Goal: Task Accomplishment & Management: Use online tool/utility

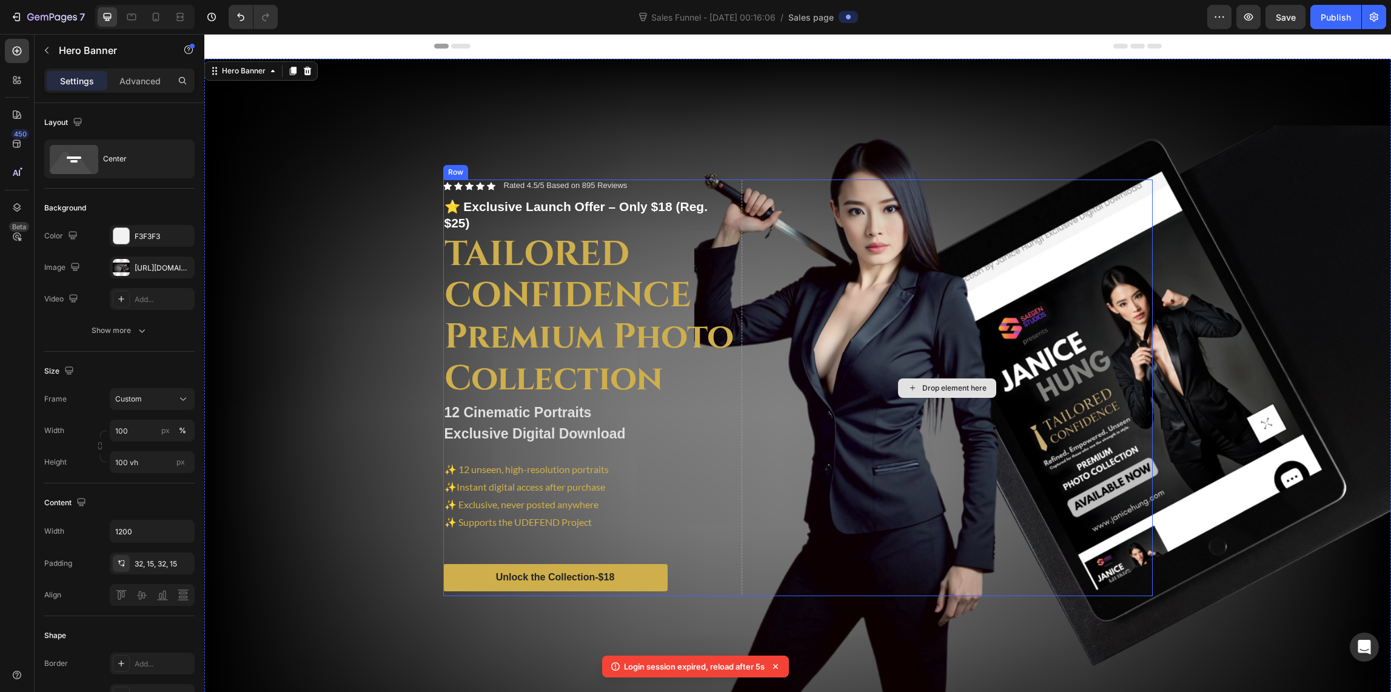
scroll to position [104, 0]
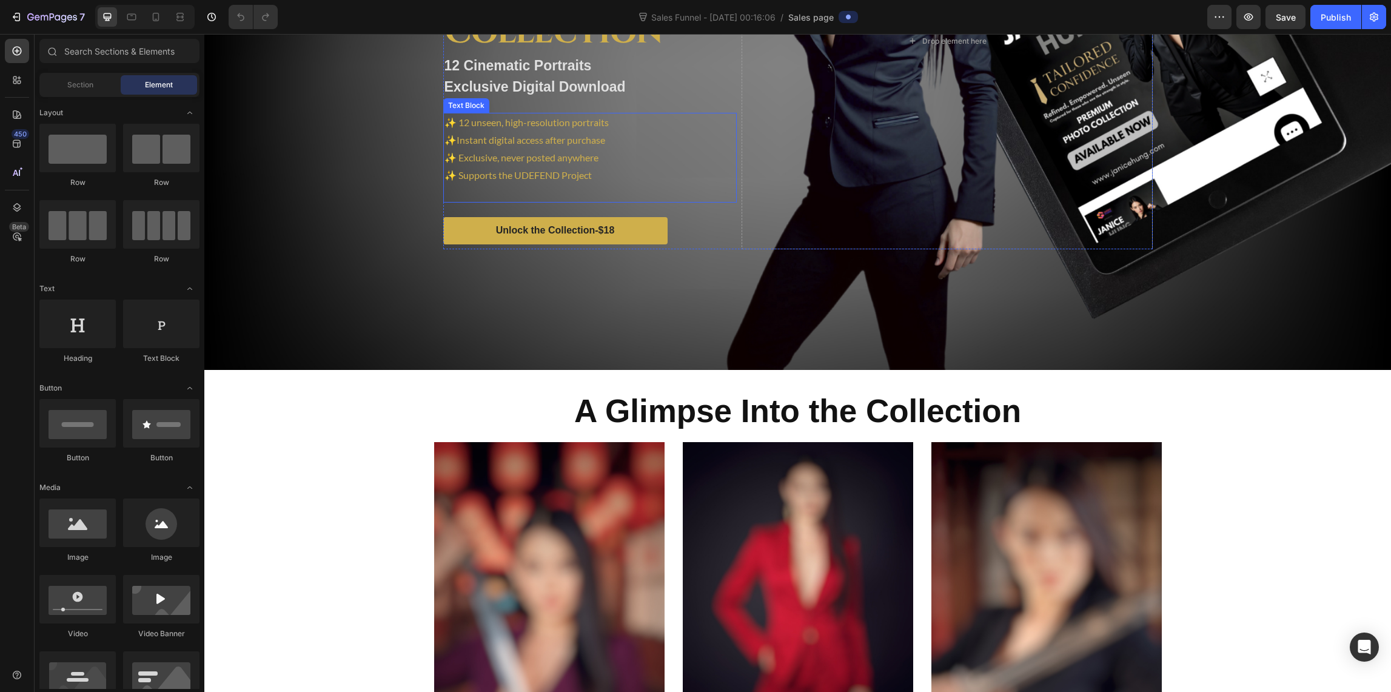
scroll to position [406, 0]
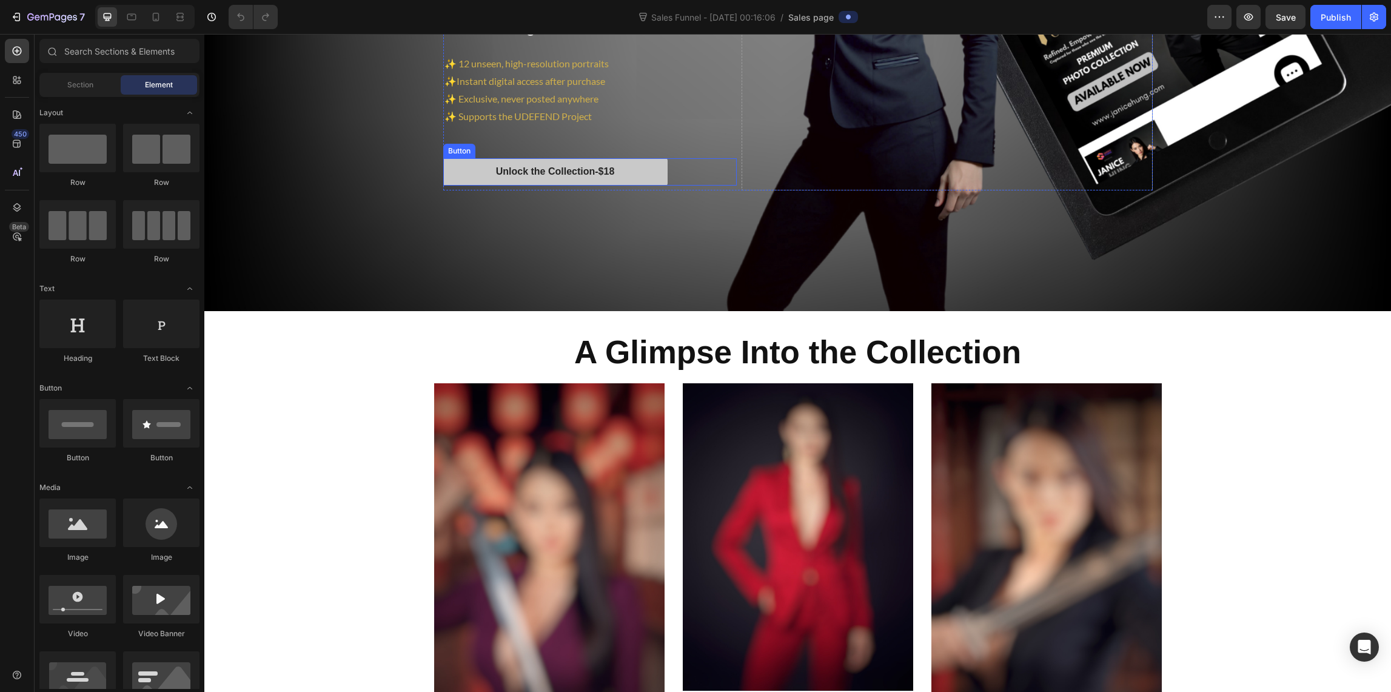
click at [634, 161] on button "Unlock the Collection-$18" at bounding box center [555, 171] width 224 height 27
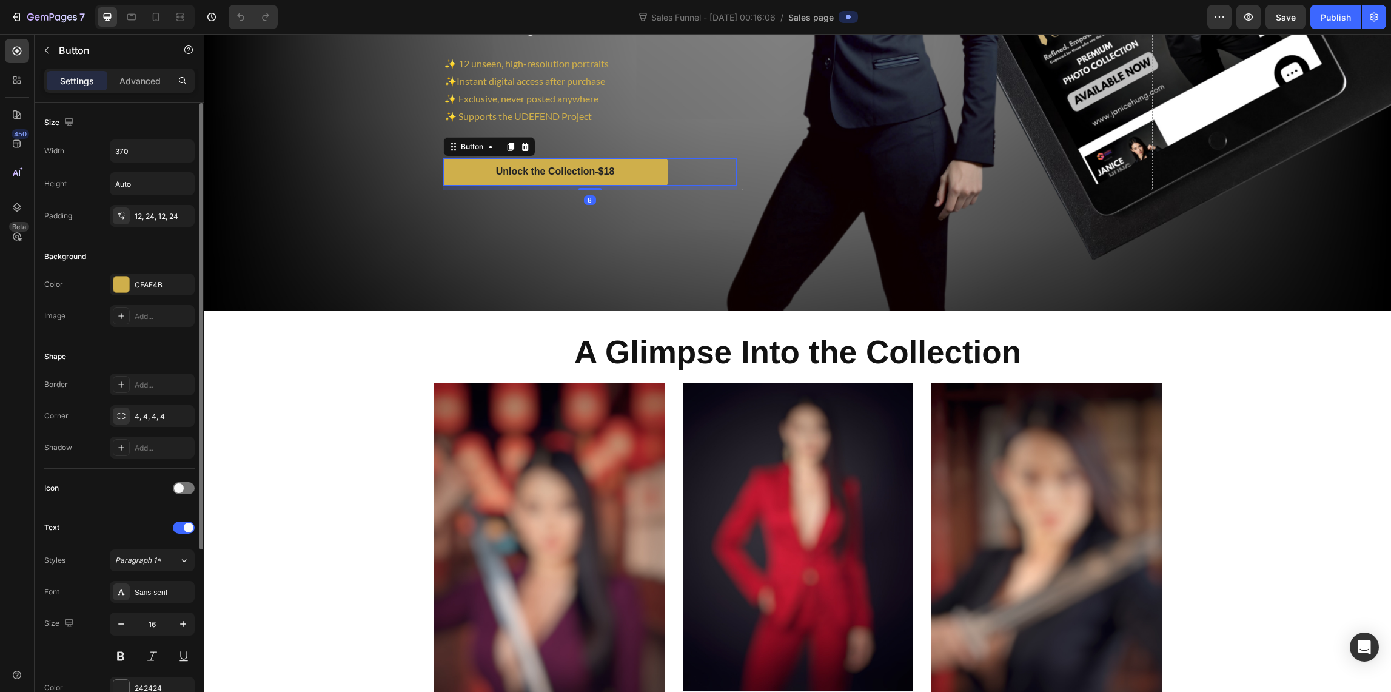
scroll to position [246, 0]
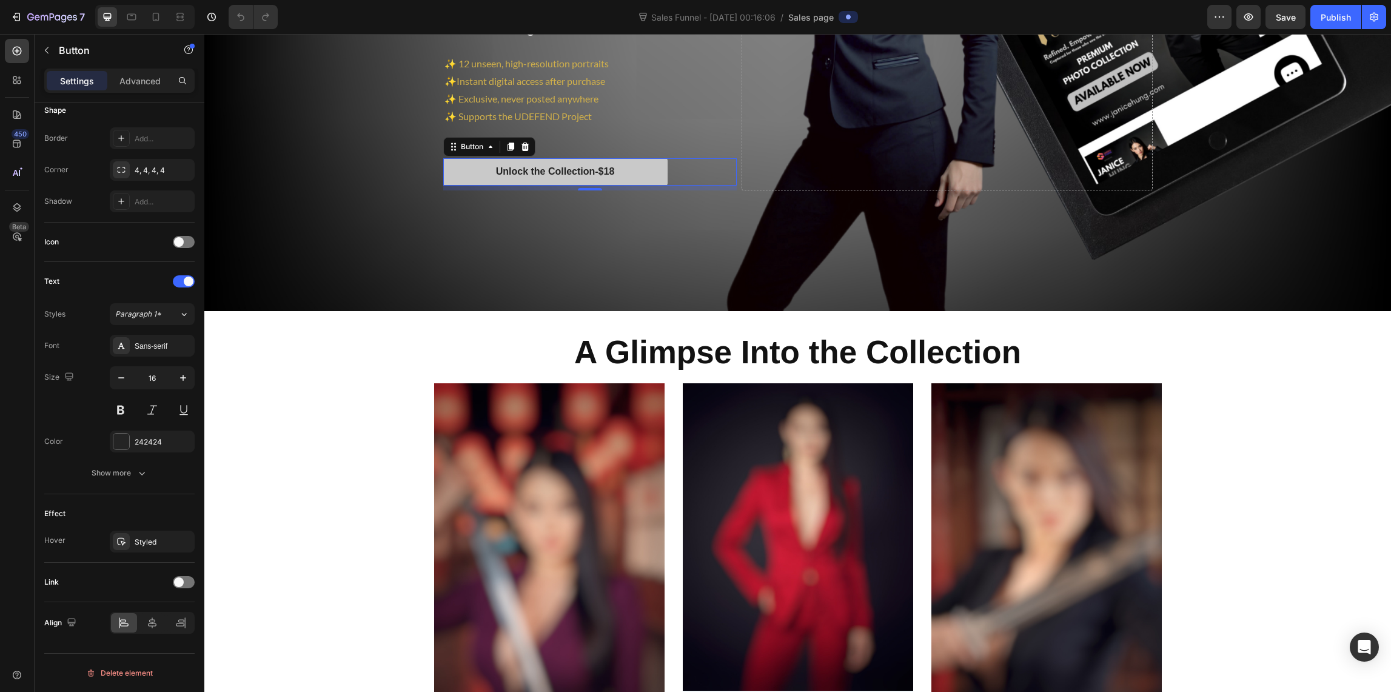
click at [463, 169] on button "Unlock the Collection-$18" at bounding box center [555, 171] width 224 height 27
click at [542, 166] on p "Unlock the Collection-$18" at bounding box center [555, 172] width 119 height 13
click at [550, 166] on p "Unlock the Collection-$18" at bounding box center [555, 172] width 119 height 13
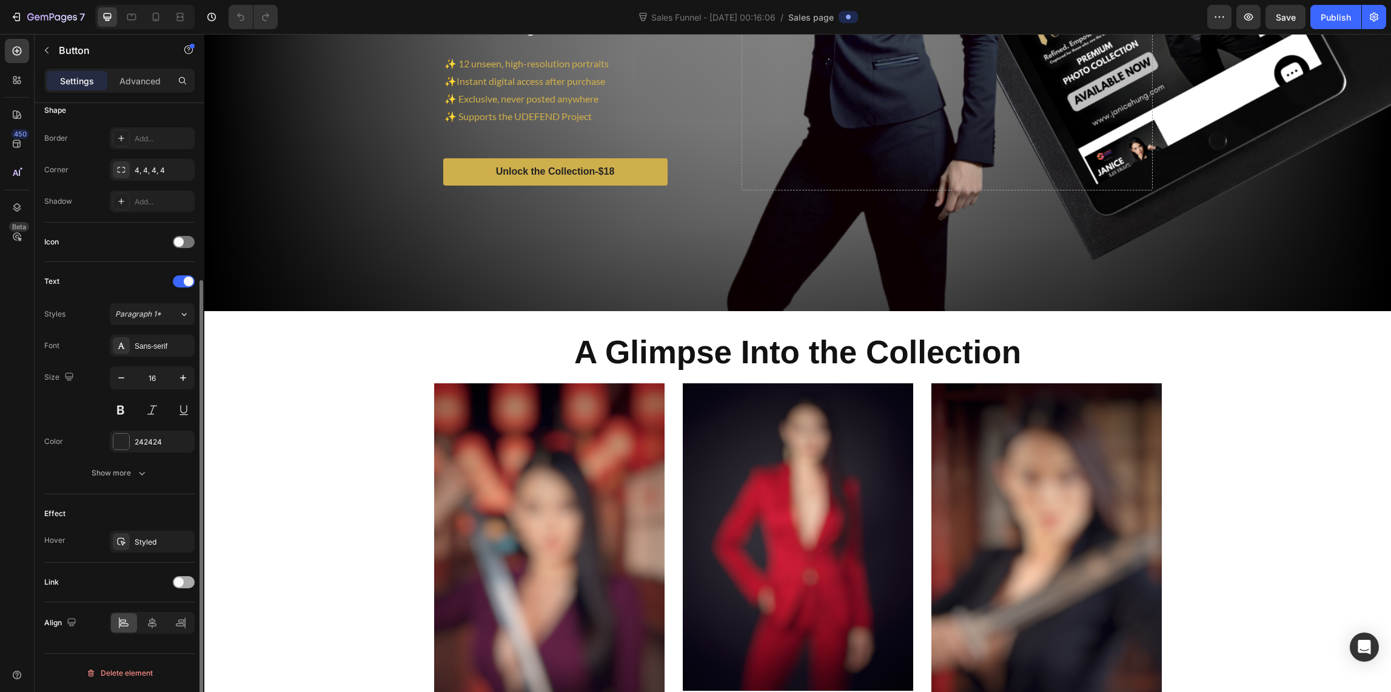
click at [178, 581] on span at bounding box center [179, 582] width 10 height 10
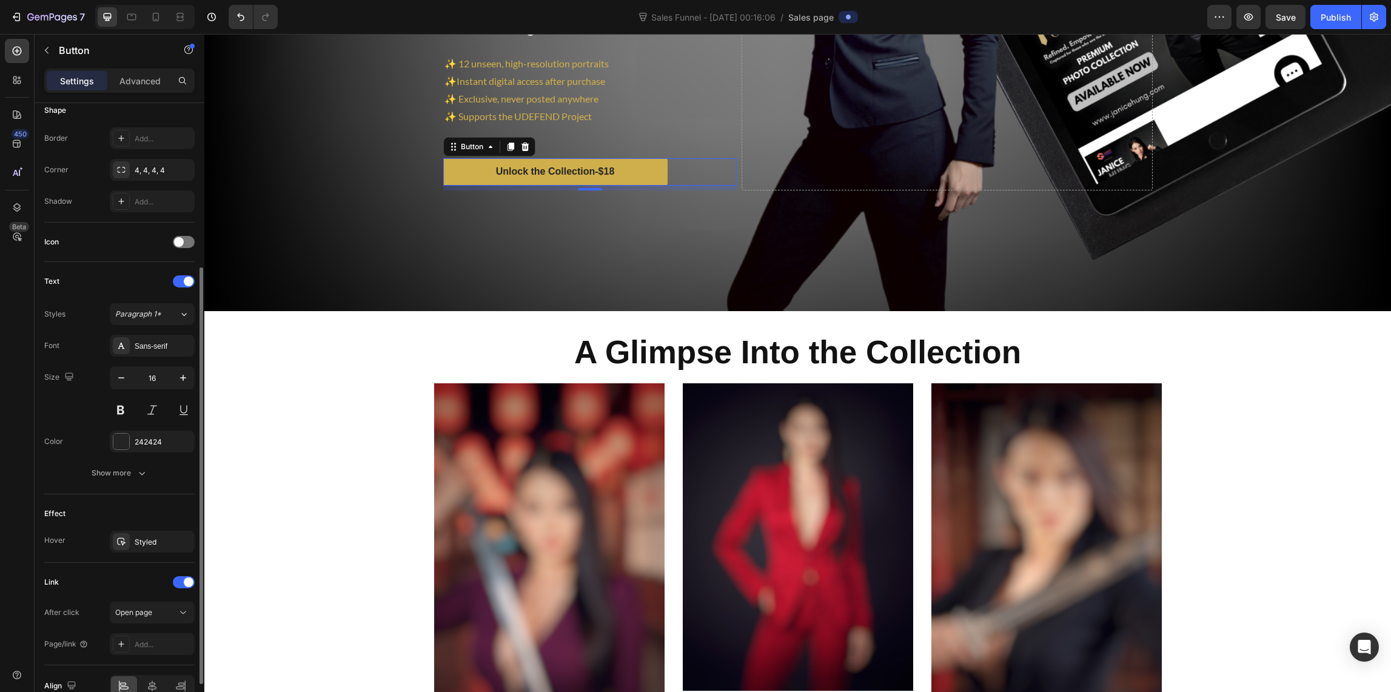
scroll to position [309, 0]
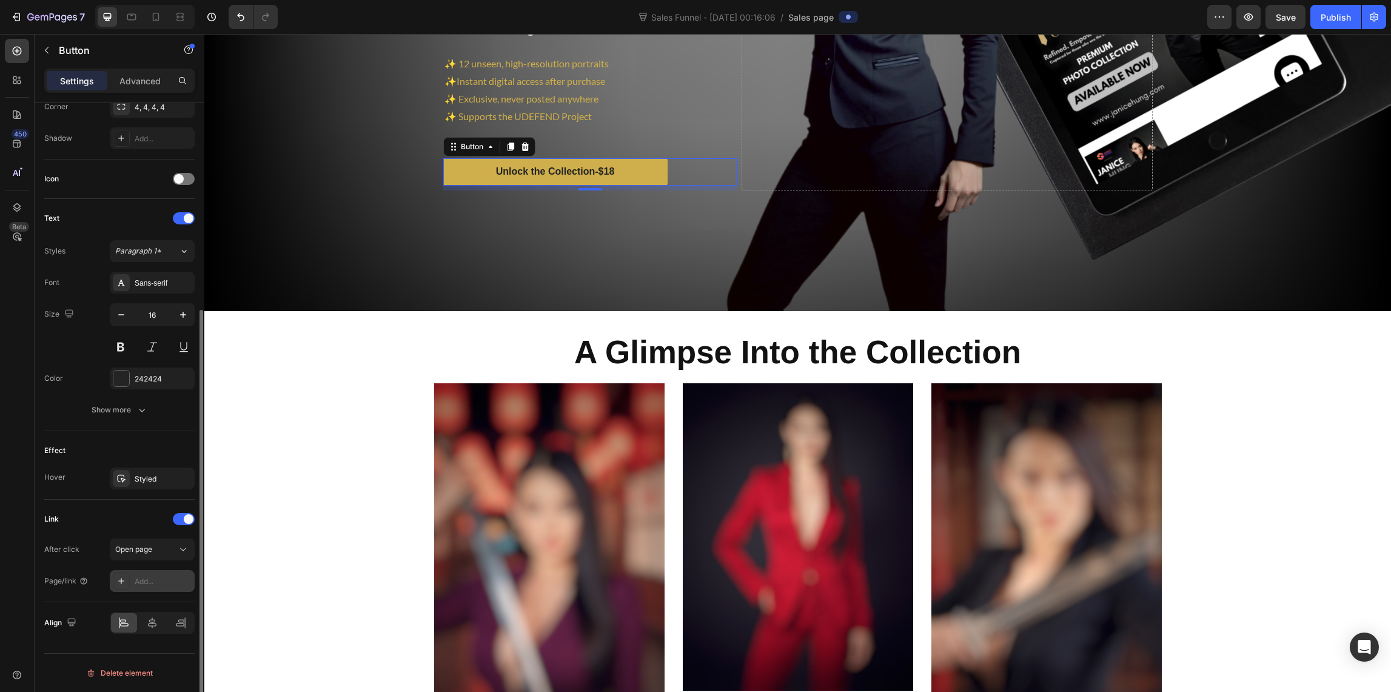
click at [152, 581] on div "Add..." at bounding box center [163, 581] width 57 height 11
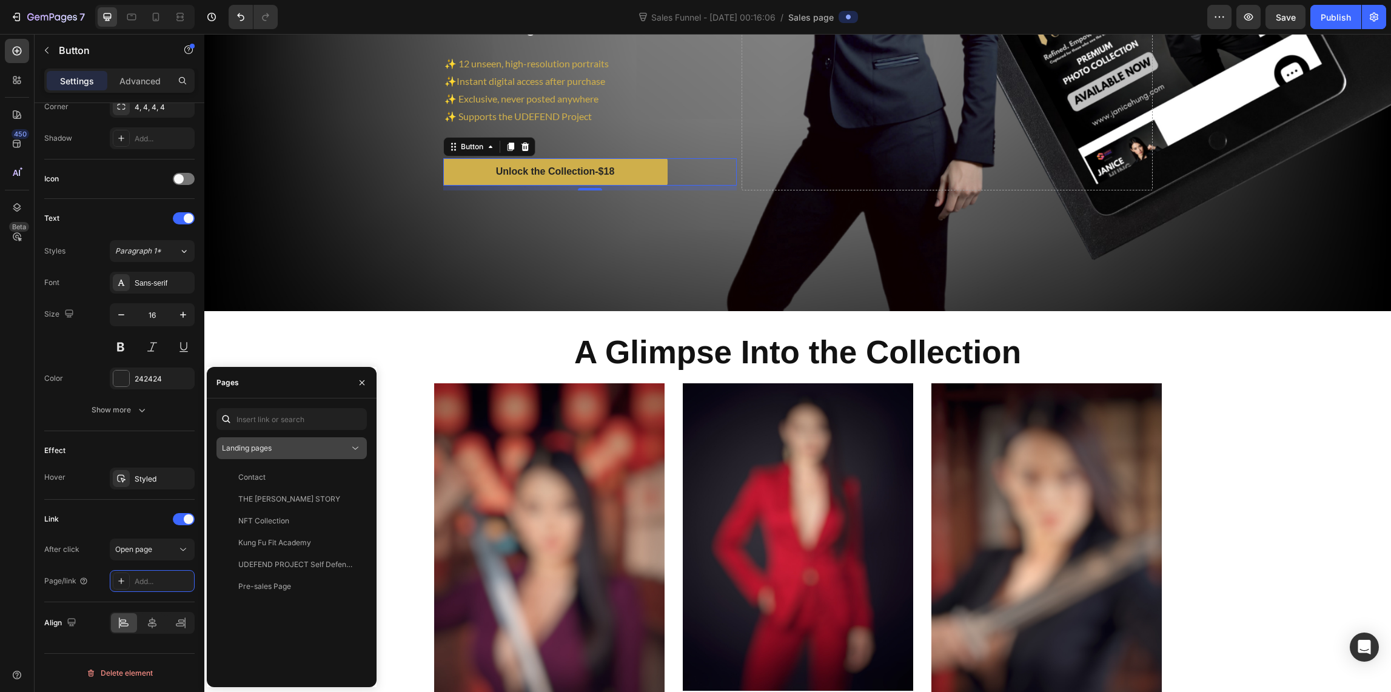
click at [244, 447] on span "Landing pages" at bounding box center [247, 447] width 50 height 9
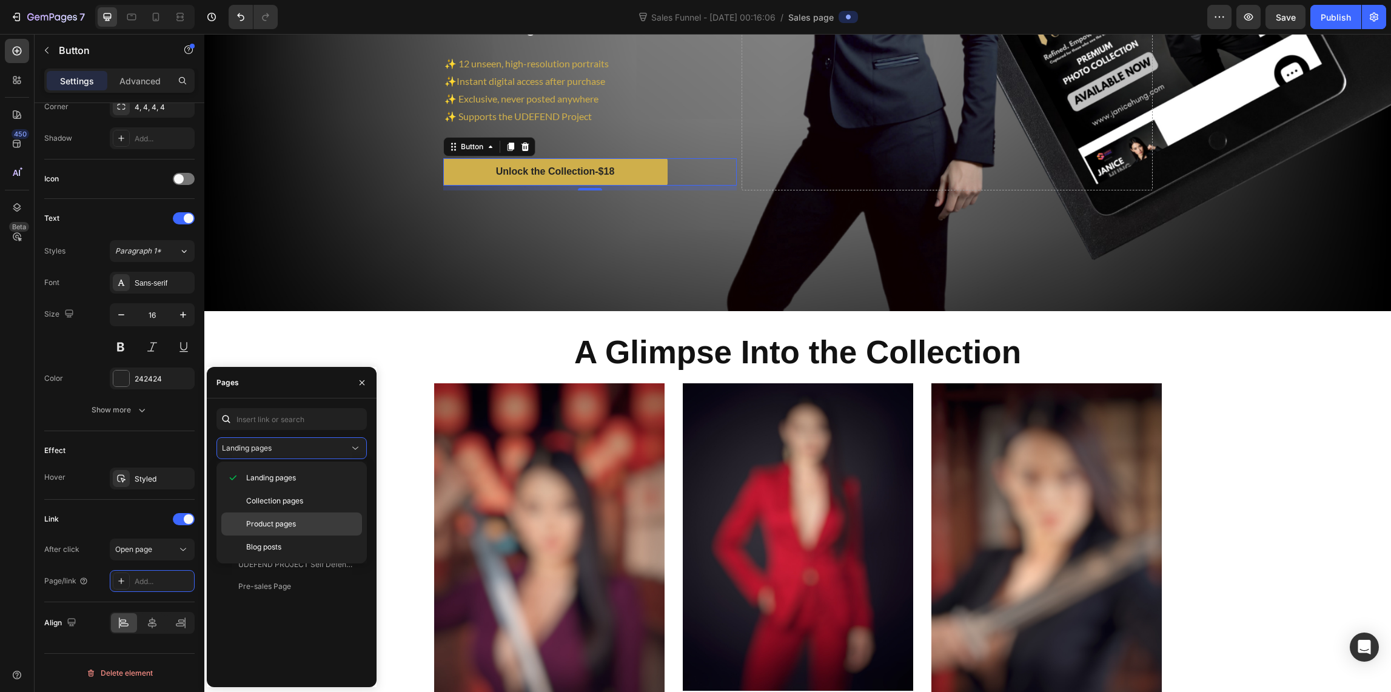
click at [267, 525] on span "Product pages" at bounding box center [271, 523] width 50 height 11
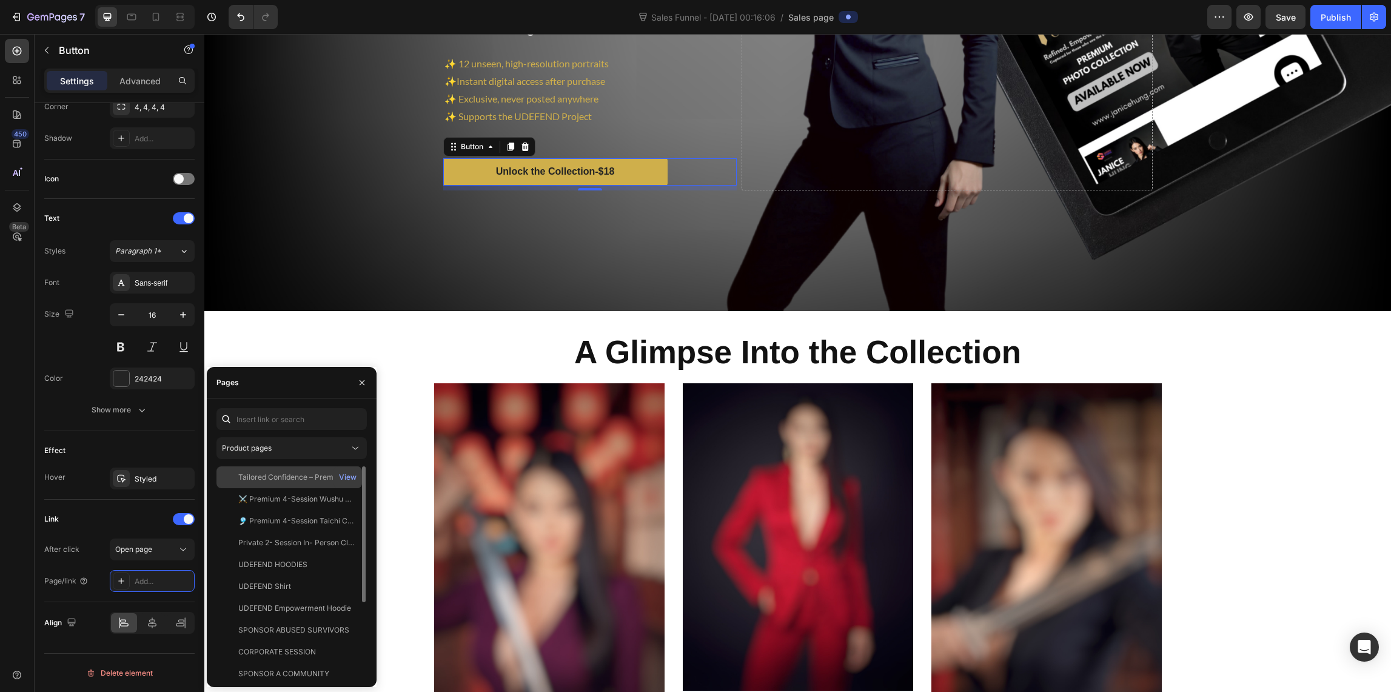
click at [269, 477] on div "Tailored Confidence – Premium Photo Collection by [PERSON_NAME]| Exclusive Digi…" at bounding box center [296, 477] width 116 height 11
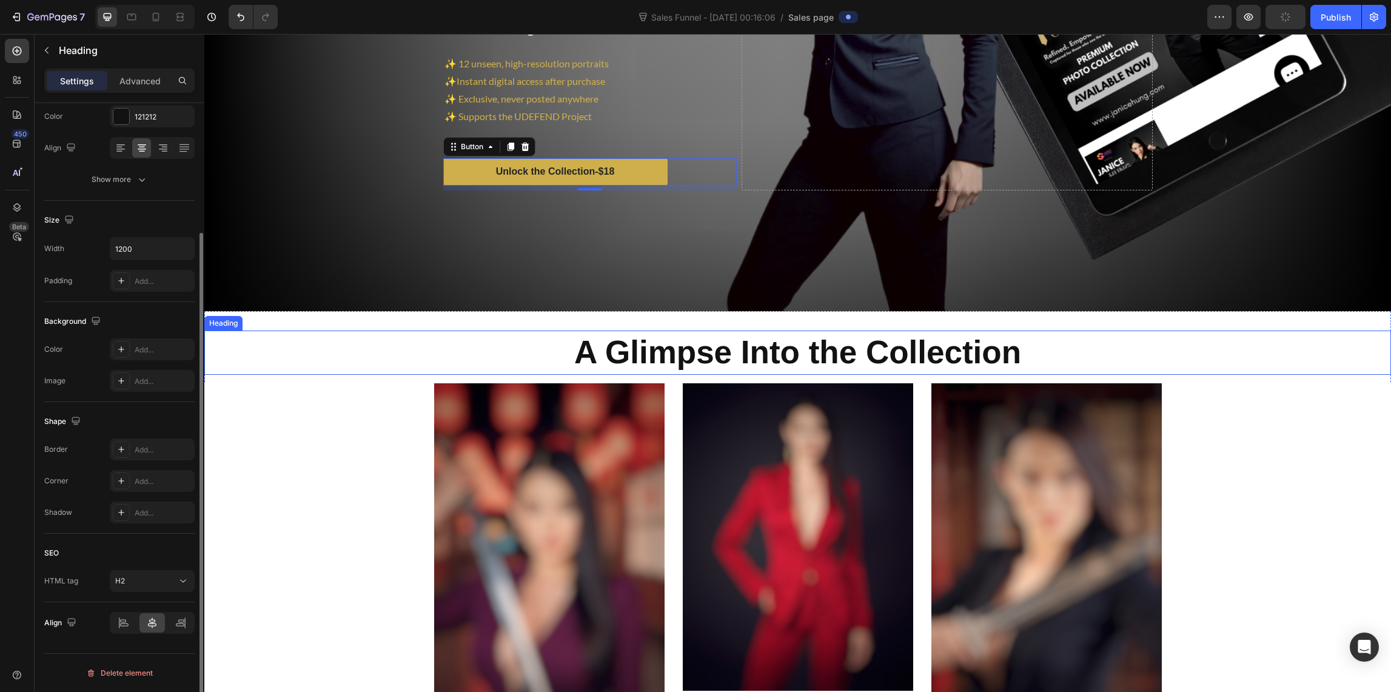
click at [313, 346] on div "A Glimpse Into the Collection" at bounding box center [797, 352] width 1186 height 44
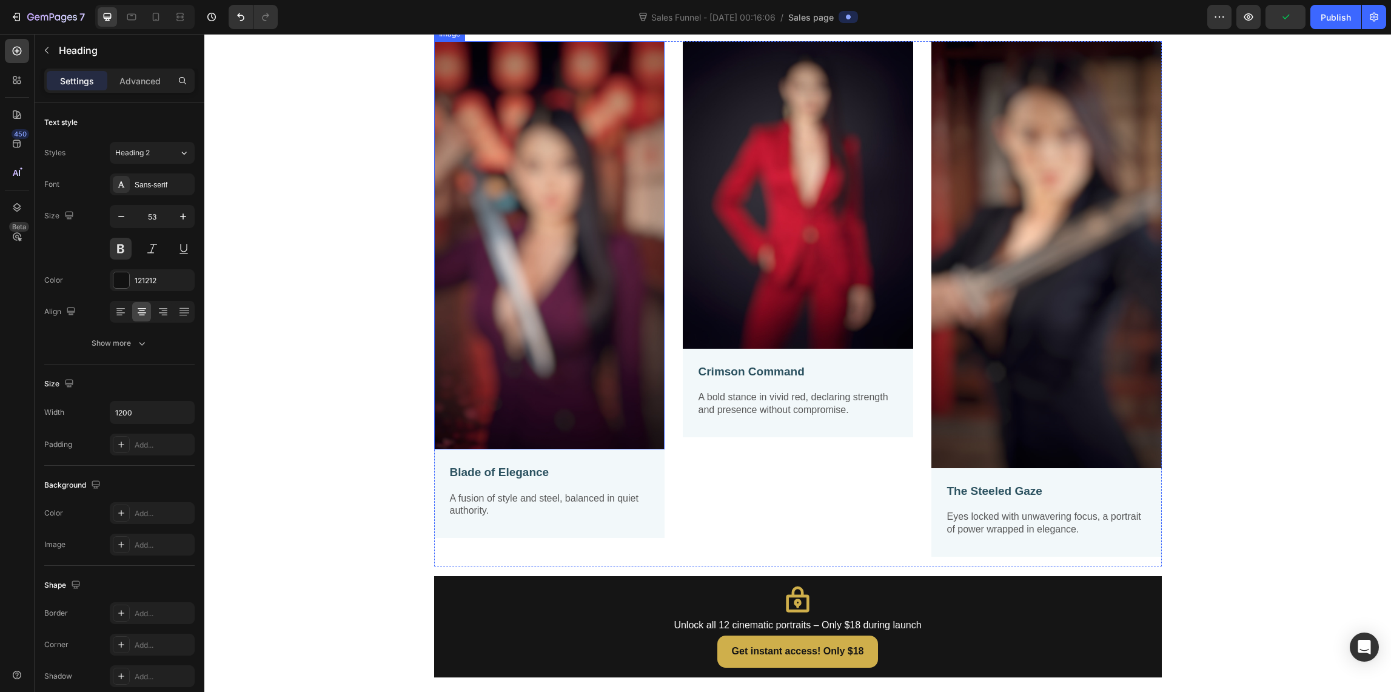
scroll to position [822, 0]
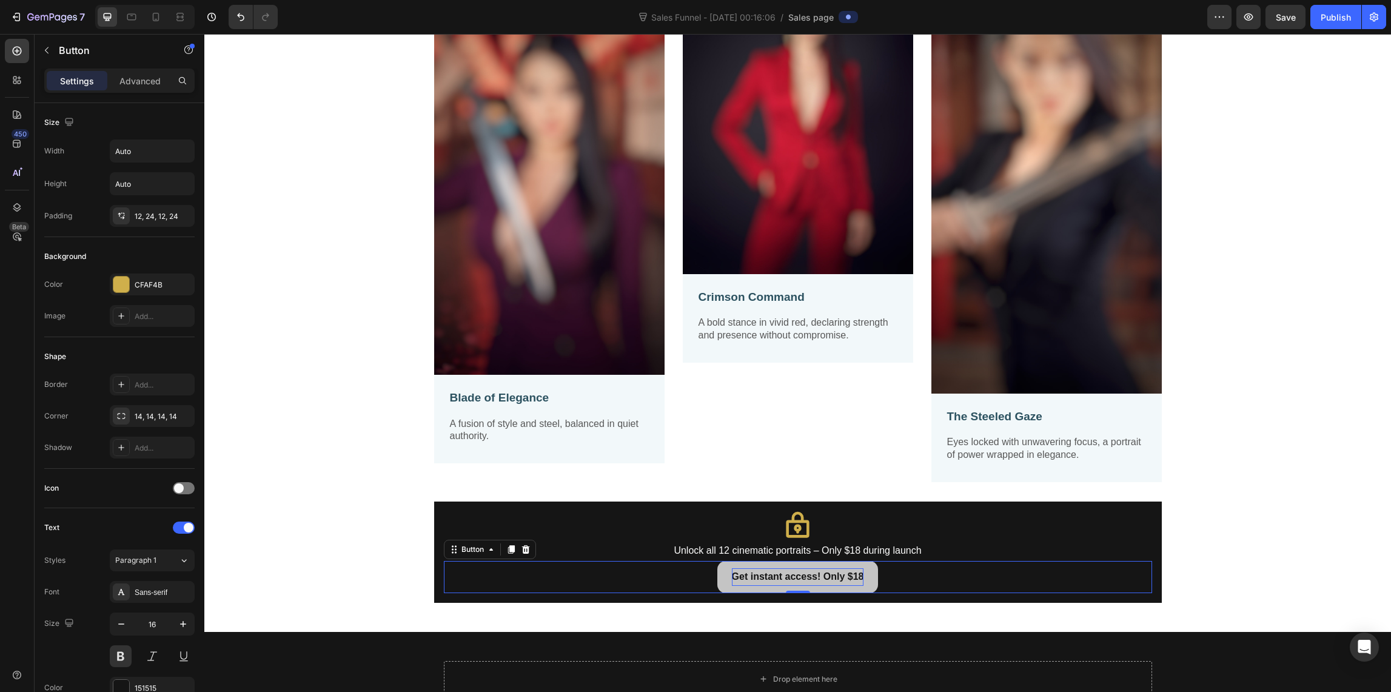
click at [830, 576] on p "Get instant access! Only $18" at bounding box center [798, 577] width 132 height 18
click at [833, 564] on link "Get instant access! Only $18" at bounding box center [797, 577] width 161 height 32
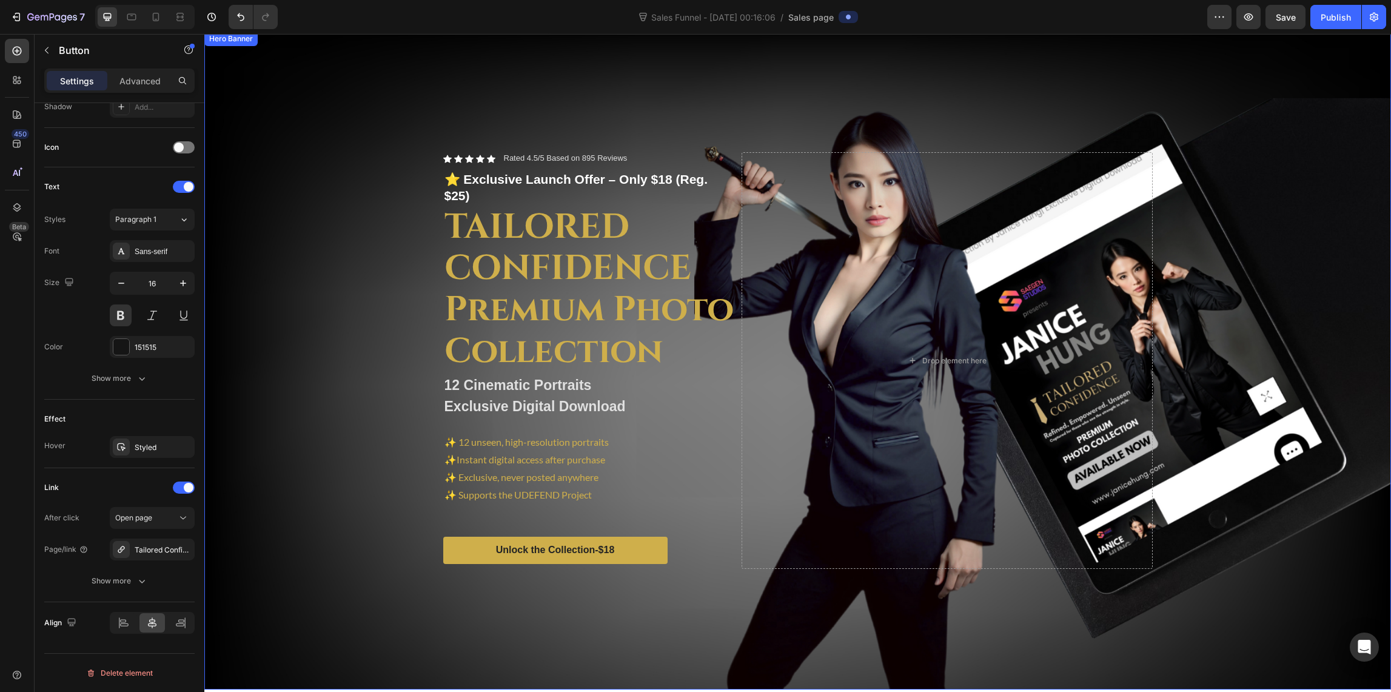
scroll to position [0, 0]
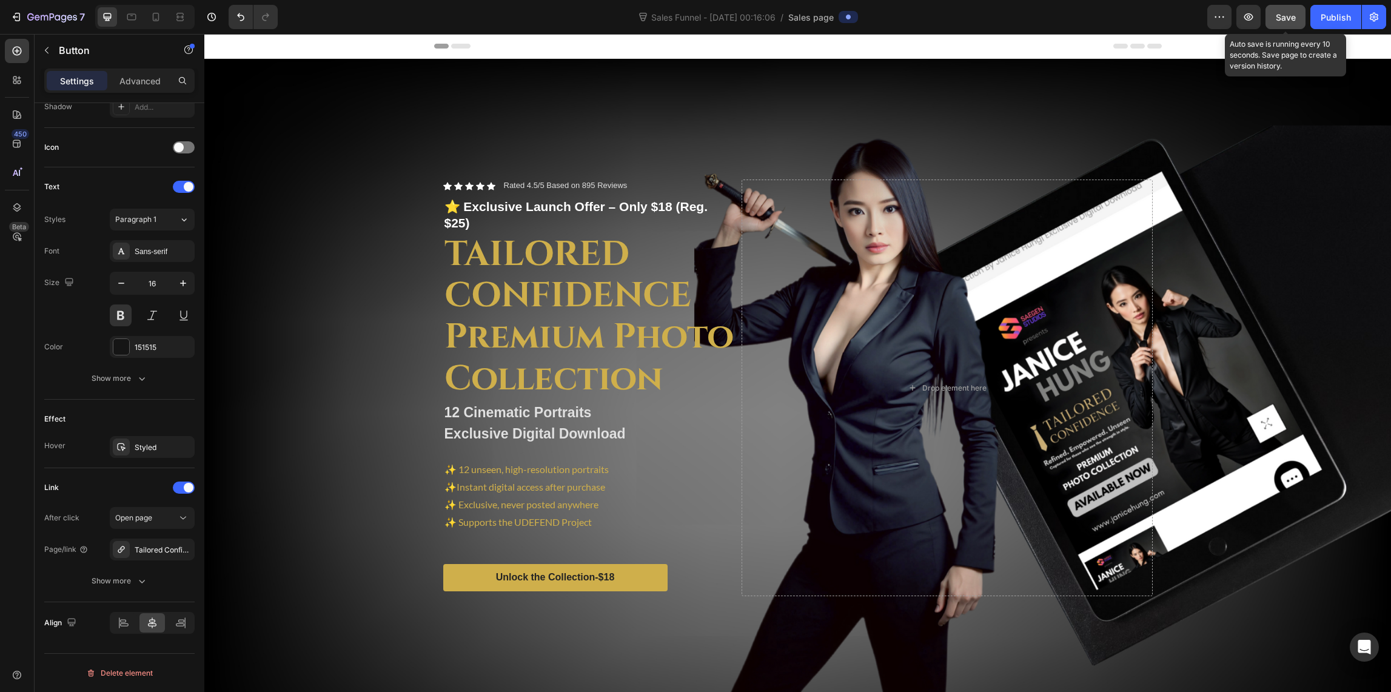
click at [1280, 18] on span "Save" at bounding box center [1286, 17] width 20 height 10
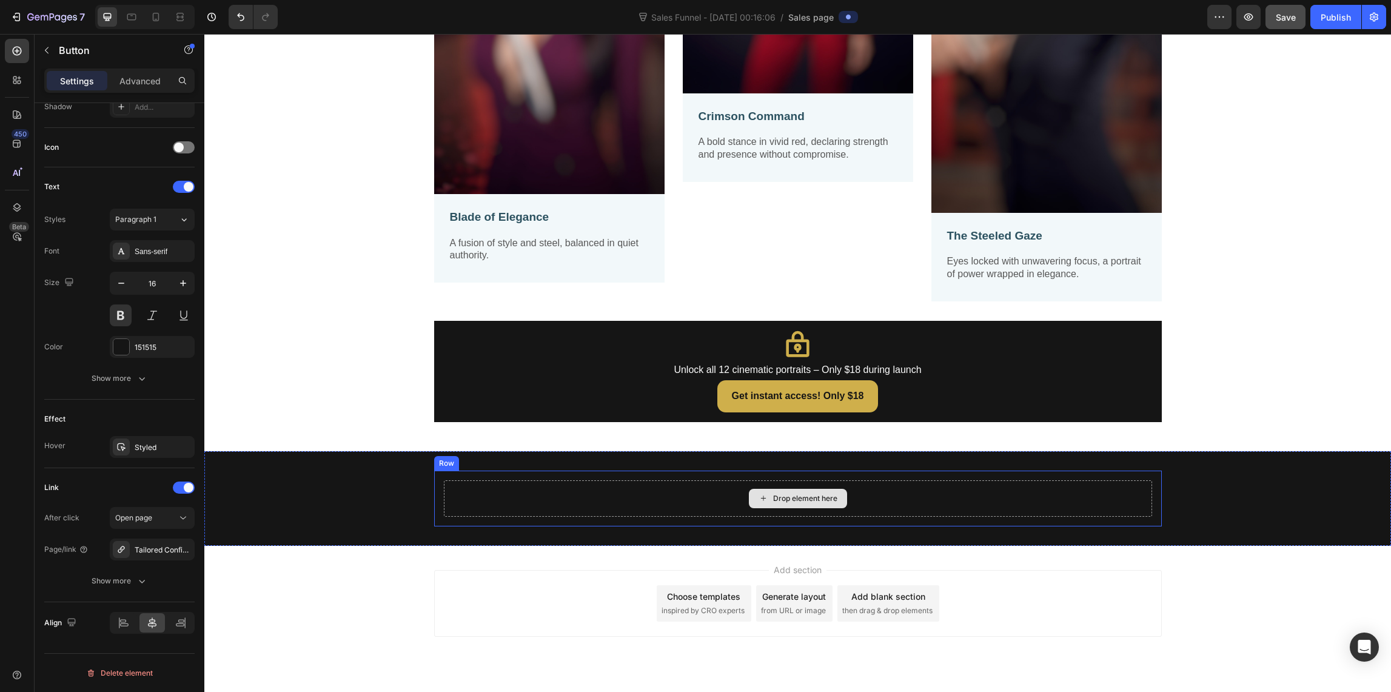
scroll to position [1031, 0]
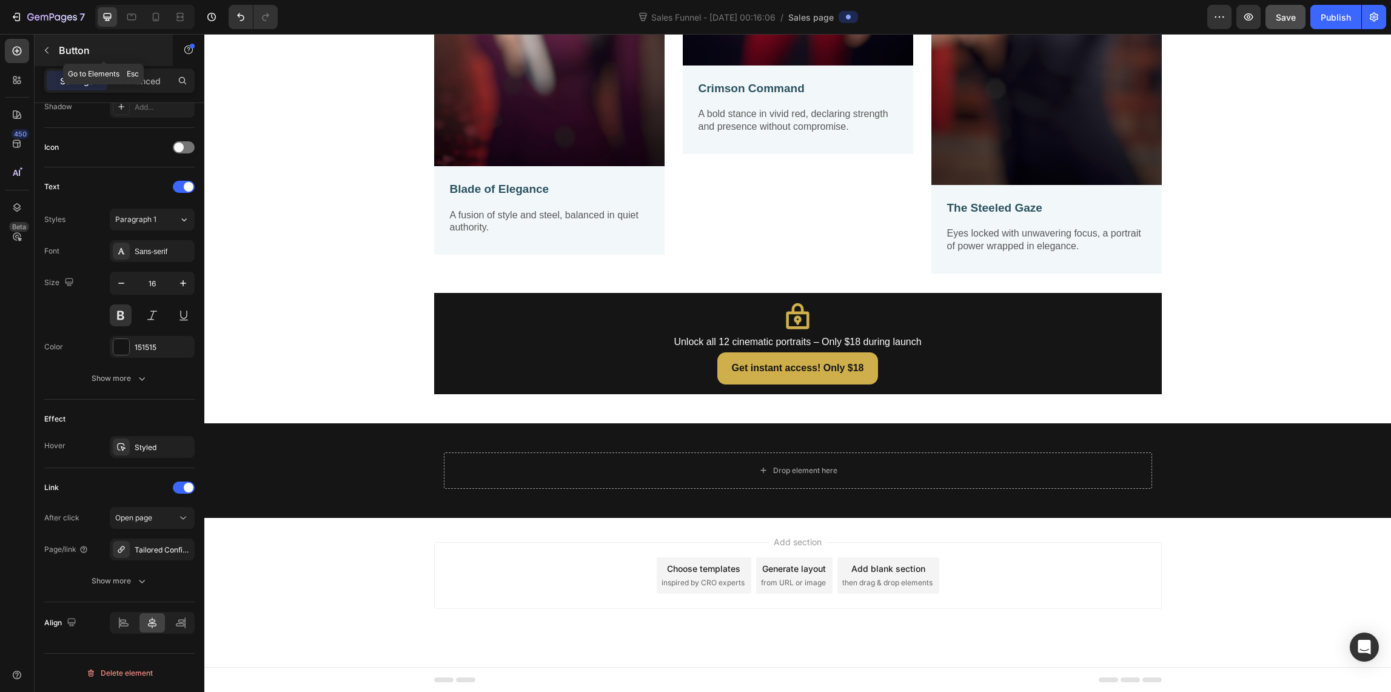
click at [55, 44] on button "button" at bounding box center [46, 50] width 19 height 19
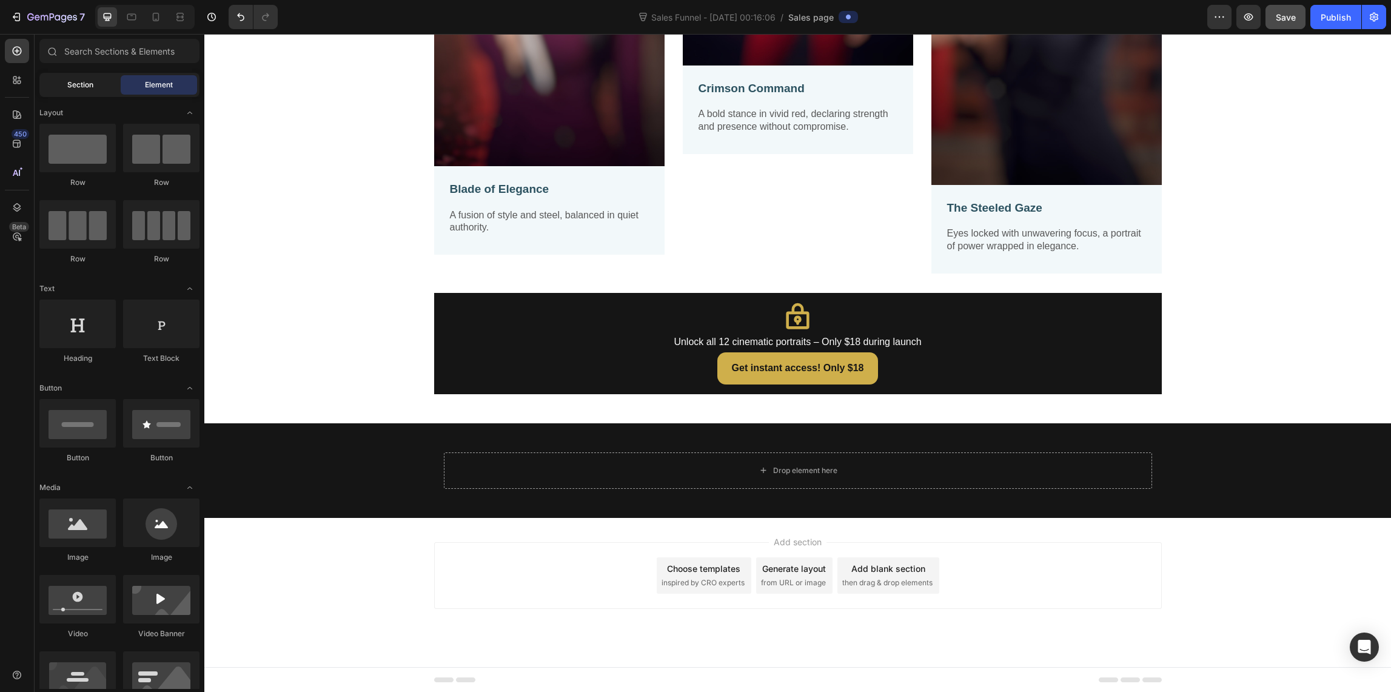
click at [85, 87] on span "Section" at bounding box center [80, 84] width 26 height 11
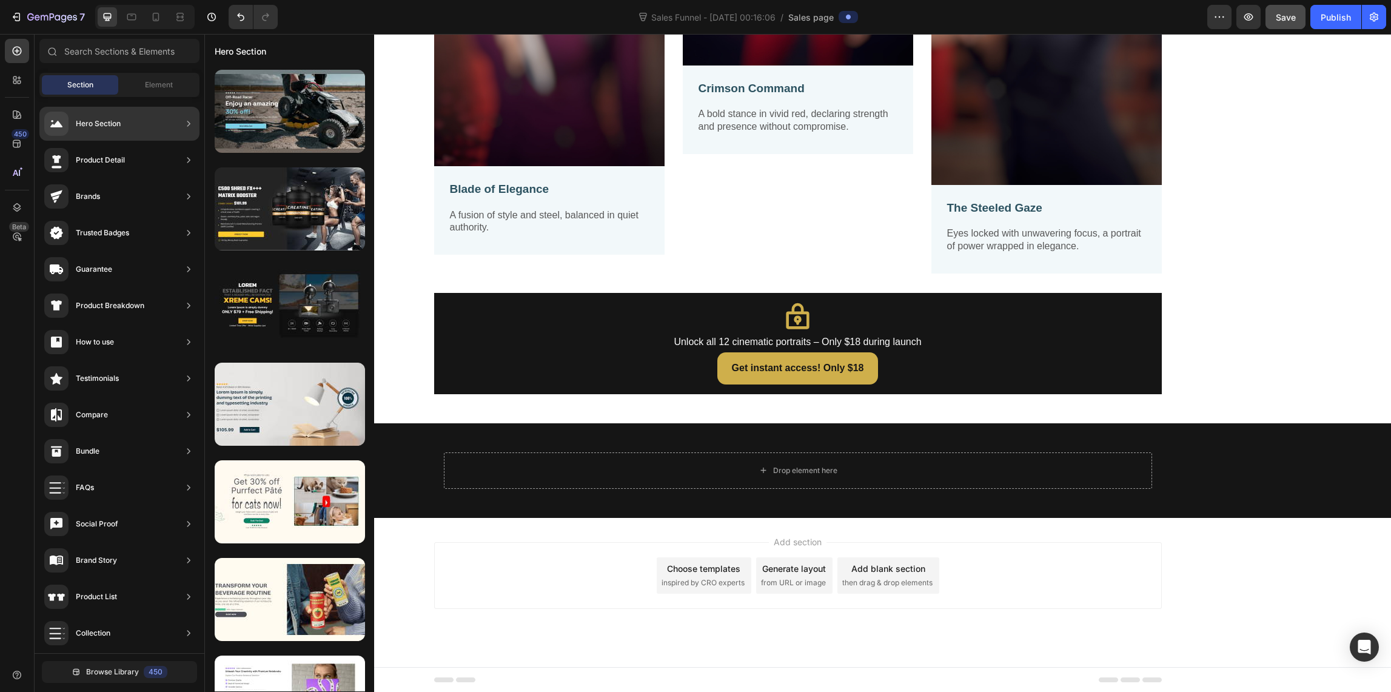
click at [115, 158] on div "Product Detail" at bounding box center [100, 160] width 49 height 12
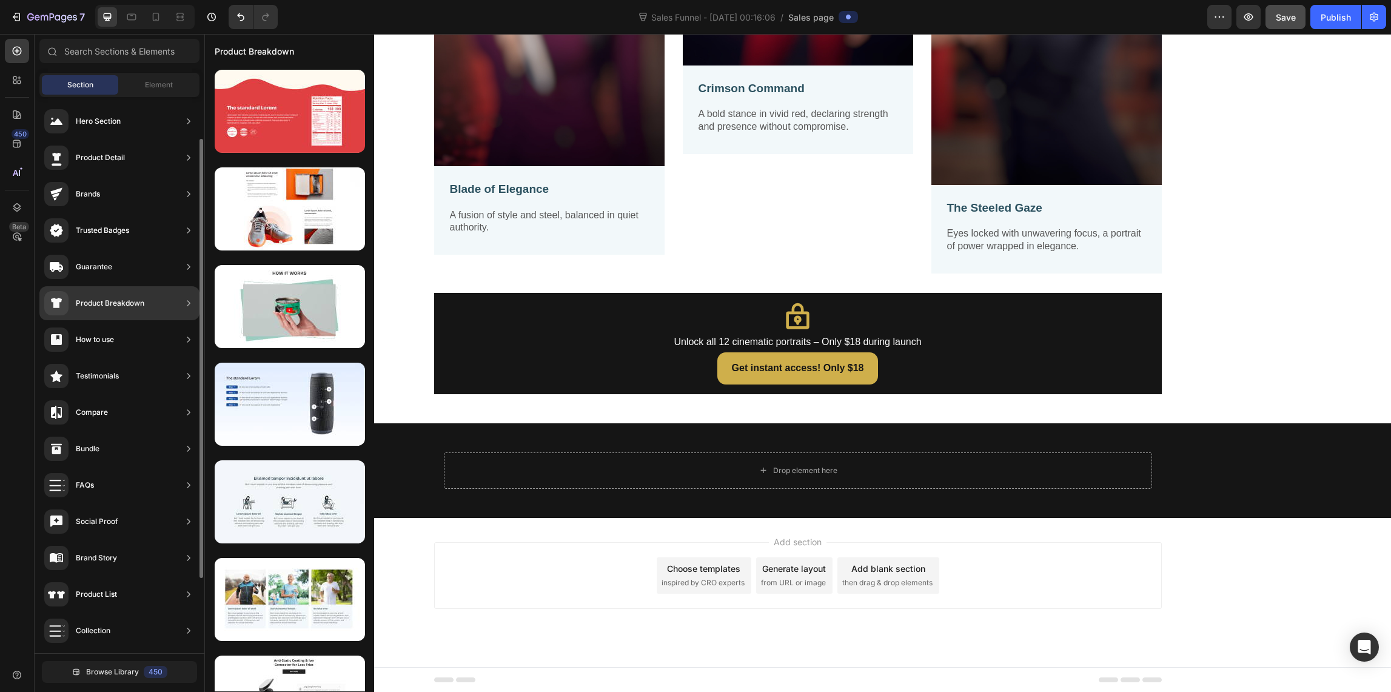
scroll to position [94, 0]
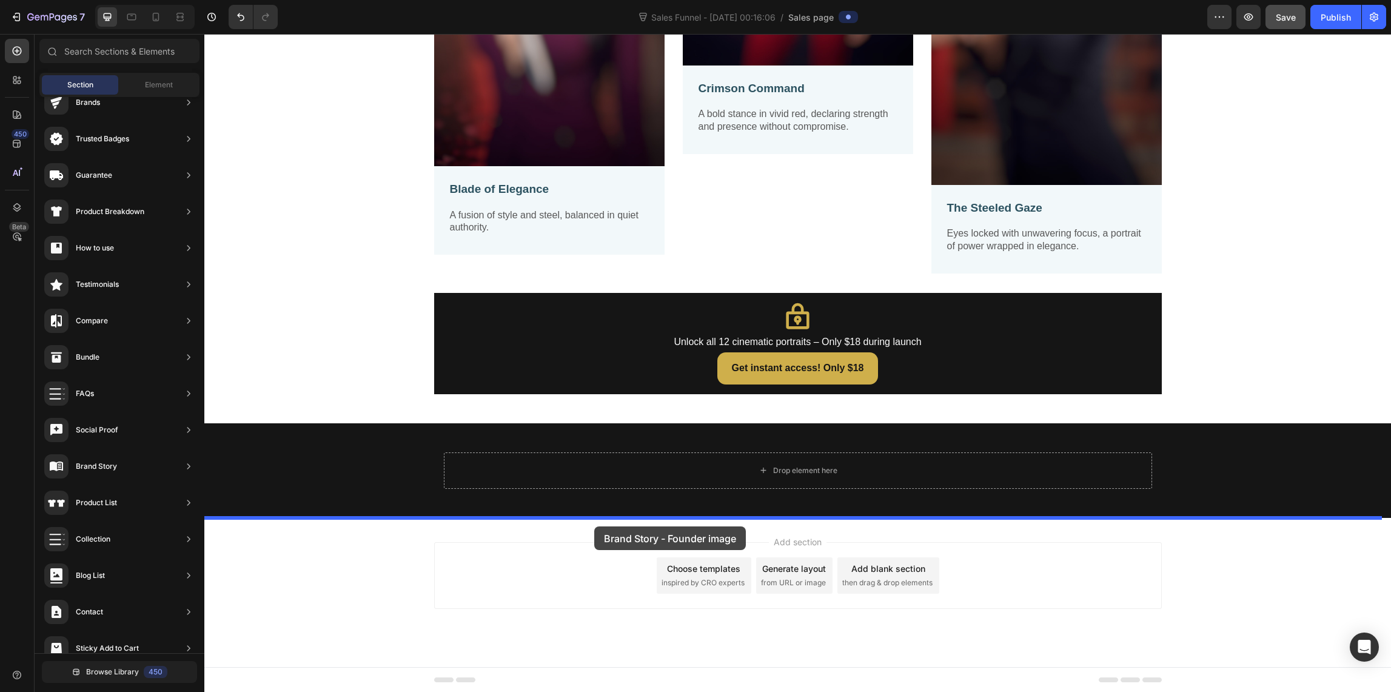
drag, startPoint x: 484, startPoint y: 341, endPoint x: 594, endPoint y: 527, distance: 215.9
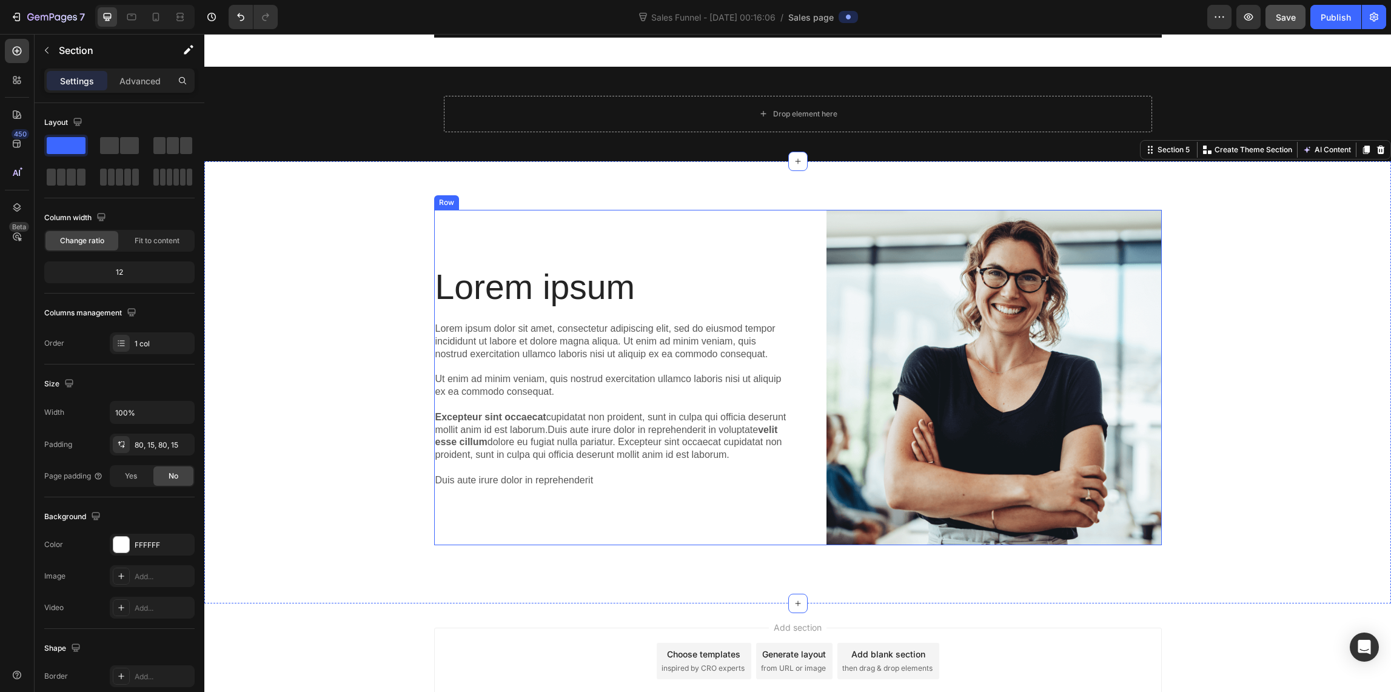
scroll to position [1391, 0]
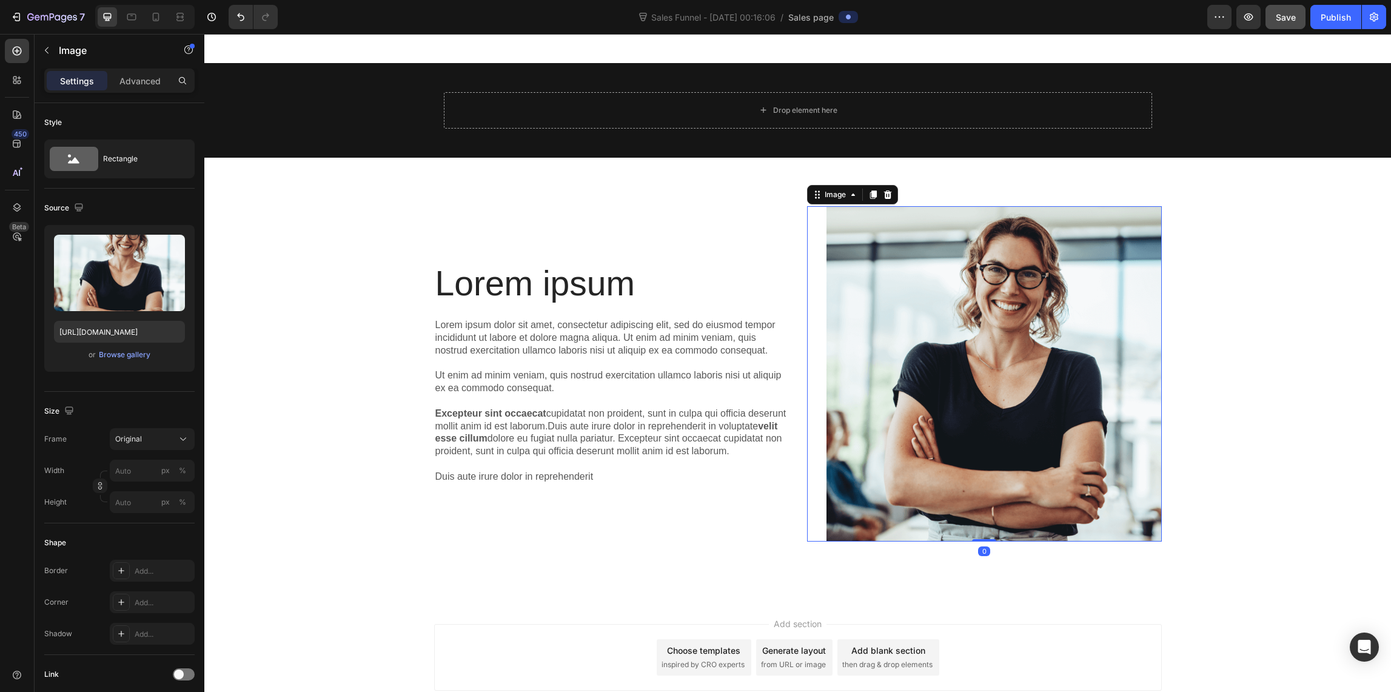
click at [945, 381] on img at bounding box center [993, 373] width 335 height 335
click at [122, 352] on div "Browse gallery" at bounding box center [125, 354] width 52 height 11
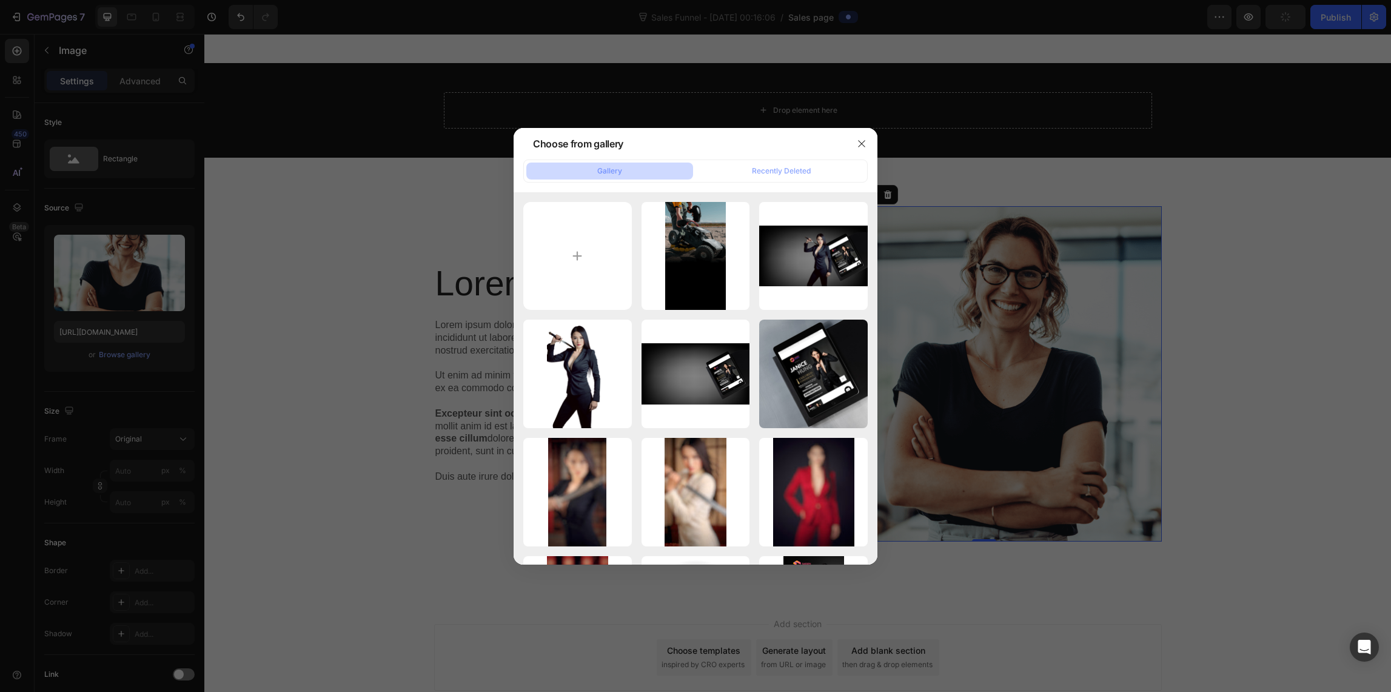
type input "https://cdn.shopify.com/s/files/1/0582/1805/3689/files/gempages_522502610834424…"
click at [587, 244] on input "file" at bounding box center [577, 256] width 109 height 109
type input "C:\fakepath\TAILORED CONFIDENCE COVER MOCK UP 2.png"
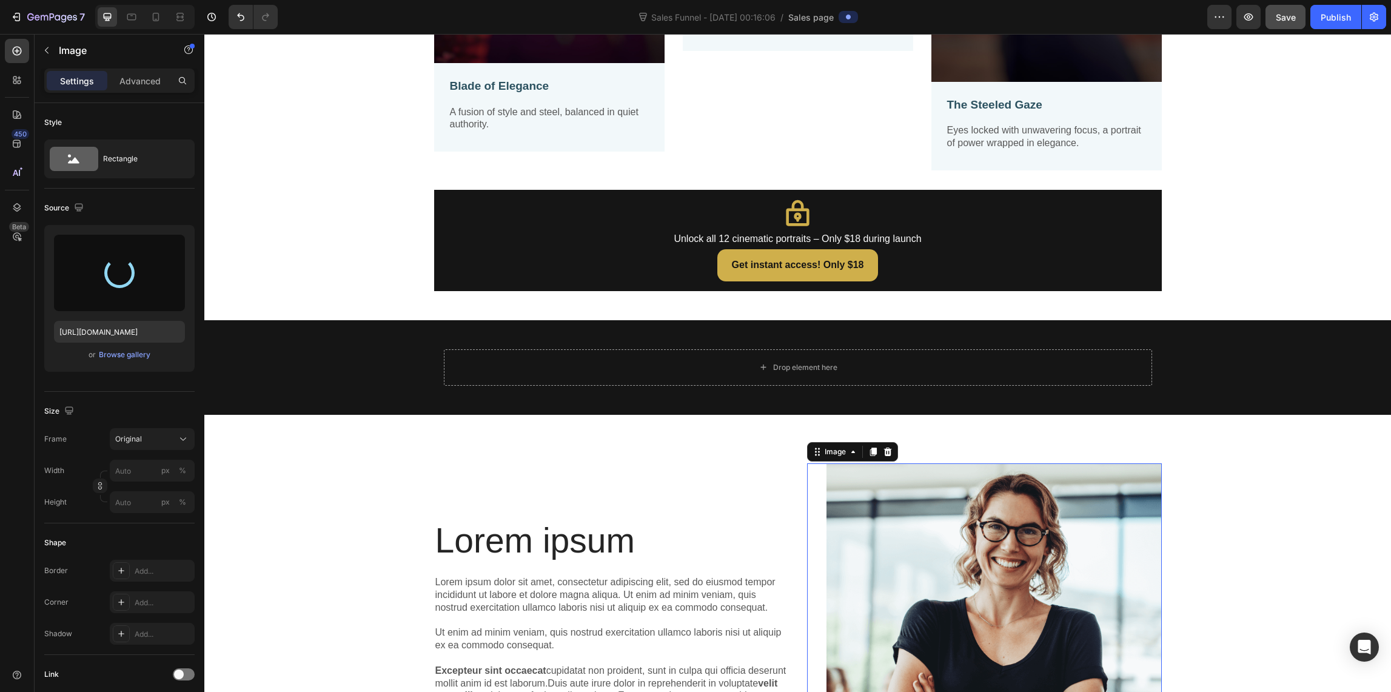
scroll to position [1032, 0]
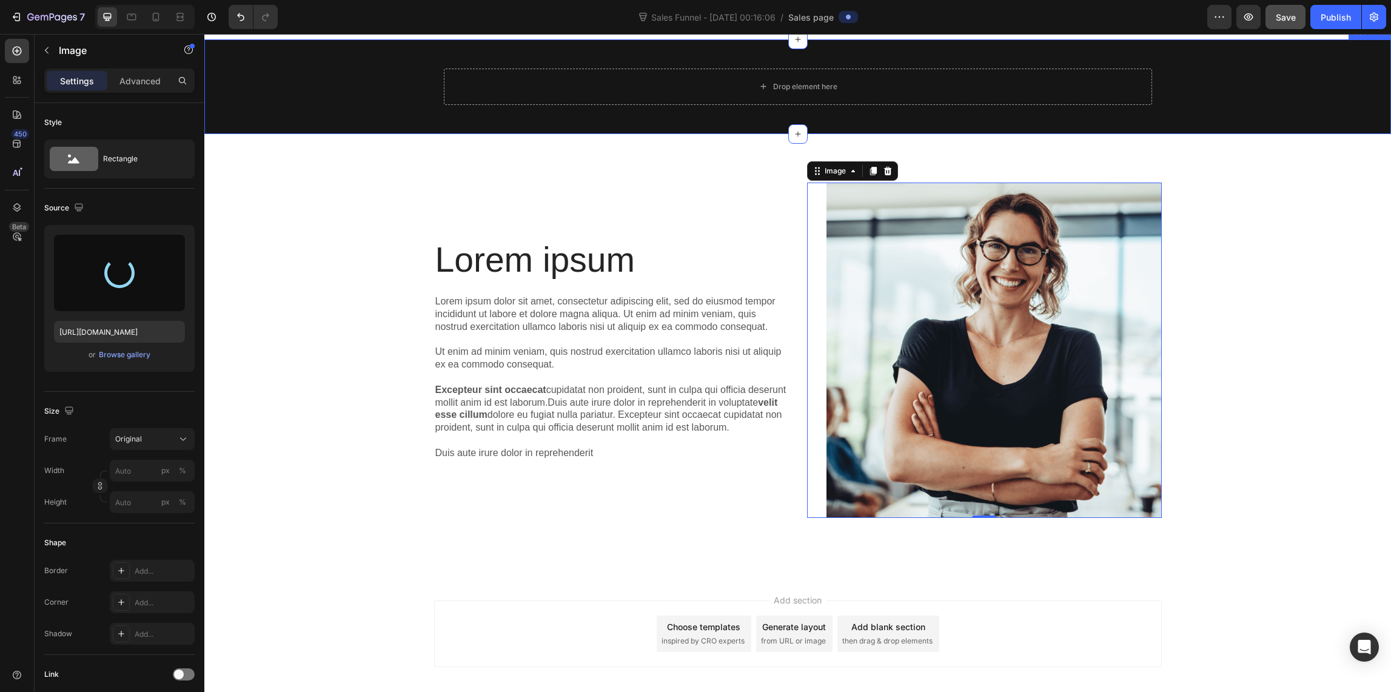
type input "https://cdn.shopify.com/s/files/1/0582/1805/3689/files/gempages_522502610834424…"
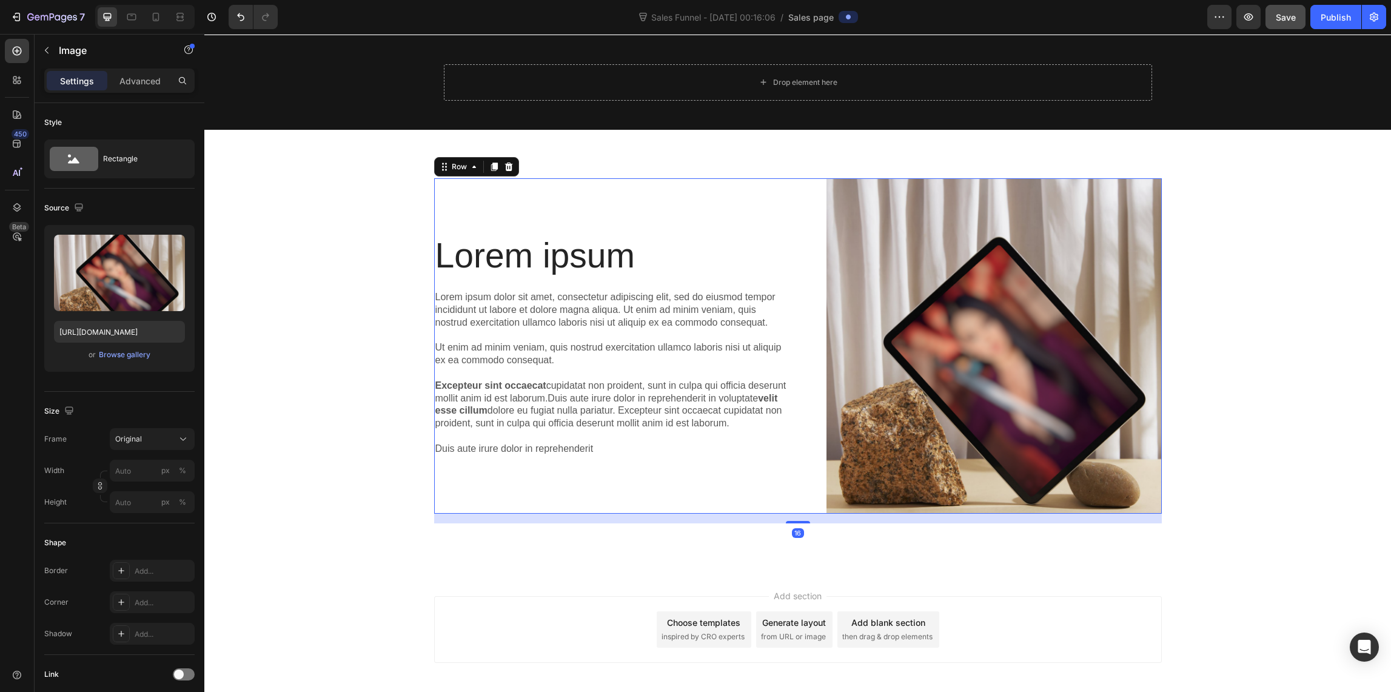
click at [458, 192] on div "Lorem ipsum Heading Lorem ipsum dolor sit amet, consectetur adipiscing elit, se…" at bounding box center [611, 345] width 355 height 335
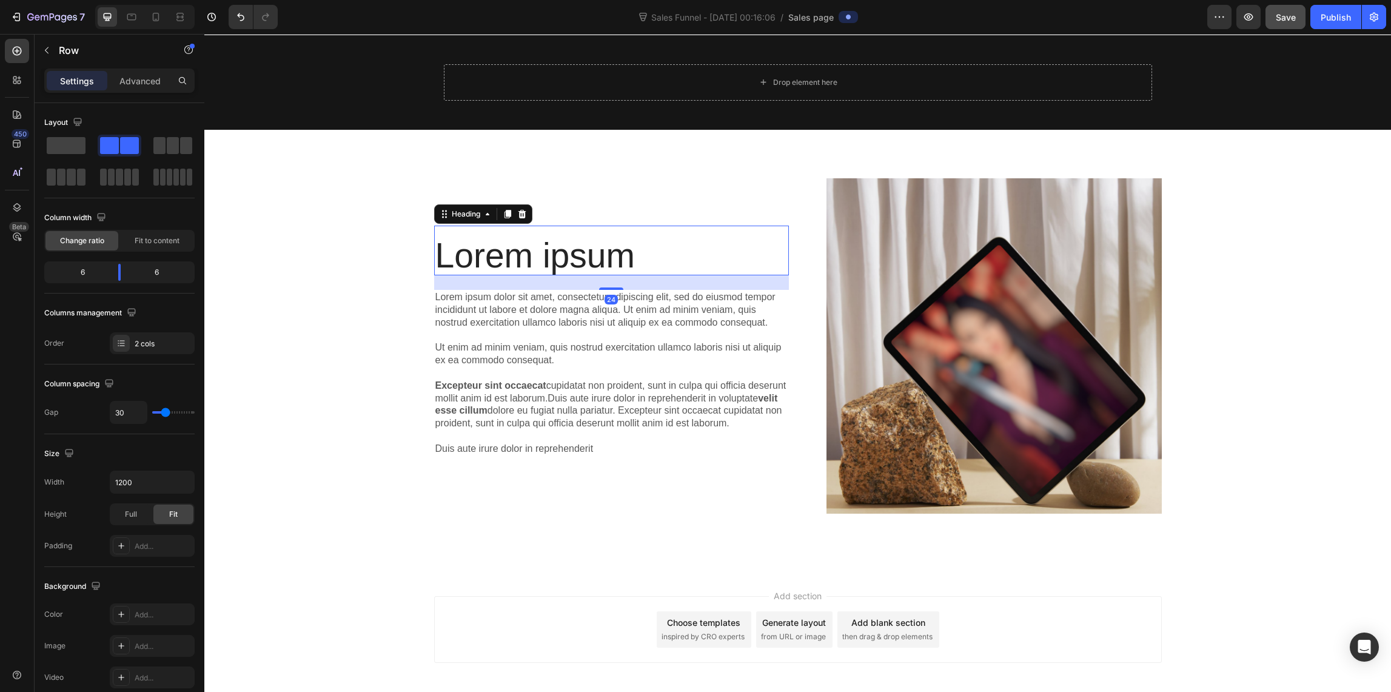
click at [481, 235] on h2 "Lorem ipsum" at bounding box center [611, 255] width 355 height 41
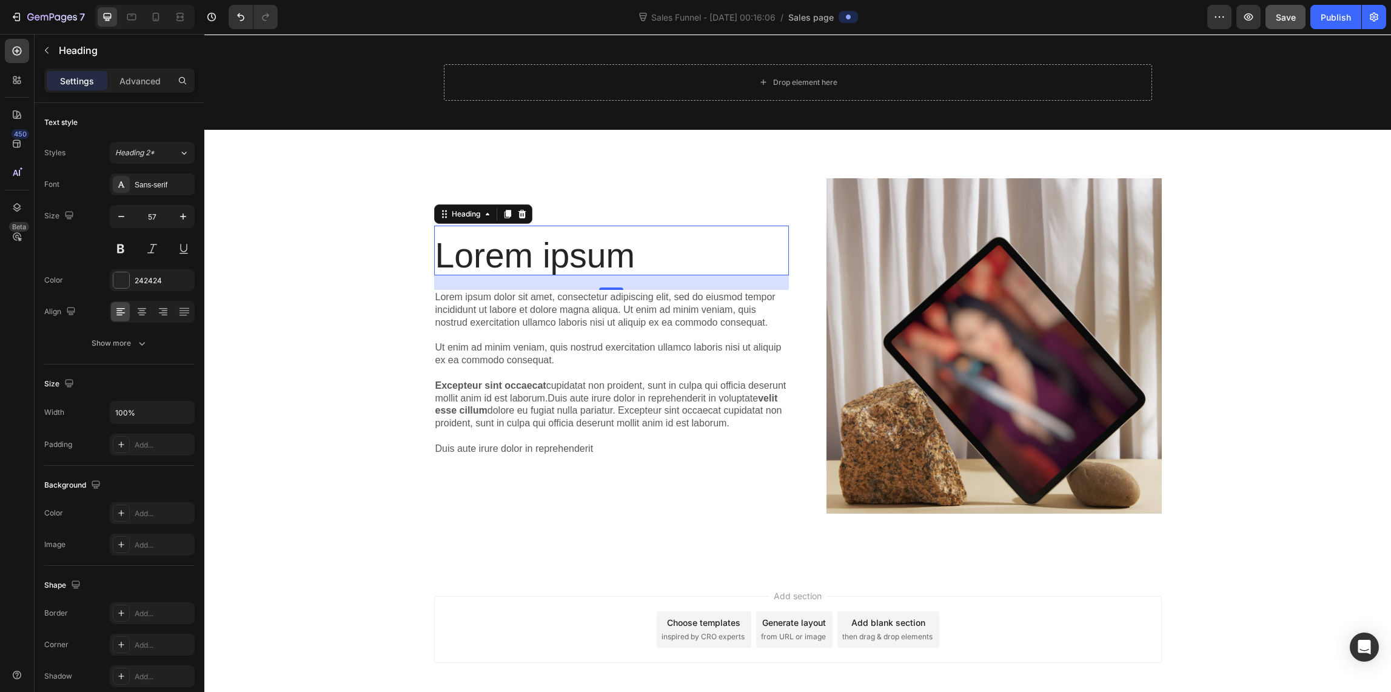
click at [638, 236] on h2 "Lorem ipsum" at bounding box center [611, 255] width 355 height 41
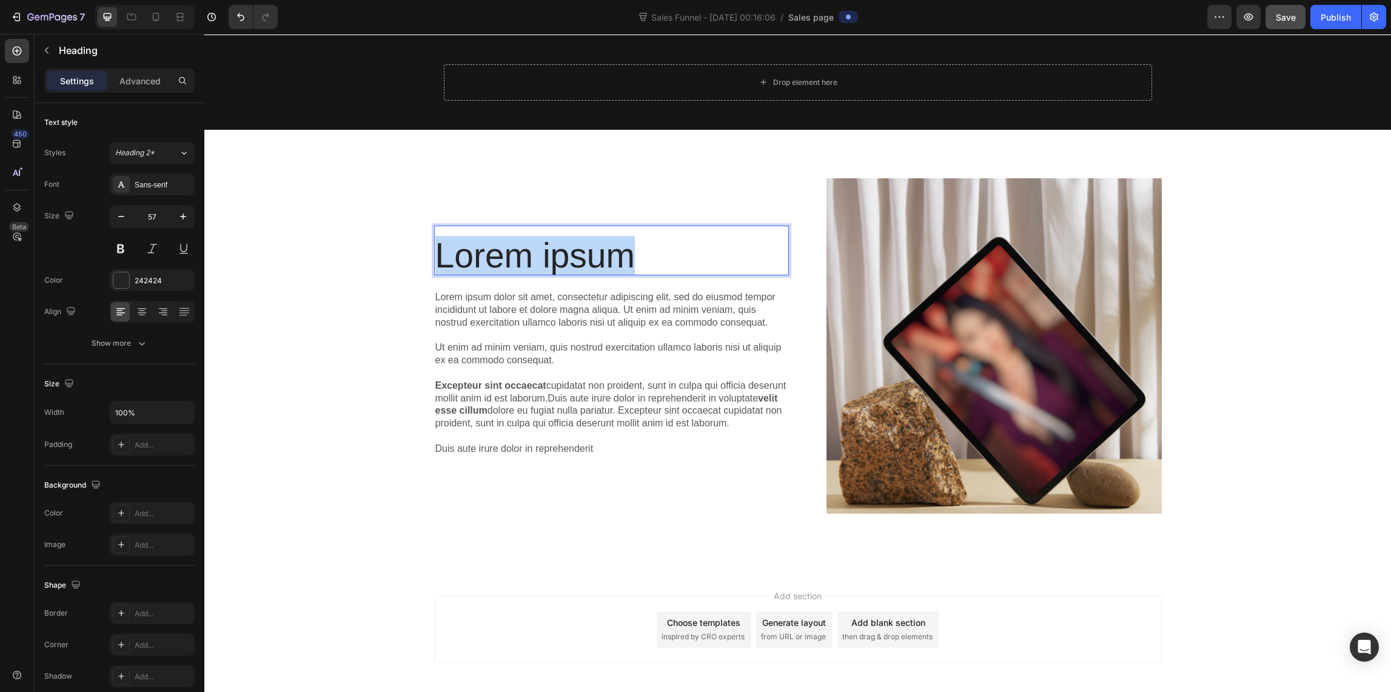
drag, startPoint x: 640, startPoint y: 246, endPoint x: 424, endPoint y: 233, distance: 216.2
click at [426, 233] on div "Lorem ipsum Heading 24 Lorem ipsum dolor sit amet, consectetur adipiscing elit,…" at bounding box center [797, 350] width 1168 height 345
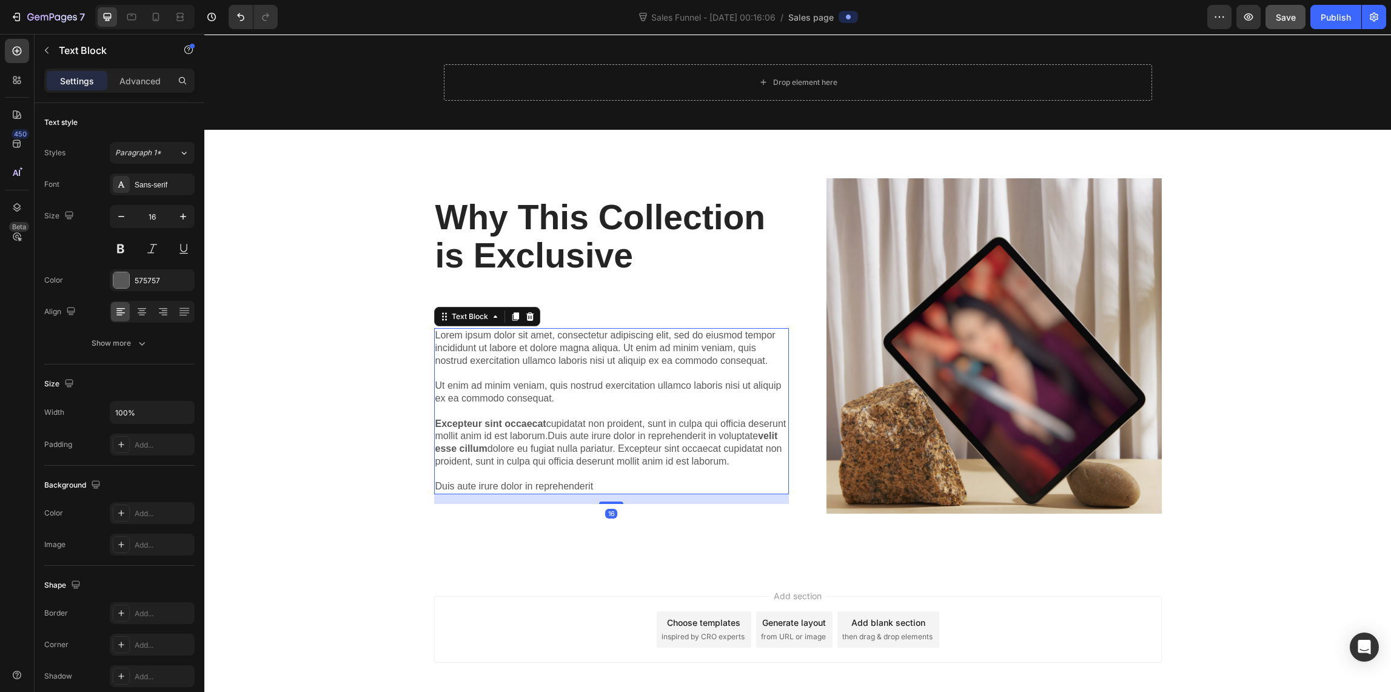
click at [530, 350] on p "Lorem ipsum dolor sit amet, consectetur adipiscing elit, sed do eiusmod tempor …" at bounding box center [611, 411] width 352 height 164
drag, startPoint x: 604, startPoint y: 484, endPoint x: 604, endPoint y: 492, distance: 7.9
click at [604, 484] on p "Lorem ipsum dolor sit amet, consectetur adipiscing elit, sed do eiusmod tempor …" at bounding box center [611, 411] width 352 height 164
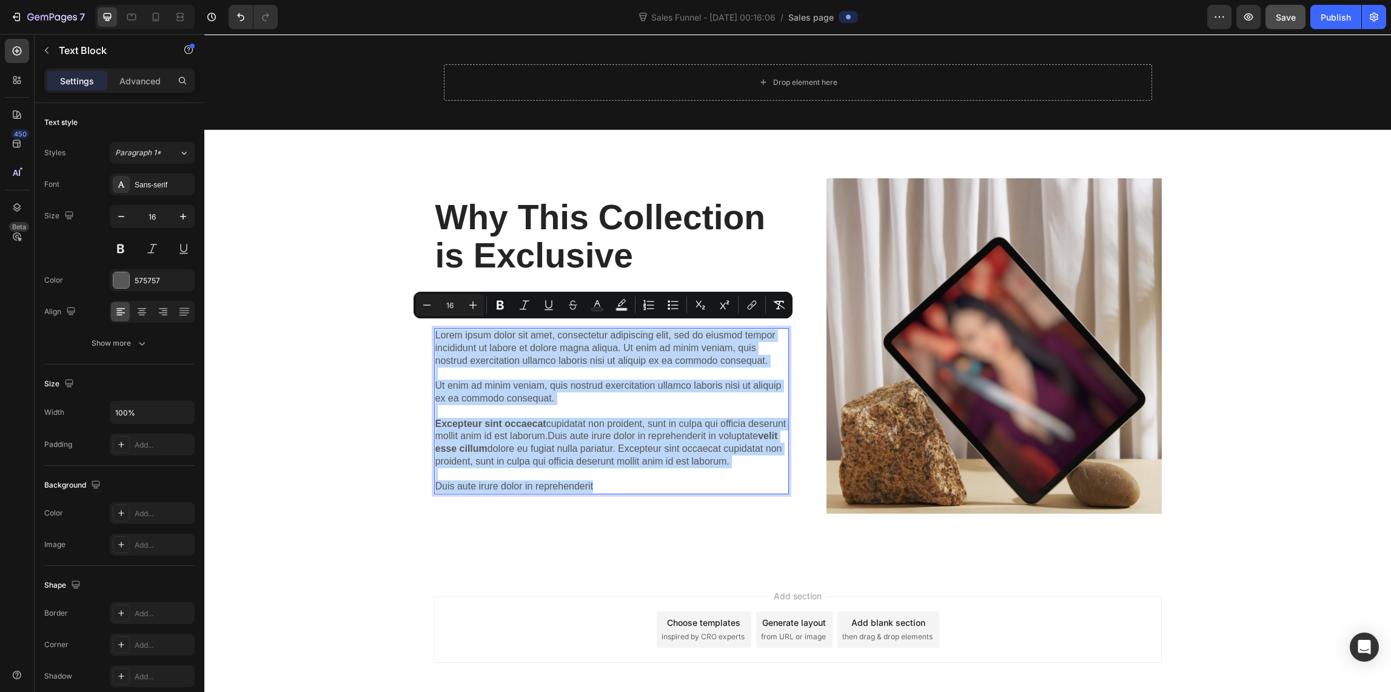
drag, startPoint x: 600, startPoint y: 493, endPoint x: 429, endPoint y: 321, distance: 242.6
click at [434, 328] on div "Lorem ipsum dolor sit amet, consectetur adipiscing elit, sed do eiusmod tempor …" at bounding box center [611, 411] width 355 height 166
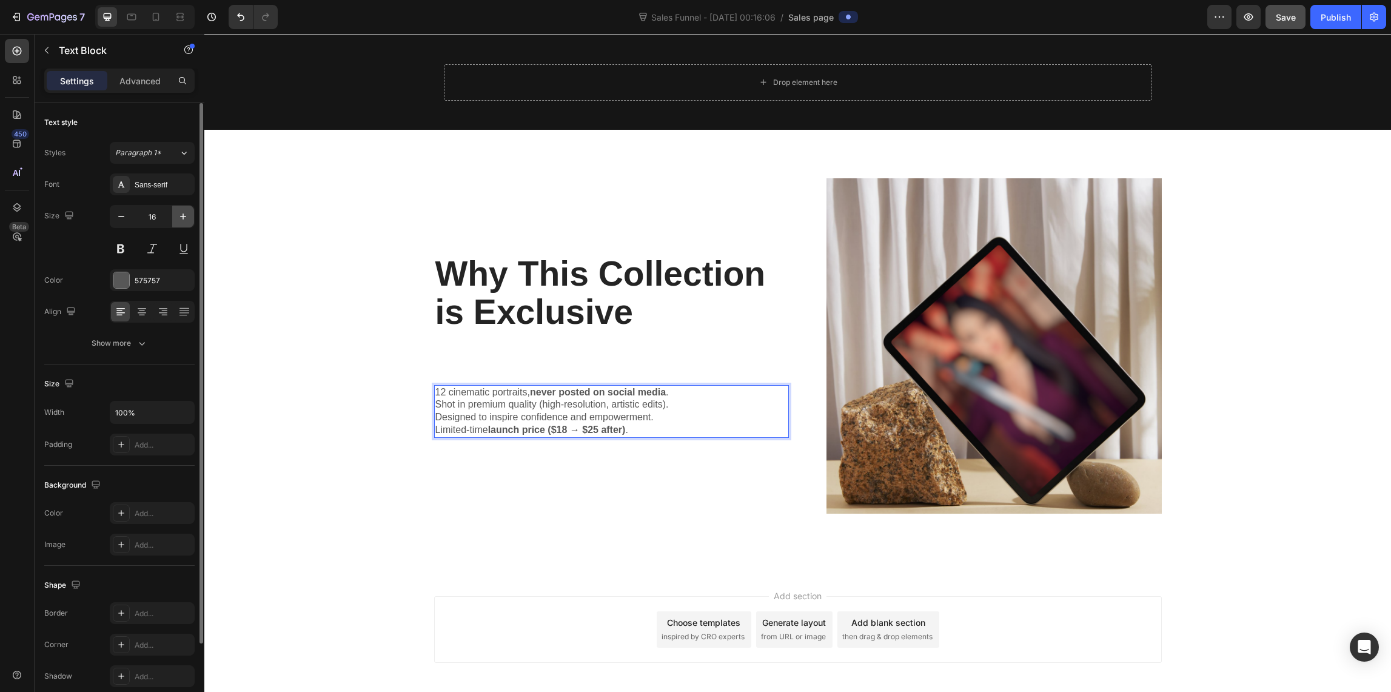
click at [186, 216] on icon "button" at bounding box center [183, 216] width 12 height 12
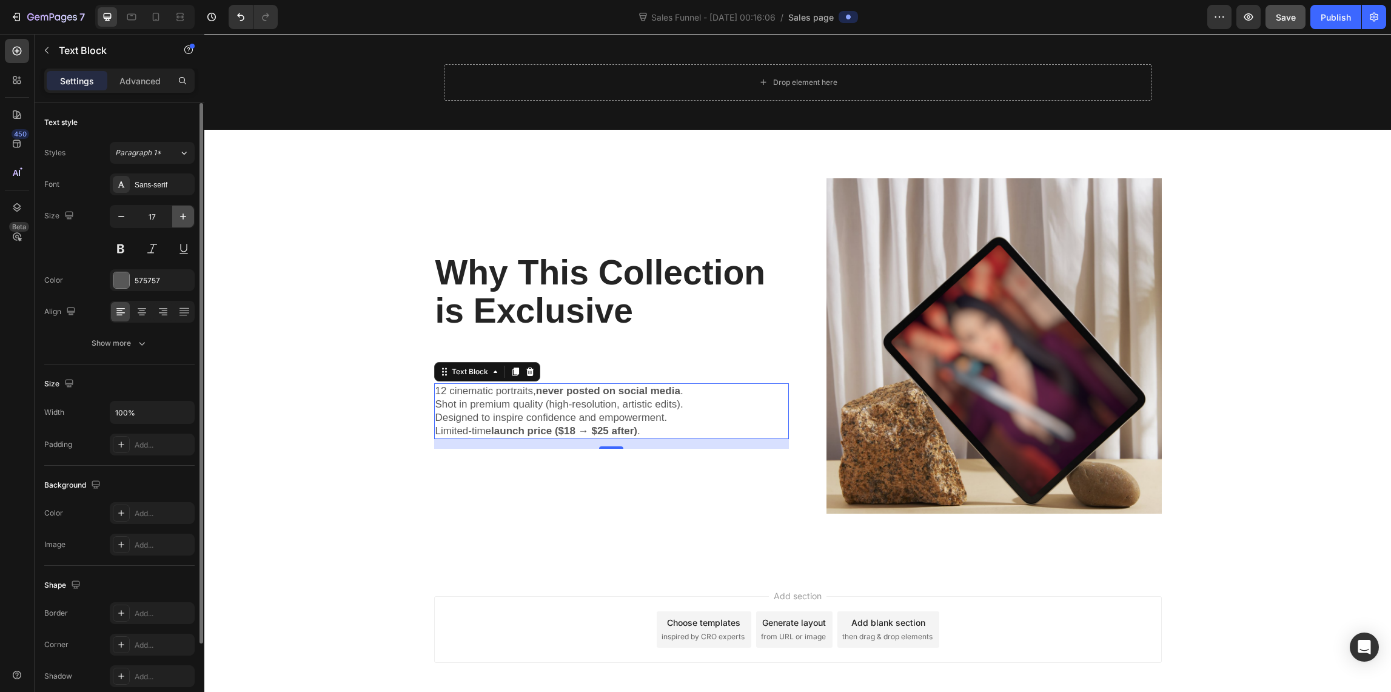
click at [186, 215] on icon "button" at bounding box center [183, 216] width 12 height 12
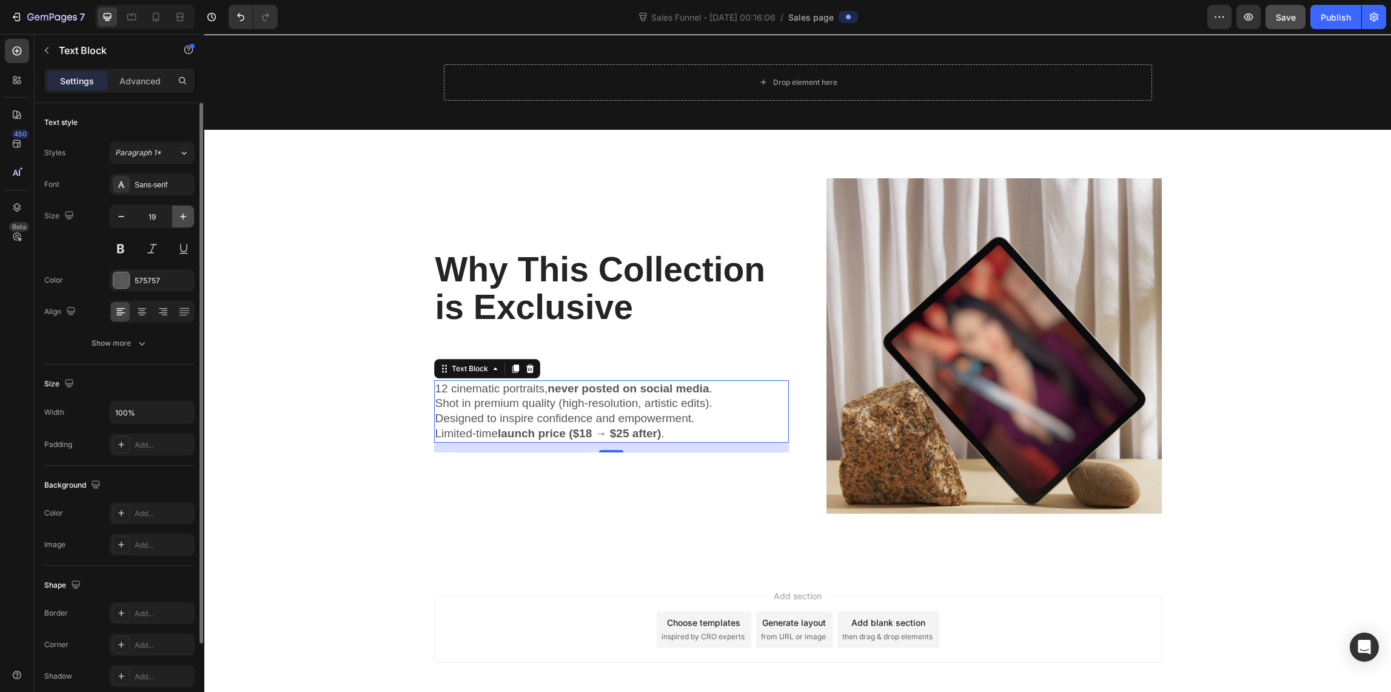
click at [186, 215] on icon "button" at bounding box center [183, 216] width 12 height 12
click at [185, 215] on icon "button" at bounding box center [183, 216] width 12 height 12
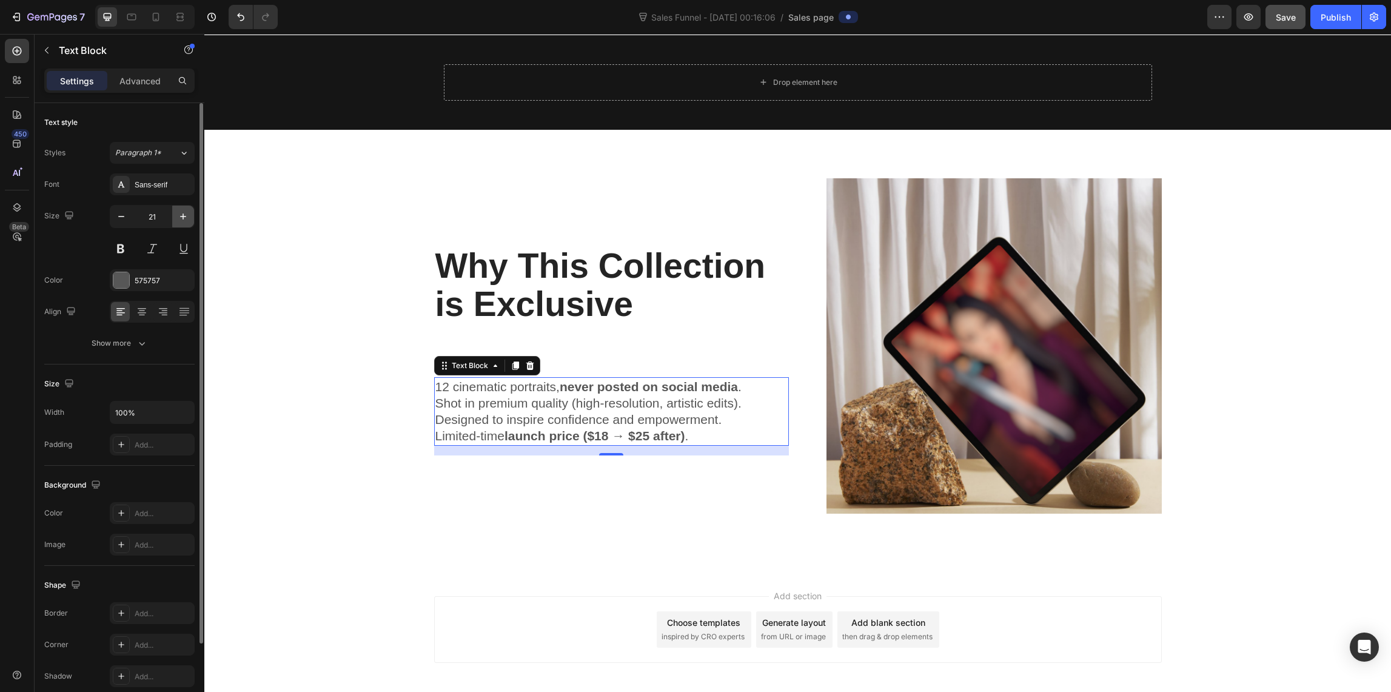
click at [184, 215] on icon "button" at bounding box center [183, 216] width 12 height 12
type input "23"
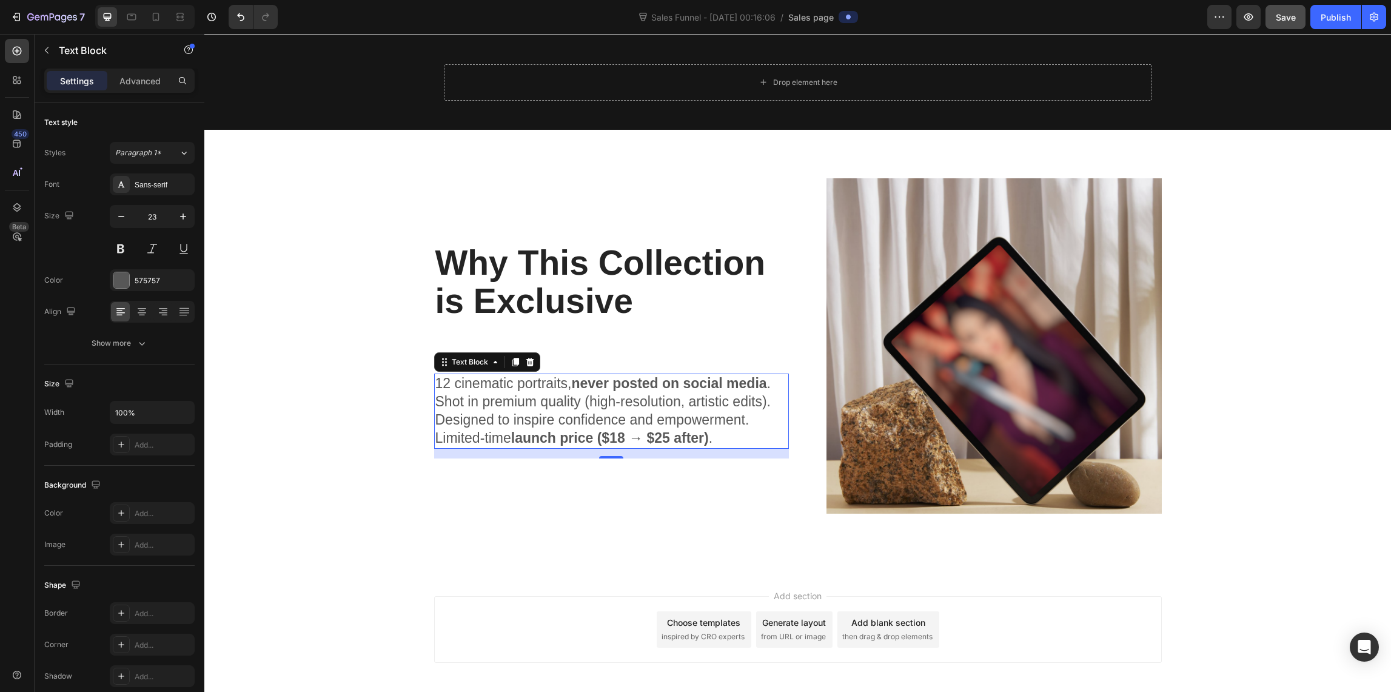
click at [435, 384] on p "12 cinematic portraits, never posted on social media ." at bounding box center [611, 384] width 352 height 18
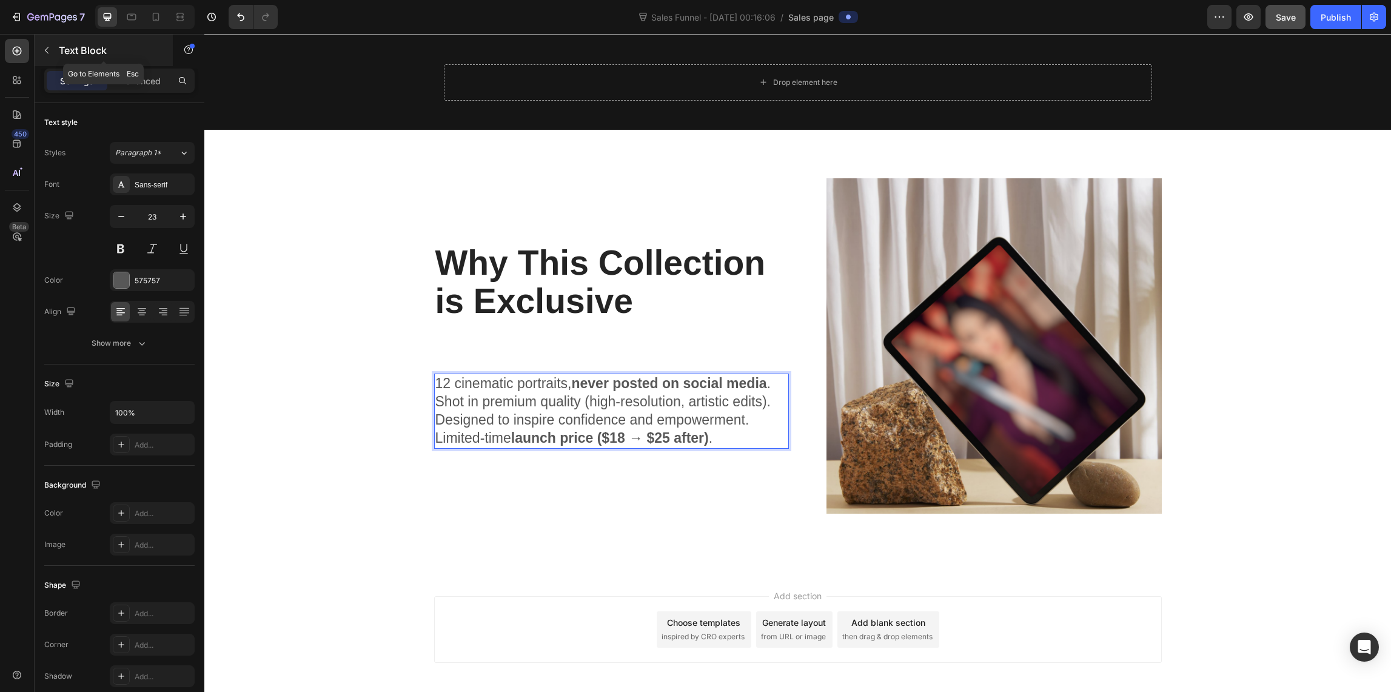
click at [44, 49] on icon "button" at bounding box center [47, 50] width 10 height 10
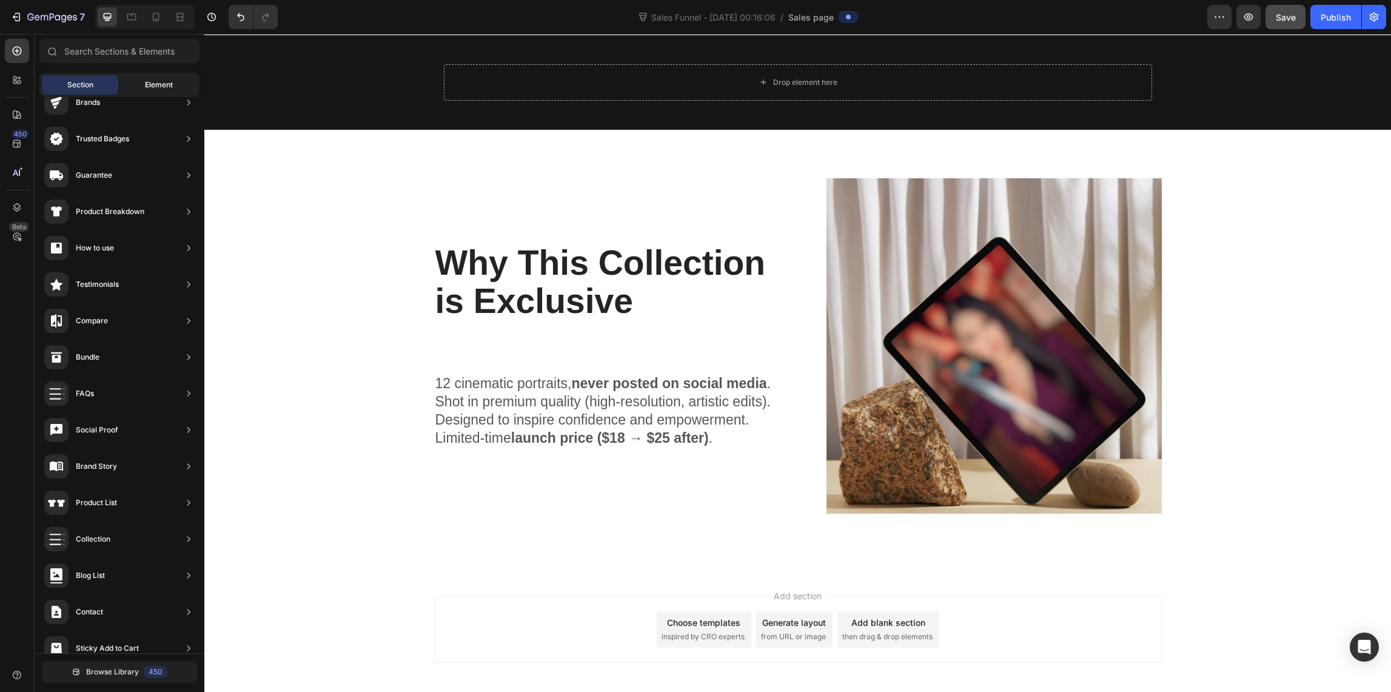
click at [147, 84] on span "Element" at bounding box center [159, 84] width 28 height 11
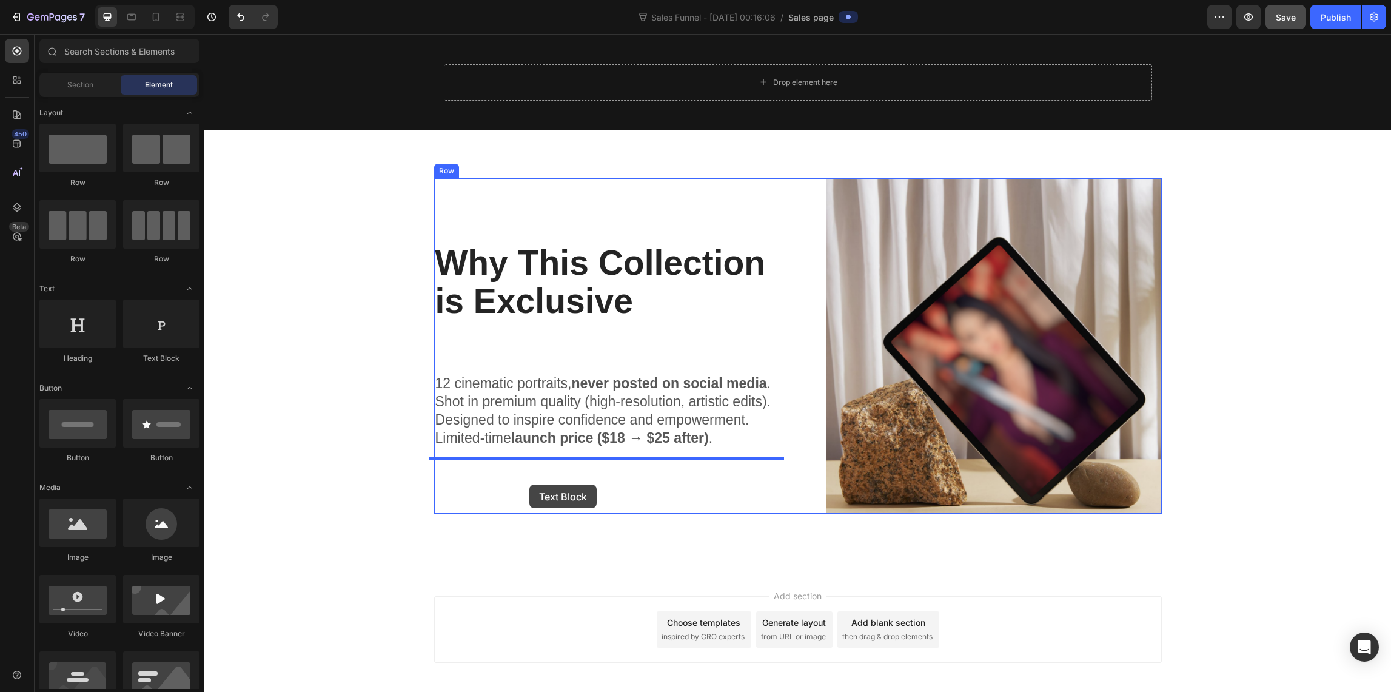
drag, startPoint x: 364, startPoint y: 356, endPoint x: 529, endPoint y: 484, distance: 209.1
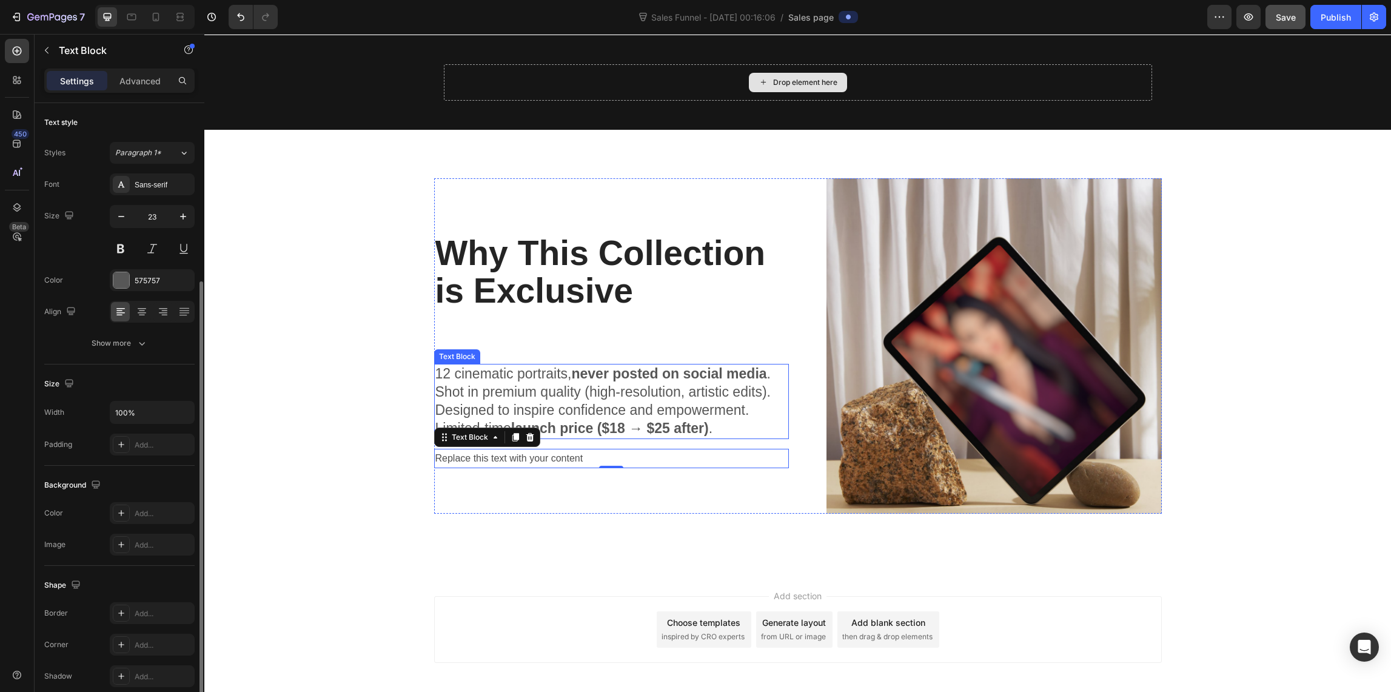
click at [506, 389] on p "Shot in premium quality (high-resolution, artistic edits)." at bounding box center [611, 392] width 352 height 18
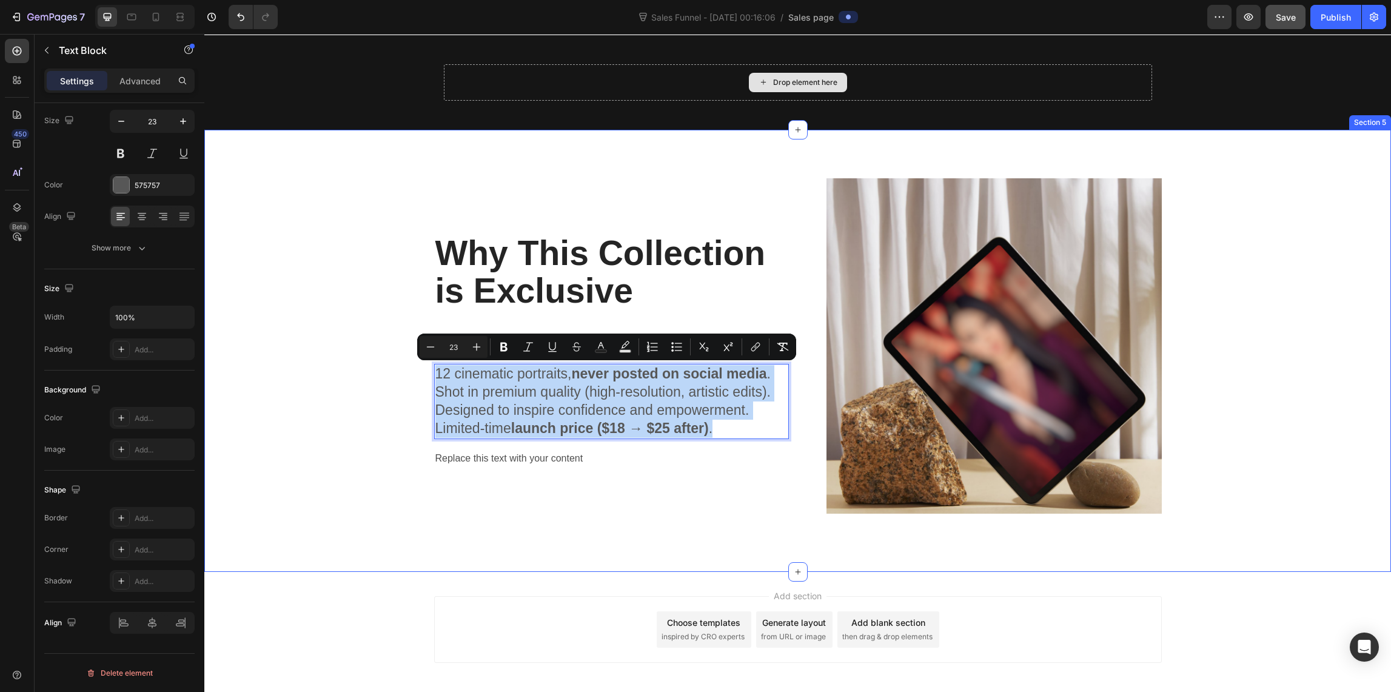
drag, startPoint x: 718, startPoint y: 424, endPoint x: 417, endPoint y: 369, distance: 306.8
click at [417, 369] on div "⁠⁠⁠⁠⁠⁠⁠ Why This Collection is Exclusive Heading 12 cinematic portraits, never …" at bounding box center [797, 350] width 1168 height 345
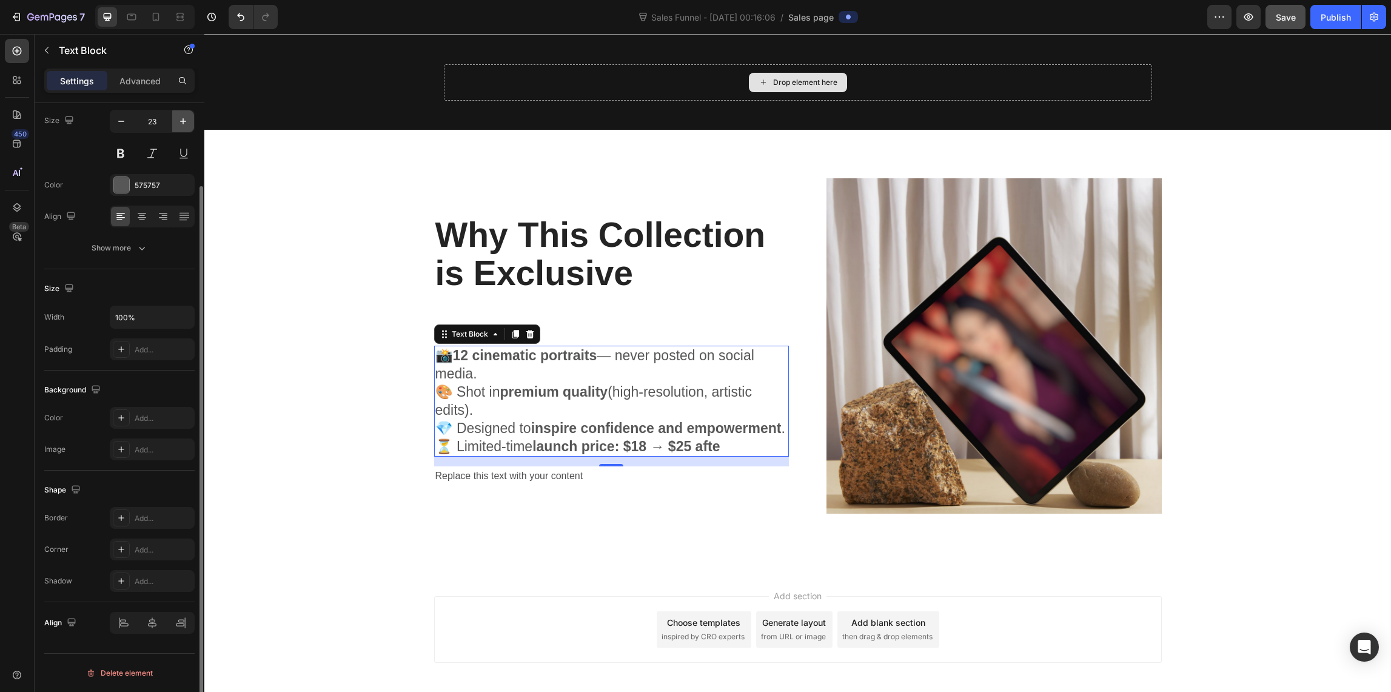
click at [181, 121] on icon "button" at bounding box center [183, 121] width 6 height 6
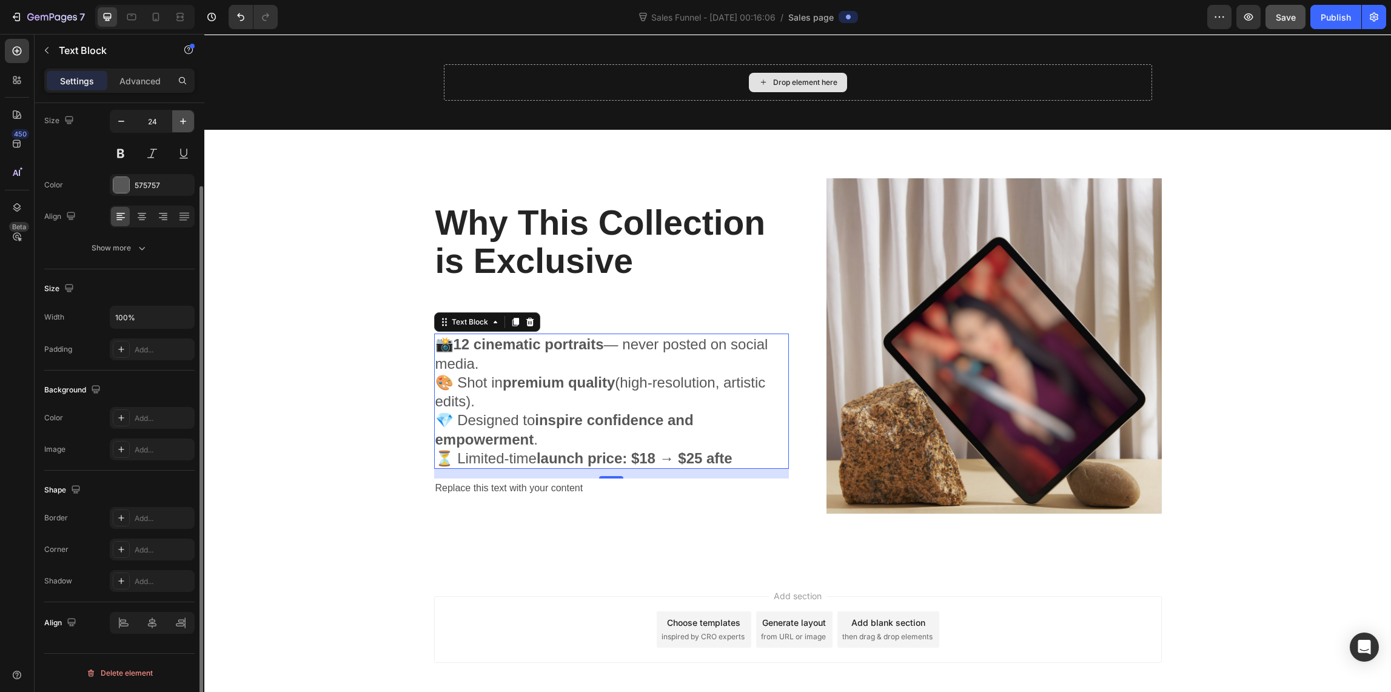
click at [181, 121] on icon "button" at bounding box center [183, 121] width 6 height 6
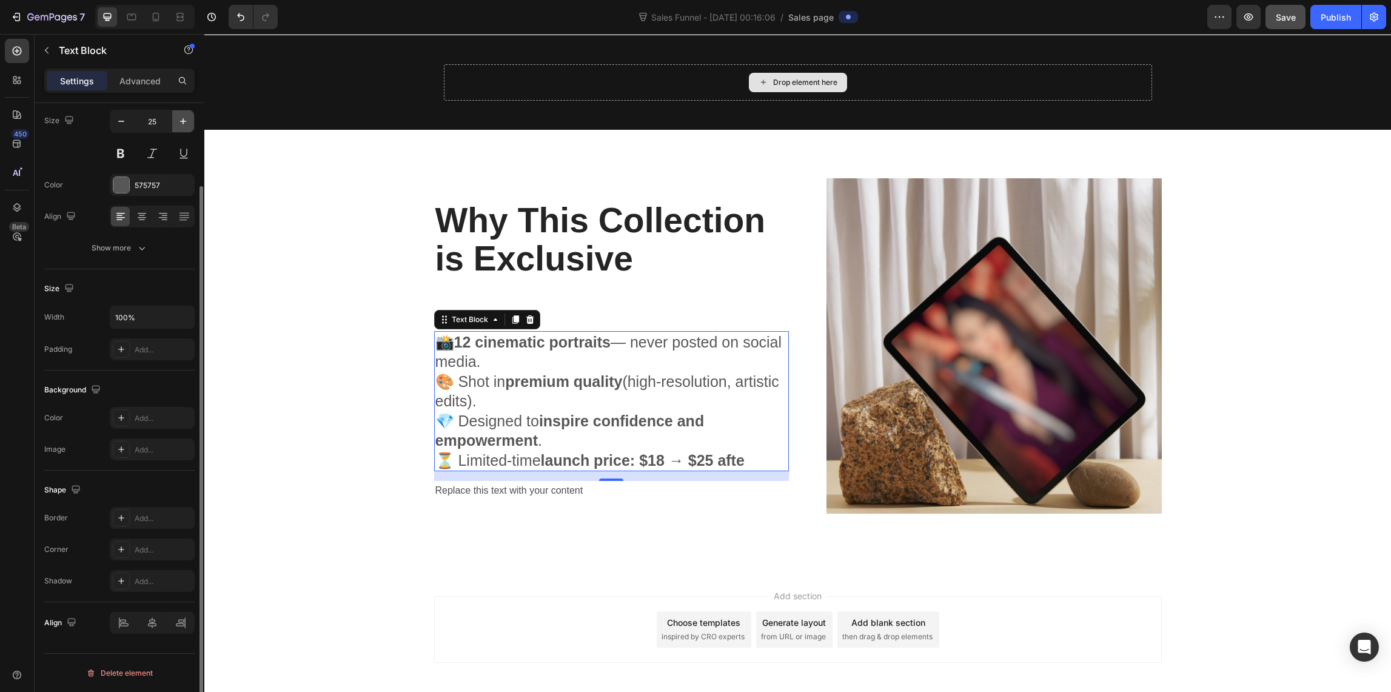
click at [181, 121] on icon "button" at bounding box center [183, 121] width 6 height 6
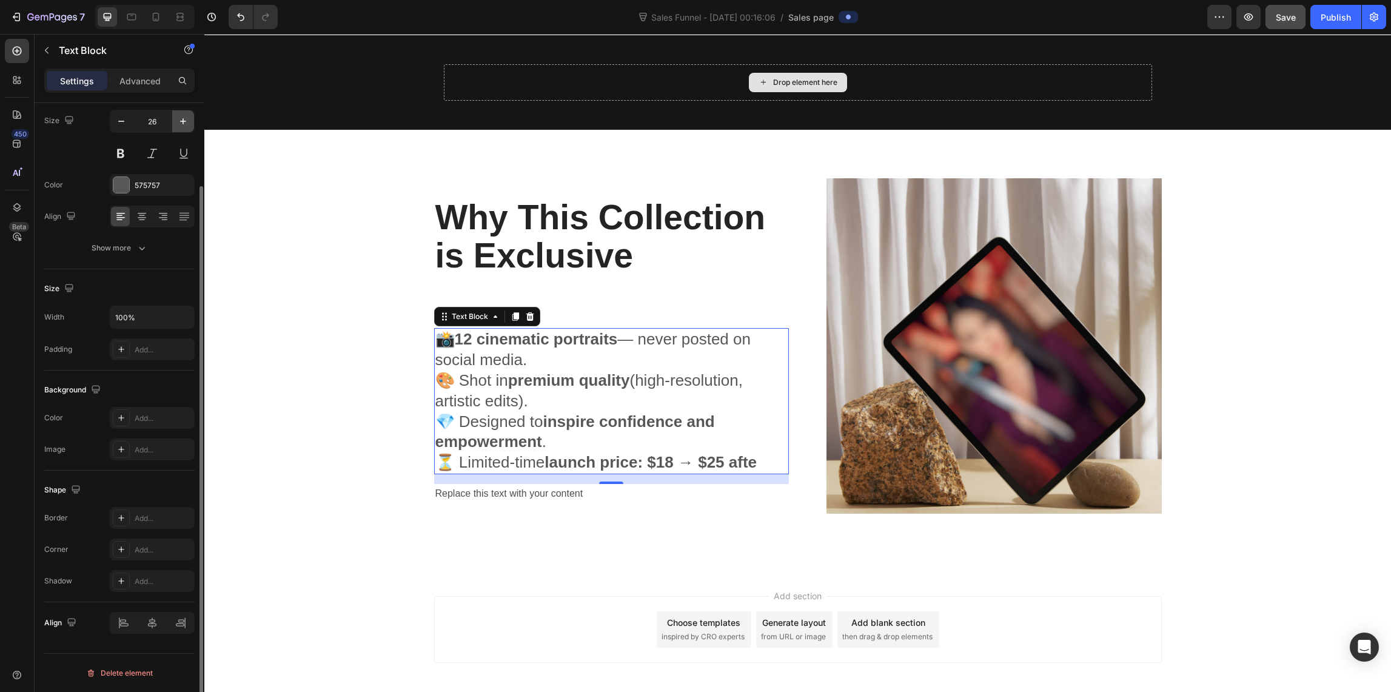
click at [181, 121] on icon "button" at bounding box center [183, 121] width 6 height 6
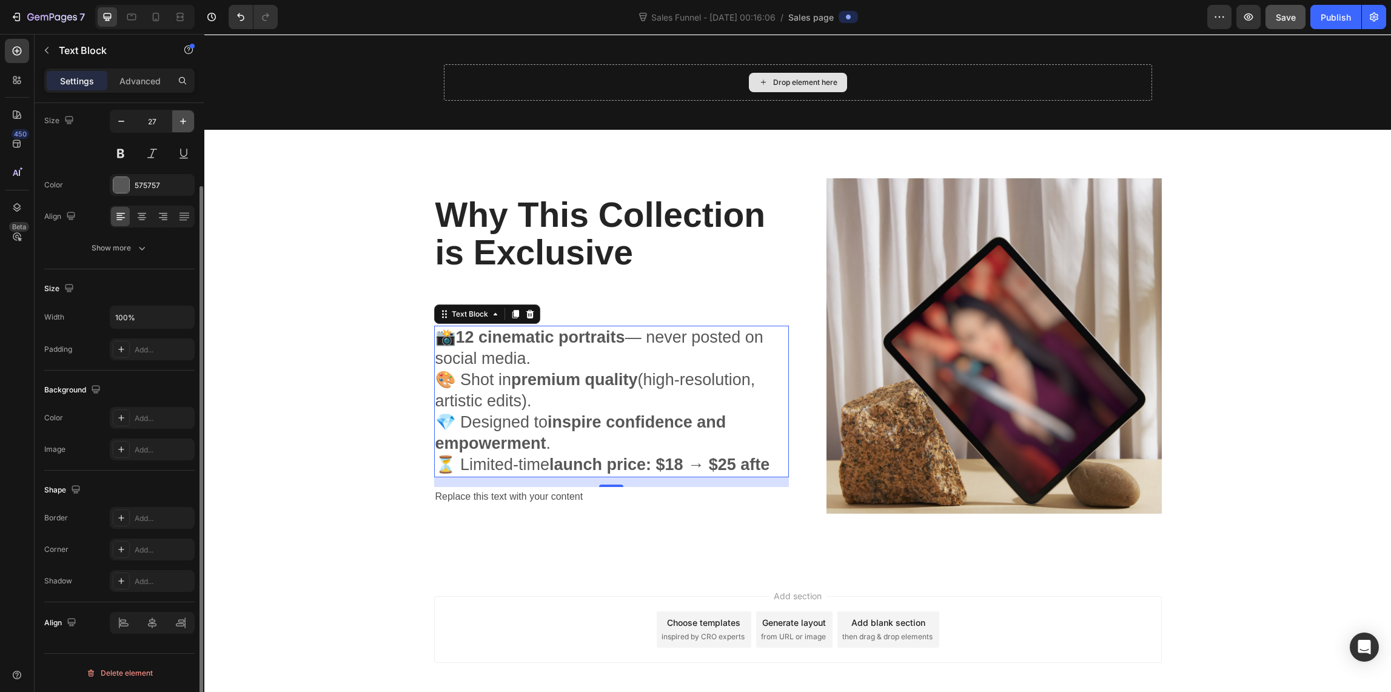
click at [180, 121] on icon "button" at bounding box center [183, 121] width 6 height 6
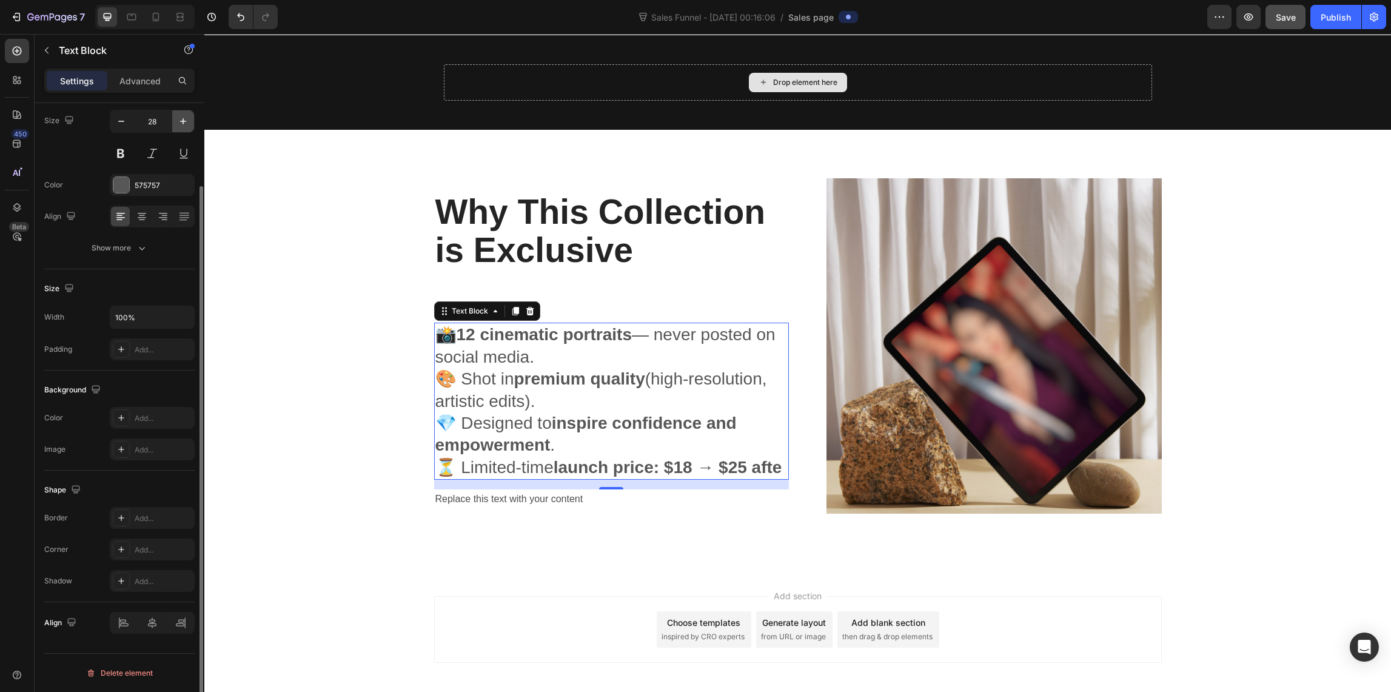
click at [180, 121] on icon "button" at bounding box center [183, 121] width 6 height 6
type input "29"
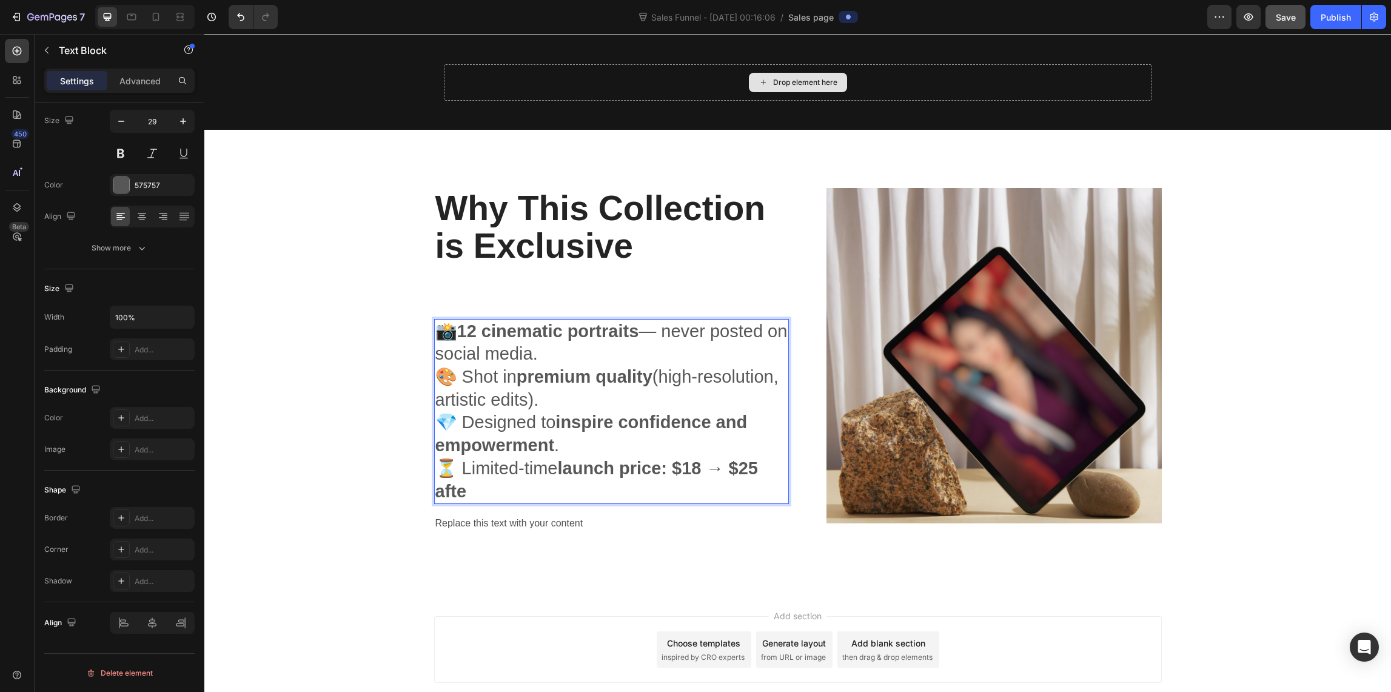
click at [461, 490] on p "⏳ Limited-time launch price: $18 → $25 afte" at bounding box center [611, 479] width 352 height 45
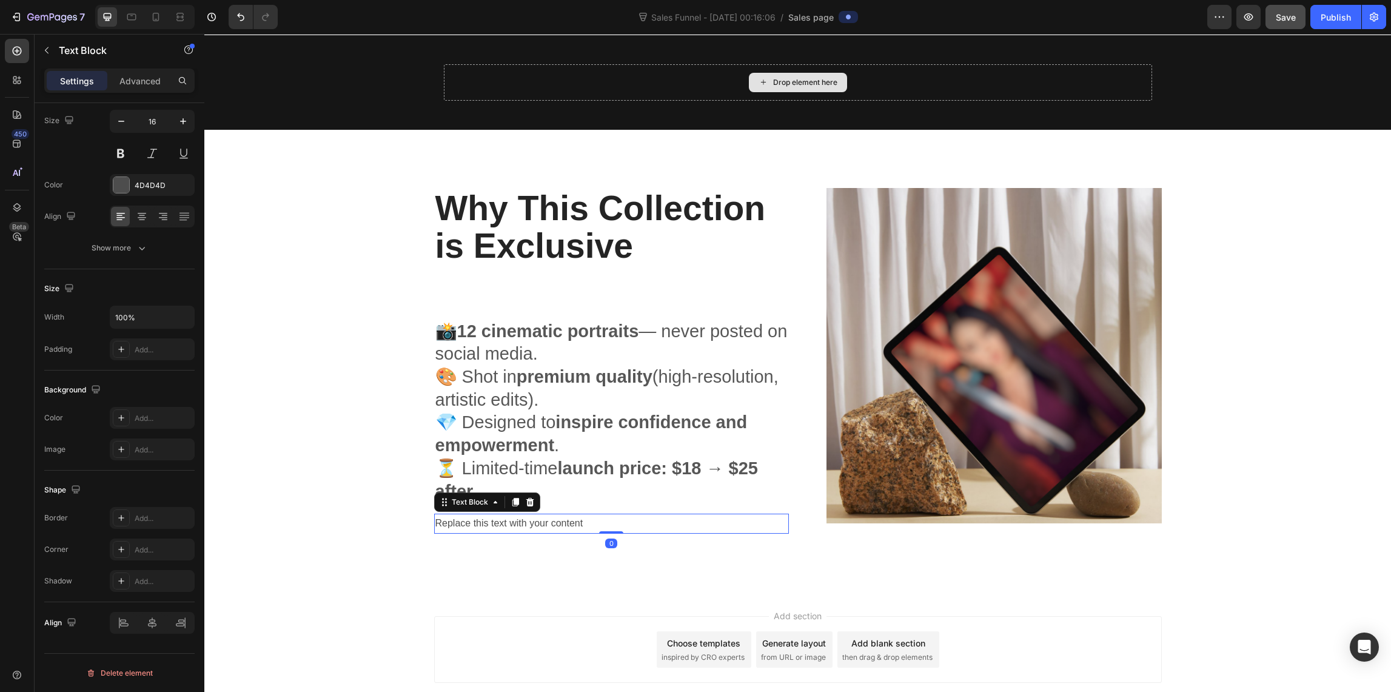
click at [523, 524] on div "Replace this text with your content" at bounding box center [611, 524] width 355 height 20
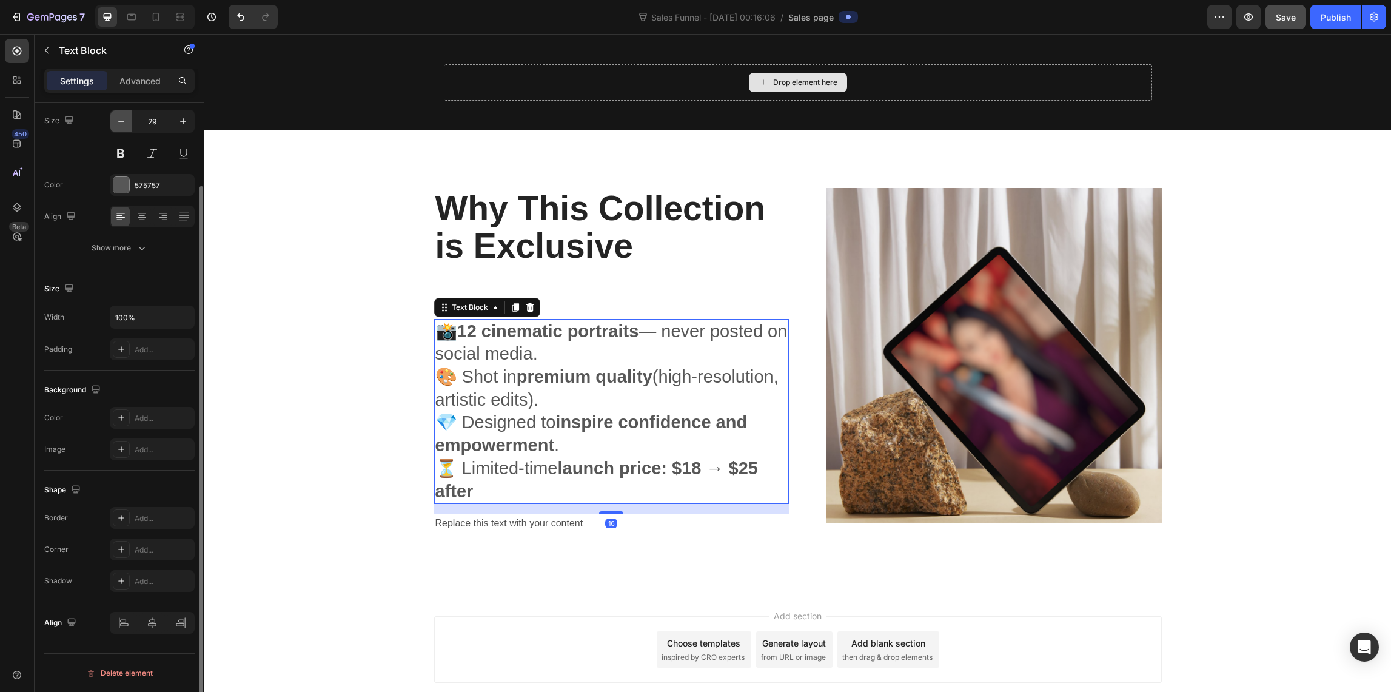
click at [119, 123] on icon "button" at bounding box center [121, 121] width 12 height 12
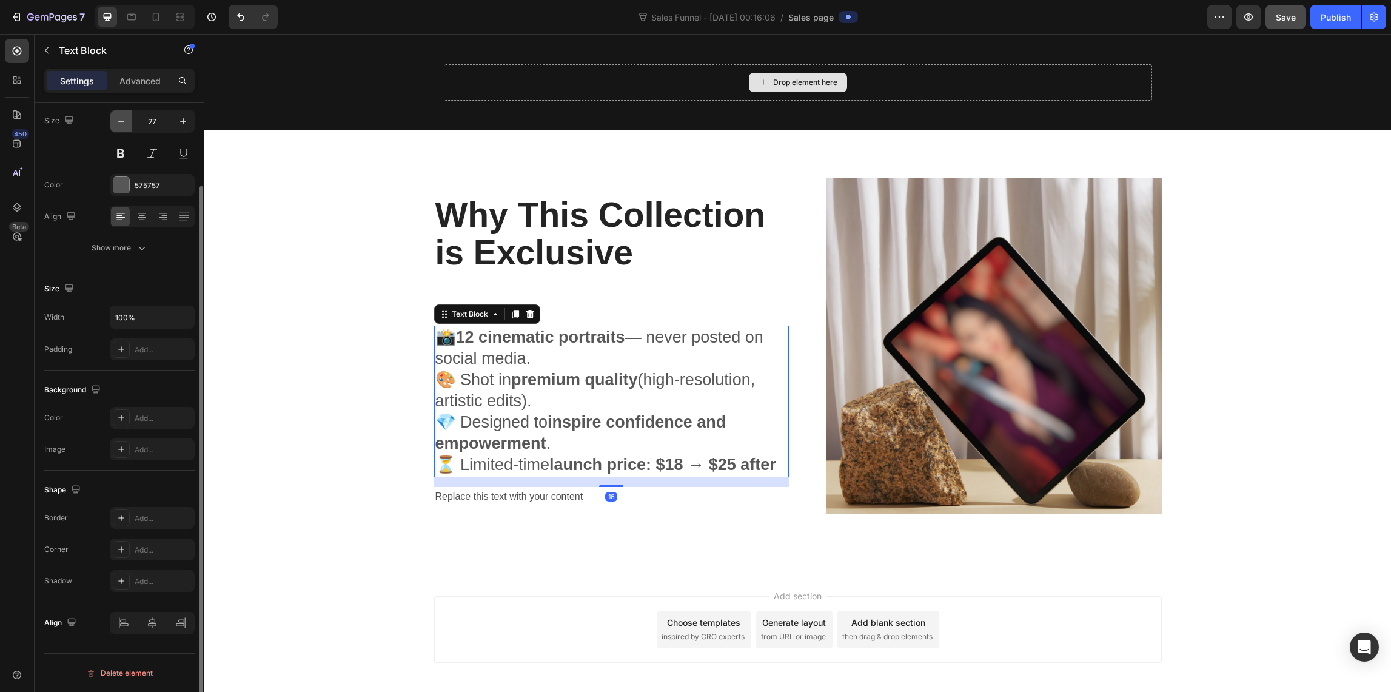
click at [119, 123] on icon "button" at bounding box center [121, 121] width 12 height 12
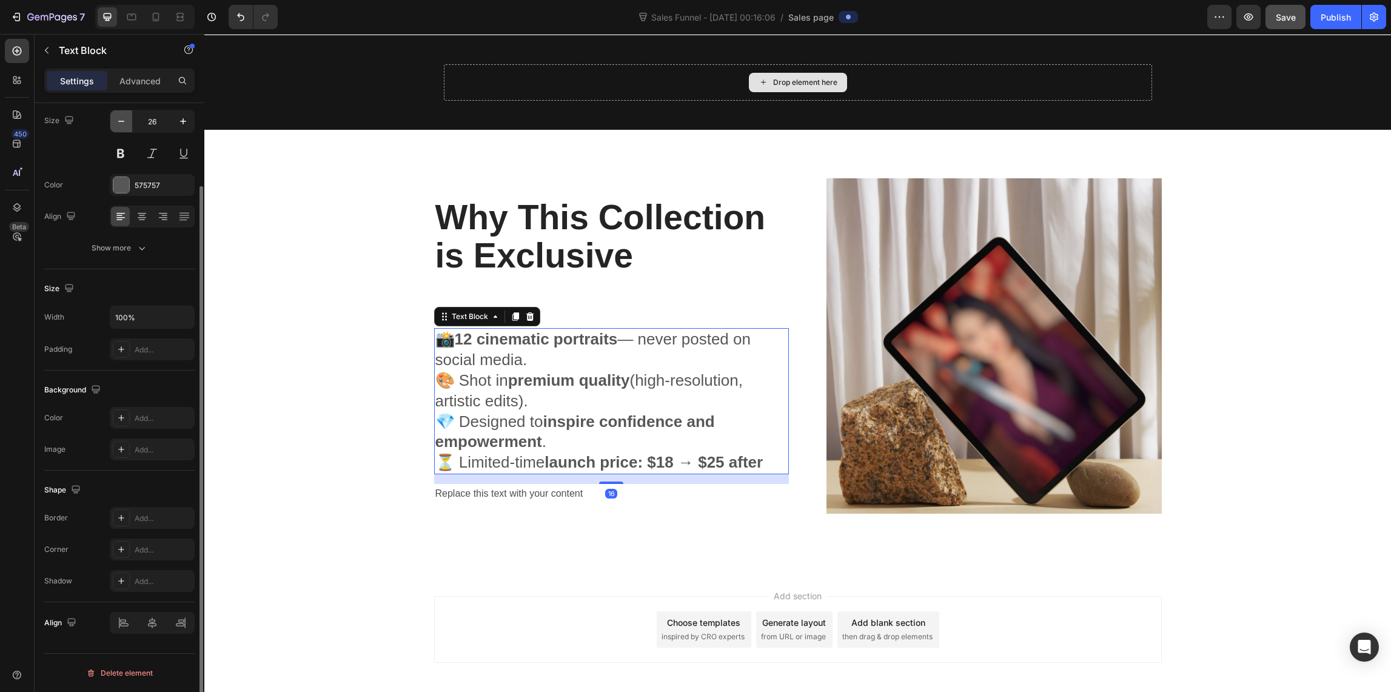
click at [118, 123] on icon "button" at bounding box center [121, 121] width 12 height 12
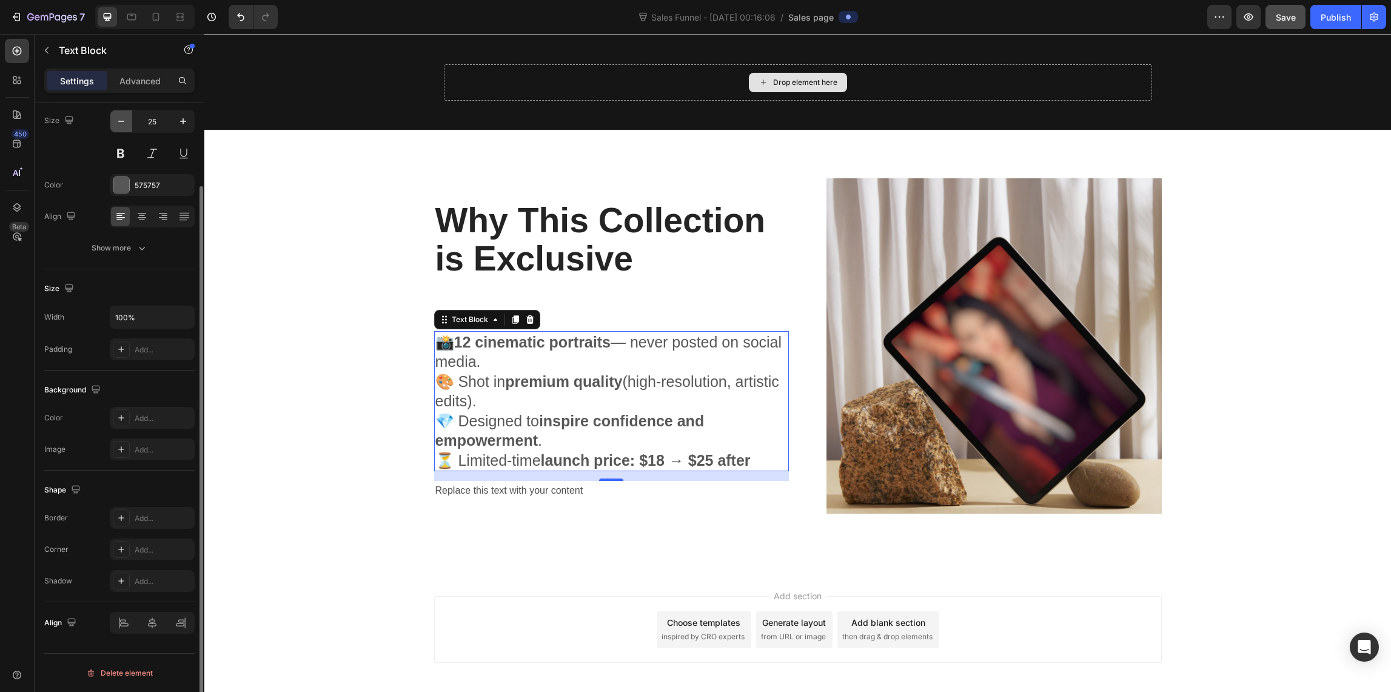
click at [118, 123] on icon "button" at bounding box center [121, 121] width 12 height 12
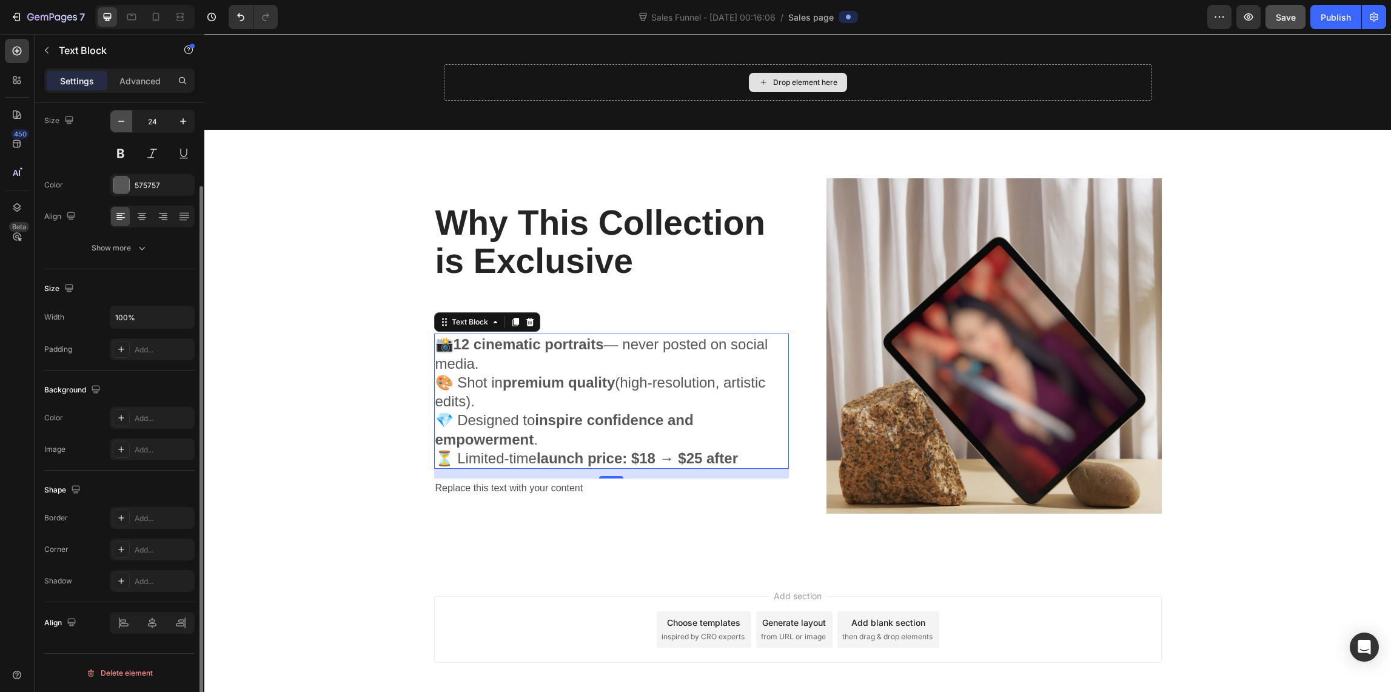
click at [118, 123] on icon "button" at bounding box center [121, 121] width 12 height 12
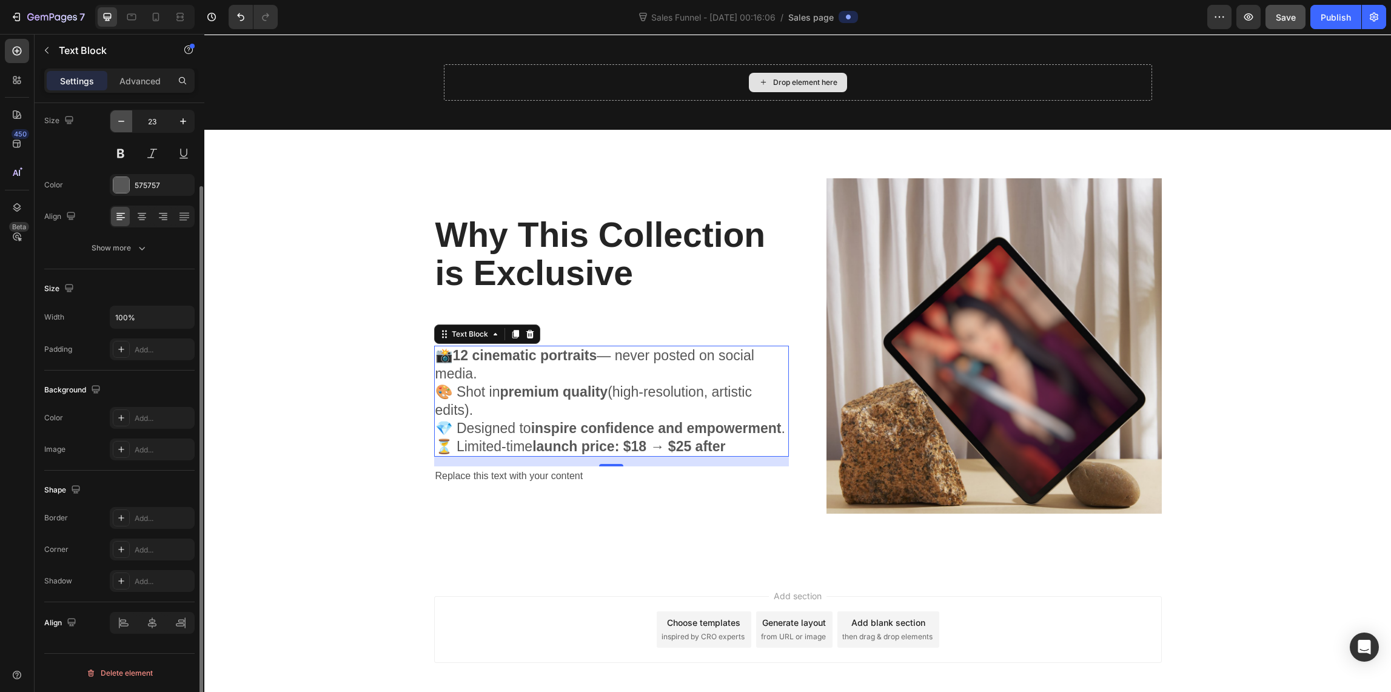
click at [118, 123] on icon "button" at bounding box center [121, 121] width 12 height 12
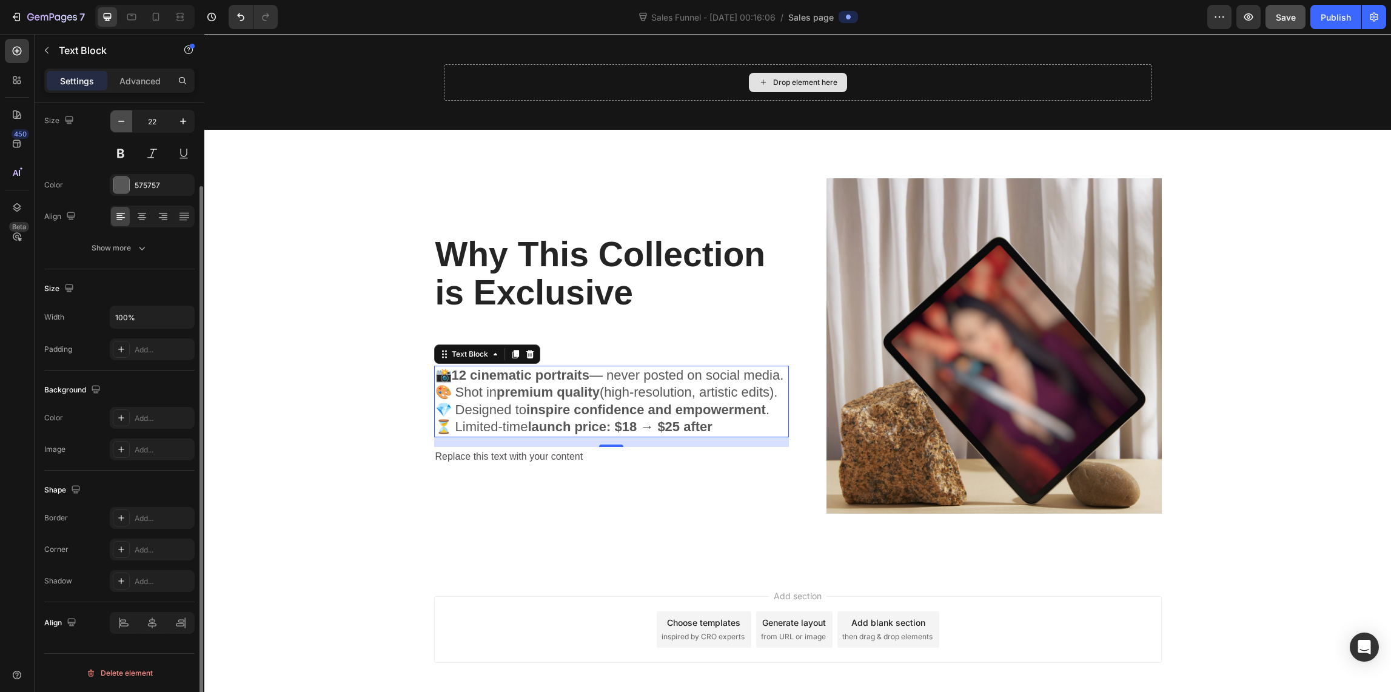
click at [118, 123] on icon "button" at bounding box center [121, 121] width 12 height 12
type input "21"
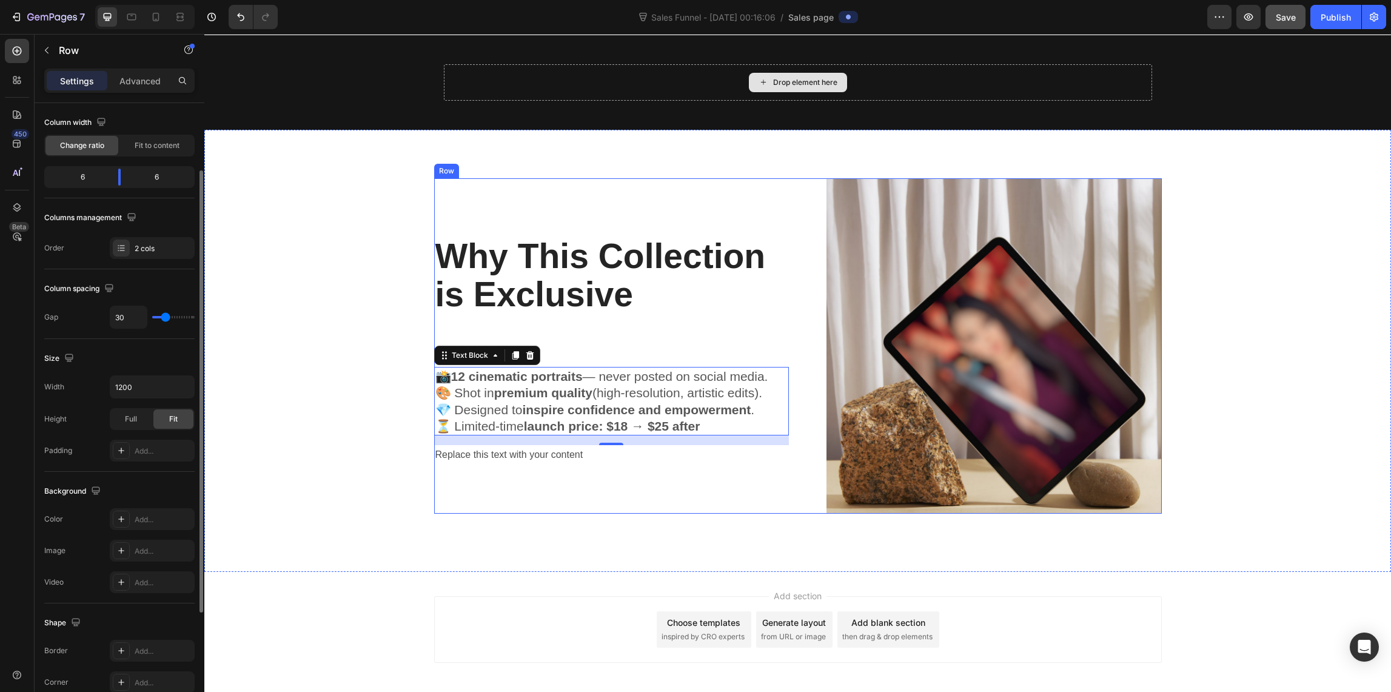
click at [548, 507] on div "⁠⁠⁠⁠⁠⁠⁠ Why This Collection is Exclusive Heading 📸 12 cinematic portraits — nev…" at bounding box center [611, 345] width 355 height 335
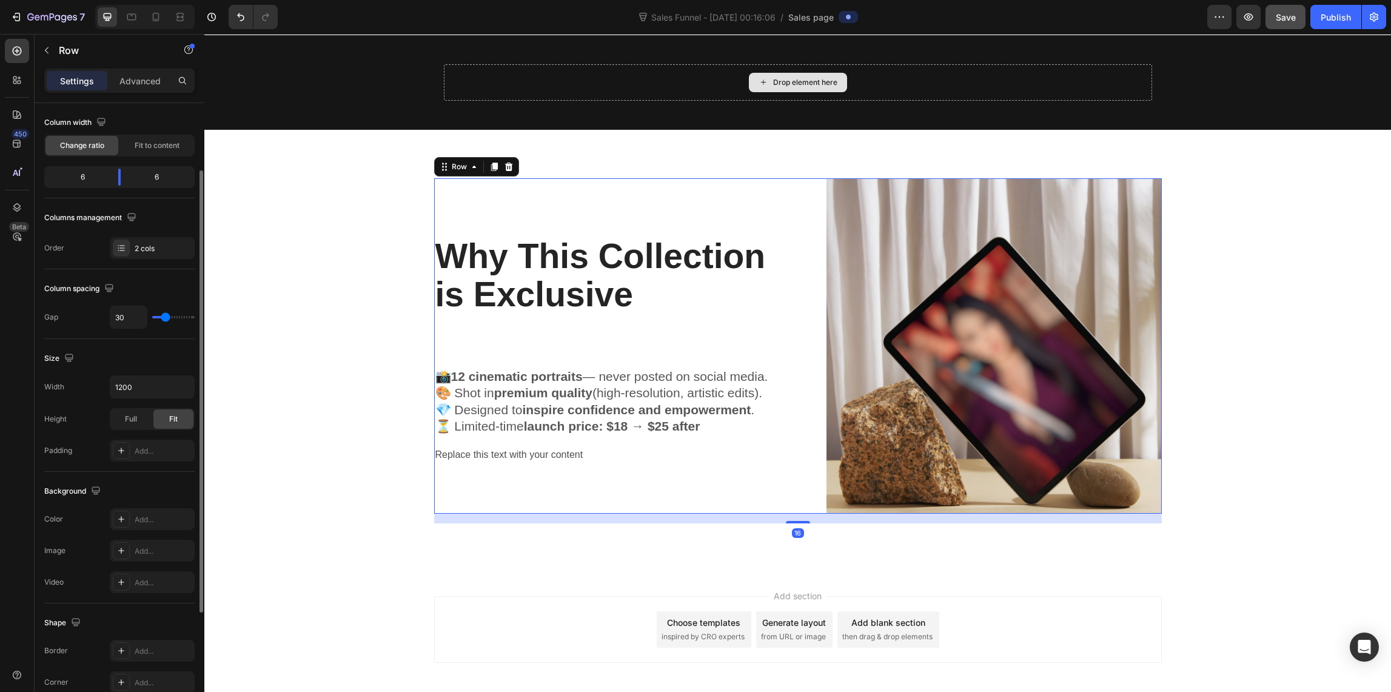
scroll to position [0, 0]
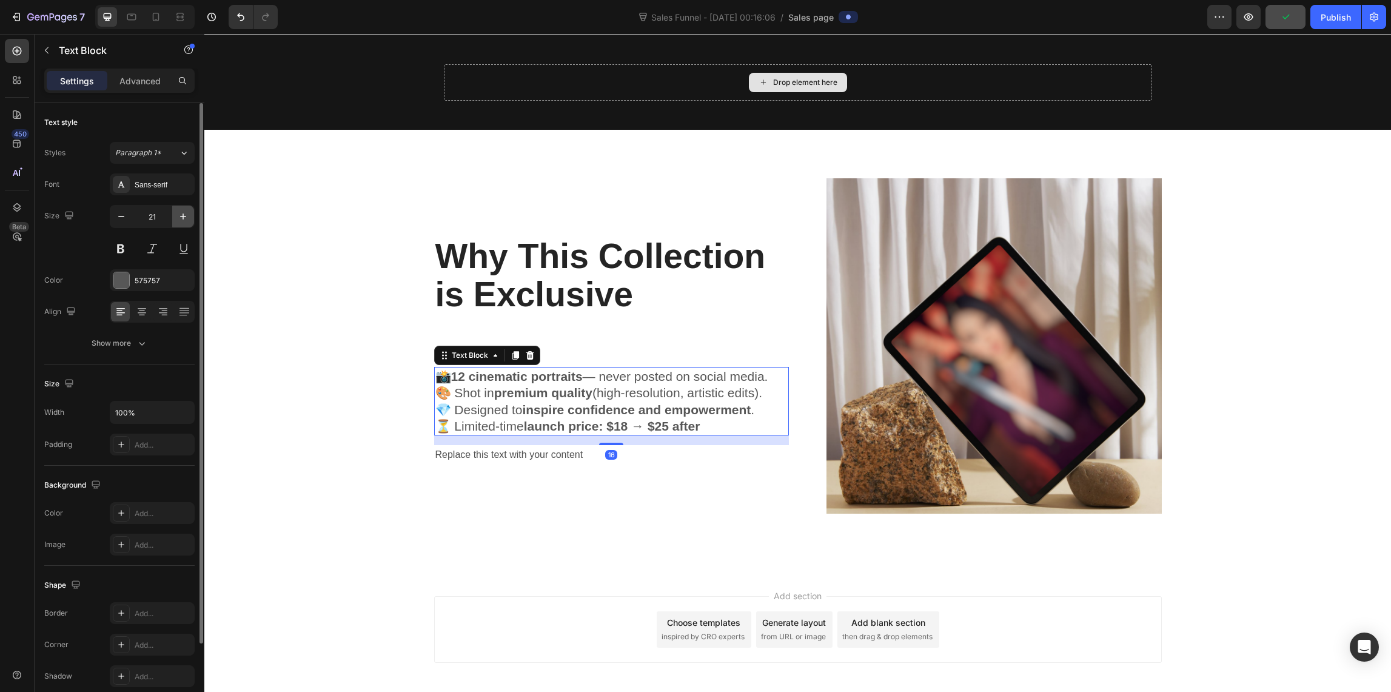
click at [184, 215] on icon "button" at bounding box center [183, 216] width 12 height 12
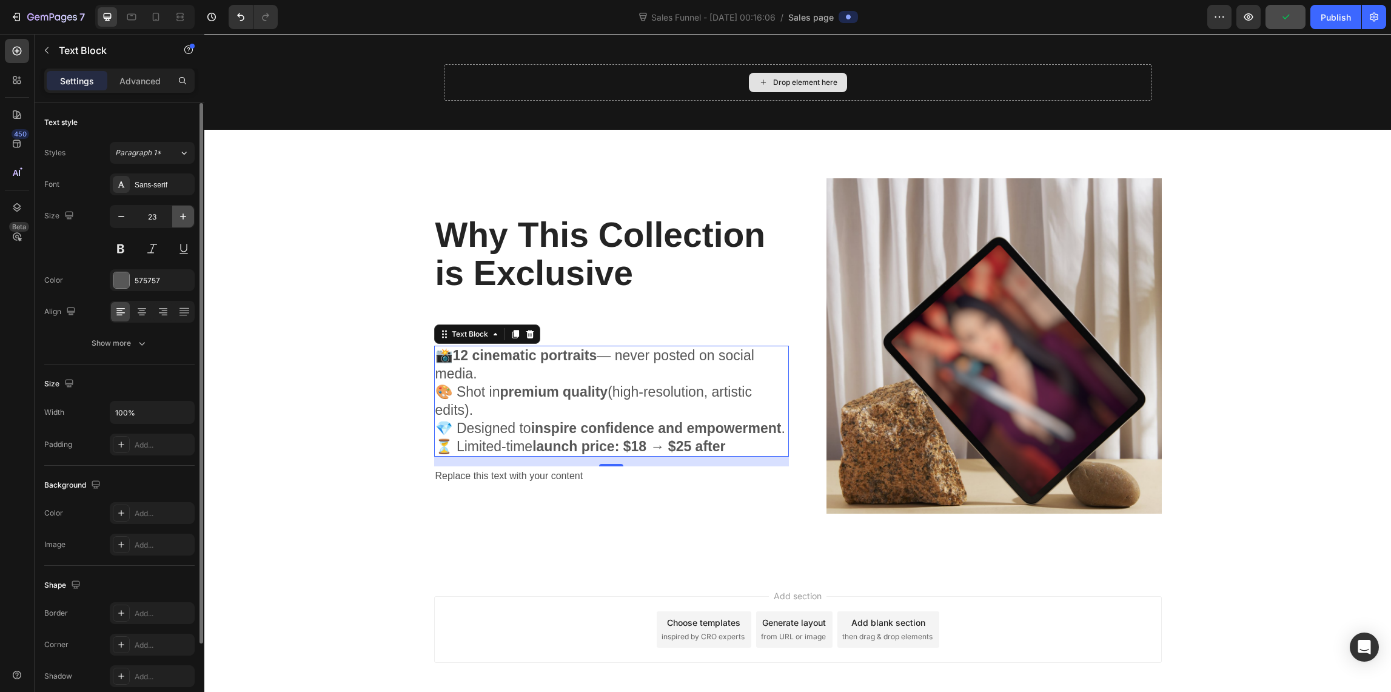
click at [183, 214] on icon "button" at bounding box center [183, 216] width 6 height 6
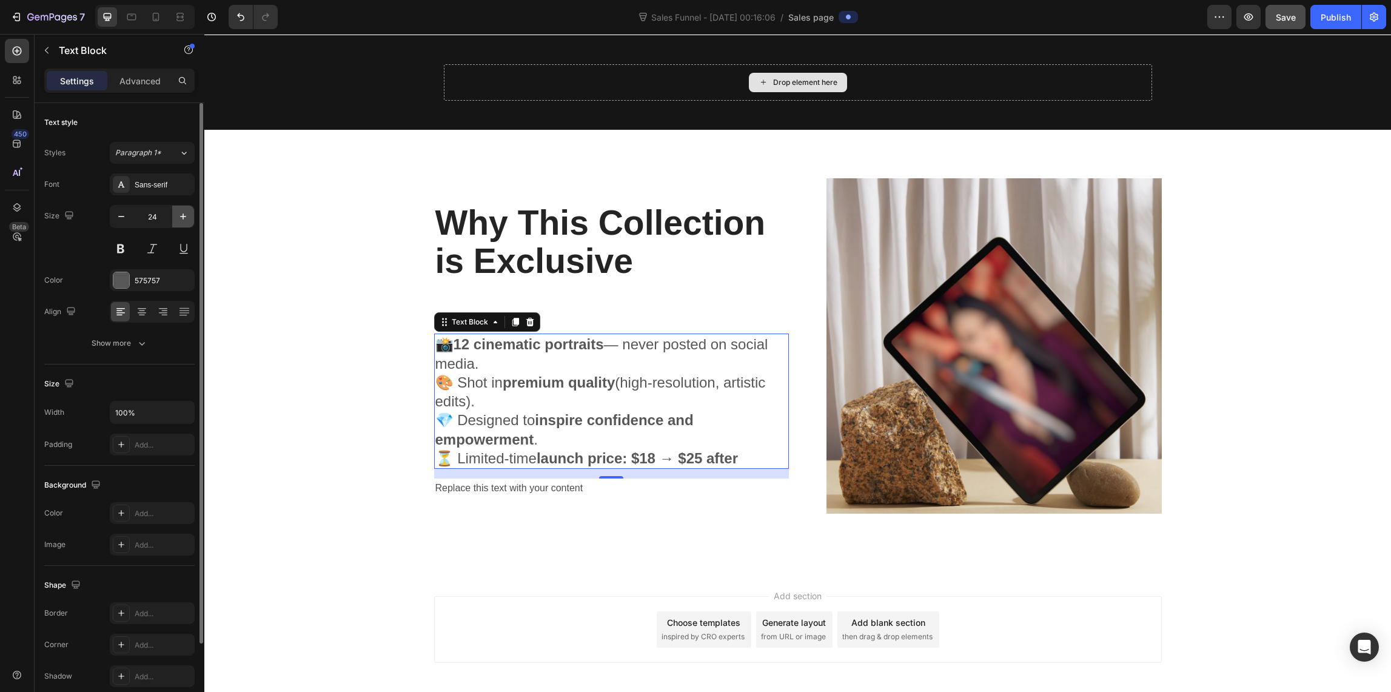
click at [183, 214] on icon "button" at bounding box center [183, 216] width 6 height 6
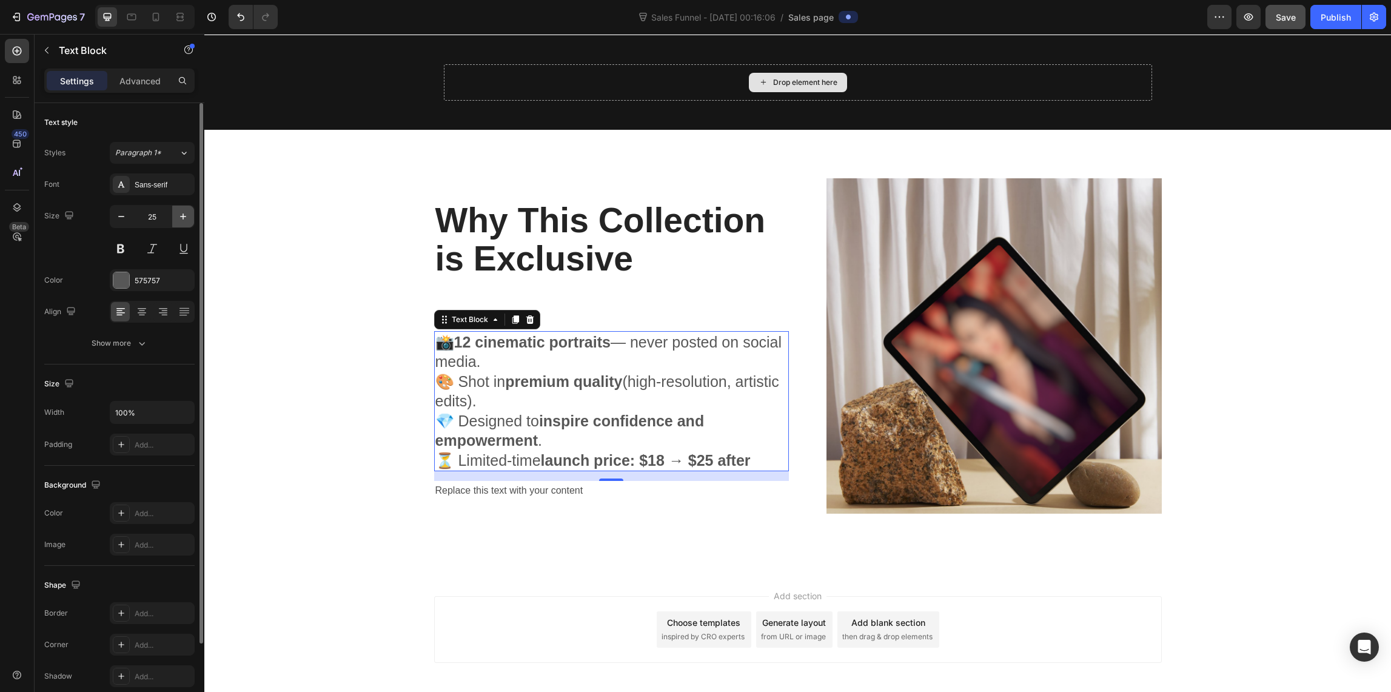
click at [183, 214] on icon "button" at bounding box center [183, 216] width 6 height 6
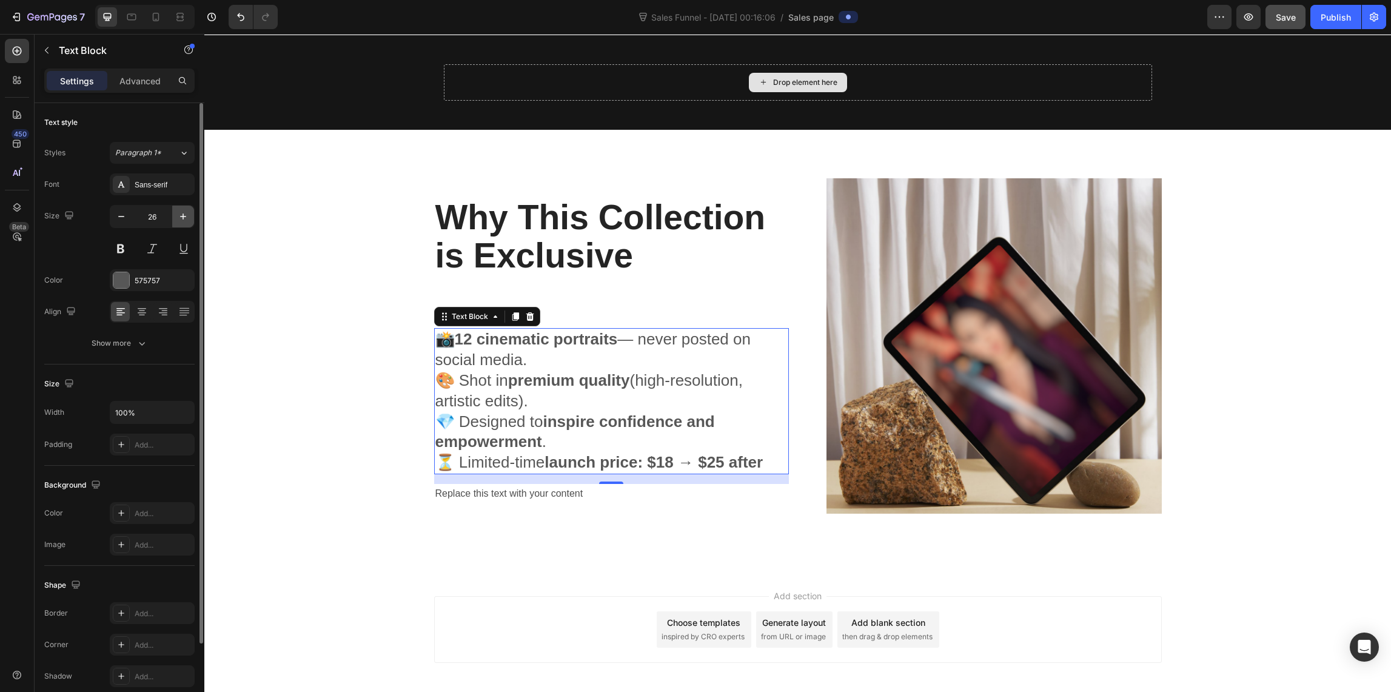
click at [183, 214] on icon "button" at bounding box center [183, 216] width 6 height 6
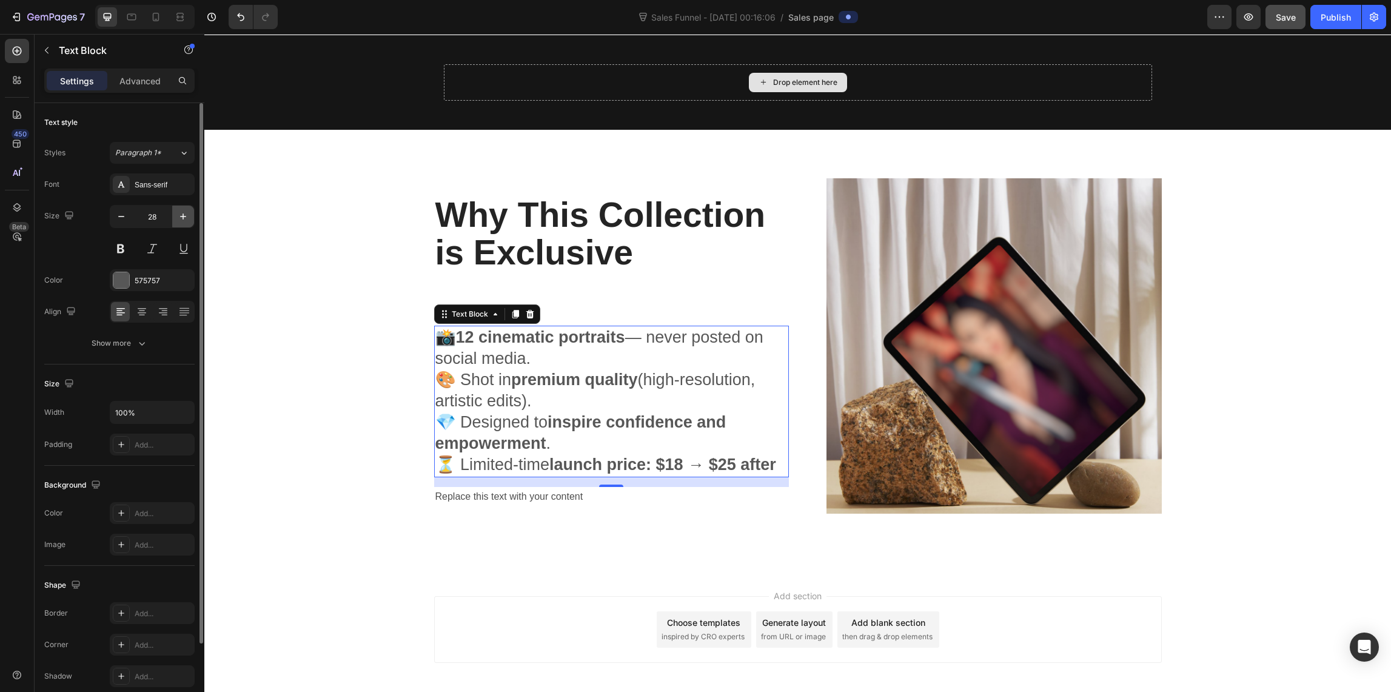
click at [183, 214] on icon "button" at bounding box center [183, 216] width 6 height 6
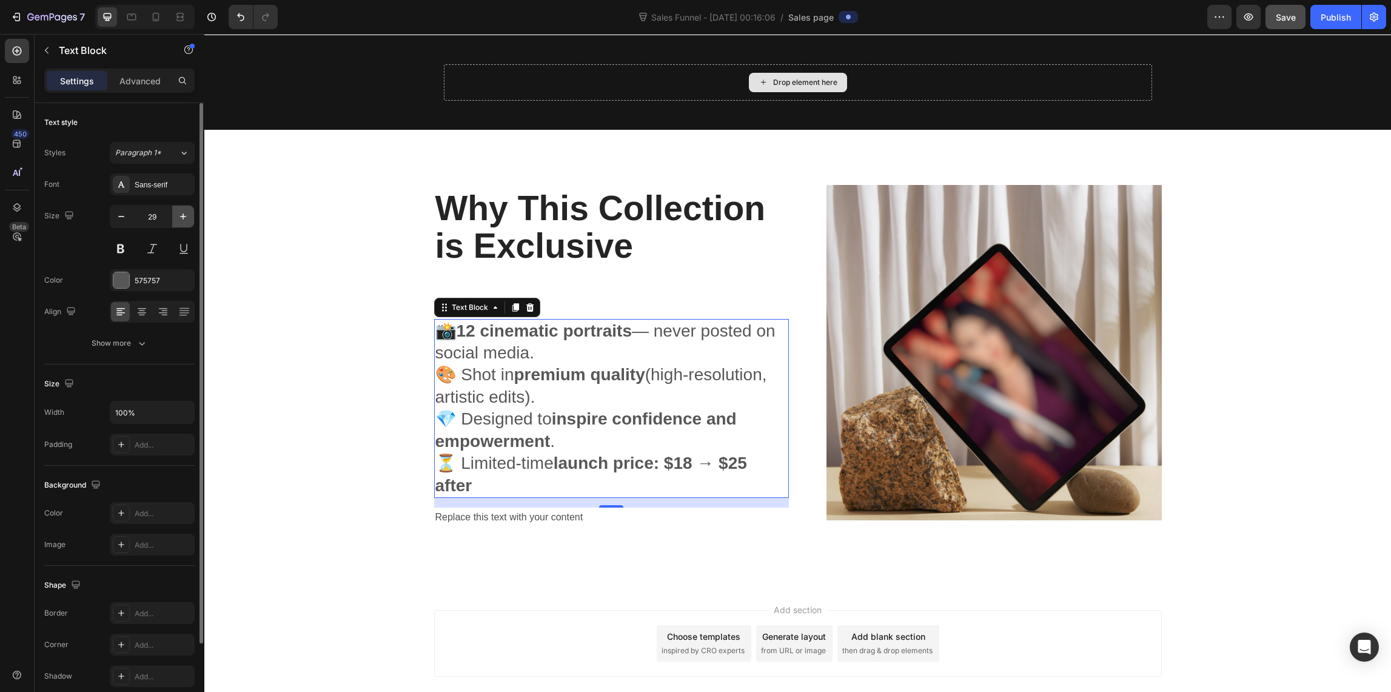
click at [183, 214] on icon "button" at bounding box center [183, 216] width 6 height 6
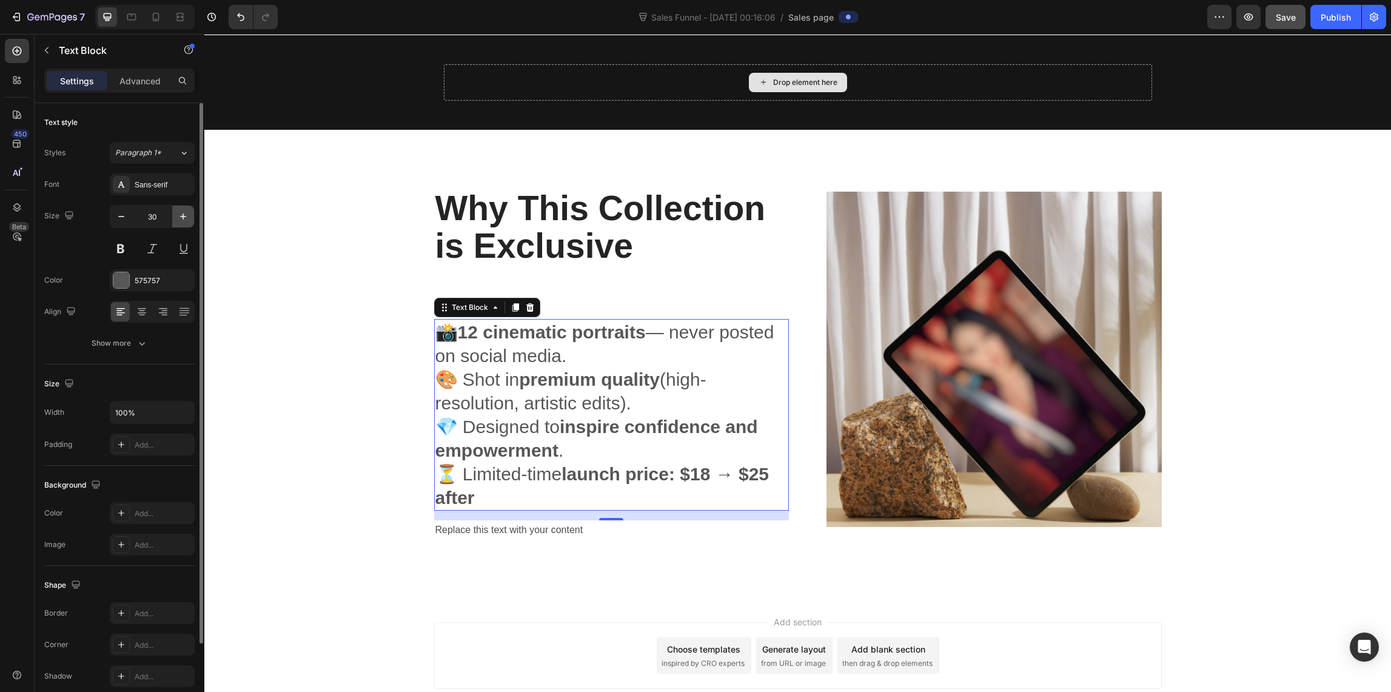
click at [183, 214] on icon "button" at bounding box center [183, 216] width 6 height 6
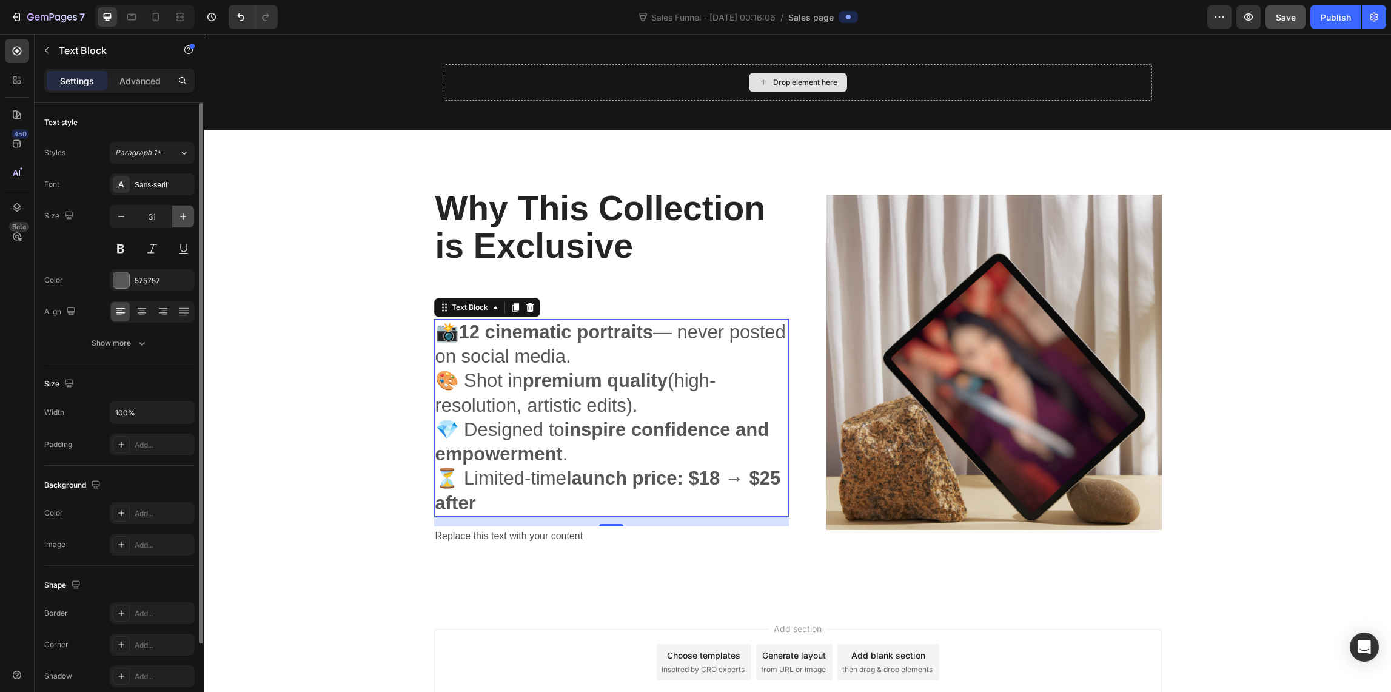
click at [183, 214] on icon "button" at bounding box center [183, 216] width 6 height 6
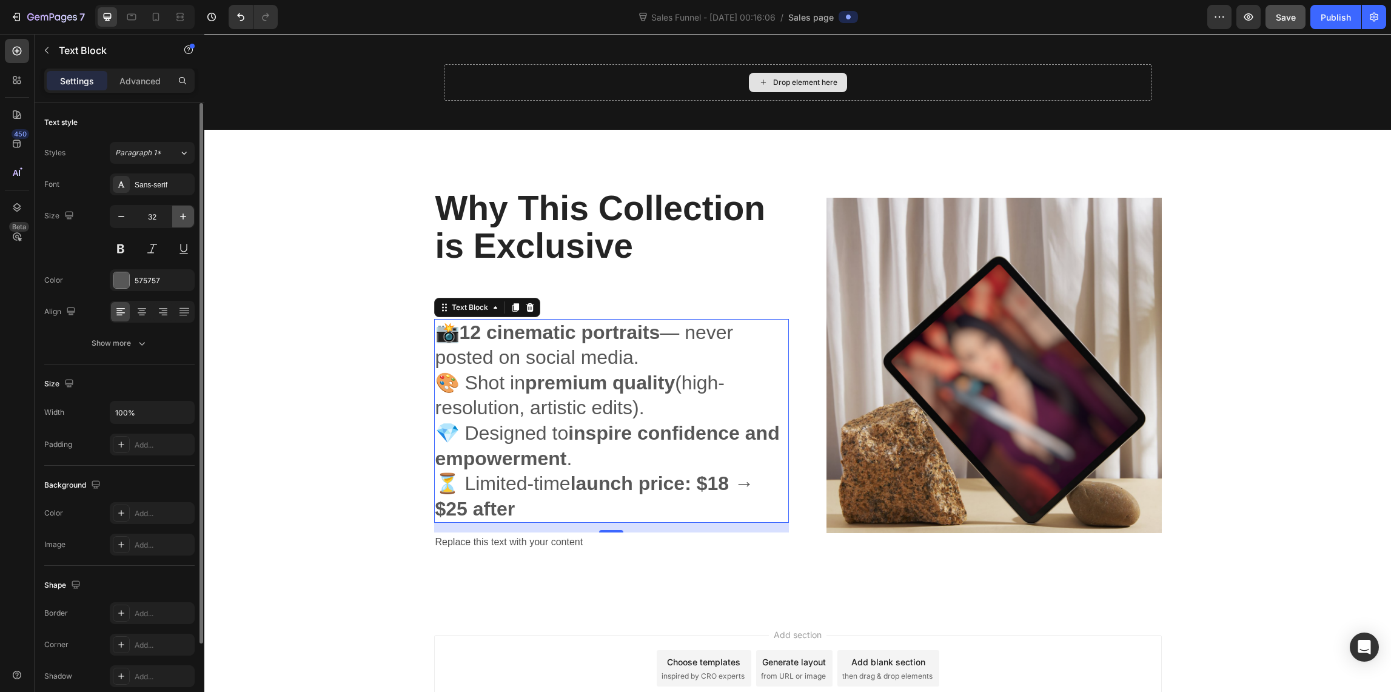
click at [183, 214] on icon "button" at bounding box center [183, 216] width 6 height 6
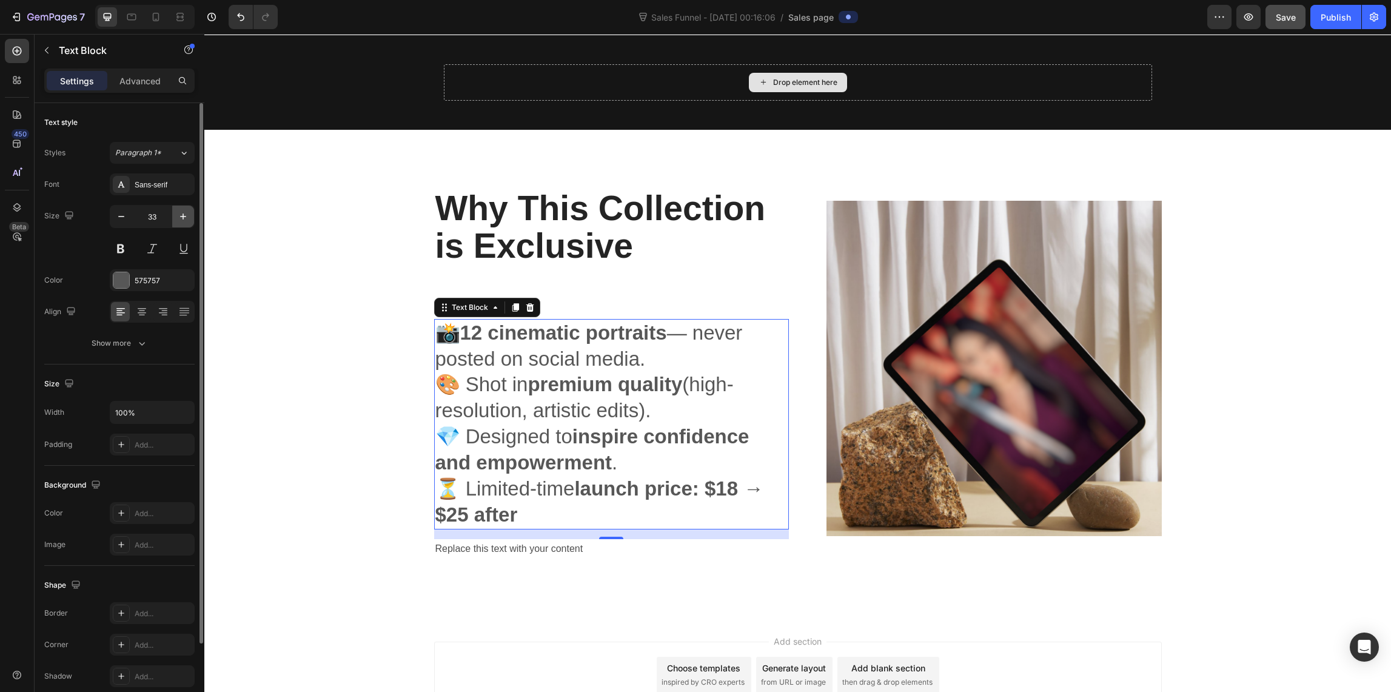
click at [183, 214] on icon "button" at bounding box center [183, 216] width 6 height 6
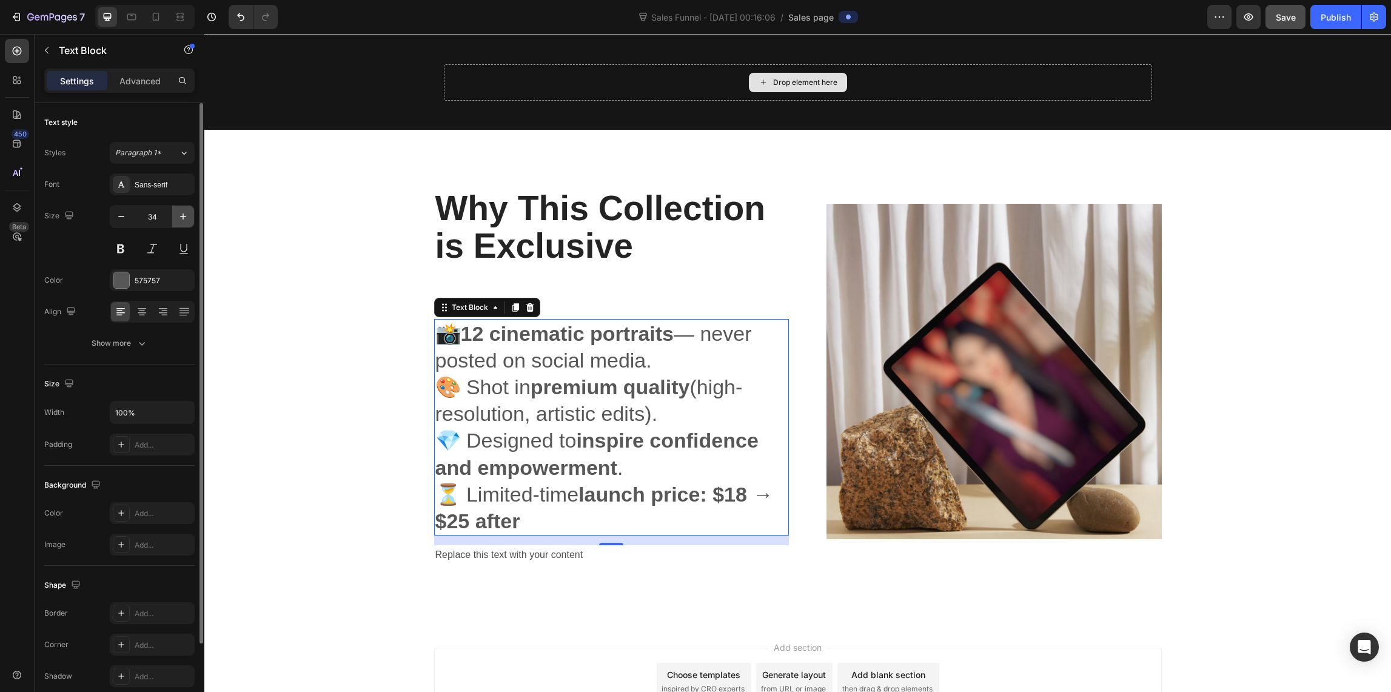
click at [183, 214] on icon "button" at bounding box center [183, 216] width 6 height 6
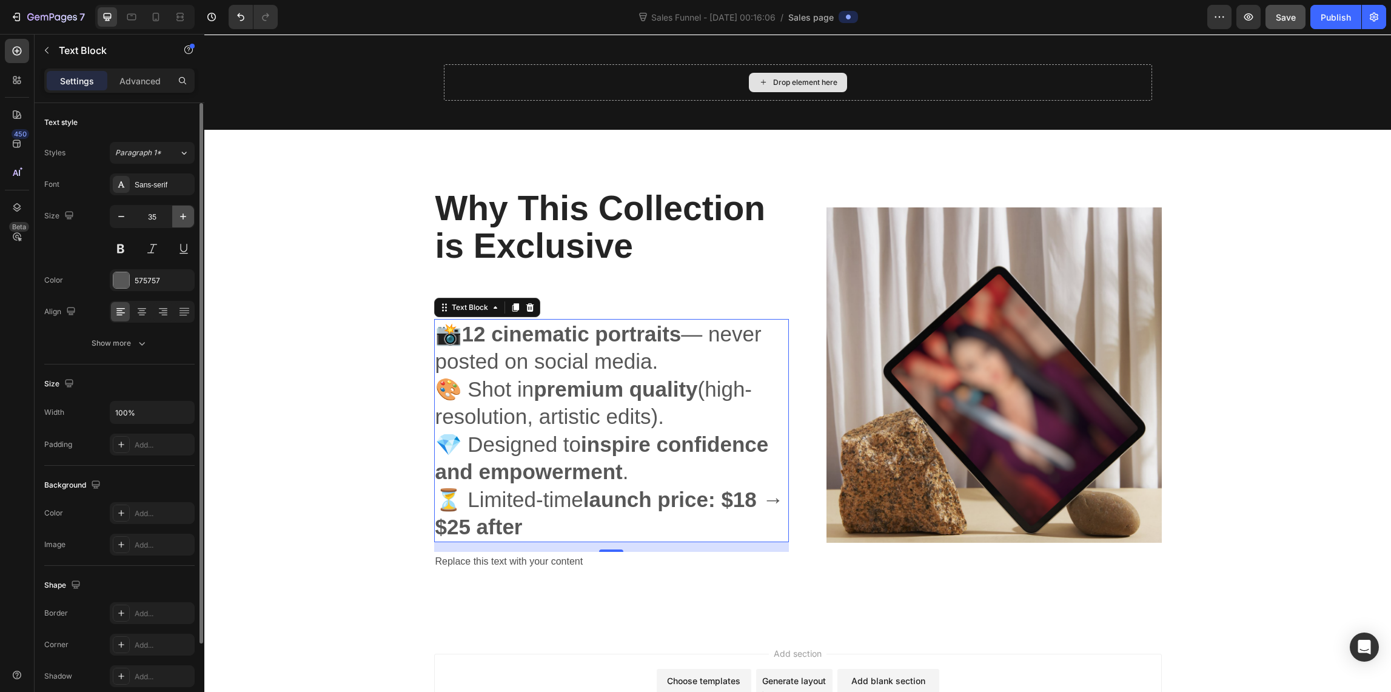
click at [183, 214] on icon "button" at bounding box center [183, 216] width 6 height 6
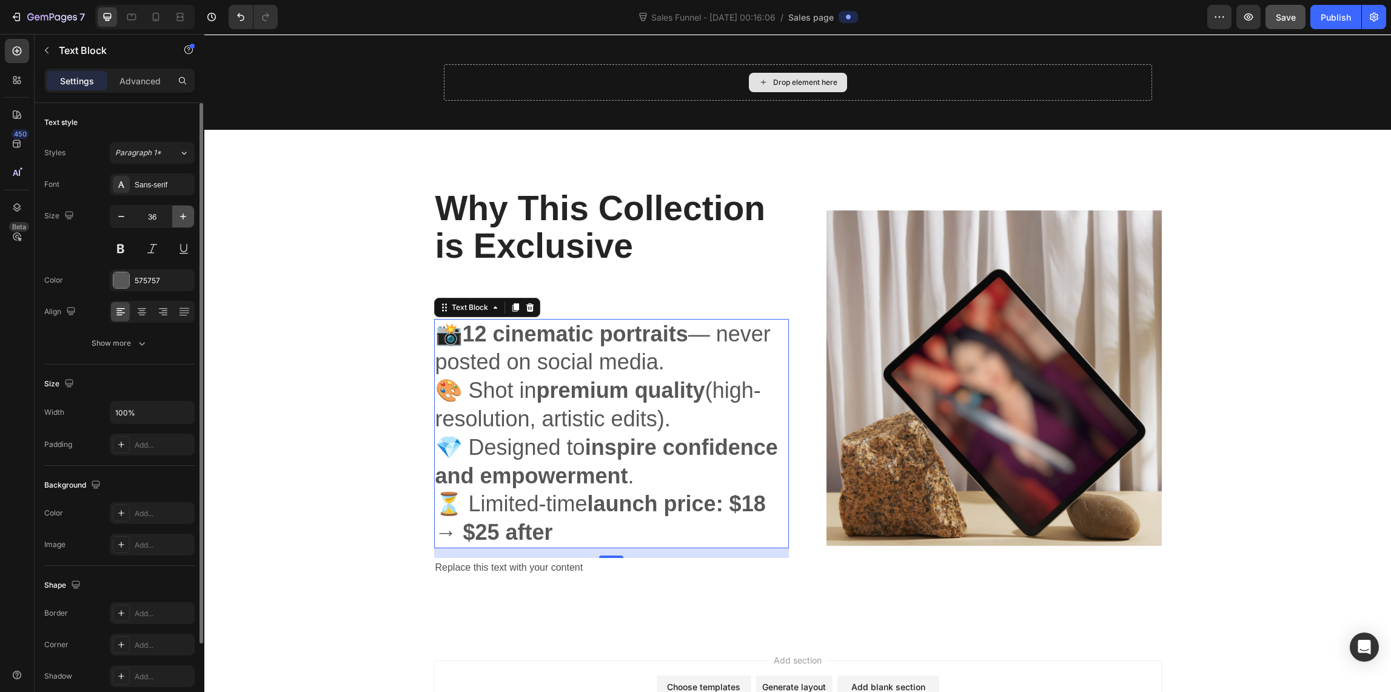
click at [183, 214] on icon "button" at bounding box center [183, 216] width 6 height 6
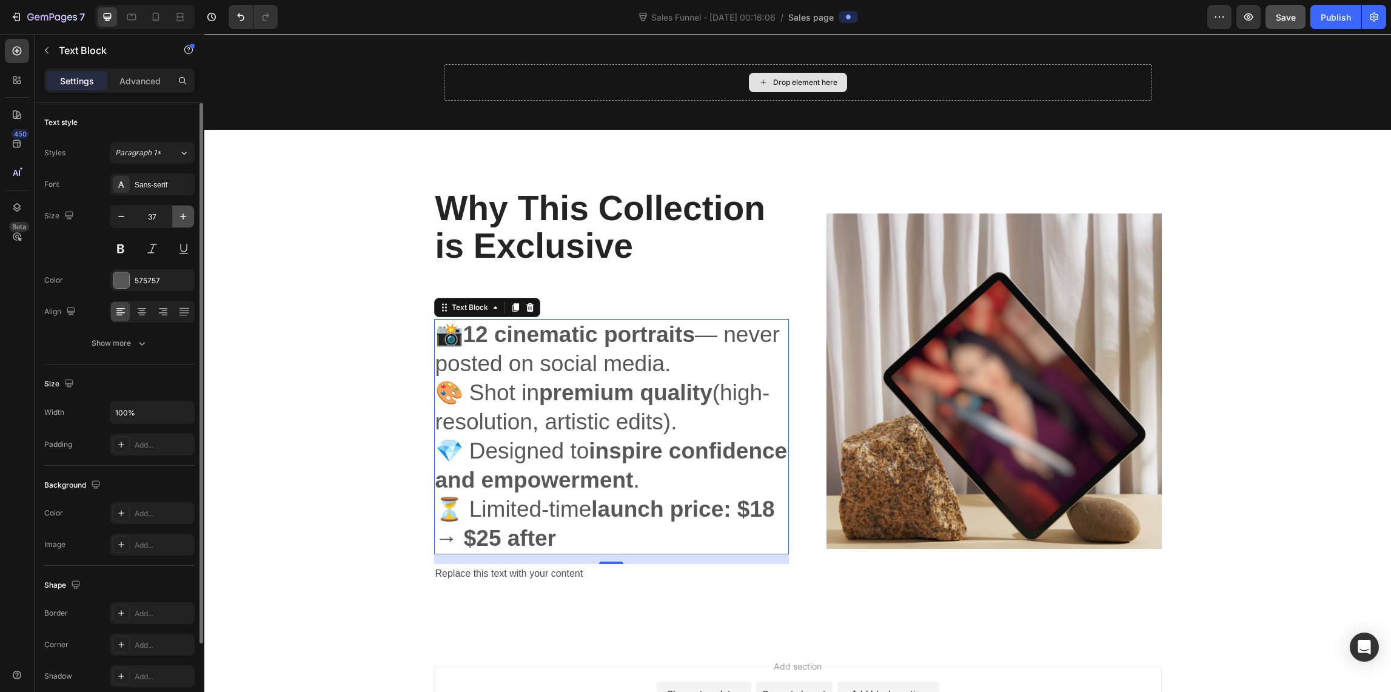
click at [183, 214] on icon "button" at bounding box center [183, 216] width 6 height 6
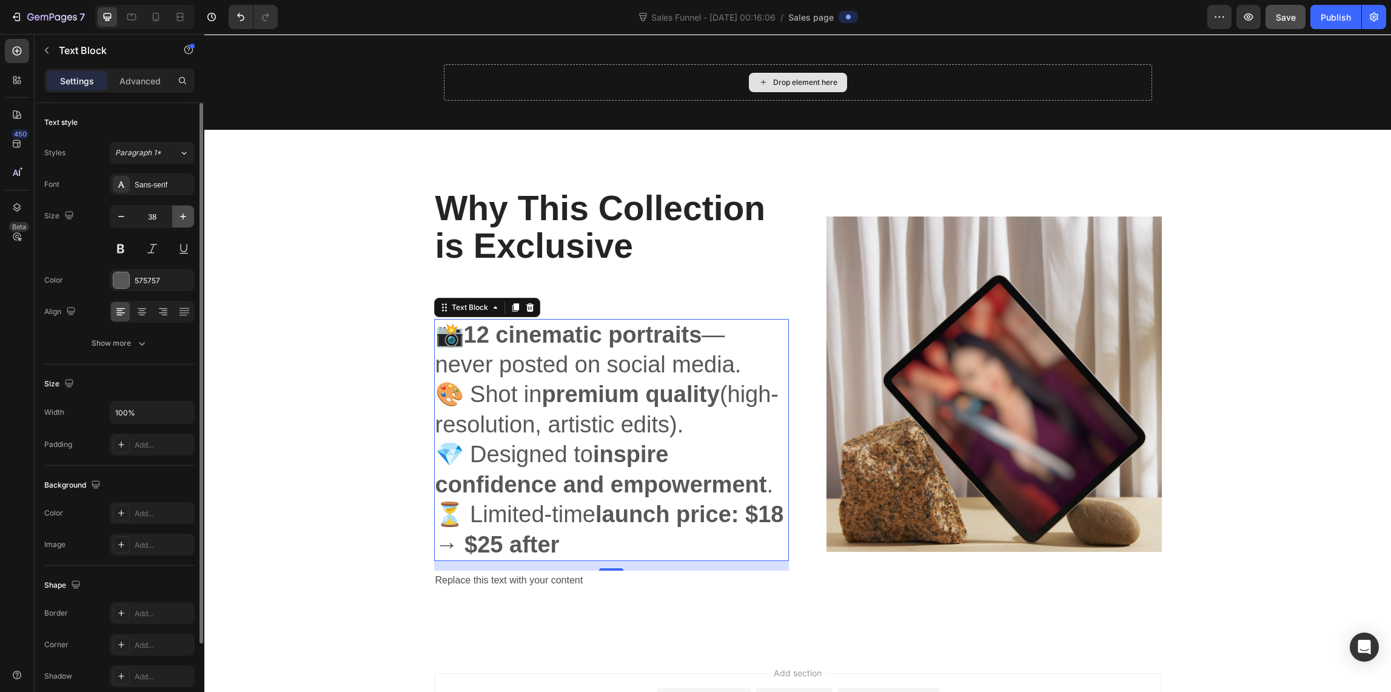
click at [181, 212] on icon "button" at bounding box center [183, 216] width 12 height 12
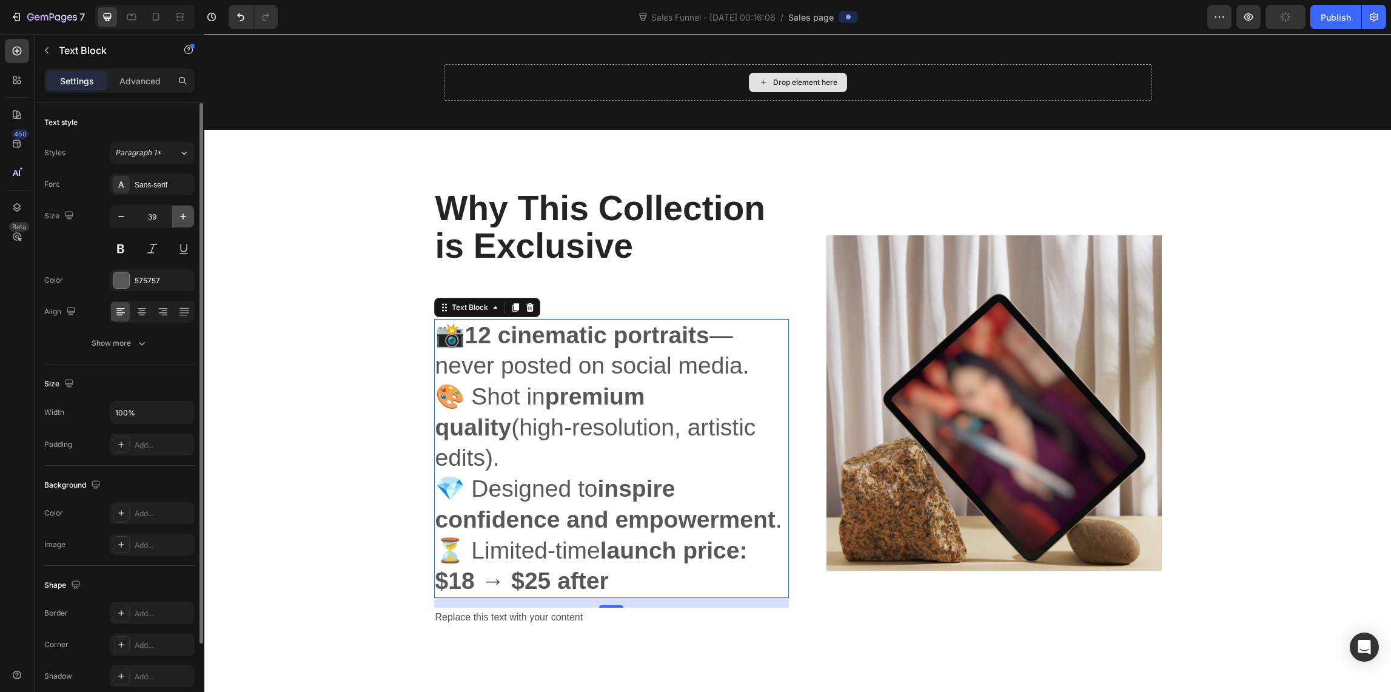
click at [181, 212] on icon "button" at bounding box center [183, 216] width 12 height 12
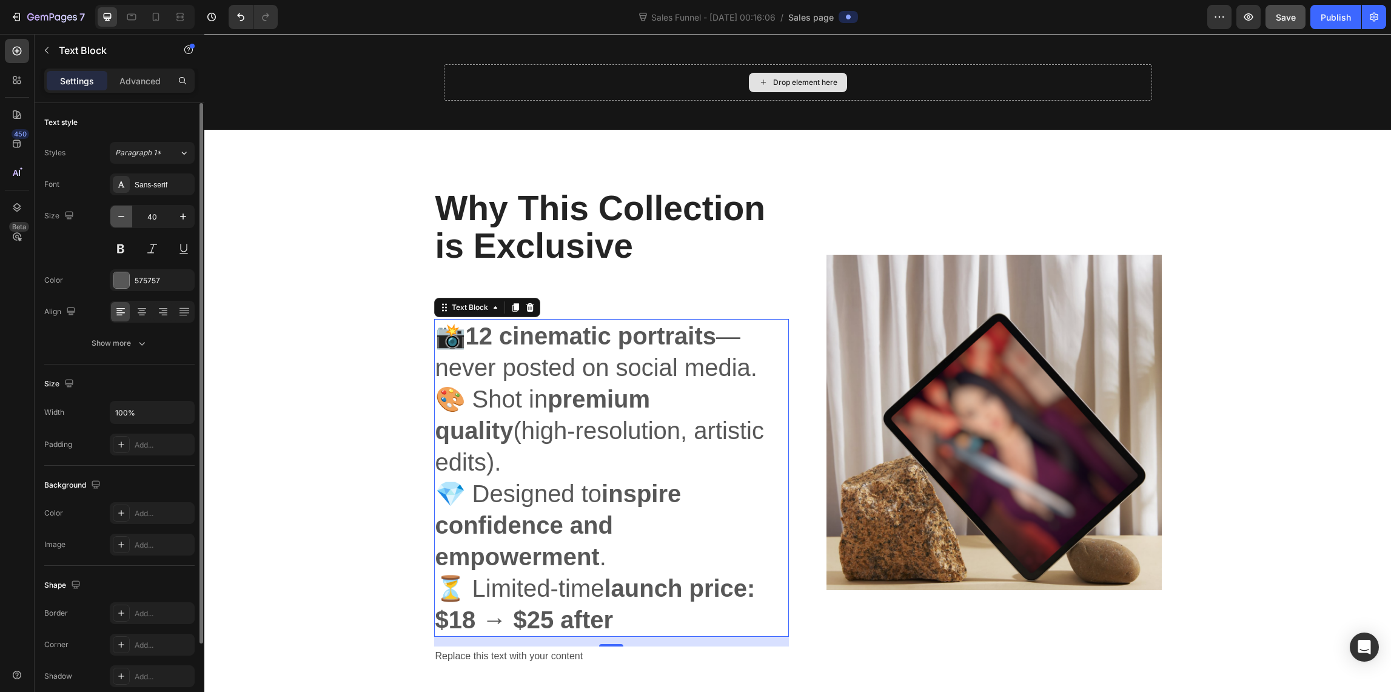
click at [113, 214] on button "button" at bounding box center [121, 217] width 22 height 22
type input "39"
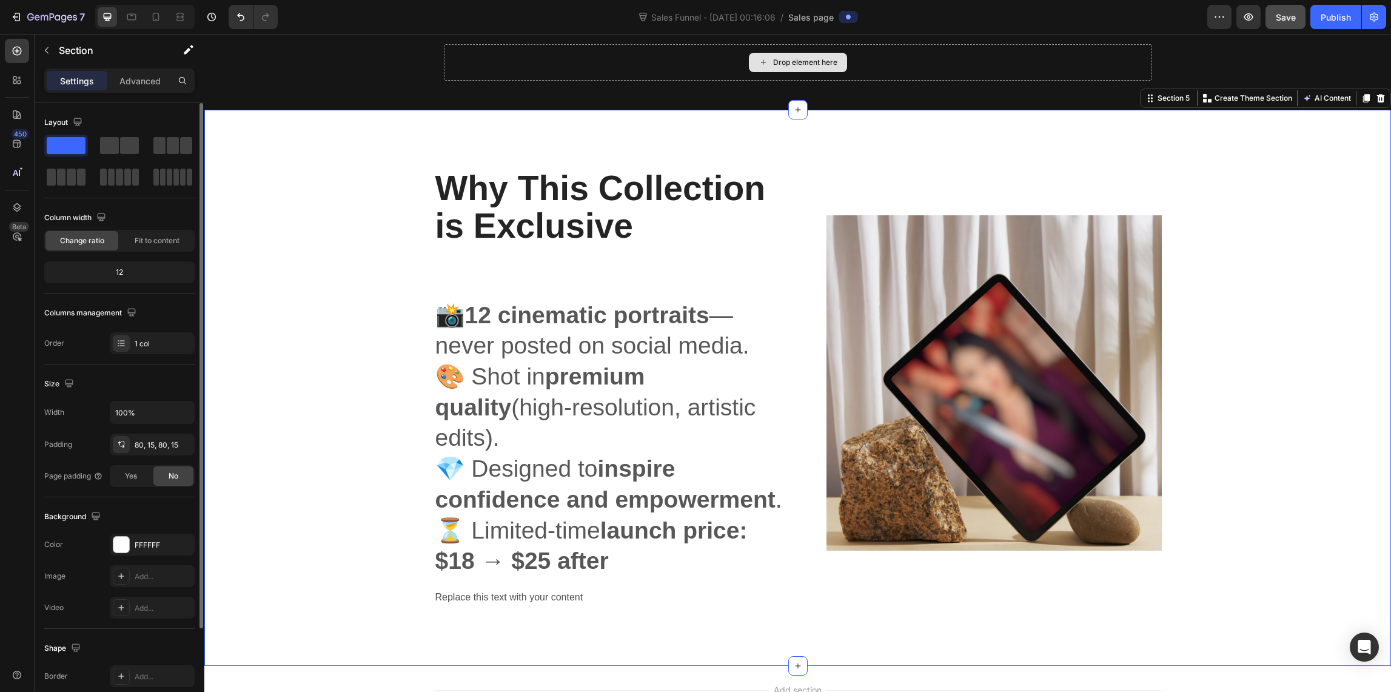
scroll to position [1450, 0]
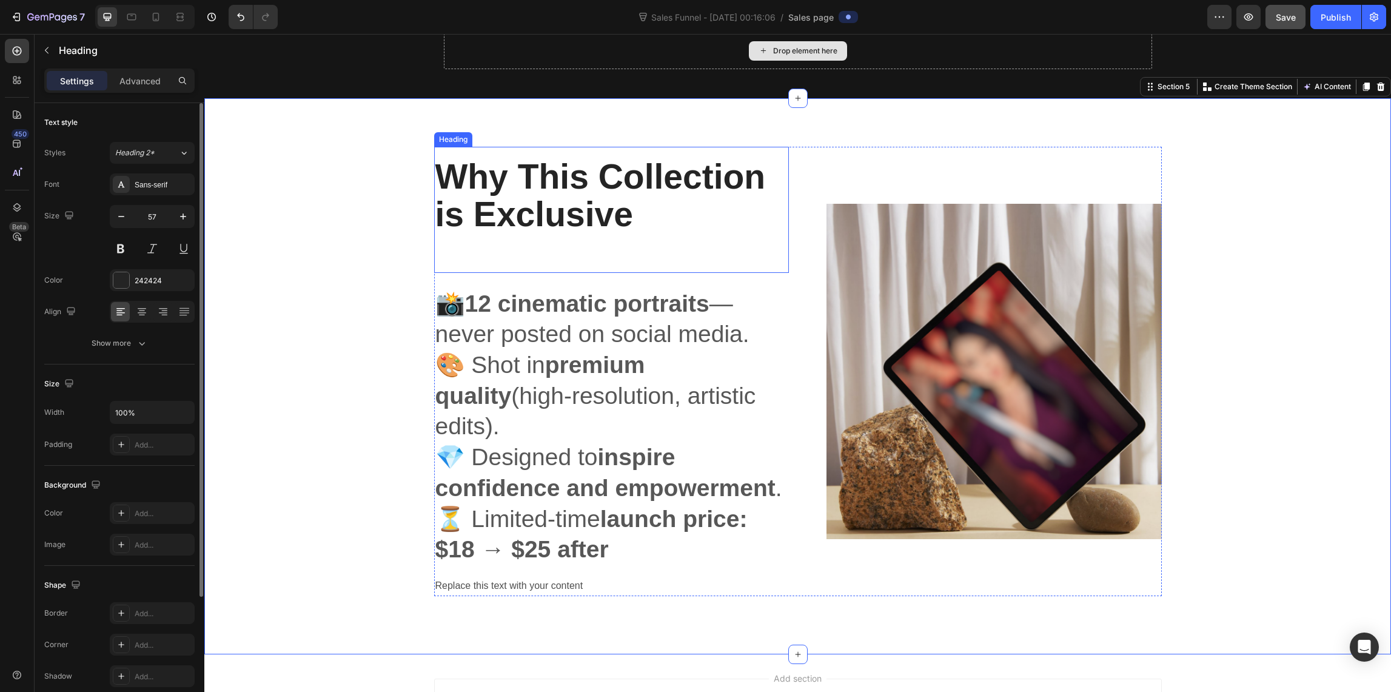
click at [534, 210] on strong "Why This Collection is Exclusive" at bounding box center [600, 195] width 330 height 77
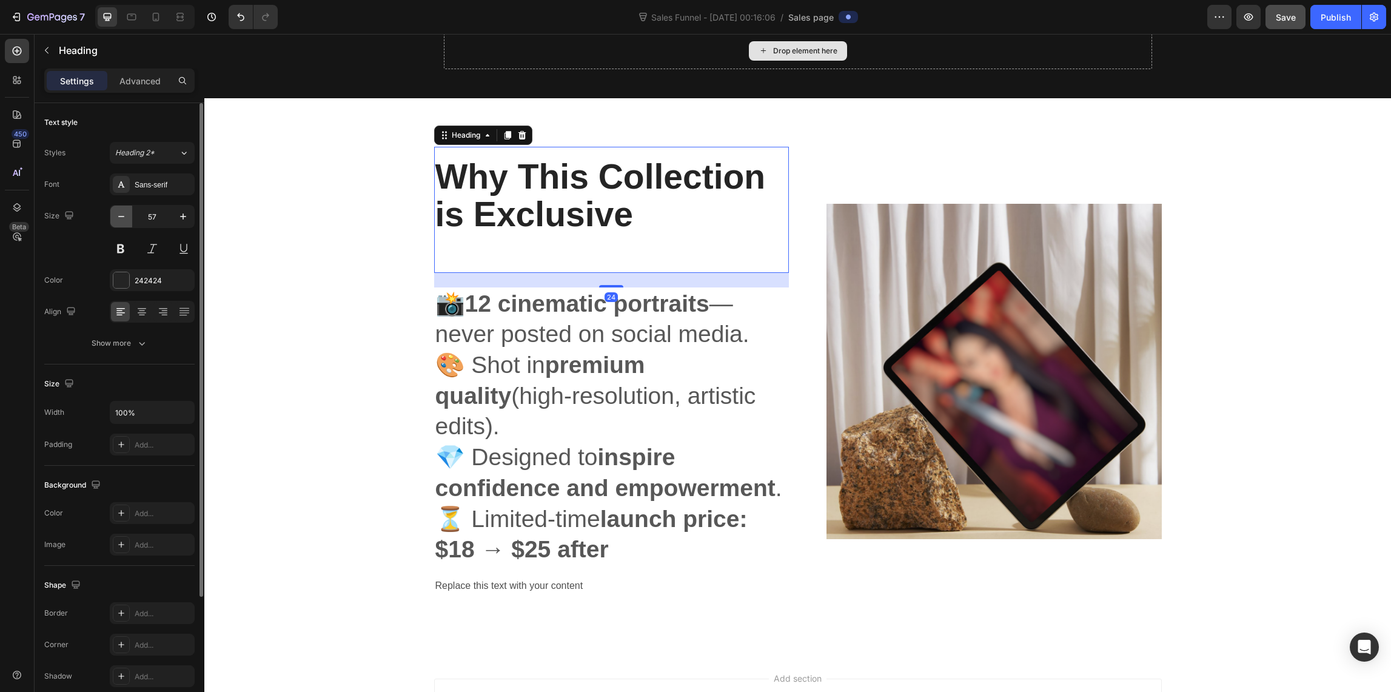
click at [119, 216] on icon "button" at bounding box center [121, 216] width 12 height 12
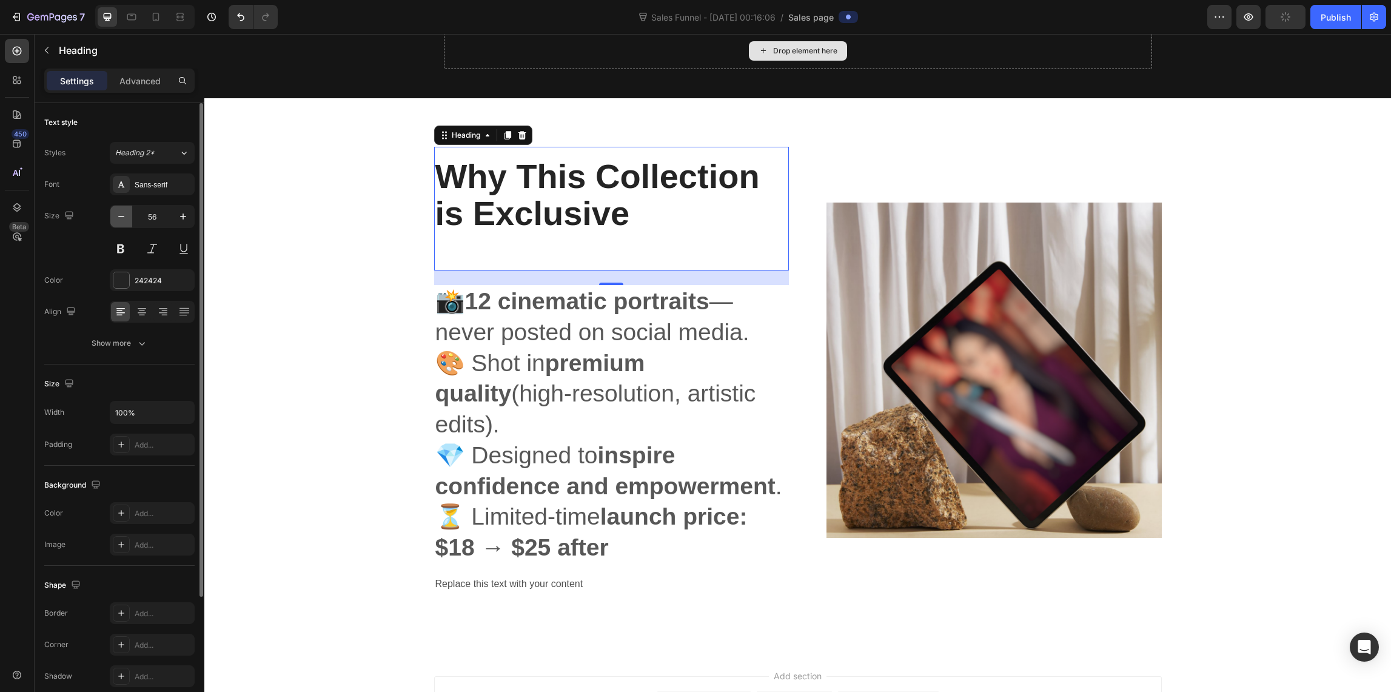
click at [118, 216] on icon "button" at bounding box center [121, 216] width 6 height 1
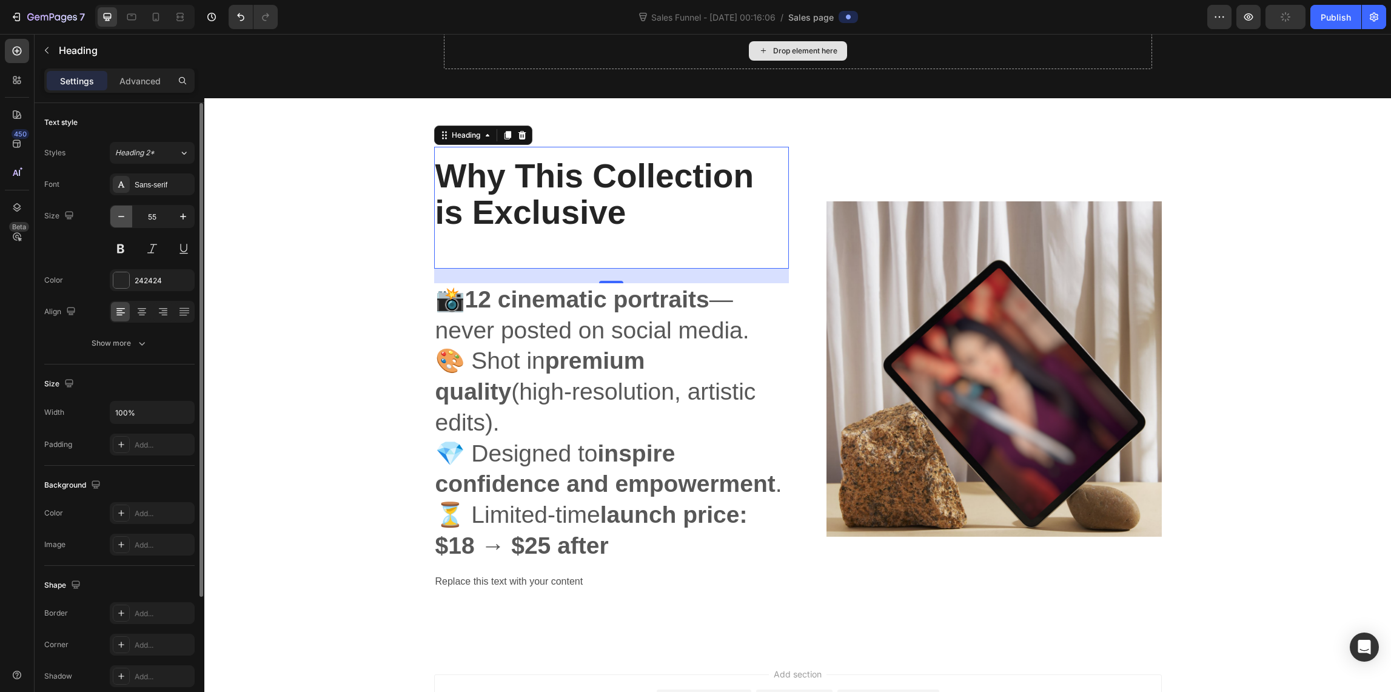
click at [118, 216] on icon "button" at bounding box center [121, 216] width 6 height 1
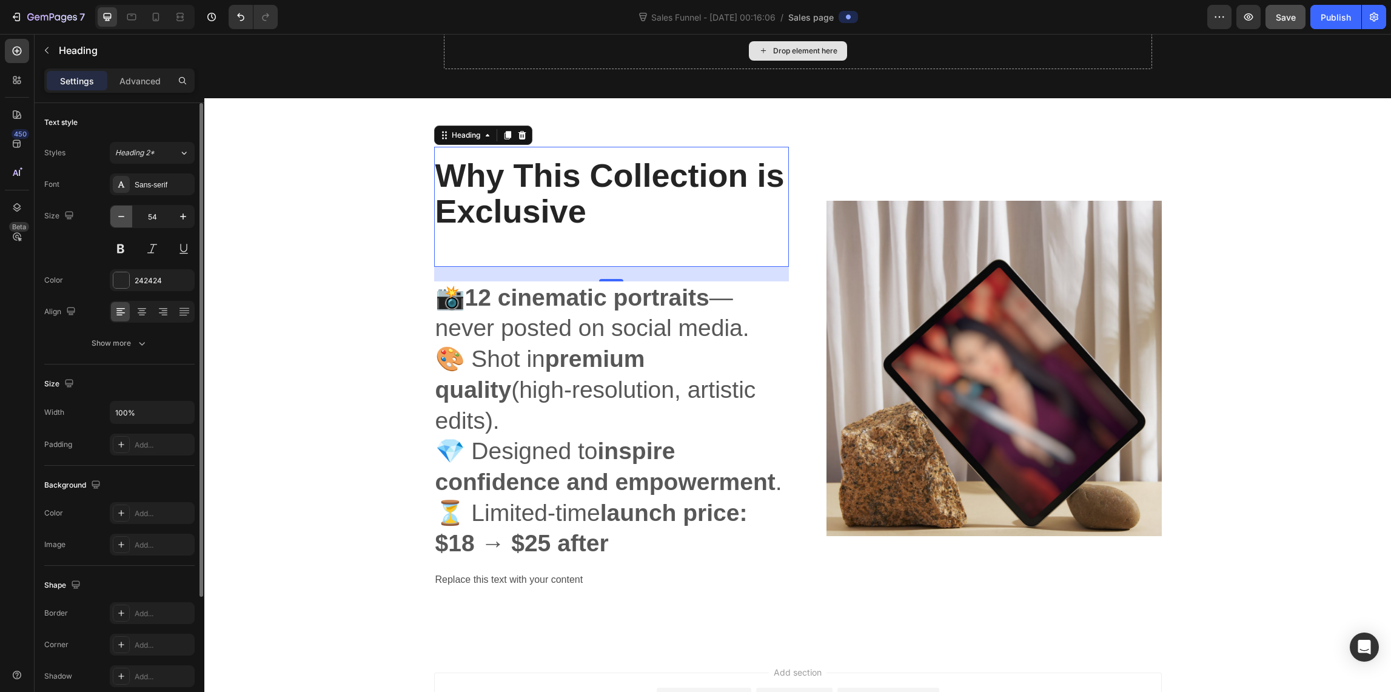
click at [118, 216] on icon "button" at bounding box center [121, 216] width 6 height 1
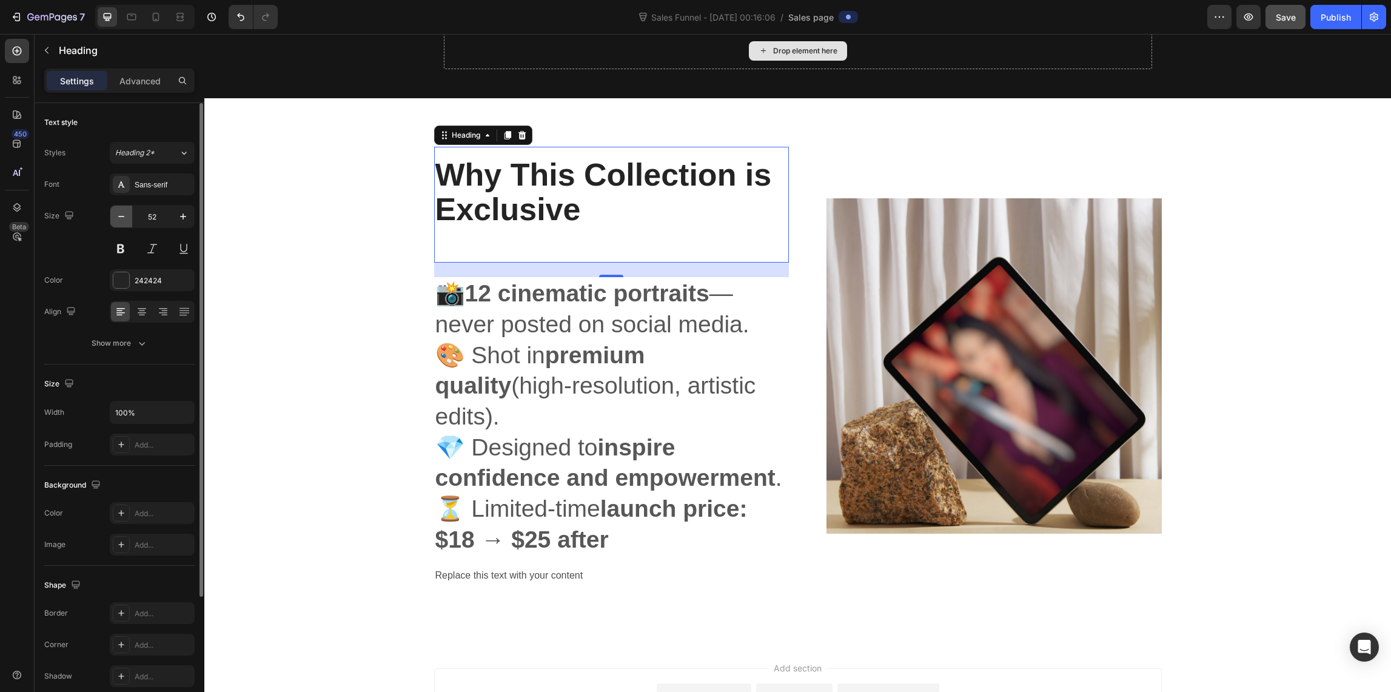
click at [118, 216] on icon "button" at bounding box center [121, 216] width 6 height 1
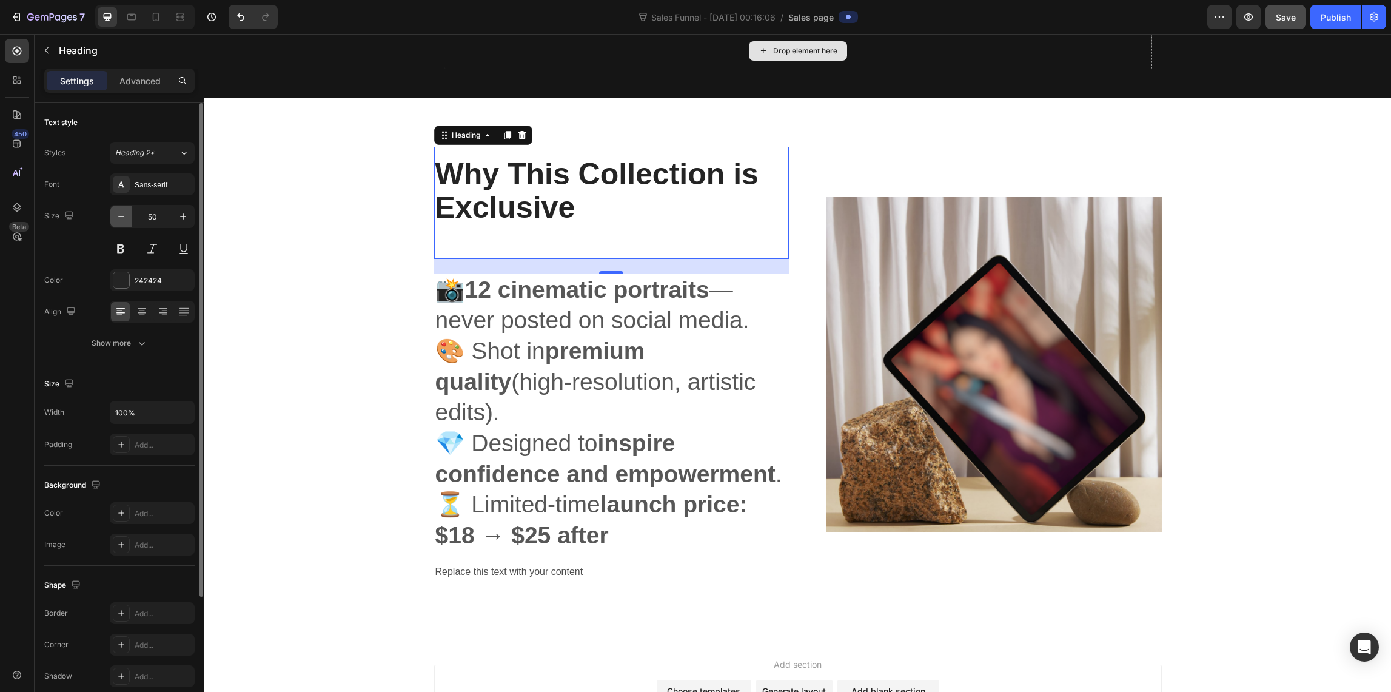
click at [118, 216] on icon "button" at bounding box center [121, 216] width 6 height 1
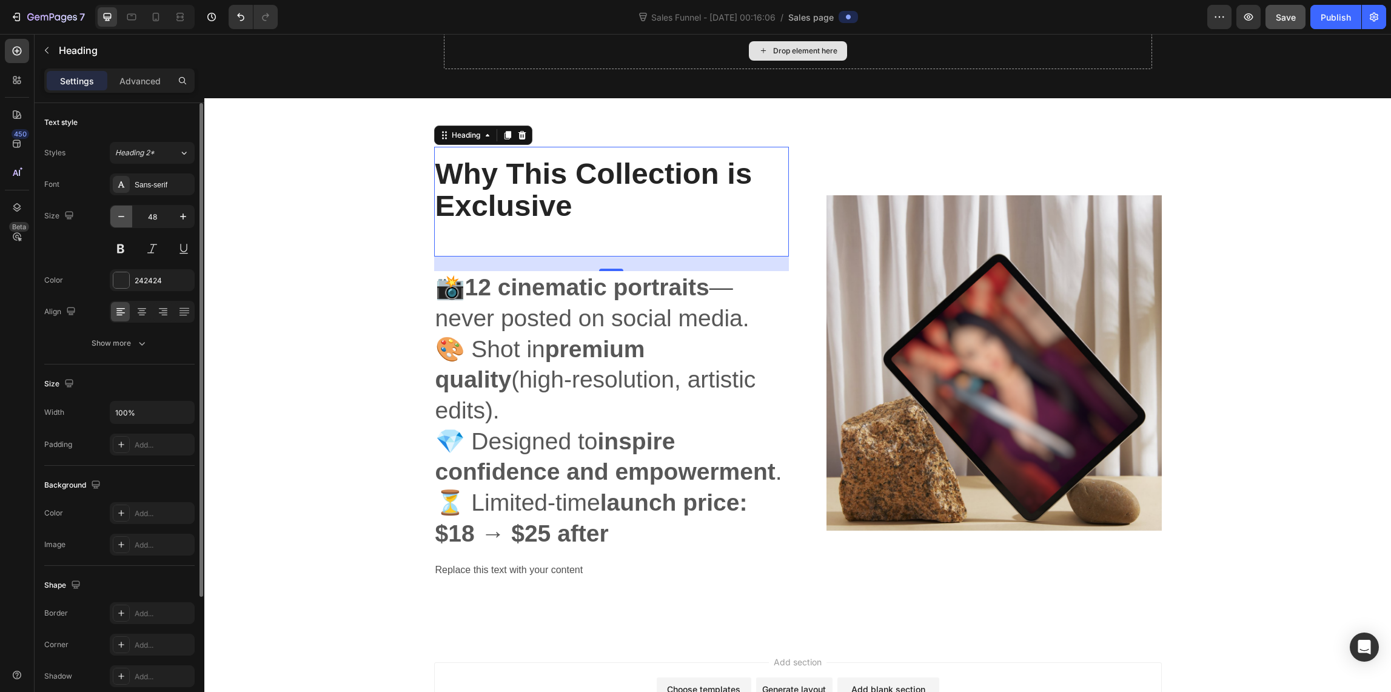
click at [118, 216] on icon "button" at bounding box center [121, 216] width 6 height 1
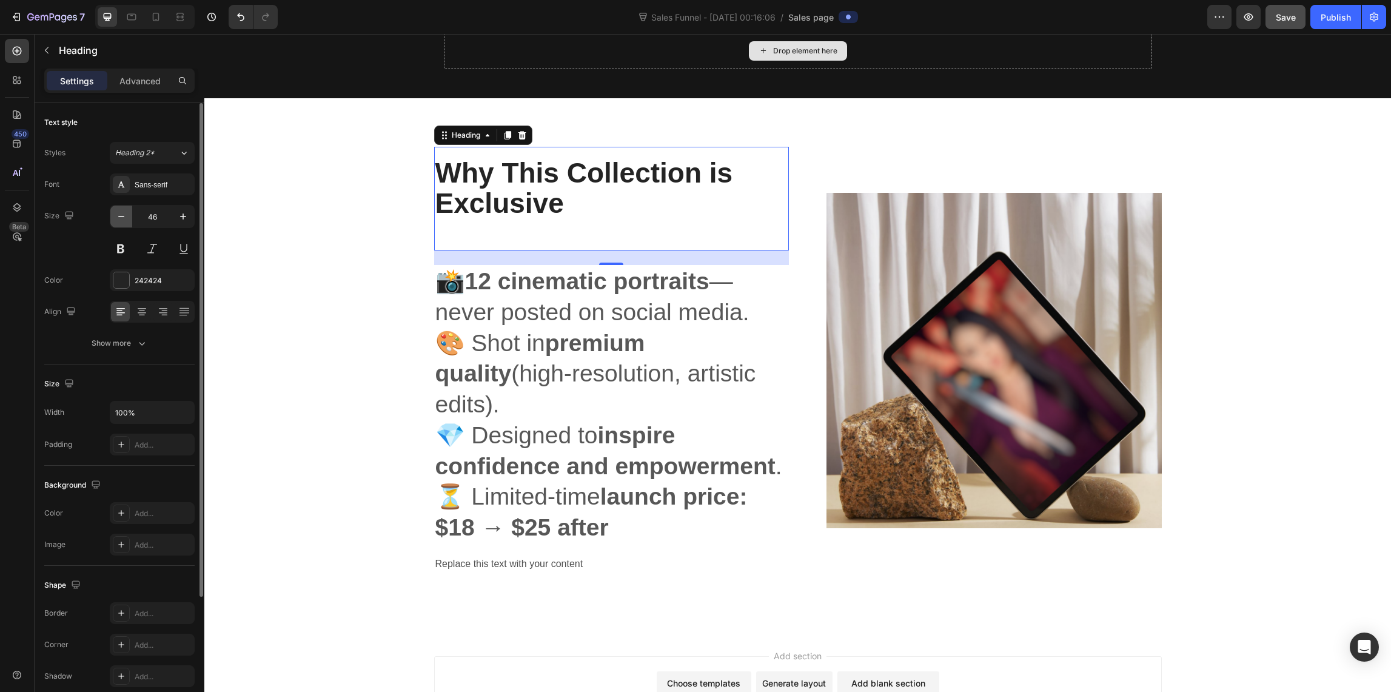
click at [118, 216] on icon "button" at bounding box center [121, 216] width 6 height 1
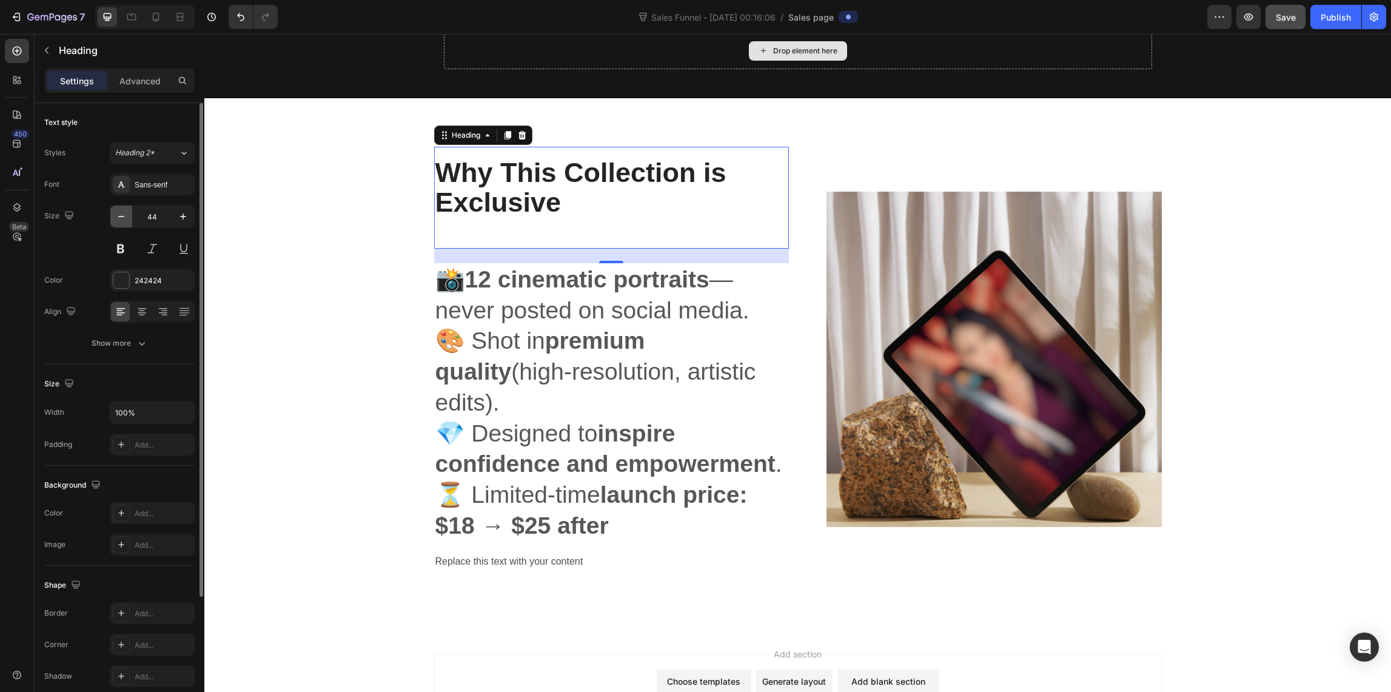
click at [118, 216] on icon "button" at bounding box center [121, 216] width 6 height 1
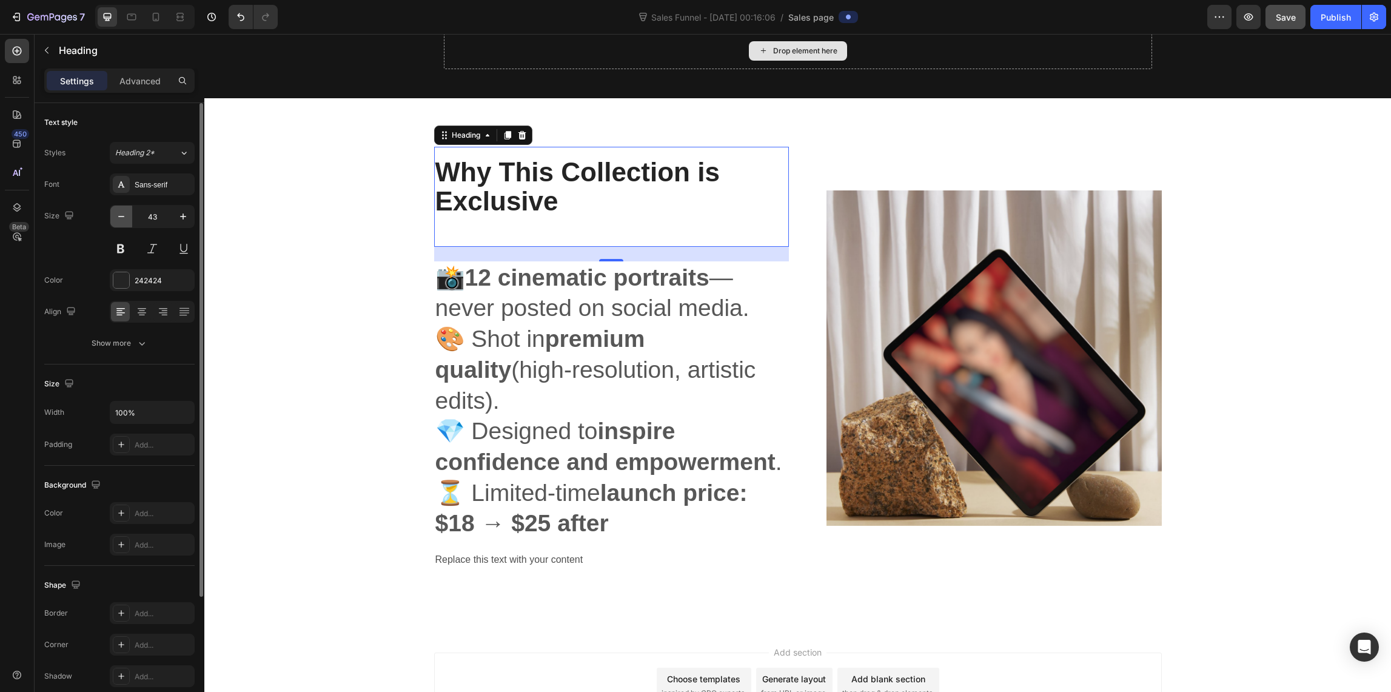
click at [118, 216] on icon "button" at bounding box center [121, 216] width 6 height 1
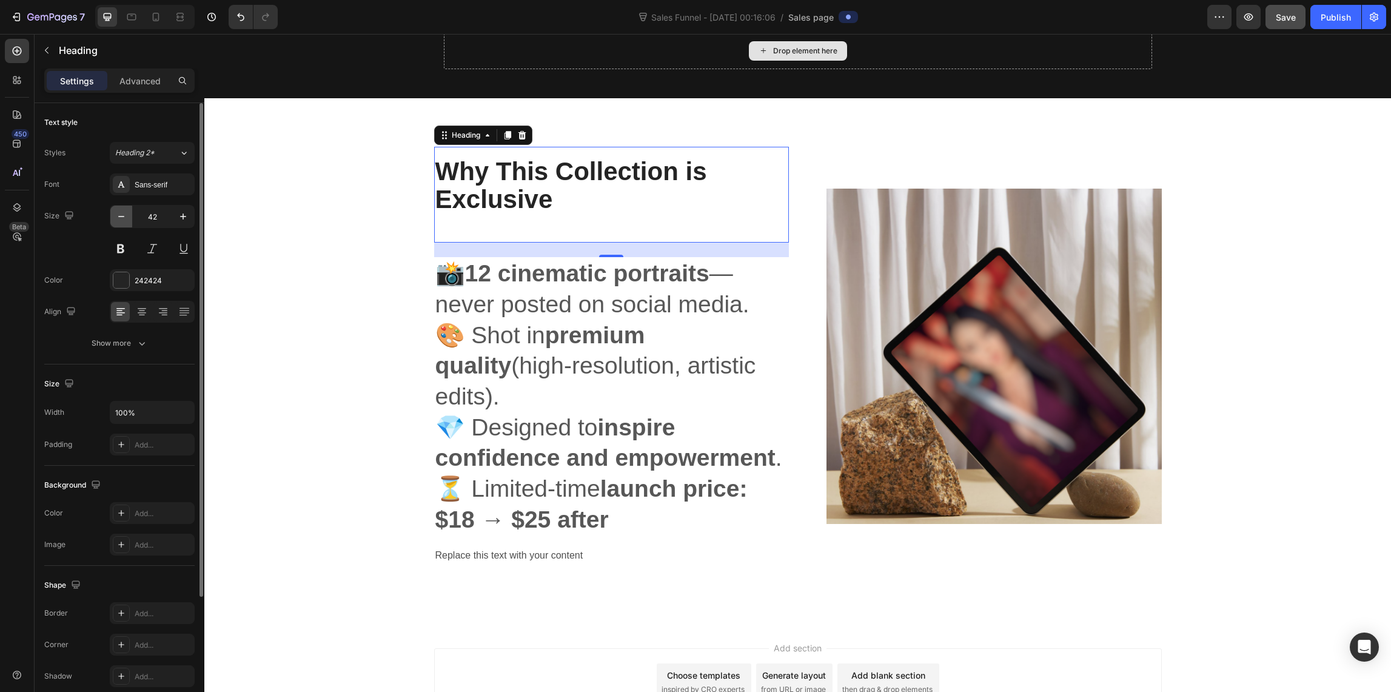
click at [118, 216] on icon "button" at bounding box center [121, 216] width 6 height 1
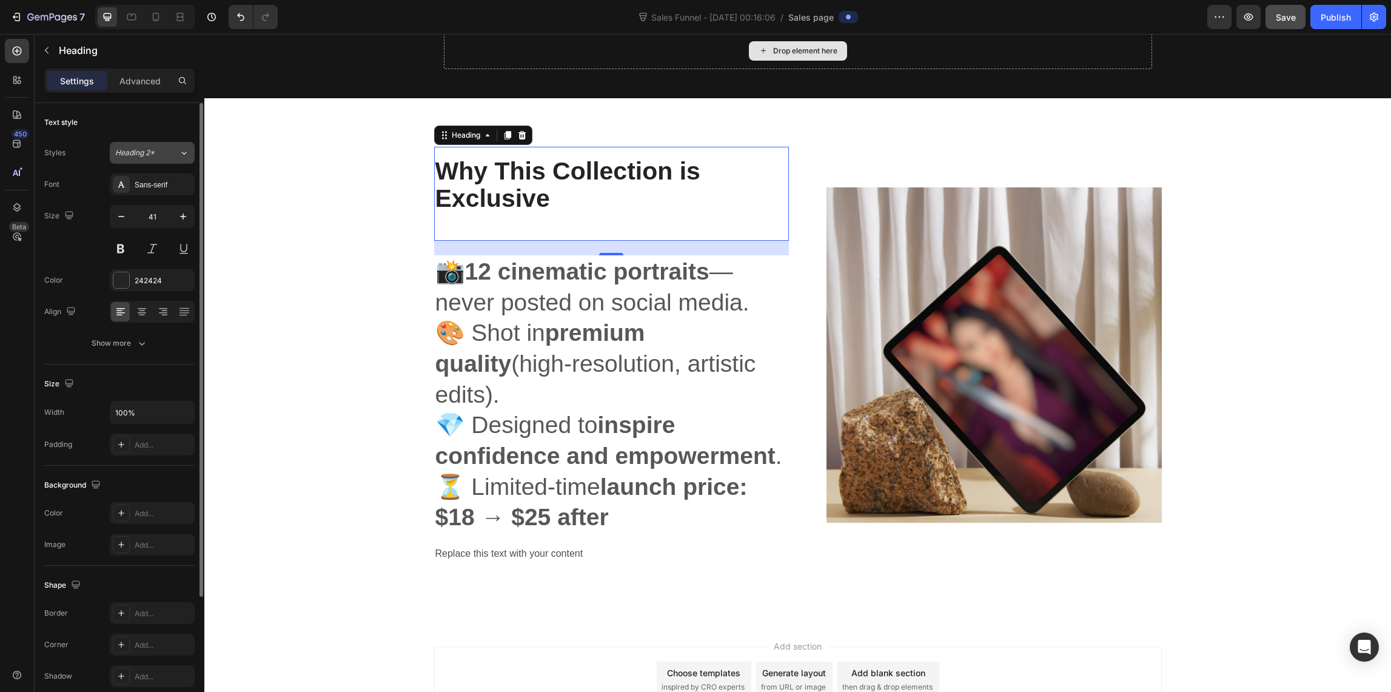
click at [142, 160] on button "Heading 2*" at bounding box center [152, 153] width 85 height 22
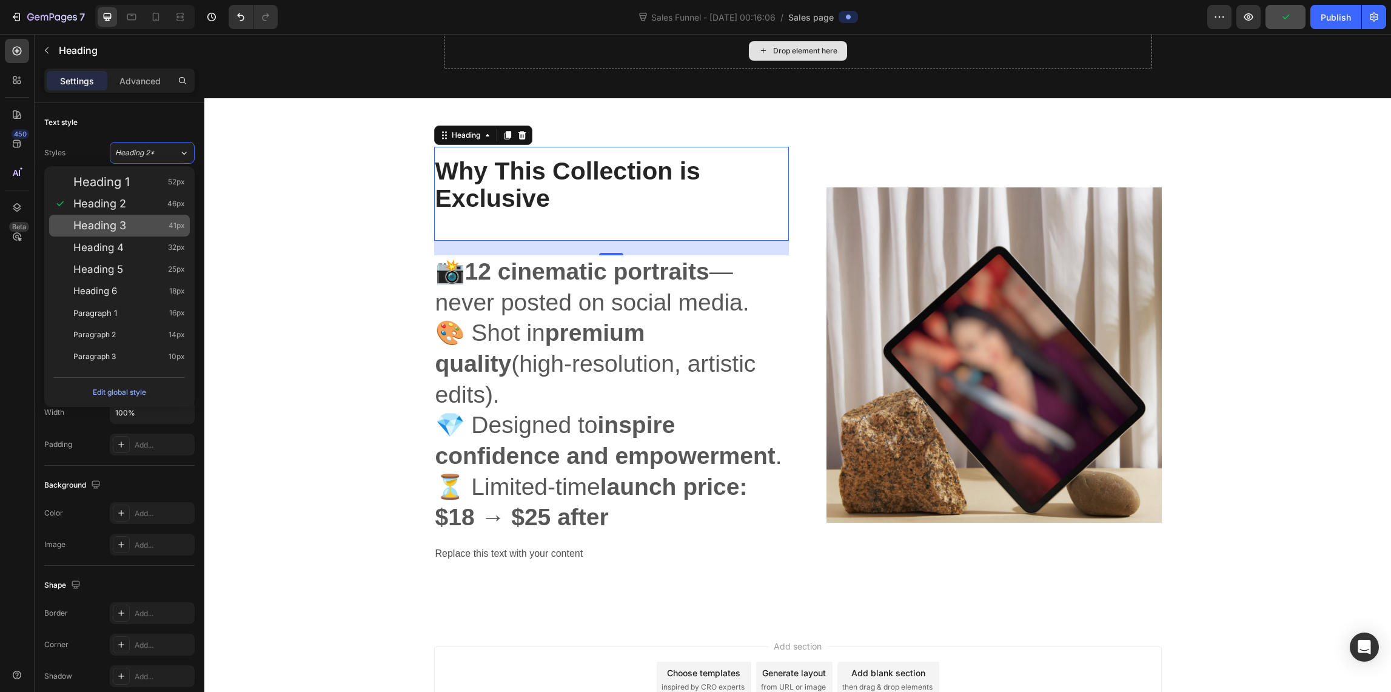
click at [134, 222] on div "Heading 3 41px" at bounding box center [129, 225] width 112 height 12
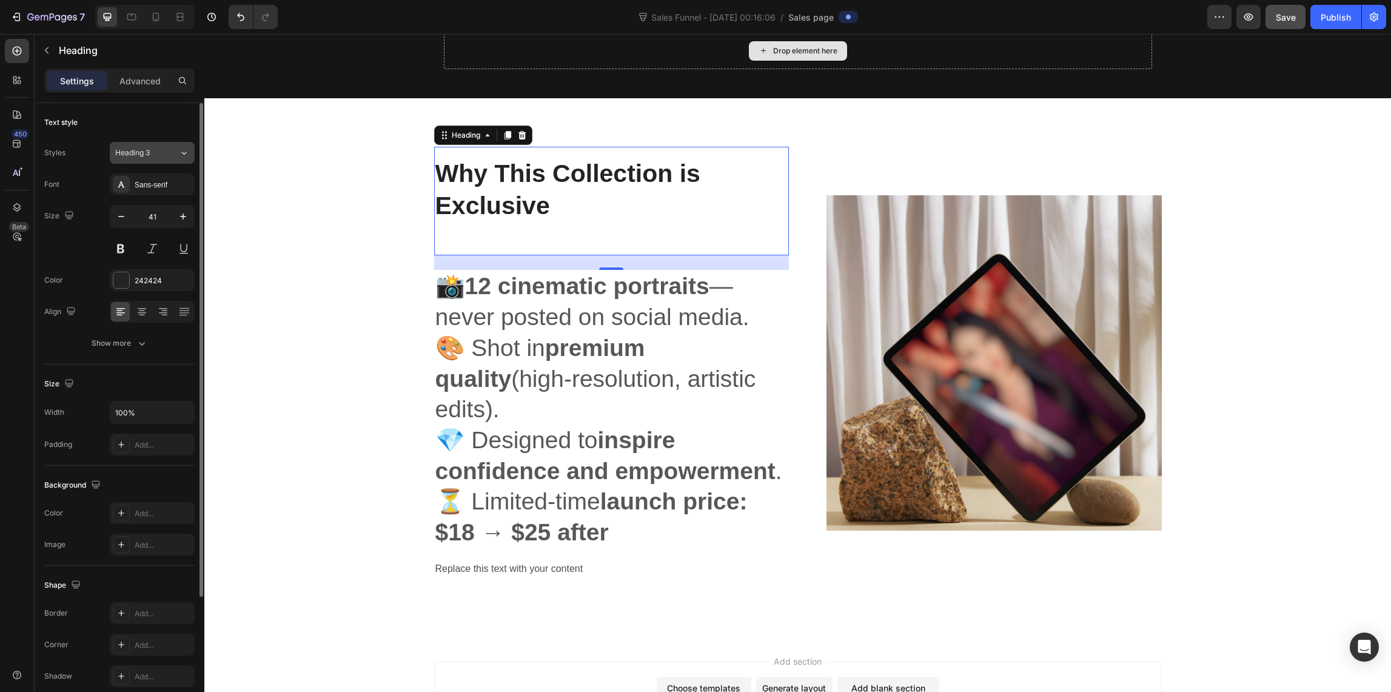
click at [162, 154] on div "Heading 3" at bounding box center [139, 152] width 49 height 11
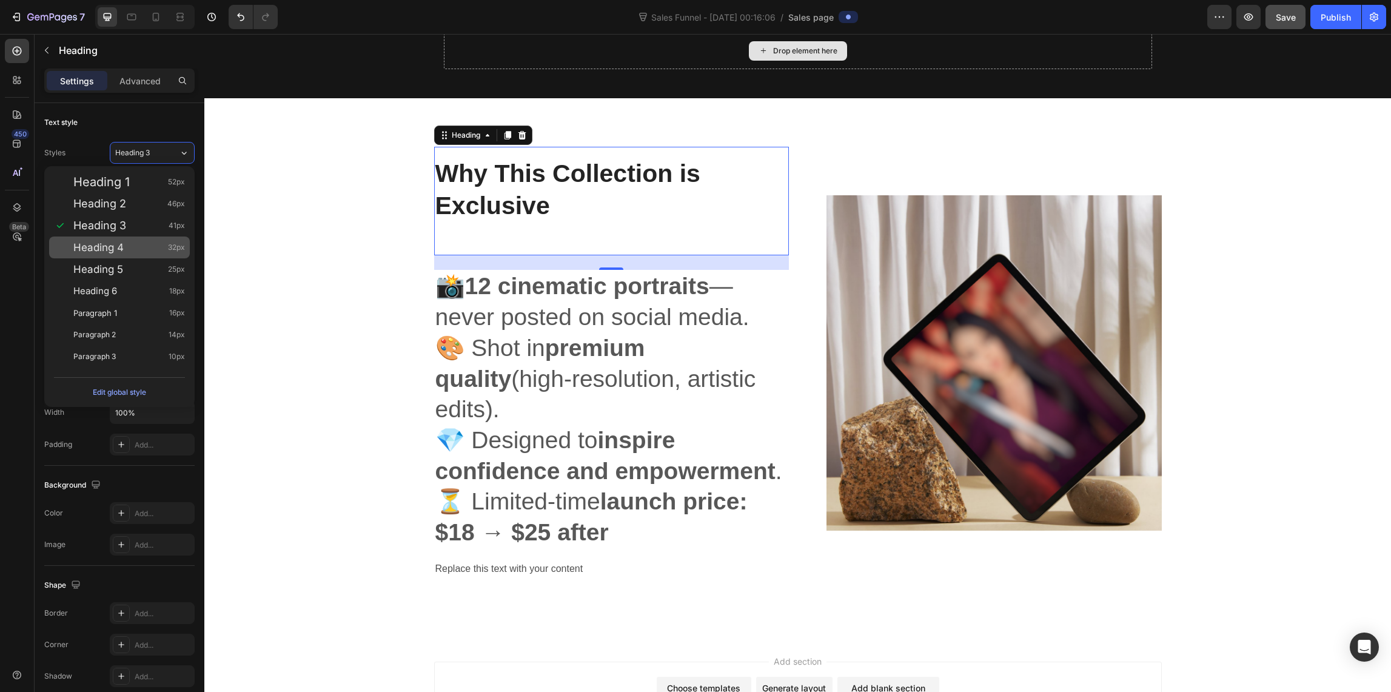
click at [138, 248] on div "Heading 4 32px" at bounding box center [129, 247] width 112 height 12
type input "32"
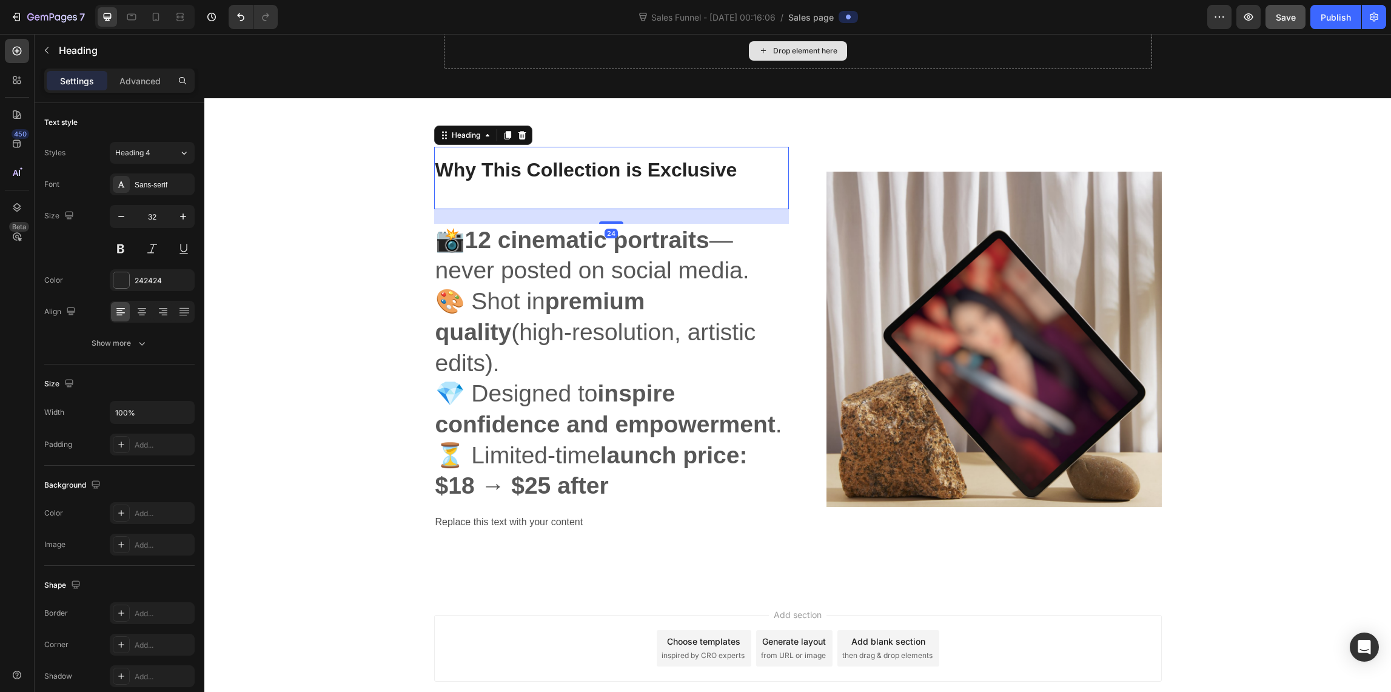
click at [599, 178] on strong "Why This Collection is Exclusive" at bounding box center [586, 170] width 302 height 22
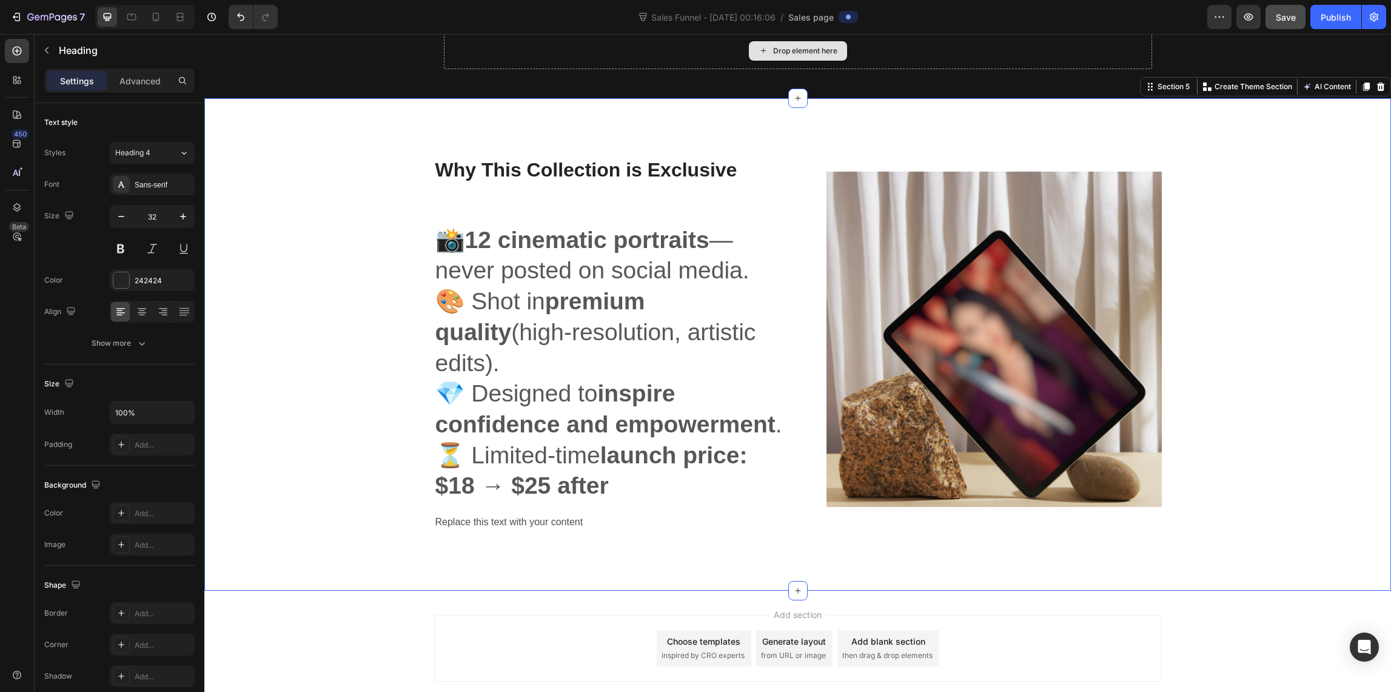
drag, startPoint x: 392, startPoint y: 250, endPoint x: 386, endPoint y: 253, distance: 6.2
click at [392, 250] on div "Why This Collection is Exclusive Heading 📸 12 cinematic portraits — never poste…" at bounding box center [797, 344] width 1168 height 395
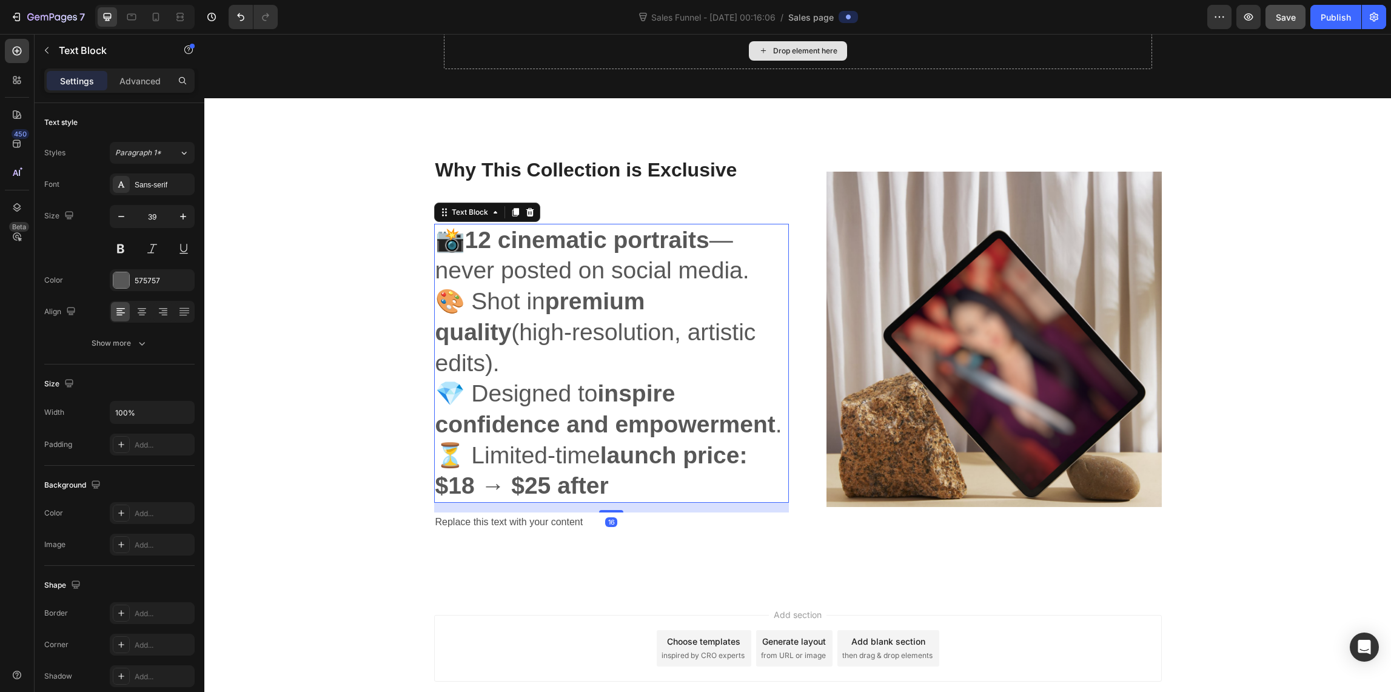
click at [554, 378] on p "💎 Designed to inspire confidence and empowerment ." at bounding box center [611, 408] width 352 height 61
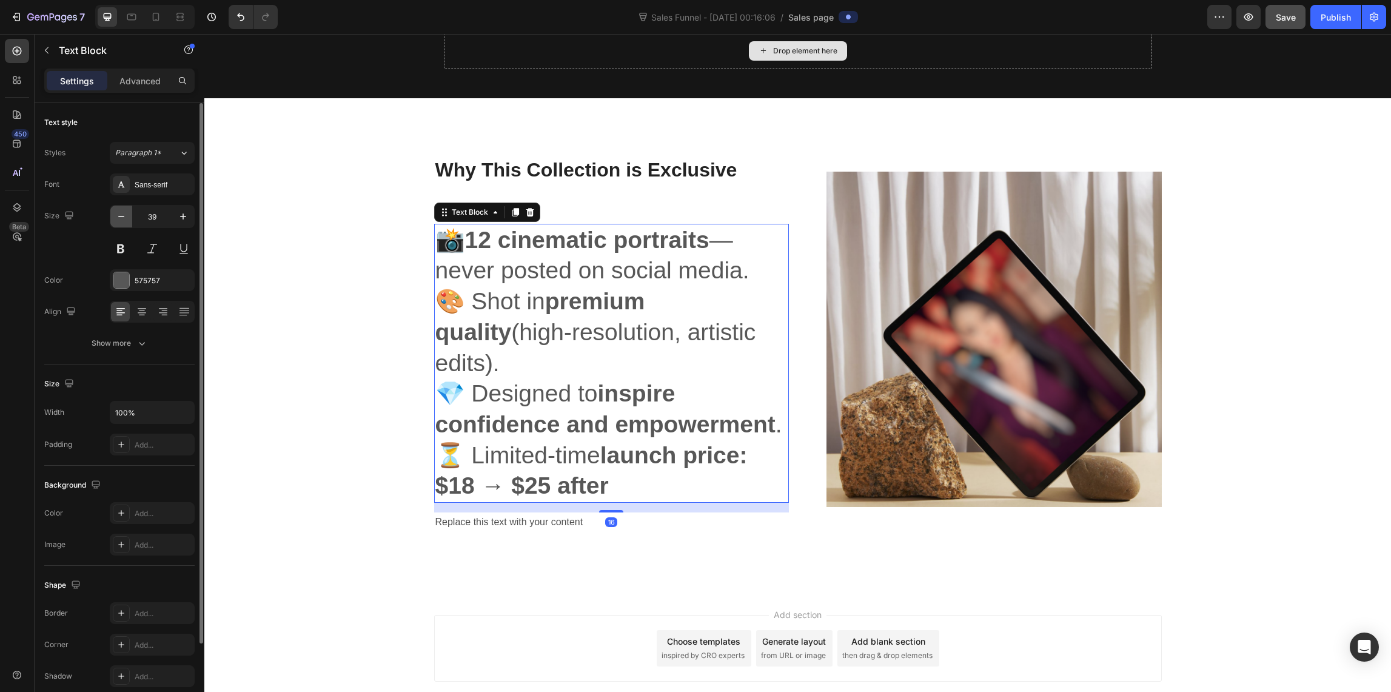
click at [125, 217] on icon "button" at bounding box center [121, 216] width 12 height 12
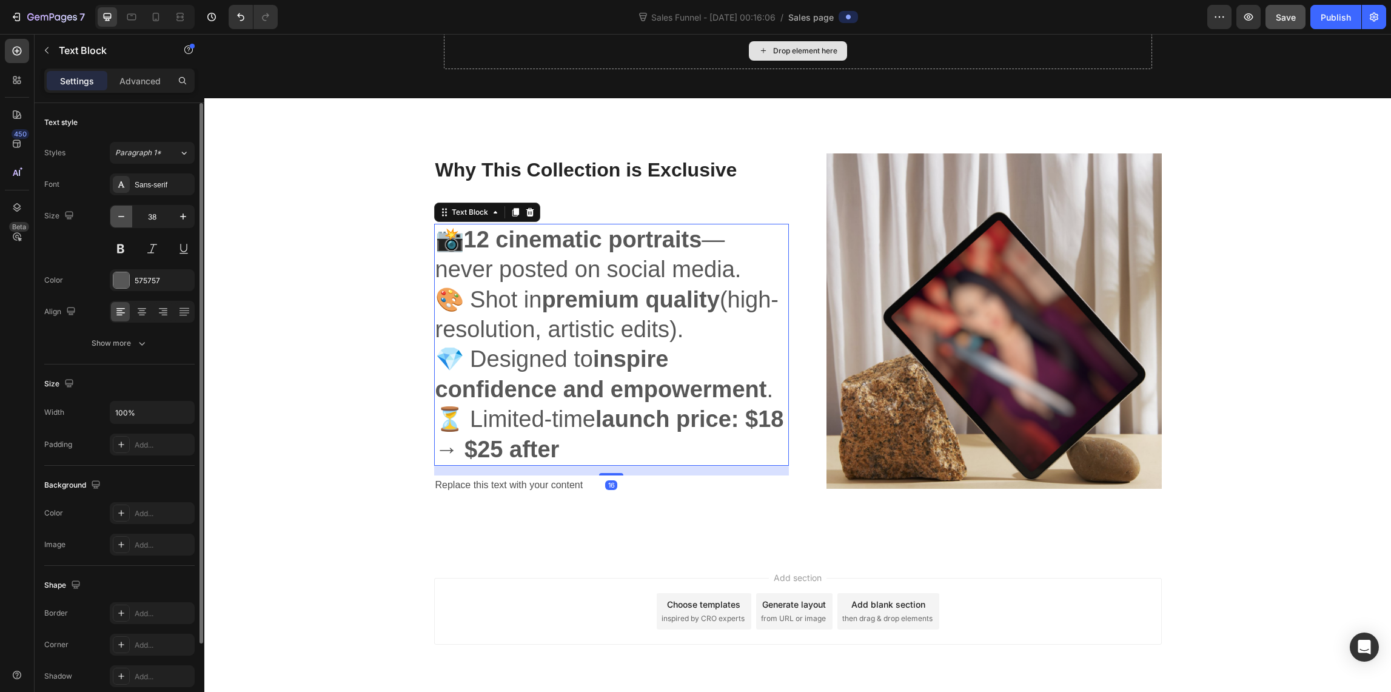
click at [125, 217] on icon "button" at bounding box center [121, 216] width 12 height 12
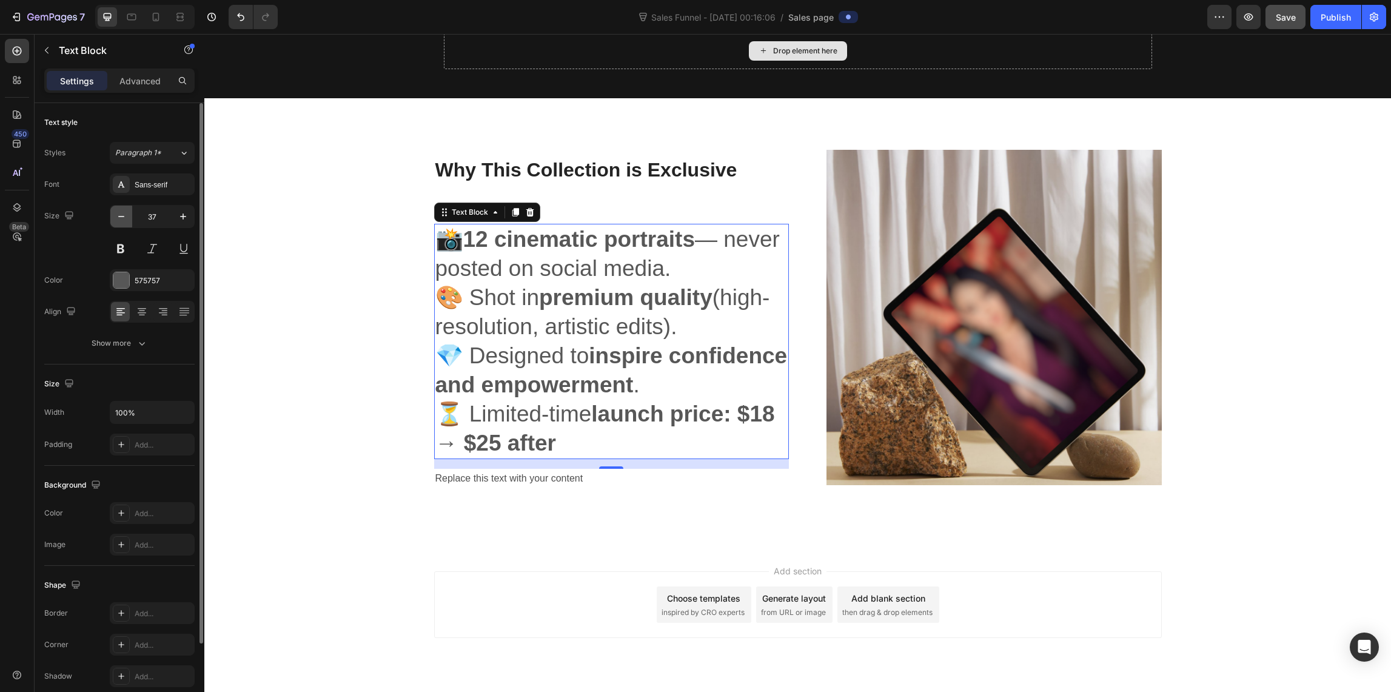
click at [125, 217] on icon "button" at bounding box center [121, 216] width 12 height 12
type input "36"
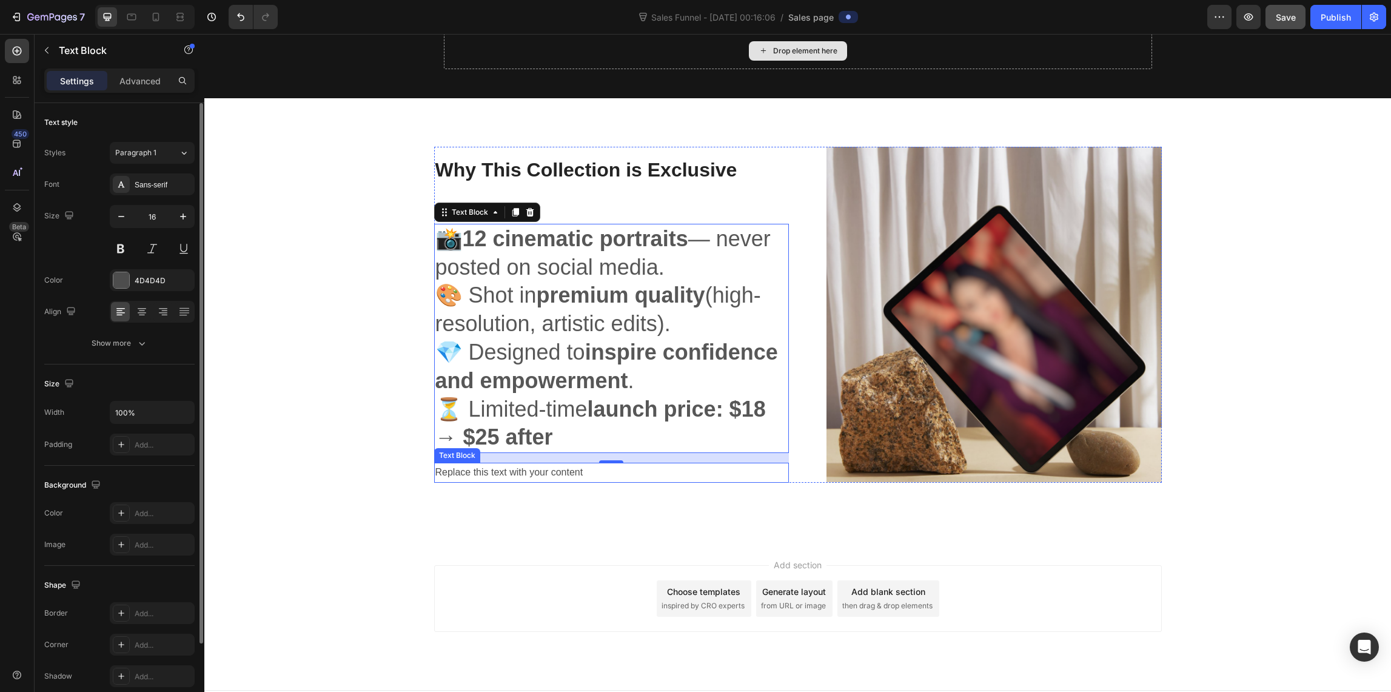
click at [498, 471] on div "Replace this text with your content" at bounding box center [611, 473] width 355 height 20
click at [484, 478] on div "Replace this text with your content" at bounding box center [611, 473] width 355 height 20
drag, startPoint x: 591, startPoint y: 473, endPoint x: 598, endPoint y: 472, distance: 6.9
click at [591, 474] on p "Replace this text with your content" at bounding box center [611, 473] width 352 height 18
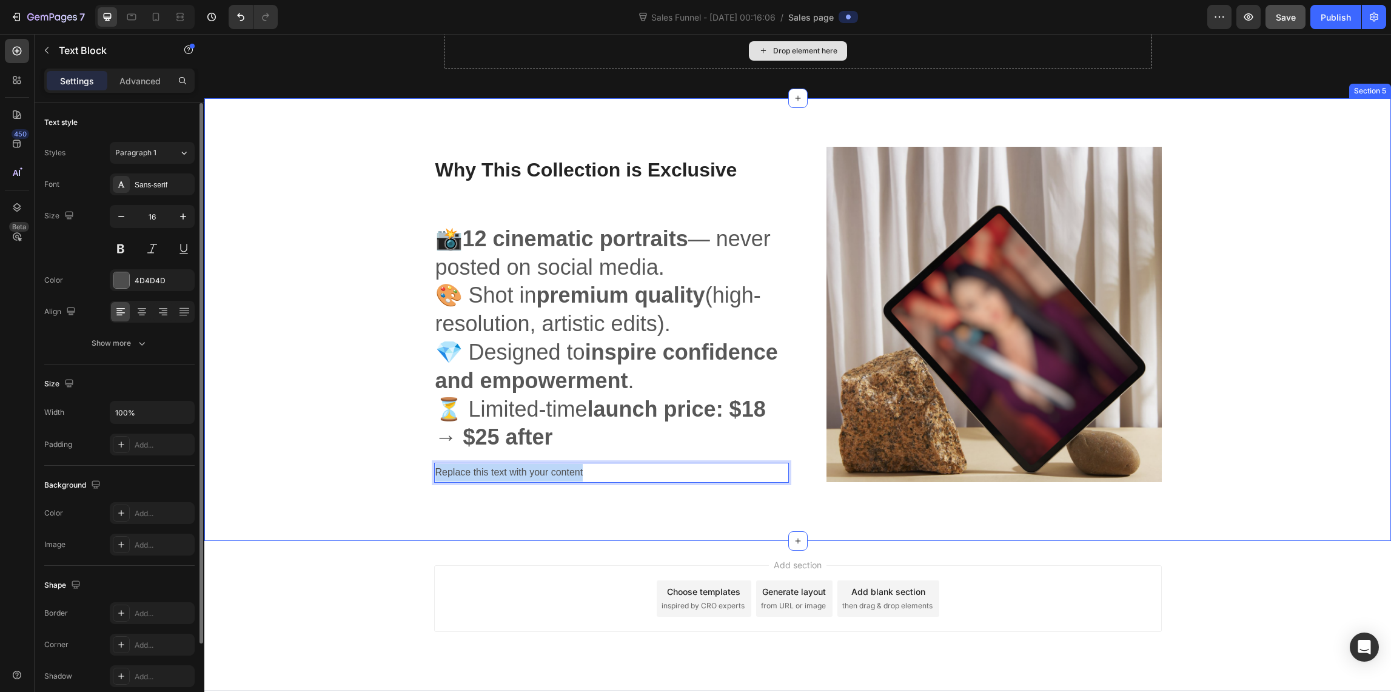
drag, startPoint x: 555, startPoint y: 475, endPoint x: 416, endPoint y: 458, distance: 140.5
click at [416, 458] on div "Why This Collection is Exclusive Heading 📸 12 cinematic portraits — never poste…" at bounding box center [797, 320] width 1168 height 346
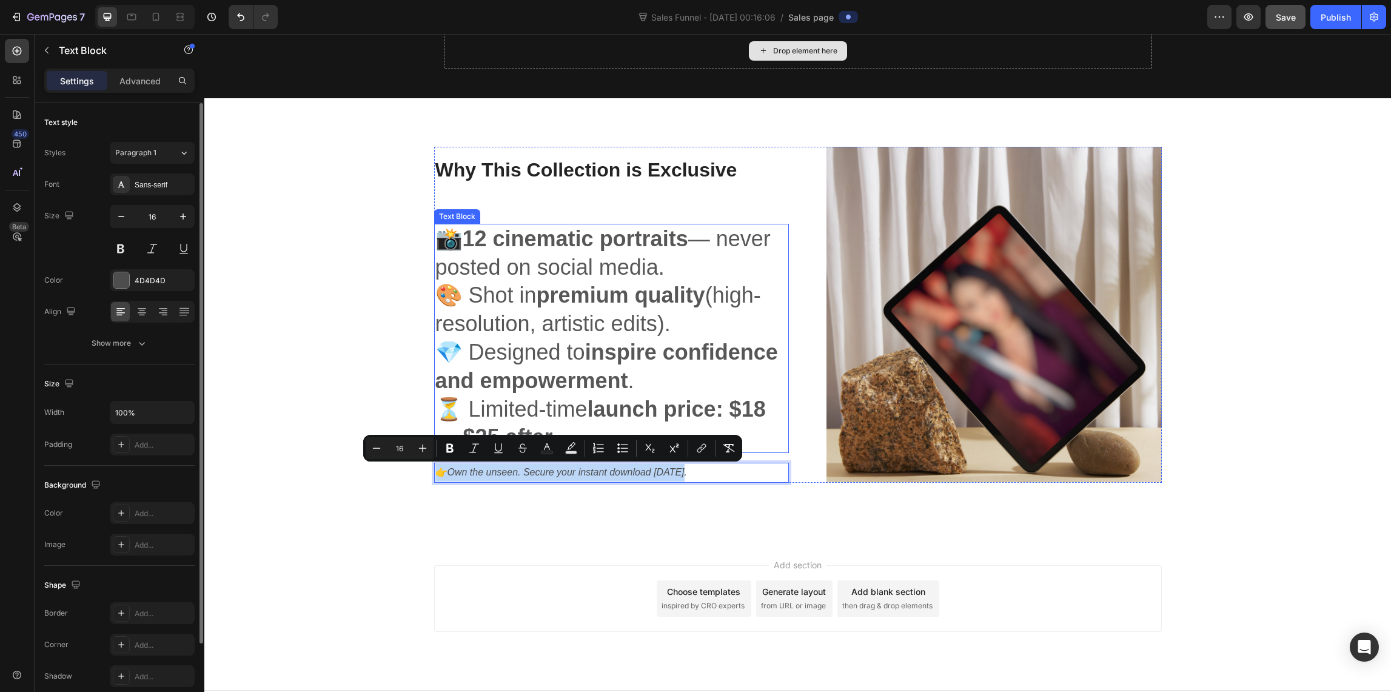
drag, startPoint x: 706, startPoint y: 469, endPoint x: 460, endPoint y: 445, distance: 246.7
click at [460, 445] on div "Why This Collection is Exclusive Heading 📸 12 cinematic portraits — never poste…" at bounding box center [611, 315] width 355 height 336
click at [116, 245] on button at bounding box center [121, 249] width 22 height 22
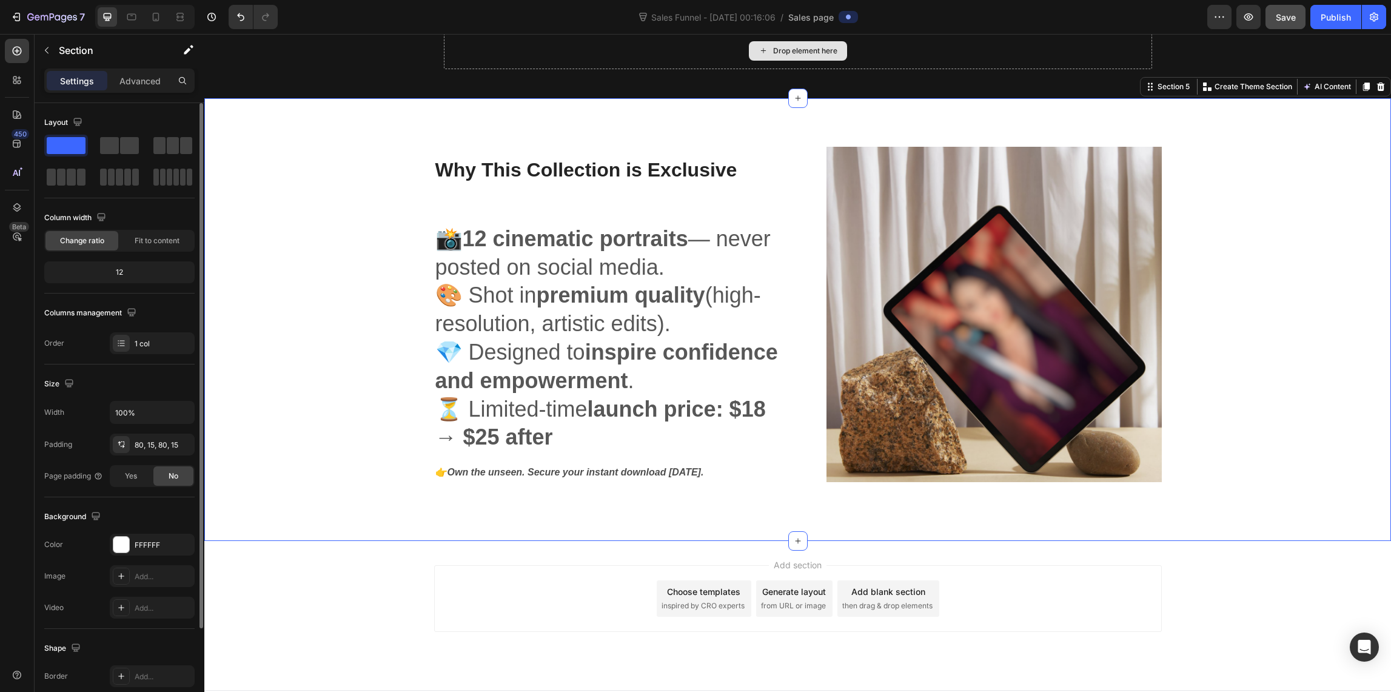
click at [547, 497] on div "Why This Collection is Exclusive Heading 📸 12 cinematic portraits — never poste…" at bounding box center [797, 319] width 1186 height 443
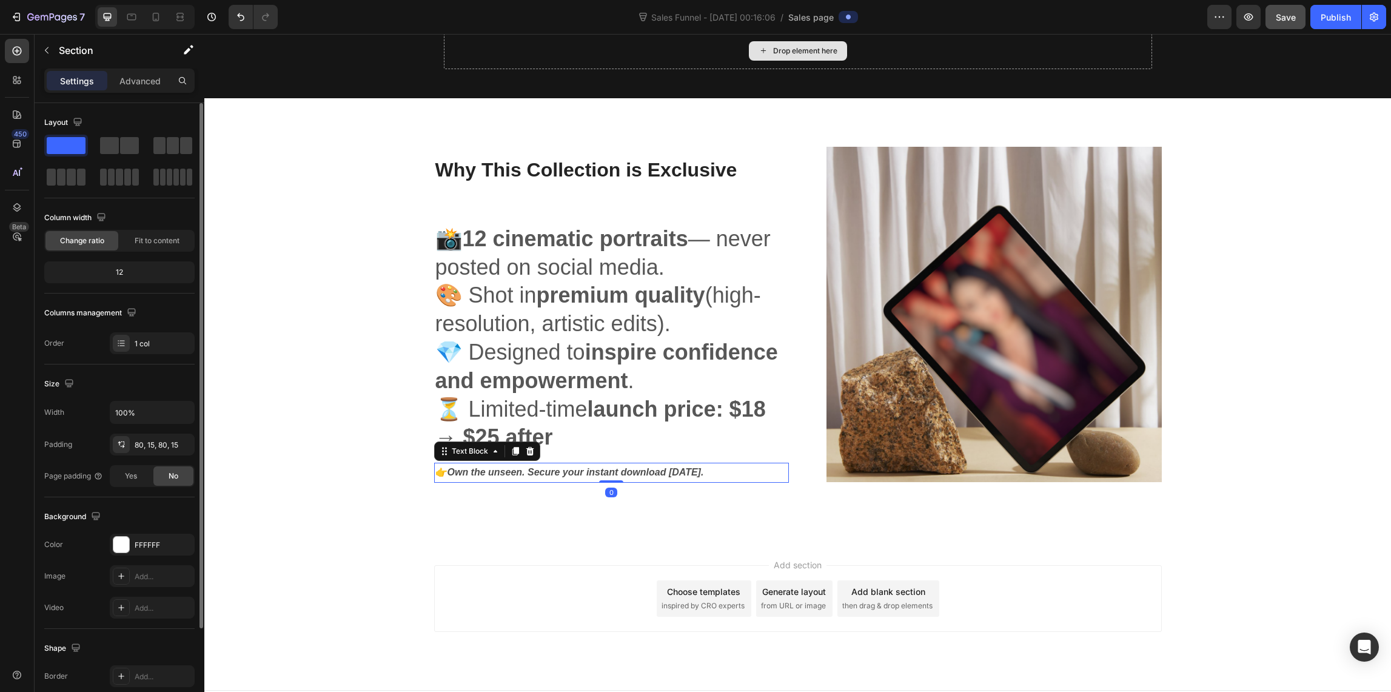
click at [447, 470] on icon "Own the unseen. Secure your instant download [DATE]." at bounding box center [575, 472] width 256 height 10
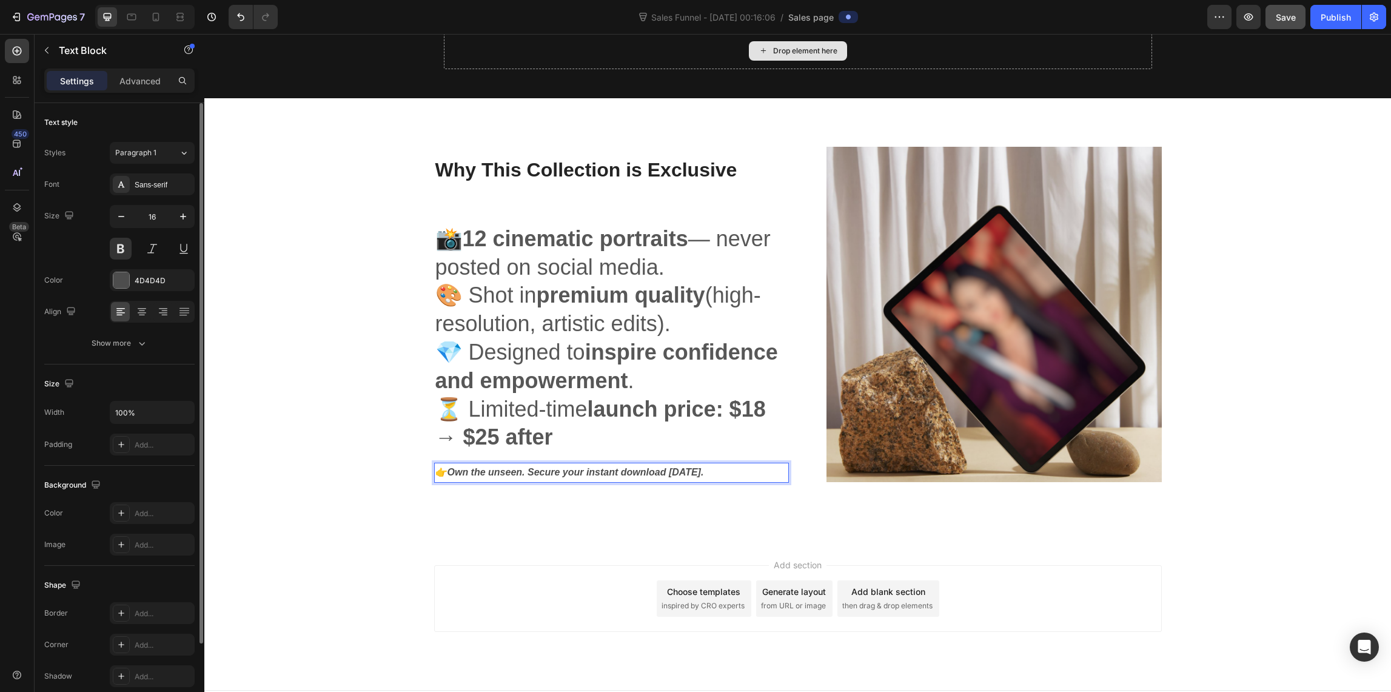
click at [447, 473] on icon "Own the unseen. Secure your instant download [DATE]." at bounding box center [575, 472] width 256 height 10
click at [185, 217] on icon "button" at bounding box center [183, 216] width 12 height 12
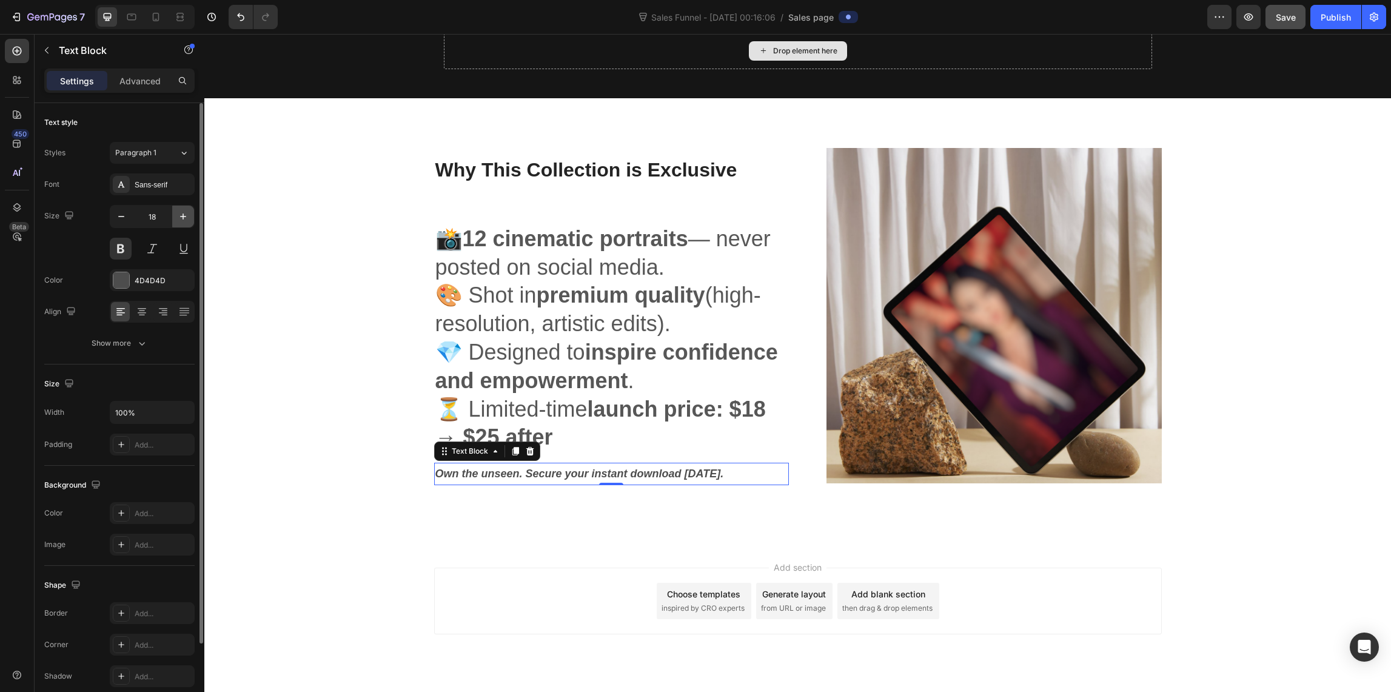
click at [184, 217] on icon "button" at bounding box center [183, 216] width 12 height 12
click at [184, 216] on icon "button" at bounding box center [183, 216] width 12 height 12
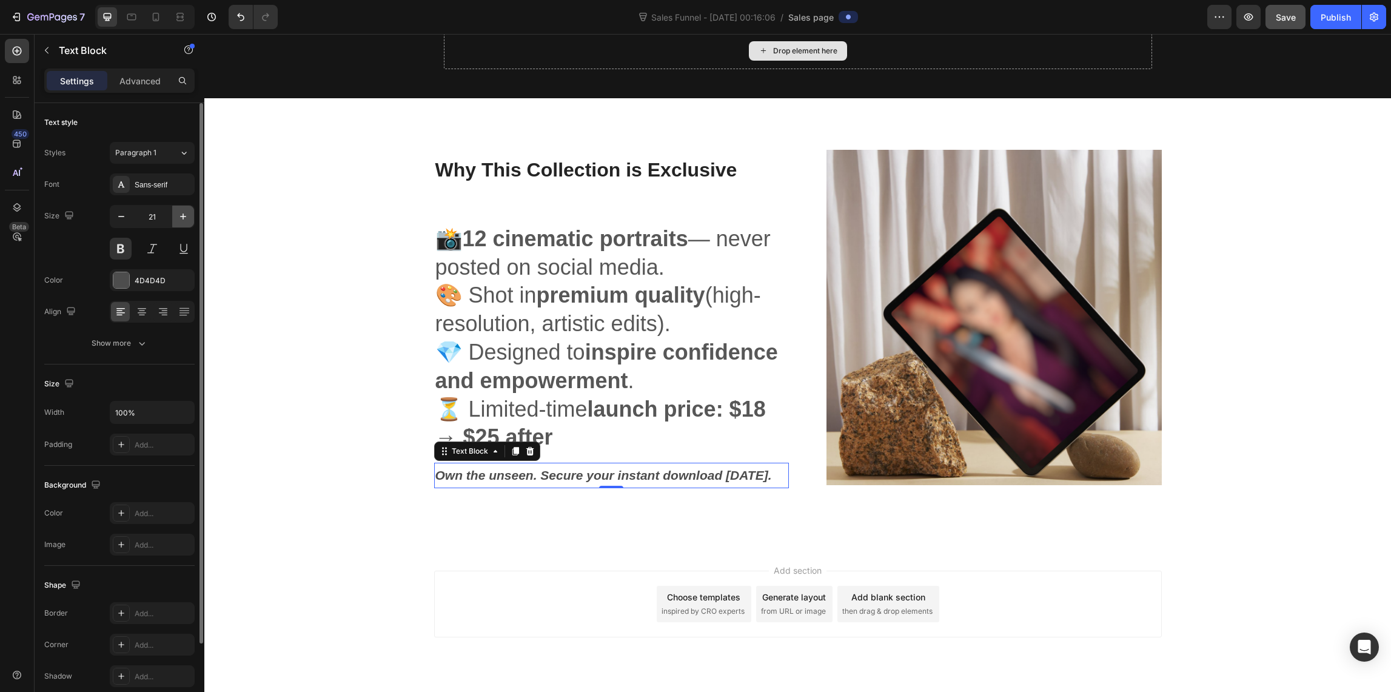
click at [184, 216] on icon "button" at bounding box center [183, 216] width 12 height 12
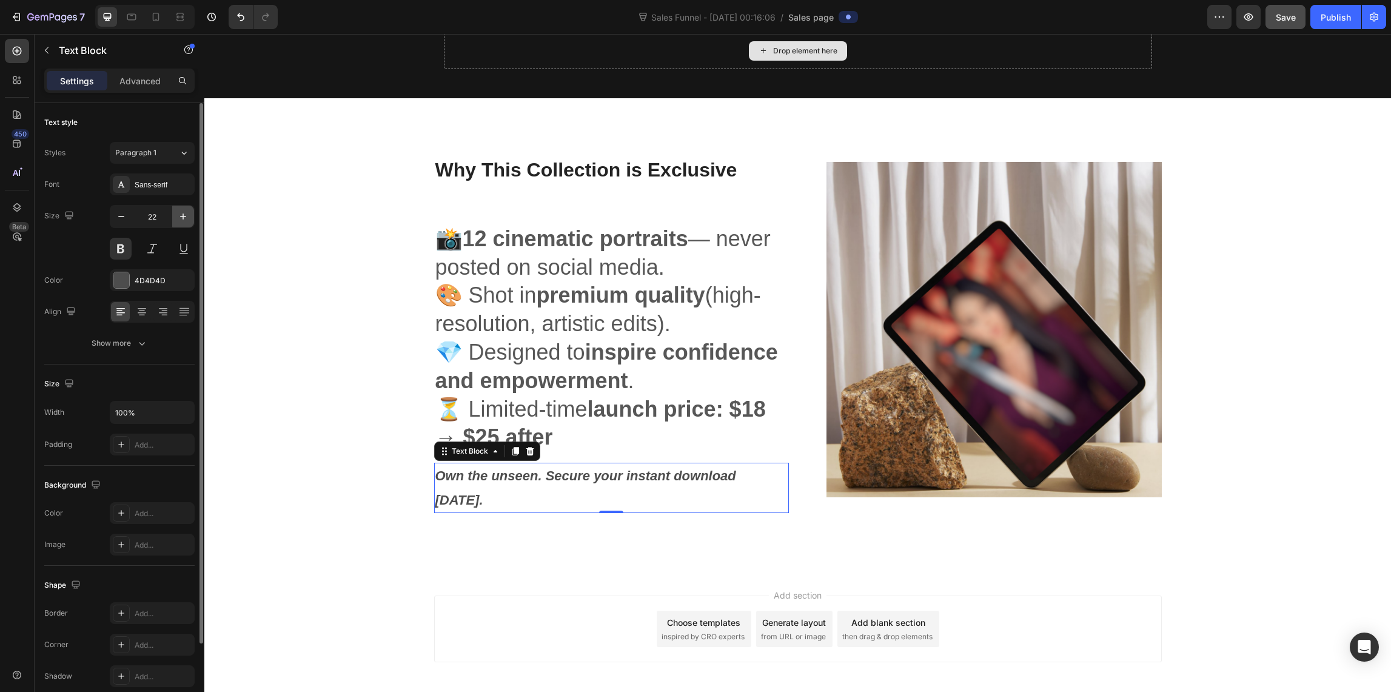
click at [184, 216] on icon "button" at bounding box center [183, 216] width 6 height 6
type input "23"
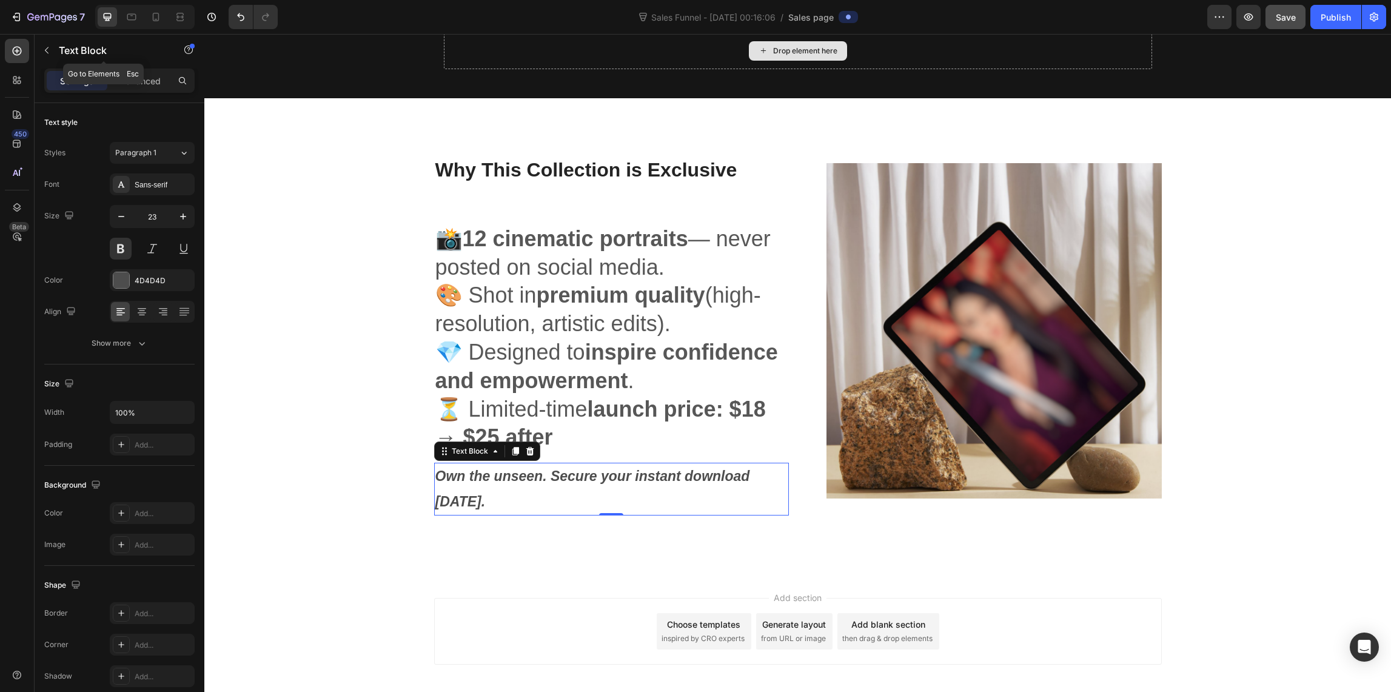
click at [52, 52] on button "button" at bounding box center [46, 50] width 19 height 19
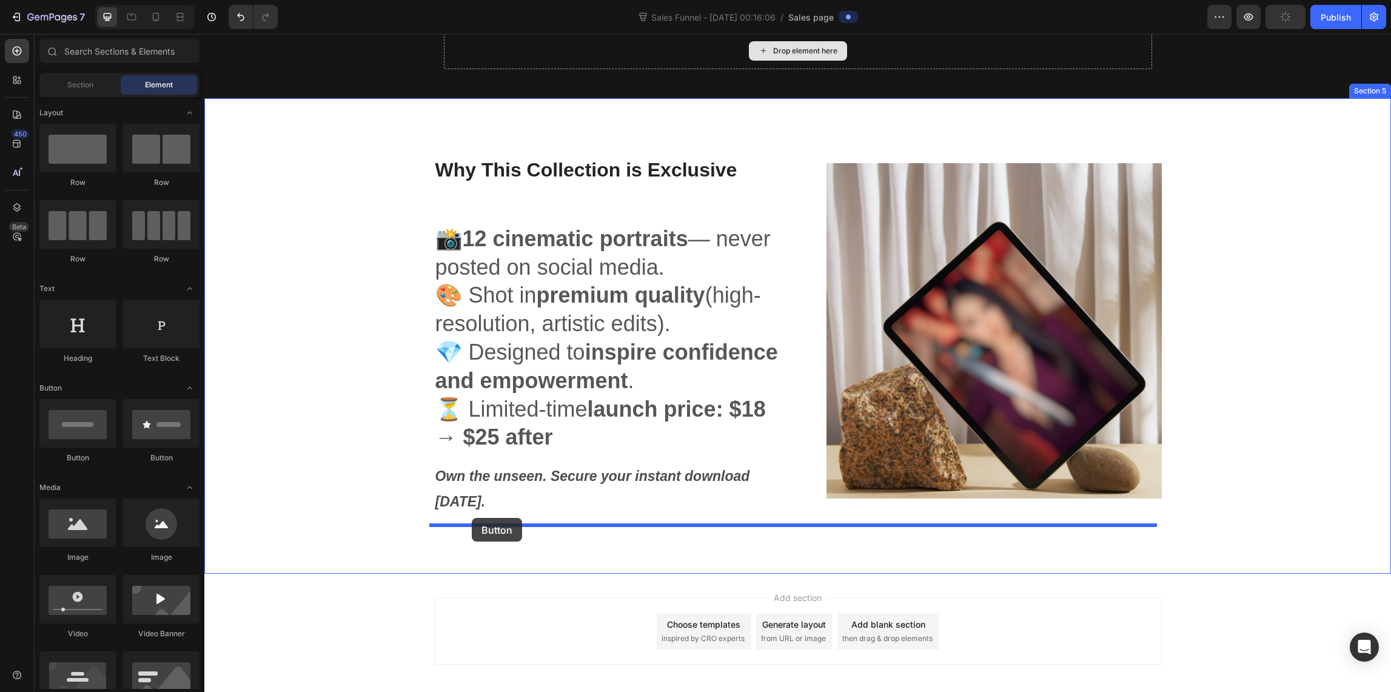
drag, startPoint x: 284, startPoint y: 468, endPoint x: 471, endPoint y: 518, distance: 193.8
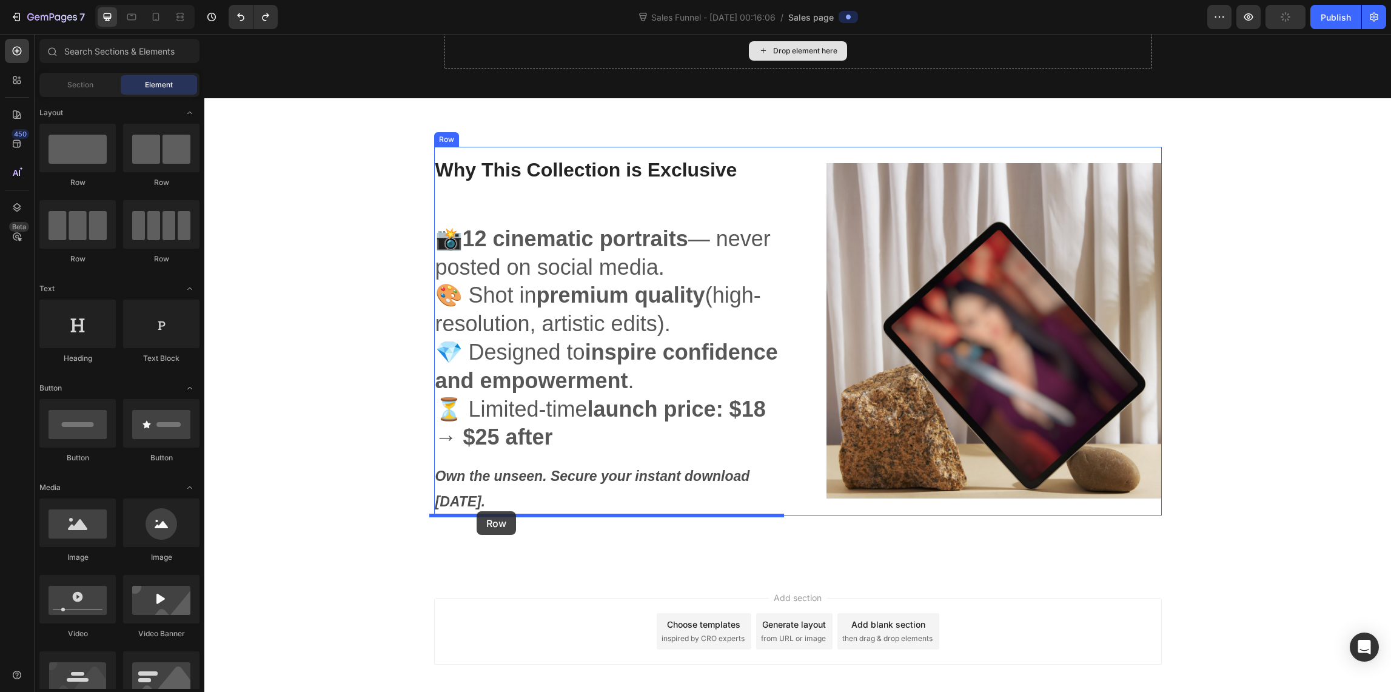
drag, startPoint x: 297, startPoint y: 213, endPoint x: 477, endPoint y: 511, distance: 348.1
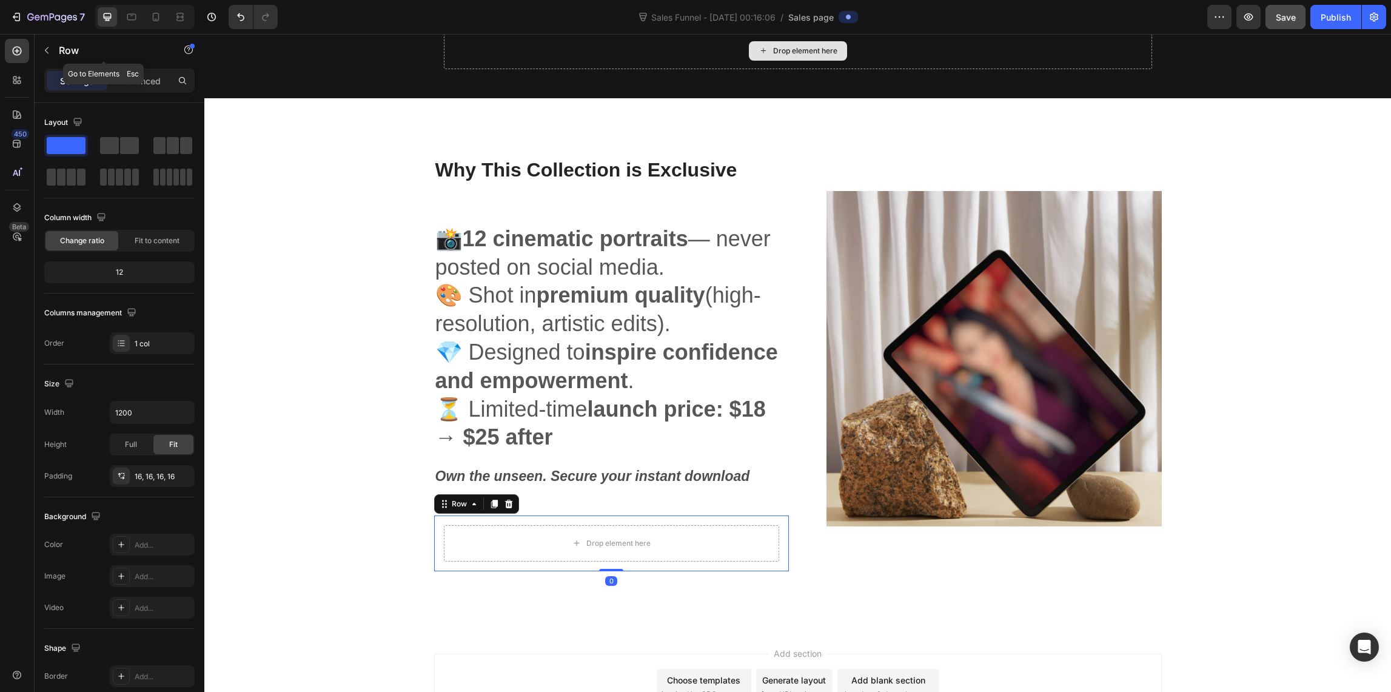
click at [49, 46] on icon "button" at bounding box center [47, 50] width 10 height 10
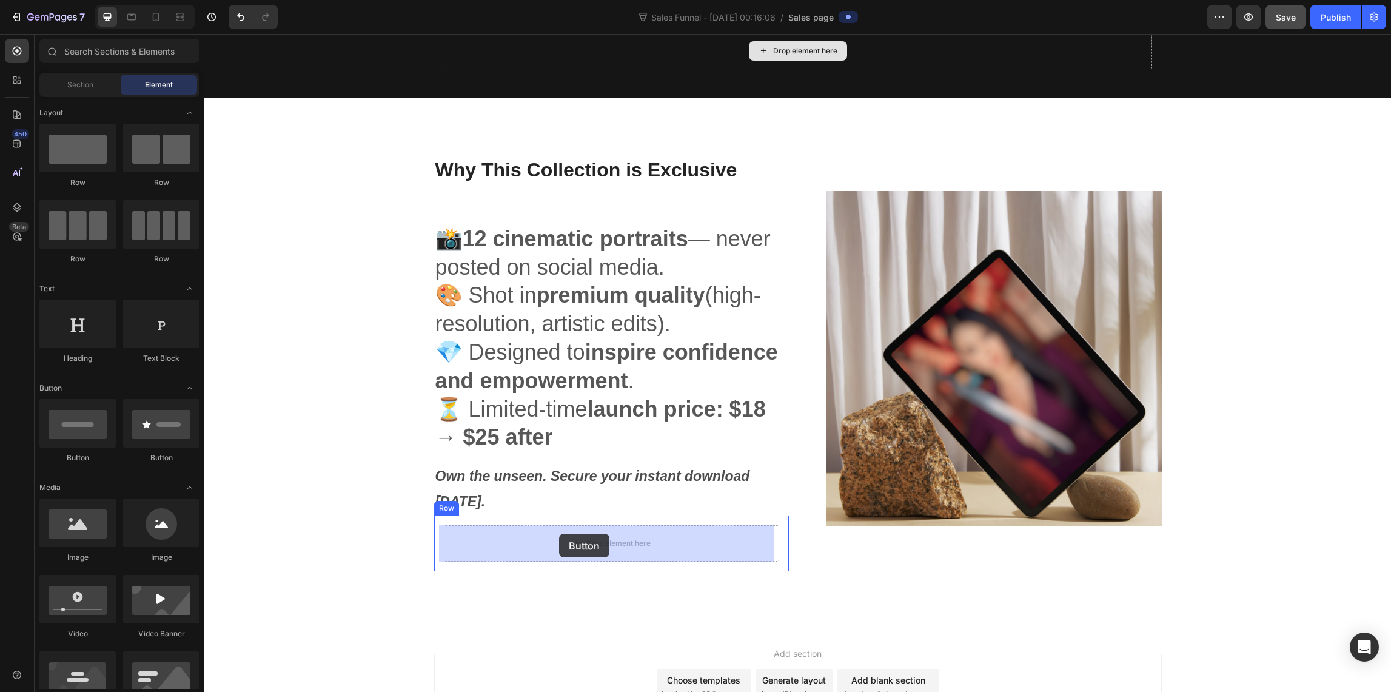
drag, startPoint x: 282, startPoint y: 458, endPoint x: 559, endPoint y: 534, distance: 287.2
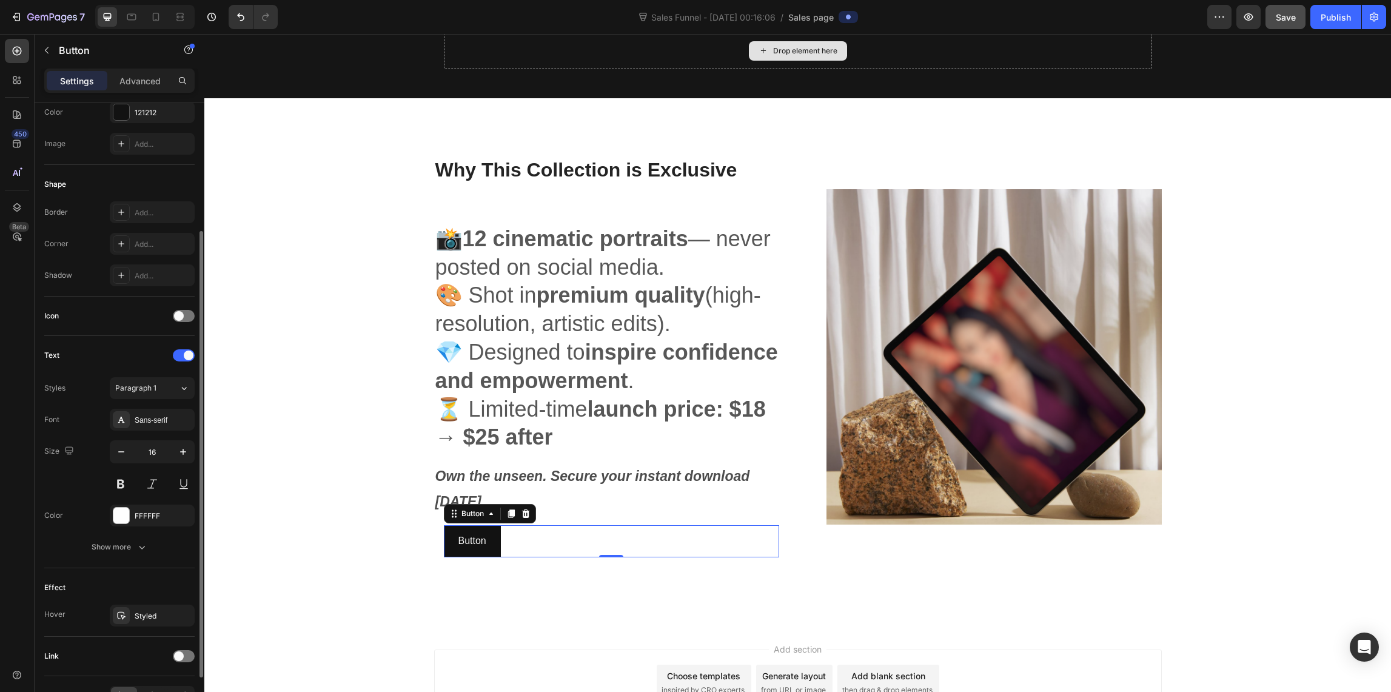
scroll to position [246, 0]
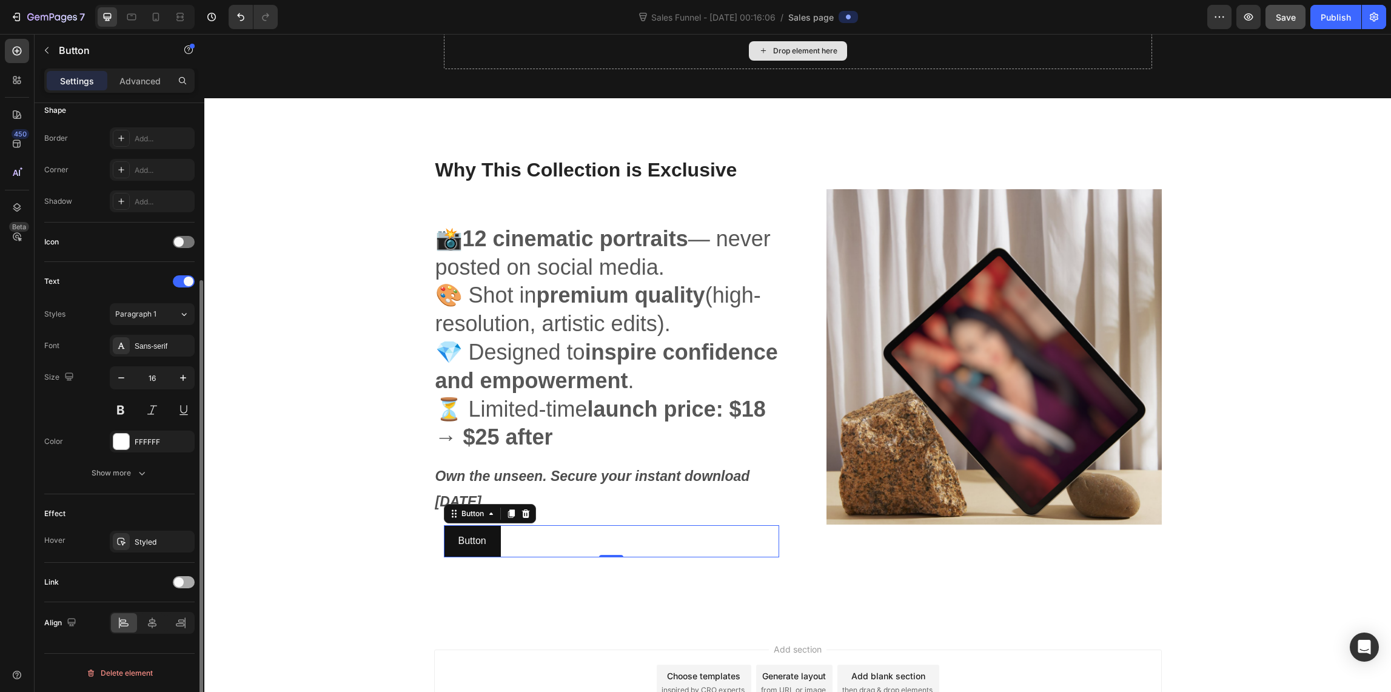
click at [187, 582] on div at bounding box center [184, 582] width 22 height 12
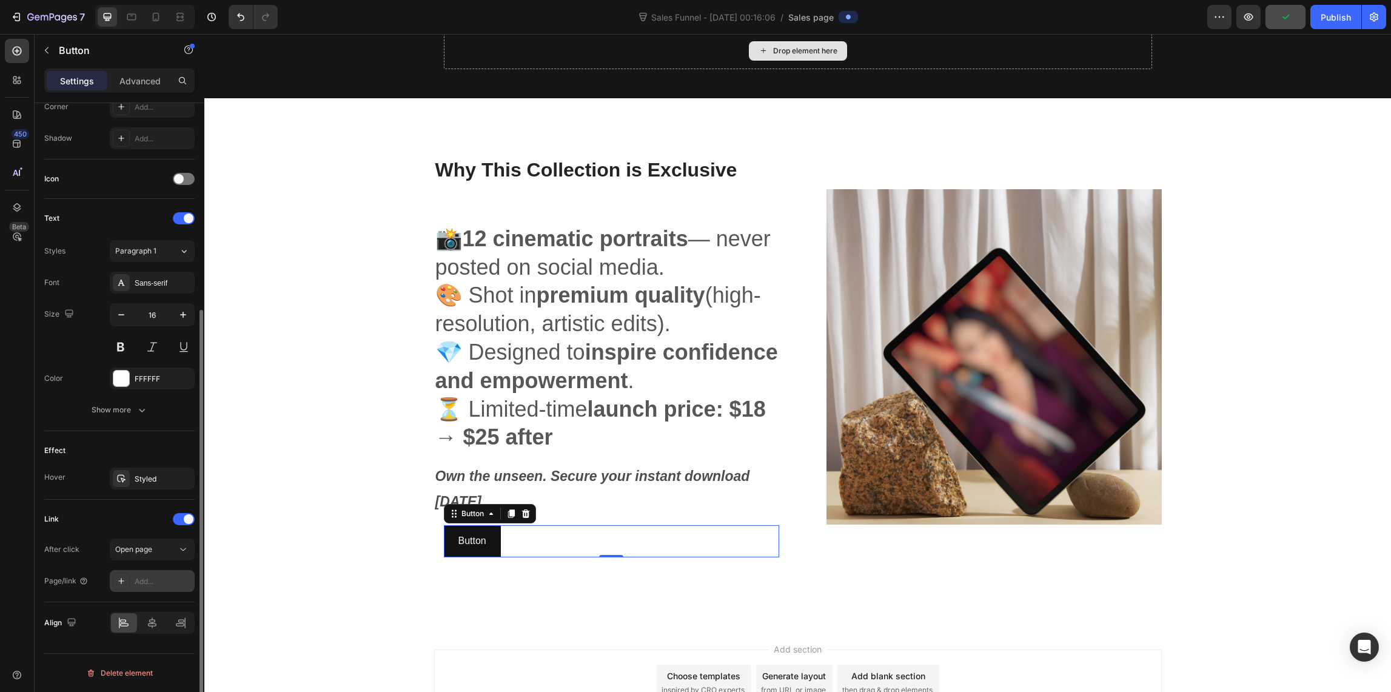
click at [130, 580] on div "Add..." at bounding box center [152, 581] width 85 height 22
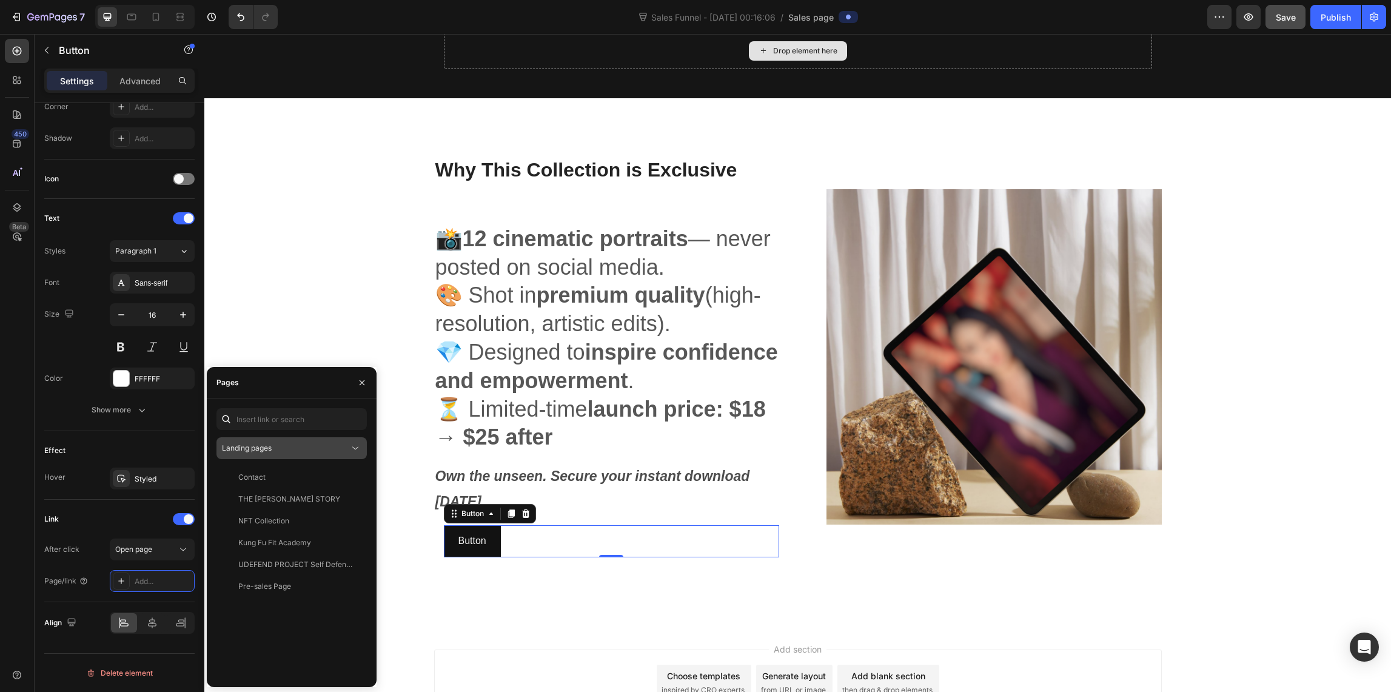
click at [271, 444] on span "Landing pages" at bounding box center [247, 447] width 50 height 9
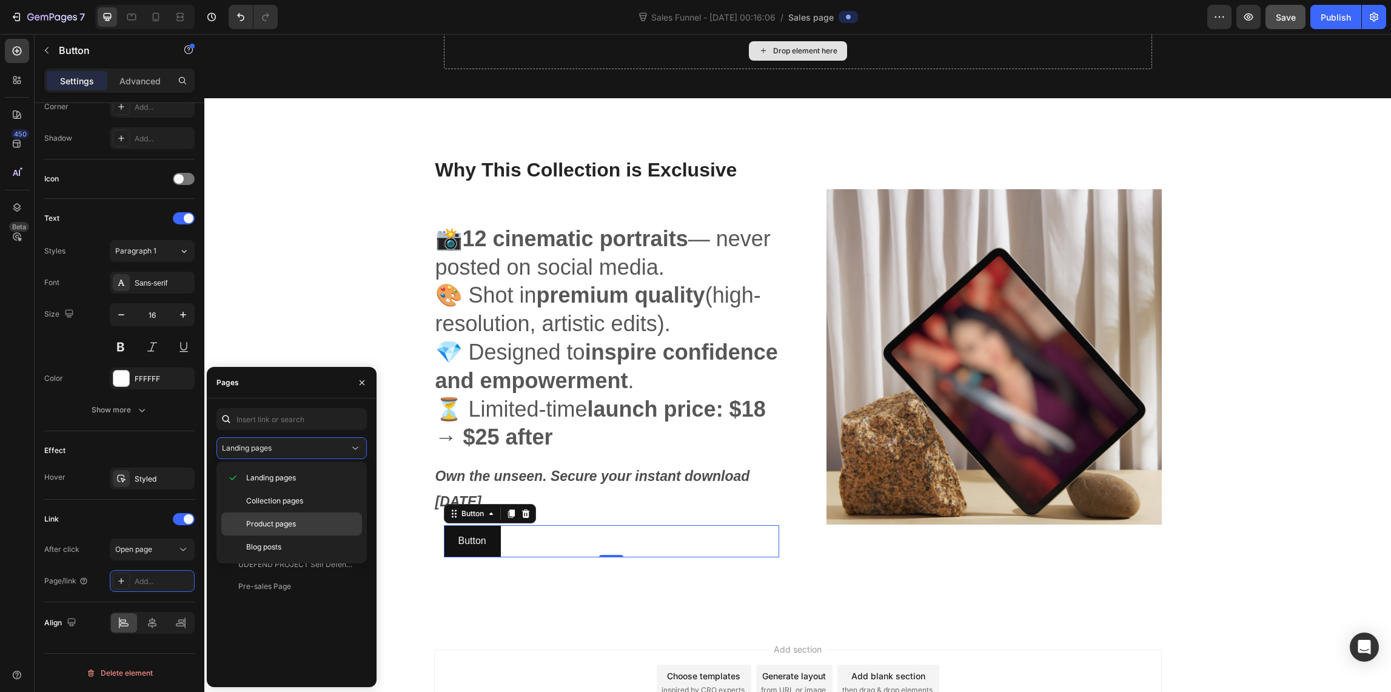
click at [264, 535] on div "Product pages" at bounding box center [291, 546] width 141 height 23
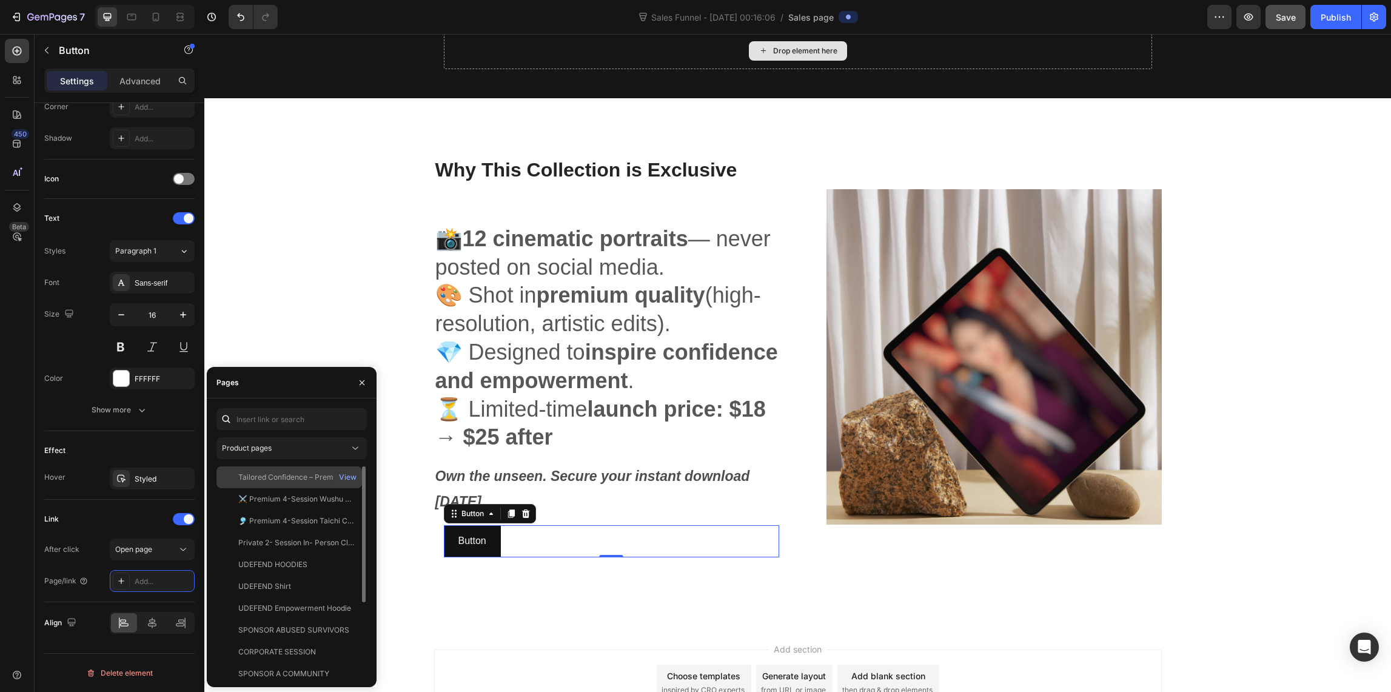
click at [299, 475] on div "Tailored Confidence – Premium Photo Collection by [PERSON_NAME]| Exclusive Digi…" at bounding box center [296, 477] width 116 height 11
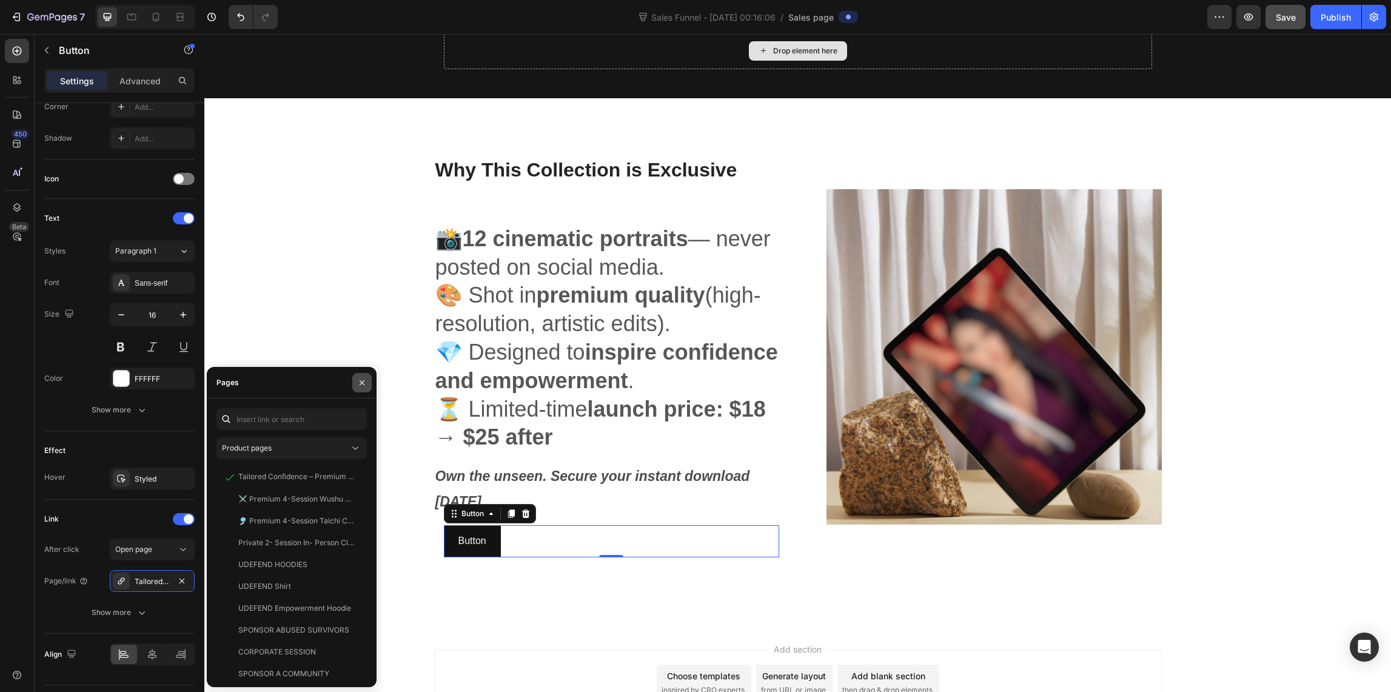
click at [361, 383] on icon "button" at bounding box center [362, 382] width 5 height 5
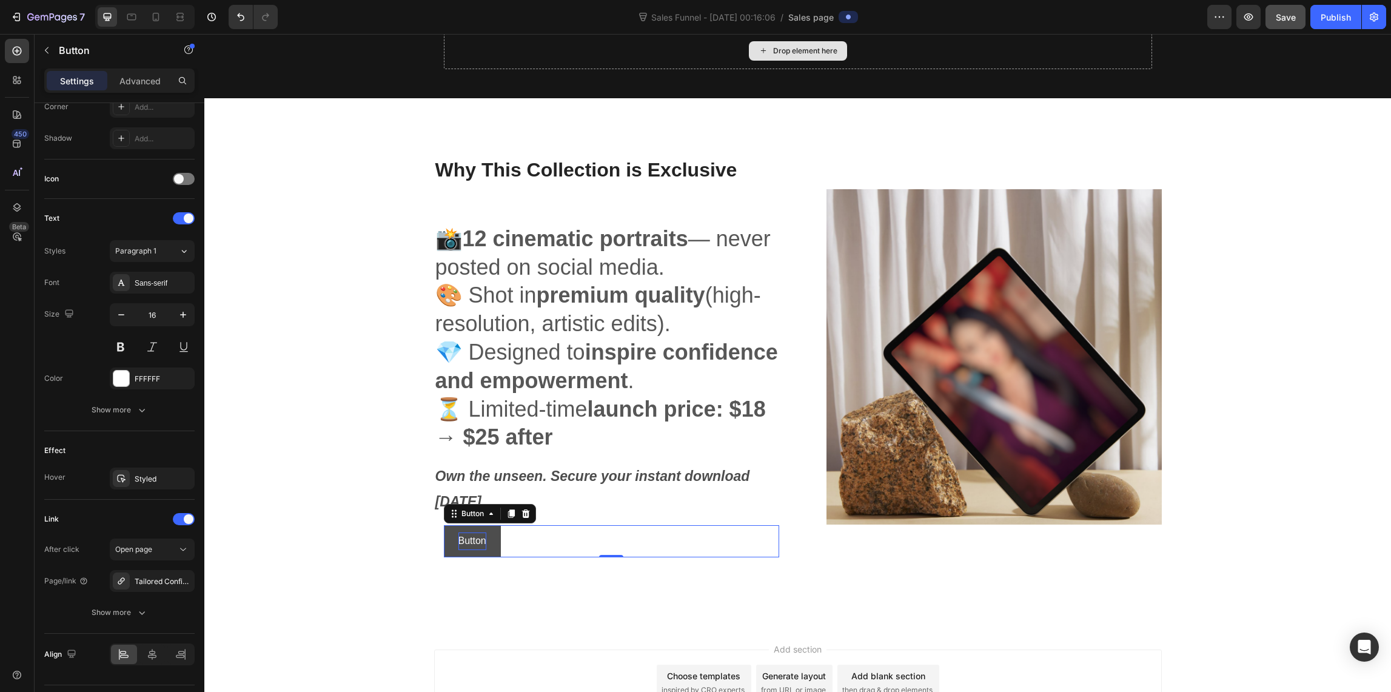
click at [476, 542] on p "Button" at bounding box center [472, 541] width 28 height 18
click at [444, 538] on link "UNLOCK THE COLLECTION $18" at bounding box center [531, 541] width 175 height 32
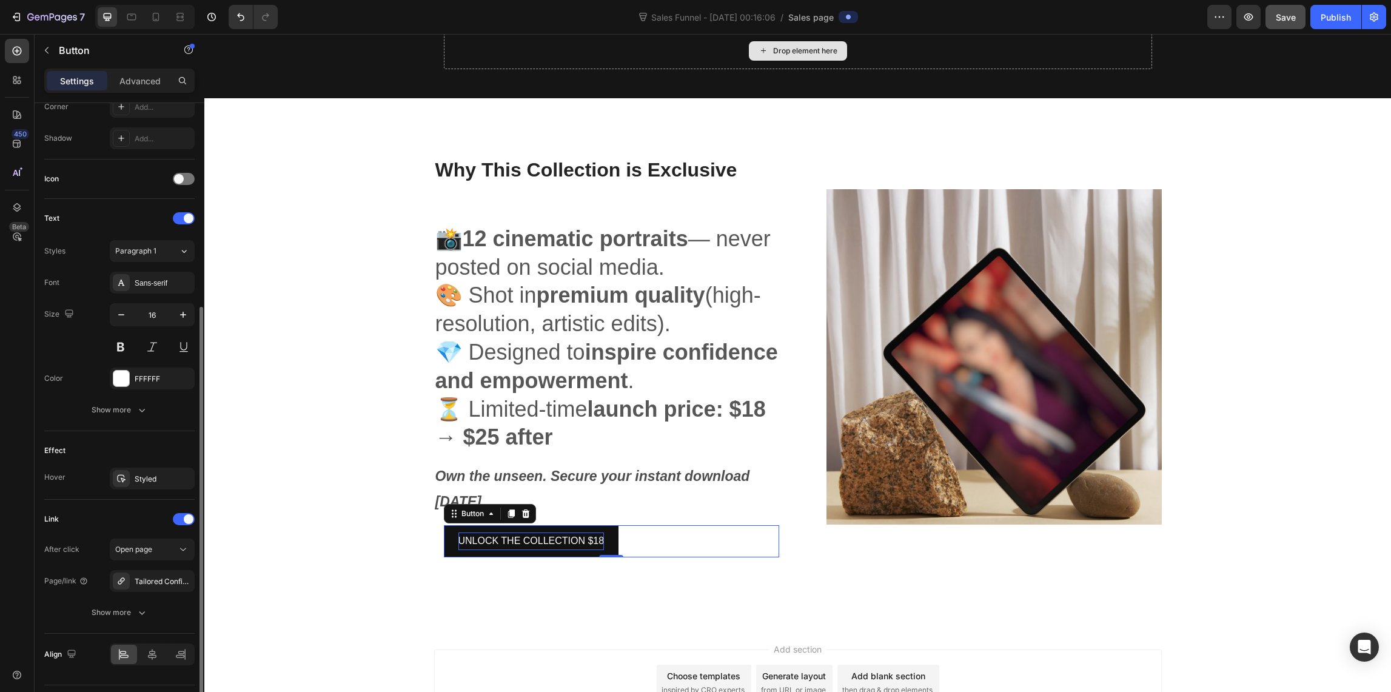
scroll to position [312, 0]
click at [136, 606] on icon "button" at bounding box center [142, 610] width 12 height 12
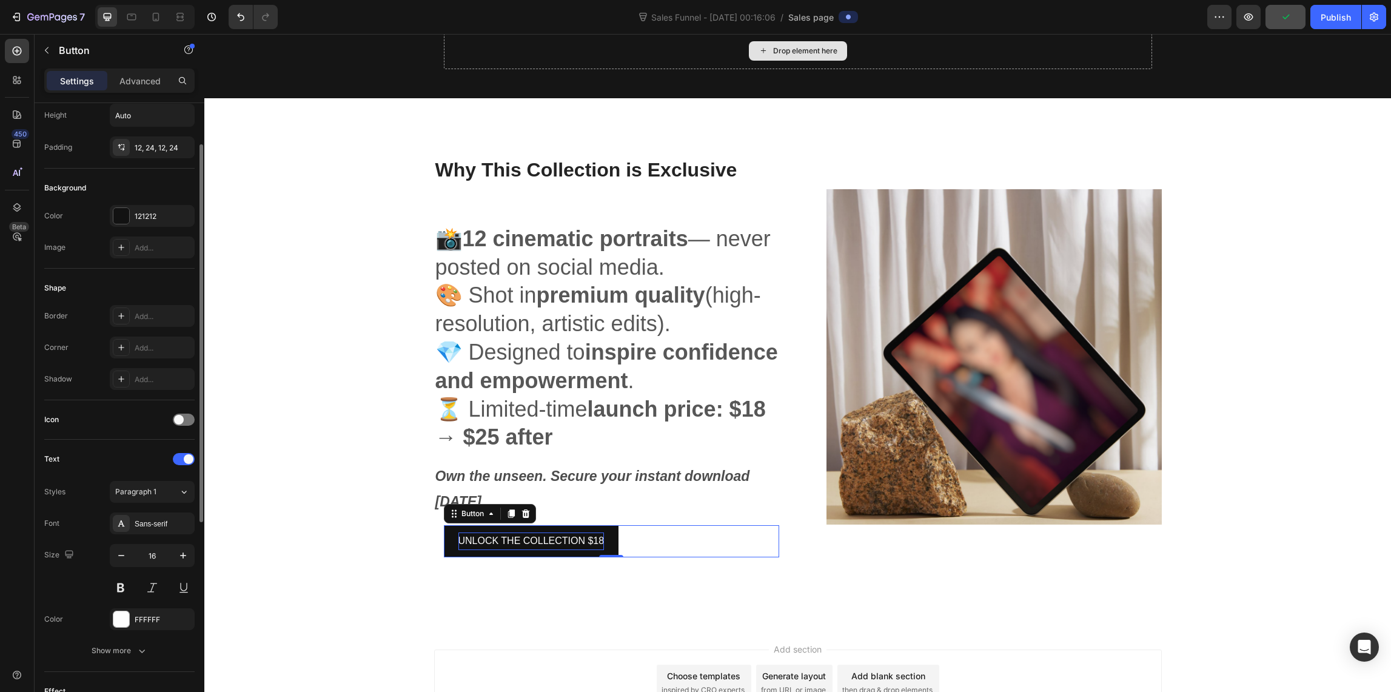
scroll to position [0, 0]
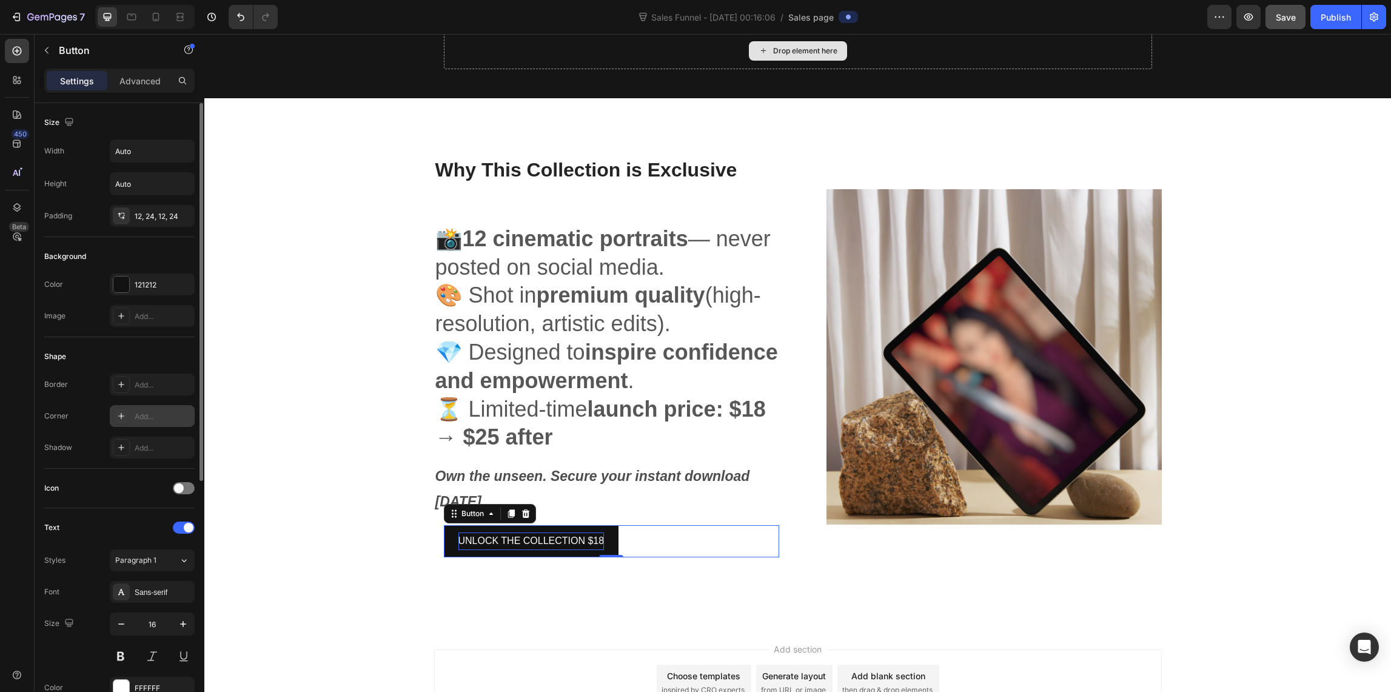
click at [121, 418] on icon at bounding box center [121, 416] width 6 height 6
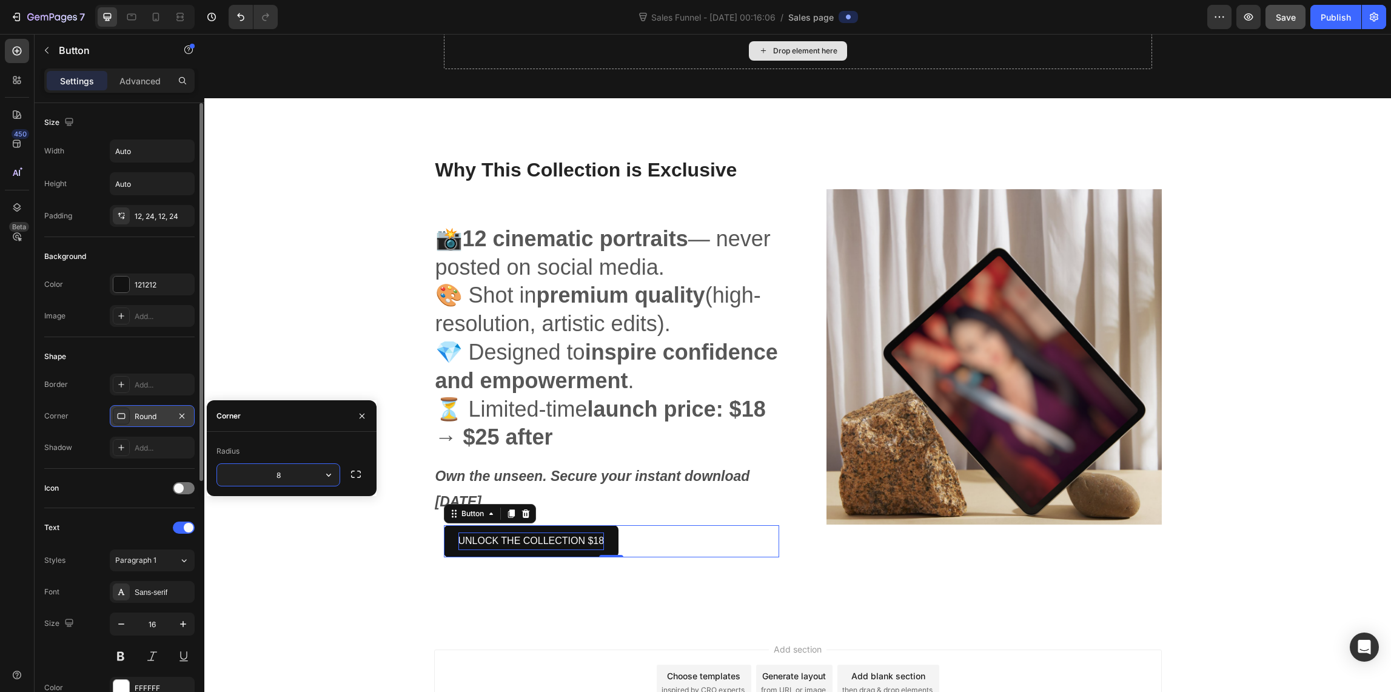
drag, startPoint x: 278, startPoint y: 476, endPoint x: 297, endPoint y: 482, distance: 20.3
click at [278, 476] on input "8" at bounding box center [278, 475] width 122 height 22
click at [329, 472] on icon "button" at bounding box center [329, 475] width 12 height 12
click at [305, 473] on input "8" at bounding box center [278, 475] width 122 height 22
type input "14"
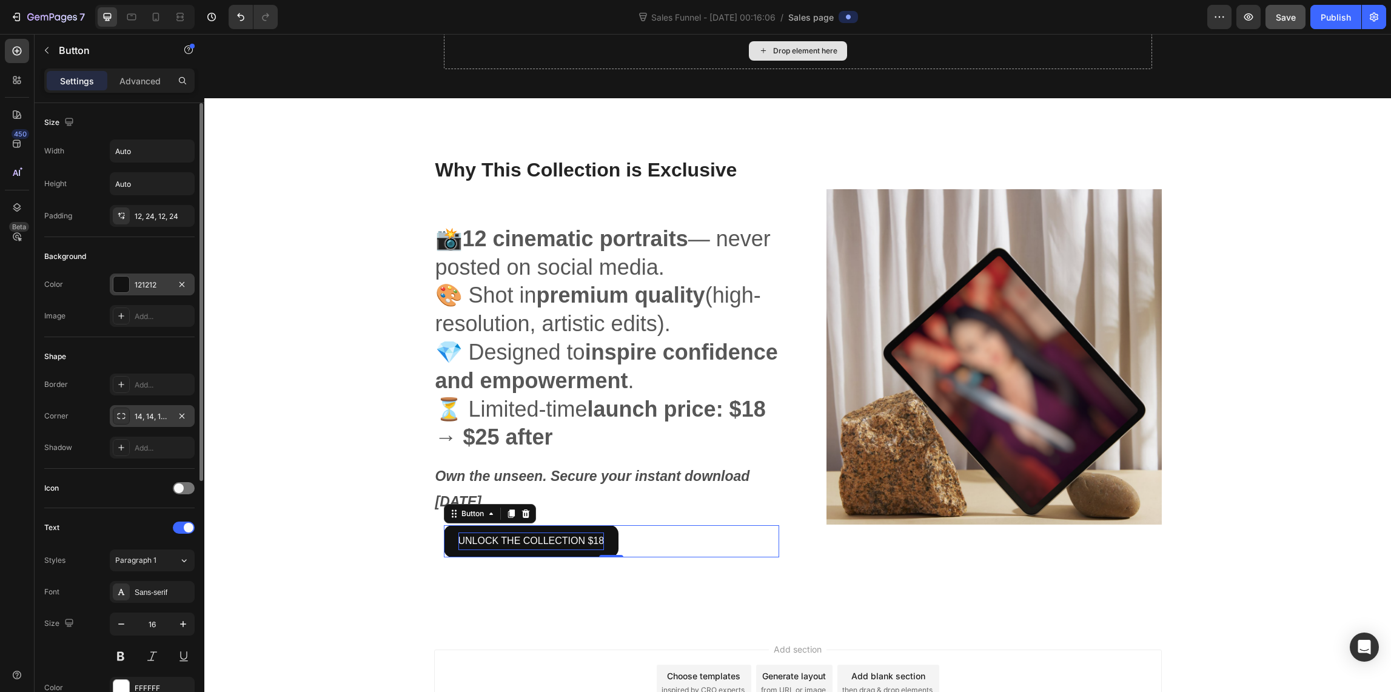
click at [121, 286] on div at bounding box center [121, 284] width 16 height 16
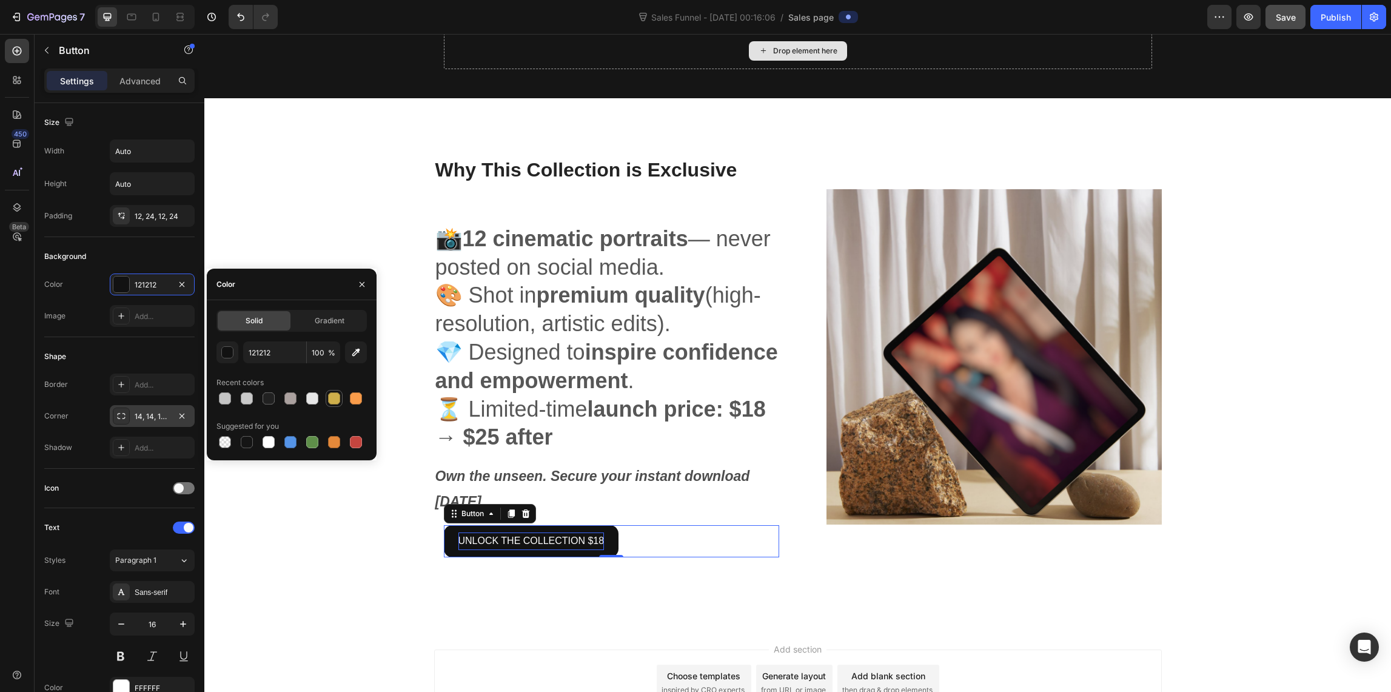
click at [330, 395] on div at bounding box center [334, 398] width 12 height 12
type input "CFAF4B"
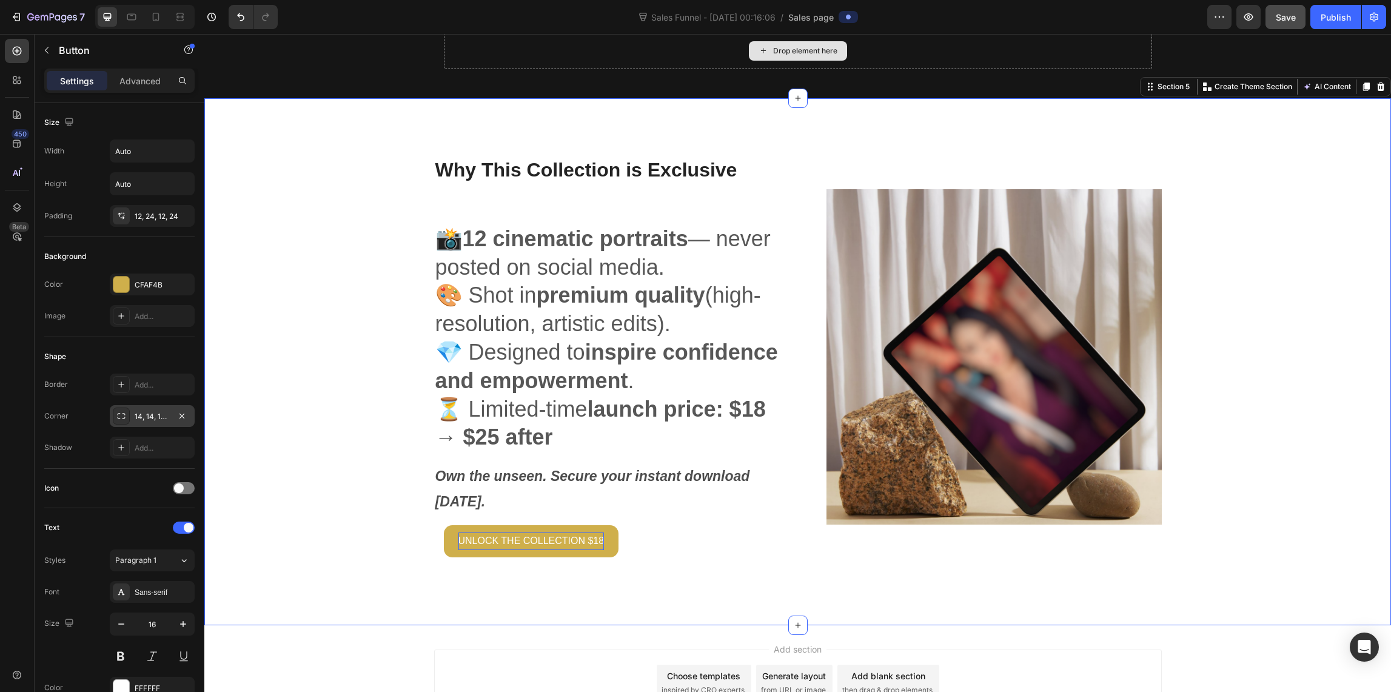
click at [567, 586] on div "Why This Collection is Exclusive Heading 📸 12 cinematic portraits — never poste…" at bounding box center [797, 361] width 1186 height 527
click at [595, 542] on p "UNLOCK THE COLLECTION $18" at bounding box center [531, 541] width 146 height 18
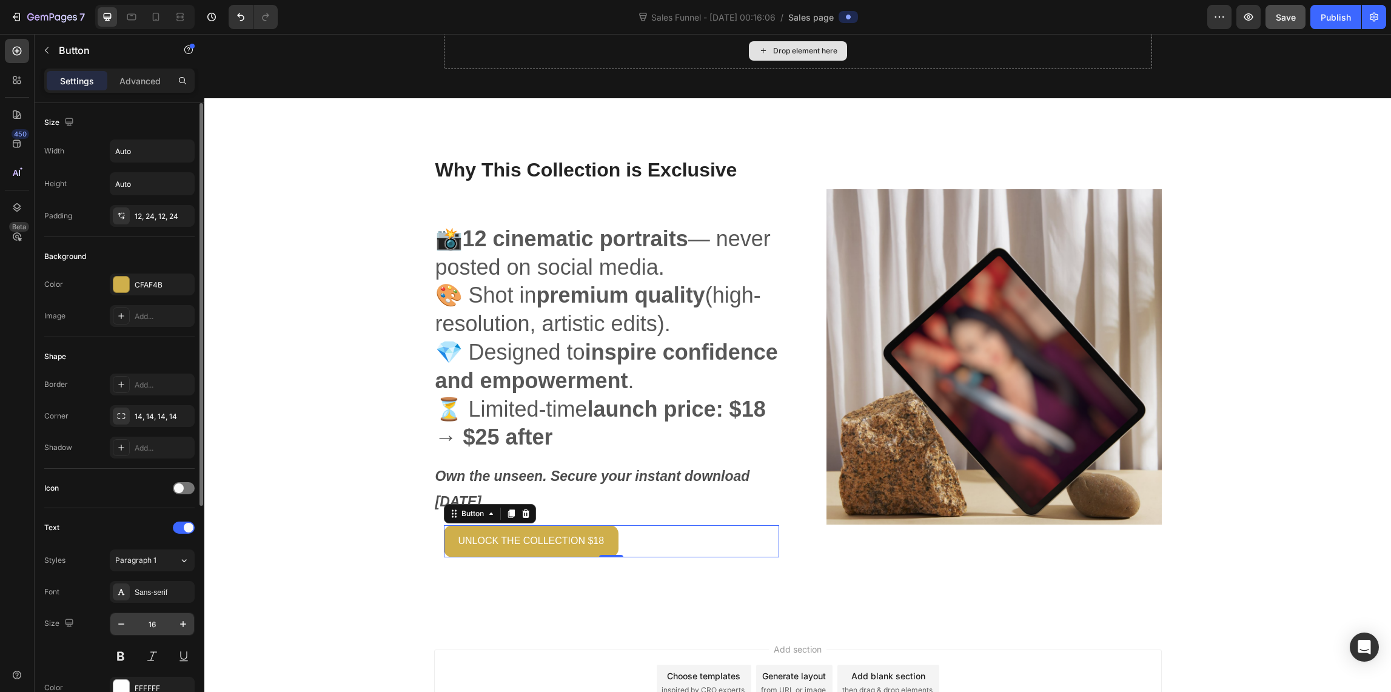
scroll to position [109, 0]
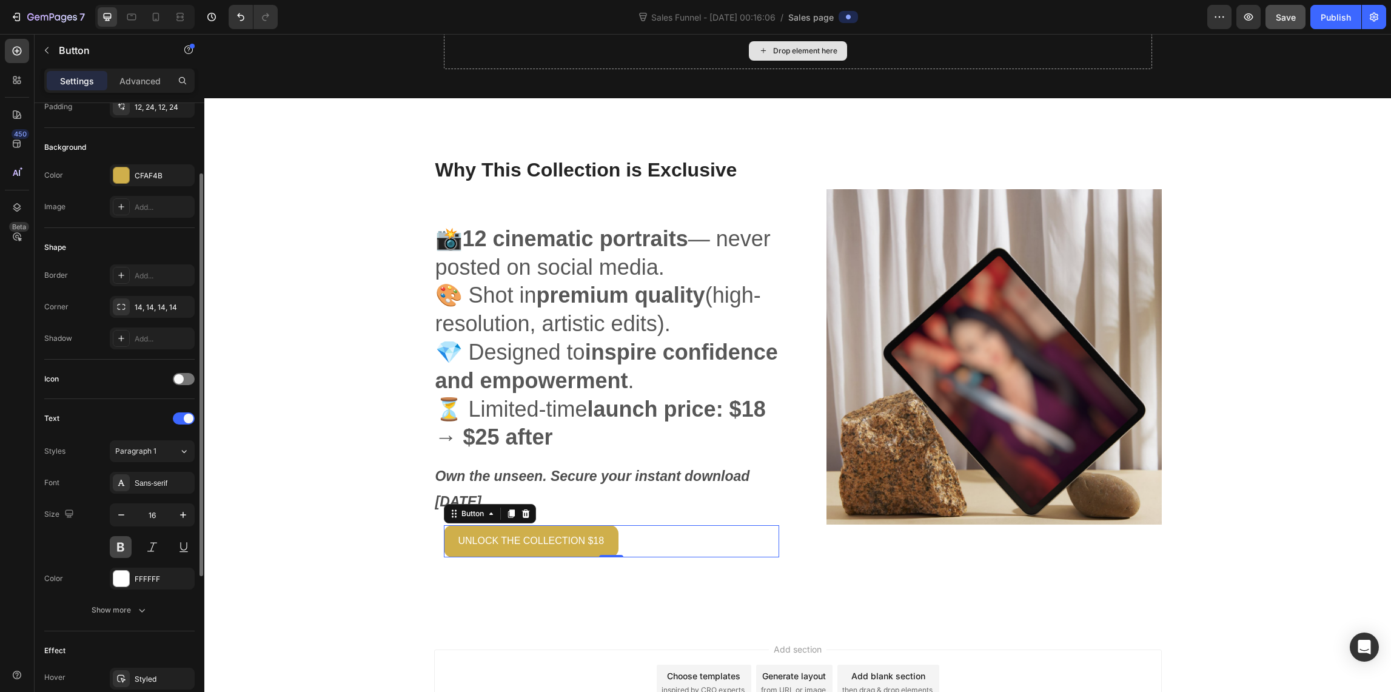
click at [118, 544] on button at bounding box center [121, 547] width 22 height 22
click at [122, 576] on div at bounding box center [121, 578] width 16 height 16
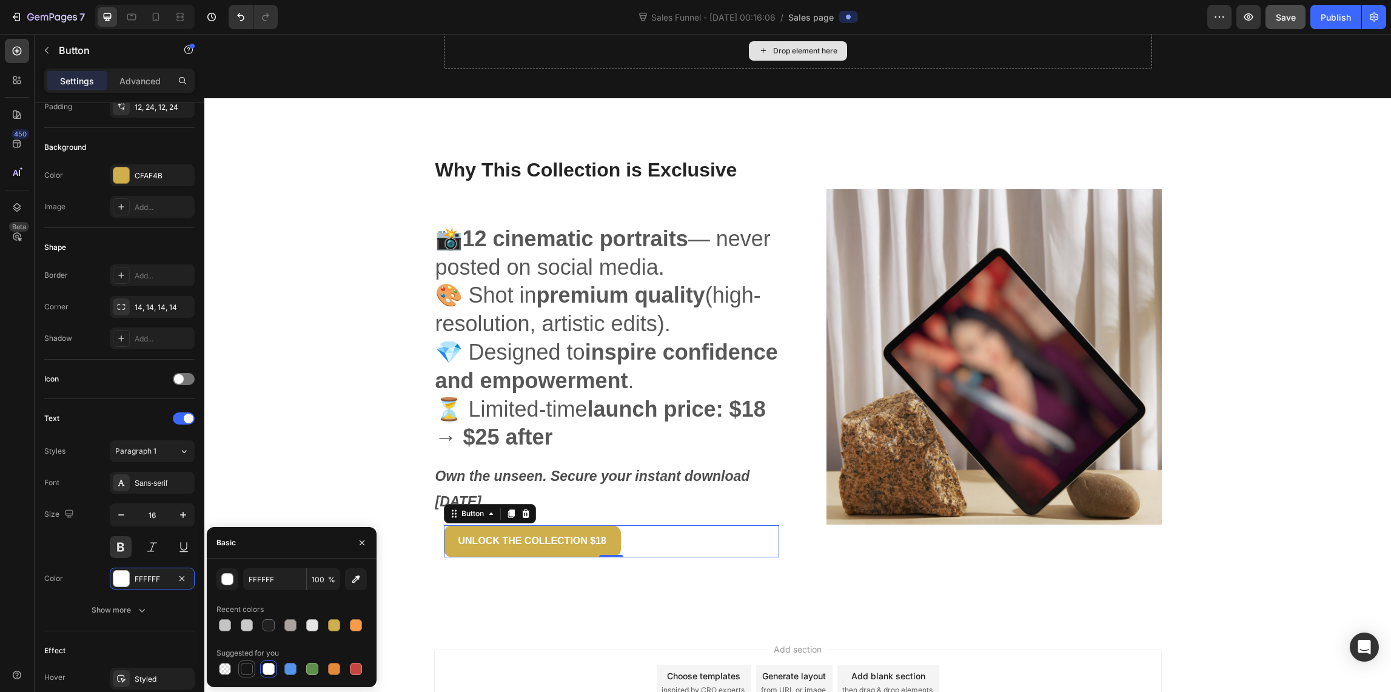
click at [246, 672] on div at bounding box center [247, 669] width 12 height 12
type input "151515"
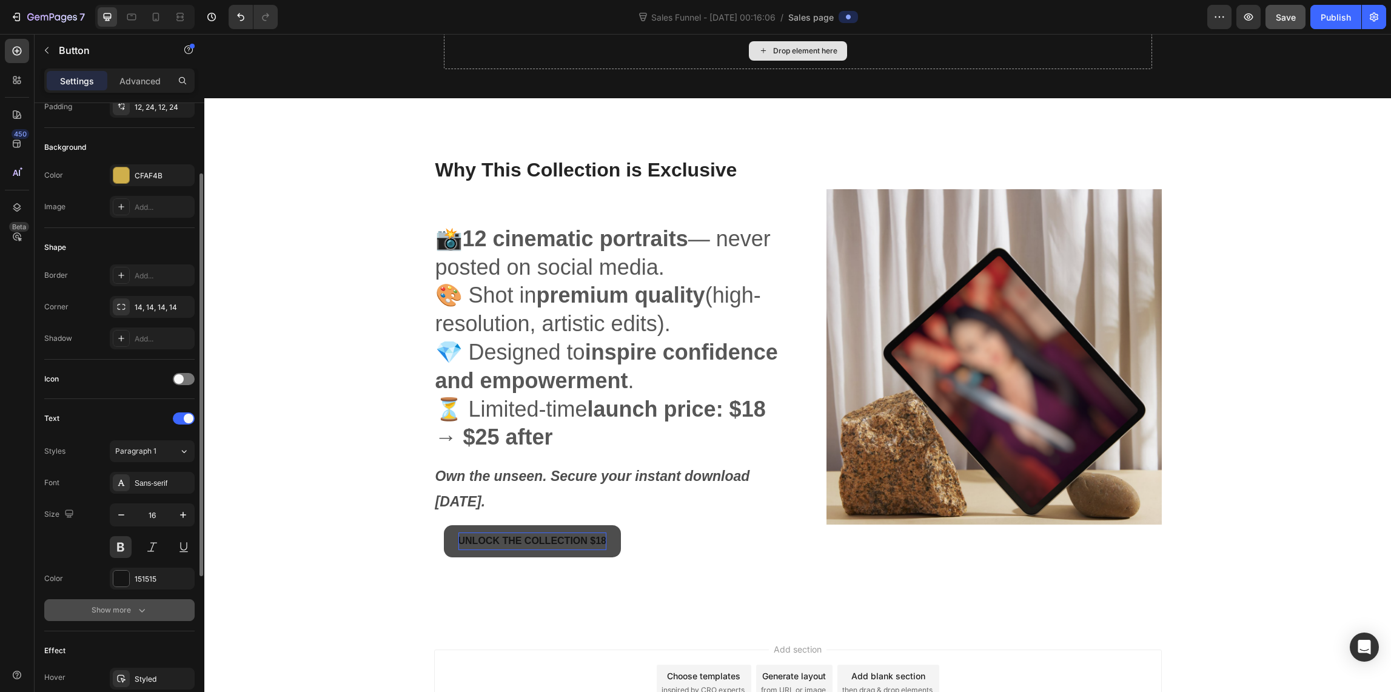
click at [132, 609] on div "Show more" at bounding box center [120, 610] width 56 height 12
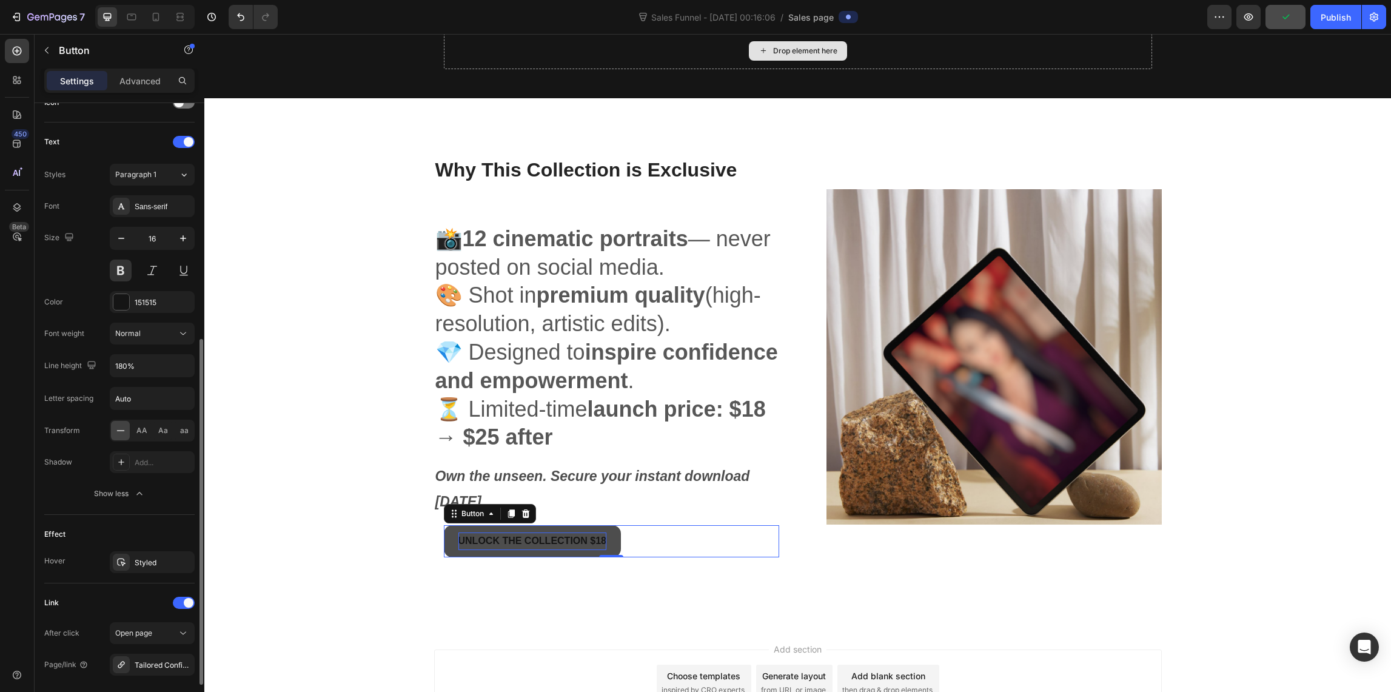
scroll to position [400, 0]
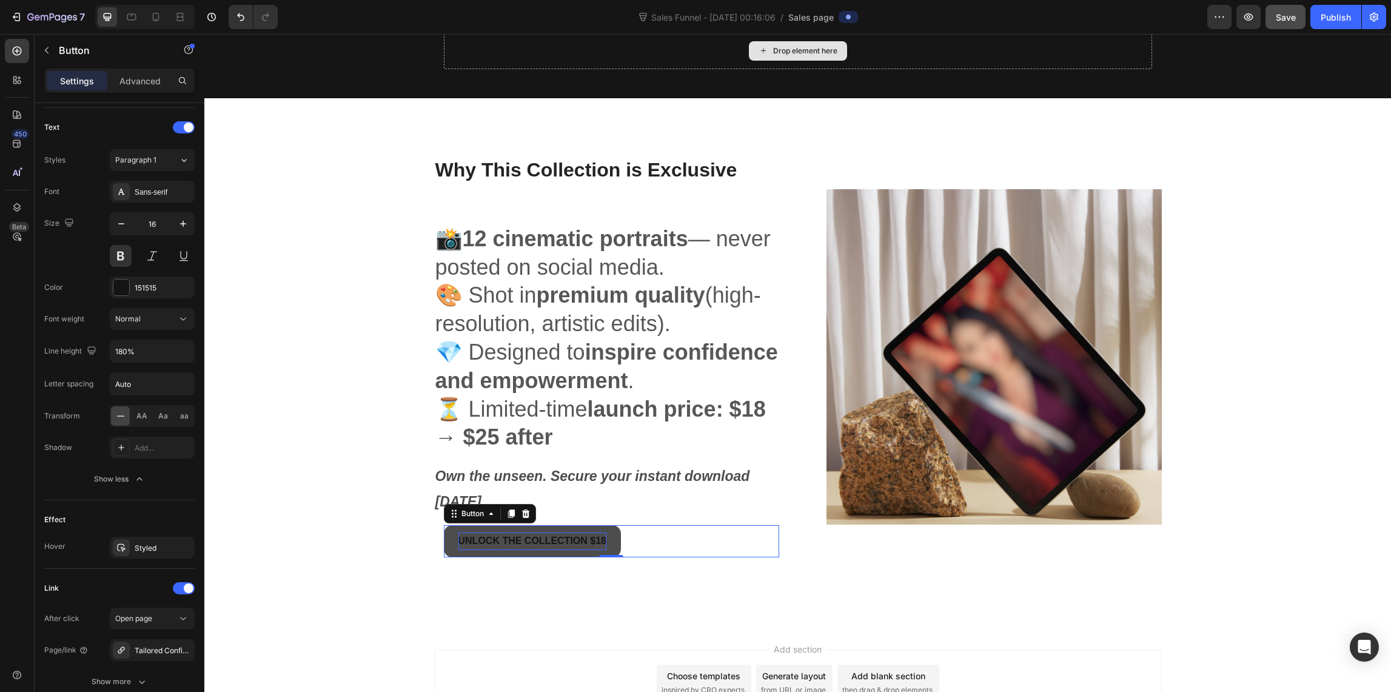
click at [473, 554] on link "UNLOCK THE COLLECTION $18" at bounding box center [532, 541] width 177 height 32
click at [444, 535] on link "UNLOCK THE COLLECTION $18" at bounding box center [532, 541] width 177 height 32
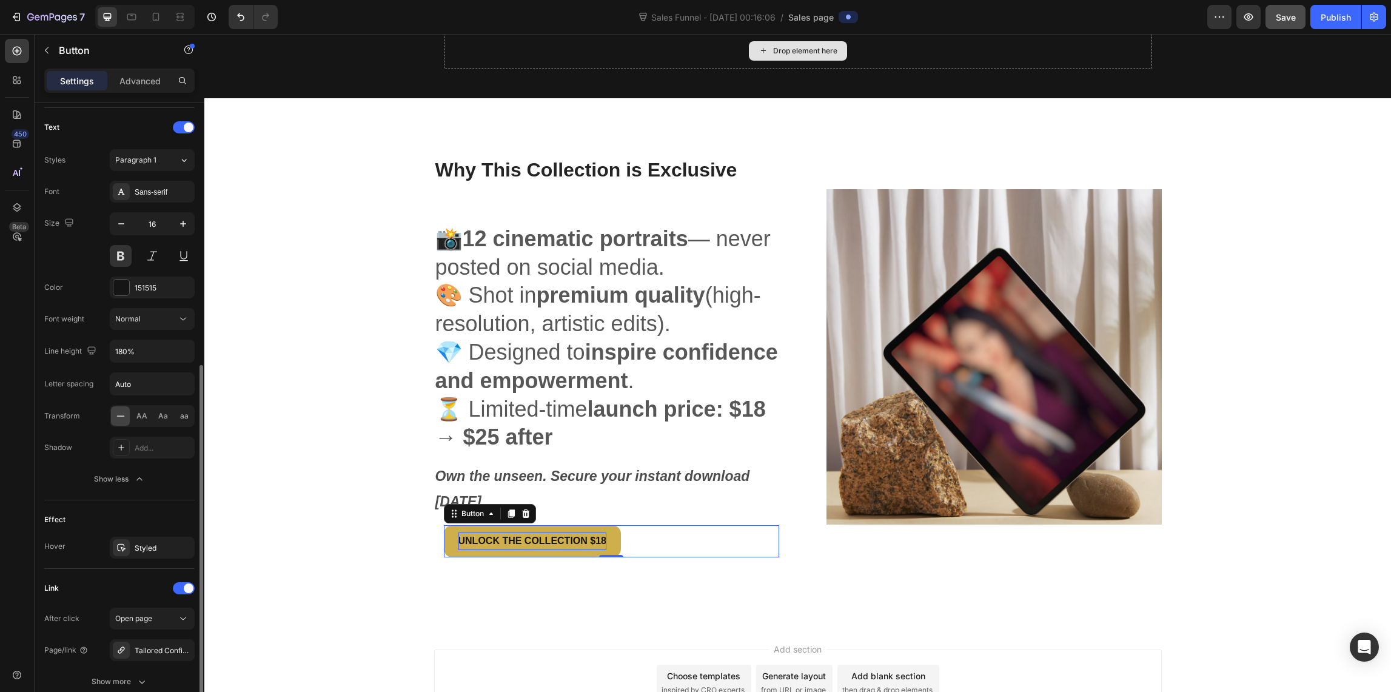
scroll to position [501, 0]
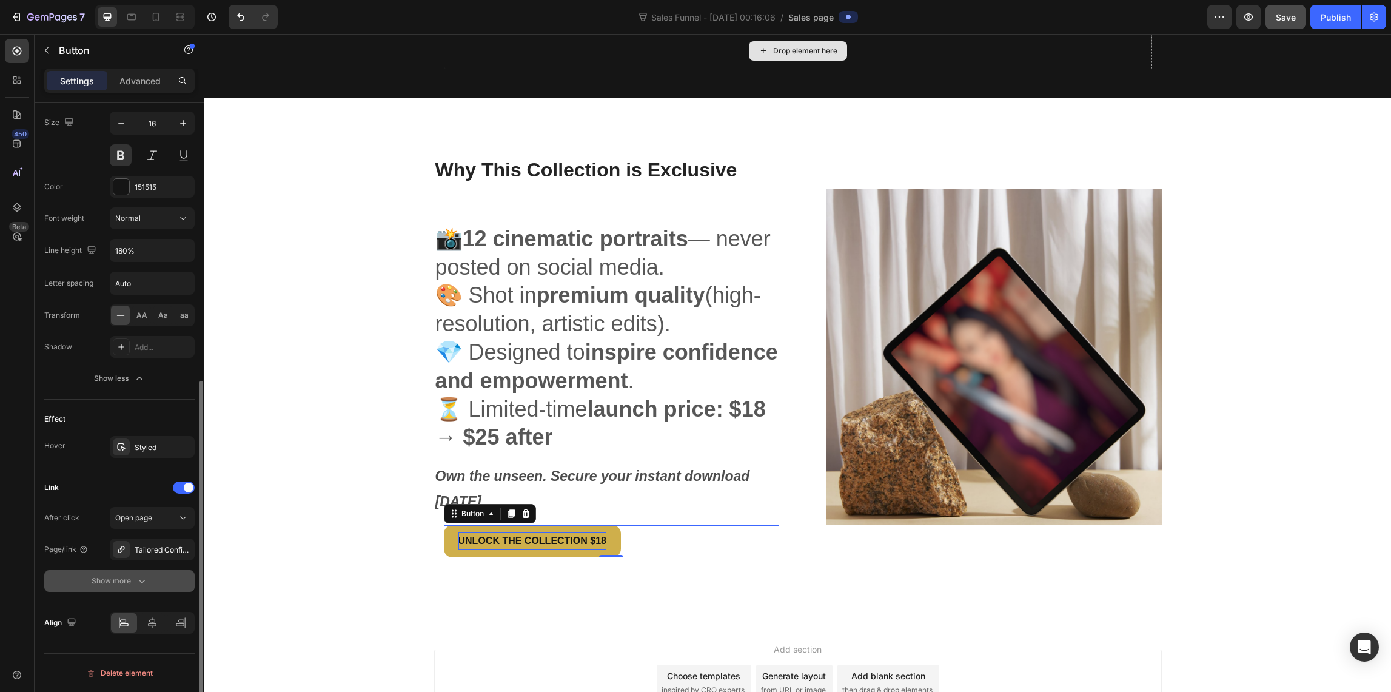
click at [127, 578] on div "Show more" at bounding box center [120, 581] width 56 height 12
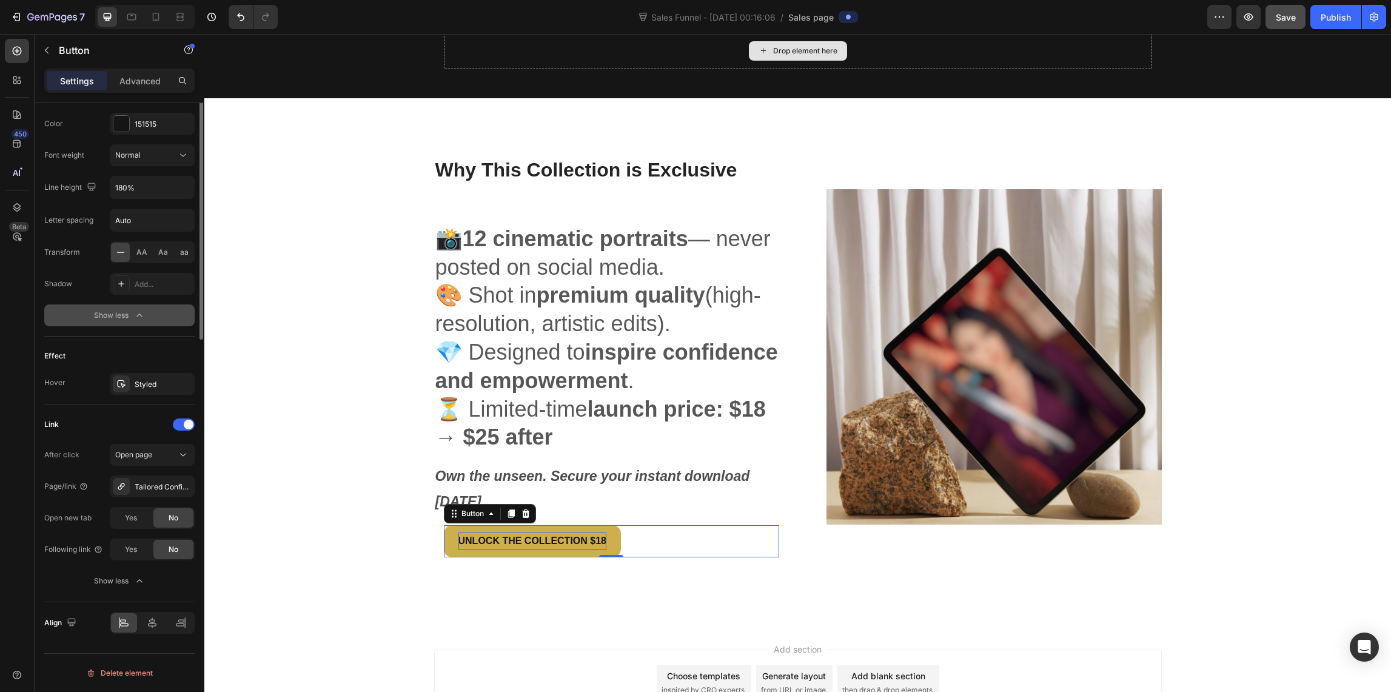
scroll to position [310, 0]
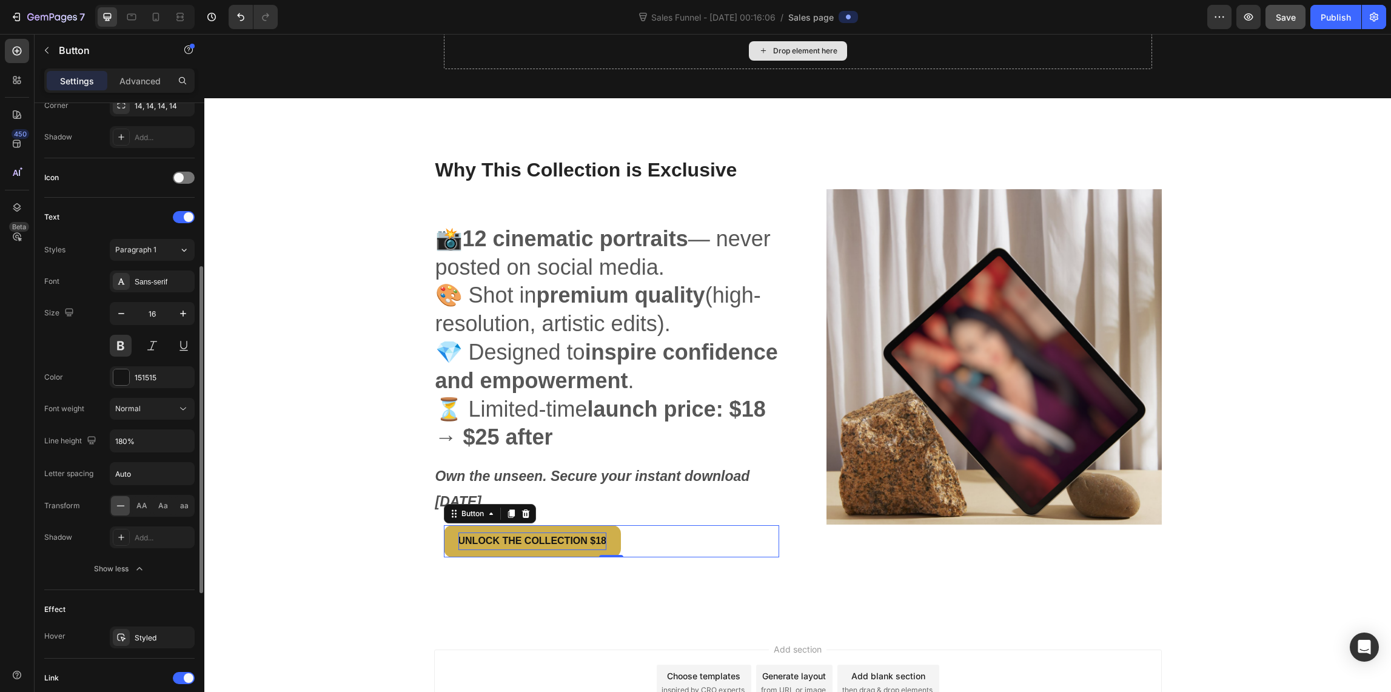
click at [109, 574] on button "Show less" at bounding box center [119, 569] width 150 height 22
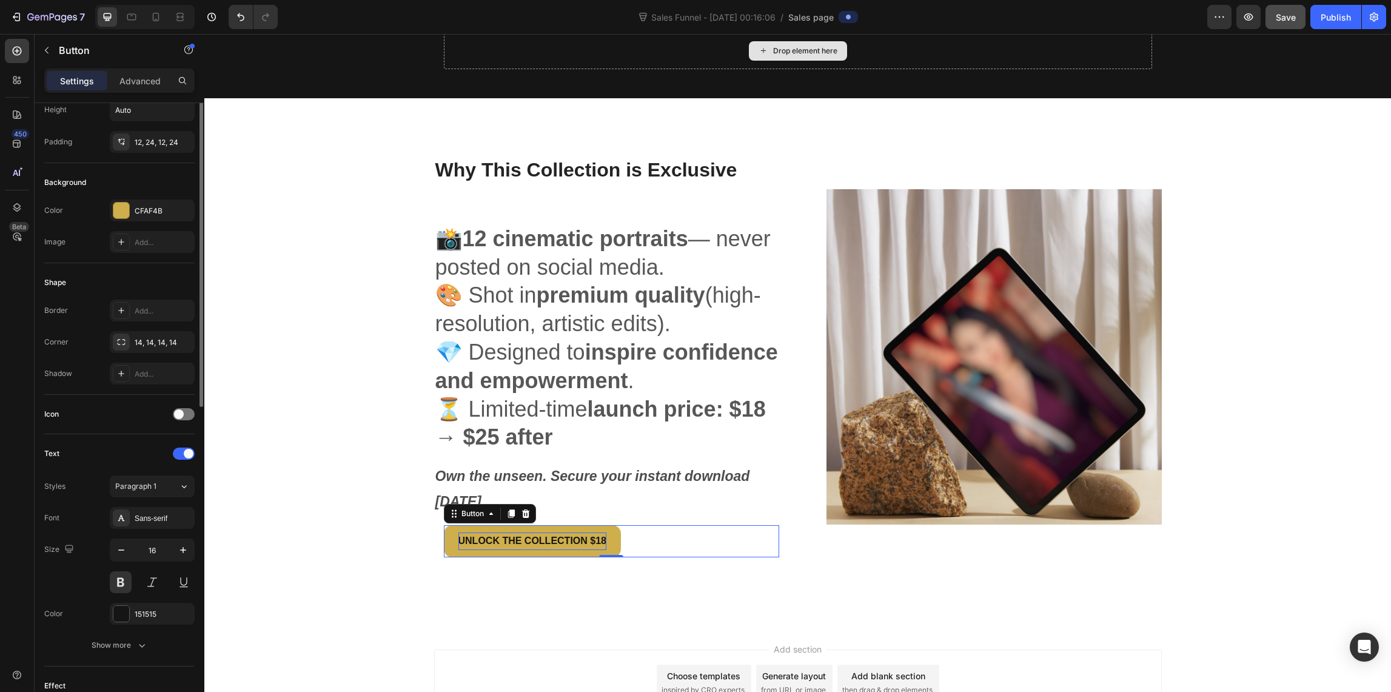
scroll to position [0, 0]
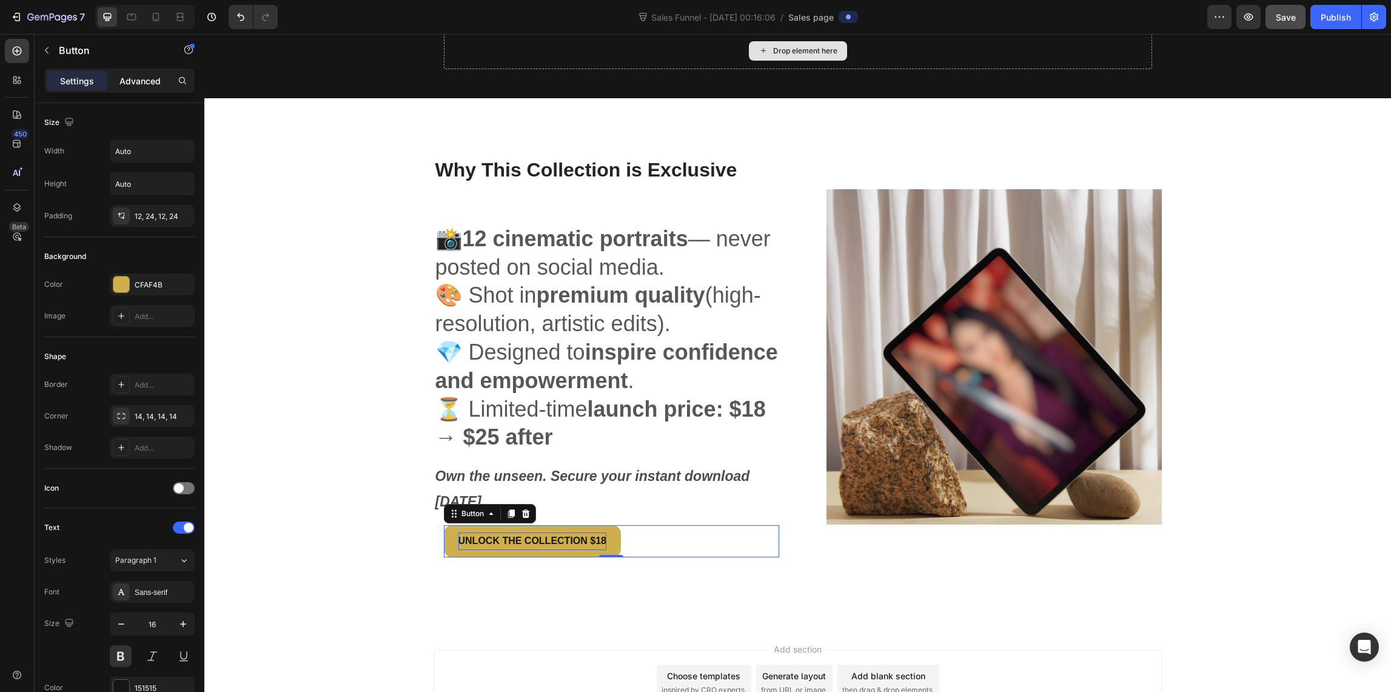
click at [142, 77] on p "Advanced" at bounding box center [139, 81] width 41 height 13
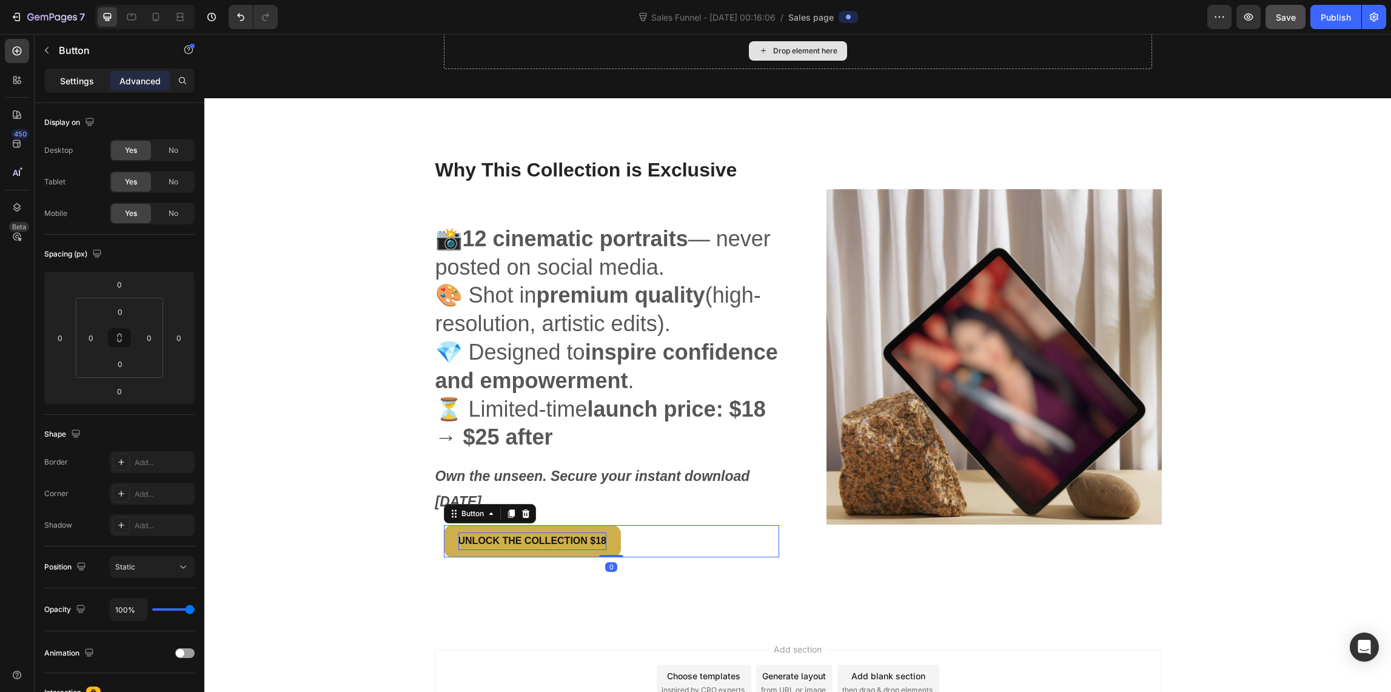
click at [88, 81] on p "Settings" at bounding box center [77, 81] width 34 height 13
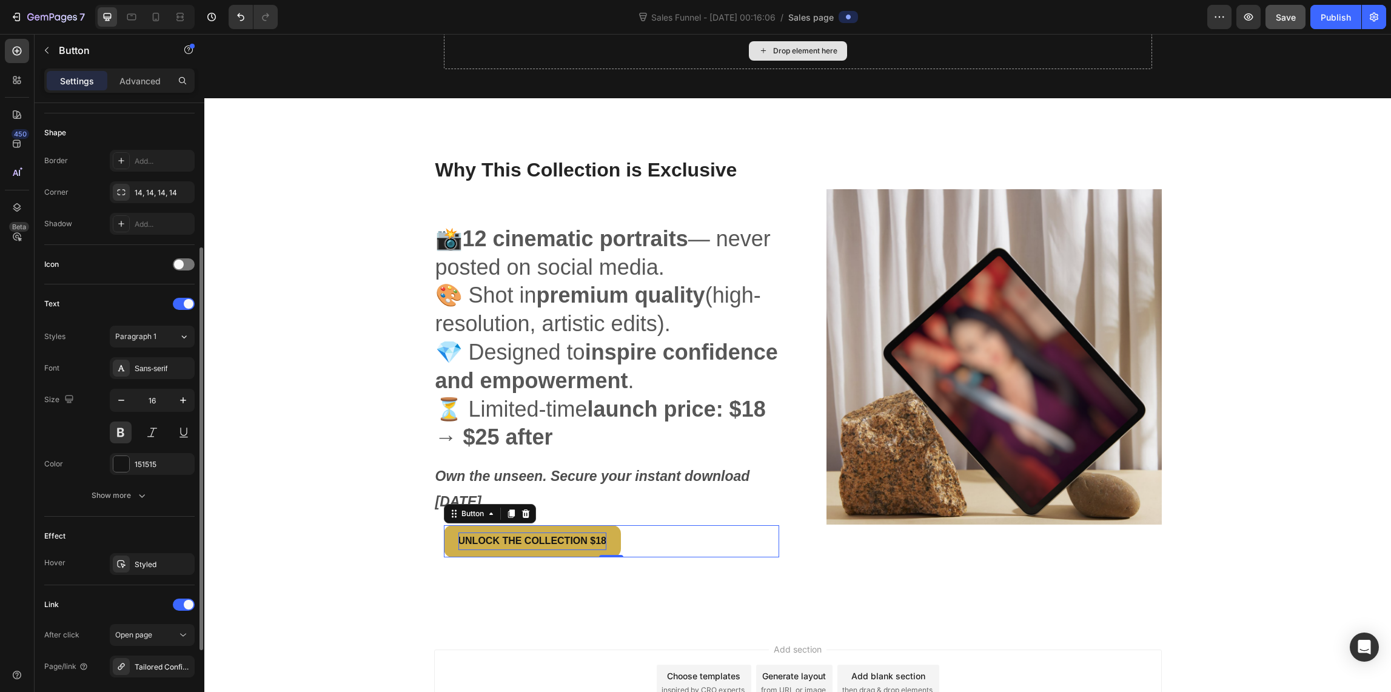
scroll to position [341, 0]
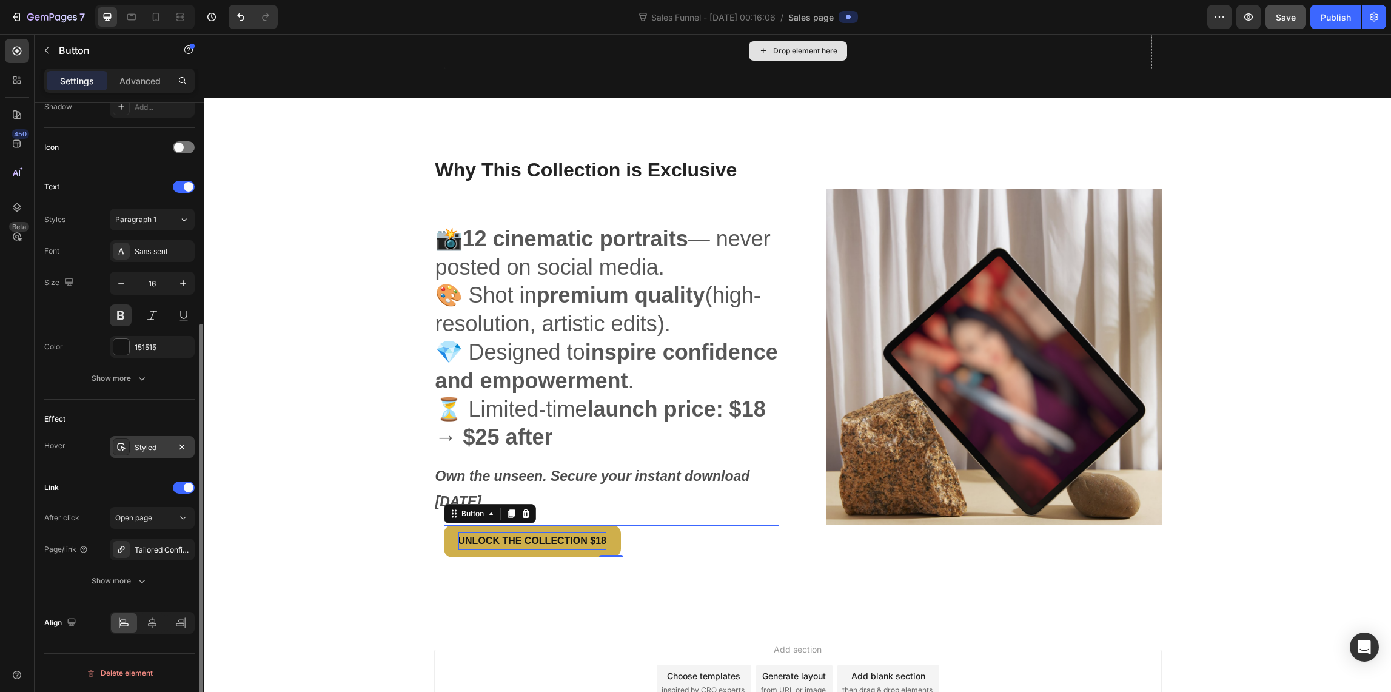
click at [144, 449] on div "Styled" at bounding box center [152, 447] width 35 height 11
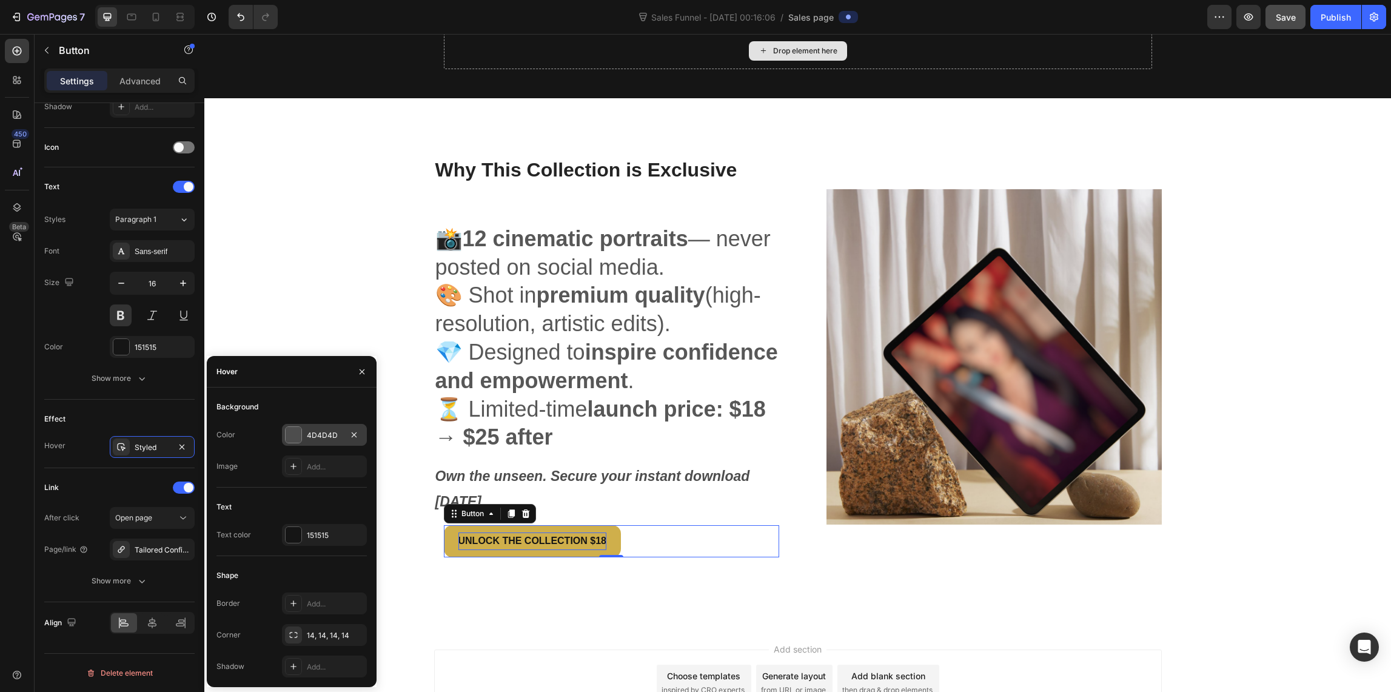
click at [290, 435] on div at bounding box center [294, 435] width 16 height 16
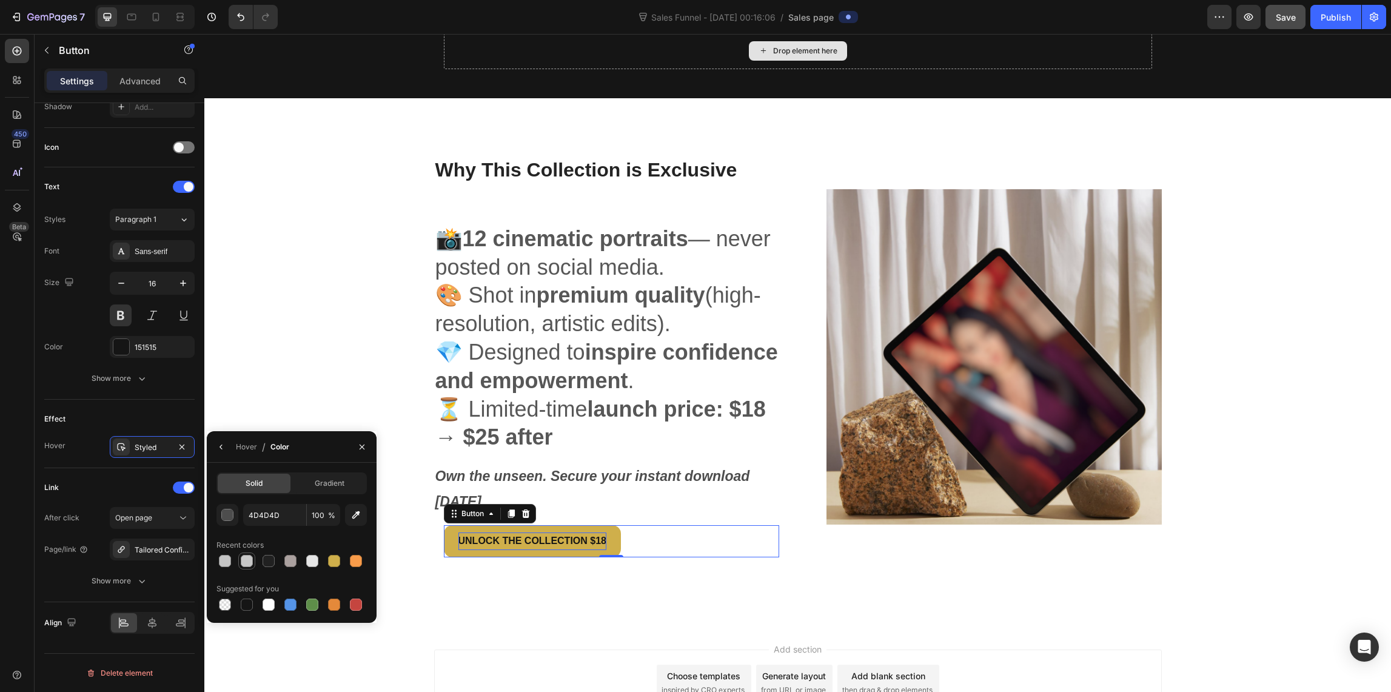
click at [246, 563] on div at bounding box center [247, 561] width 12 height 12
type input "C9C9C9"
click at [222, 446] on icon "button" at bounding box center [221, 447] width 10 height 10
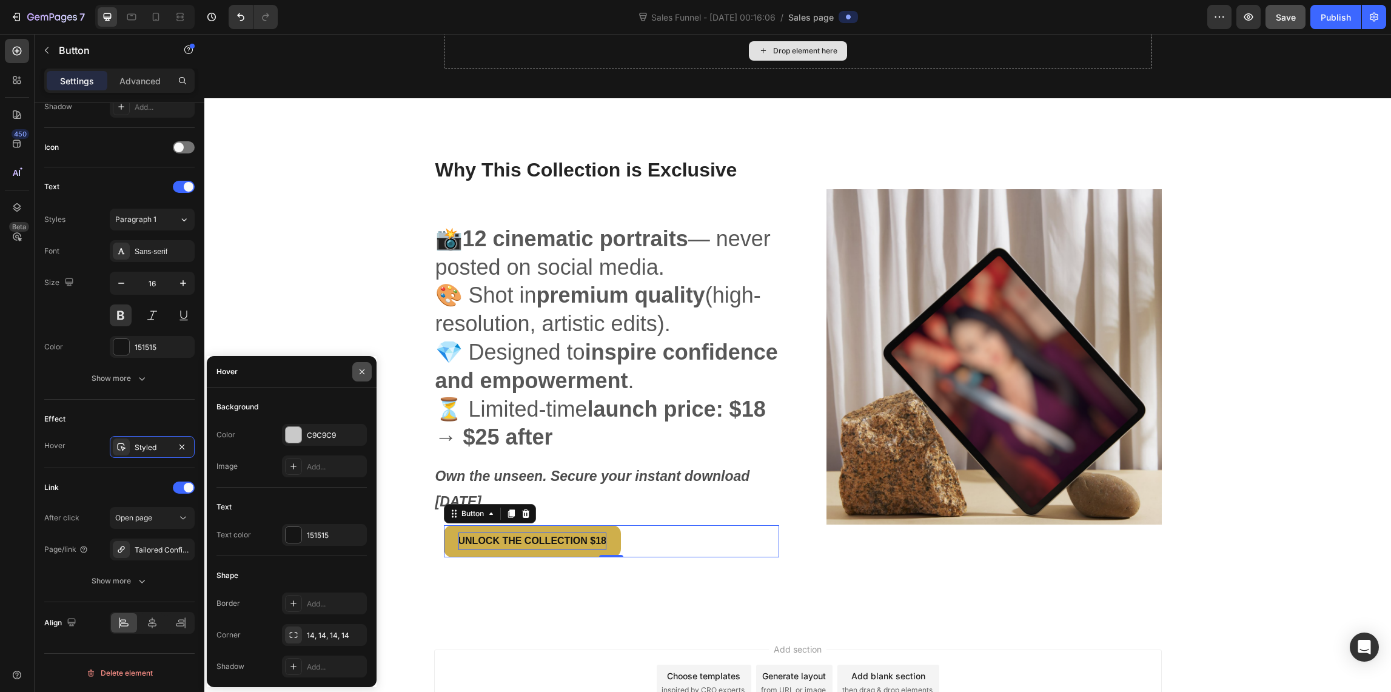
click at [361, 369] on icon "button" at bounding box center [362, 372] width 10 height 10
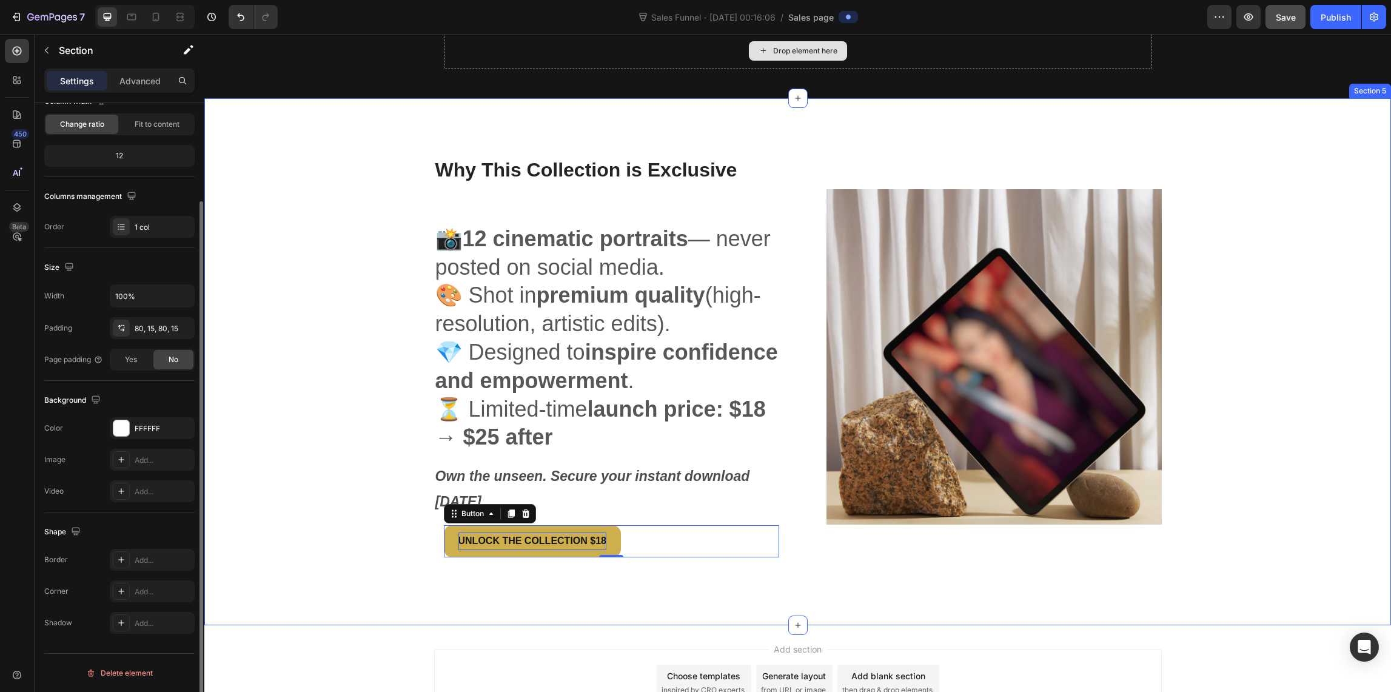
scroll to position [0, 0]
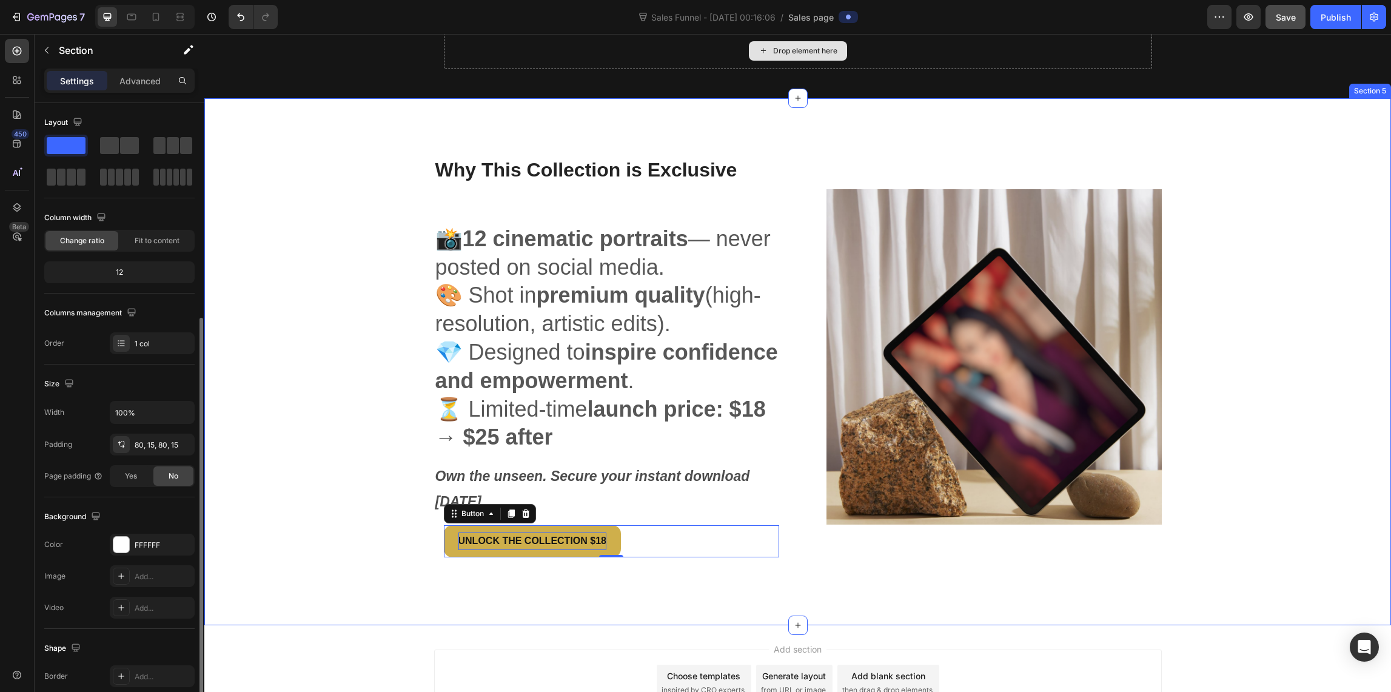
click at [497, 597] on div "Why This Collection is Exclusive Heading 📸 12 cinematic portraits — never poste…" at bounding box center [797, 361] width 1186 height 527
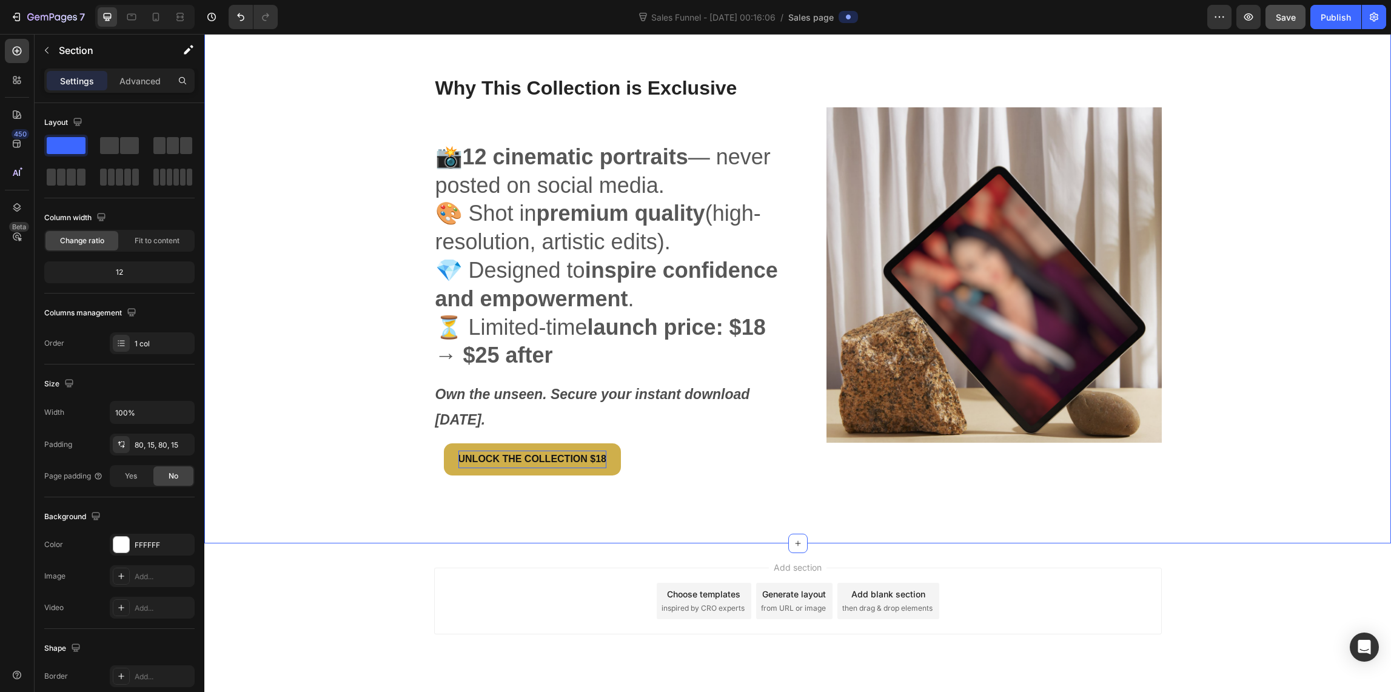
scroll to position [1557, 0]
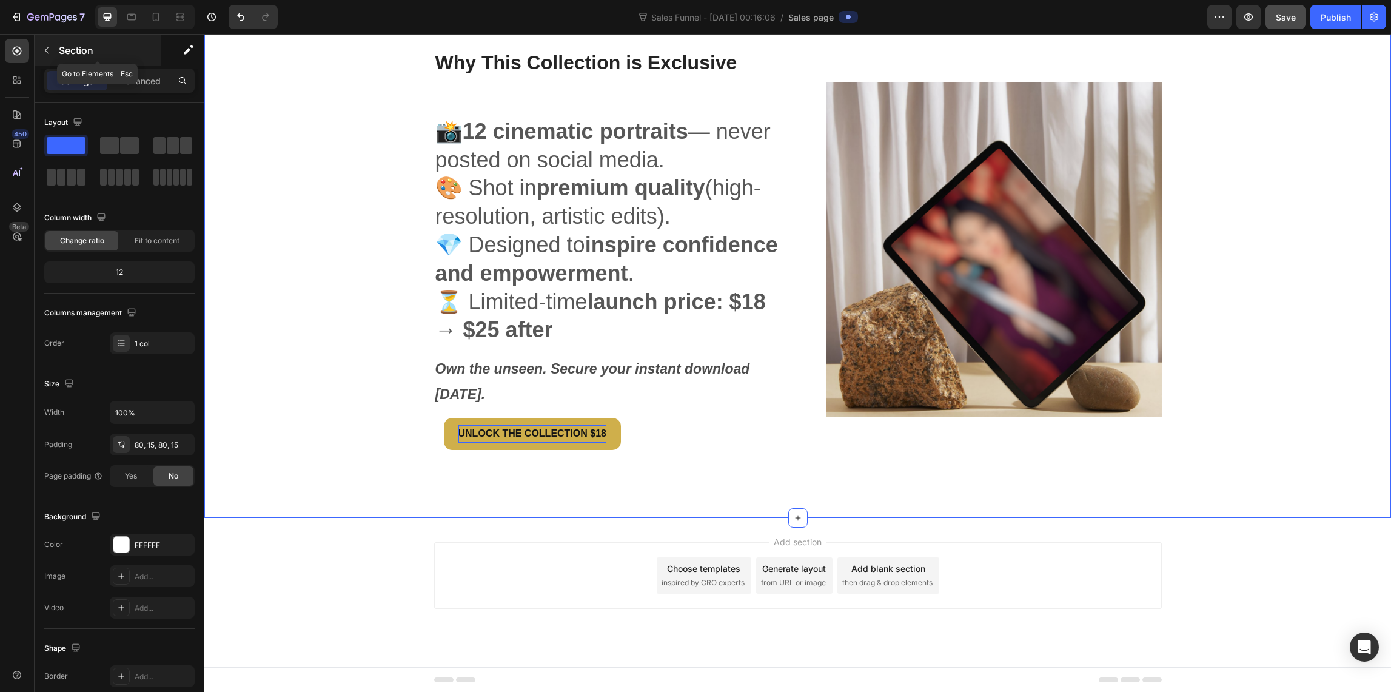
click at [48, 48] on icon "button" at bounding box center [47, 50] width 10 height 10
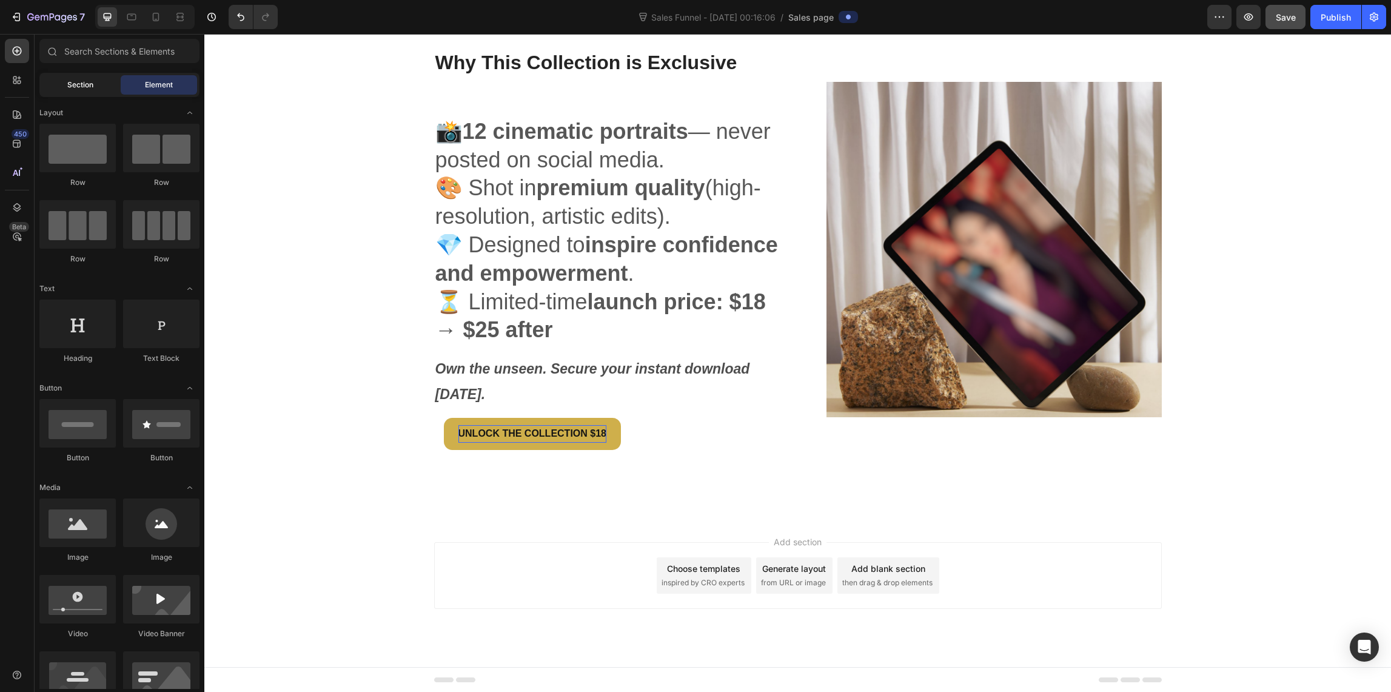
click at [89, 79] on span "Section" at bounding box center [80, 84] width 26 height 11
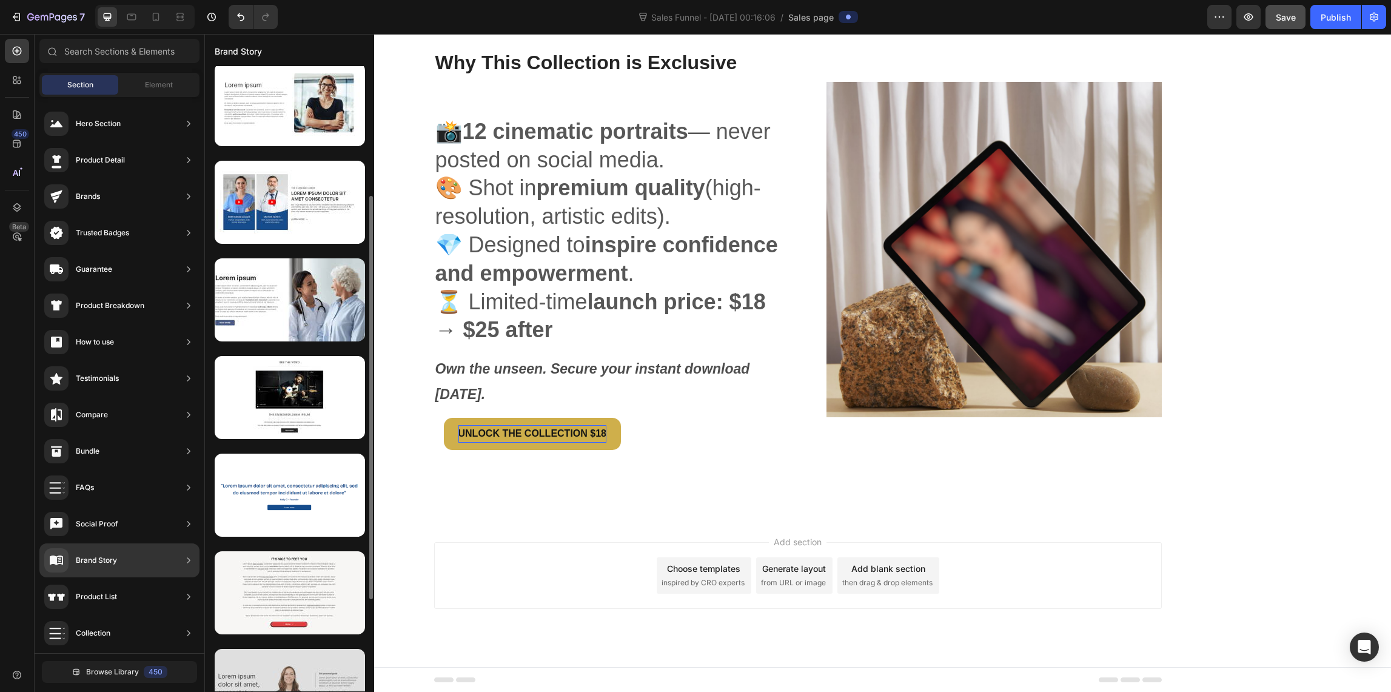
scroll to position [344, 0]
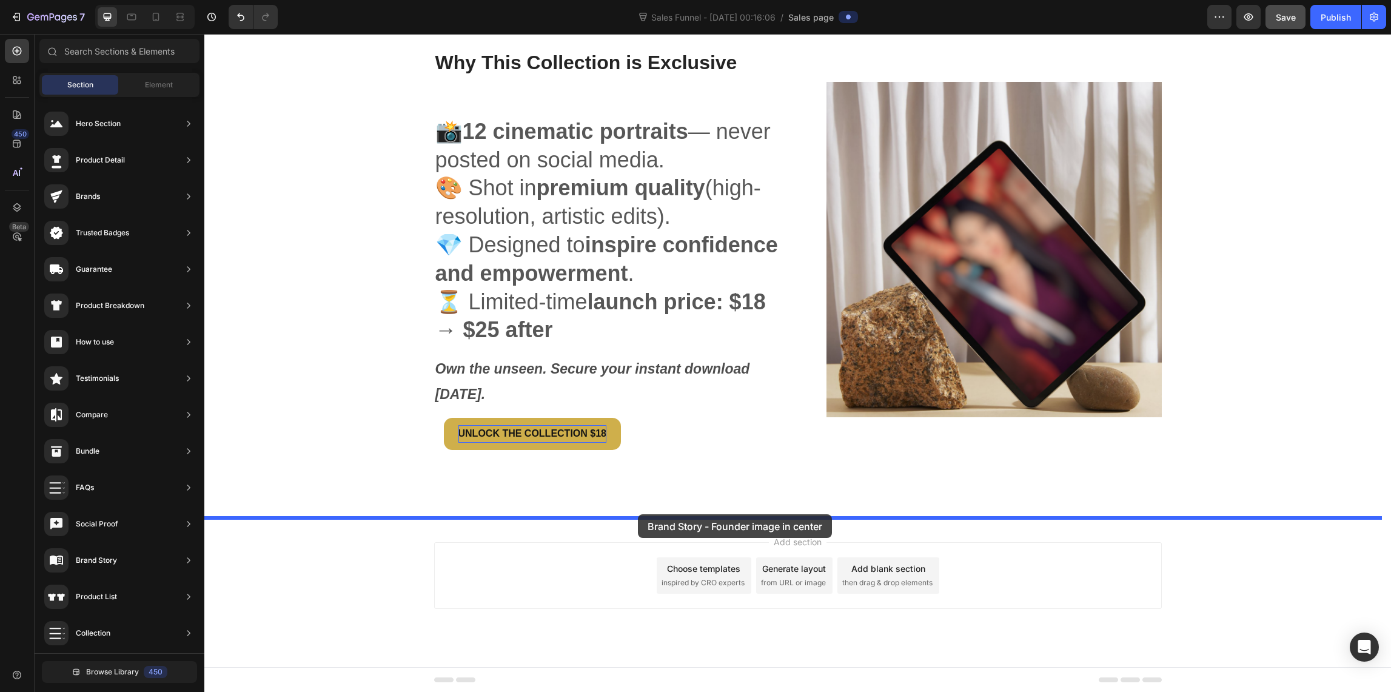
drag, startPoint x: 491, startPoint y: 591, endPoint x: 638, endPoint y: 514, distance: 165.7
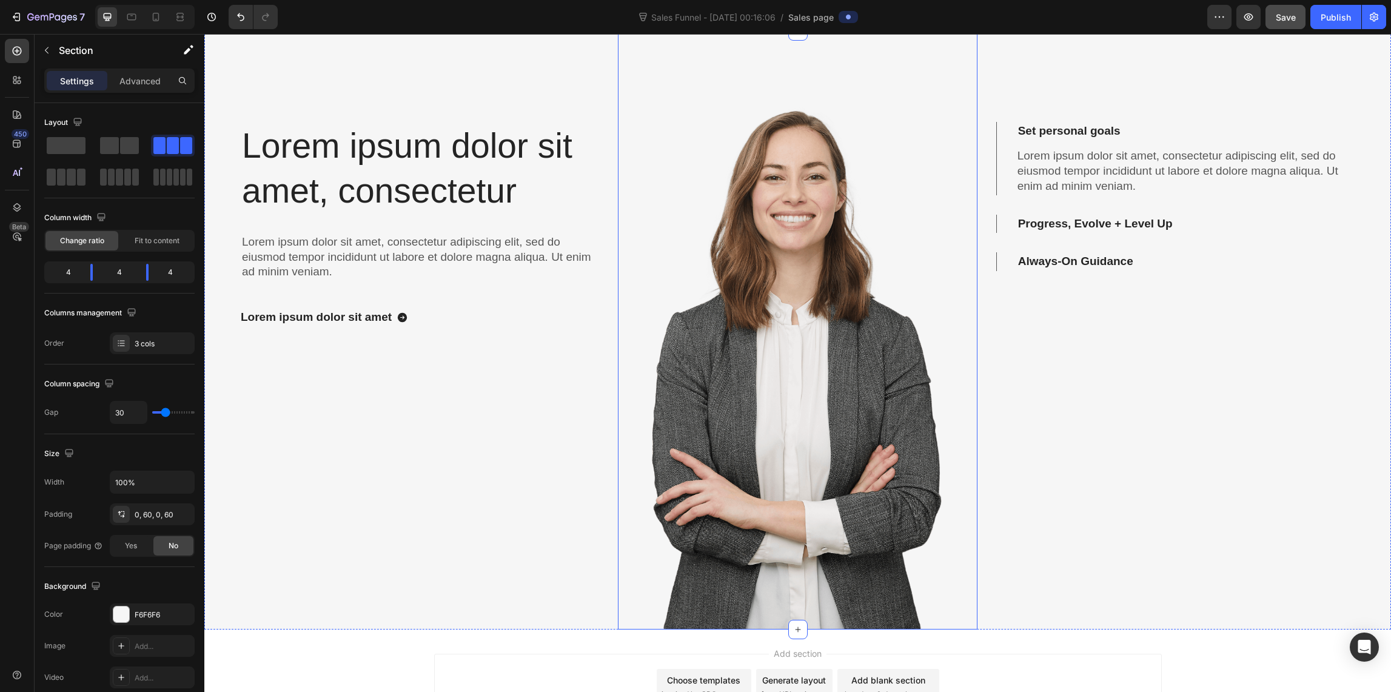
scroll to position [1993, 0]
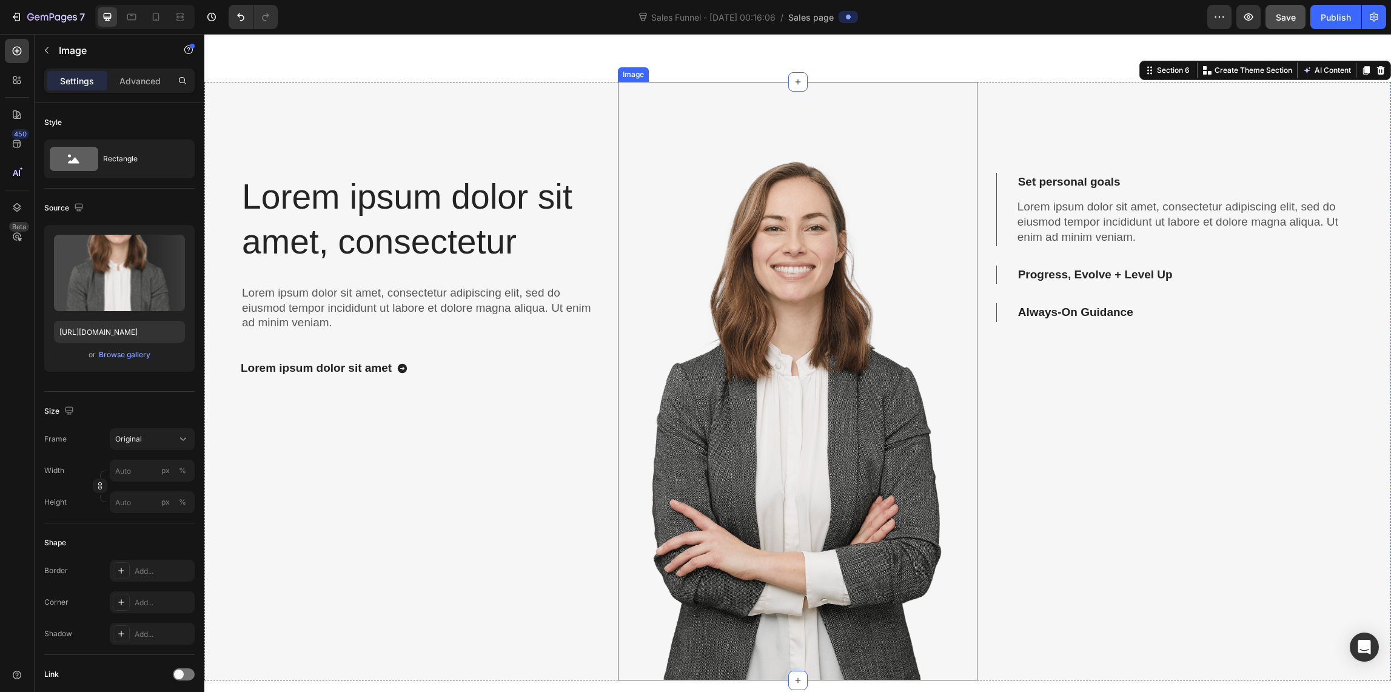
click at [785, 316] on img at bounding box center [797, 381] width 359 height 598
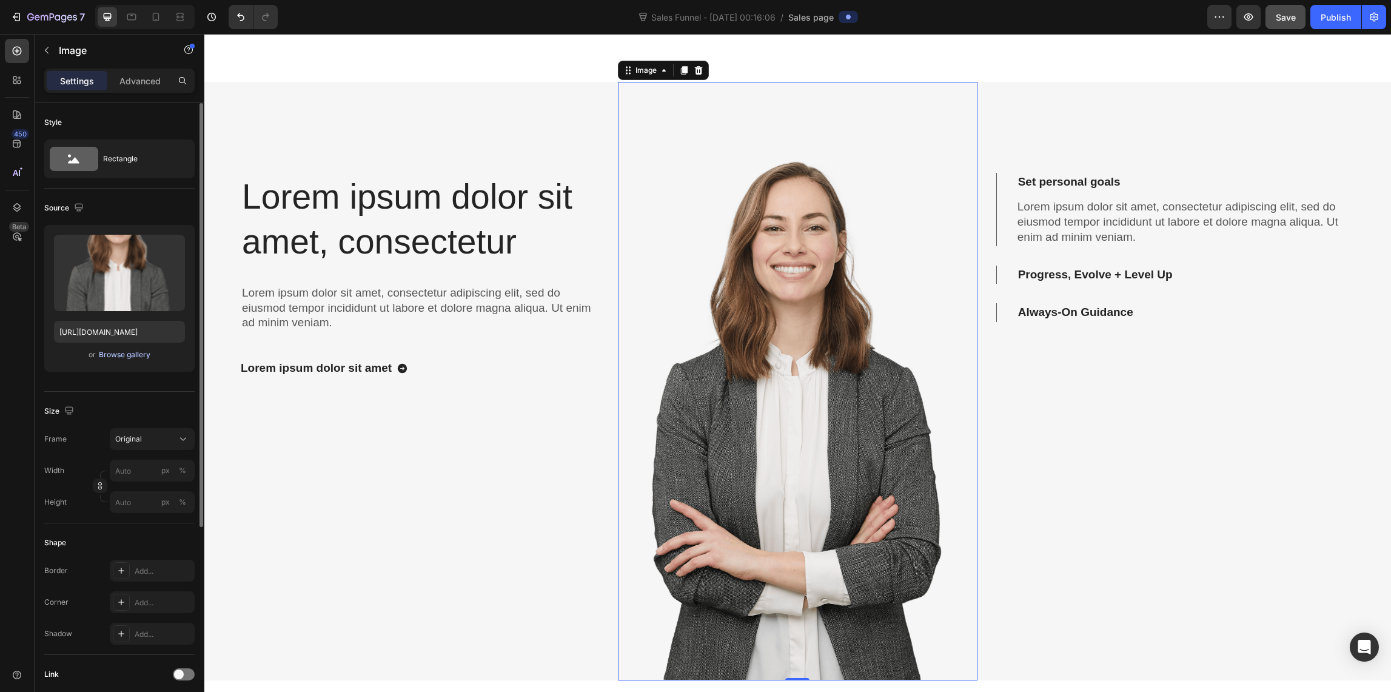
click at [127, 355] on div "Browse gallery" at bounding box center [125, 354] width 52 height 11
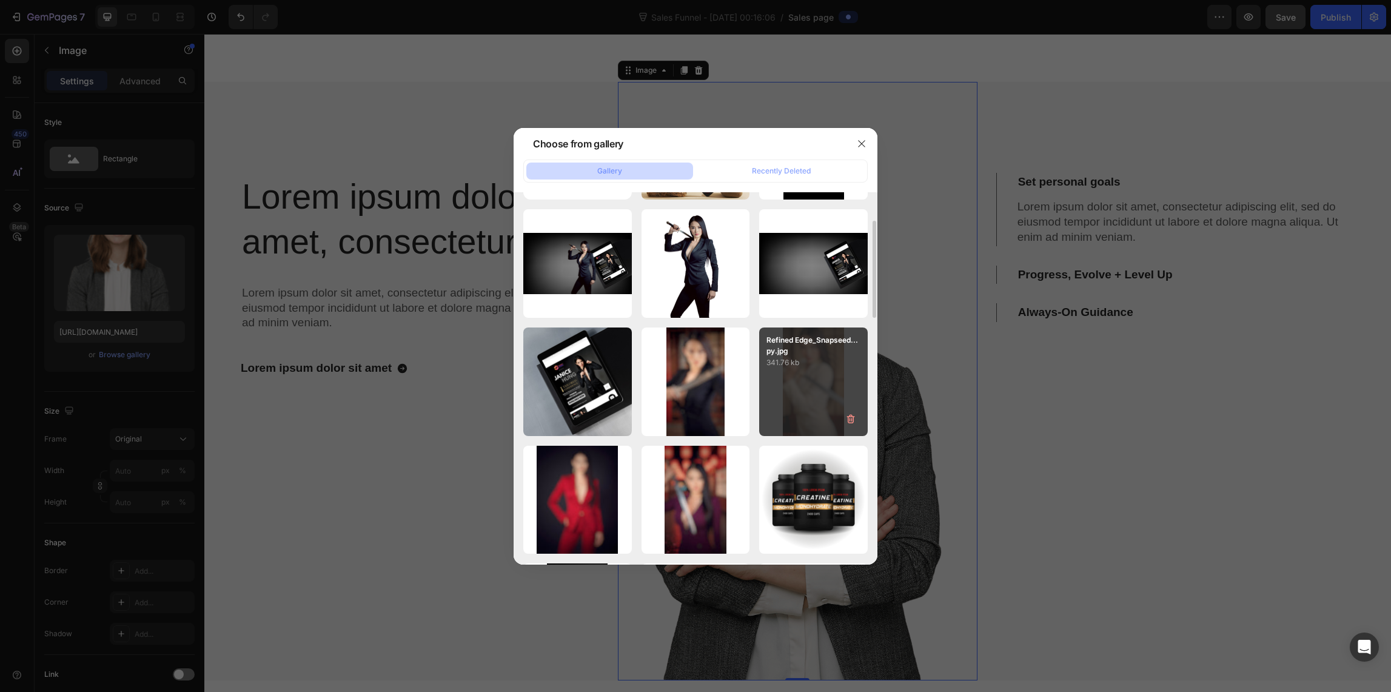
scroll to position [0, 0]
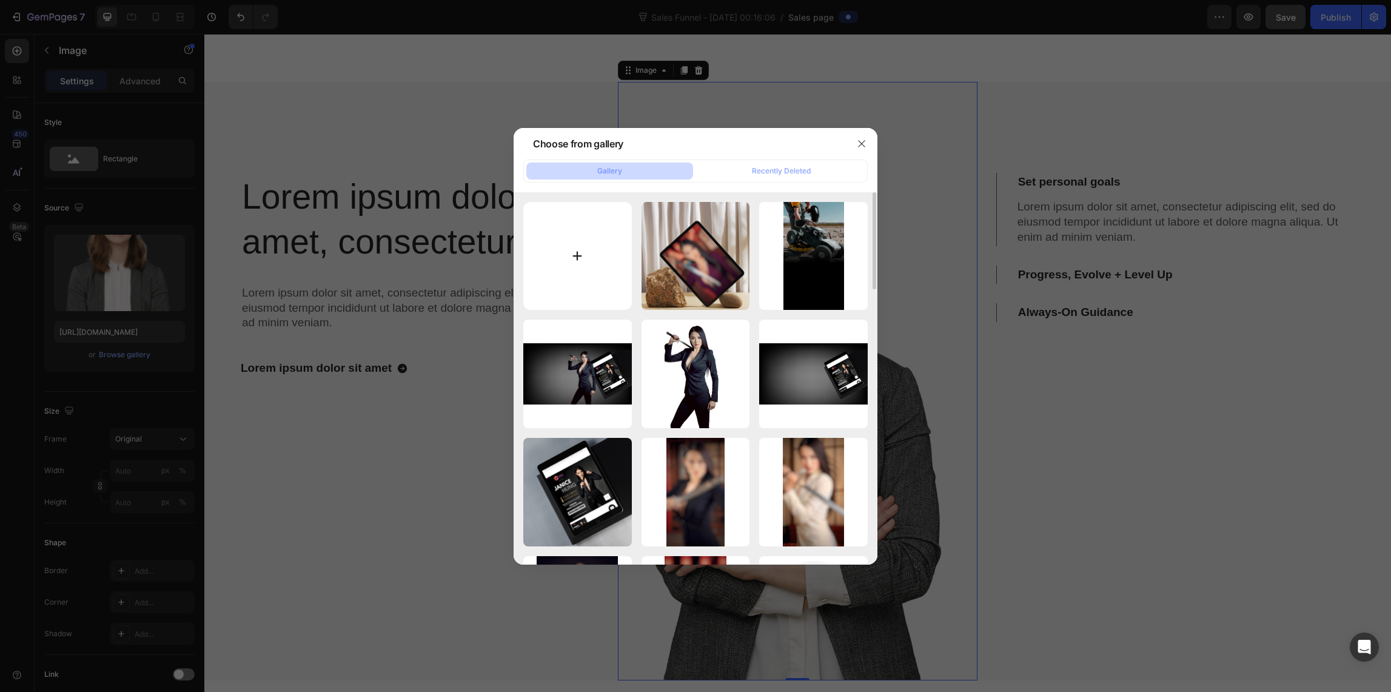
click at [574, 253] on input "file" at bounding box center [577, 256] width 109 height 109
type input "C:\fakepath\UDEFEND .jpg"
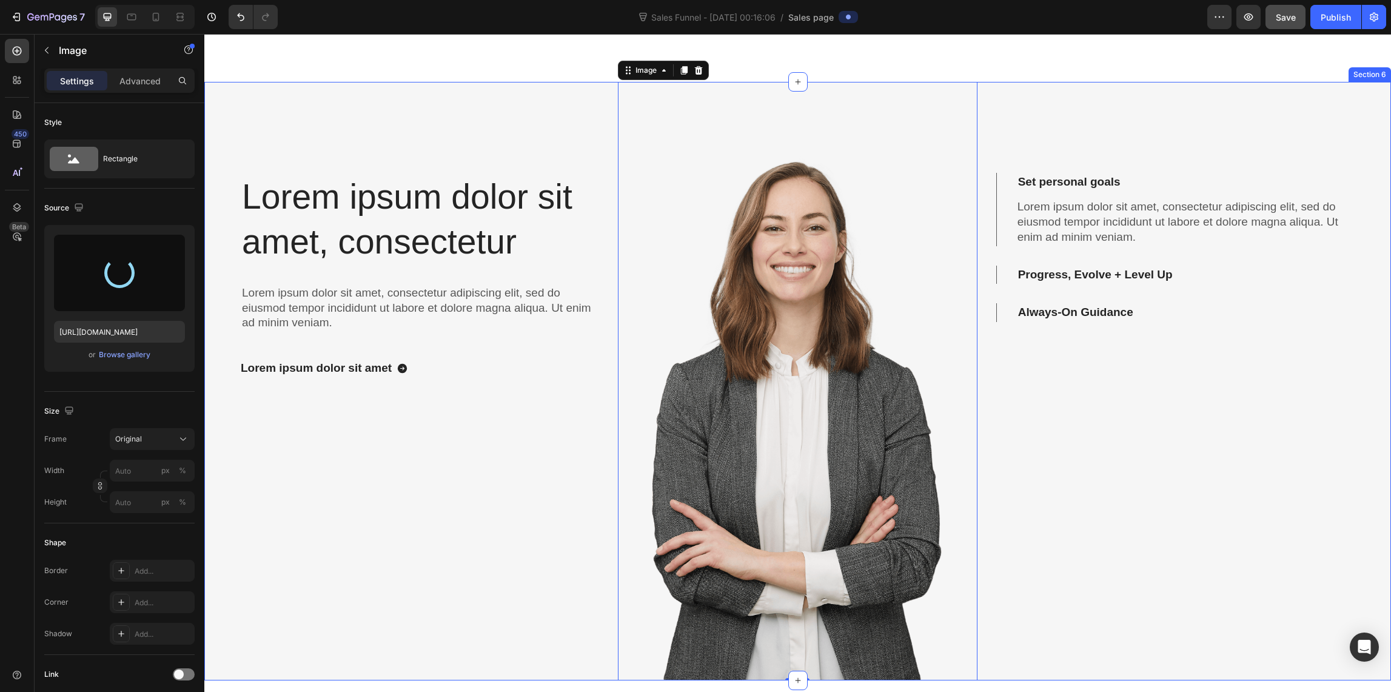
type input "[URL][DOMAIN_NAME]"
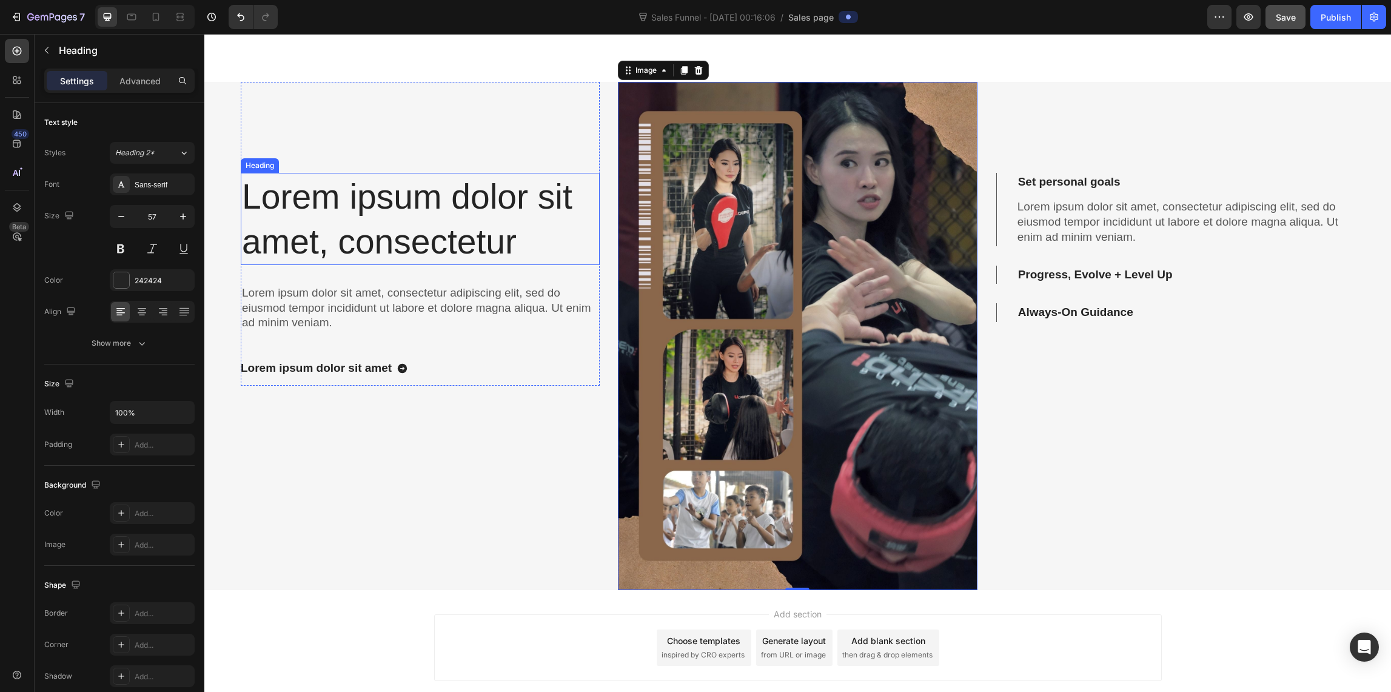
click at [427, 230] on h2 "Lorem ipsum dolor sit amet, consectetur" at bounding box center [420, 219] width 359 height 92
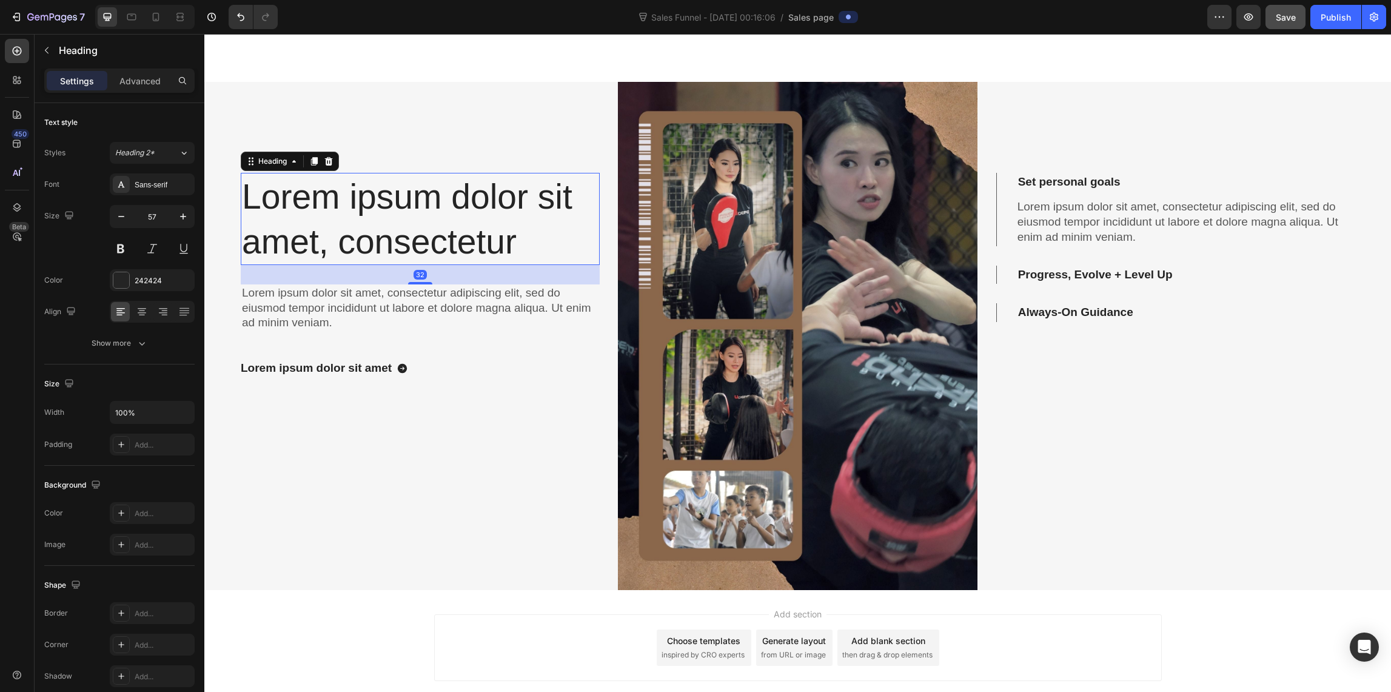
click at [427, 229] on h2 "Lorem ipsum dolor sit amet, consectetur" at bounding box center [420, 219] width 359 height 92
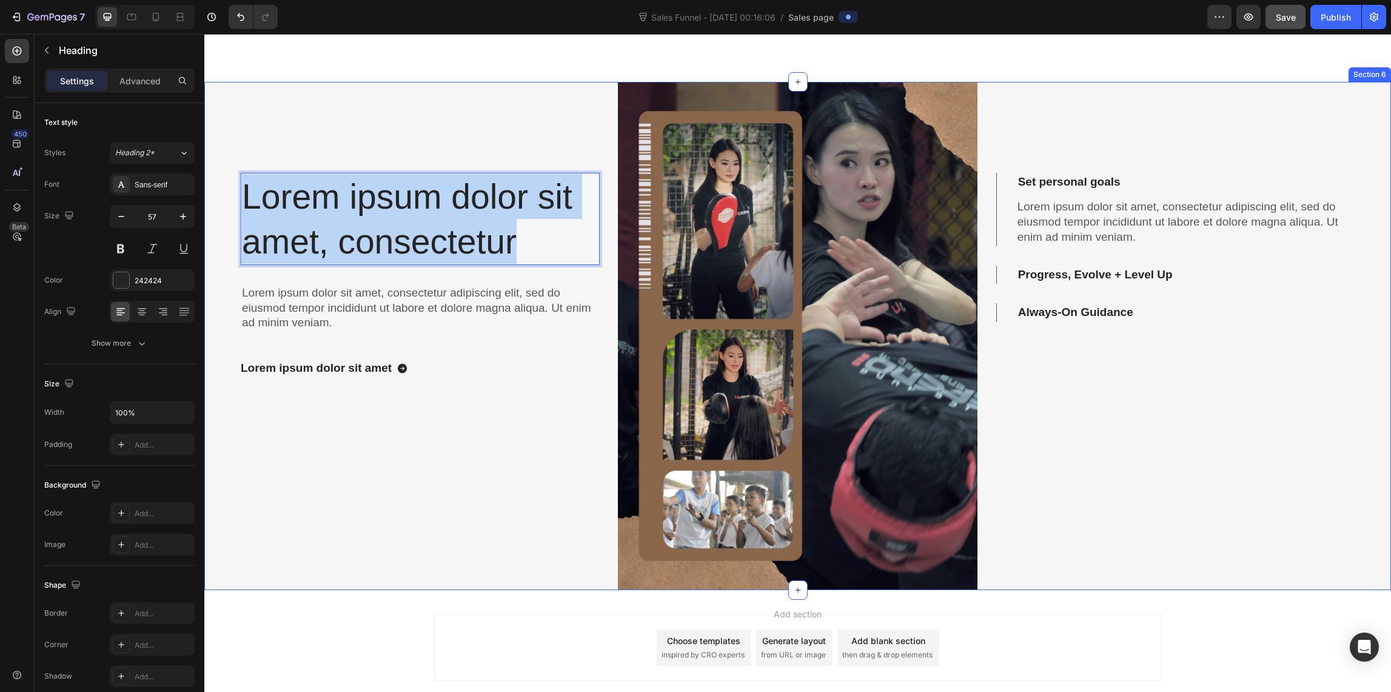
drag, startPoint x: 498, startPoint y: 233, endPoint x: 232, endPoint y: 178, distance: 272.4
click at [238, 178] on div "Lorem ipsum dolor sit amet, consectetur Heading 32 Lorem ipsum dolor sit amet, …" at bounding box center [797, 336] width 1186 height 508
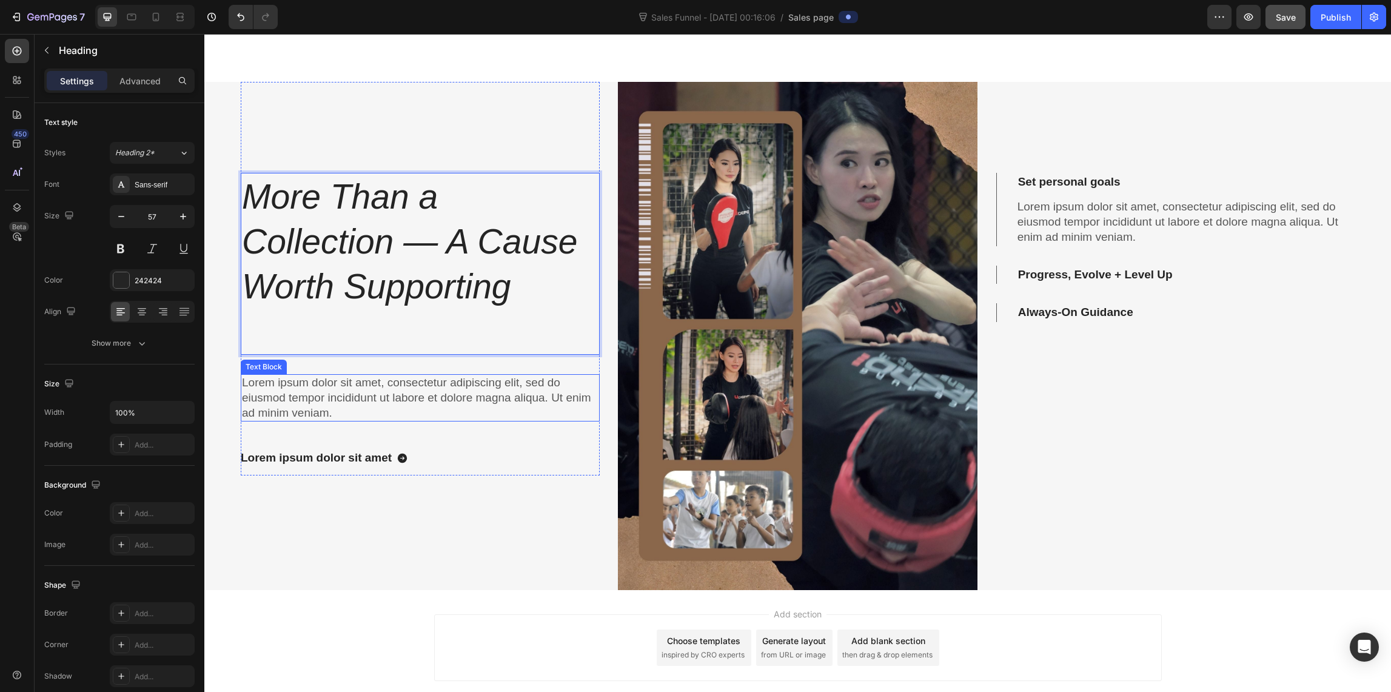
click at [381, 383] on p "Lorem ipsum dolor sit amet, consectetur adipiscing elit, sed do eiusmod tempor …" at bounding box center [420, 397] width 356 height 45
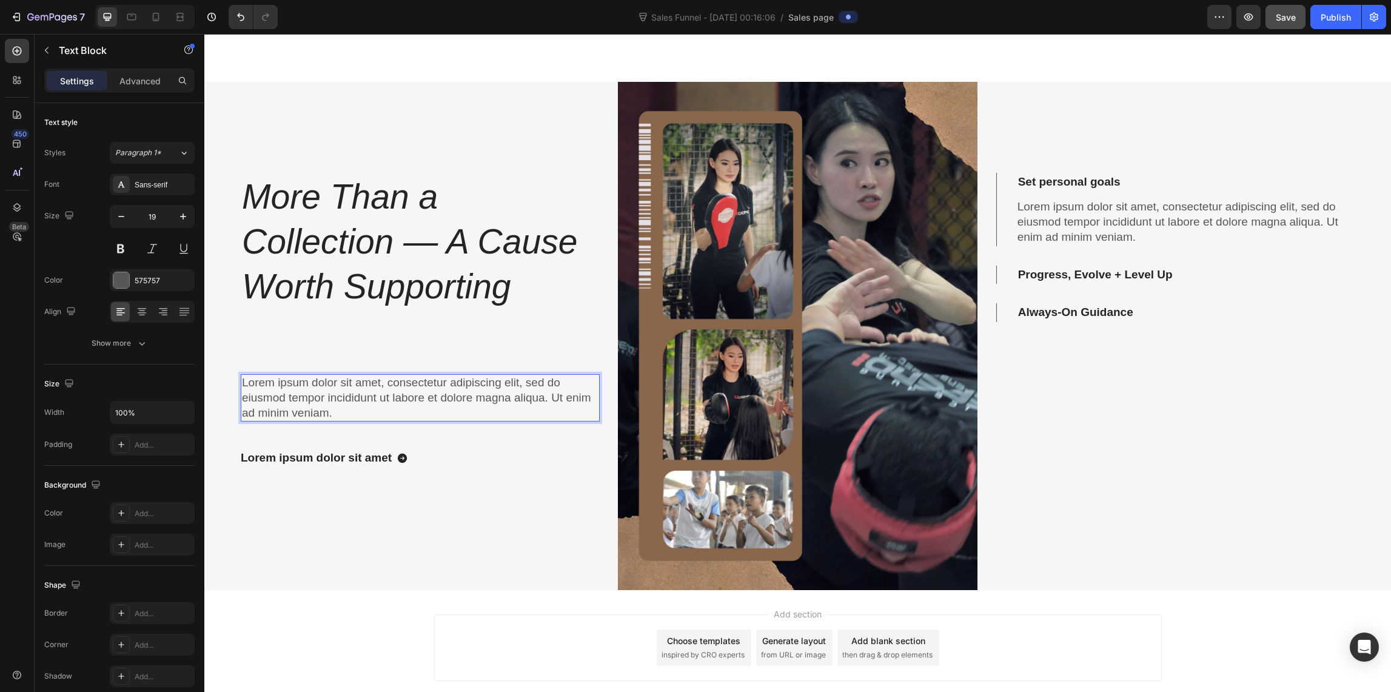
click at [348, 397] on p "Lorem ipsum dolor sit amet, consectetur adipiscing elit, sed do eiusmod tempor …" at bounding box center [420, 397] width 356 height 45
click at [346, 407] on p "Lorem ipsum dolor sit amet, consectetur adipiscing elit, sed do eiusmod tempor …" at bounding box center [420, 397] width 356 height 45
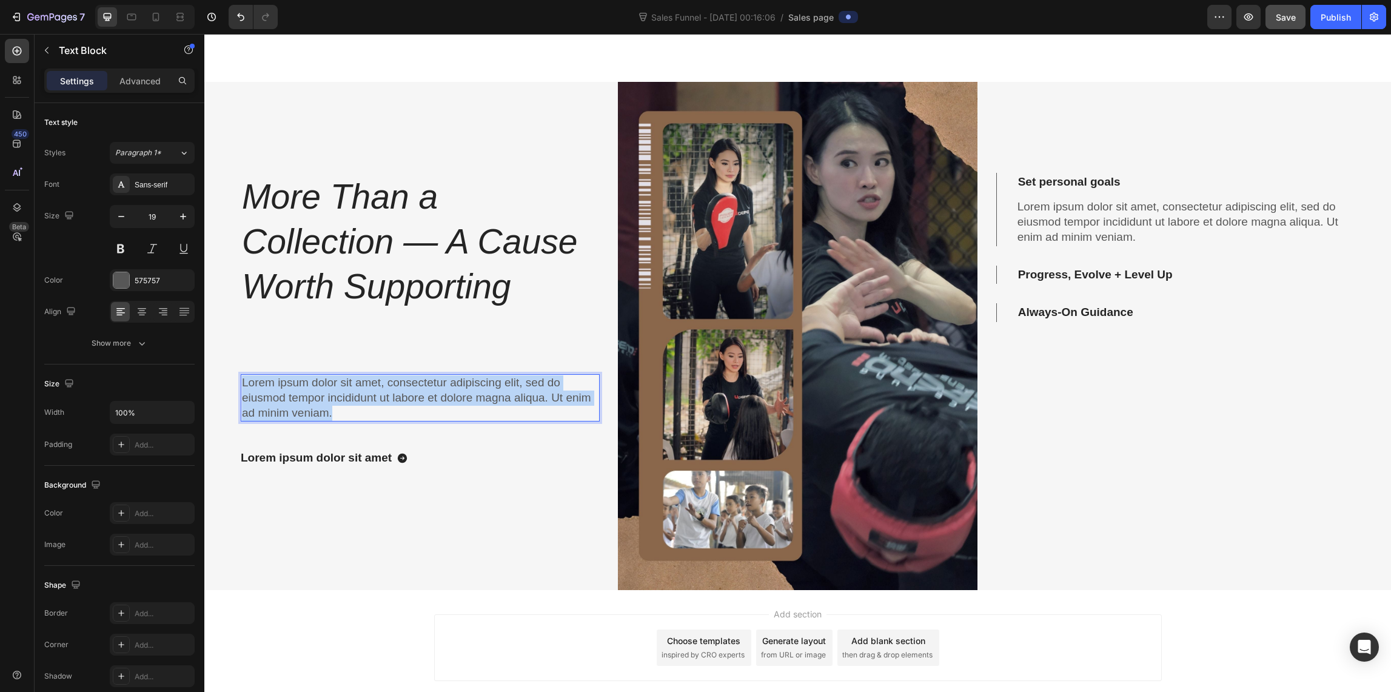
drag, startPoint x: 344, startPoint y: 410, endPoint x: 243, endPoint y: 378, distance: 107.0
click at [243, 378] on p "Lorem ipsum dolor sit amet, consectetur adipiscing elit, sed do eiusmod tempor …" at bounding box center [420, 397] width 356 height 45
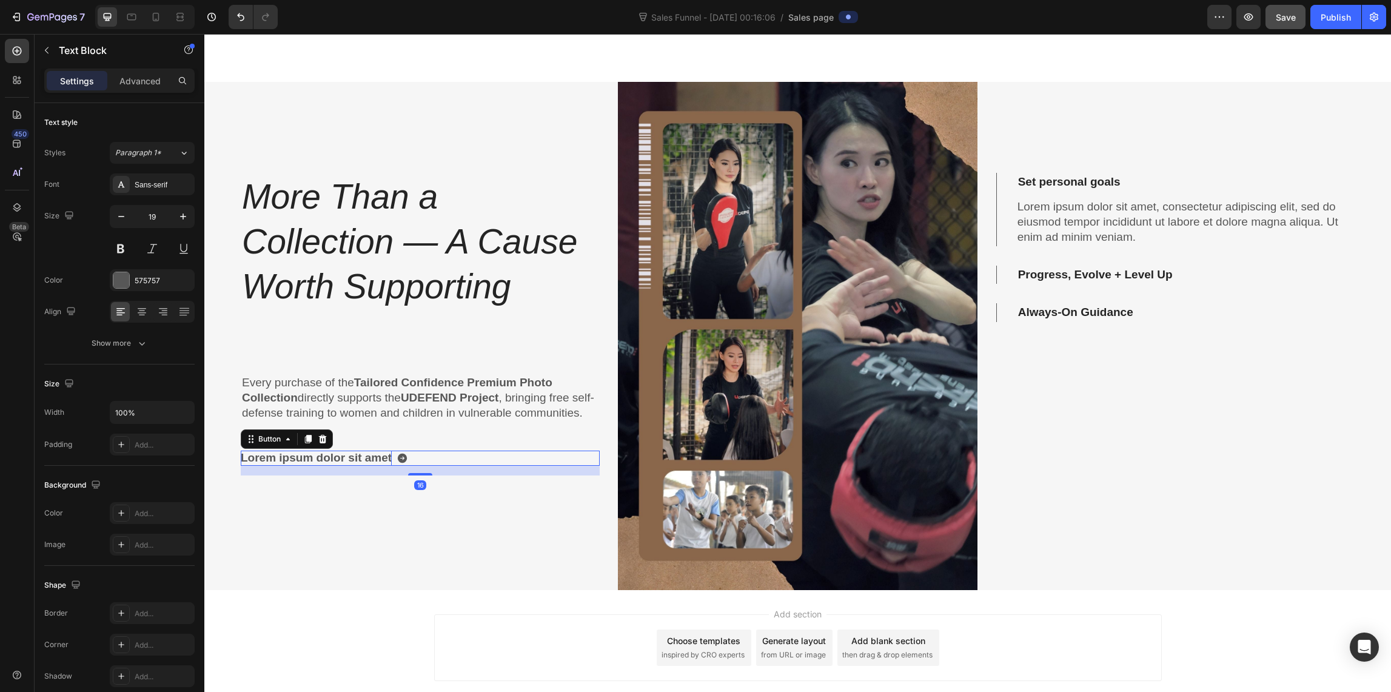
click at [320, 466] on div "Lorem ipsum dolor sit amet" at bounding box center [316, 457] width 151 height 15
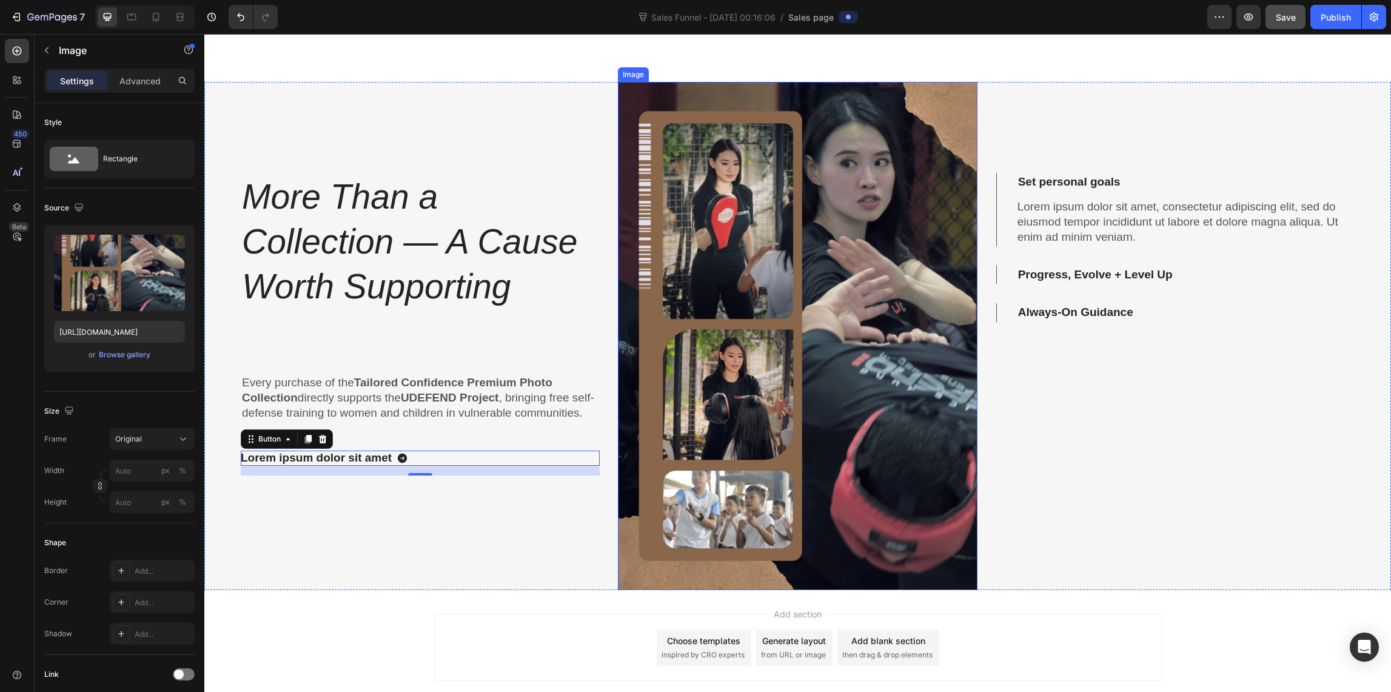
click at [780, 283] on img at bounding box center [797, 336] width 359 height 508
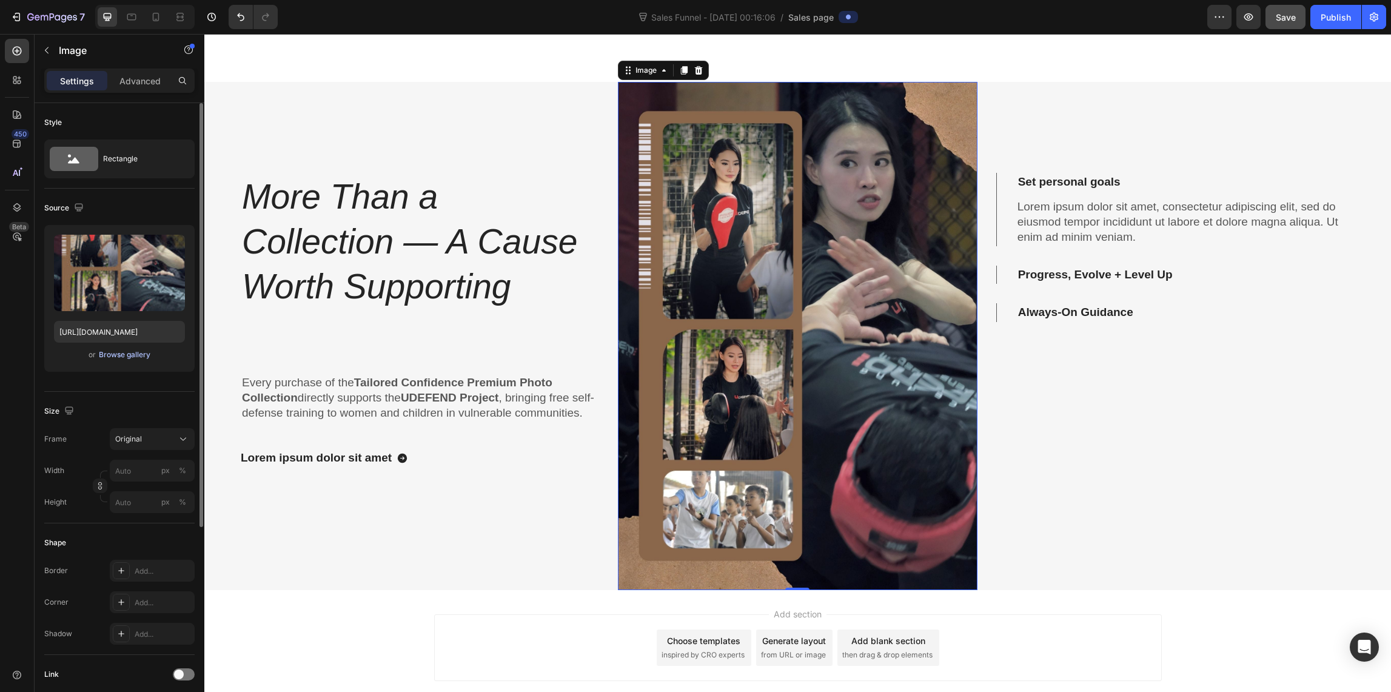
click at [136, 350] on div "Browse gallery" at bounding box center [125, 354] width 52 height 11
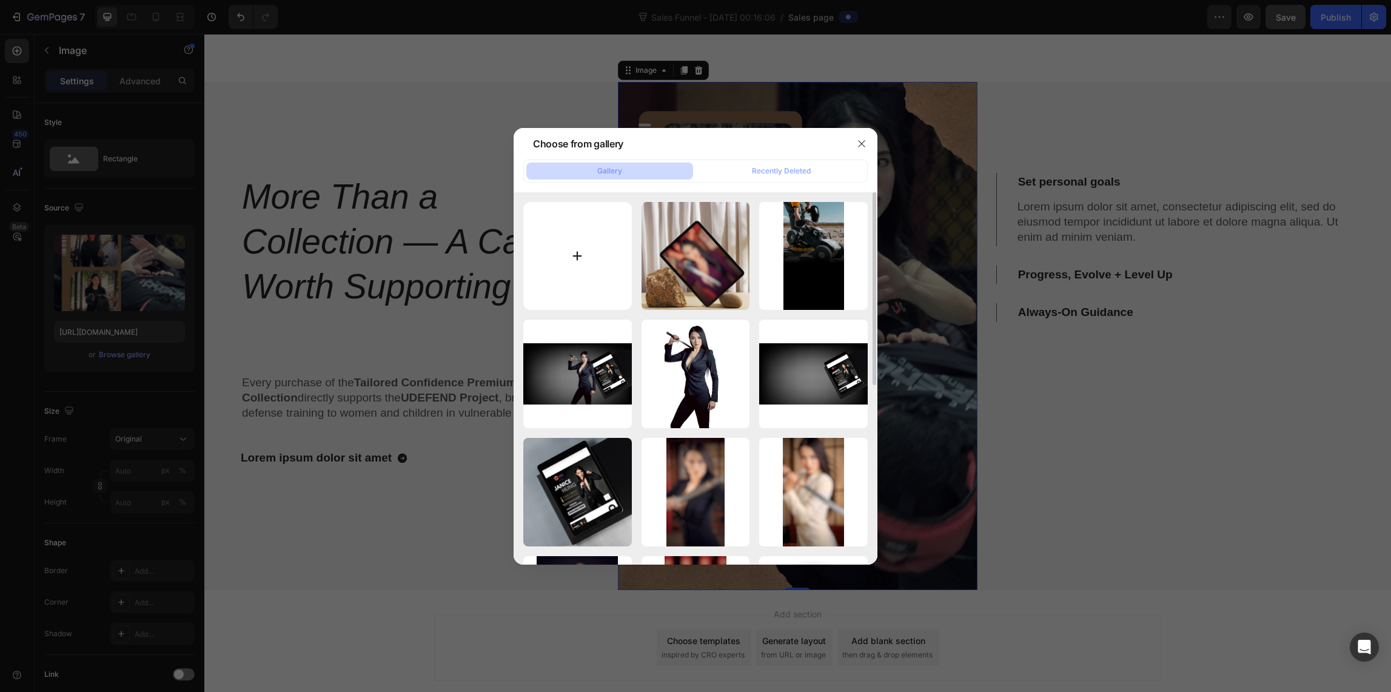
click at [592, 230] on input "file" at bounding box center [577, 256] width 109 height 109
type input "C:\fakepath\UDEFEND BANNER.jpg"
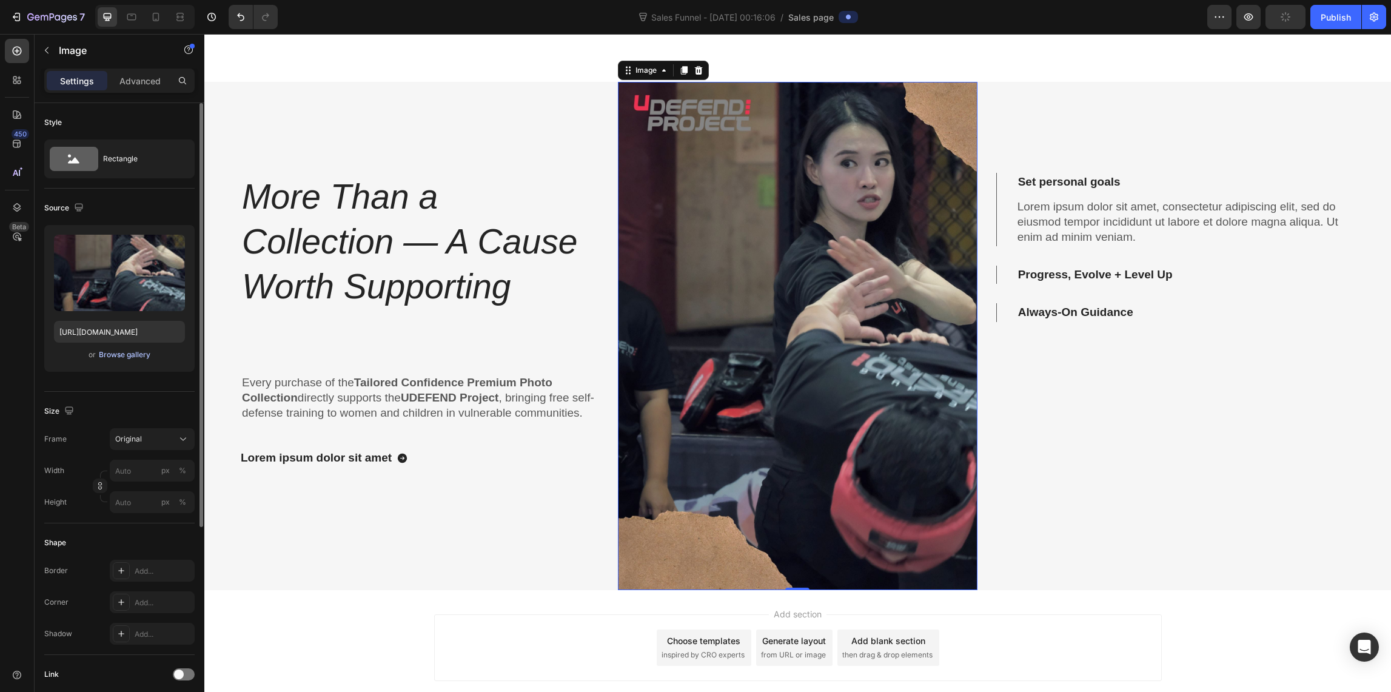
click at [125, 354] on div "Browse gallery" at bounding box center [125, 354] width 52 height 11
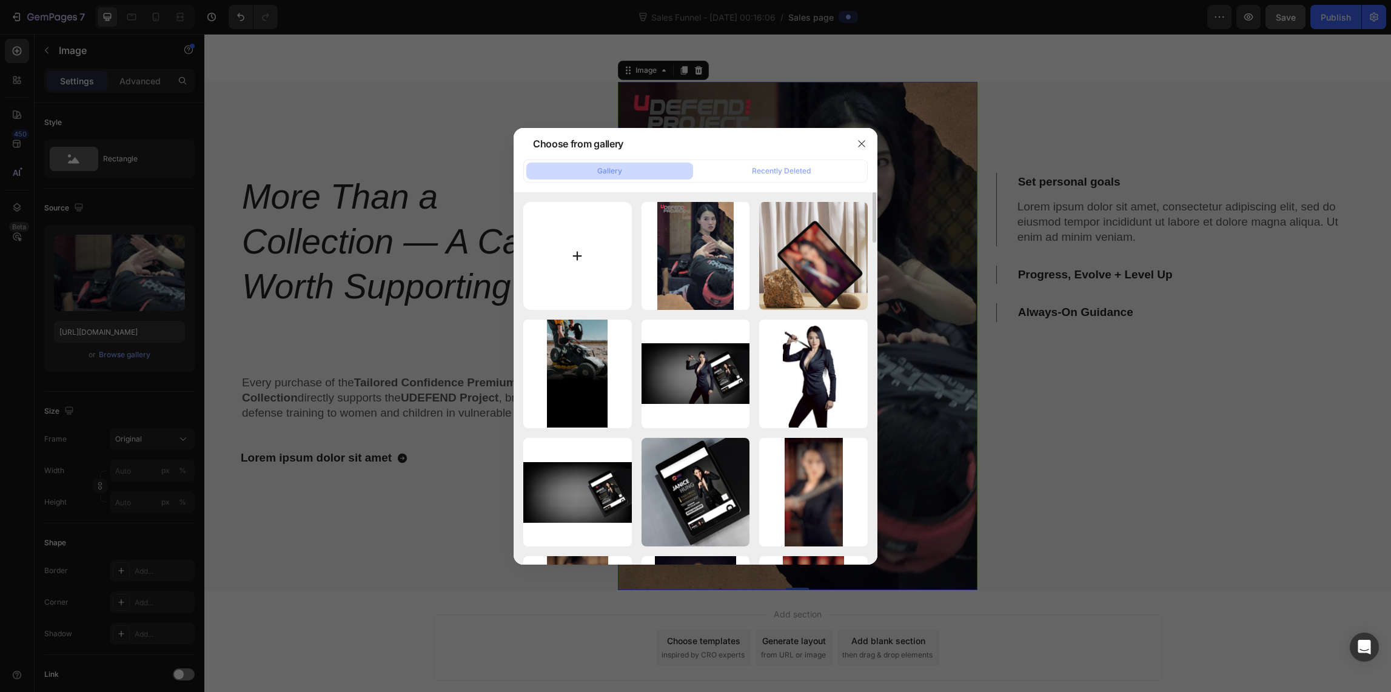
click at [582, 259] on input "file" at bounding box center [577, 256] width 109 height 109
drag, startPoint x: 862, startPoint y: 142, endPoint x: 839, endPoint y: 141, distance: 23.0
click at [862, 142] on icon "button" at bounding box center [861, 143] width 7 height 7
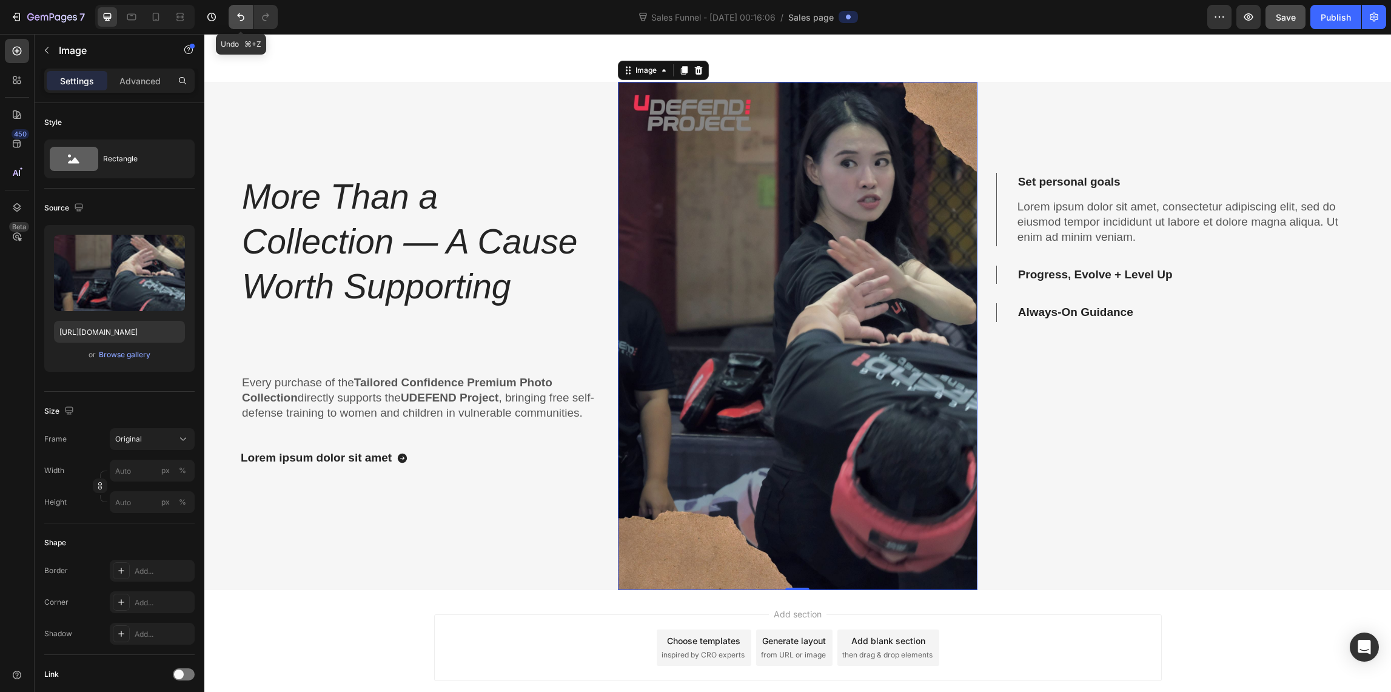
click at [237, 17] on icon "Undo/Redo" at bounding box center [241, 17] width 12 height 12
click at [236, 19] on icon "Undo/Redo" at bounding box center [241, 17] width 12 height 12
type input "[URL][DOMAIN_NAME]"
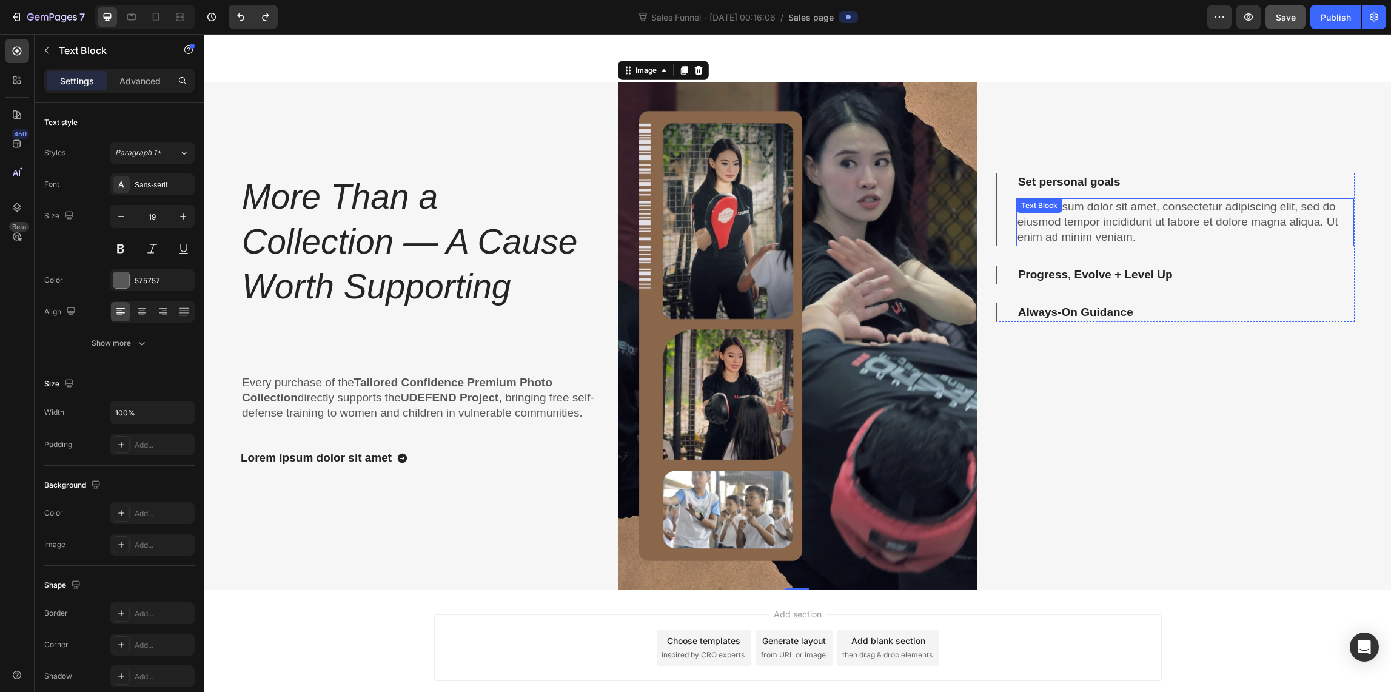
click at [1103, 224] on p "Lorem ipsum dolor sit amet, consectetur adipiscing elit, sed do eiusmod tempor …" at bounding box center [1184, 221] width 335 height 45
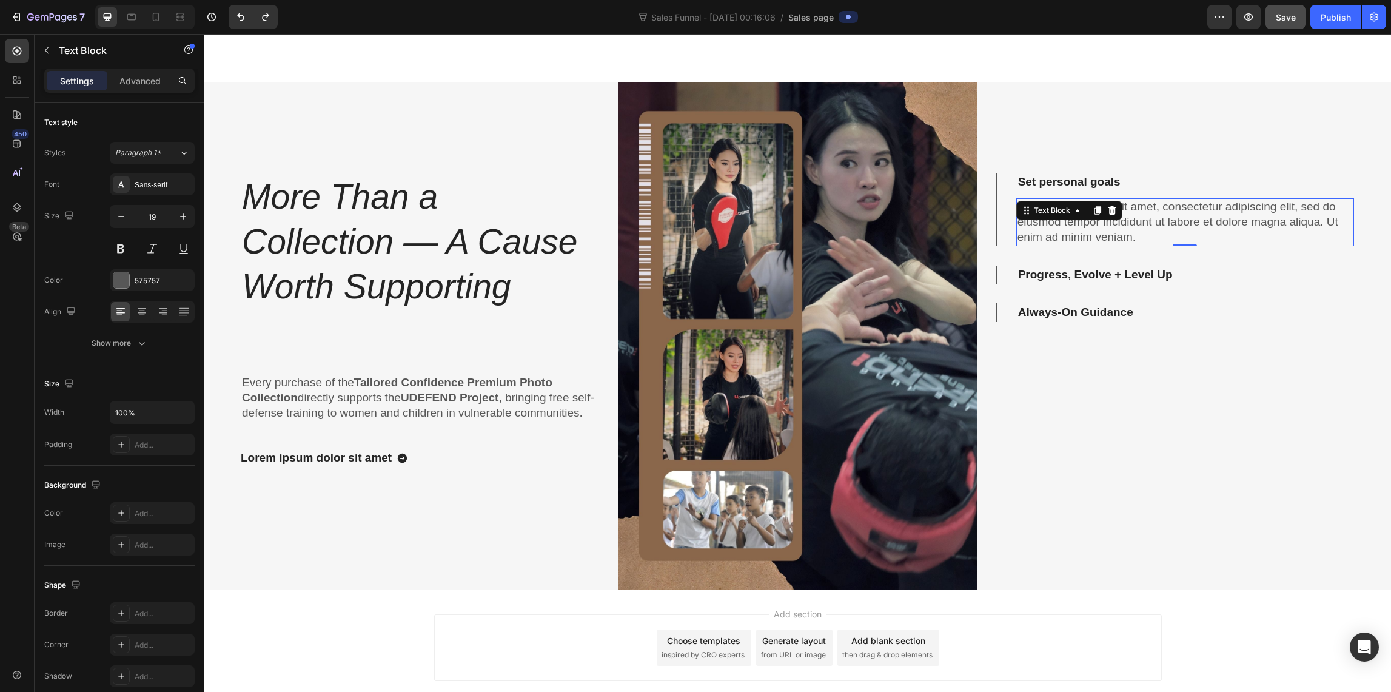
click at [1103, 224] on p "Lorem ipsum dolor sit amet, consectetur adipiscing elit, sed do eiusmod tempor …" at bounding box center [1184, 221] width 335 height 45
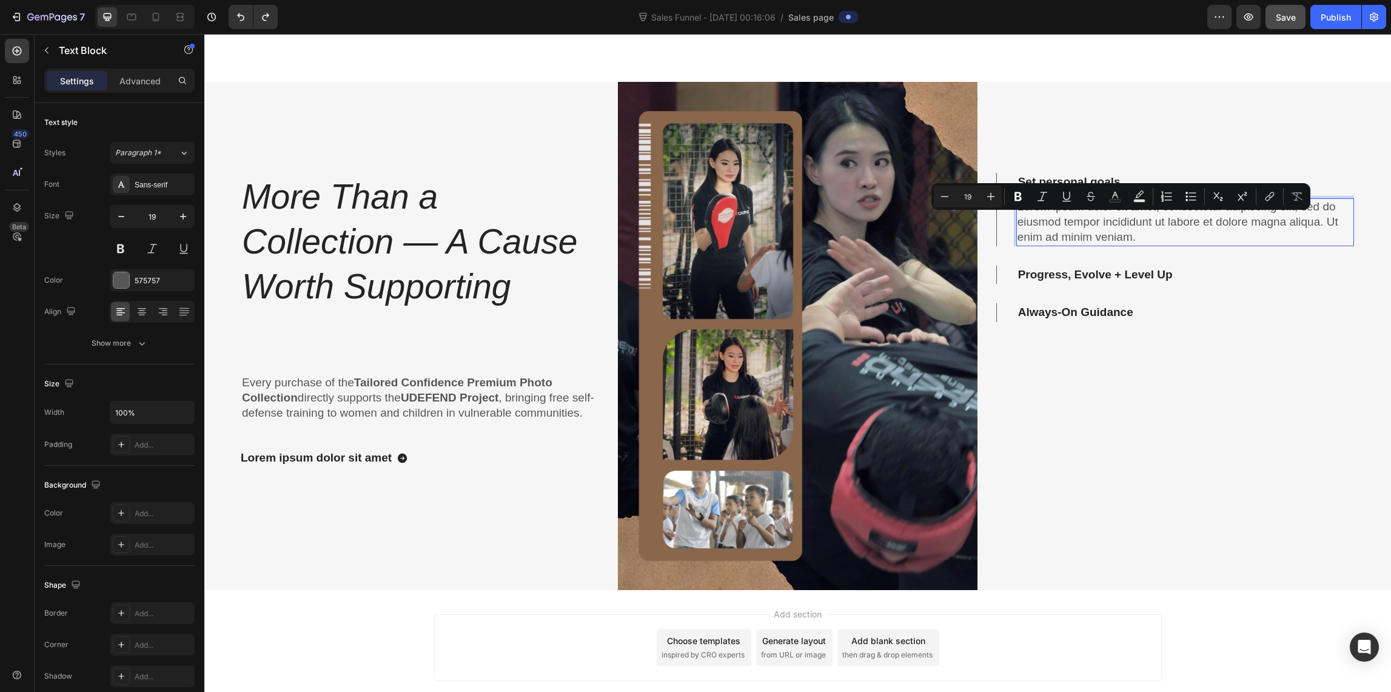
click at [1142, 231] on p "Lorem ipsum dolor sit amet, consectetur adipiscing elit, sed do eiusmod tempor …" at bounding box center [1184, 221] width 335 height 45
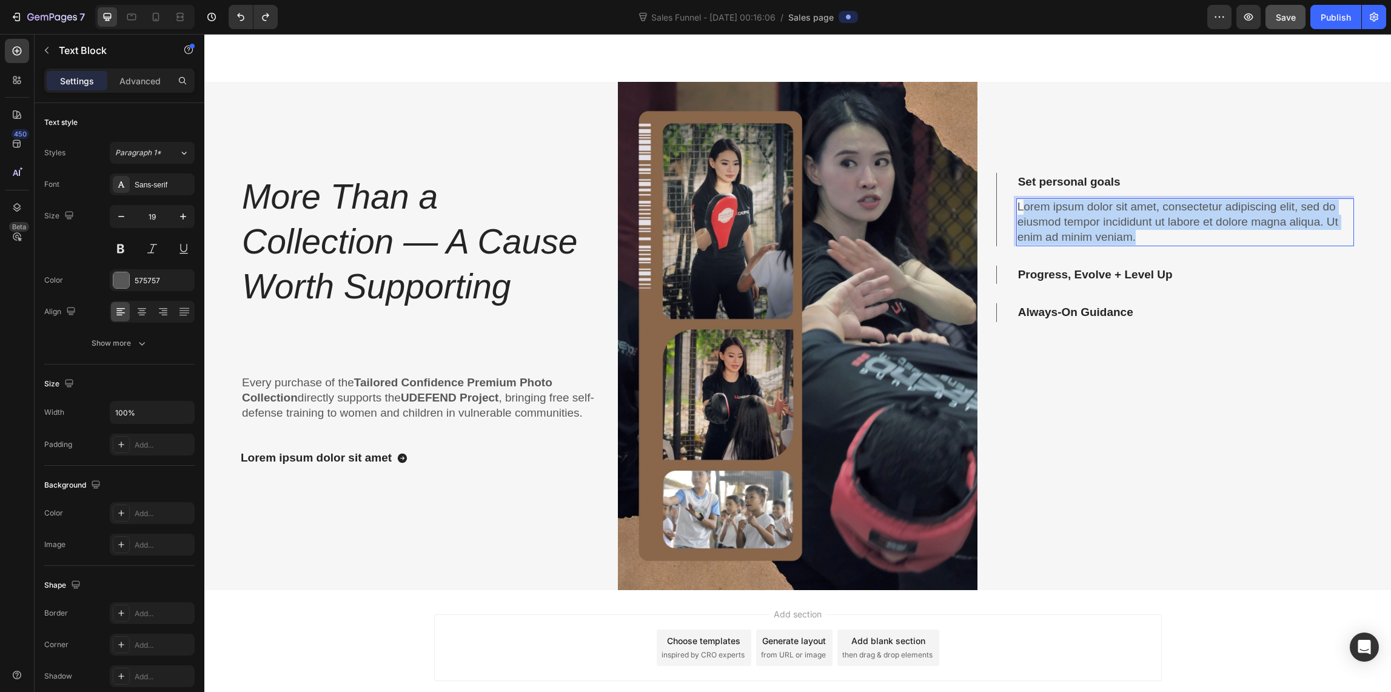
drag, startPoint x: 1142, startPoint y: 236, endPoint x: 1011, endPoint y: 196, distance: 137.3
click at [1016, 198] on div "Lorem ipsum dolor sit amet, consectetur adipiscing elit, sed do eiusmod tempor …" at bounding box center [1185, 221] width 338 height 47
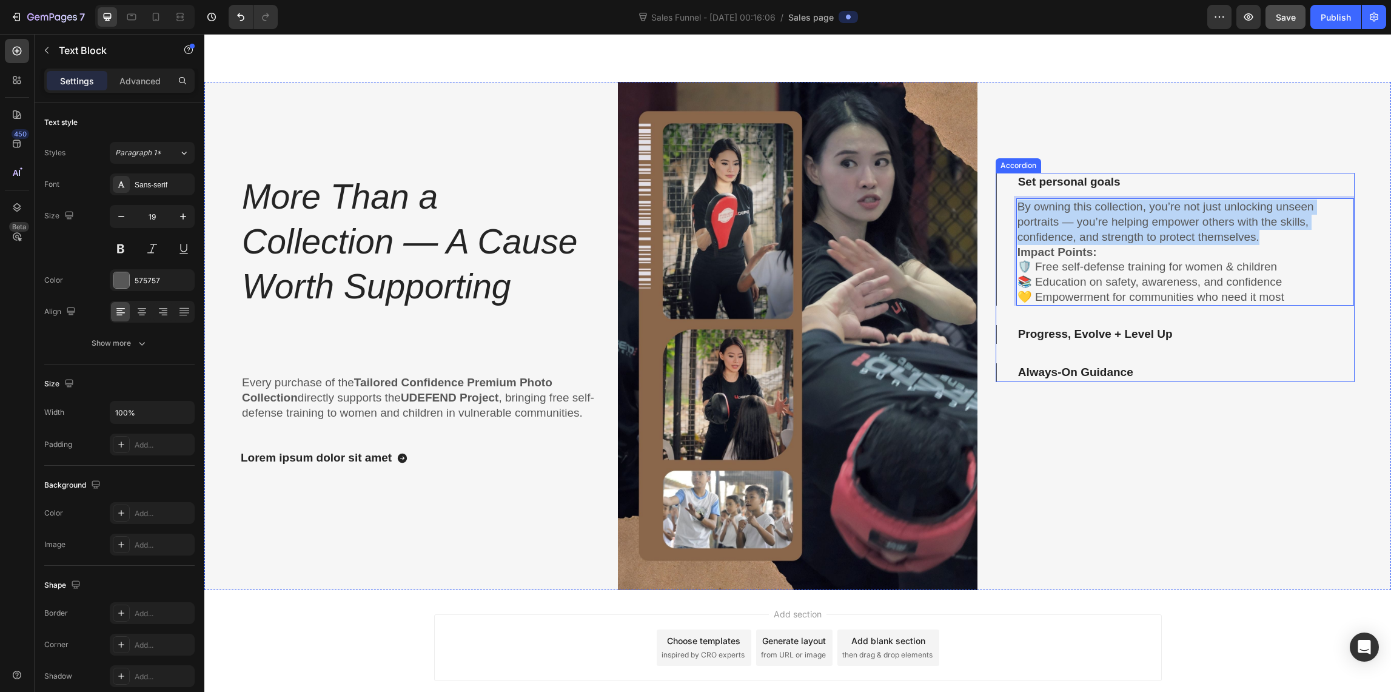
drag, startPoint x: 1279, startPoint y: 232, endPoint x: 1008, endPoint y: 201, distance: 272.8
click at [1008, 201] on div "By owning this collection, you’re not just unlocking unseen portraits — you’re …" at bounding box center [1175, 248] width 357 height 115
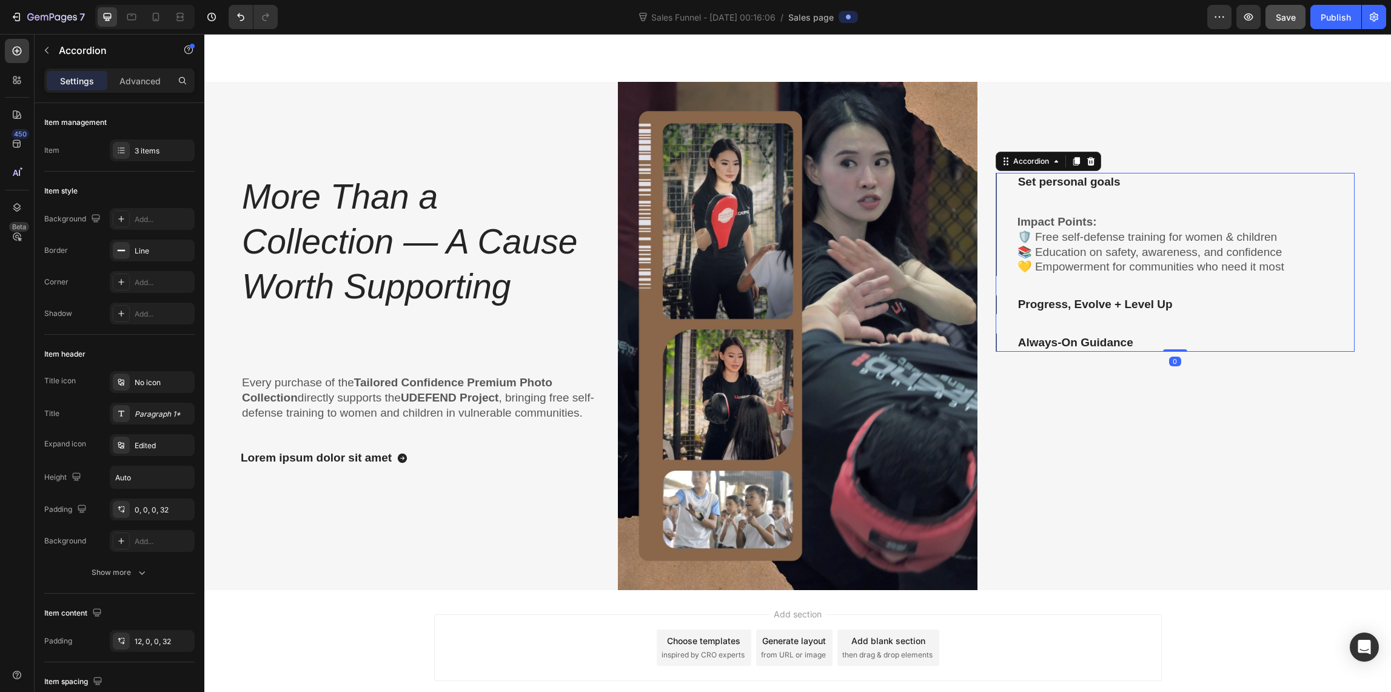
drag, startPoint x: 1063, startPoint y: 184, endPoint x: 1080, endPoint y: 187, distance: 17.2
click at [1063, 184] on p "Set personal goals" at bounding box center [1069, 182] width 102 height 15
click at [1110, 182] on p "Set personal goals" at bounding box center [1069, 182] width 102 height 15
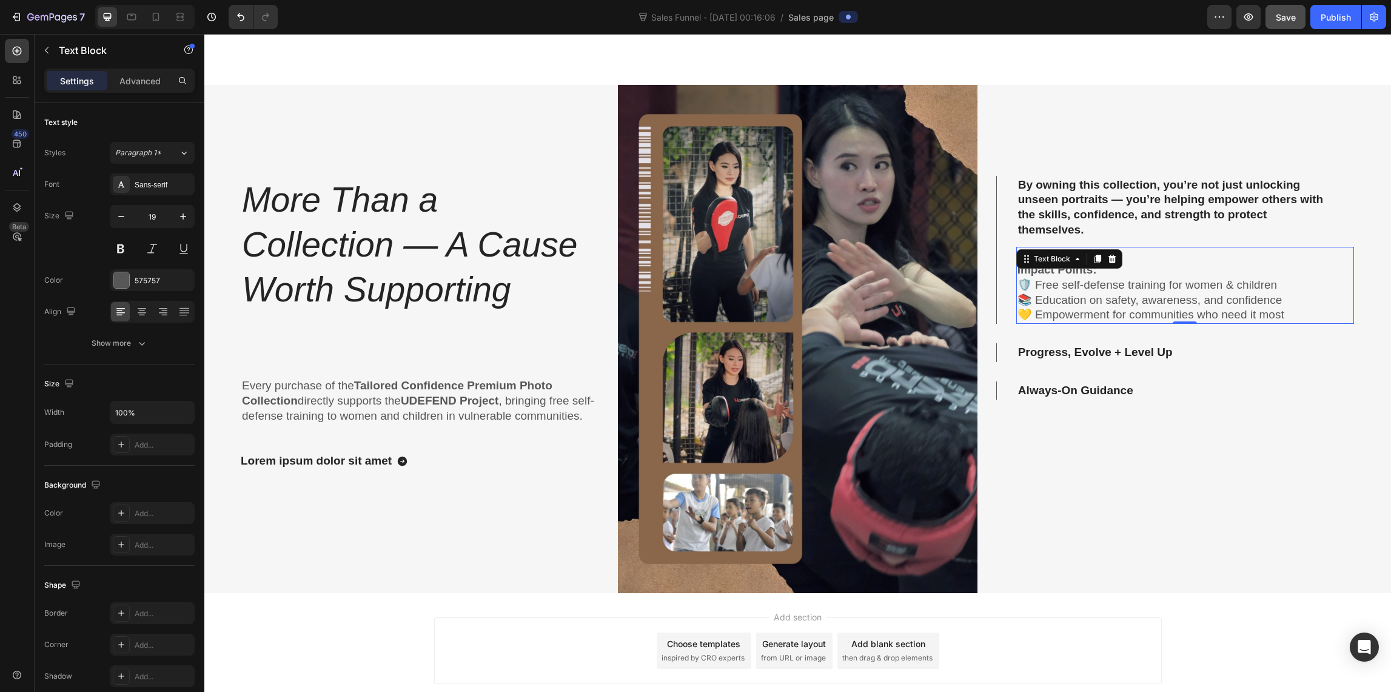
click at [1122, 296] on p "📚 Education on safety, awareness, and confidence" at bounding box center [1184, 300] width 335 height 15
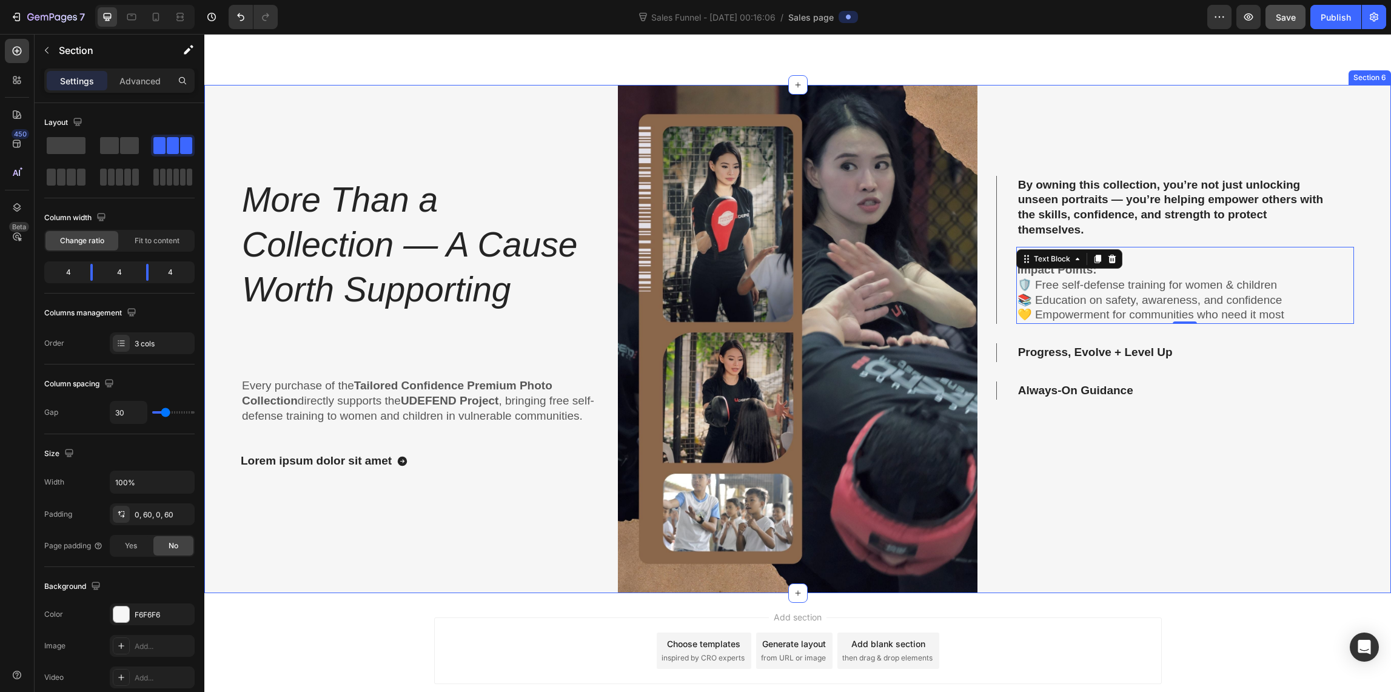
click at [1234, 429] on div "By owning this collection, you’re not just unlocking unseen portraits — you’re …" at bounding box center [1174, 339] width 359 height 508
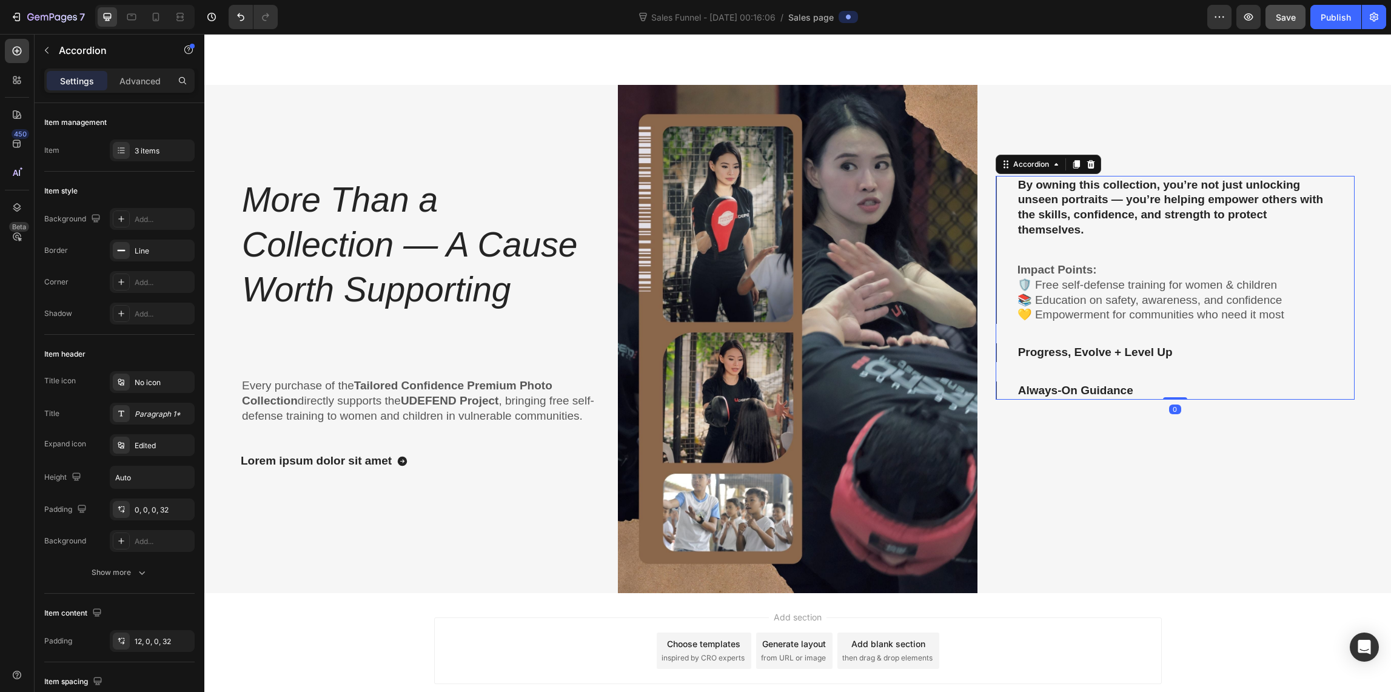
click at [1064, 354] on p "Progress, Evolve + Level Up" at bounding box center [1095, 352] width 155 height 15
click at [1163, 347] on p "Progress, Evolve + Level Up" at bounding box center [1095, 352] width 155 height 15
drag, startPoint x: 1163, startPoint y: 347, endPoint x: 1169, endPoint y: 372, distance: 25.0
click at [1163, 348] on p "Progress, Evolve + Level Up" at bounding box center [1095, 352] width 155 height 15
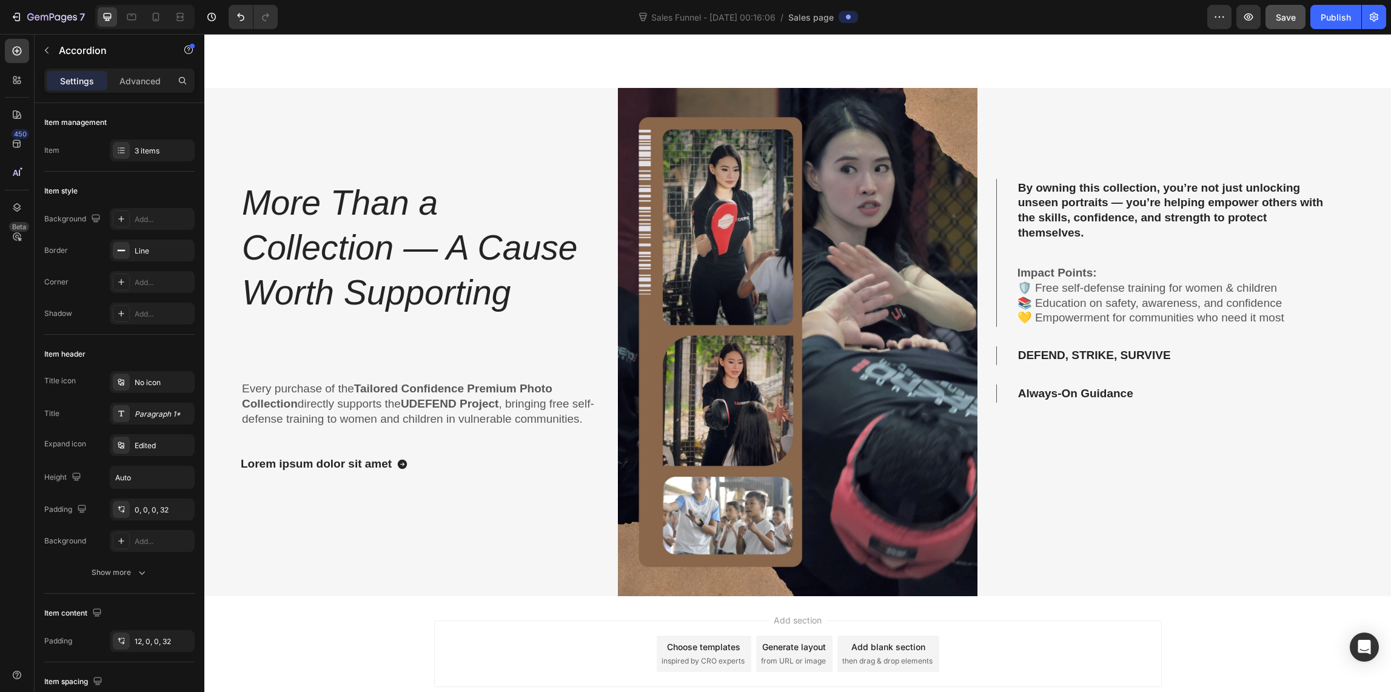
click at [1067, 350] on p "DEFEND, STRIKE, SURVIVE" at bounding box center [1094, 355] width 153 height 15
click at [1112, 350] on p "DEFEND.STRIKE, SURVIVE" at bounding box center [1093, 355] width 150 height 15
drag, startPoint x: 1160, startPoint y: 348, endPoint x: 1163, endPoint y: 355, distance: 7.3
click at [1160, 349] on p "DEFEND.STRIKE. SURVIVE" at bounding box center [1093, 355] width 150 height 15
click at [1088, 386] on p "Always-On Guidance" at bounding box center [1075, 393] width 115 height 15
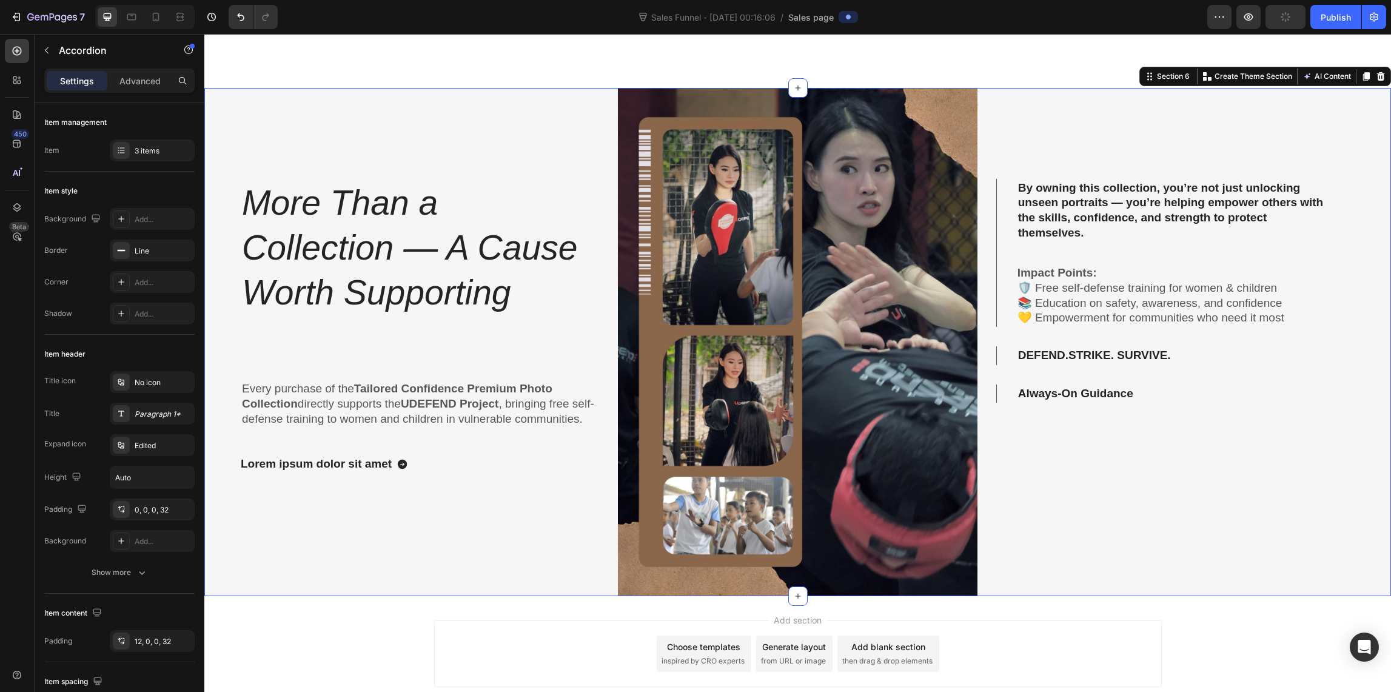
drag, startPoint x: 1169, startPoint y: 422, endPoint x: 1129, endPoint y: 395, distance: 47.9
click at [1168, 421] on div "By owning this collection, you’re not just unlocking unseen portraits — you’re …" at bounding box center [1174, 342] width 359 height 508
click at [1128, 393] on div "Always-On Guidance" at bounding box center [1075, 393] width 119 height 19
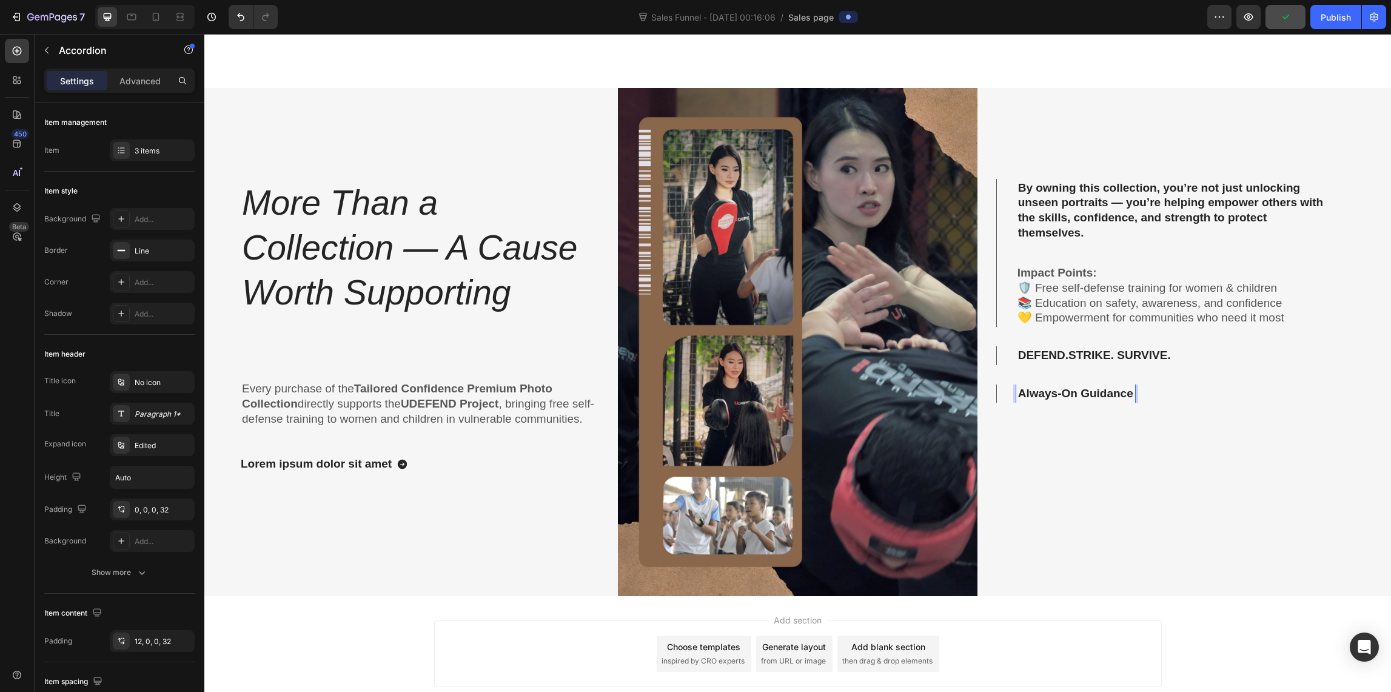
click at [1136, 390] on div "Always-On Guidance" at bounding box center [1175, 393] width 318 height 19
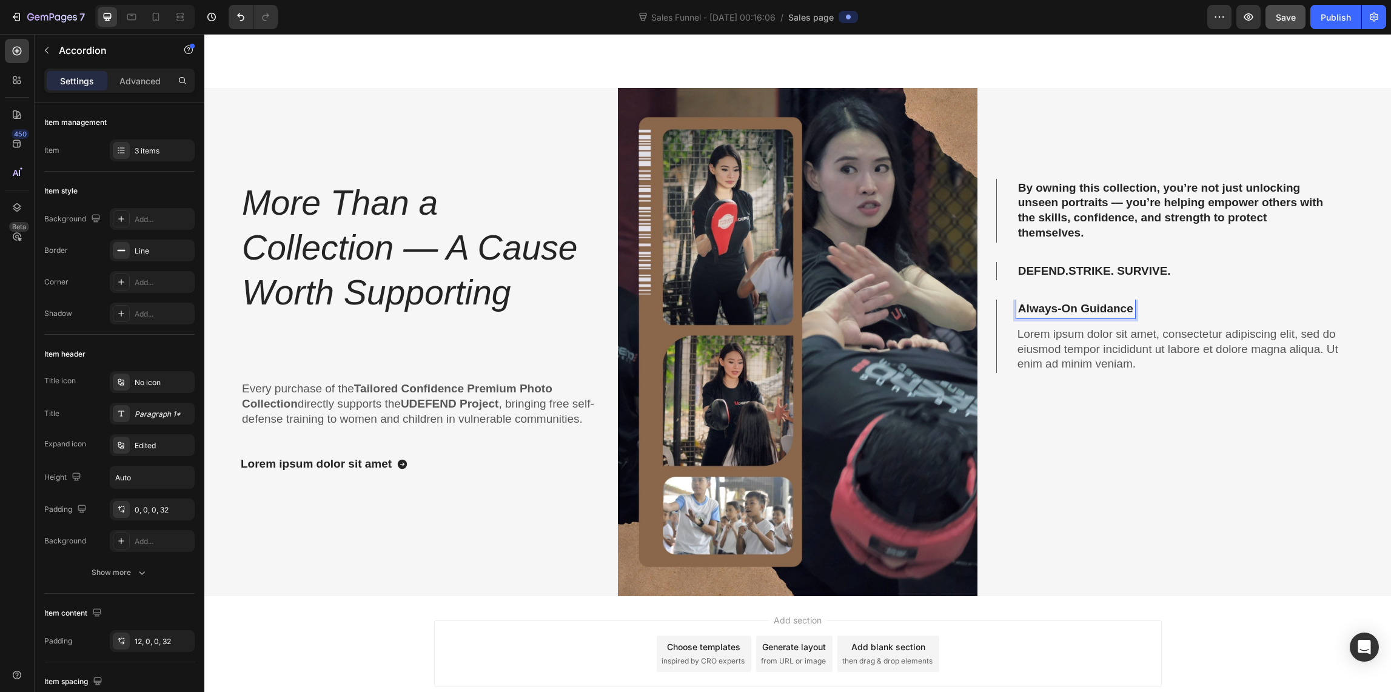
click at [1119, 310] on p "Always-On Guidance" at bounding box center [1075, 308] width 115 height 15
click at [1140, 309] on div "Always-On Guidance" at bounding box center [1175, 308] width 318 height 19
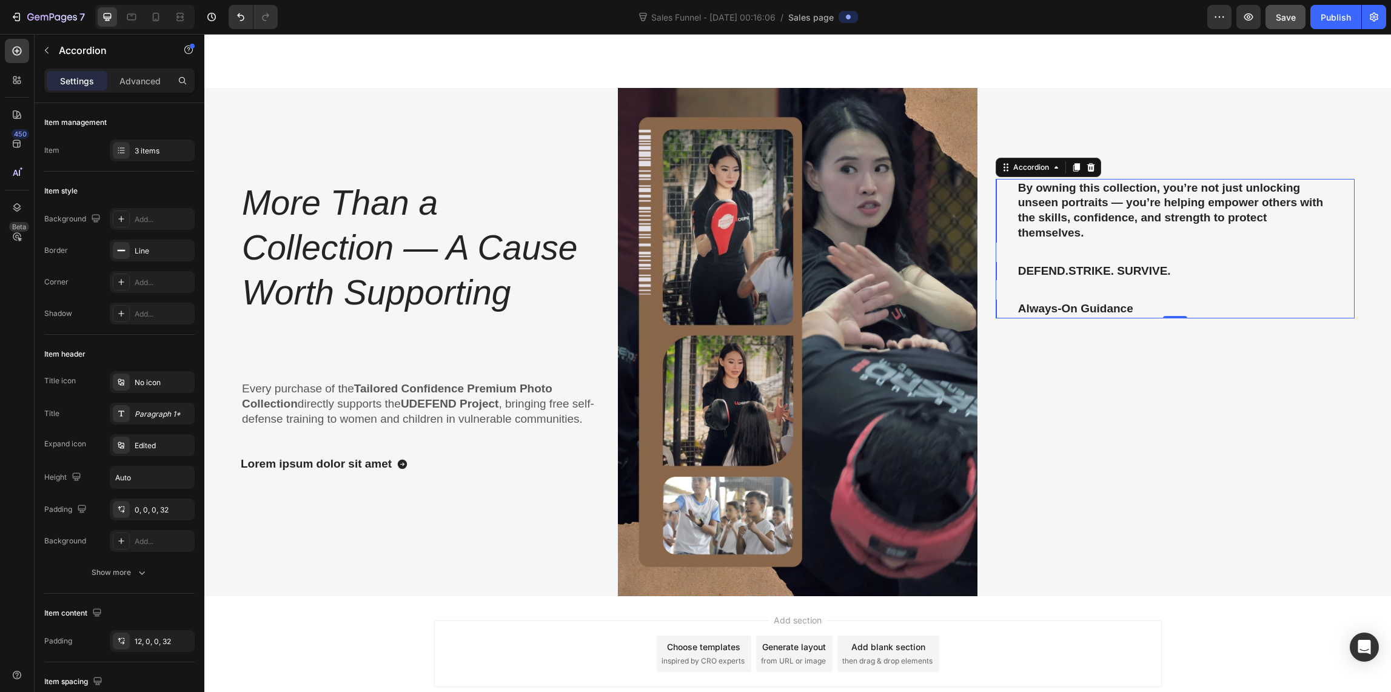
click at [1137, 301] on div "Always-On Guidance" at bounding box center [1175, 308] width 318 height 19
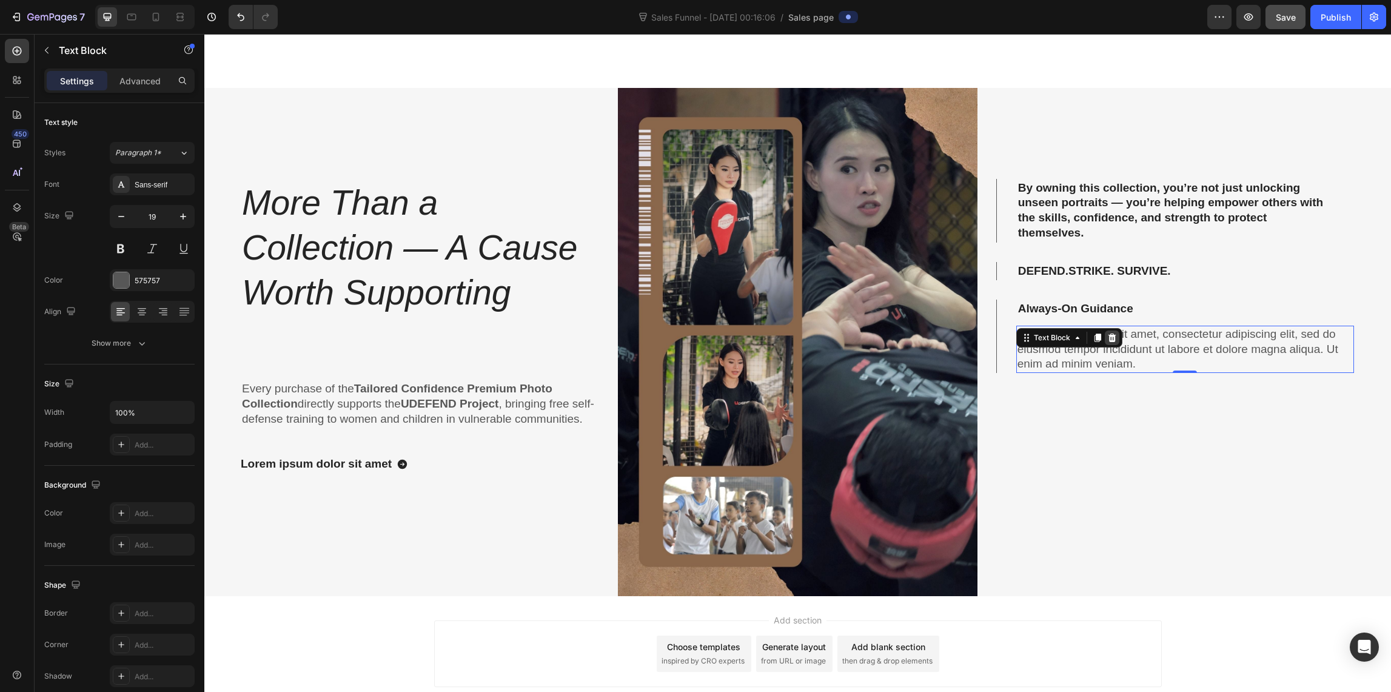
click at [1109, 335] on icon at bounding box center [1112, 338] width 10 height 10
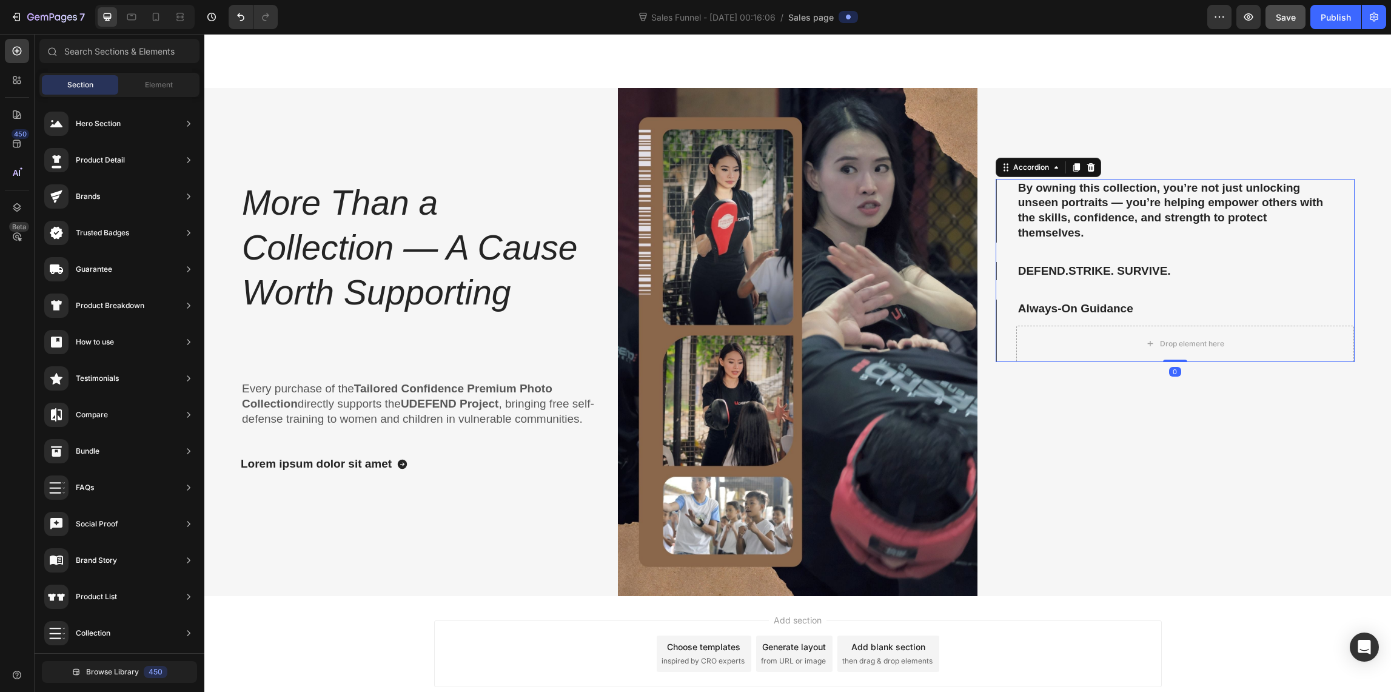
click at [1111, 312] on p "Always-On Guidance" at bounding box center [1075, 308] width 115 height 15
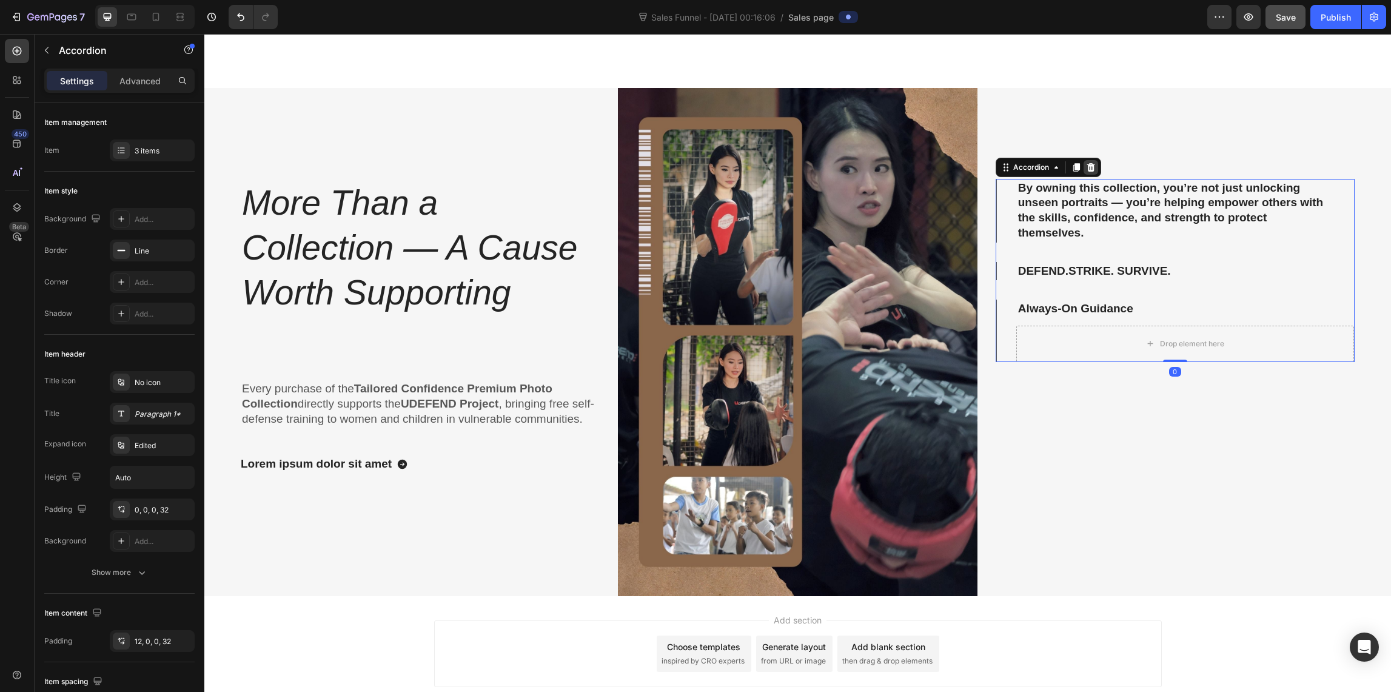
click at [1086, 165] on icon at bounding box center [1090, 167] width 8 height 8
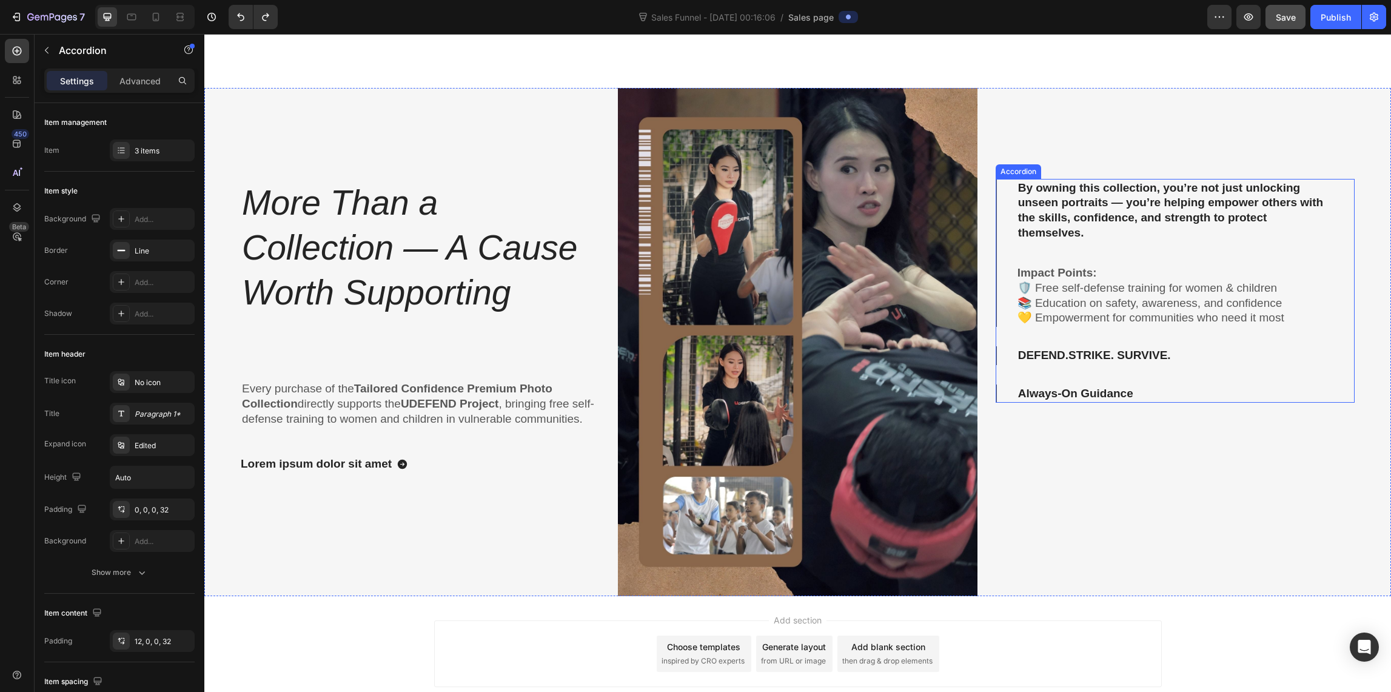
click at [1084, 396] on p "Always-On Guidance" at bounding box center [1075, 393] width 115 height 15
click at [1165, 400] on div "Always-On Guidance" at bounding box center [1175, 393] width 318 height 19
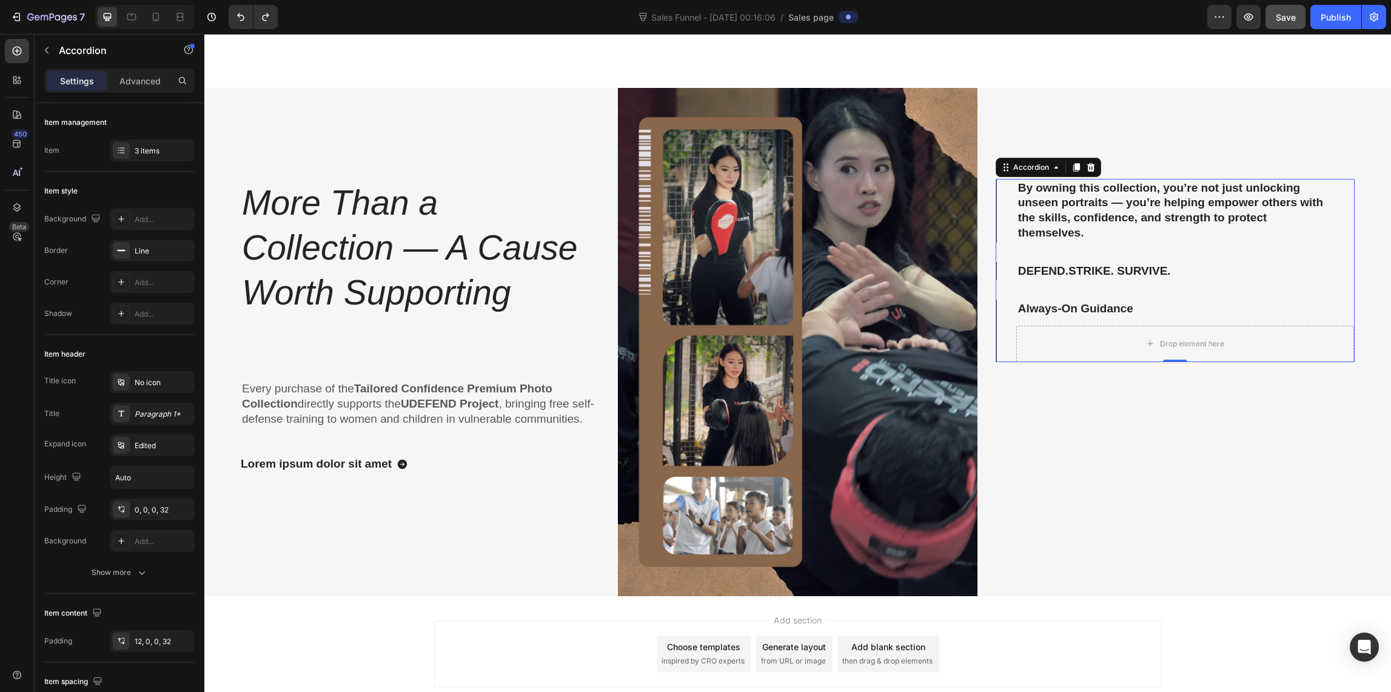
click at [1105, 308] on p "Always-On Guidance" at bounding box center [1075, 308] width 115 height 15
click at [1154, 361] on div "Drop element here" at bounding box center [1185, 344] width 338 height 36
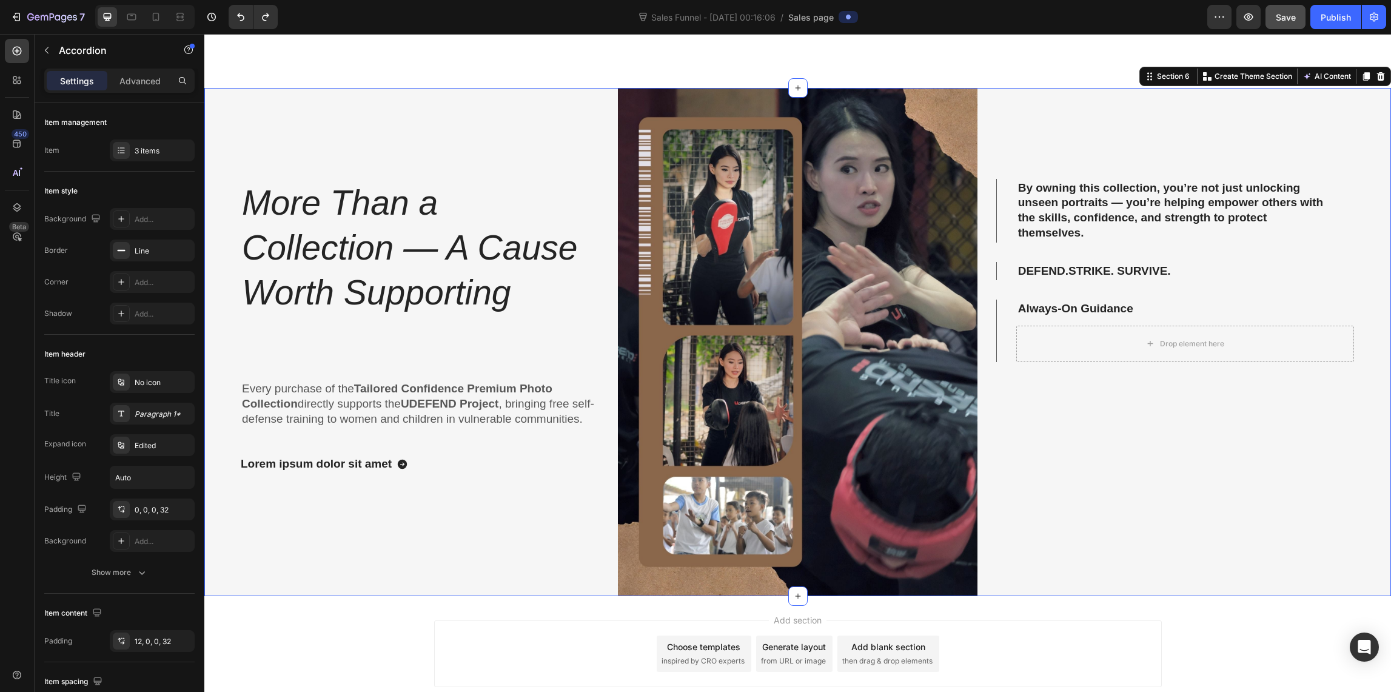
drag, startPoint x: 1176, startPoint y: 384, endPoint x: 1189, endPoint y: 401, distance: 22.1
click at [1176, 384] on div "By owning this collection, you’re not just unlocking unseen portraits — you’re …" at bounding box center [1174, 342] width 359 height 508
click at [1086, 233] on p "By owning this collection, you’re not just unlocking unseen portraits — you’re …" at bounding box center [1175, 211] width 315 height 60
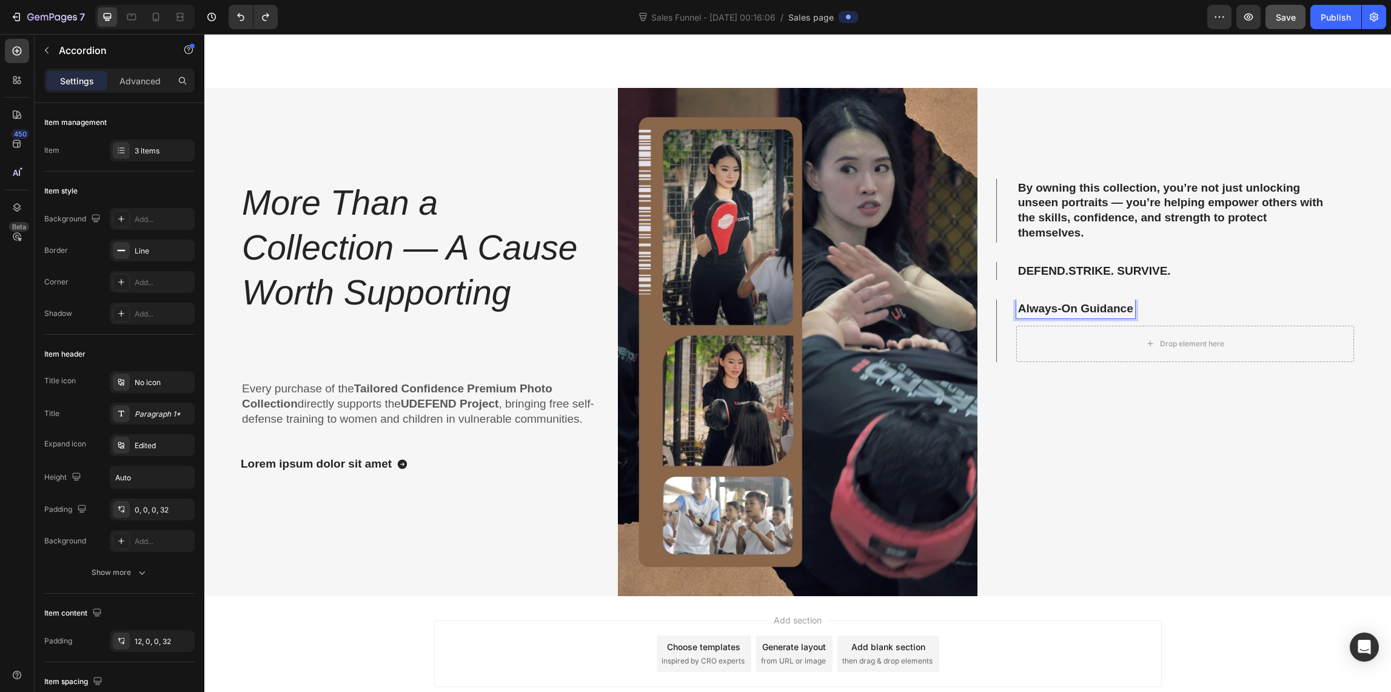
click at [1086, 303] on p "Always-On Guidance" at bounding box center [1075, 308] width 115 height 15
click at [1077, 215] on p "By owning this collection, you’re not just unlocking unseen portraits — you’re …" at bounding box center [1175, 211] width 315 height 60
click at [1109, 309] on p "Always-On Guidance" at bounding box center [1075, 308] width 115 height 15
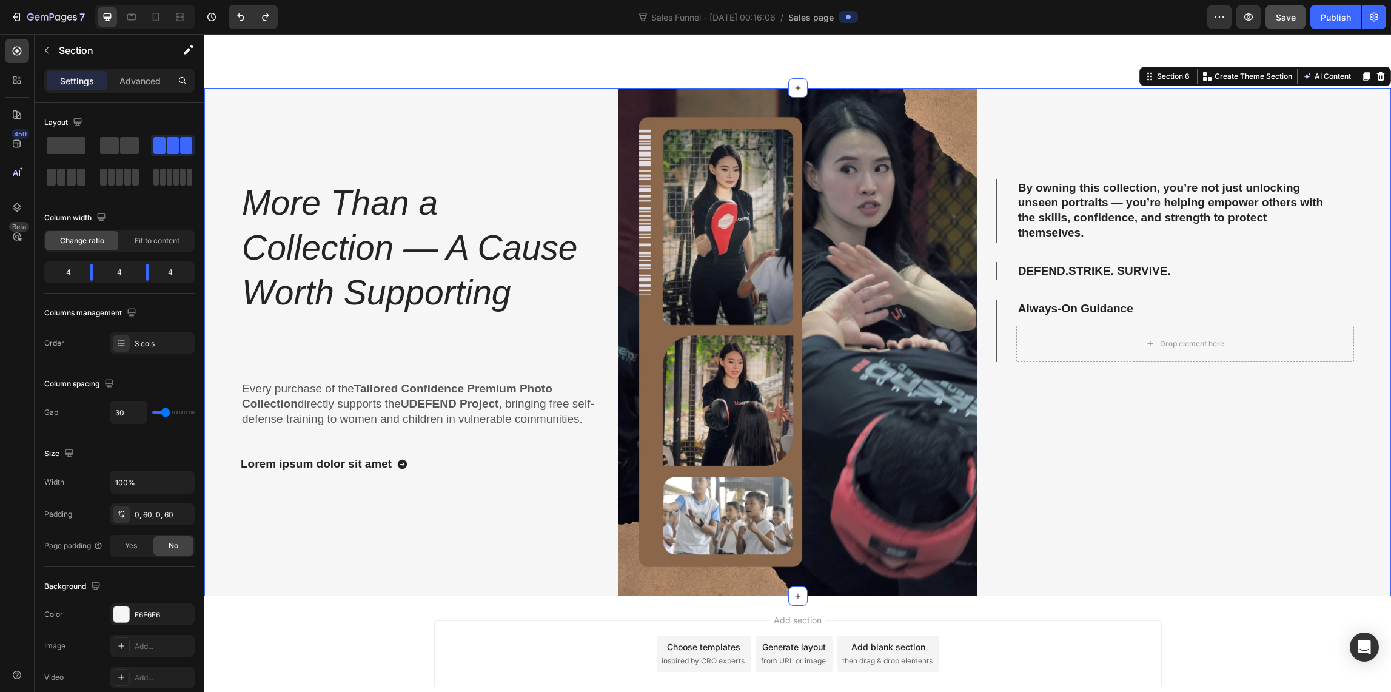
click at [1134, 393] on div "By owning this collection, you’re not just unlocking unseen portraits — you’re …" at bounding box center [1174, 342] width 359 height 508
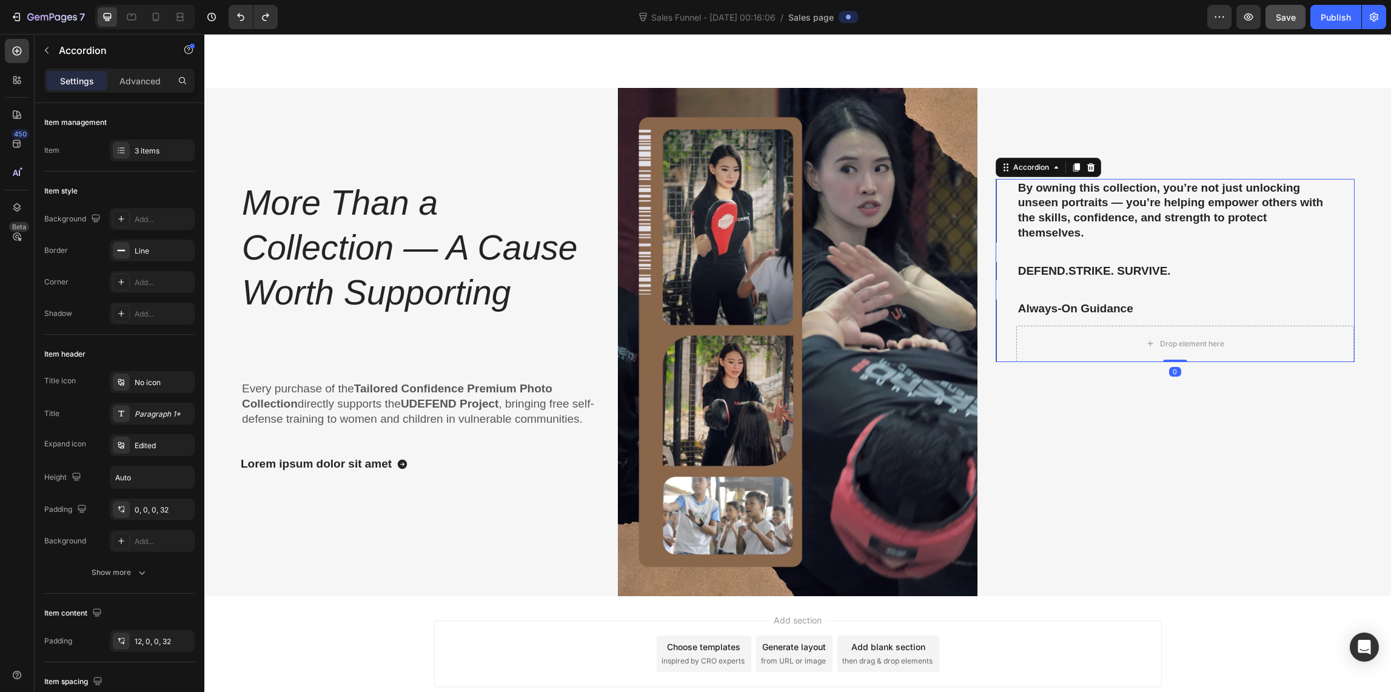
click at [1022, 309] on p "Always-On Guidance" at bounding box center [1075, 308] width 115 height 15
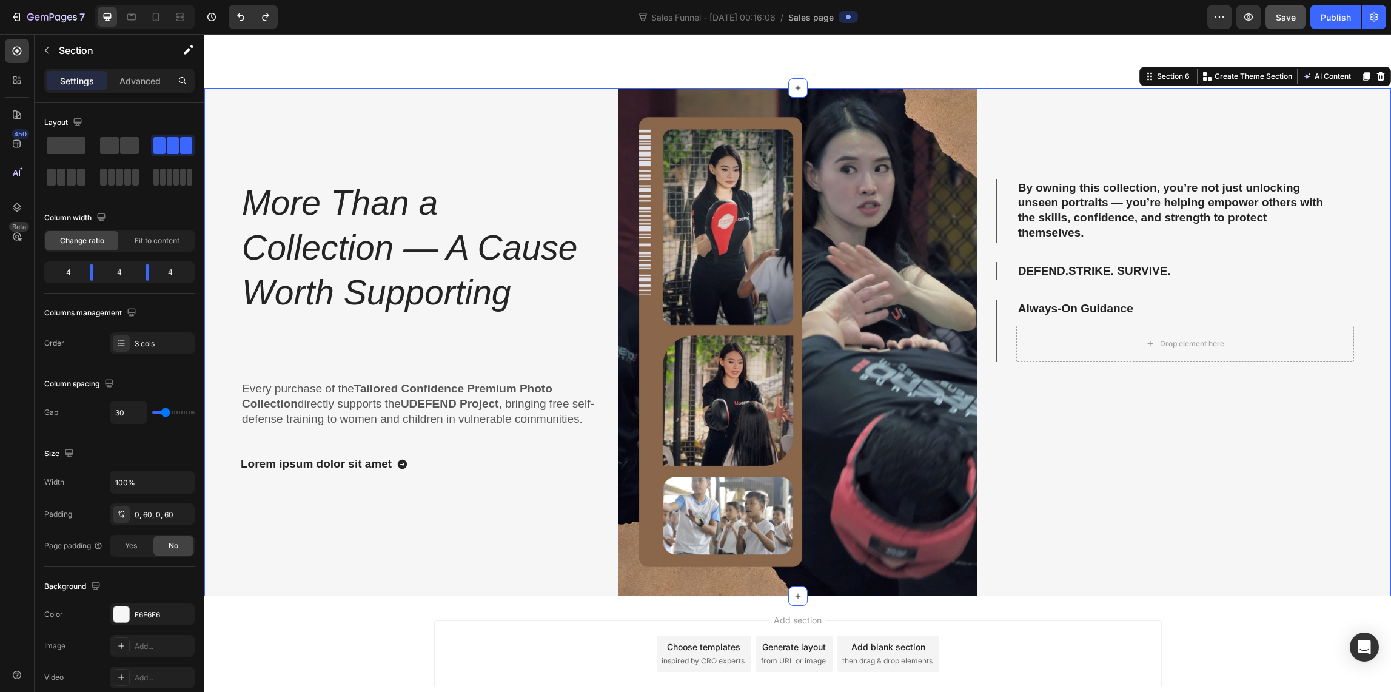
click at [1168, 362] on div "By owning this collection, you’re not just unlocking unseen portraits — you’re …" at bounding box center [1174, 342] width 359 height 508
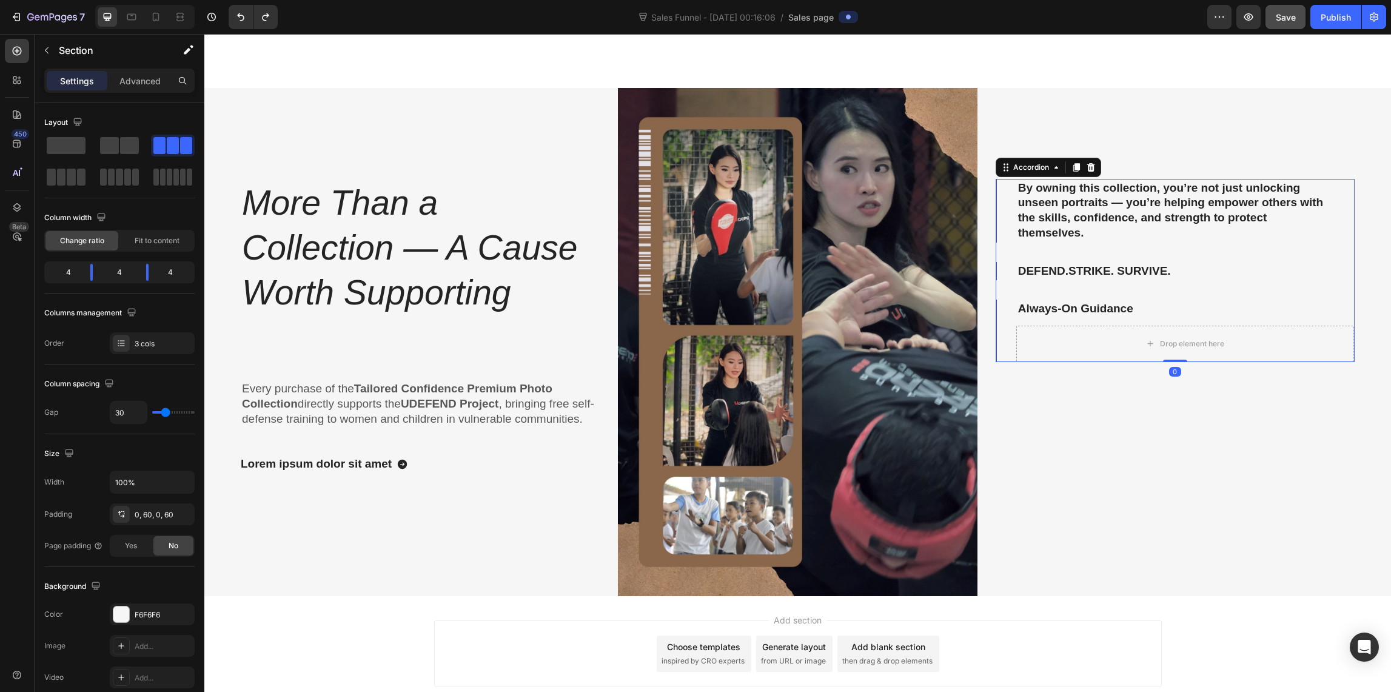
click at [1052, 211] on p "By owning this collection, you’re not just unlocking unseen portraits — you’re …" at bounding box center [1175, 211] width 315 height 60
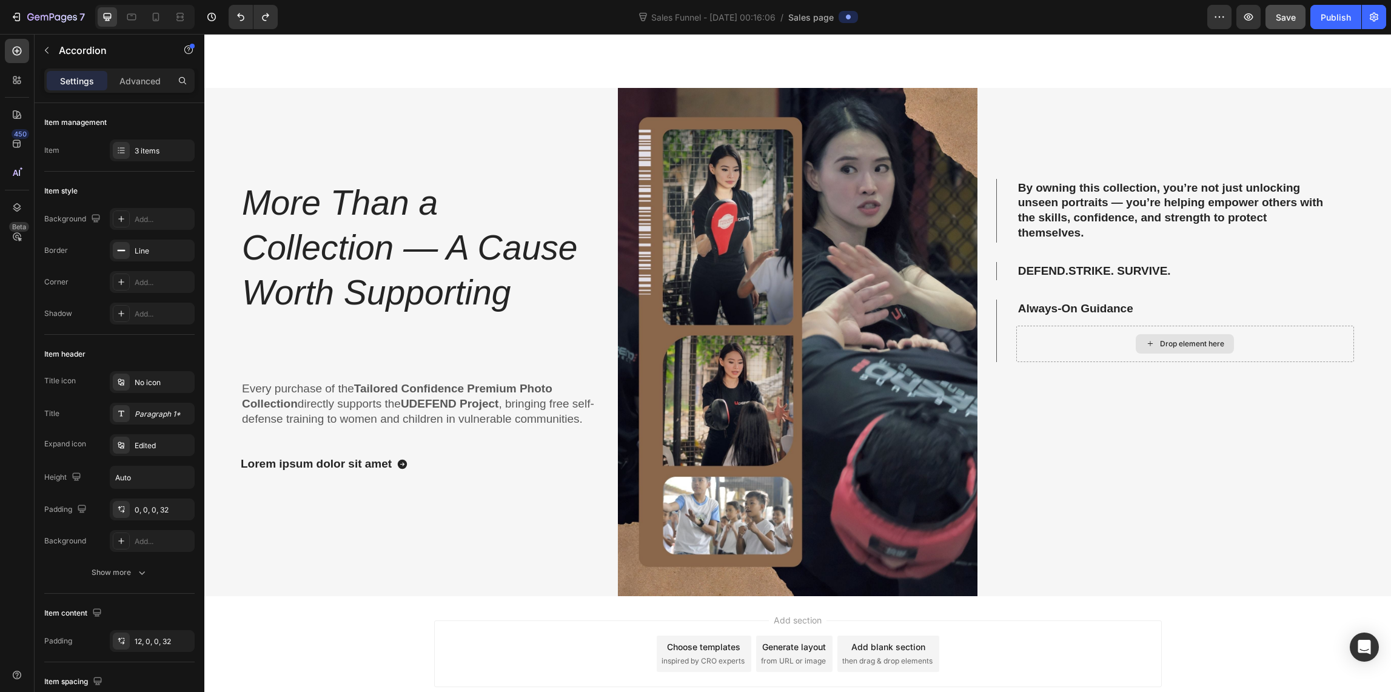
click at [1078, 359] on div "Drop element here" at bounding box center [1185, 344] width 338 height 36
click at [1051, 165] on icon at bounding box center [1056, 167] width 10 height 10
click at [1112, 343] on div "Lorem ipsum dolor sit amet, consectetur adipiscing elit, sed do eiusmod tempor …" at bounding box center [1185, 349] width 338 height 47
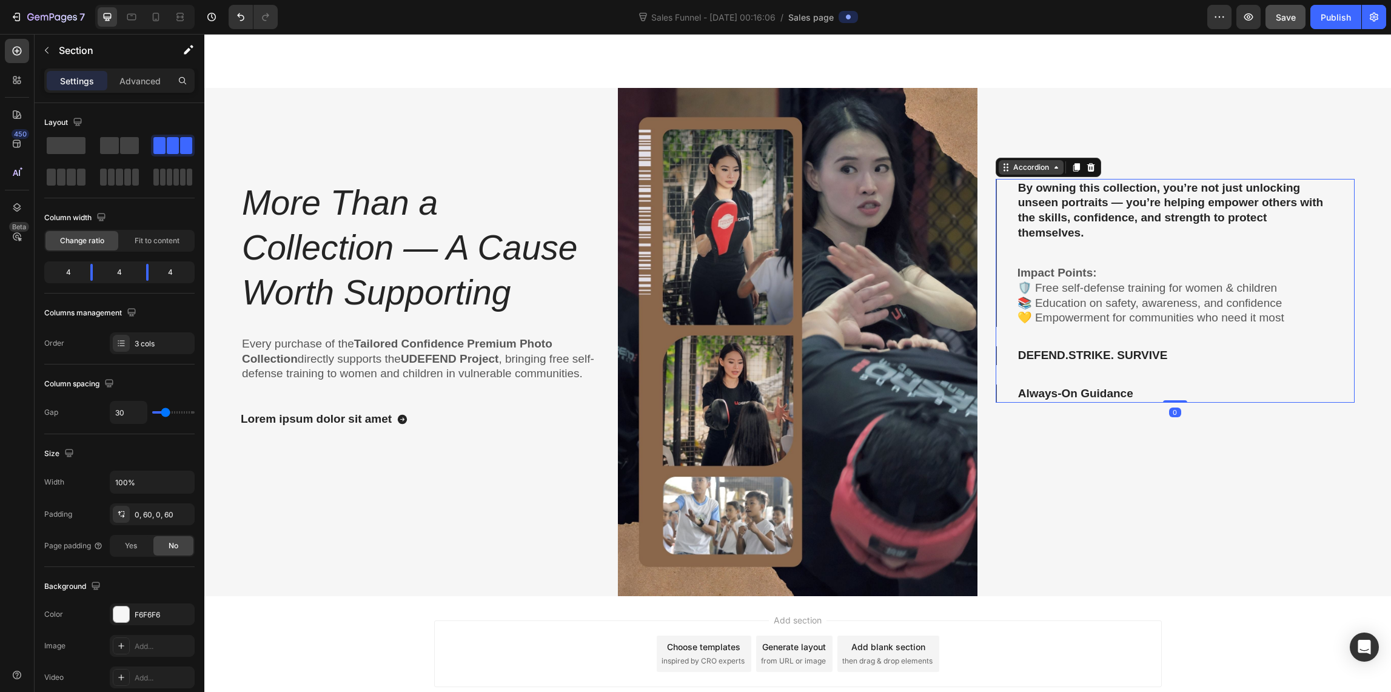
click at [1011, 172] on div "Accordion" at bounding box center [1031, 167] width 41 height 11
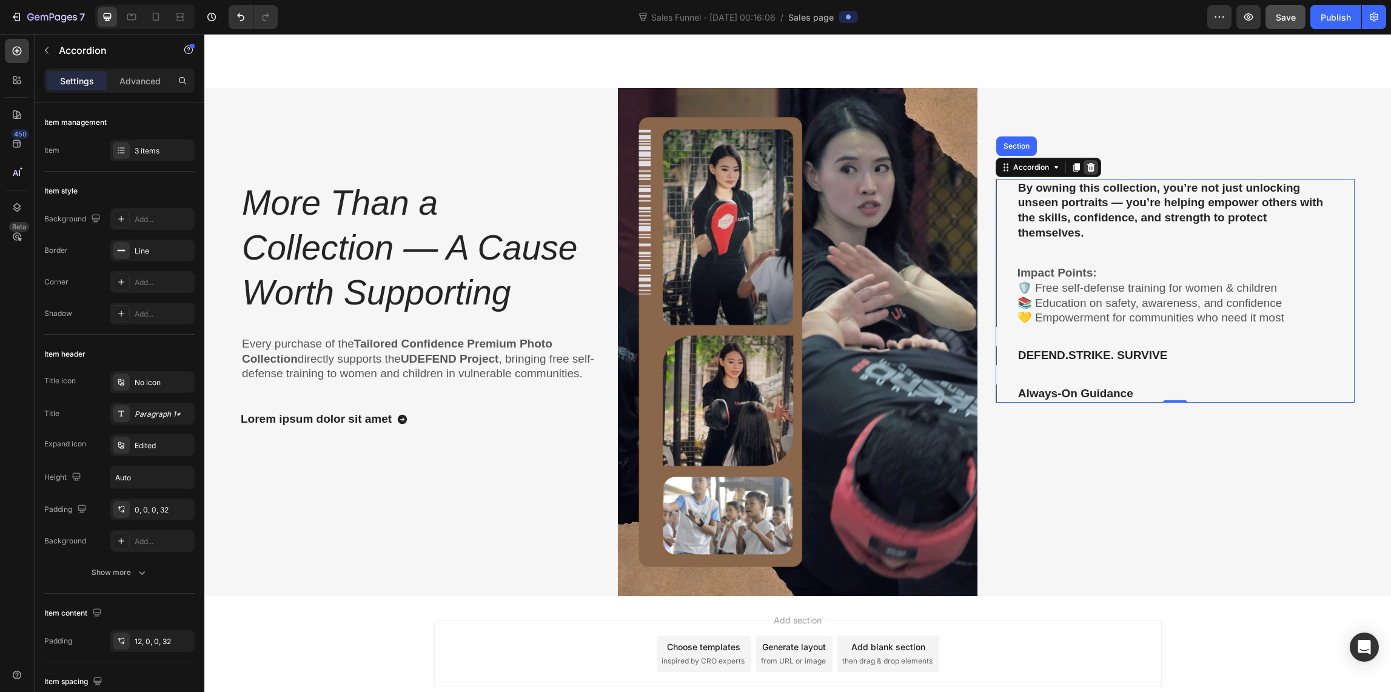
click at [1087, 166] on icon at bounding box center [1091, 167] width 10 height 10
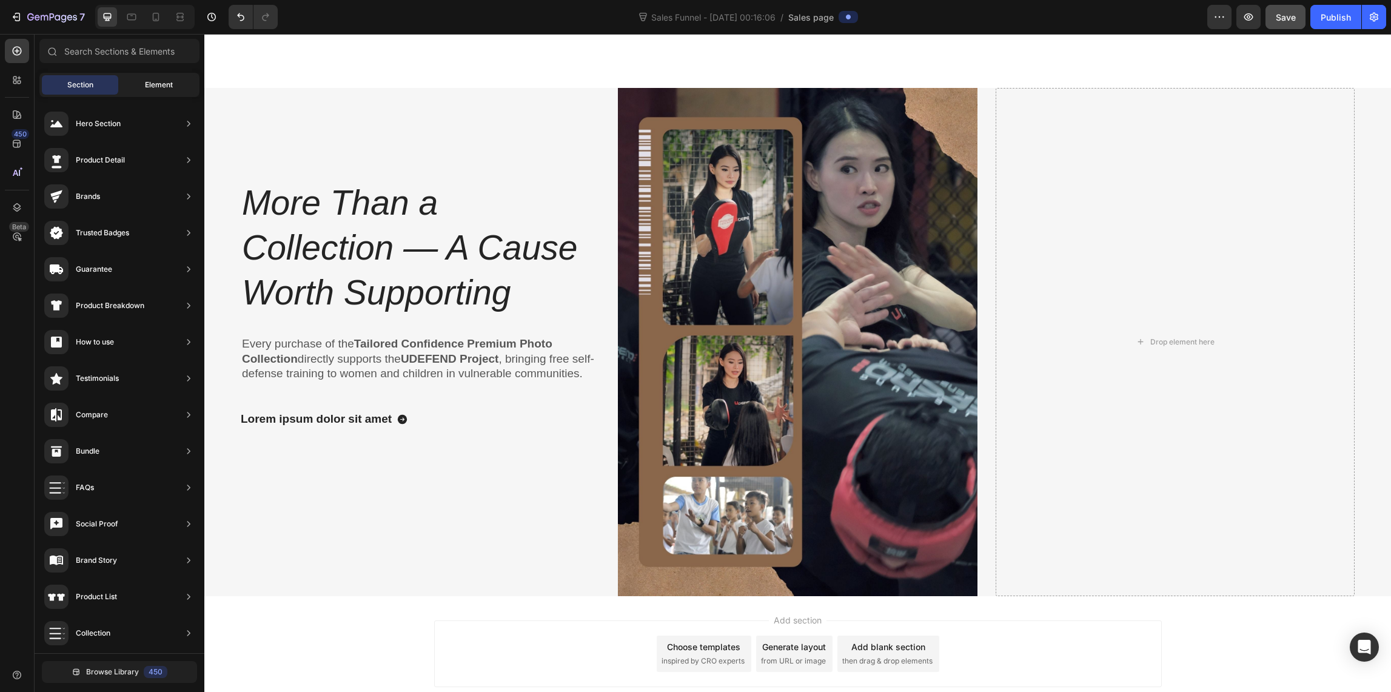
click at [139, 89] on div "Element" at bounding box center [159, 84] width 76 height 19
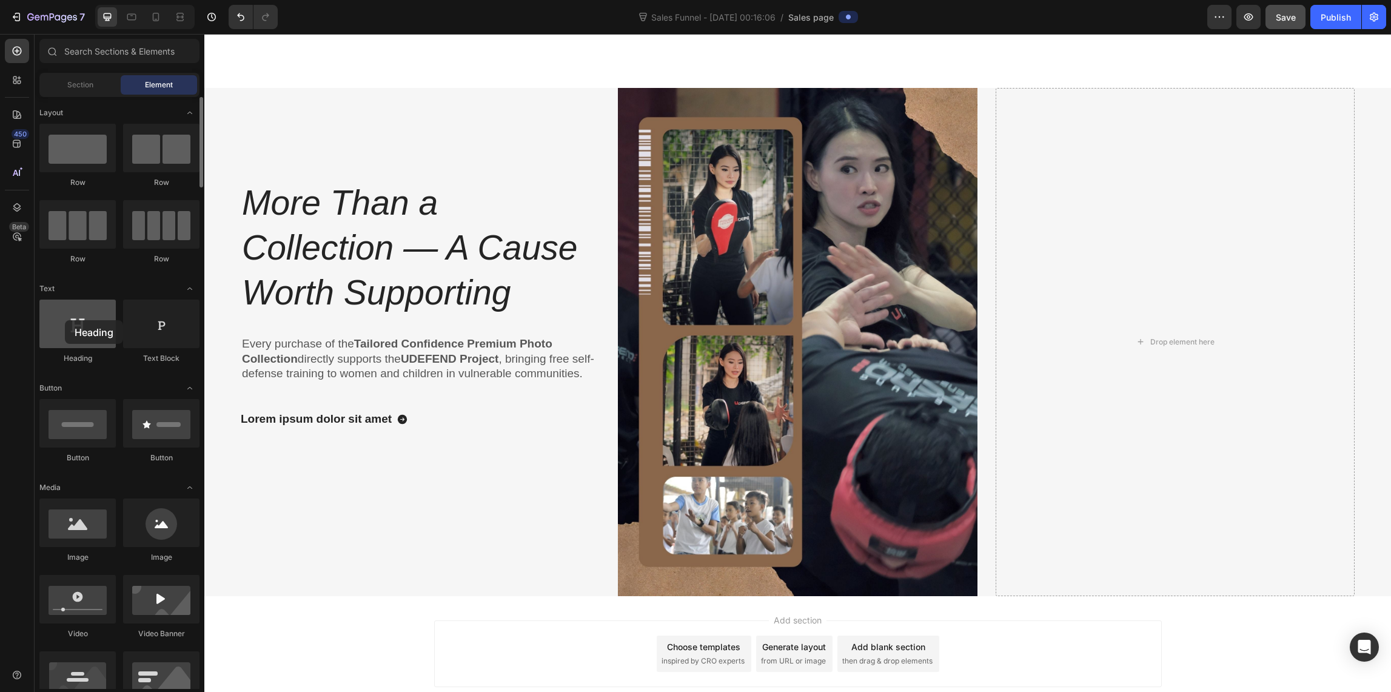
drag, startPoint x: 73, startPoint y: 332, endPoint x: 65, endPoint y: 320, distance: 14.8
click at [65, 320] on div at bounding box center [77, 323] width 76 height 49
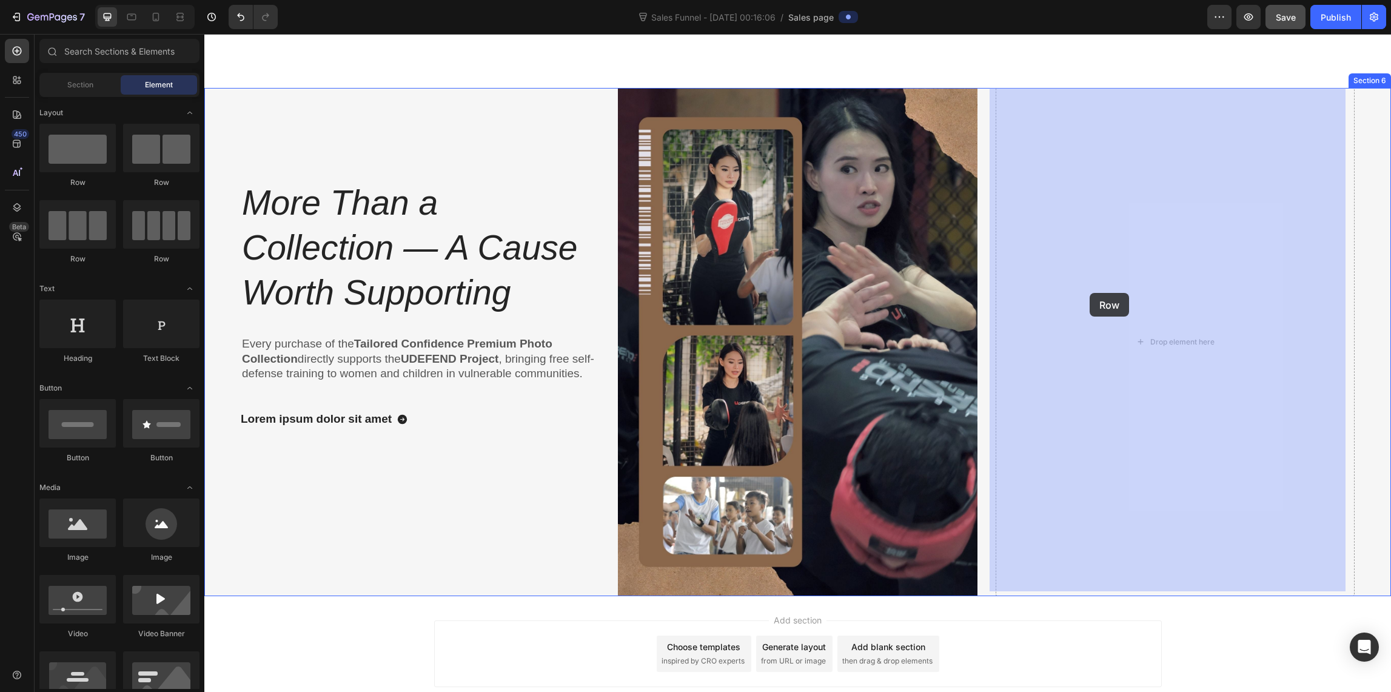
drag, startPoint x: 274, startPoint y: 182, endPoint x: 1089, endPoint y: 293, distance: 822.9
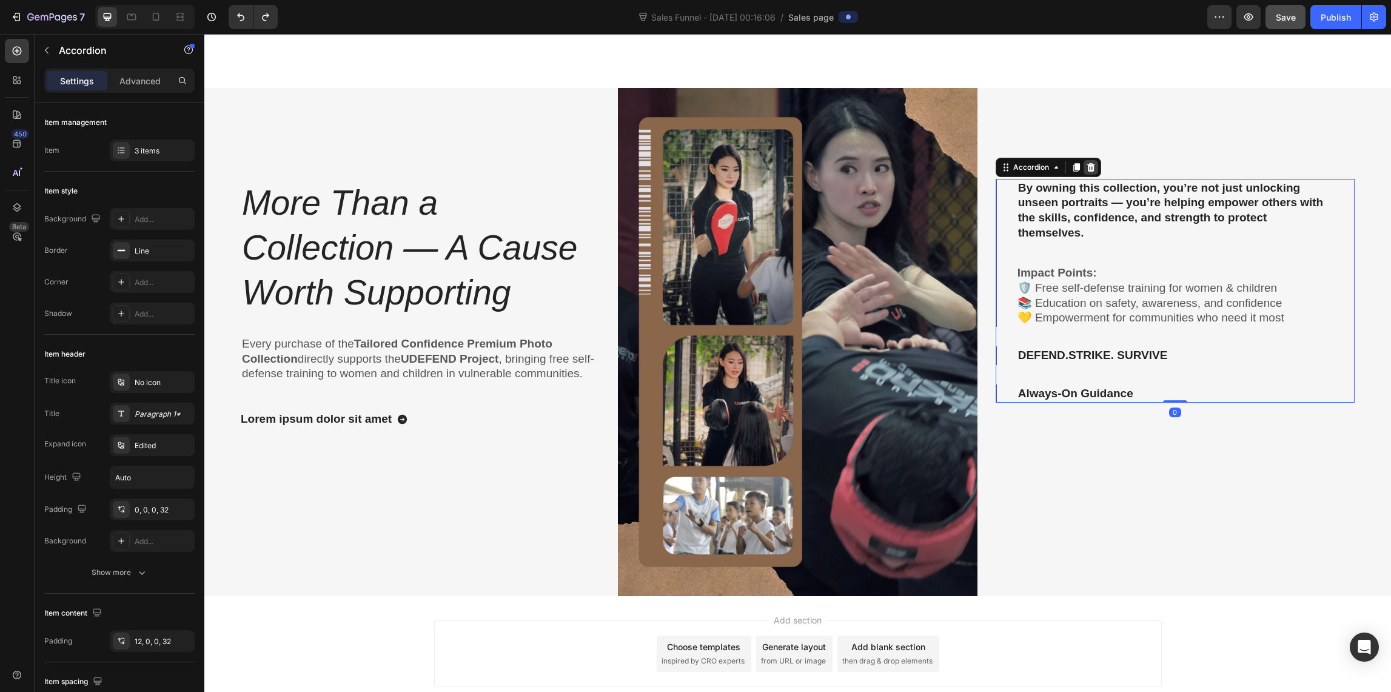
click at [1088, 169] on icon at bounding box center [1091, 167] width 10 height 10
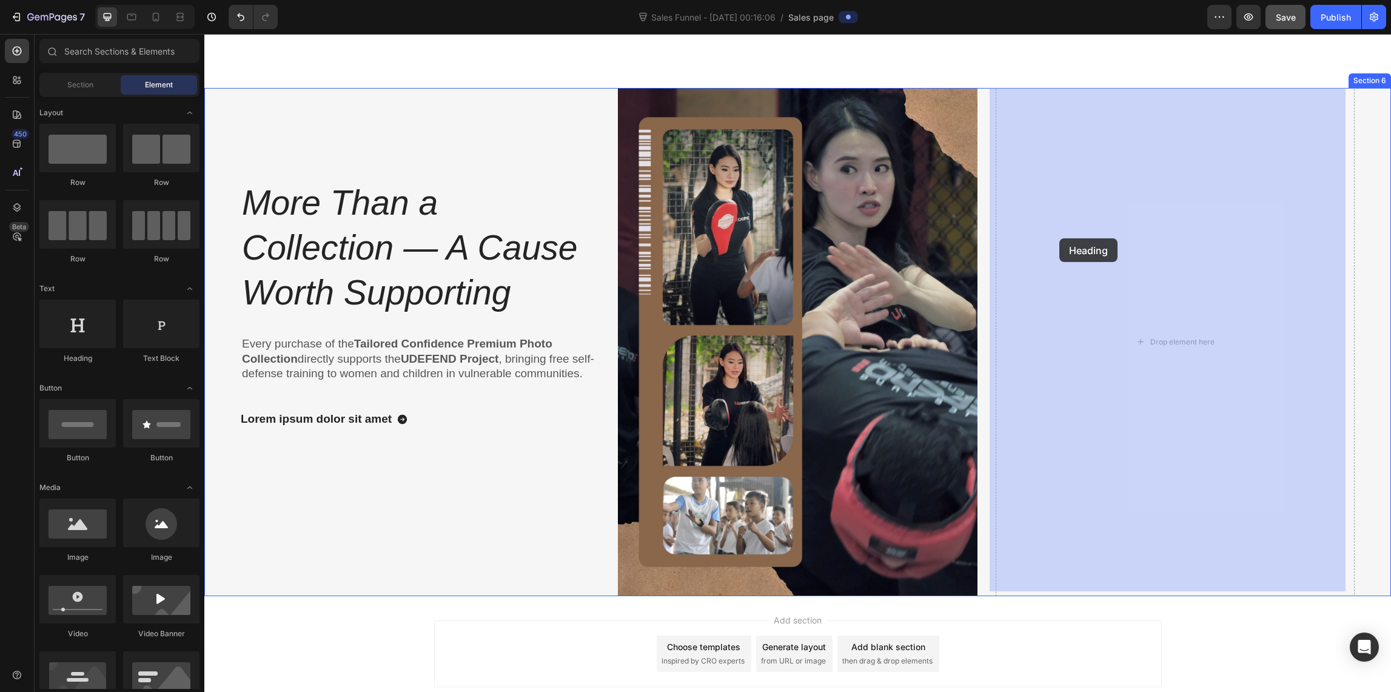
drag, startPoint x: 347, startPoint y: 389, endPoint x: 1057, endPoint y: 243, distance: 724.7
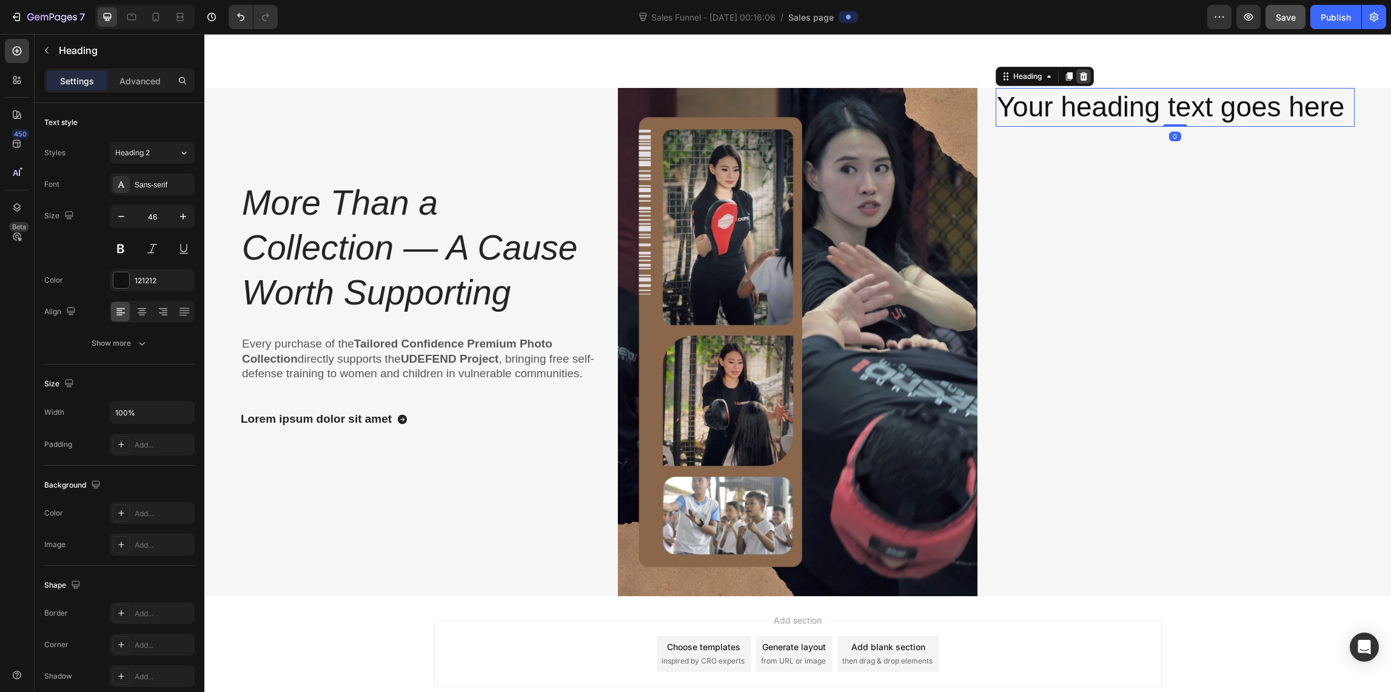
click at [1079, 78] on icon at bounding box center [1083, 76] width 8 height 8
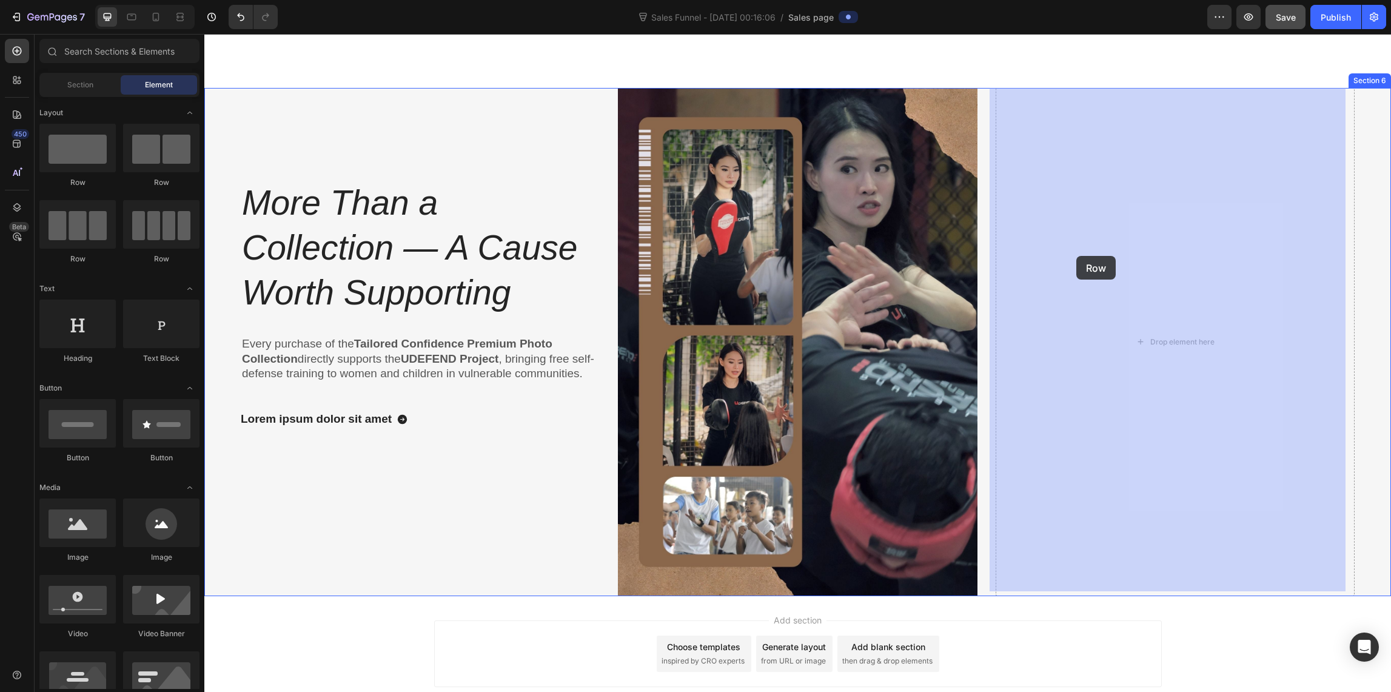
drag, startPoint x: 275, startPoint y: 183, endPoint x: 1076, endPoint y: 256, distance: 804.8
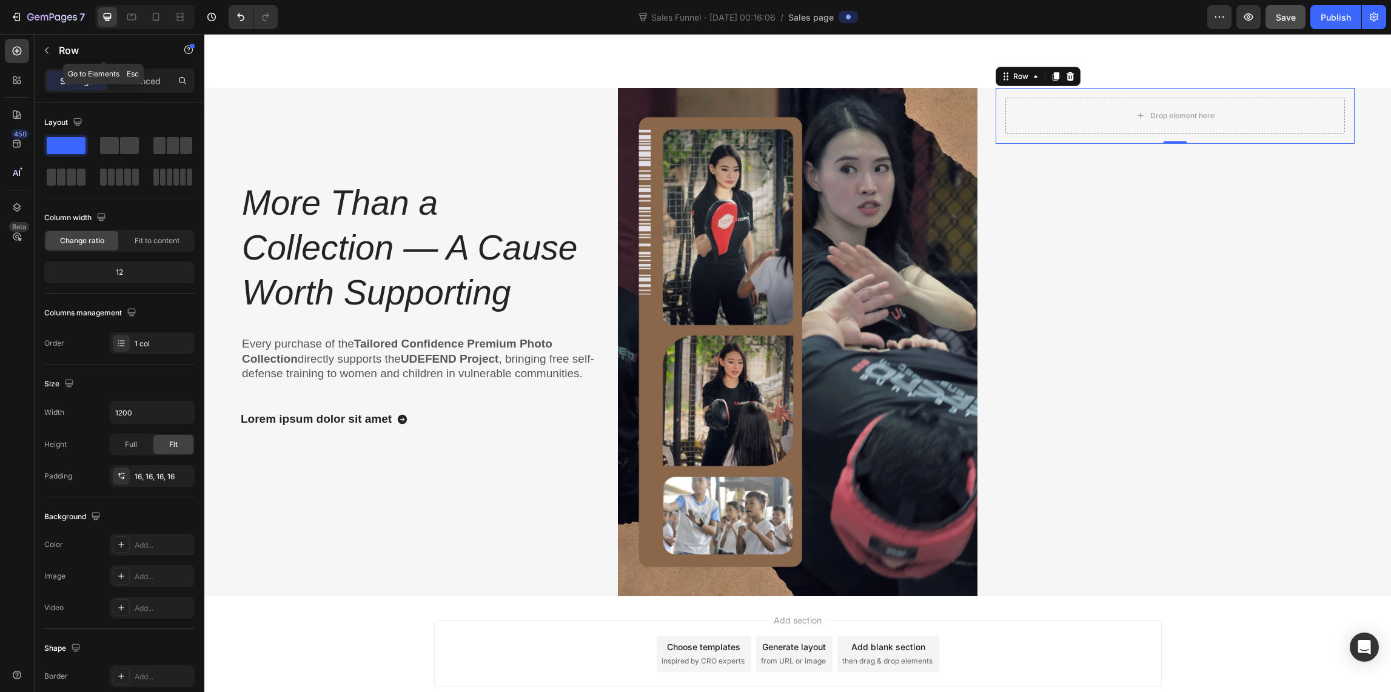
click at [49, 50] on icon "button" at bounding box center [47, 50] width 10 height 10
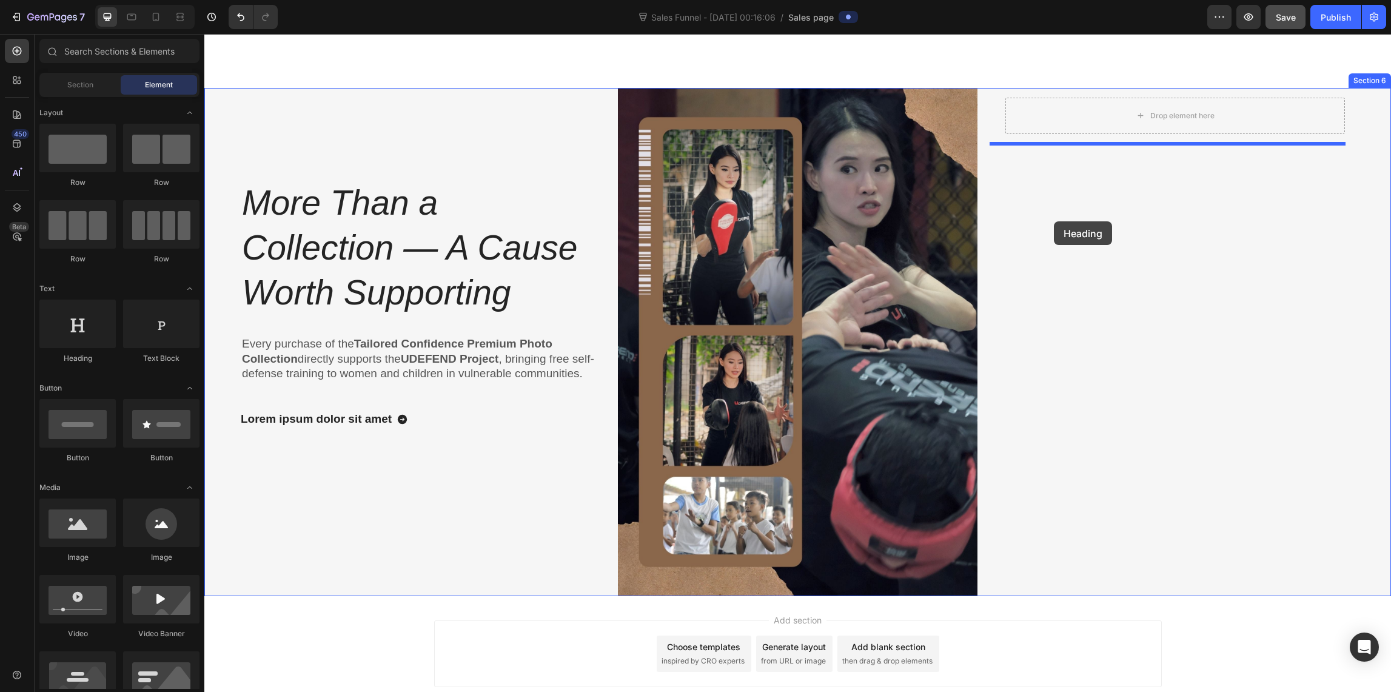
drag, startPoint x: 286, startPoint y: 363, endPoint x: 1054, endPoint y: 221, distance: 781.0
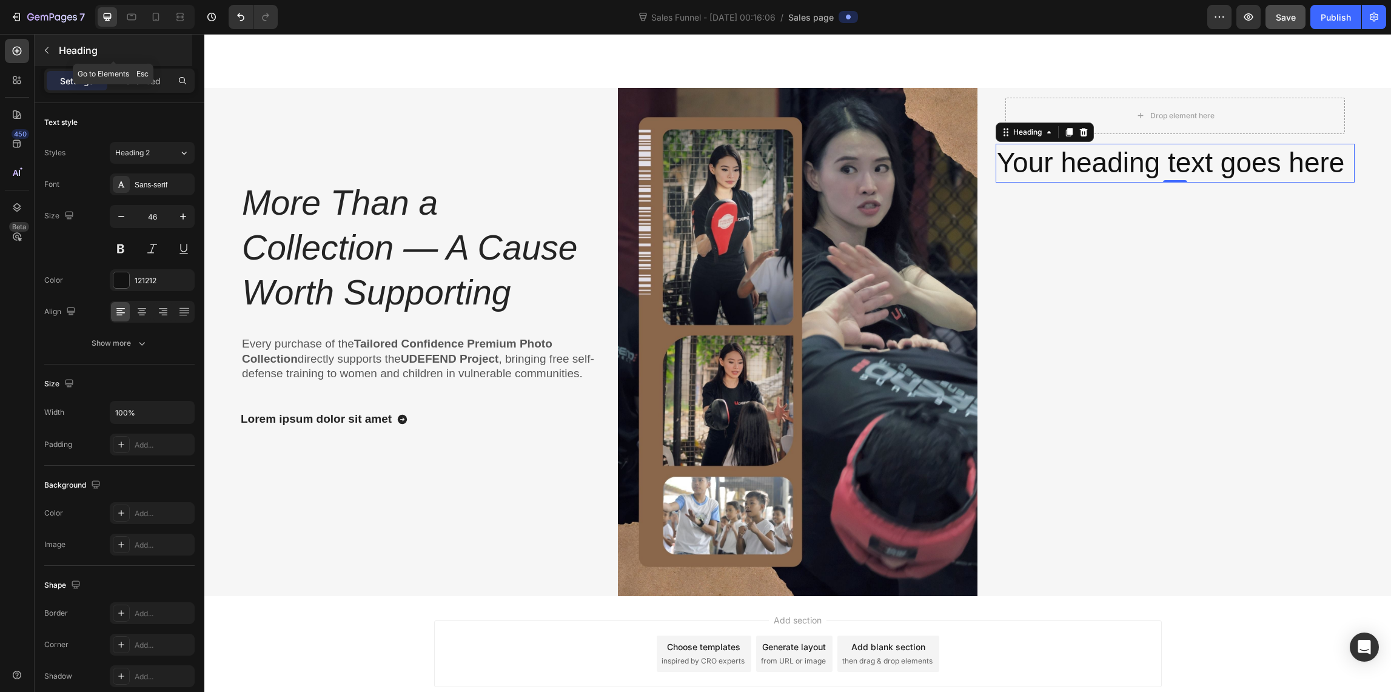
click at [45, 52] on icon "button" at bounding box center [47, 50] width 10 height 10
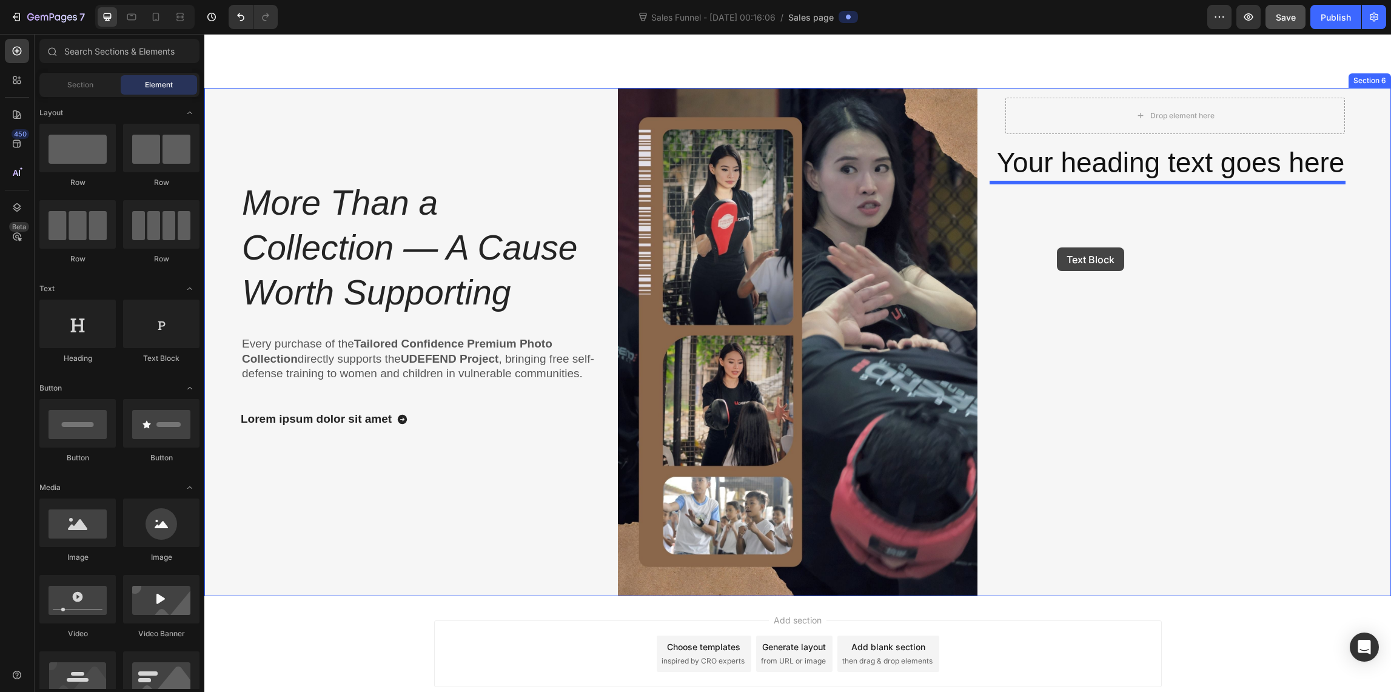
drag, startPoint x: 362, startPoint y: 366, endPoint x: 1057, endPoint y: 247, distance: 704.8
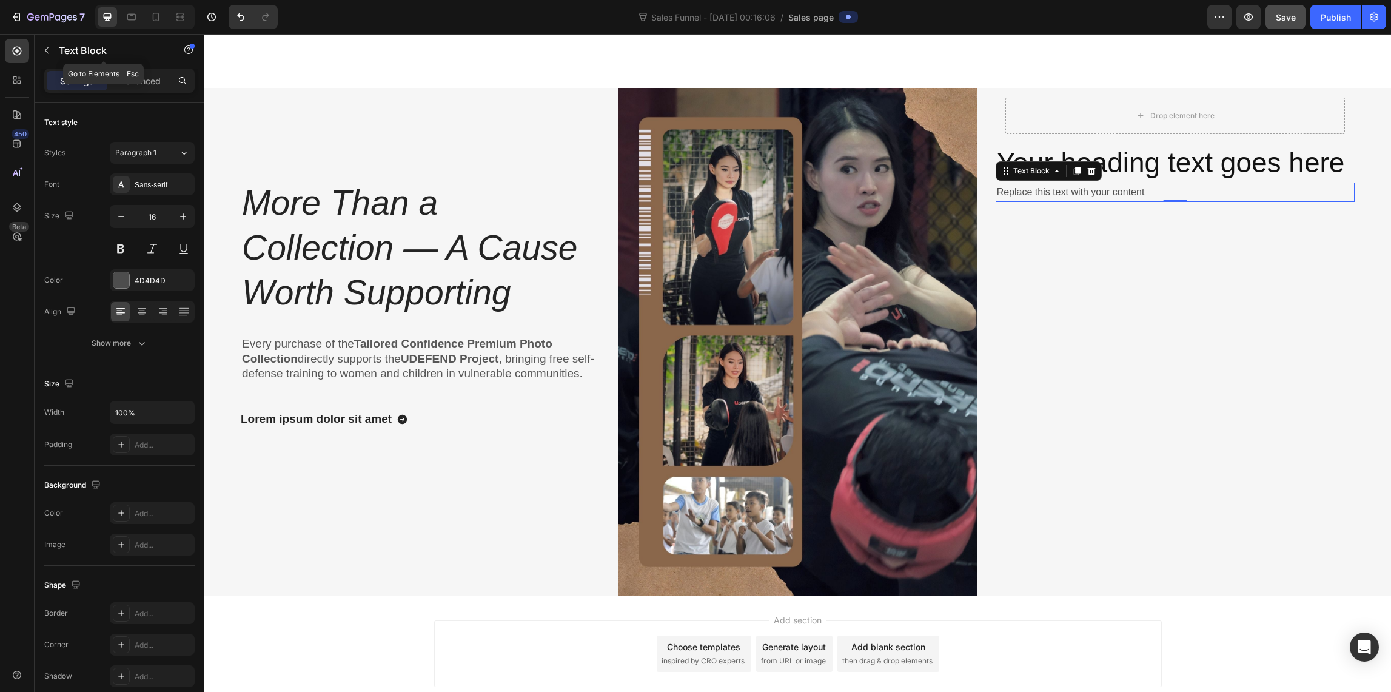
click at [44, 45] on icon "button" at bounding box center [47, 50] width 10 height 10
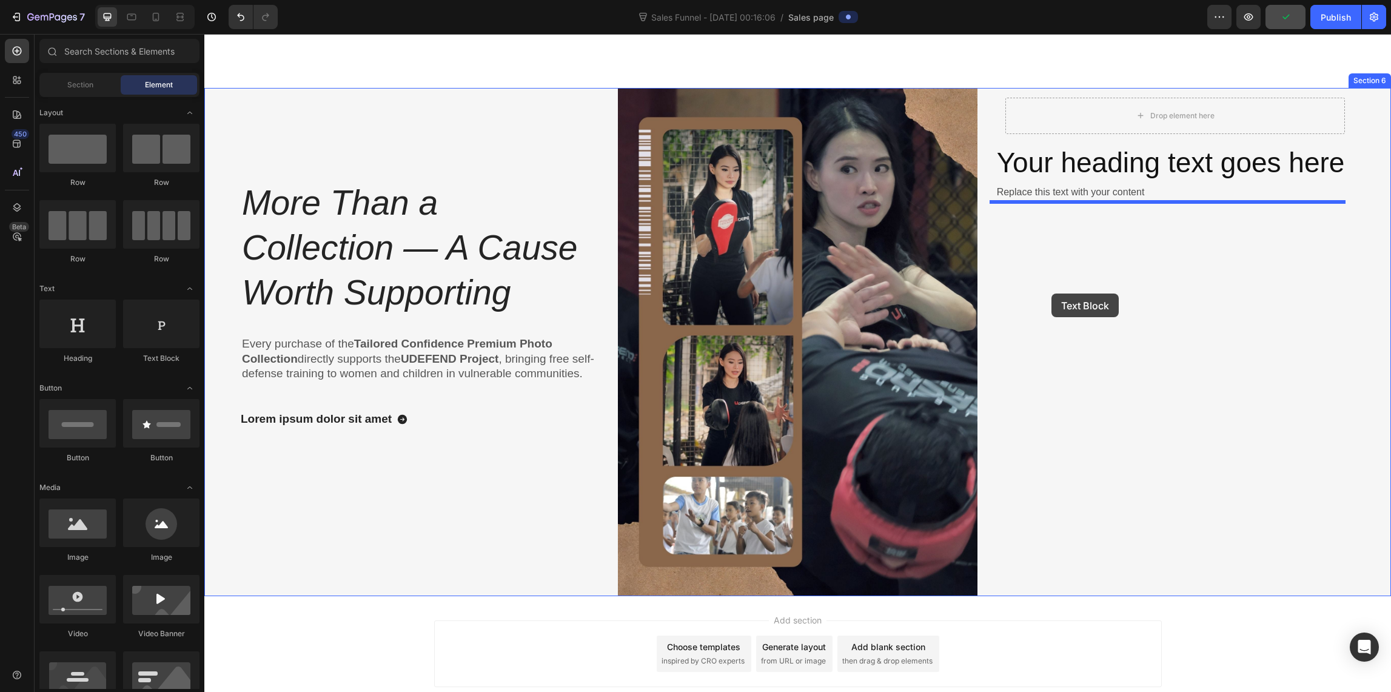
drag, startPoint x: 364, startPoint y: 352, endPoint x: 1051, endPoint y: 293, distance: 690.0
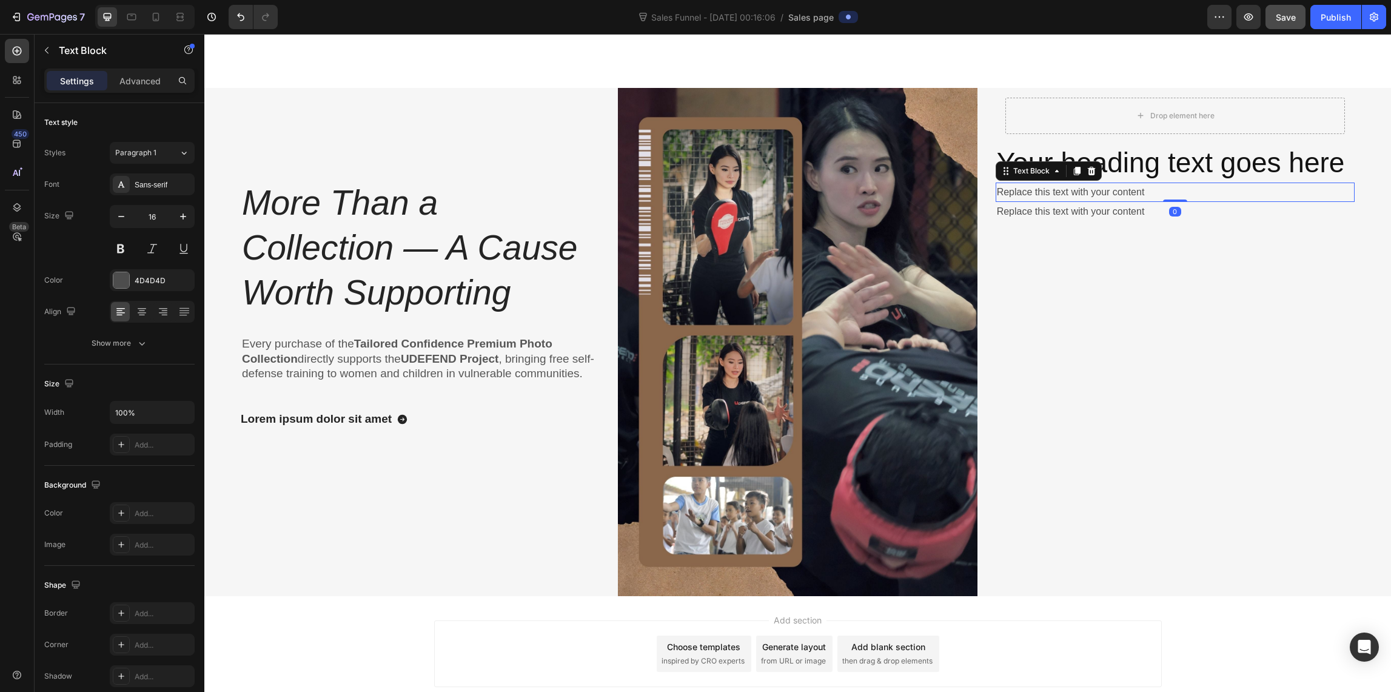
click at [1126, 190] on div "Replace this text with your content" at bounding box center [1174, 192] width 359 height 20
click at [1157, 166] on h2 "Your heading text goes here" at bounding box center [1174, 163] width 359 height 39
click at [1325, 157] on h2 "Your heading text goes here" at bounding box center [1174, 163] width 359 height 39
click at [1340, 158] on p "Your heading text goes here" at bounding box center [1175, 163] width 356 height 36
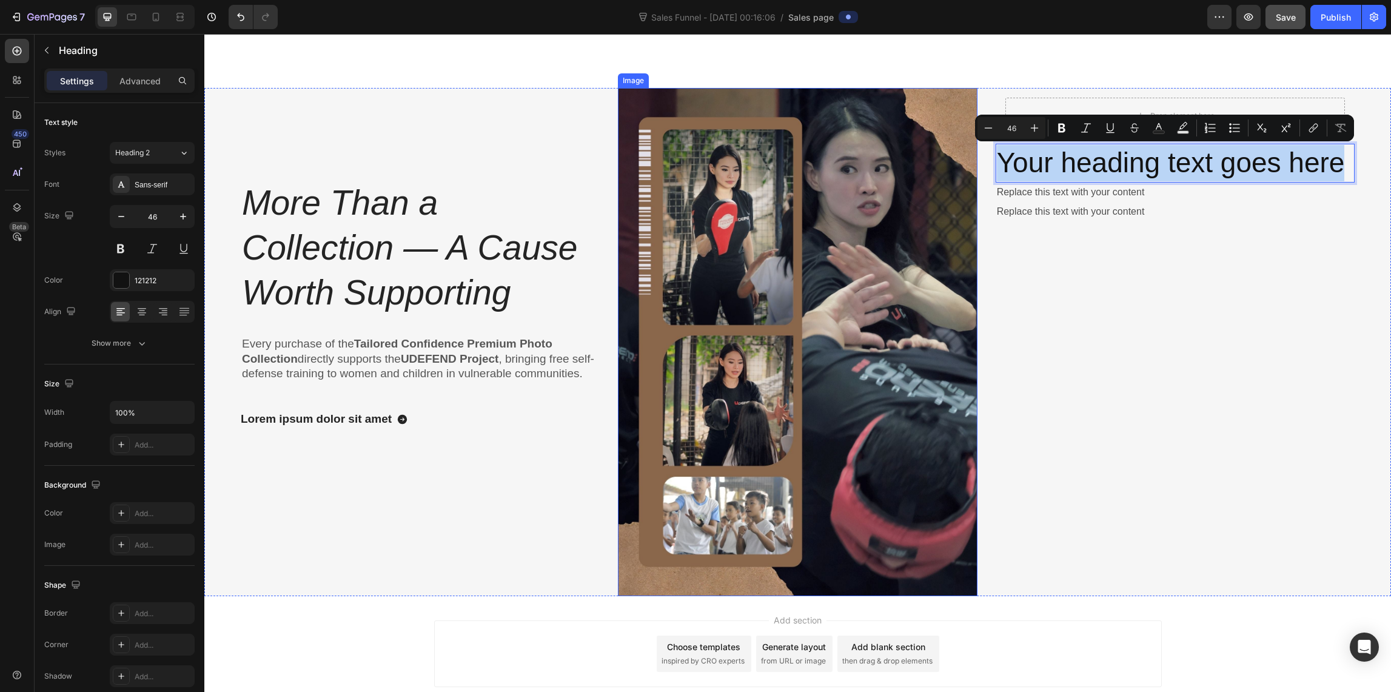
drag, startPoint x: 1334, startPoint y: 158, endPoint x: 941, endPoint y: 153, distance: 393.5
click at [942, 154] on div "More Than a Collection — A Cause Worth Supporting Heading Every purchase of the…" at bounding box center [797, 342] width 1186 height 508
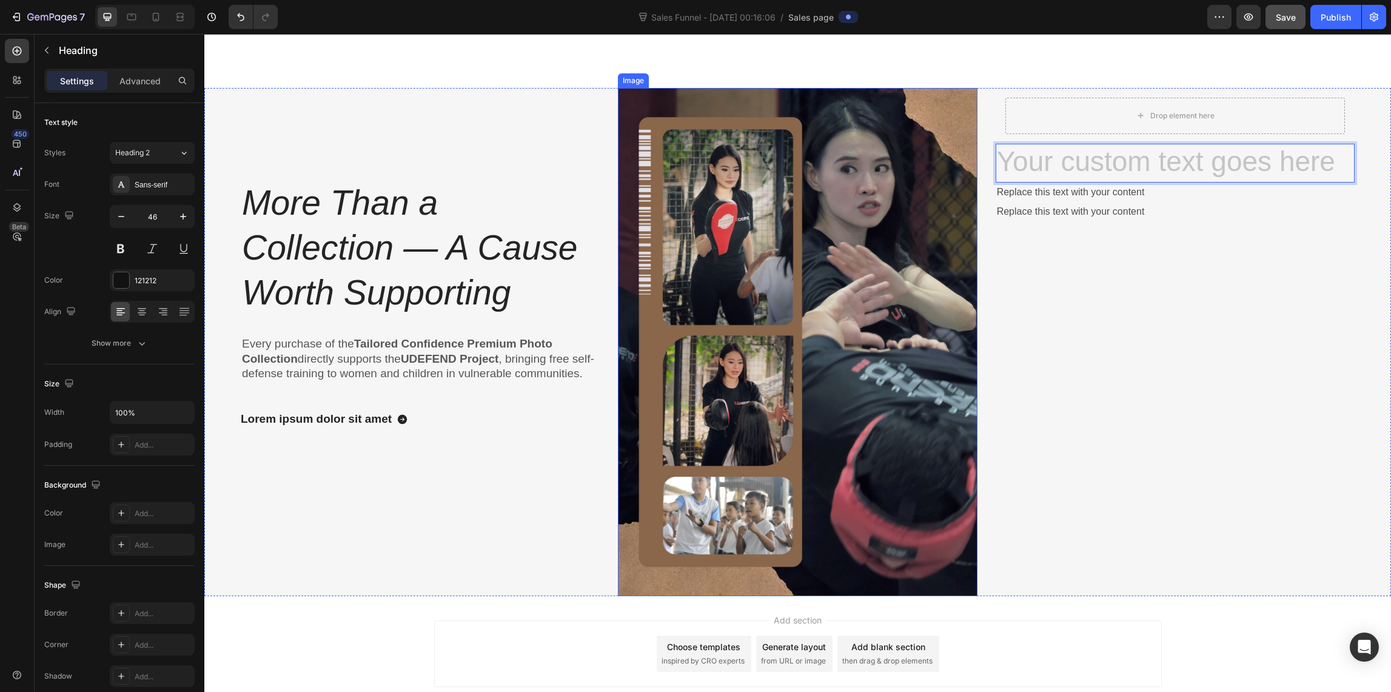
scroll to position [1994, 0]
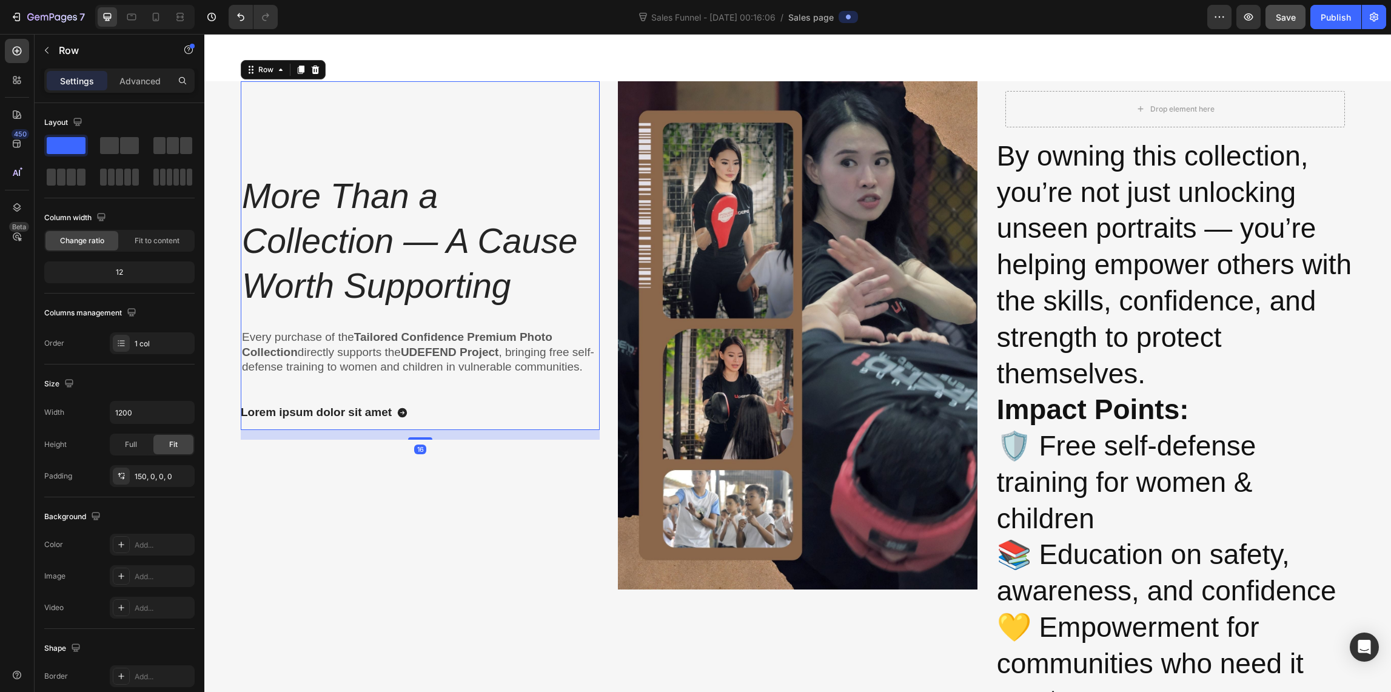
click at [463, 113] on div "More Than a Collection — A Cause Worth Supporting Heading Every purchase of the…" at bounding box center [420, 255] width 359 height 349
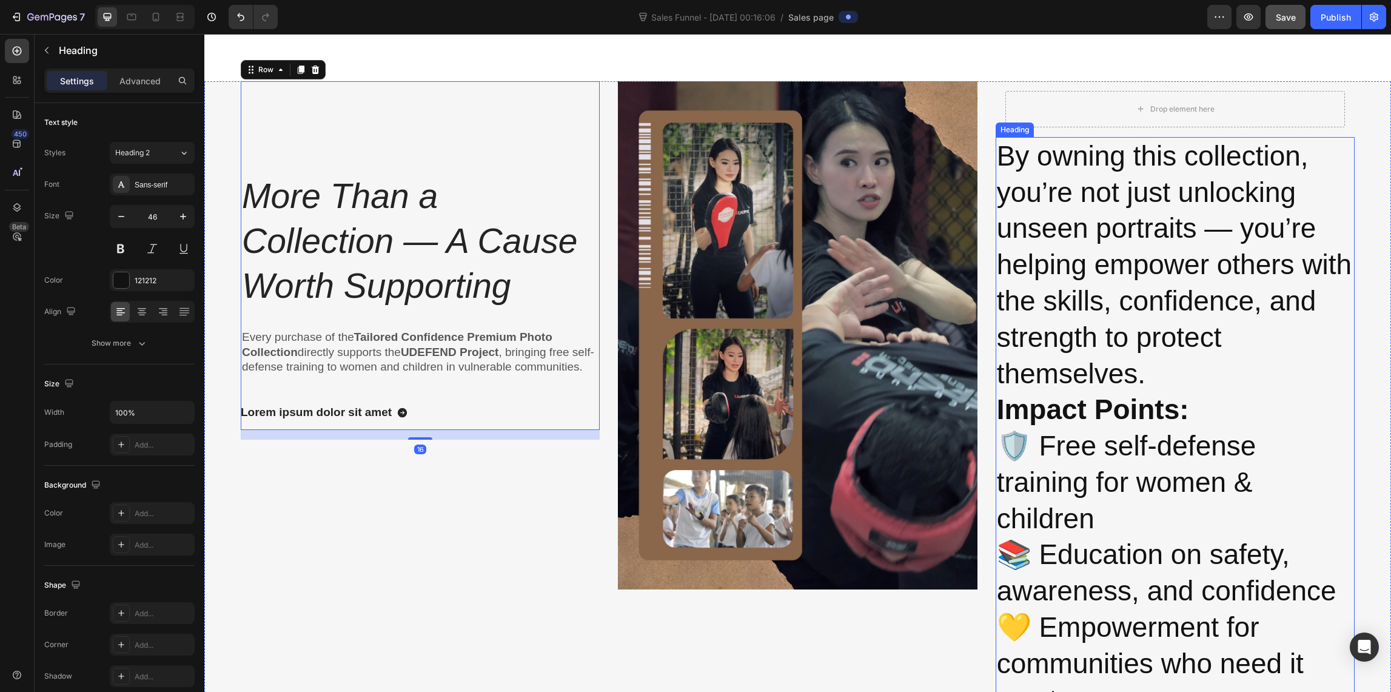
click at [1139, 206] on p "By owning this collection, you’re not just unlocking unseen portraits — you’re …" at bounding box center [1175, 428] width 356 height 580
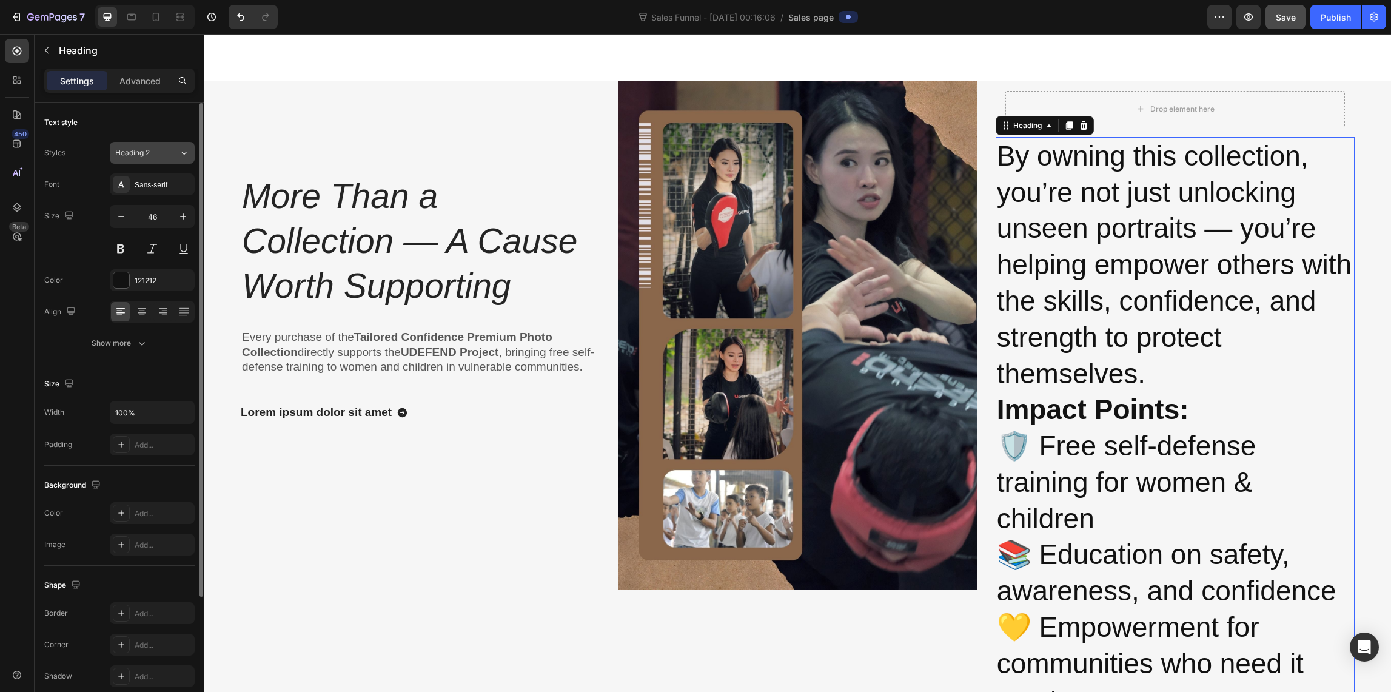
click at [154, 155] on div "Heading 2" at bounding box center [139, 152] width 49 height 11
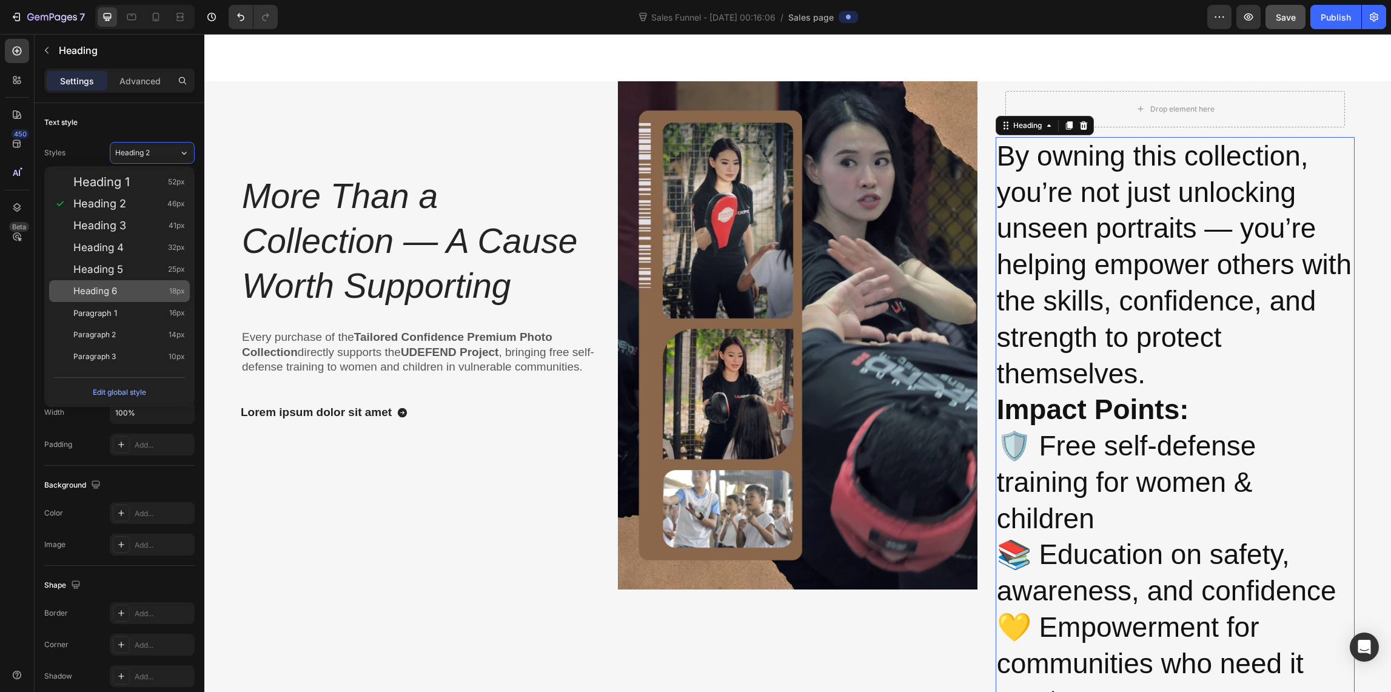
click at [129, 287] on div "Heading 6 18px" at bounding box center [129, 291] width 112 height 12
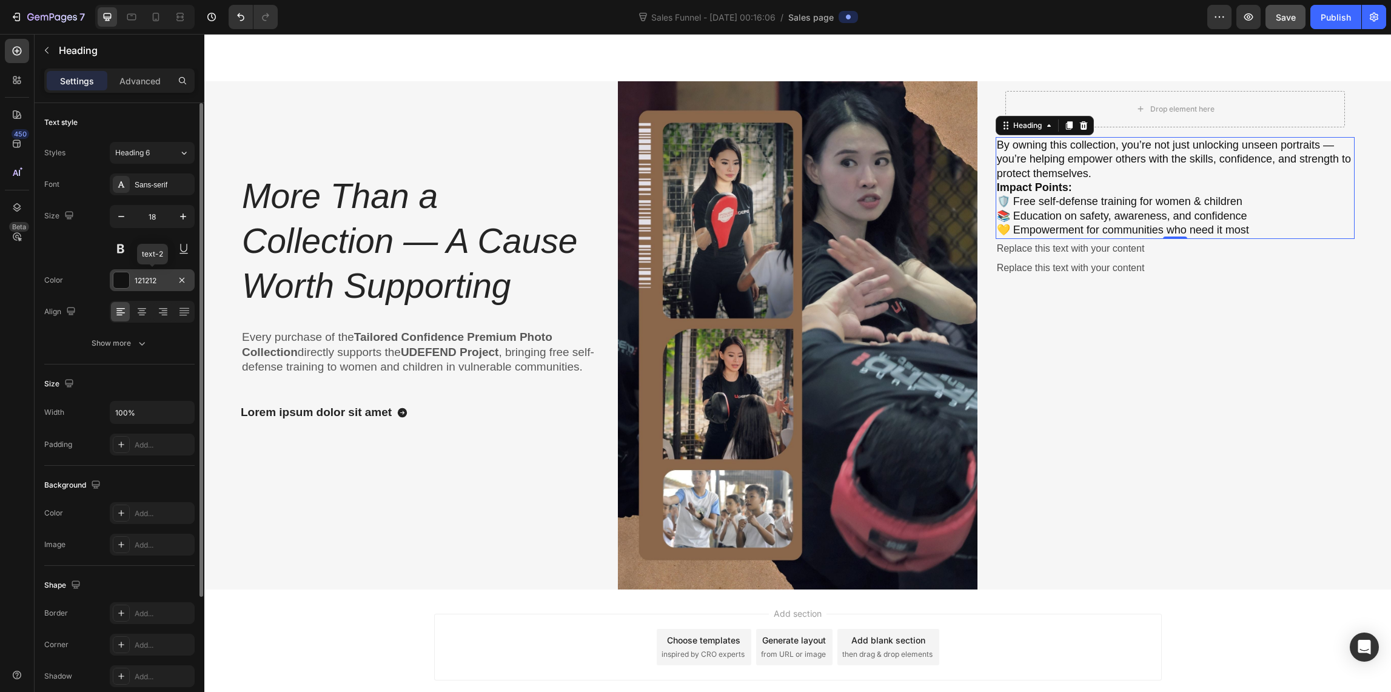
type input "46"
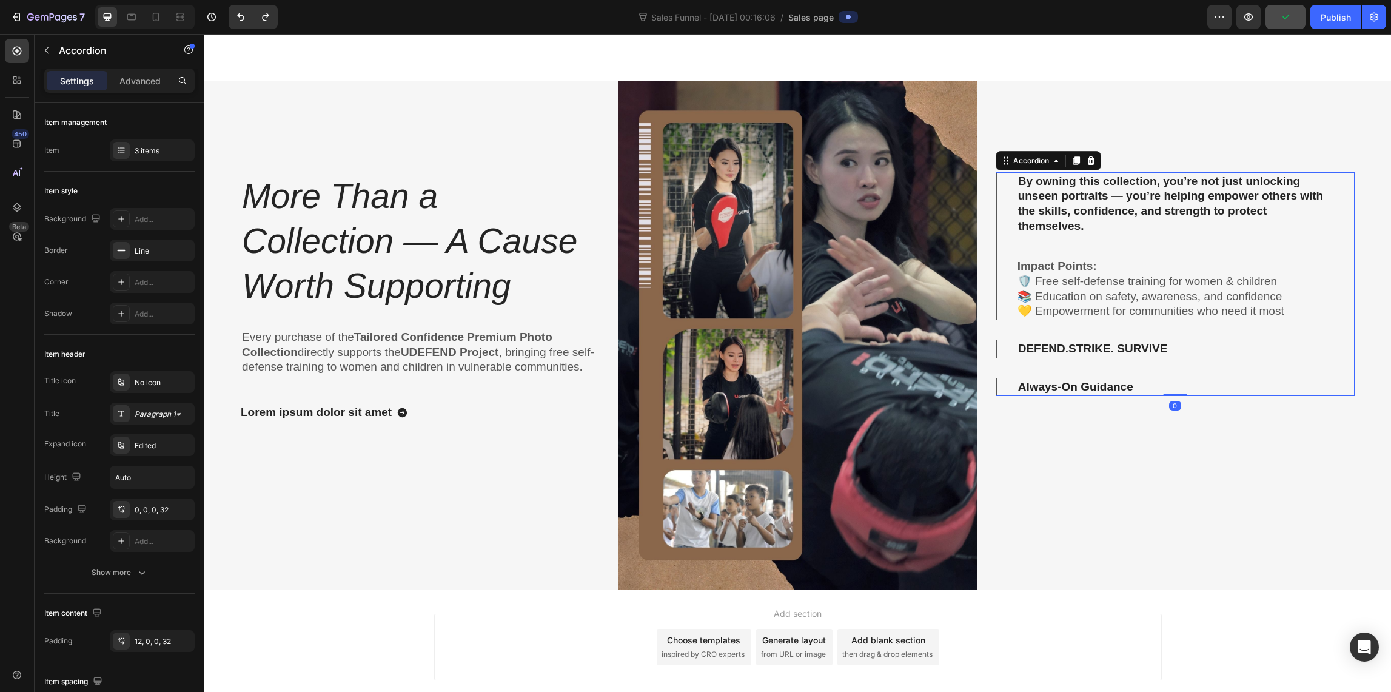
click at [1085, 387] on p "Always-On Guidance" at bounding box center [1075, 387] width 115 height 15
click at [1117, 390] on p "Always-On Guidance" at bounding box center [1075, 387] width 115 height 15
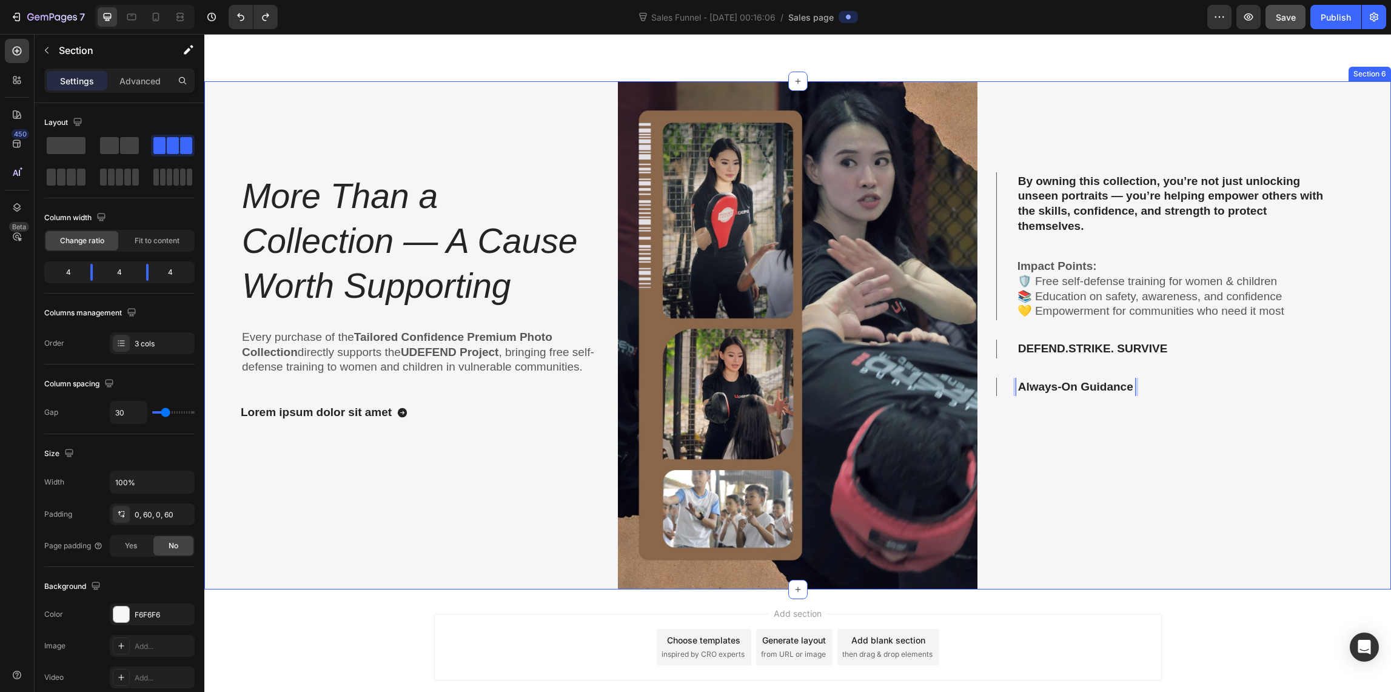
click at [1129, 430] on div "By owning this collection, you’re not just unlocking unseen portraits — you’re …" at bounding box center [1174, 335] width 359 height 508
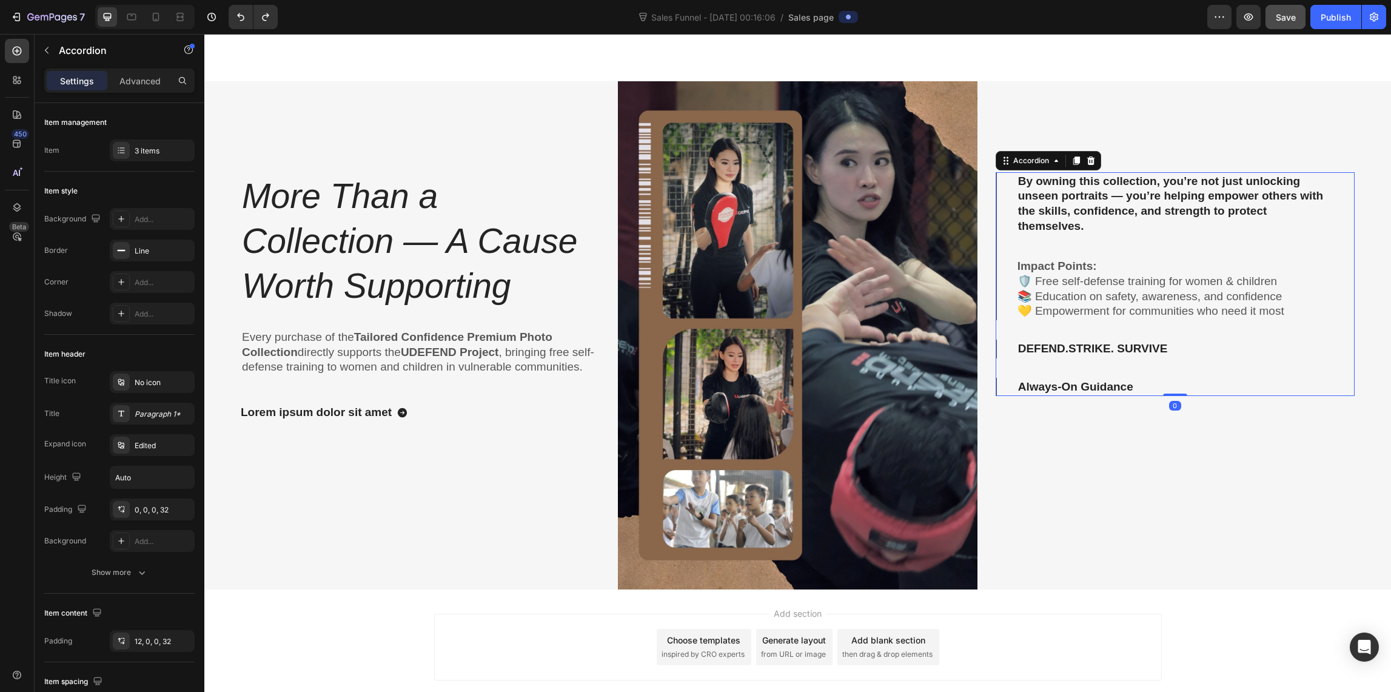
click at [997, 379] on div "Always-On Guidance" at bounding box center [1175, 387] width 357 height 19
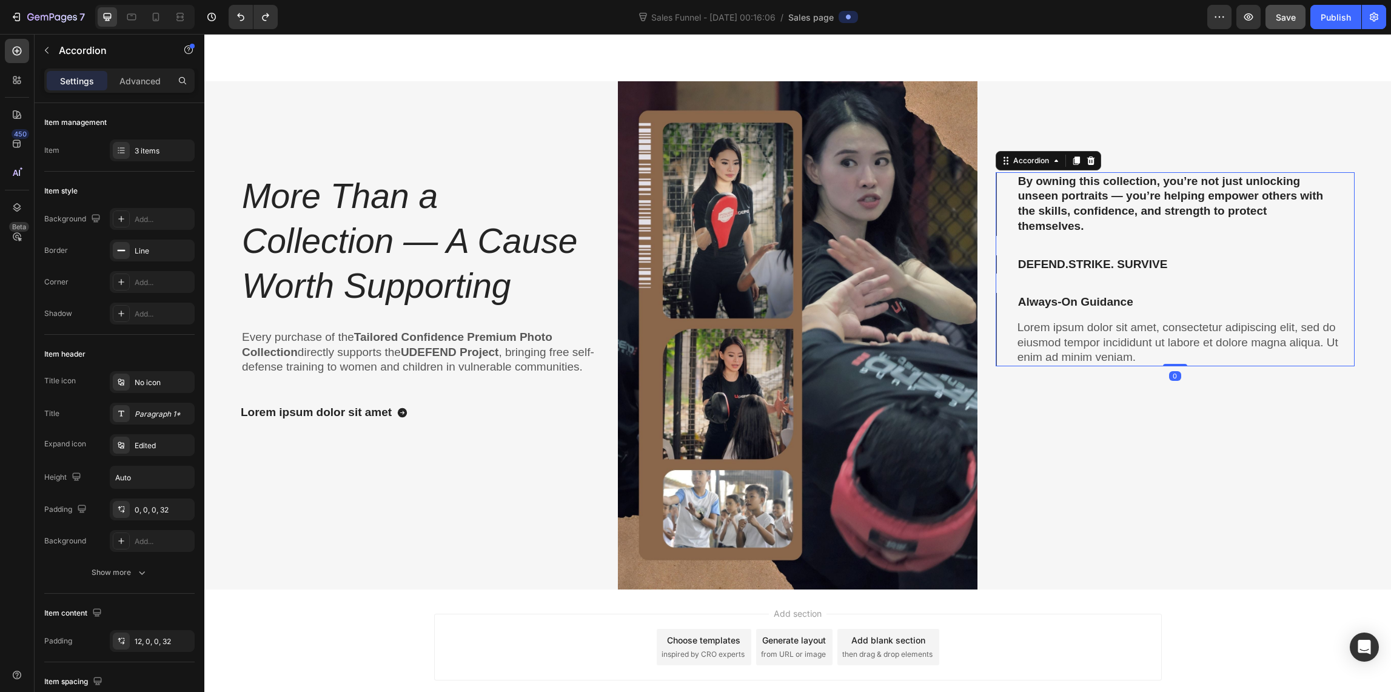
click at [997, 357] on div "Lorem ipsum dolor sit amet, consectetur adipiscing elit, sed do eiusmod tempor …" at bounding box center [1175, 339] width 357 height 55
click at [1097, 248] on div "By owning this collection, you’re not just unlocking unseen portraits — you’re …" at bounding box center [1174, 269] width 359 height 194
drag, startPoint x: 1105, startPoint y: 297, endPoint x: 1110, endPoint y: 309, distance: 13.3
click at [1105, 298] on p "Always-On Guidance" at bounding box center [1075, 302] width 115 height 15
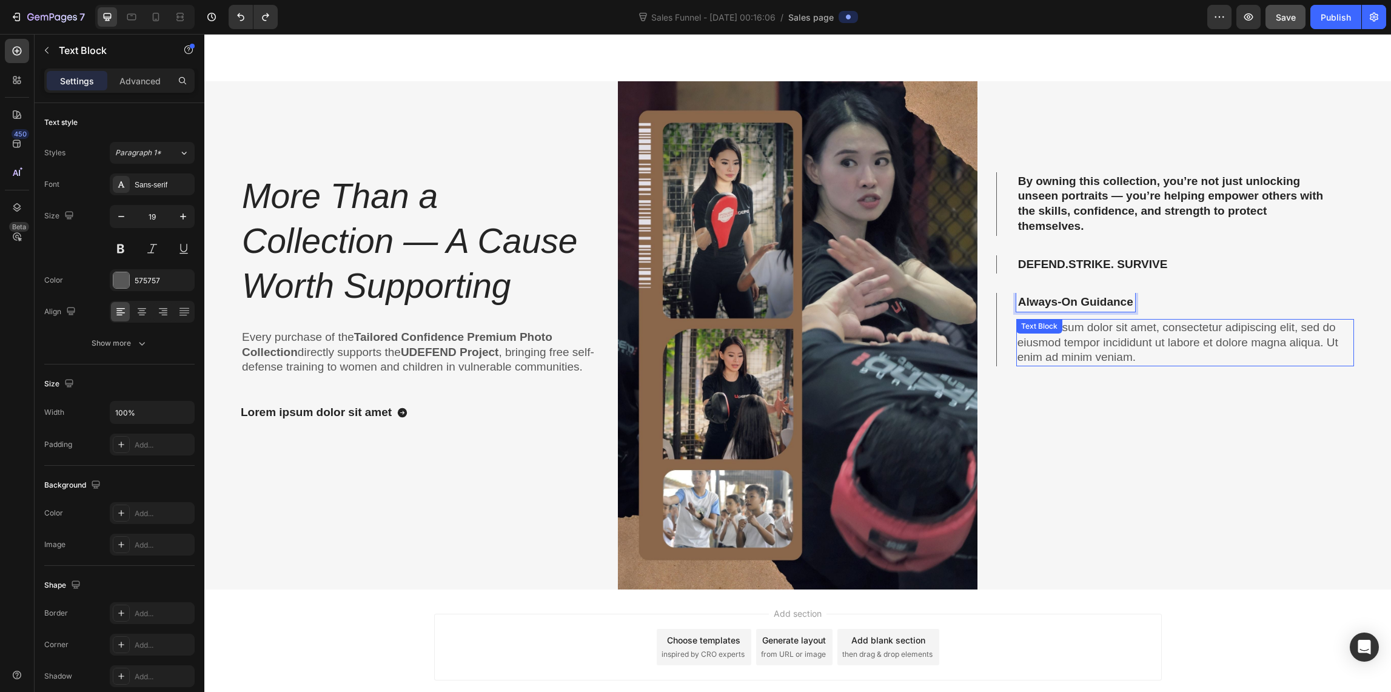
click at [1122, 326] on p "Lorem ipsum dolor sit amet, consectetur adipiscing elit, sed do eiusmod tempor …" at bounding box center [1184, 342] width 335 height 45
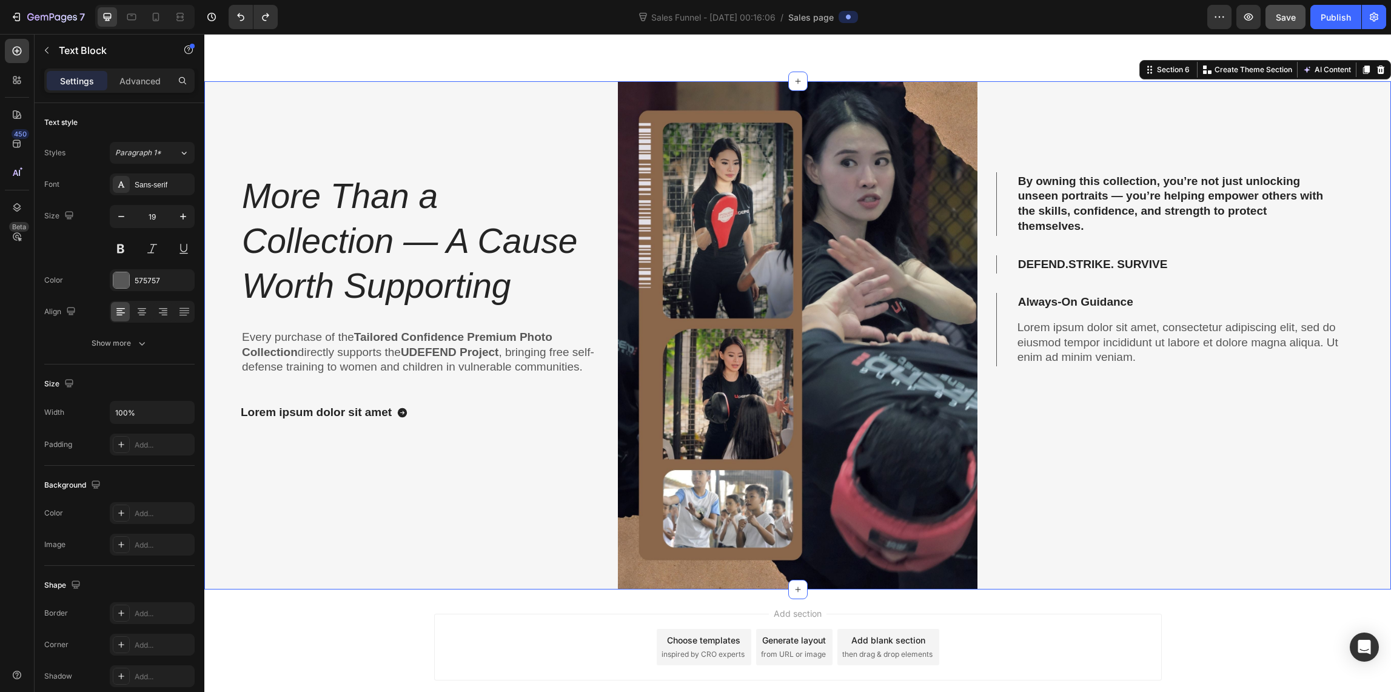
click at [1212, 410] on div "By owning this collection, you’re not just unlocking unseen portraits — you’re …" at bounding box center [1174, 335] width 359 height 508
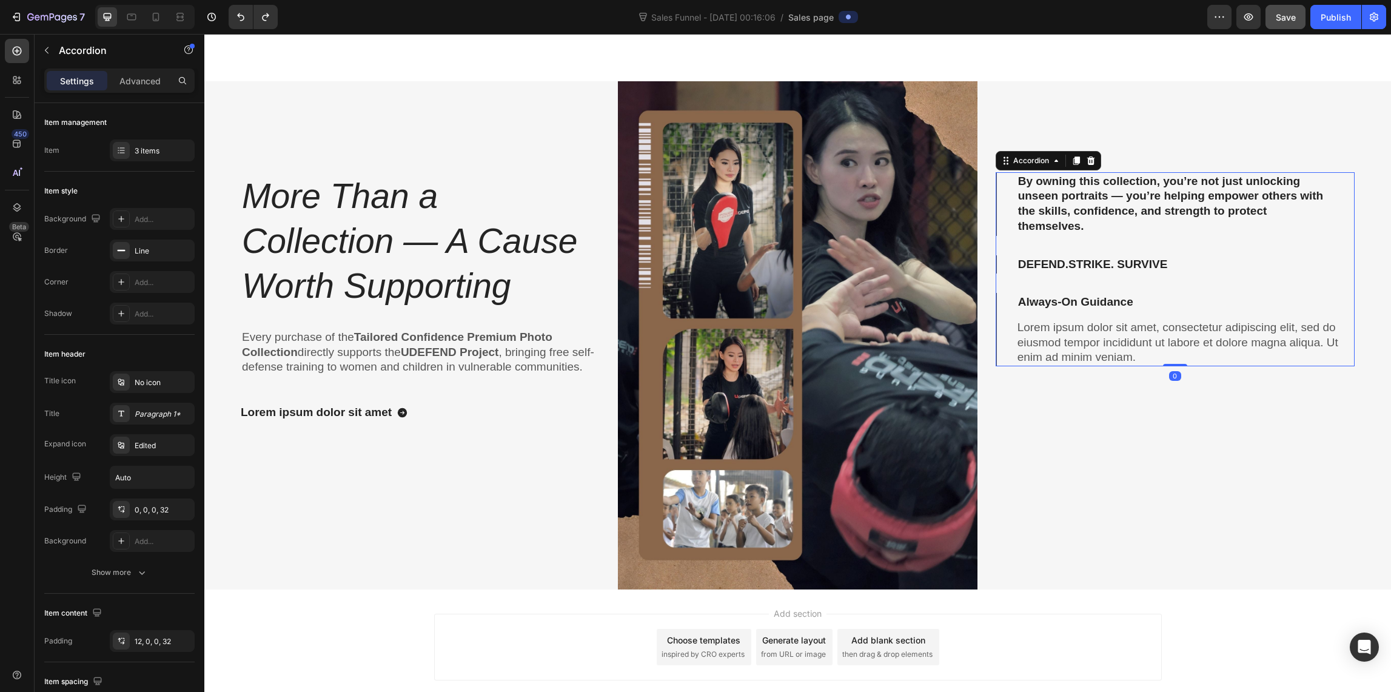
click at [1122, 217] on p "By owning this collection, you’re not just unlocking unseen portraits — you’re …" at bounding box center [1175, 204] width 315 height 60
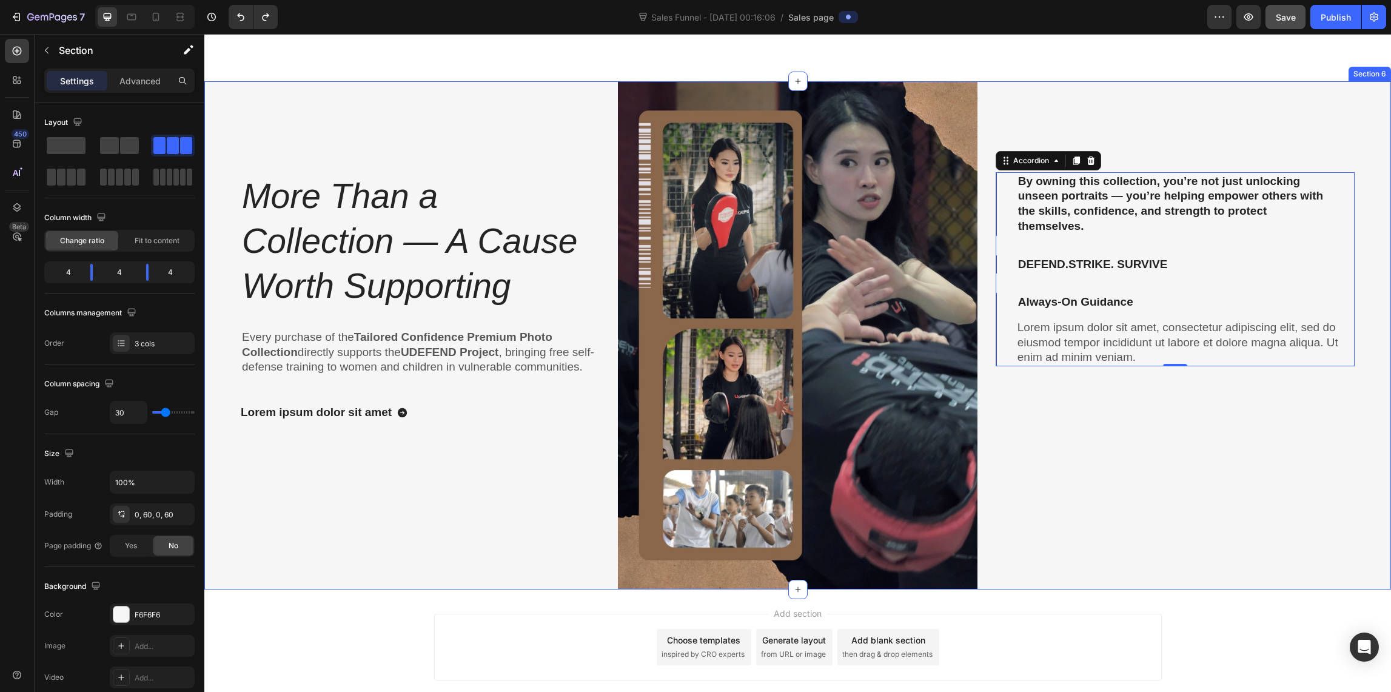
click at [1144, 442] on div "By owning this collection, you’re not just unlocking unseen portraits — you’re …" at bounding box center [1174, 335] width 359 height 508
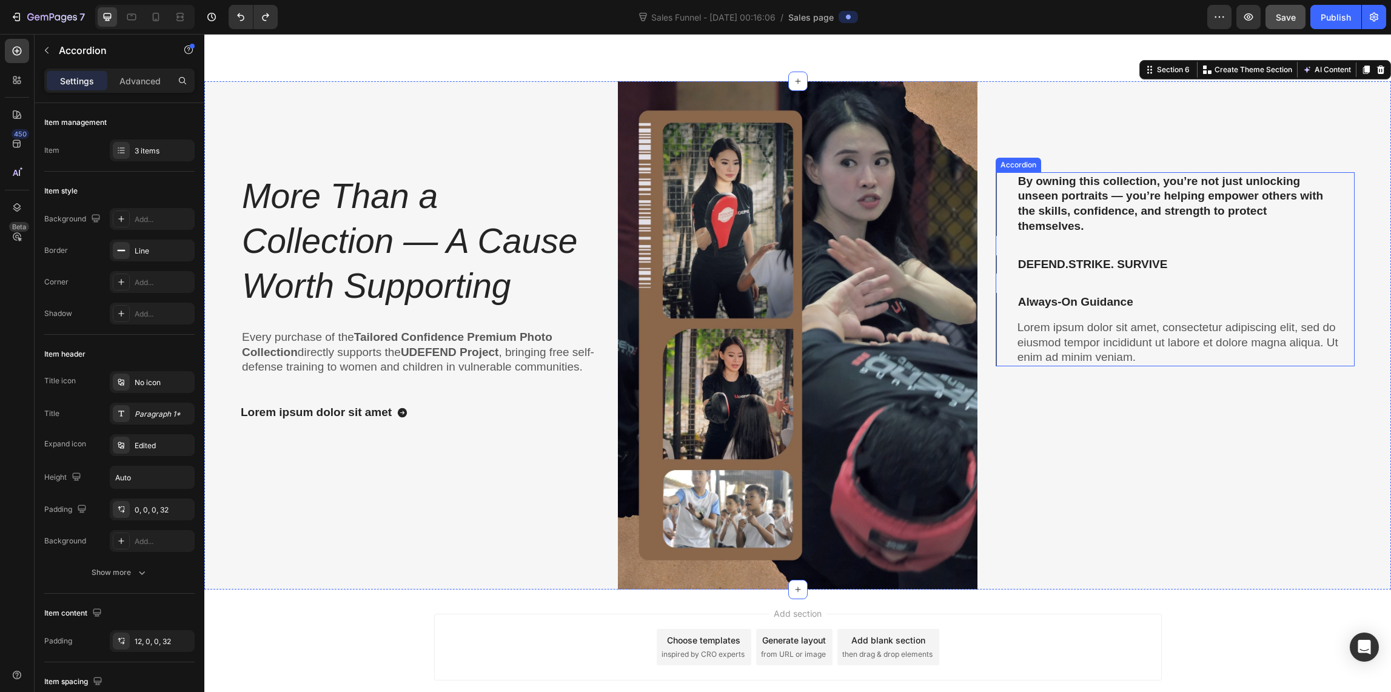
click at [995, 366] on div "By owning this collection, you’re not just unlocking unseen portraits — you’re …" at bounding box center [1174, 269] width 359 height 194
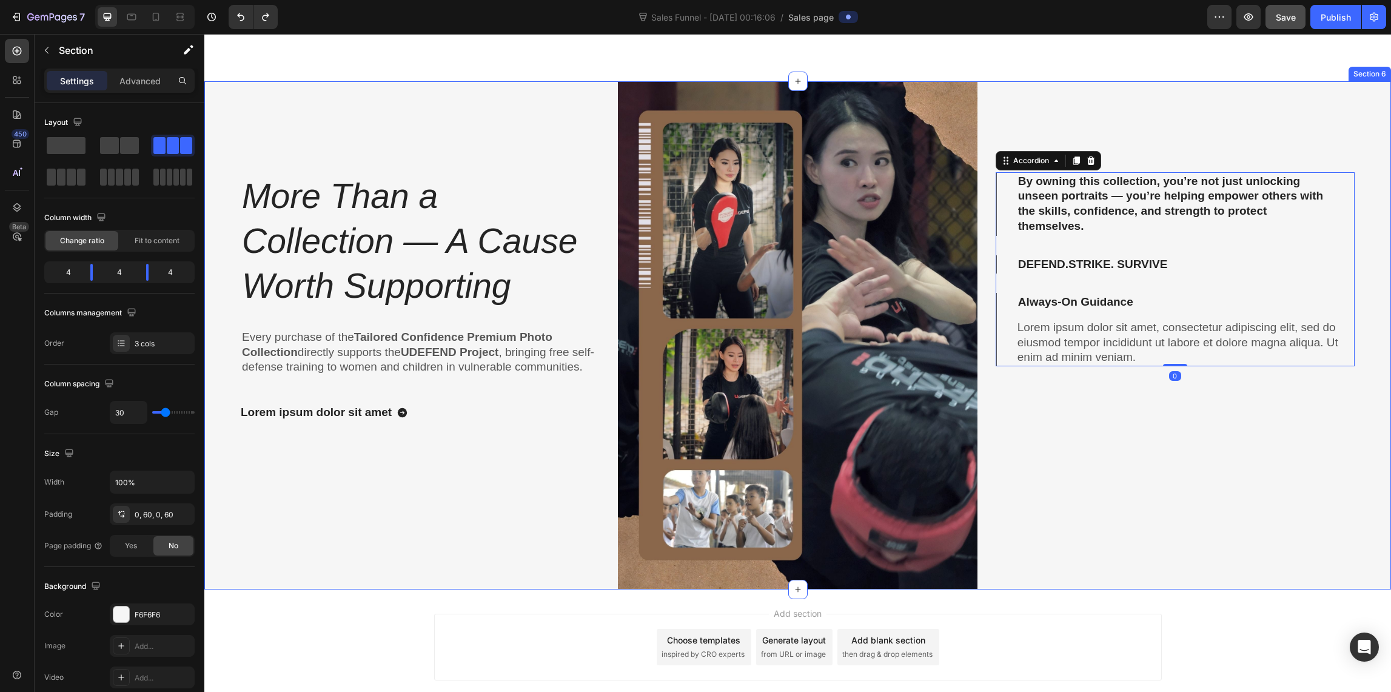
click at [988, 364] on div "More Than a Collection — A Cause Worth Supporting Heading Every purchase of the…" at bounding box center [797, 335] width 1186 height 508
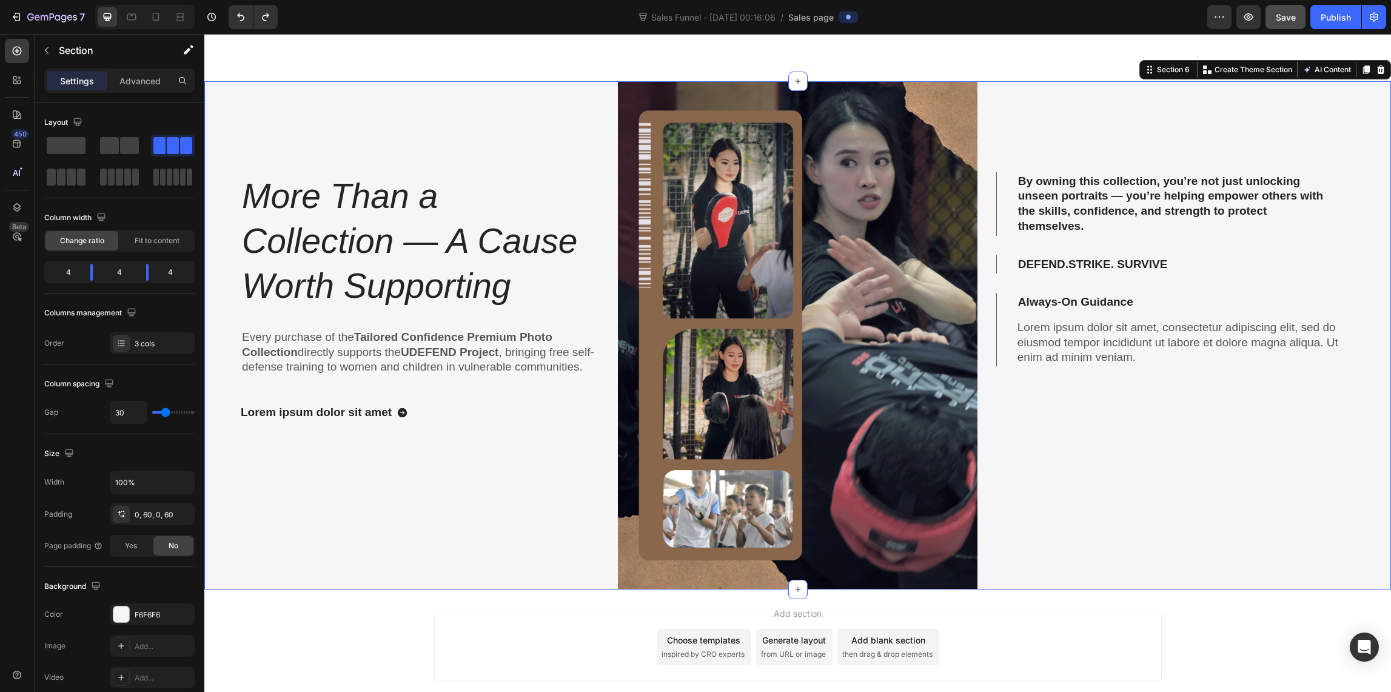
click at [988, 364] on div "More Than a Collection — A Cause Worth Supporting Heading Every purchase of the…" at bounding box center [797, 335] width 1186 height 508
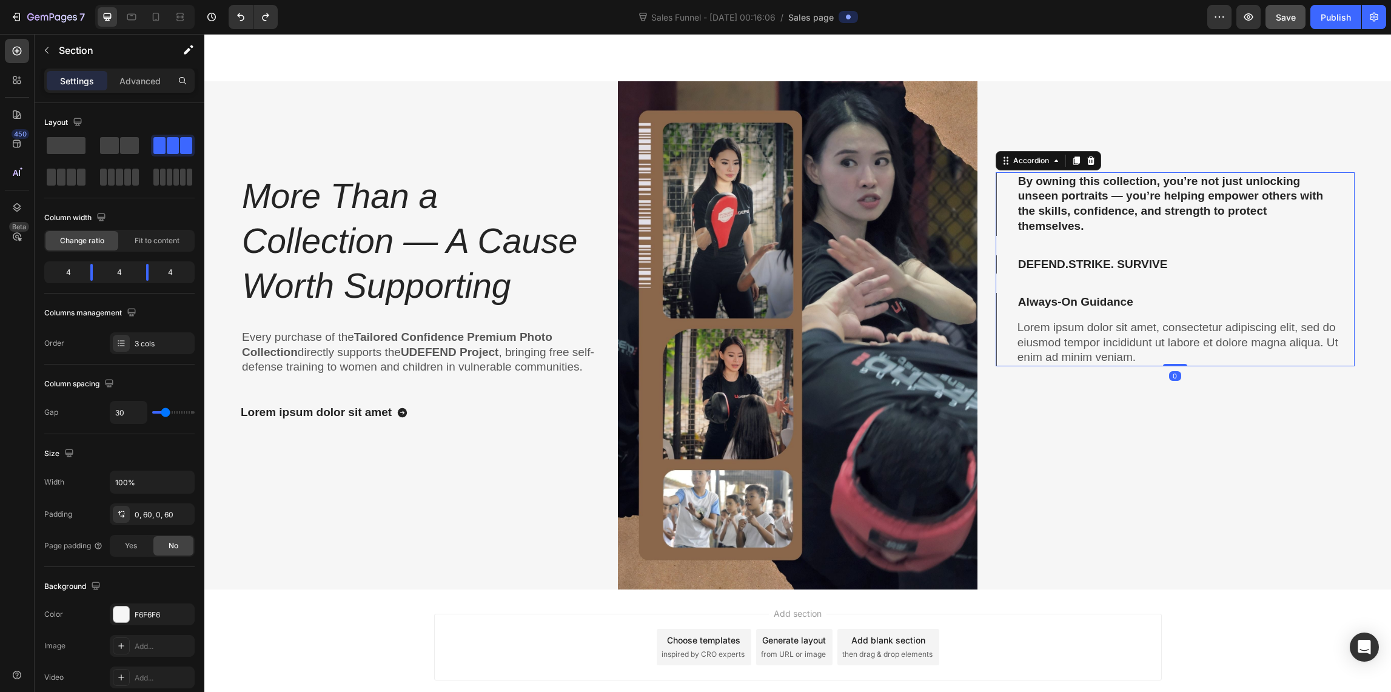
click at [995, 360] on div "By owning this collection, you’re not just unlocking unseen portraits — you’re …" at bounding box center [1174, 269] width 359 height 194
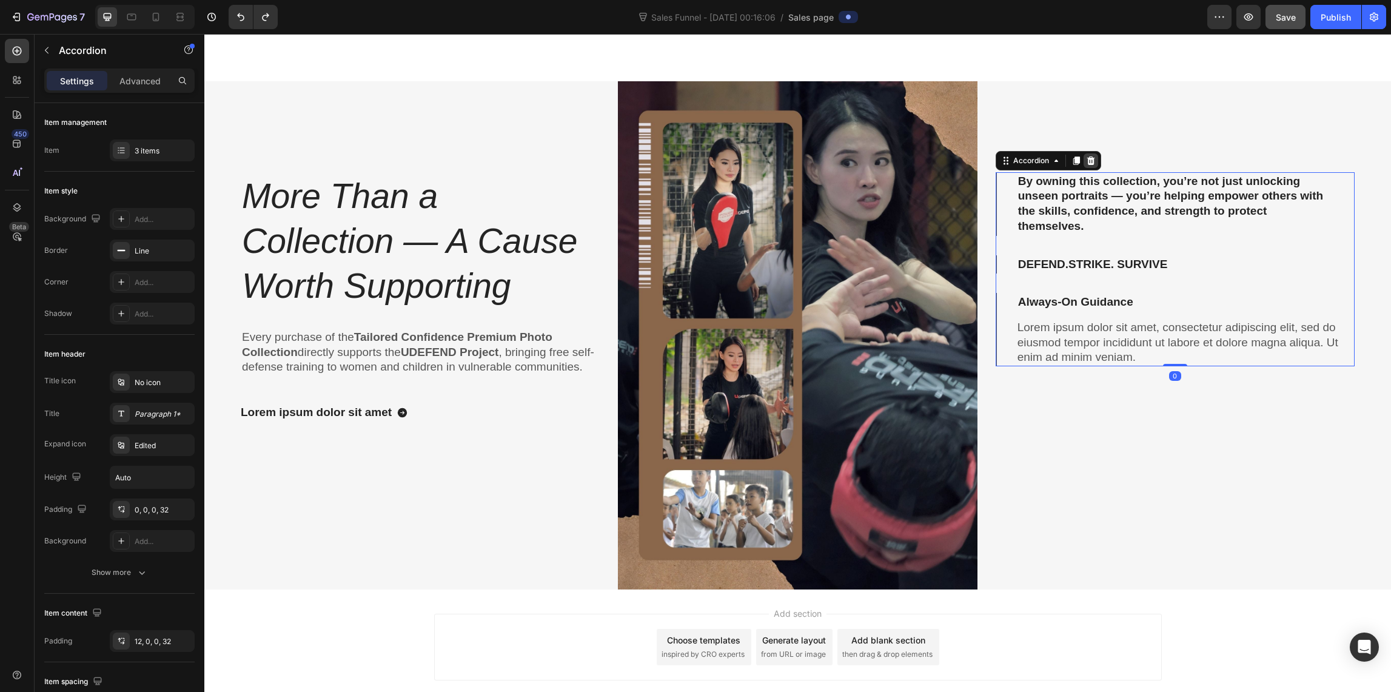
click at [1086, 160] on icon at bounding box center [1090, 160] width 8 height 8
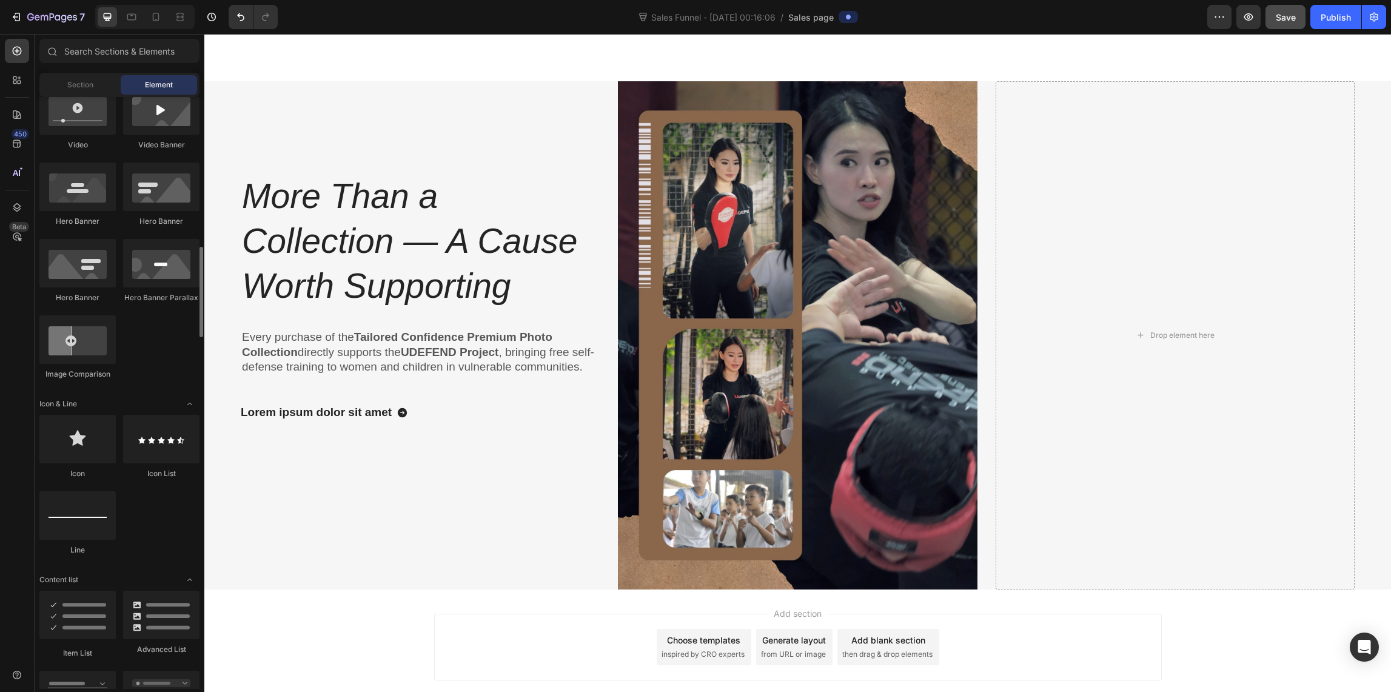
scroll to position [554, 0]
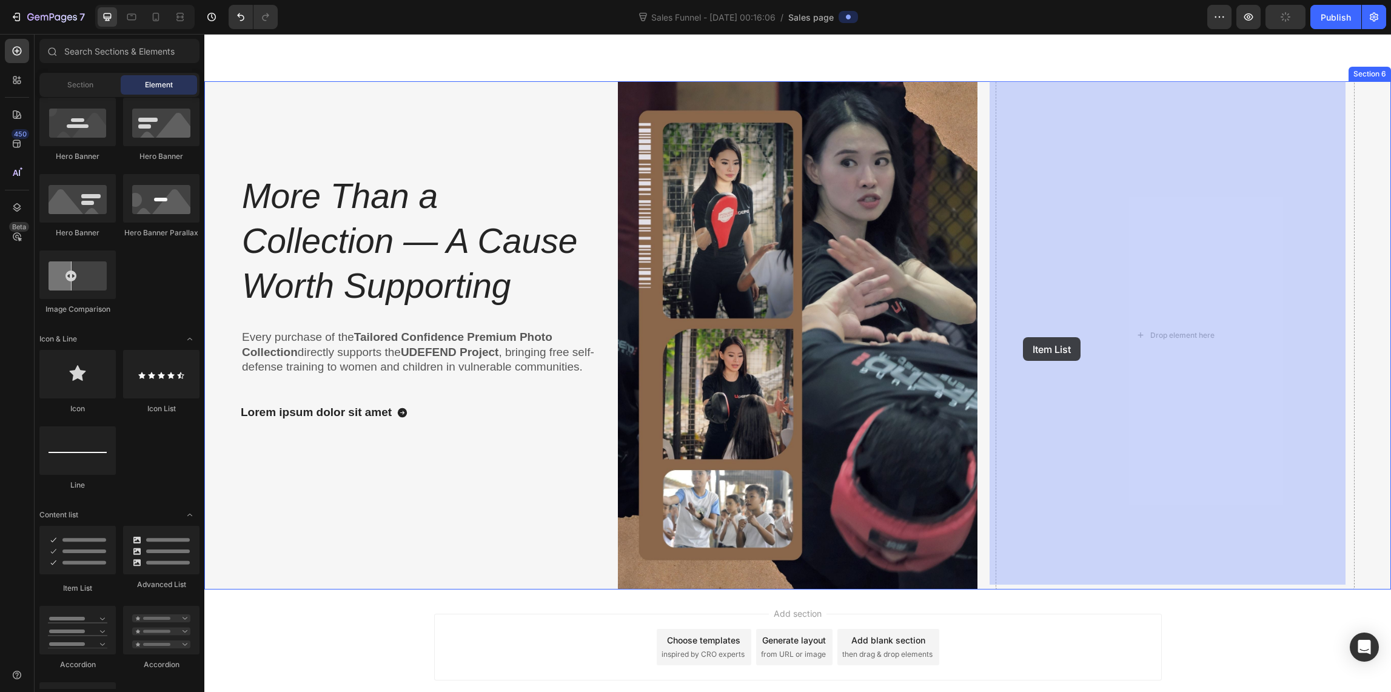
drag, startPoint x: 284, startPoint y: 572, endPoint x: 1020, endPoint y: 340, distance: 772.3
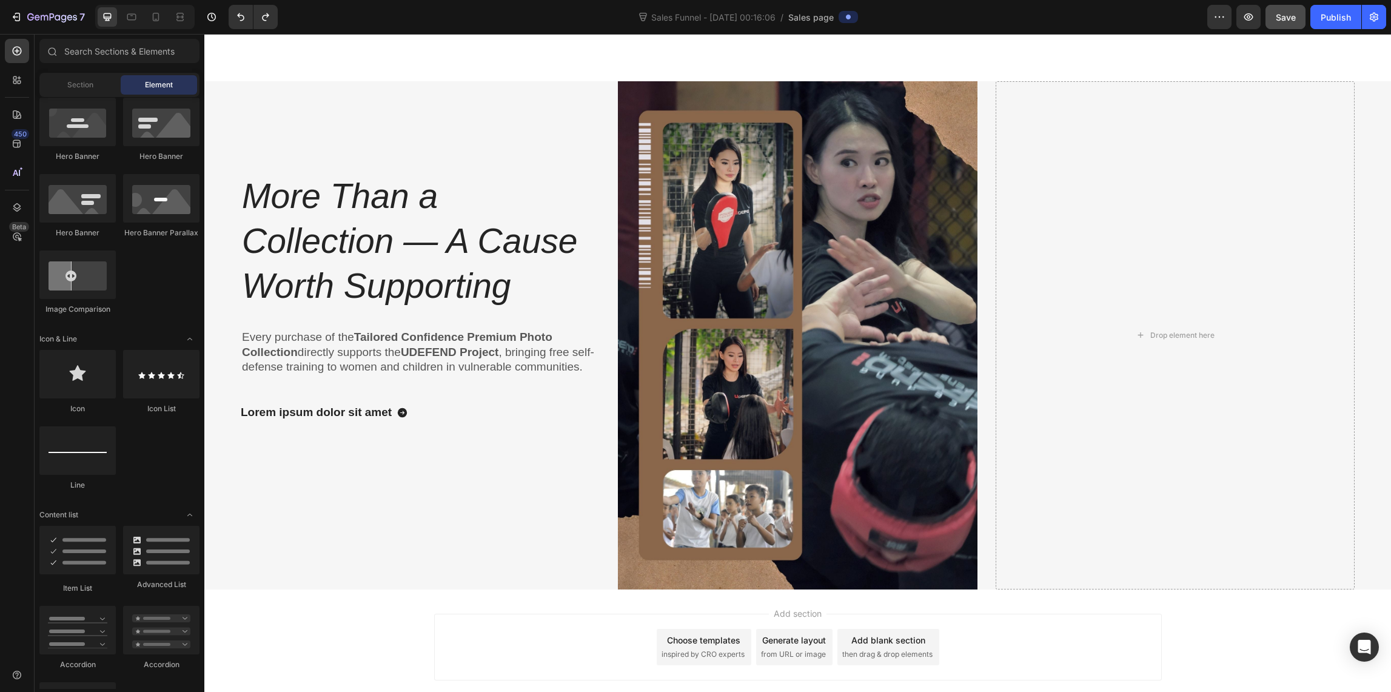
scroll to position [621, 0]
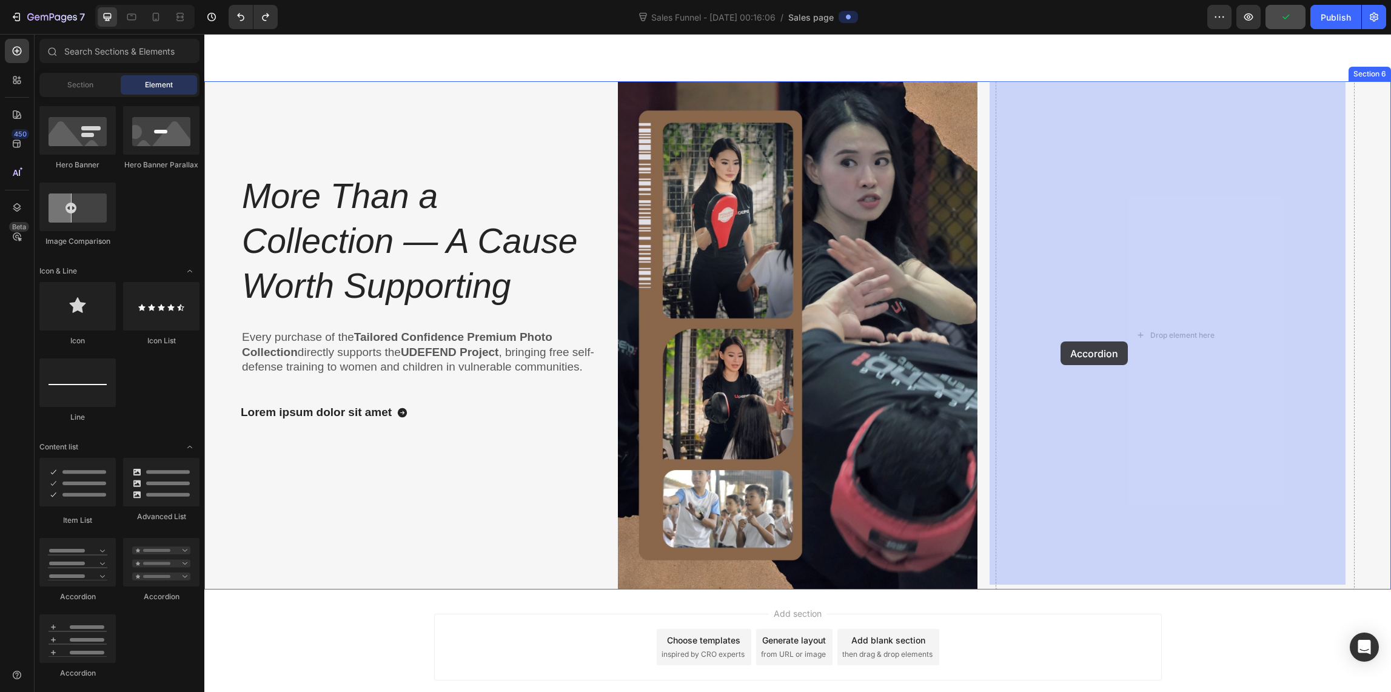
drag, startPoint x: 272, startPoint y: 604, endPoint x: 1060, endPoint y: 343, distance: 830.5
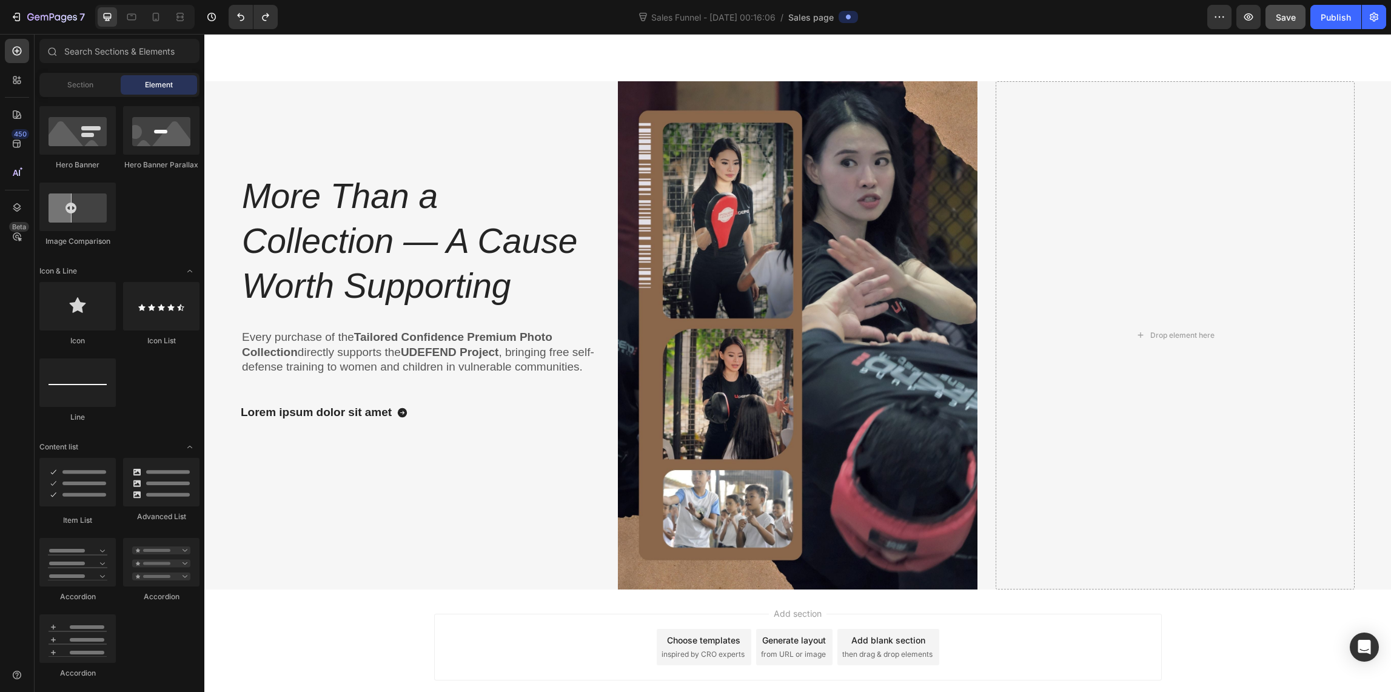
scroll to position [1019, 0]
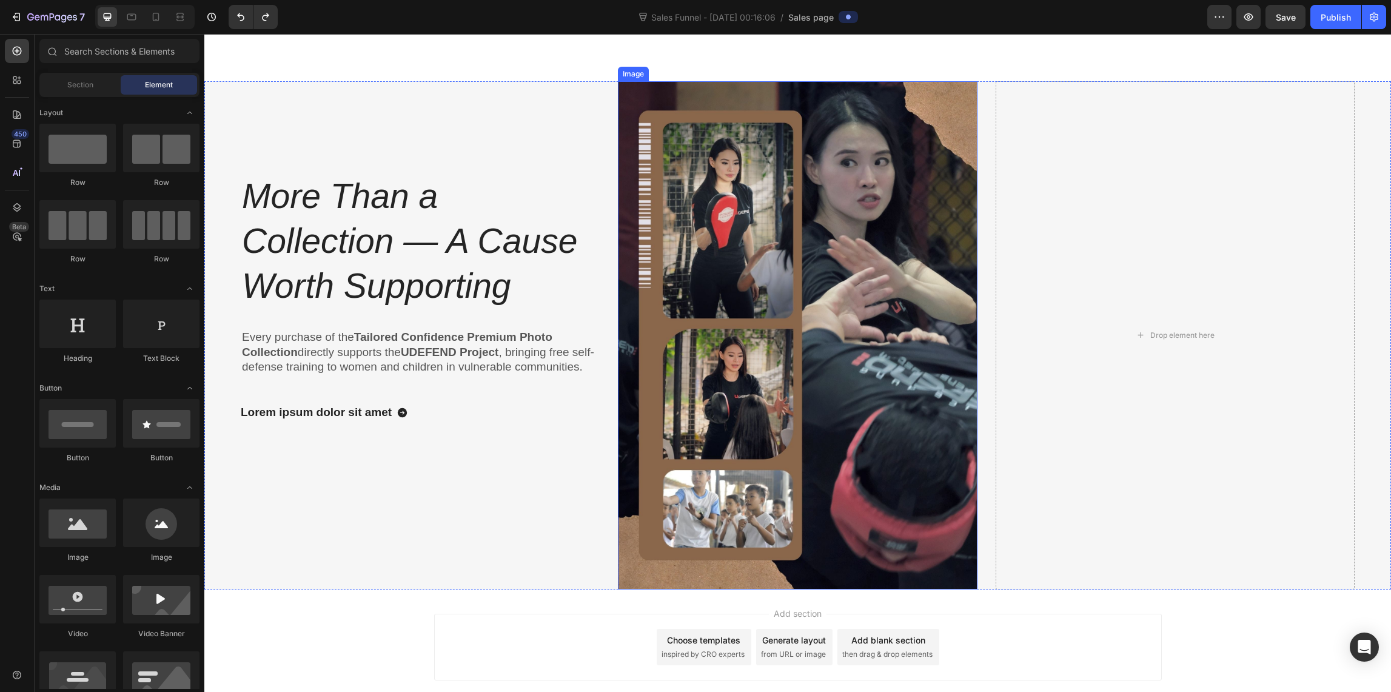
click at [770, 326] on img at bounding box center [797, 335] width 359 height 508
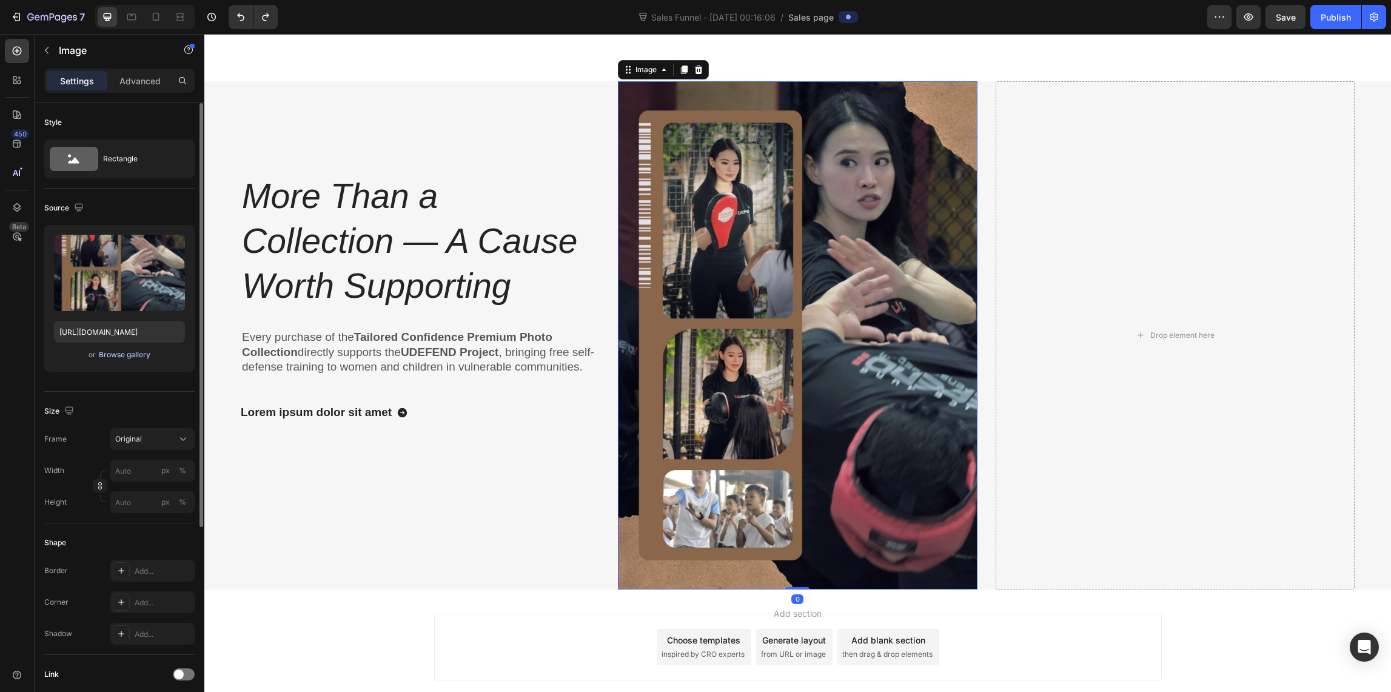
click at [125, 355] on div "Browse gallery" at bounding box center [125, 354] width 52 height 11
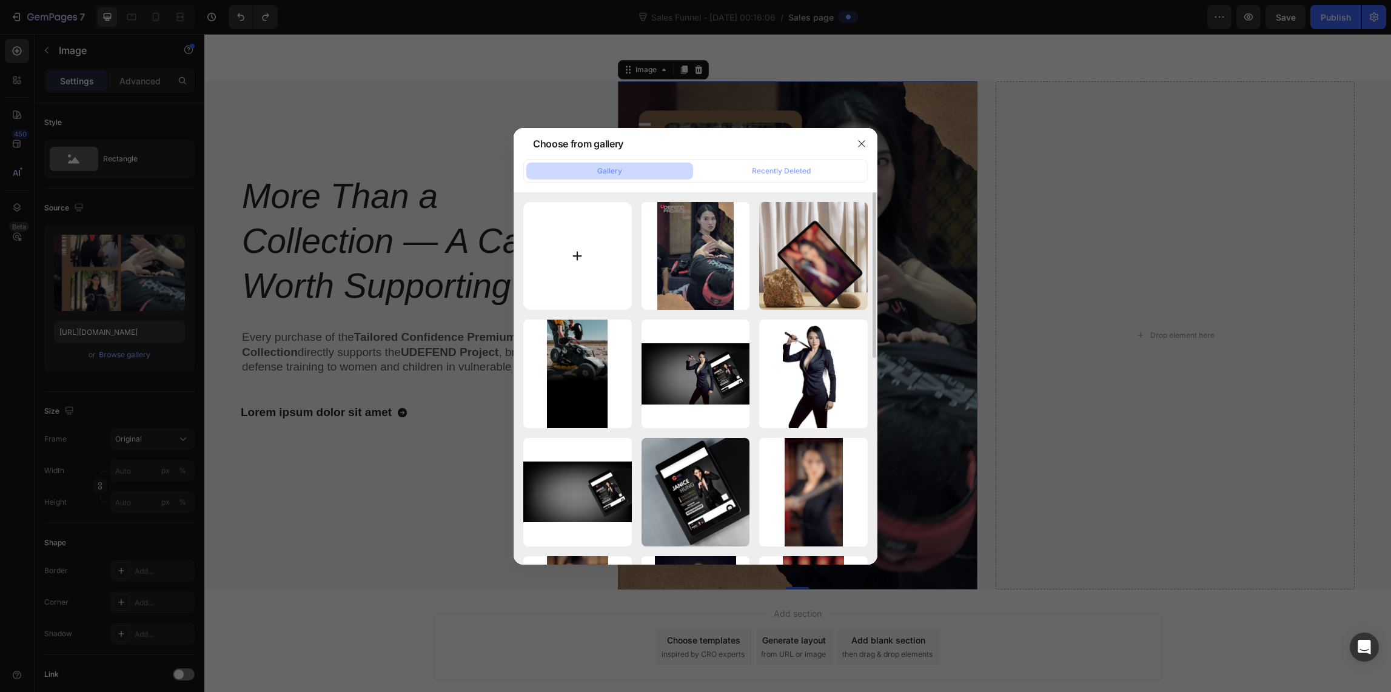
click at [572, 260] on input "file" at bounding box center [577, 256] width 109 height 109
type input "C:\fakepath\UDEFEND BANNER2.jpg"
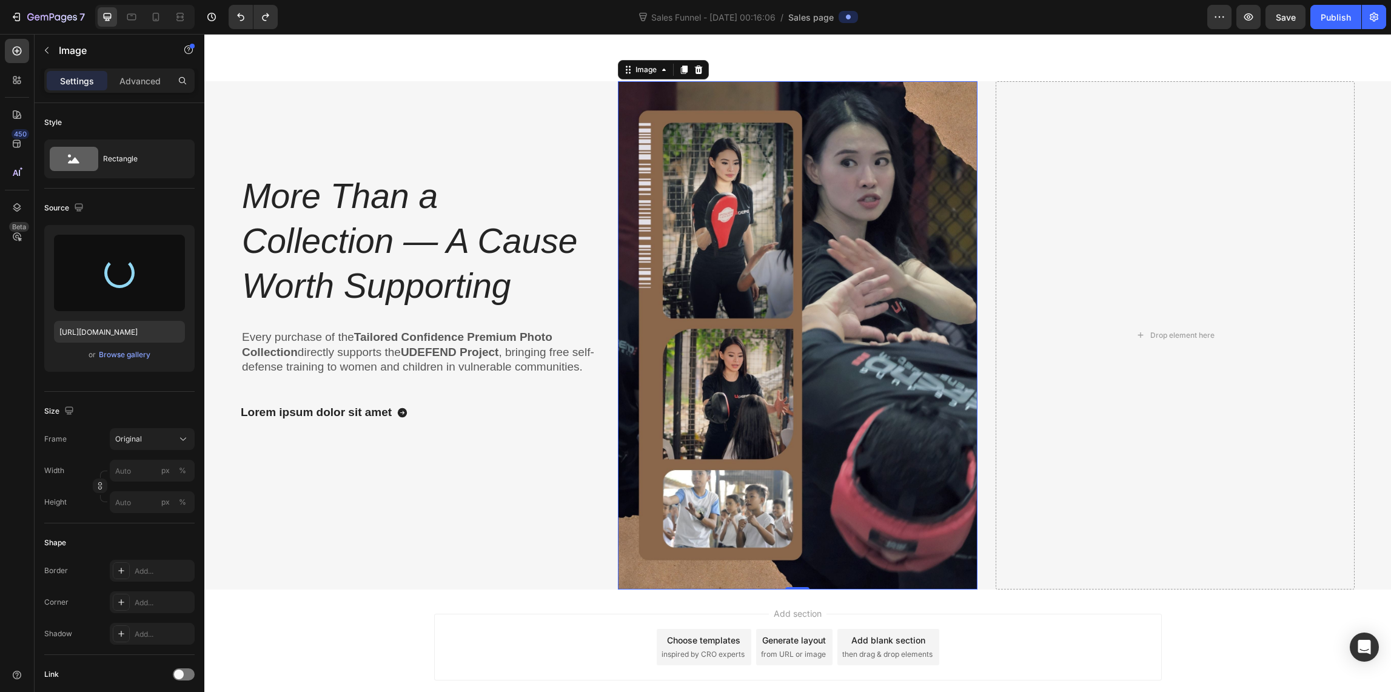
type input "[URL][DOMAIN_NAME]"
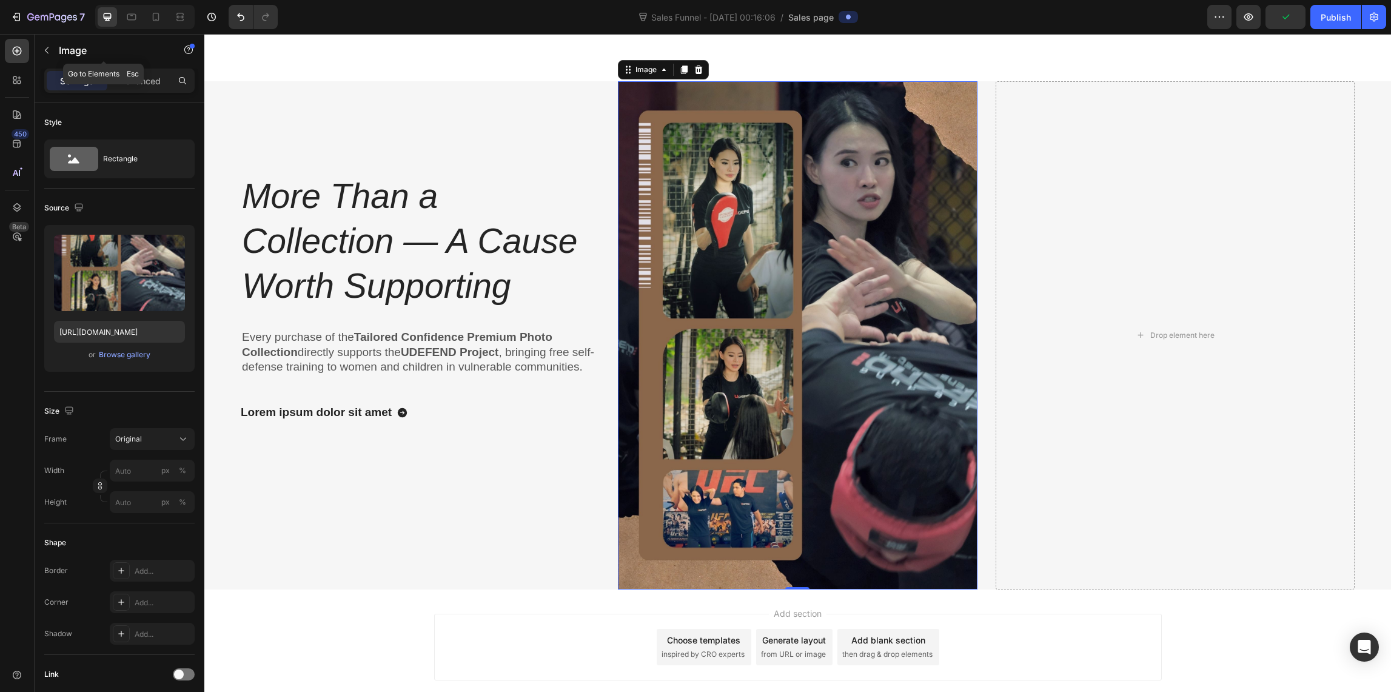
click at [47, 48] on icon "button" at bounding box center [47, 50] width 10 height 10
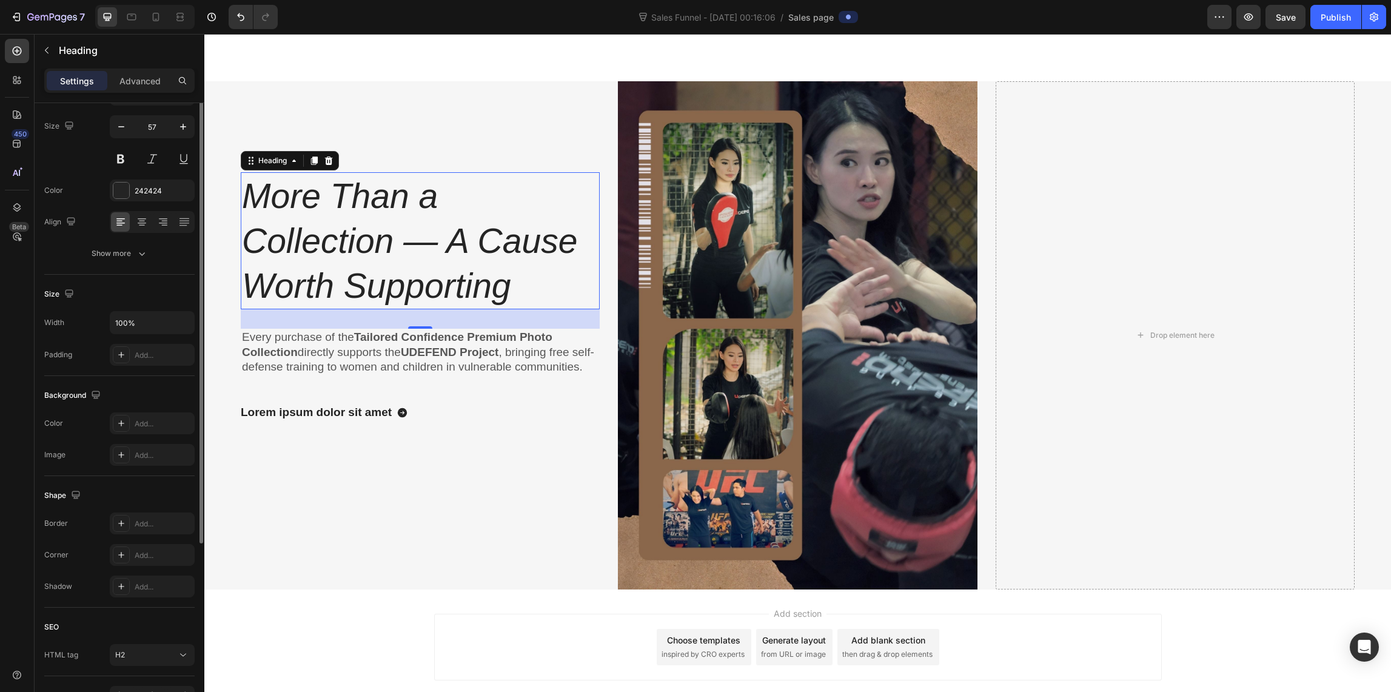
scroll to position [164, 0]
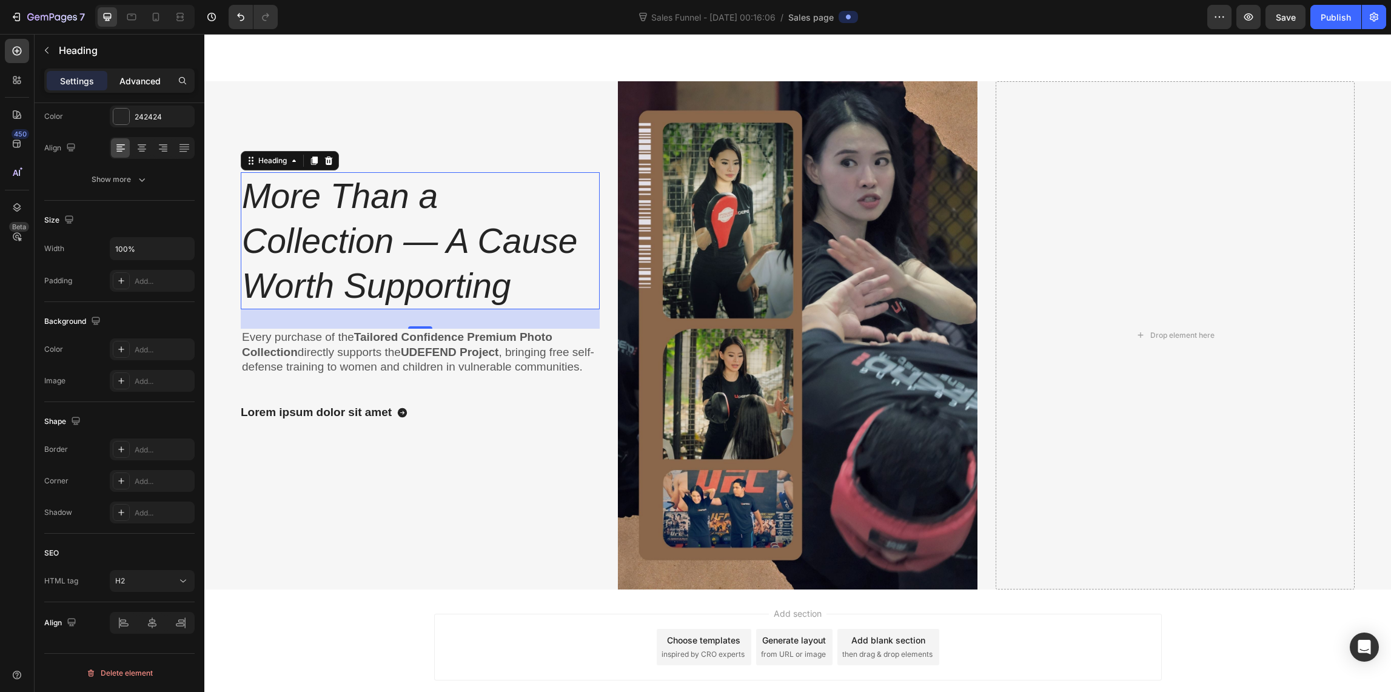
click at [141, 79] on p "Advanced" at bounding box center [139, 81] width 41 height 13
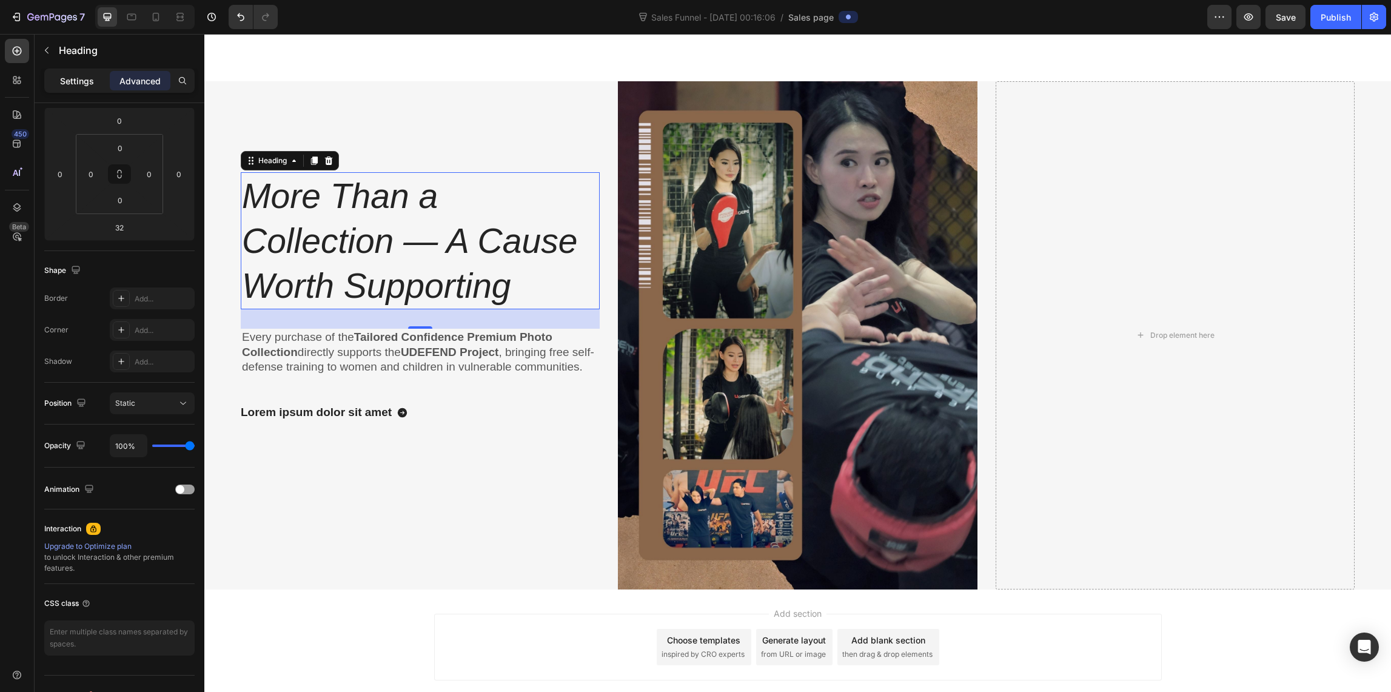
click at [75, 82] on p "Settings" at bounding box center [77, 81] width 34 height 13
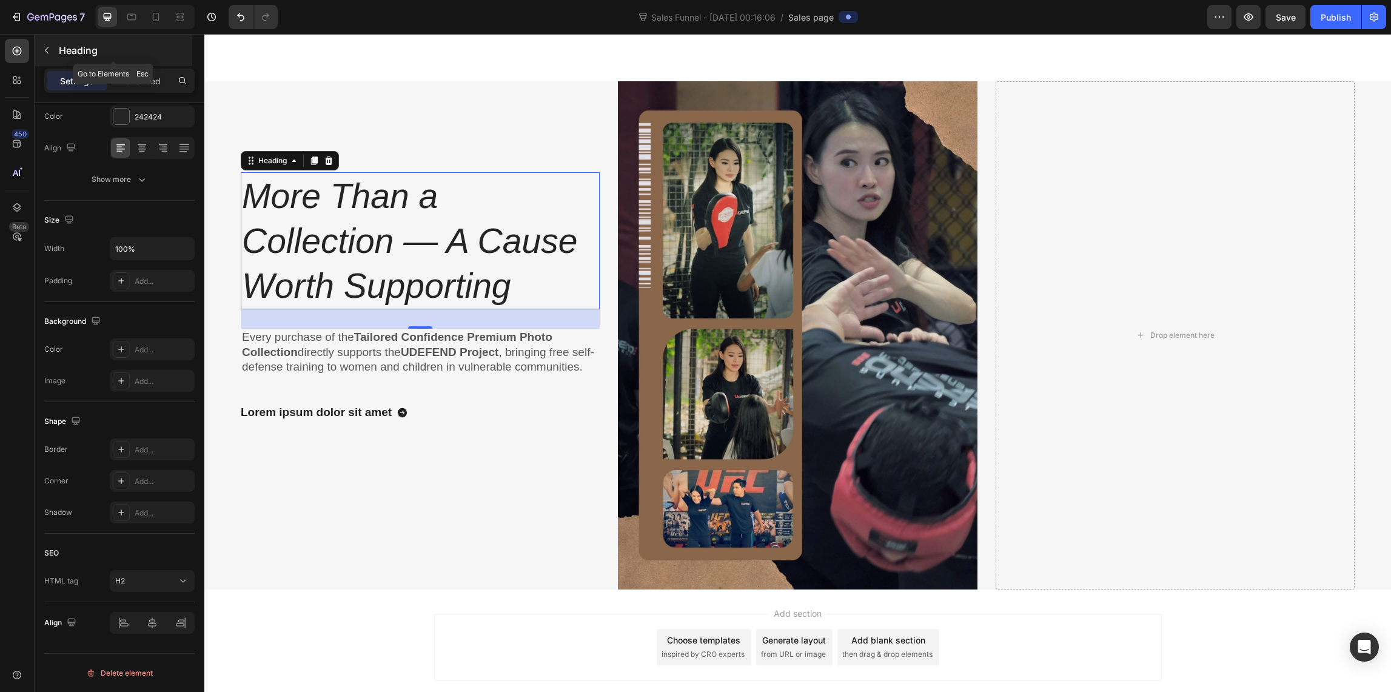
click at [49, 52] on icon "button" at bounding box center [47, 50] width 10 height 10
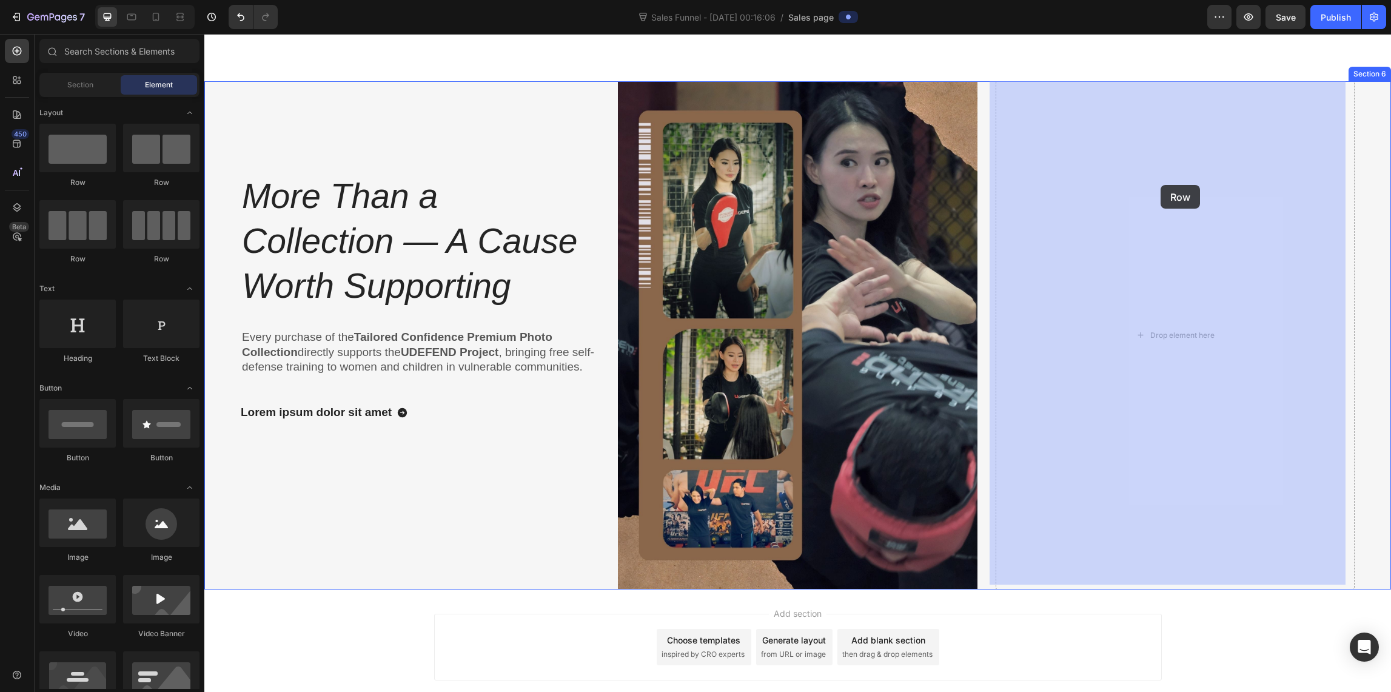
drag, startPoint x: 289, startPoint y: 183, endPoint x: 1160, endPoint y: 185, distance: 871.2
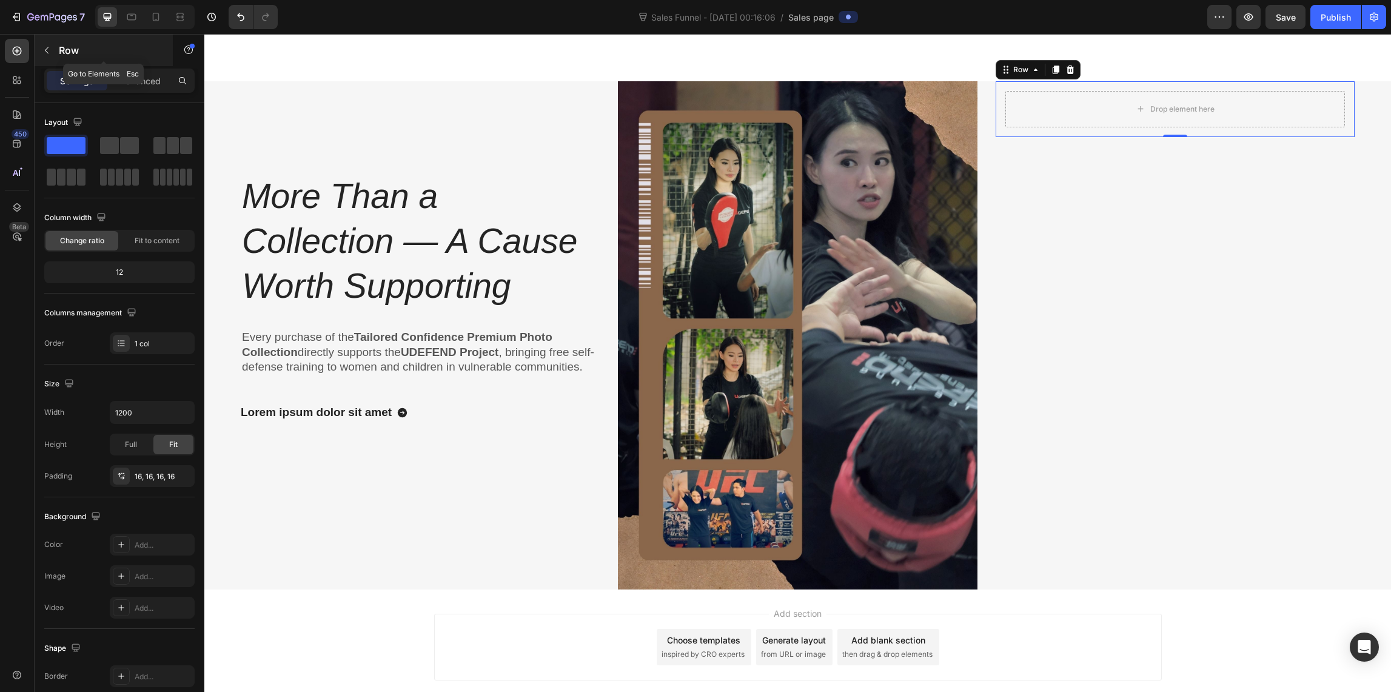
click at [44, 50] on icon "button" at bounding box center [47, 50] width 10 height 10
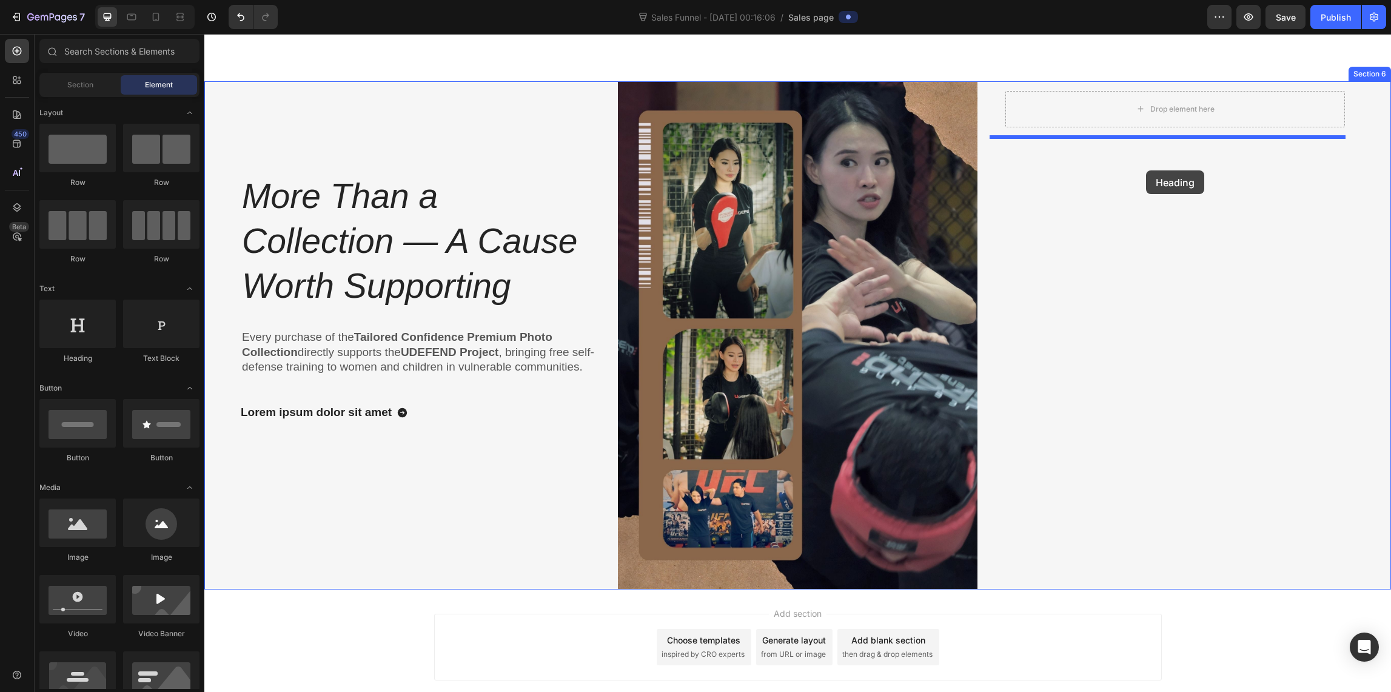
drag, startPoint x: 283, startPoint y: 364, endPoint x: 1146, endPoint y: 170, distance: 884.7
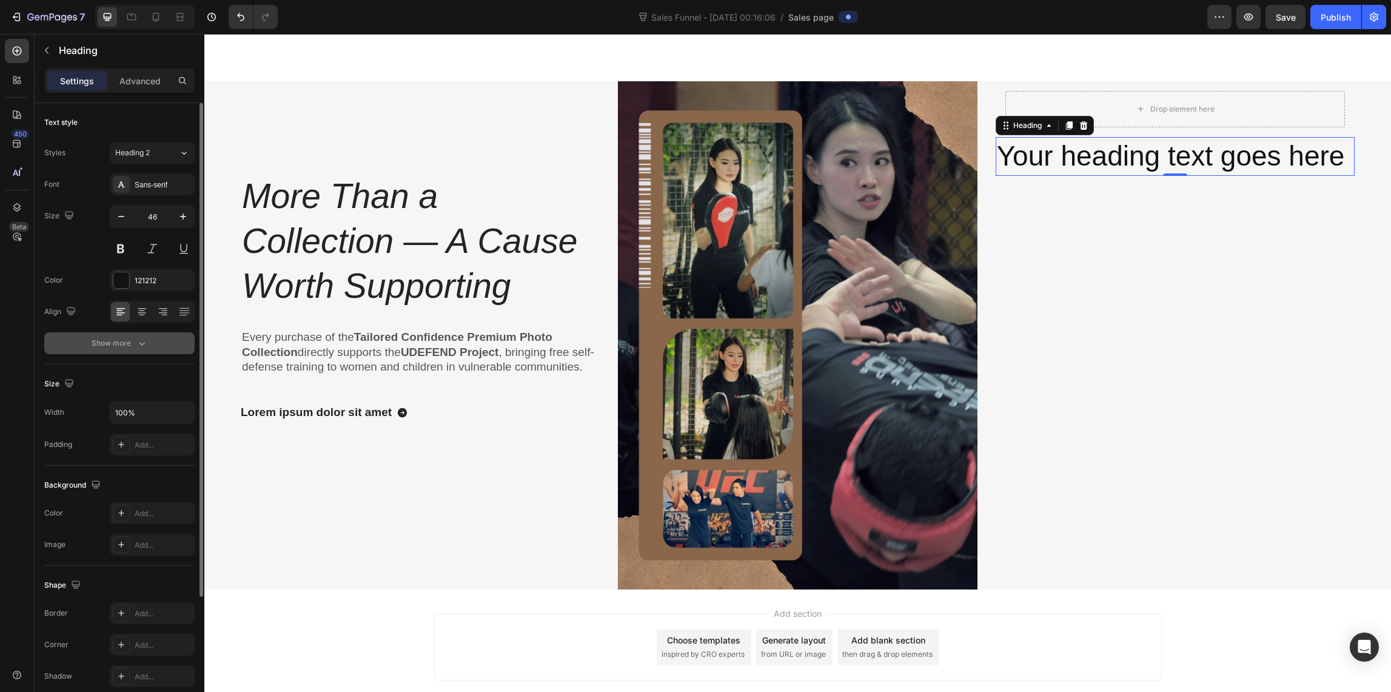
click at [140, 344] on icon "button" at bounding box center [142, 343] width 12 height 12
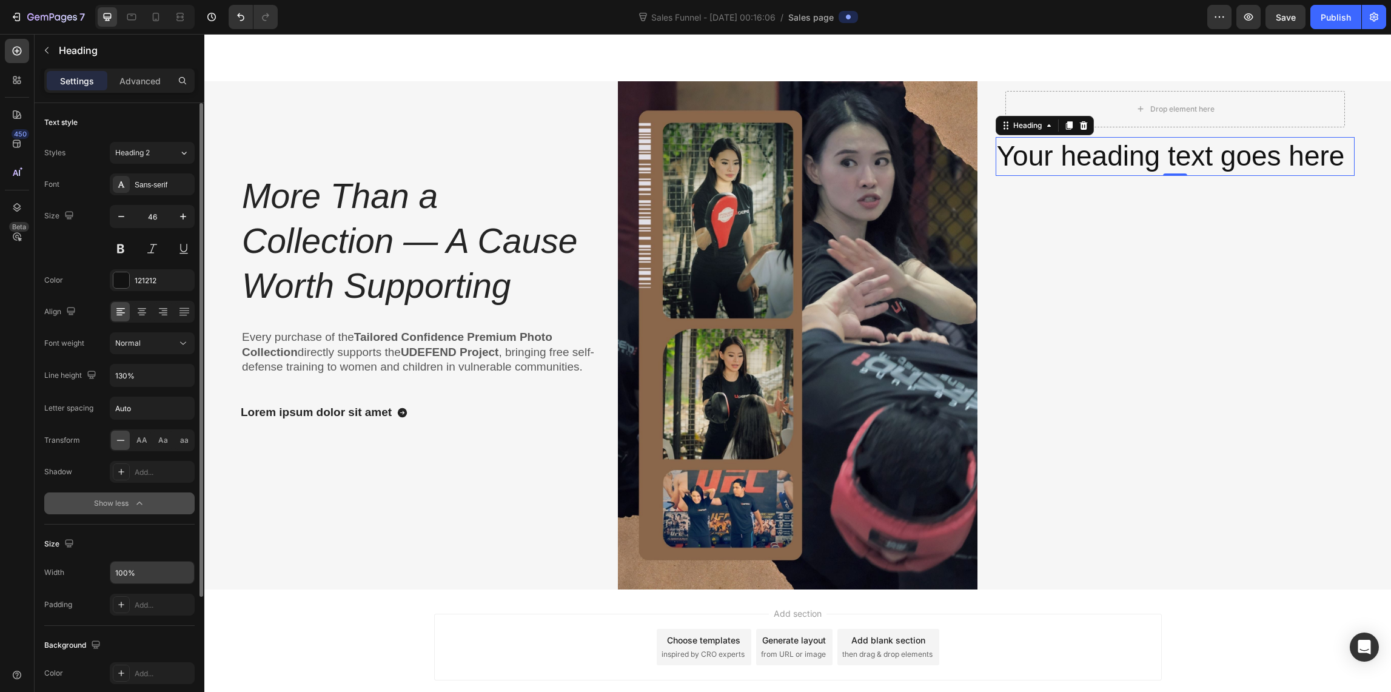
scroll to position [102, 0]
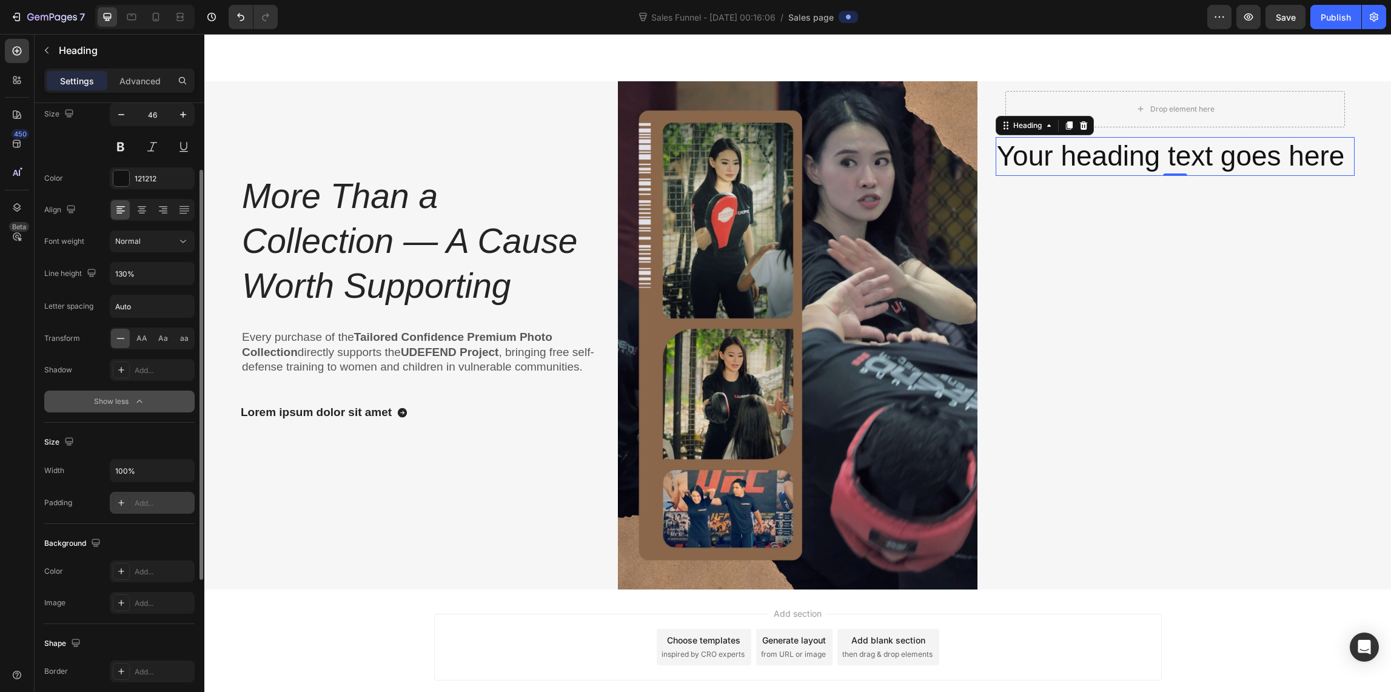
click at [115, 504] on div at bounding box center [121, 502] width 17 height 17
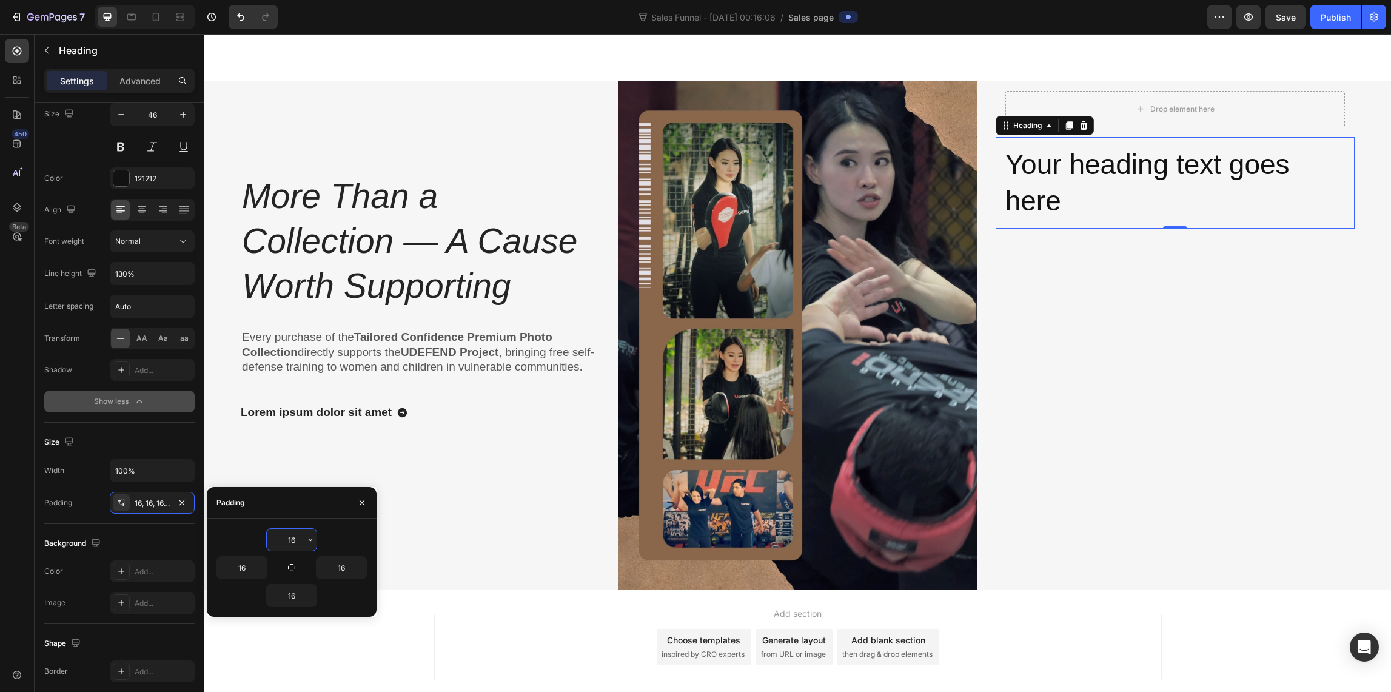
click at [296, 541] on input "16" at bounding box center [292, 540] width 50 height 22
click at [306, 538] on icon "button" at bounding box center [311, 540] width 10 height 10
click at [281, 674] on div "M 12px" at bounding box center [259, 685] width 95 height 23
click at [306, 537] on icon "button" at bounding box center [311, 540] width 10 height 10
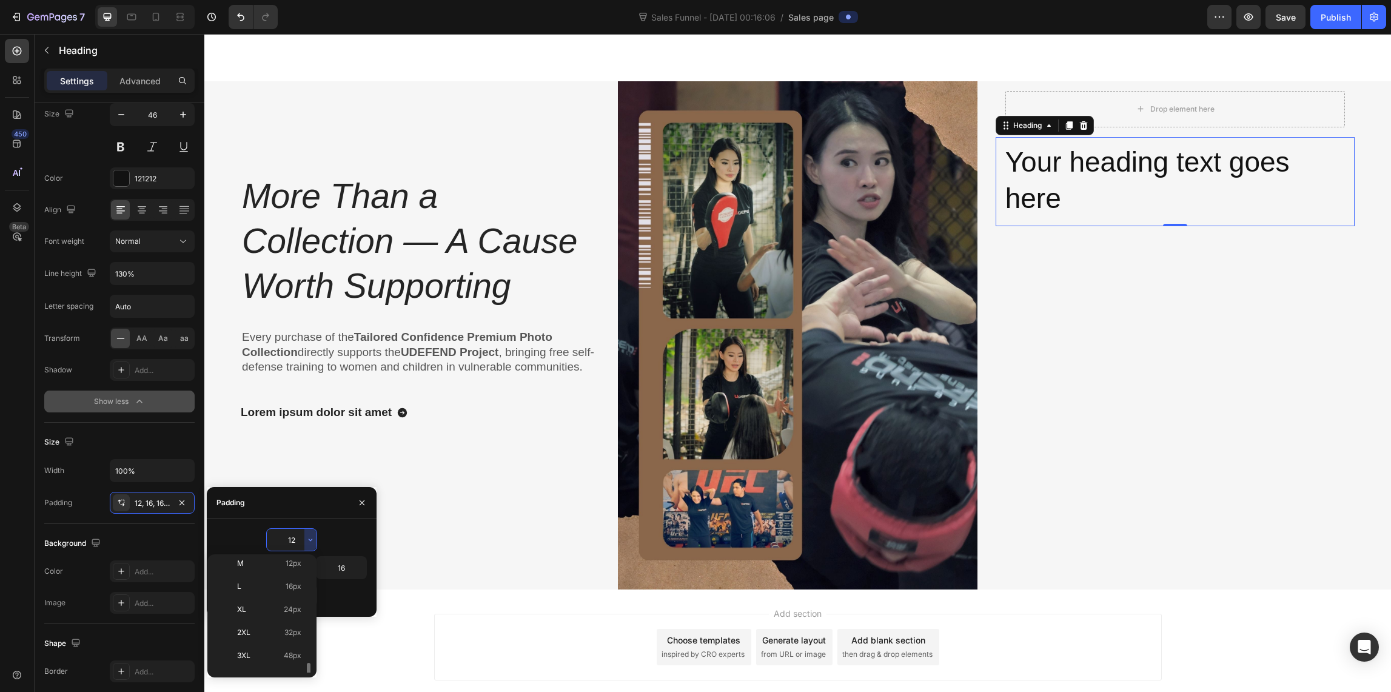
scroll to position [140, 0]
click at [276, 637] on p "4XL 80px" at bounding box center [269, 637] width 64 height 11
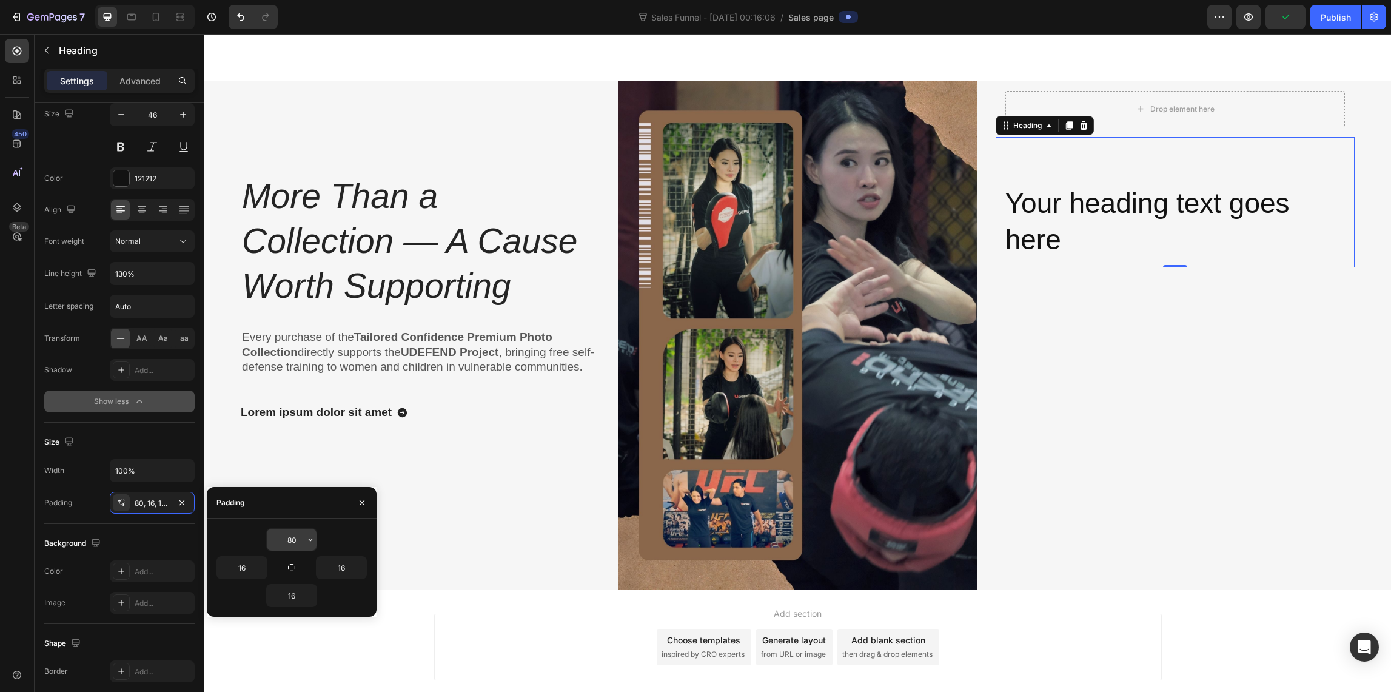
click at [293, 537] on input "80" at bounding box center [292, 540] width 50 height 22
click at [312, 541] on icon "button" at bounding box center [311, 540] width 10 height 10
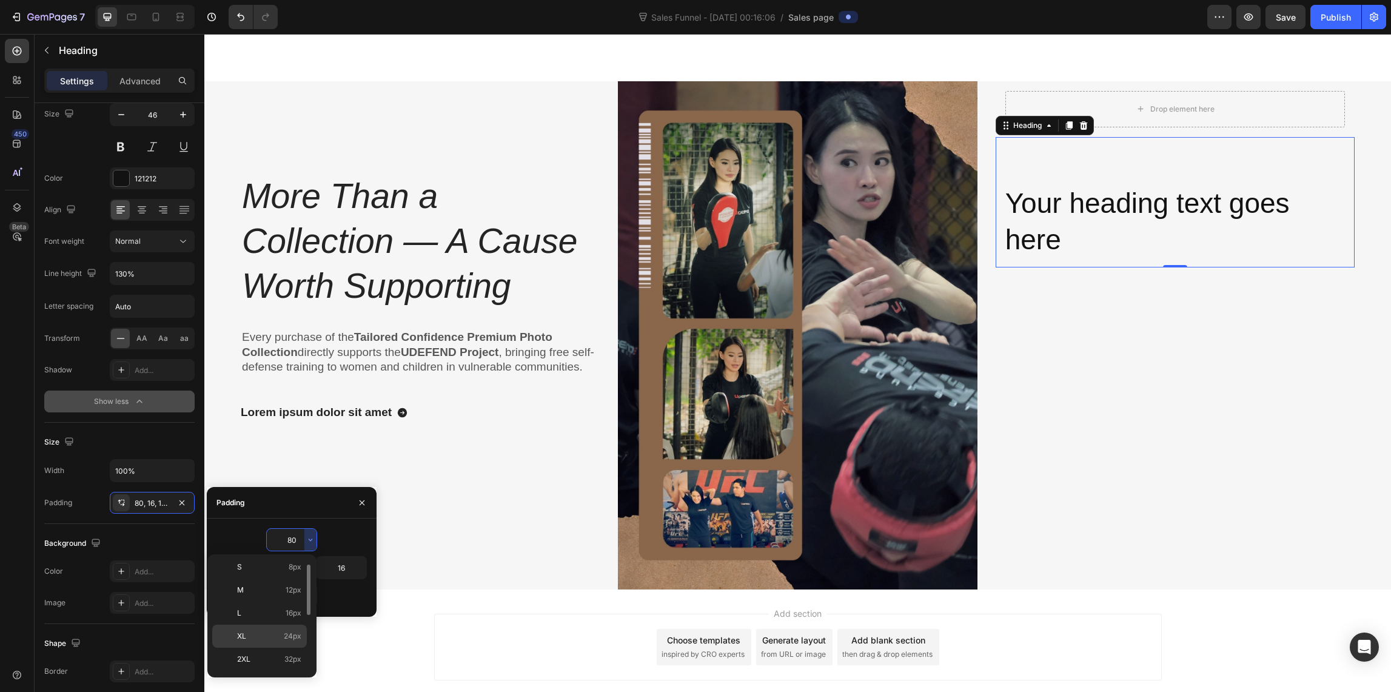
scroll to position [124, 0]
click at [279, 632] on p "3XL 48px" at bounding box center [269, 631] width 64 height 11
type input "48"
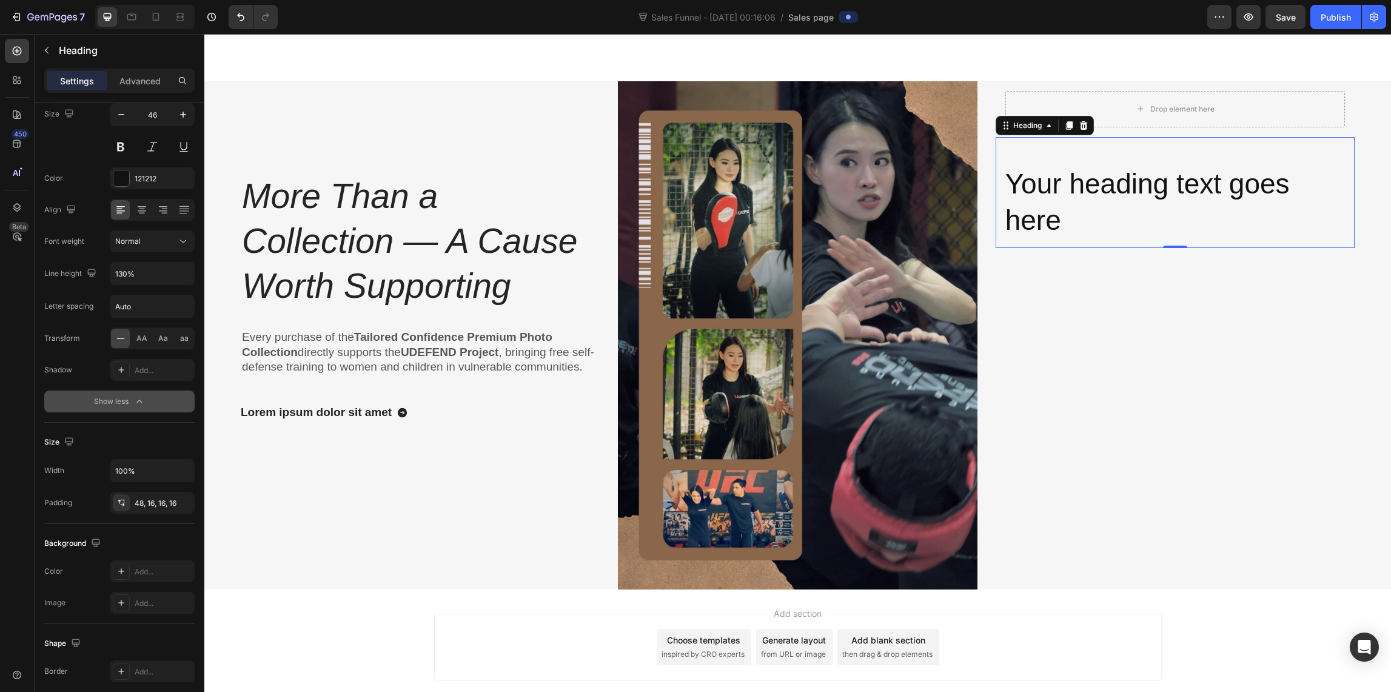
click at [1066, 193] on h2 "Your heading text goes here" at bounding box center [1174, 193] width 359 height 112
click at [1072, 210] on p "Your heading text goes here" at bounding box center [1175, 202] width 340 height 73
click at [1080, 209] on p "Your heading text goes here" at bounding box center [1175, 202] width 340 height 73
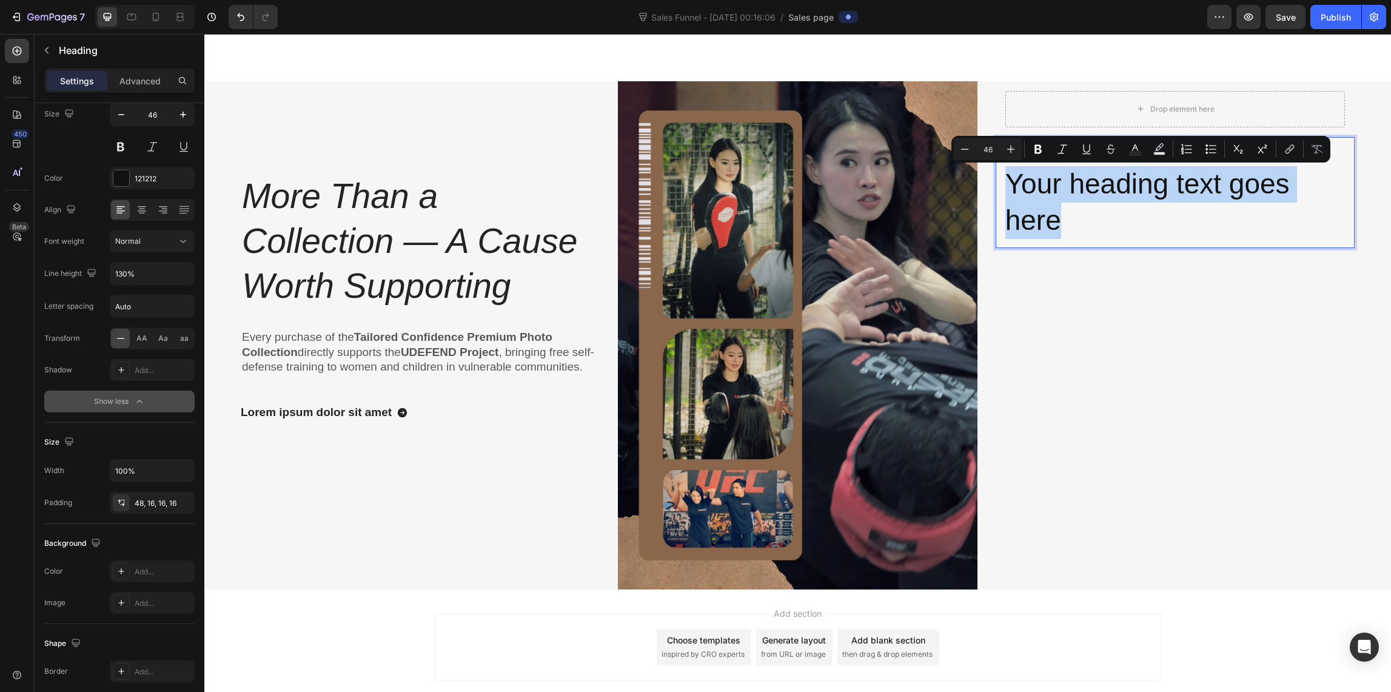
drag, startPoint x: 1023, startPoint y: 182, endPoint x: 1217, endPoint y: 187, distance: 193.5
click at [1001, 152] on h2 "Your heading text goes here" at bounding box center [1174, 193] width 359 height 112
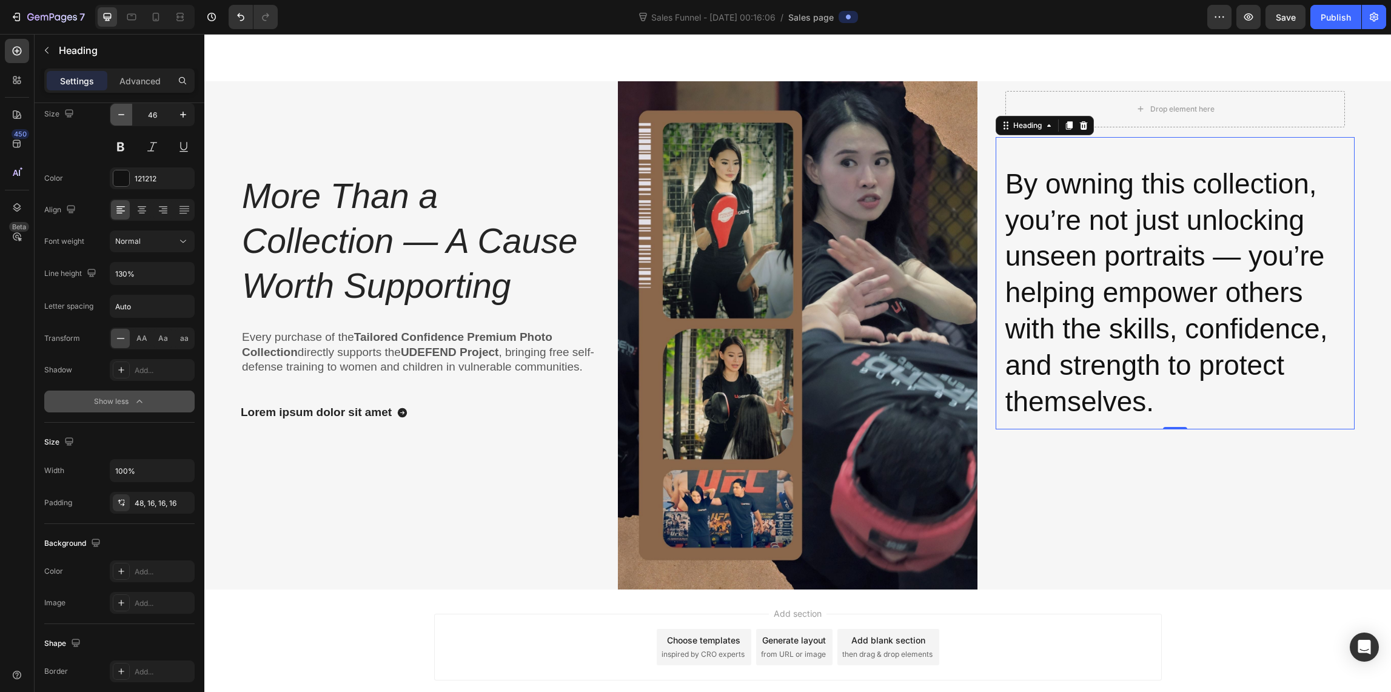
click at [119, 118] on icon "button" at bounding box center [121, 115] width 12 height 12
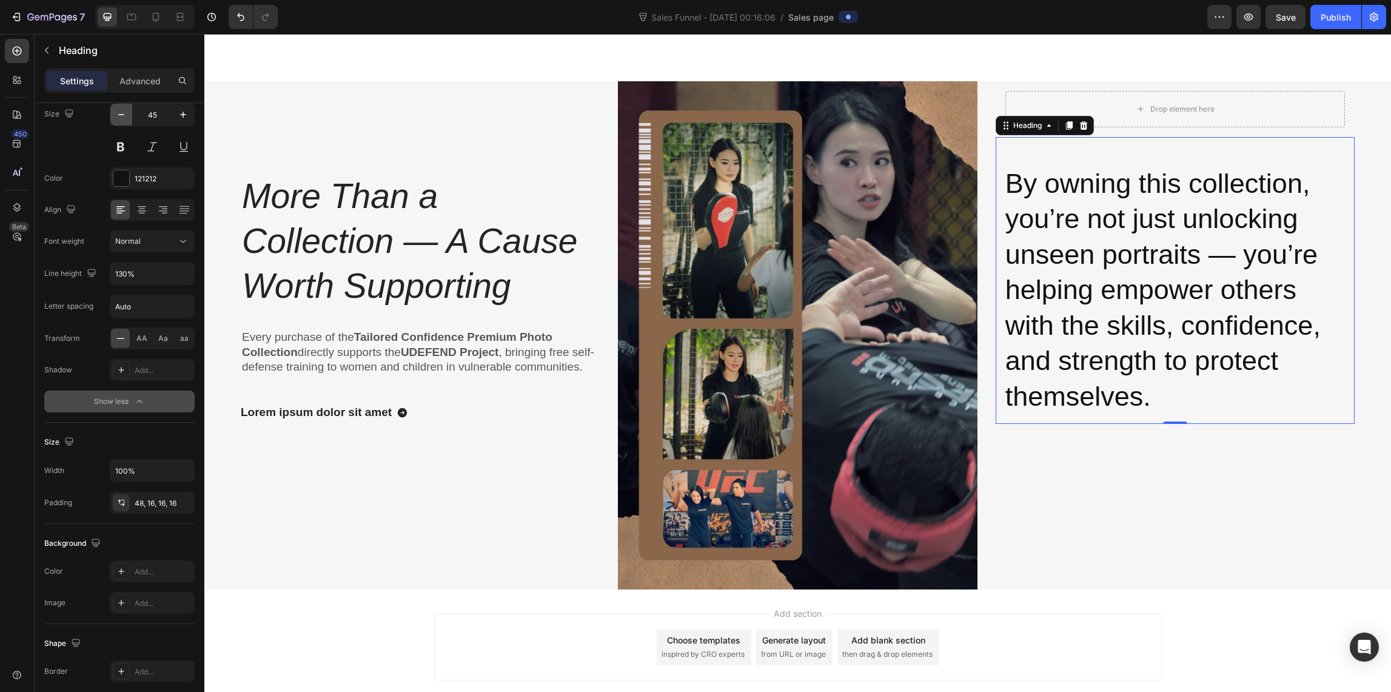
click at [119, 115] on icon "button" at bounding box center [121, 114] width 6 height 1
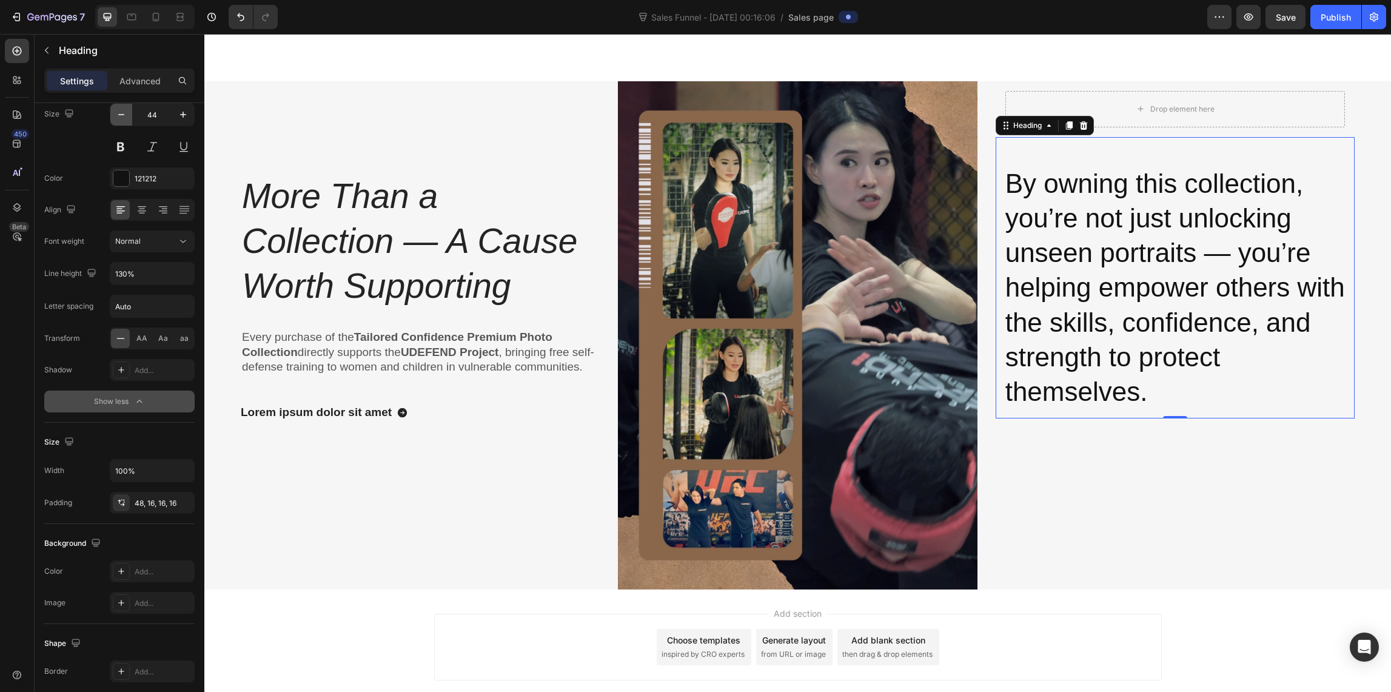
click at [119, 115] on icon "button" at bounding box center [121, 114] width 6 height 1
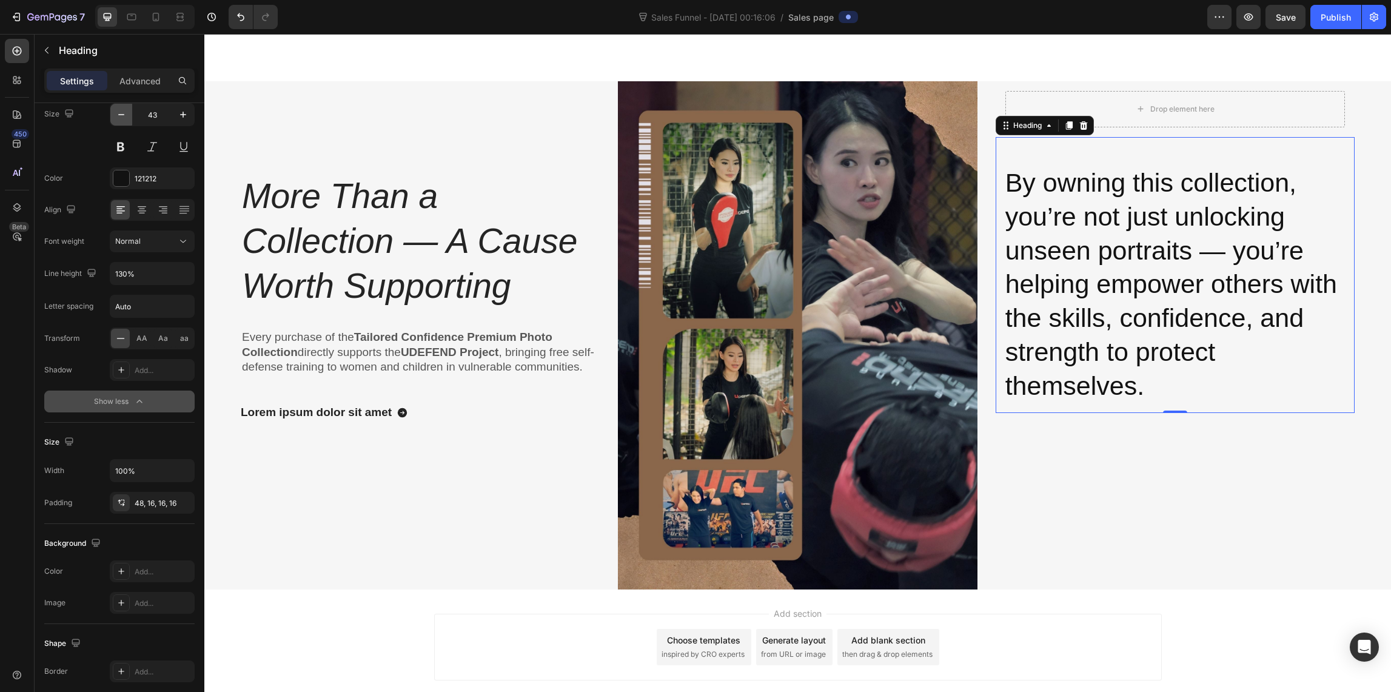
click at [119, 115] on icon "button" at bounding box center [121, 114] width 6 height 1
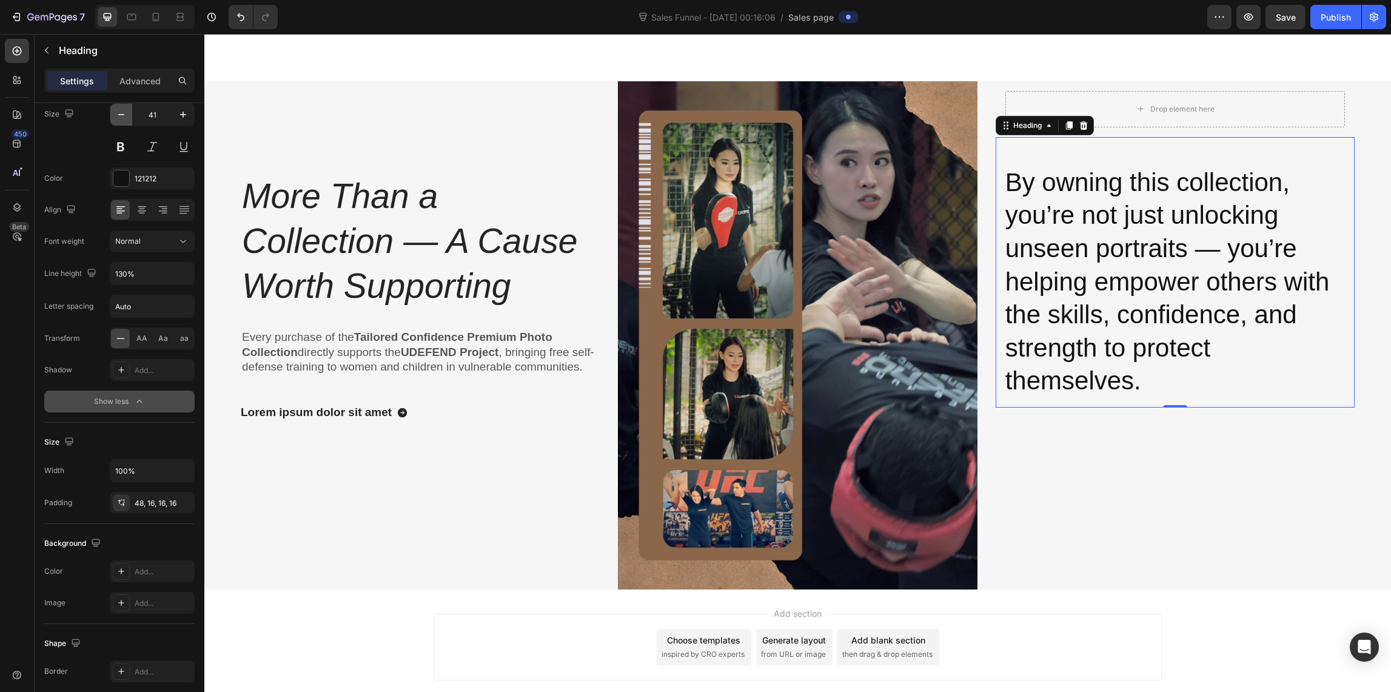
click at [119, 115] on icon "button" at bounding box center [121, 114] width 6 height 1
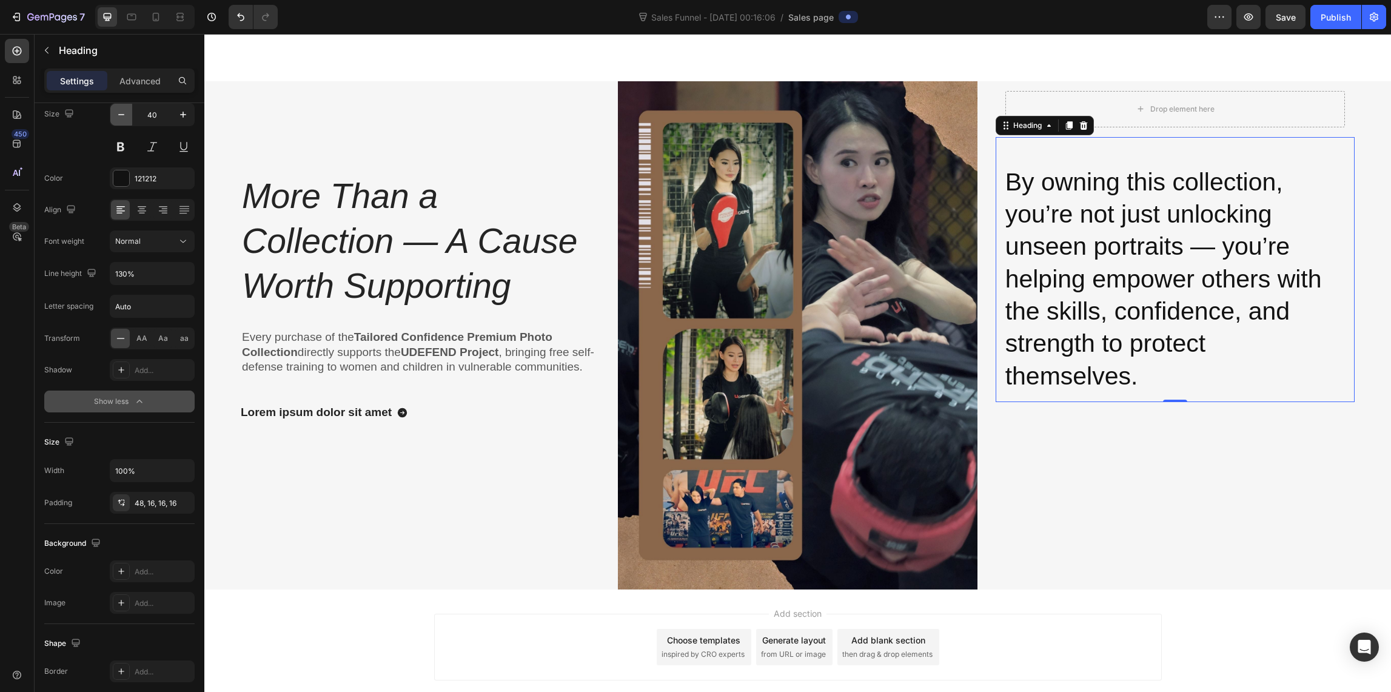
click at [119, 115] on icon "button" at bounding box center [121, 114] width 6 height 1
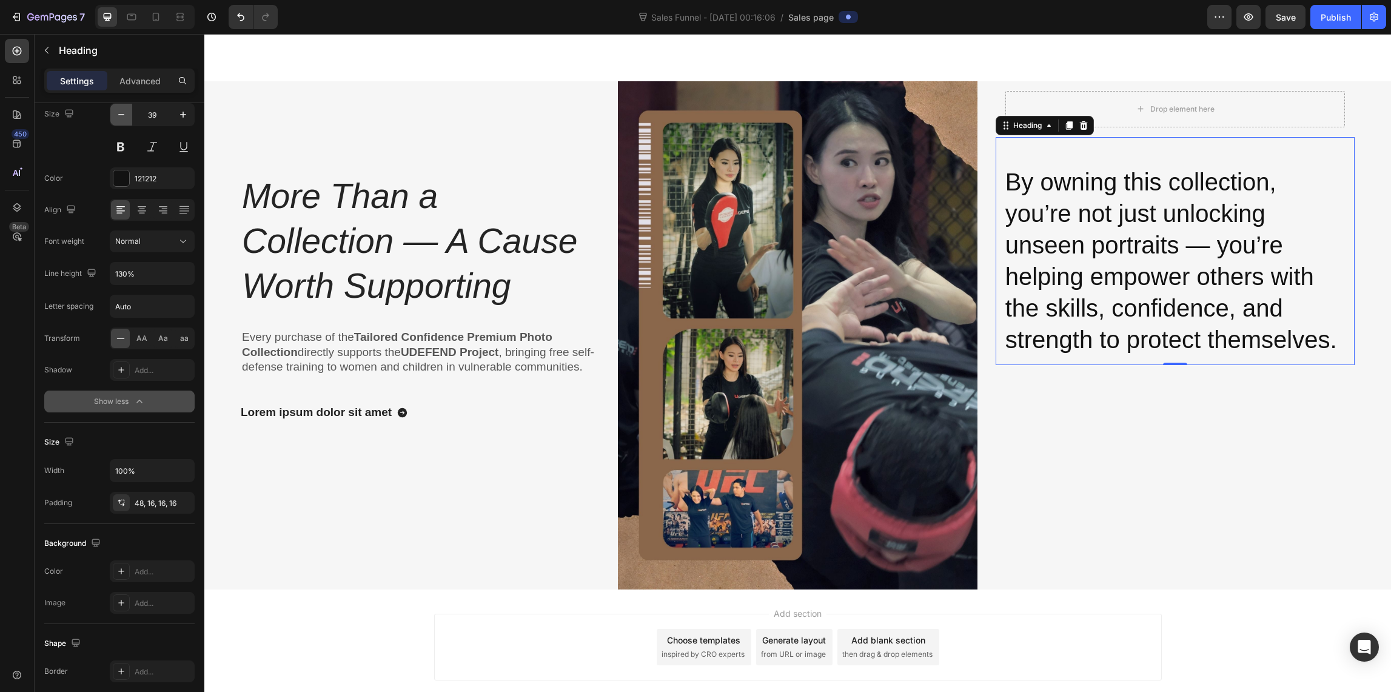
click at [118, 114] on icon "button" at bounding box center [121, 114] width 6 height 1
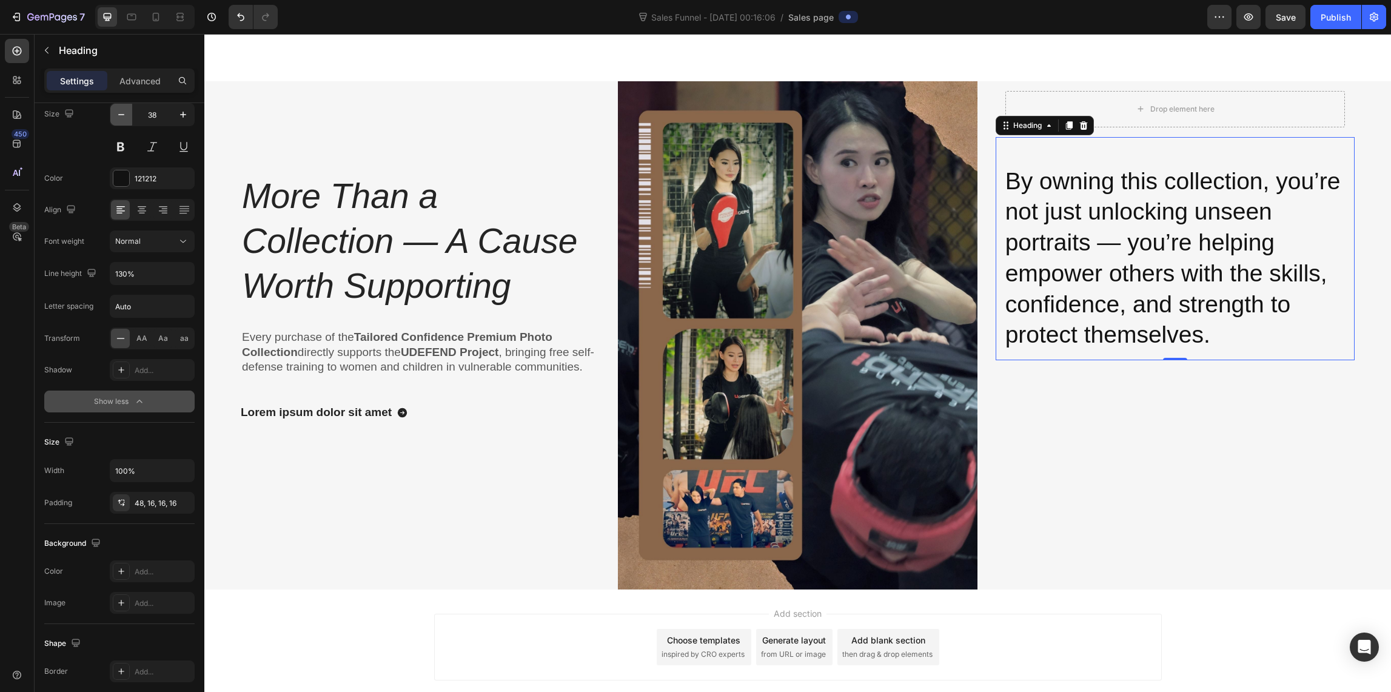
click at [118, 114] on icon "button" at bounding box center [121, 114] width 6 height 1
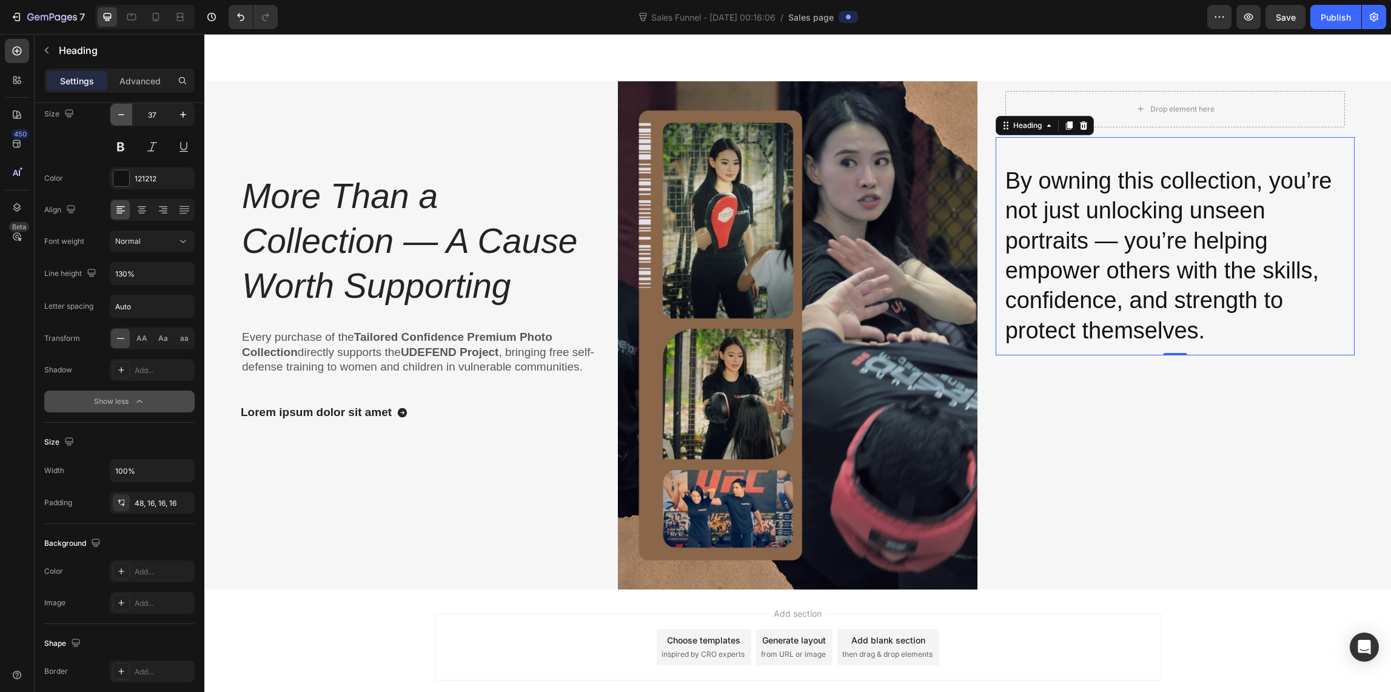
click at [118, 114] on icon "button" at bounding box center [121, 114] width 6 height 1
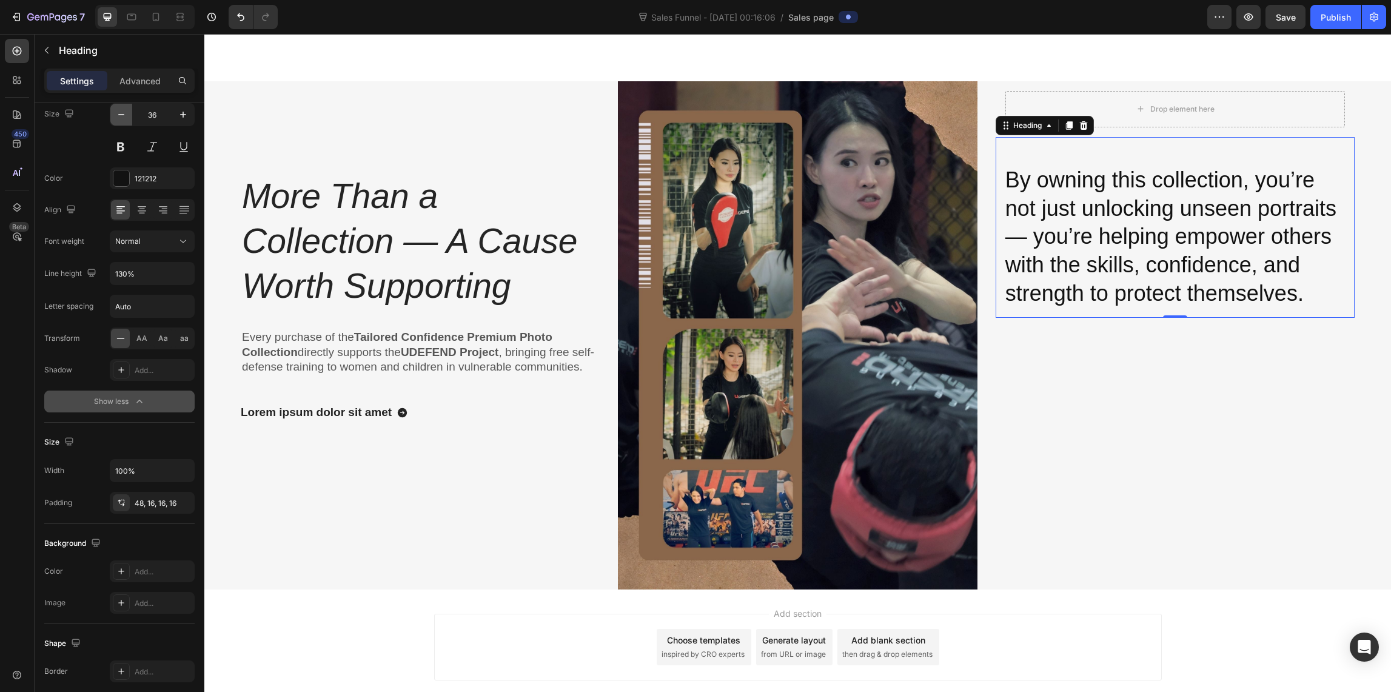
click at [119, 111] on icon "button" at bounding box center [121, 115] width 12 height 12
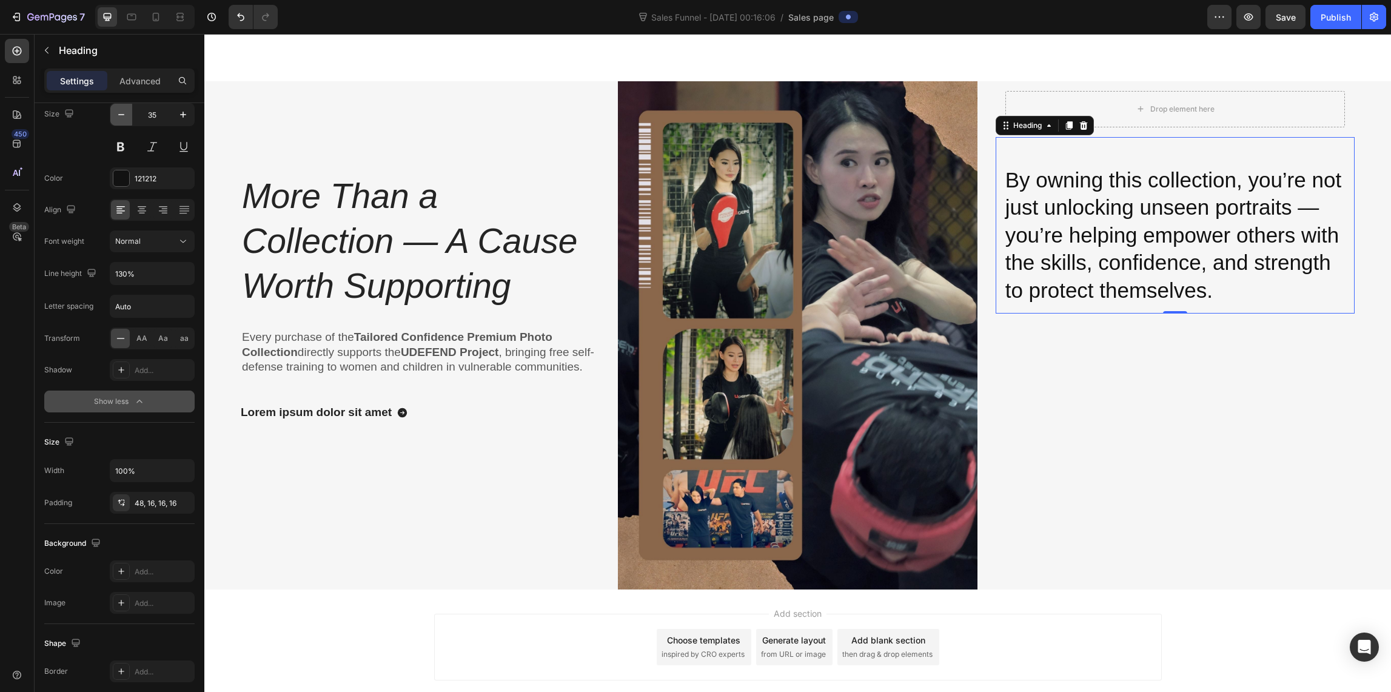
click at [119, 111] on icon "button" at bounding box center [121, 115] width 12 height 12
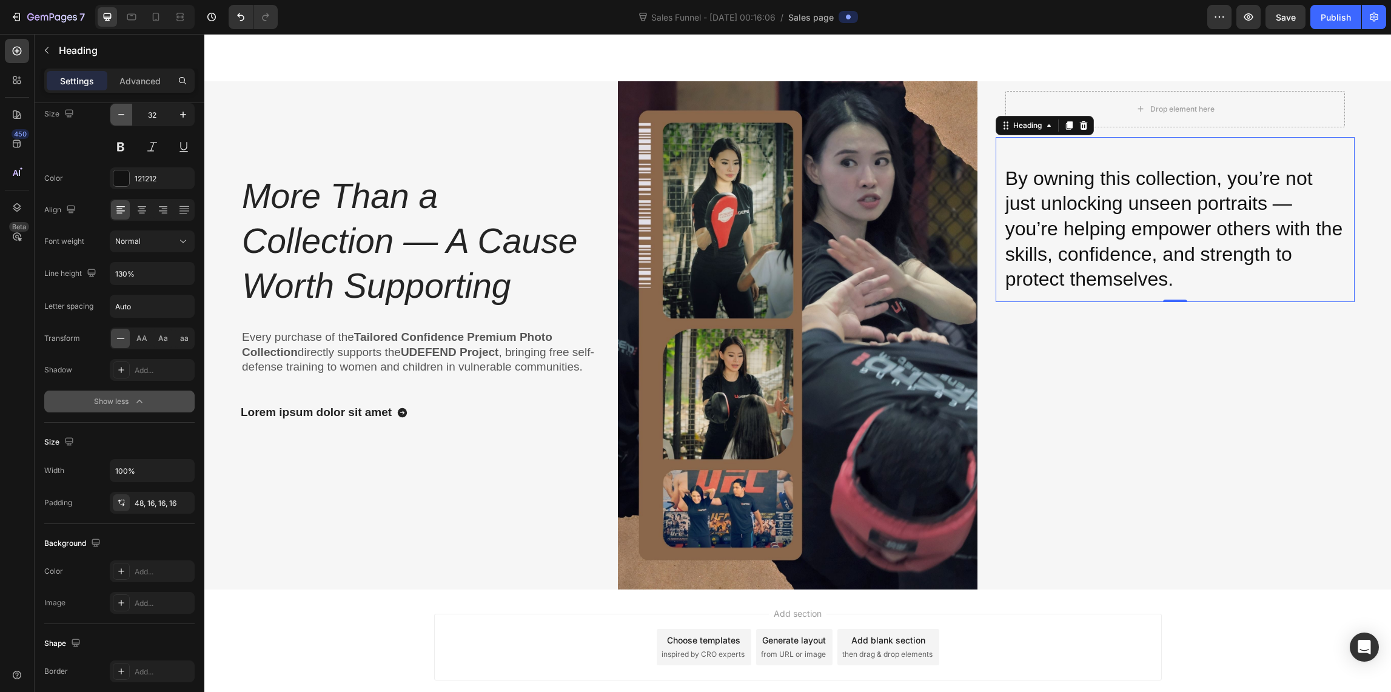
click at [118, 110] on icon "button" at bounding box center [121, 115] width 12 height 12
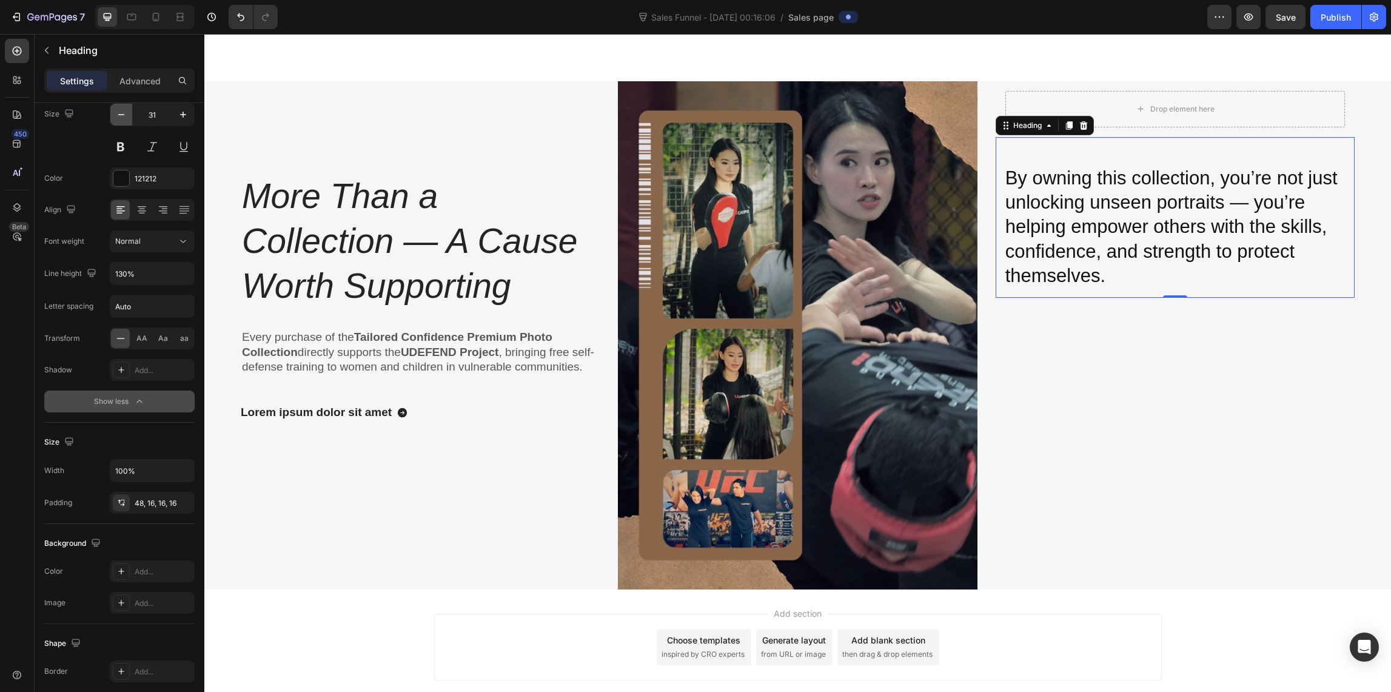
click at [118, 110] on icon "button" at bounding box center [121, 115] width 12 height 12
type input "29"
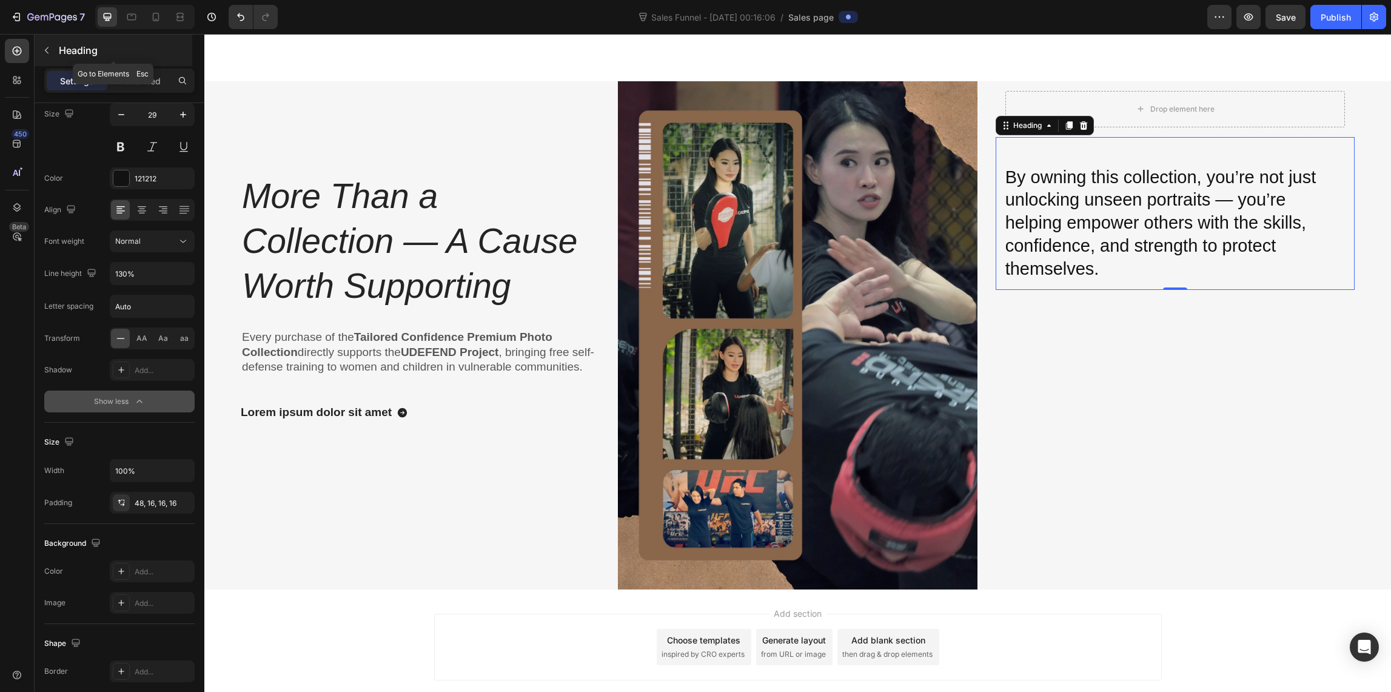
click at [48, 49] on icon "button" at bounding box center [47, 50] width 10 height 10
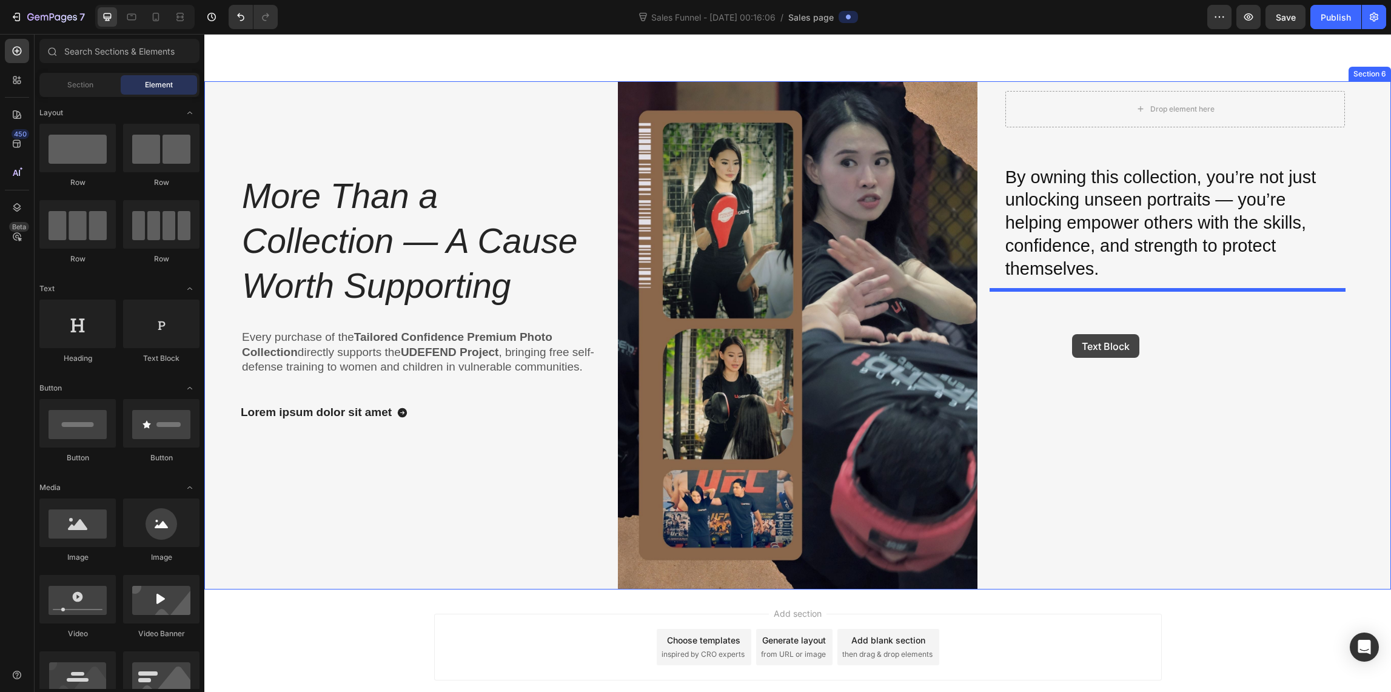
drag, startPoint x: 353, startPoint y: 364, endPoint x: 1071, endPoint y: 335, distance: 719.0
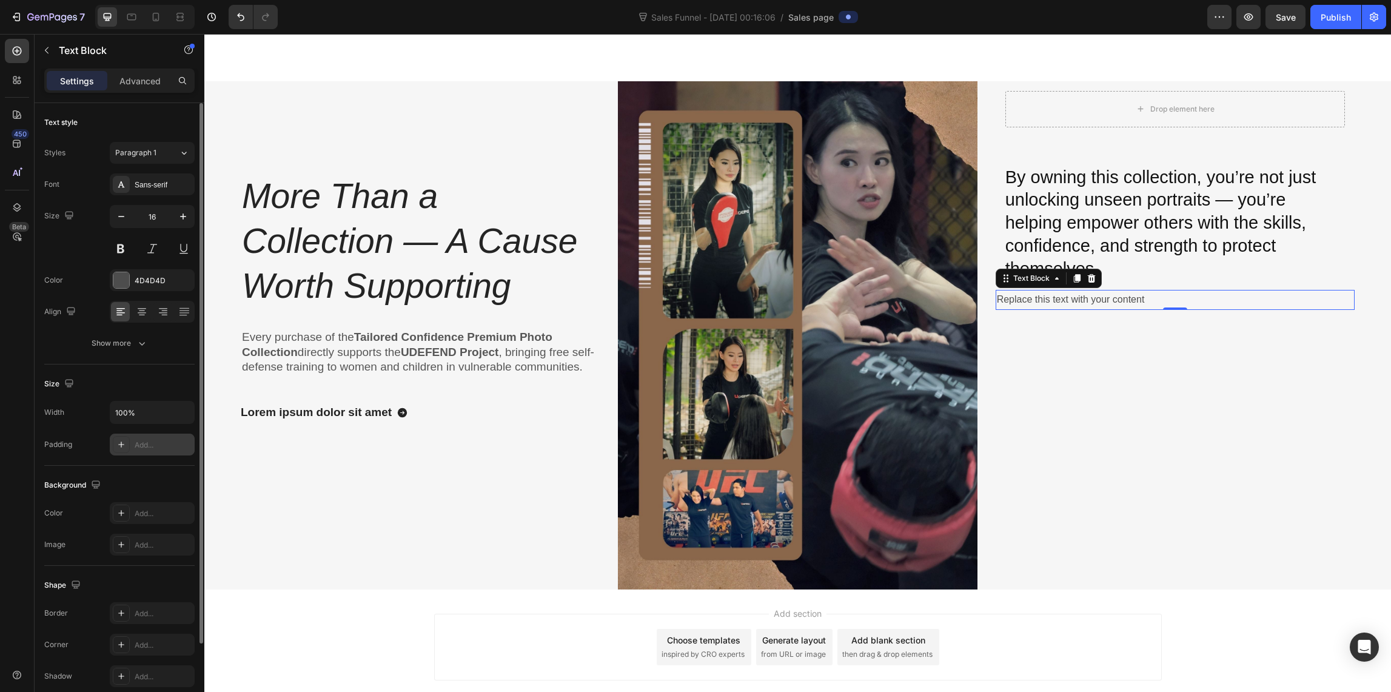
click at [153, 446] on div "Add..." at bounding box center [163, 445] width 57 height 11
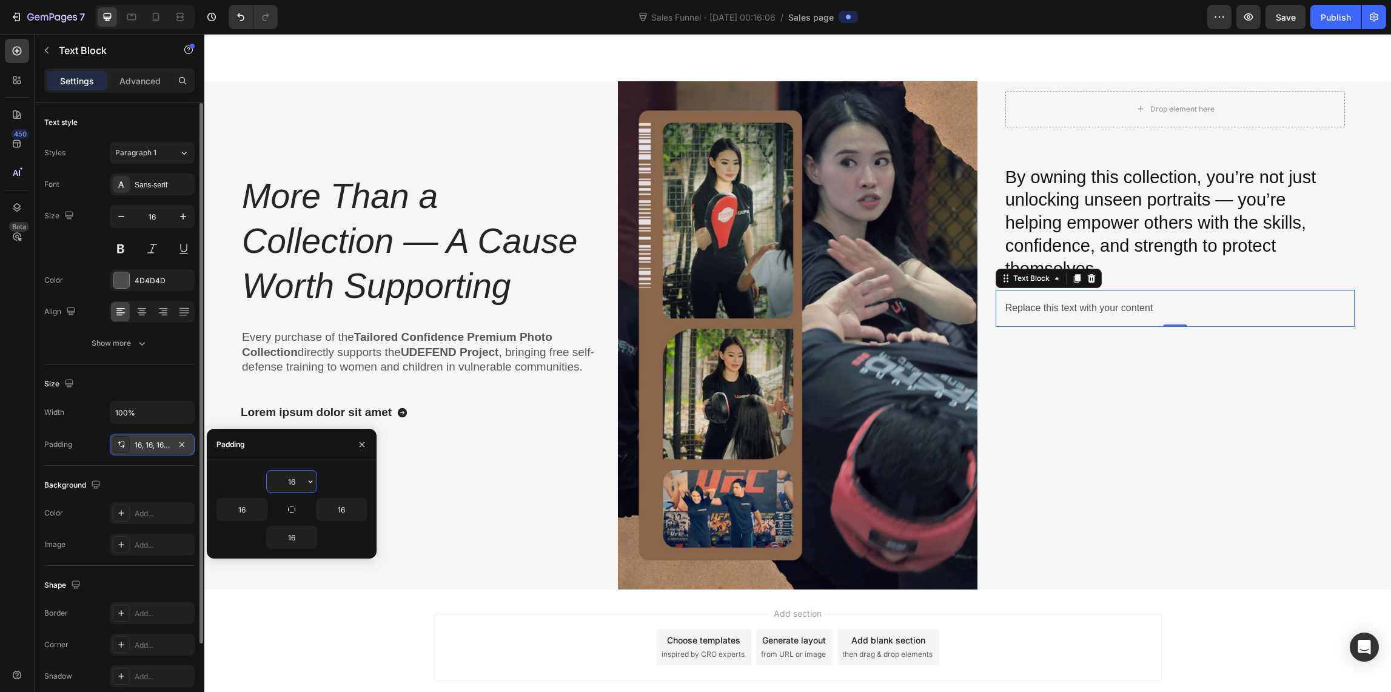
click at [290, 483] on input "16" at bounding box center [292, 481] width 50 height 22
click at [304, 479] on button "button" at bounding box center [310, 481] width 12 height 22
click at [279, 606] on p "2XL 32px" at bounding box center [269, 610] width 64 height 11
type input "32"
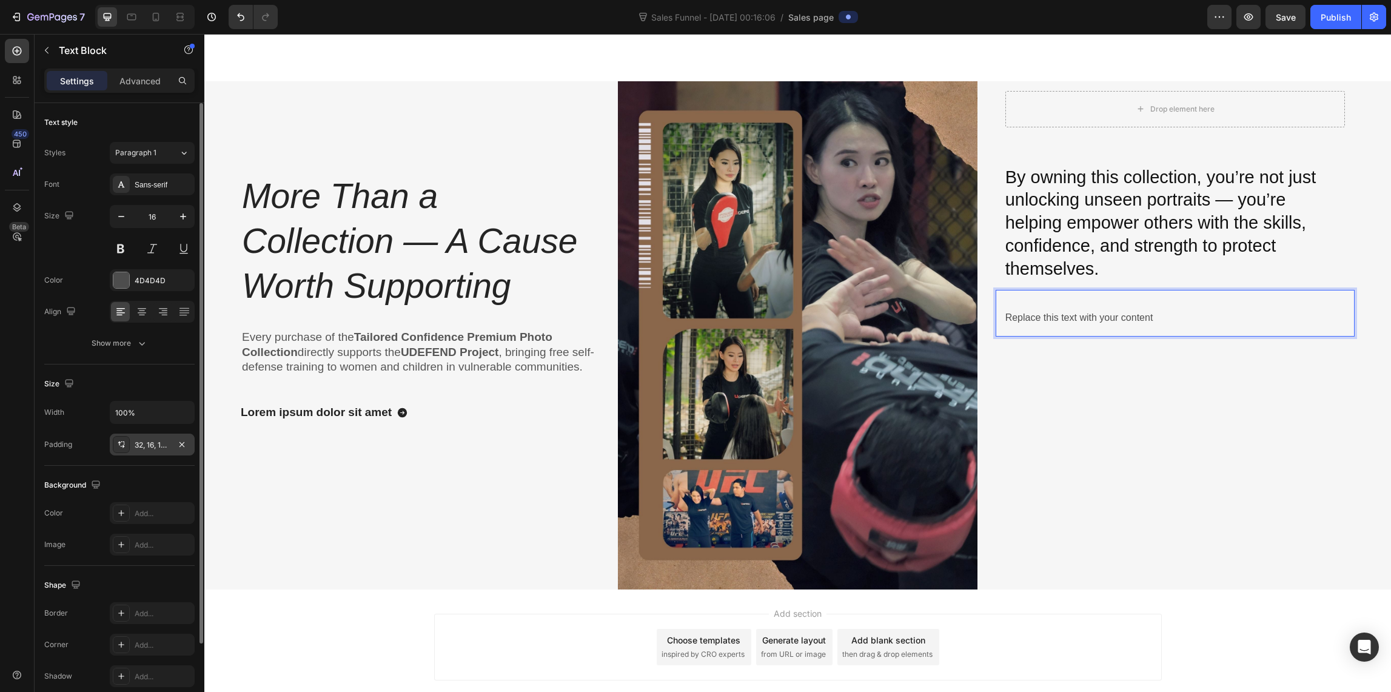
click at [1052, 300] on div "Replace this text with your content" at bounding box center [1174, 313] width 359 height 47
click at [1052, 305] on div "Replace this text with your content" at bounding box center [1174, 313] width 359 height 47
click at [1051, 301] on div "Replace this text with your content" at bounding box center [1174, 313] width 359 height 47
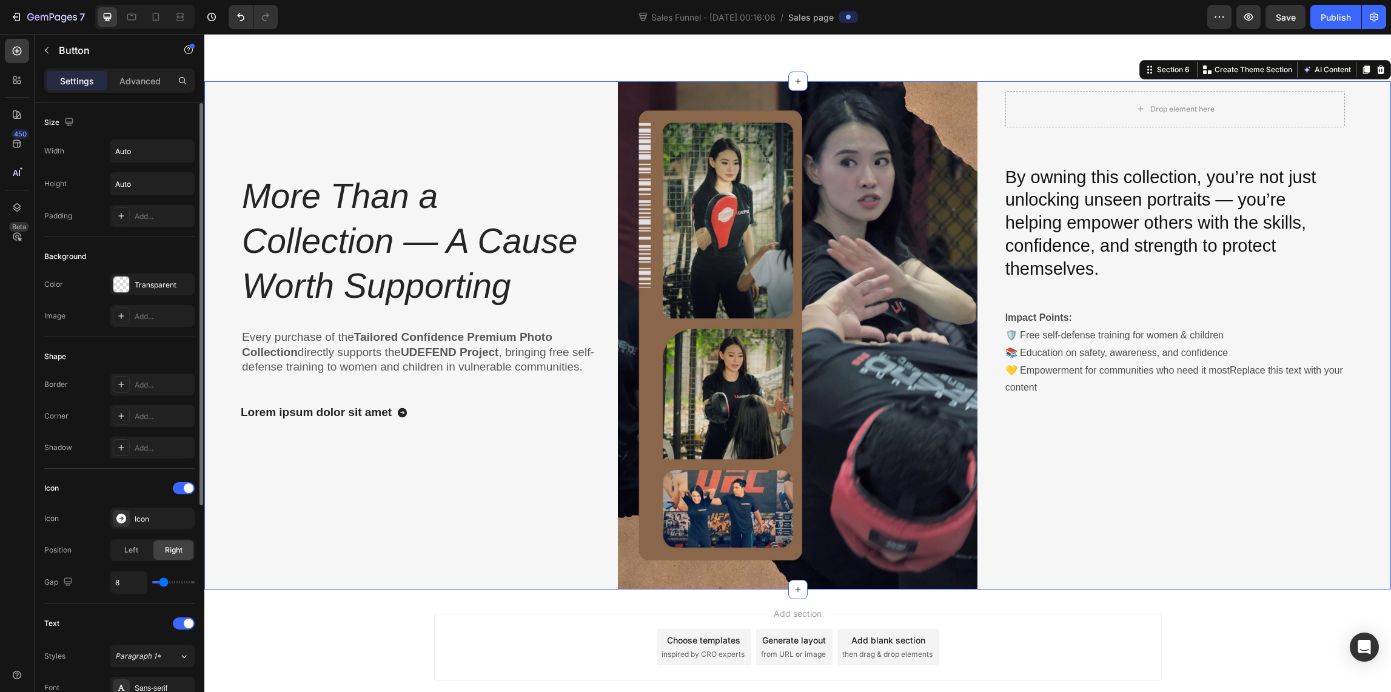
click at [497, 494] on div "More Than a Collection — A Cause Worth Supporting Heading Every purchase of the…" at bounding box center [420, 335] width 359 height 508
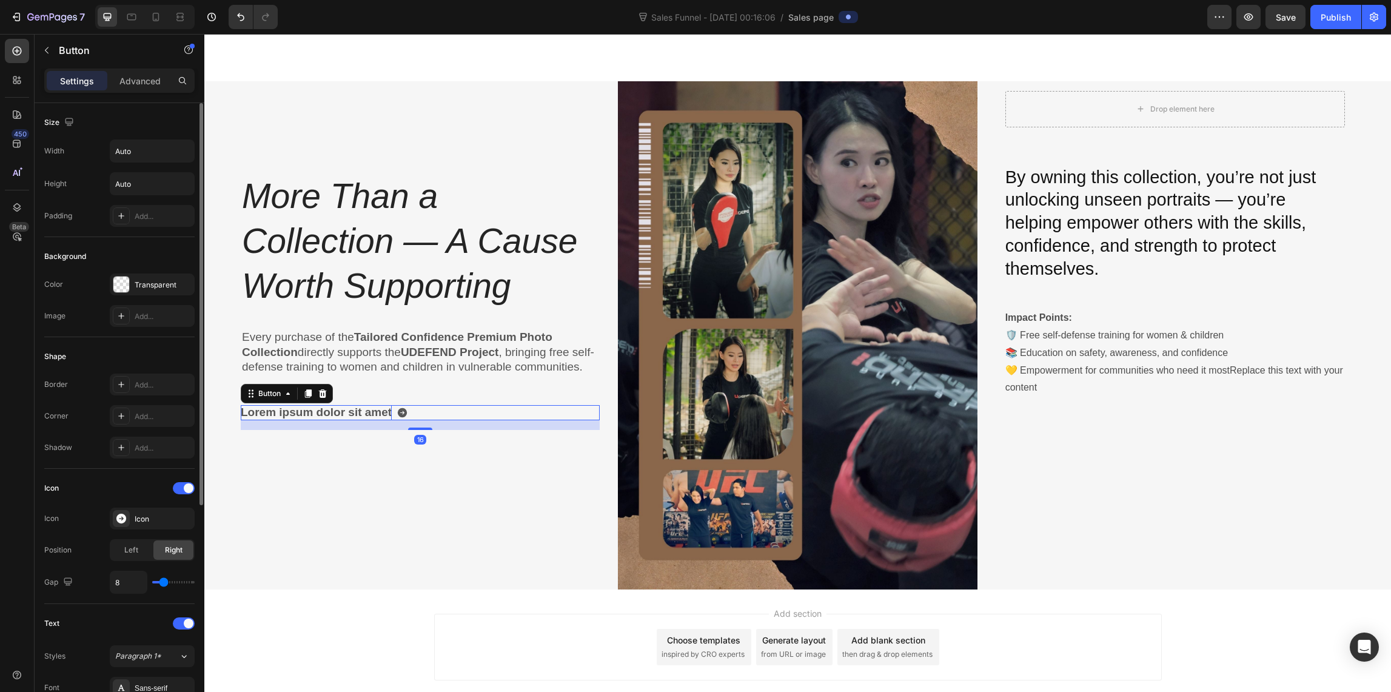
click at [288, 420] on div "Lorem ipsum dolor sit amet" at bounding box center [316, 412] width 151 height 15
click at [324, 398] on icon at bounding box center [323, 393] width 8 height 8
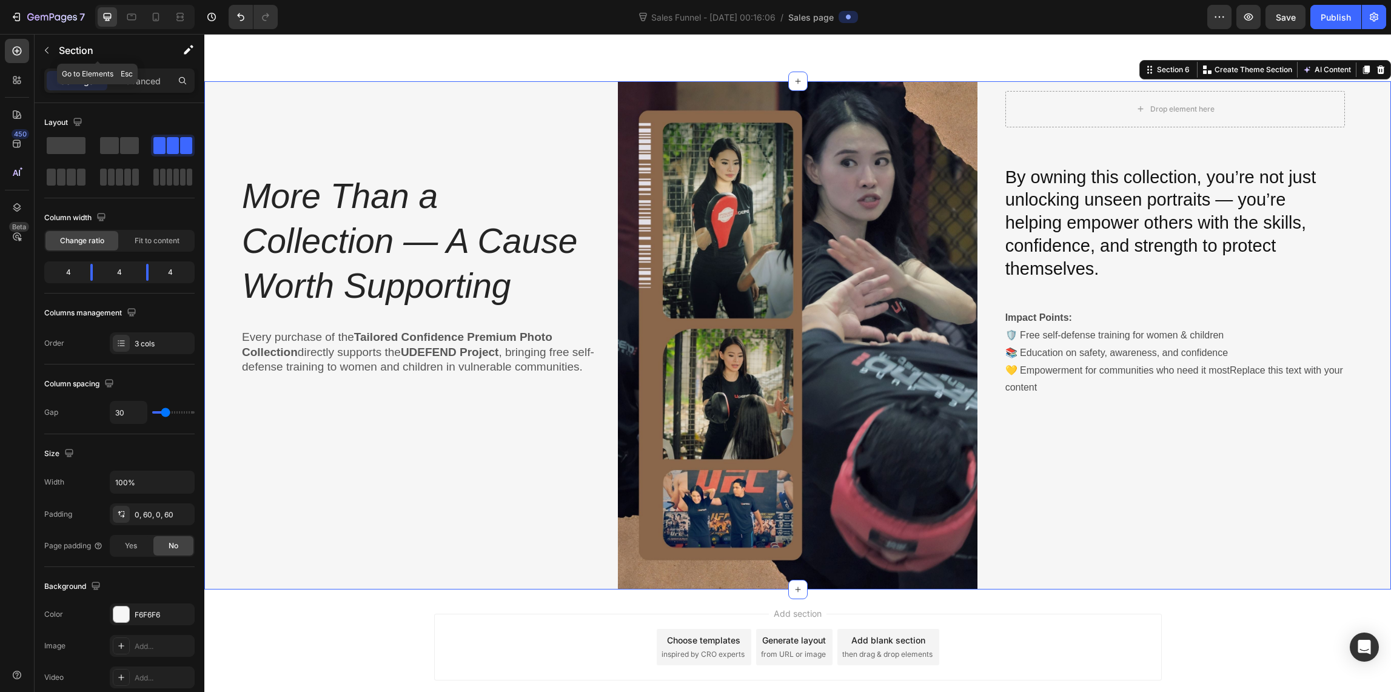
click at [44, 47] on icon "button" at bounding box center [47, 50] width 10 height 10
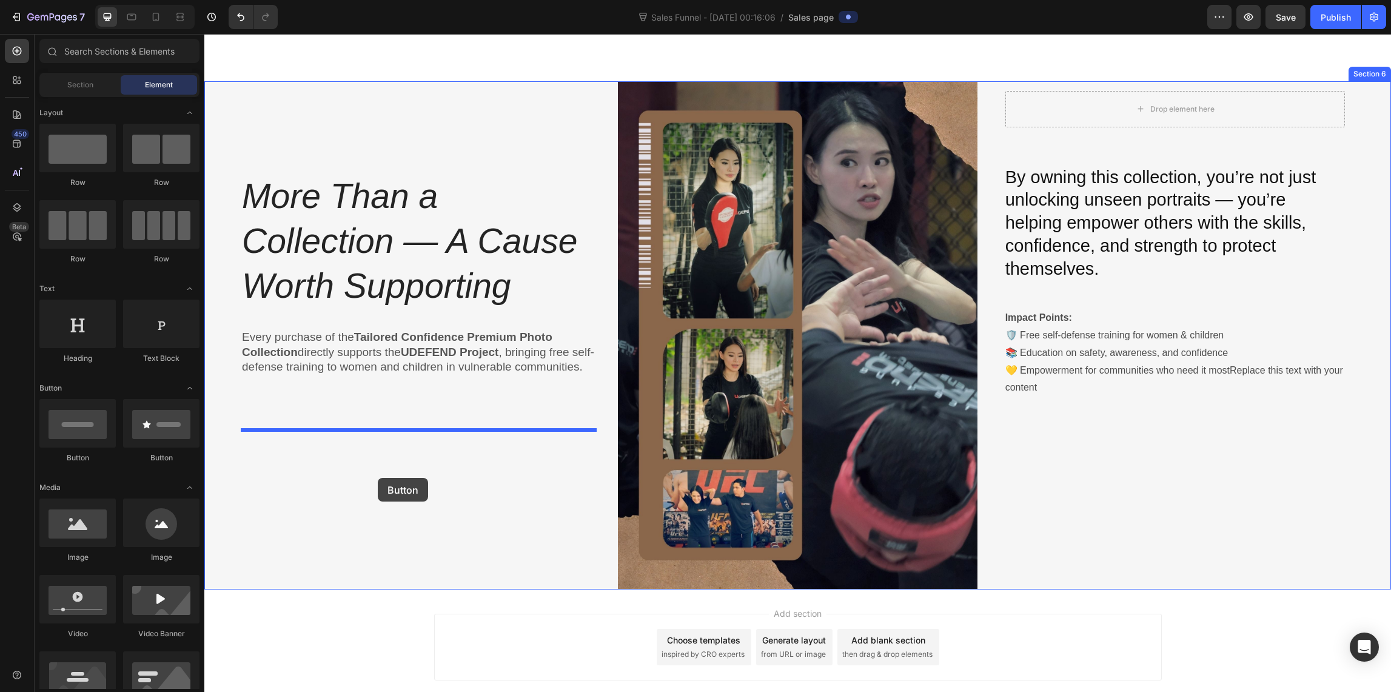
drag, startPoint x: 380, startPoint y: 503, endPoint x: 378, endPoint y: 478, distance: 25.6
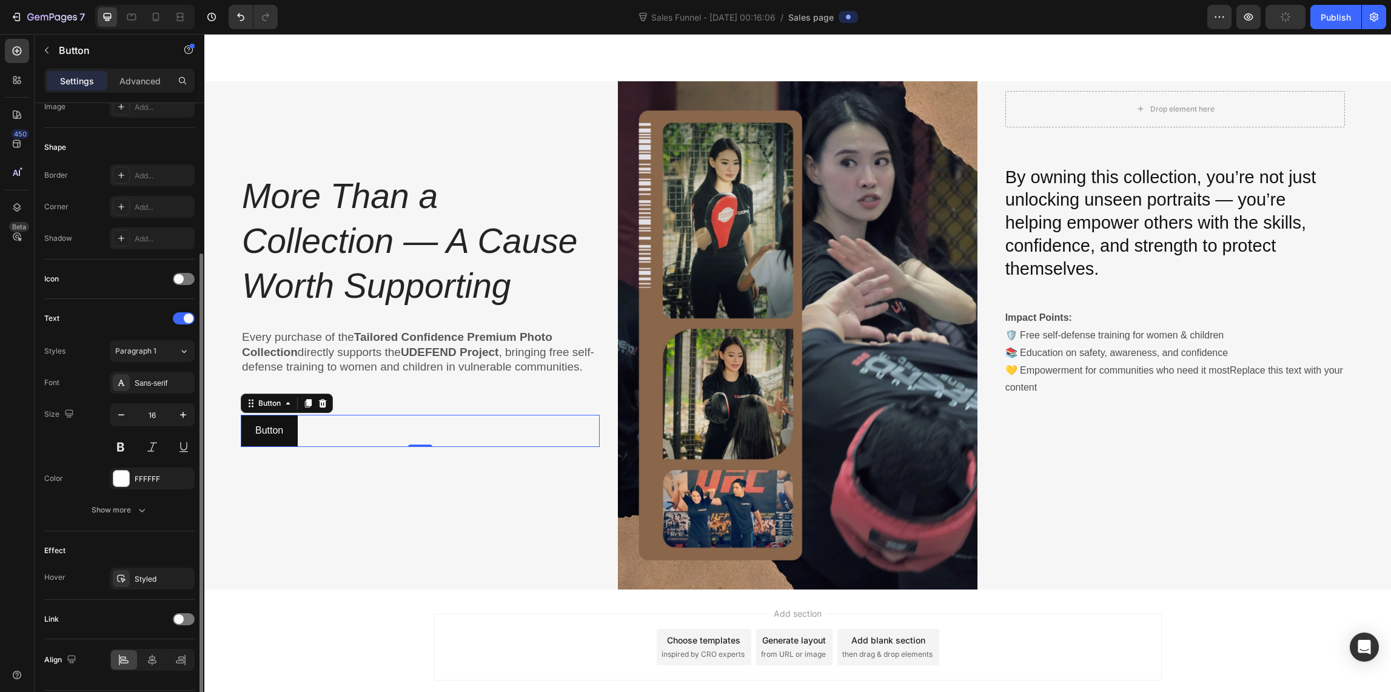
scroll to position [246, 0]
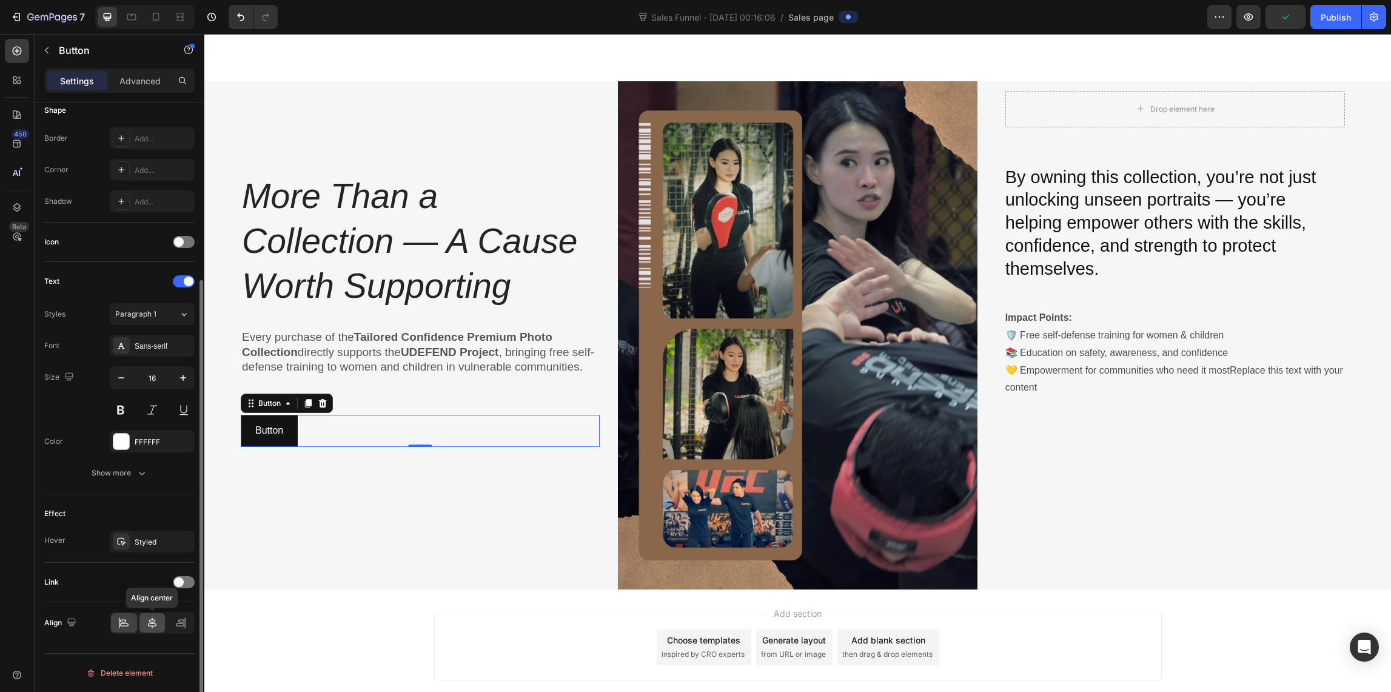
click at [149, 631] on div at bounding box center [152, 622] width 26 height 19
click at [133, 544] on div "Styled" at bounding box center [152, 541] width 85 height 22
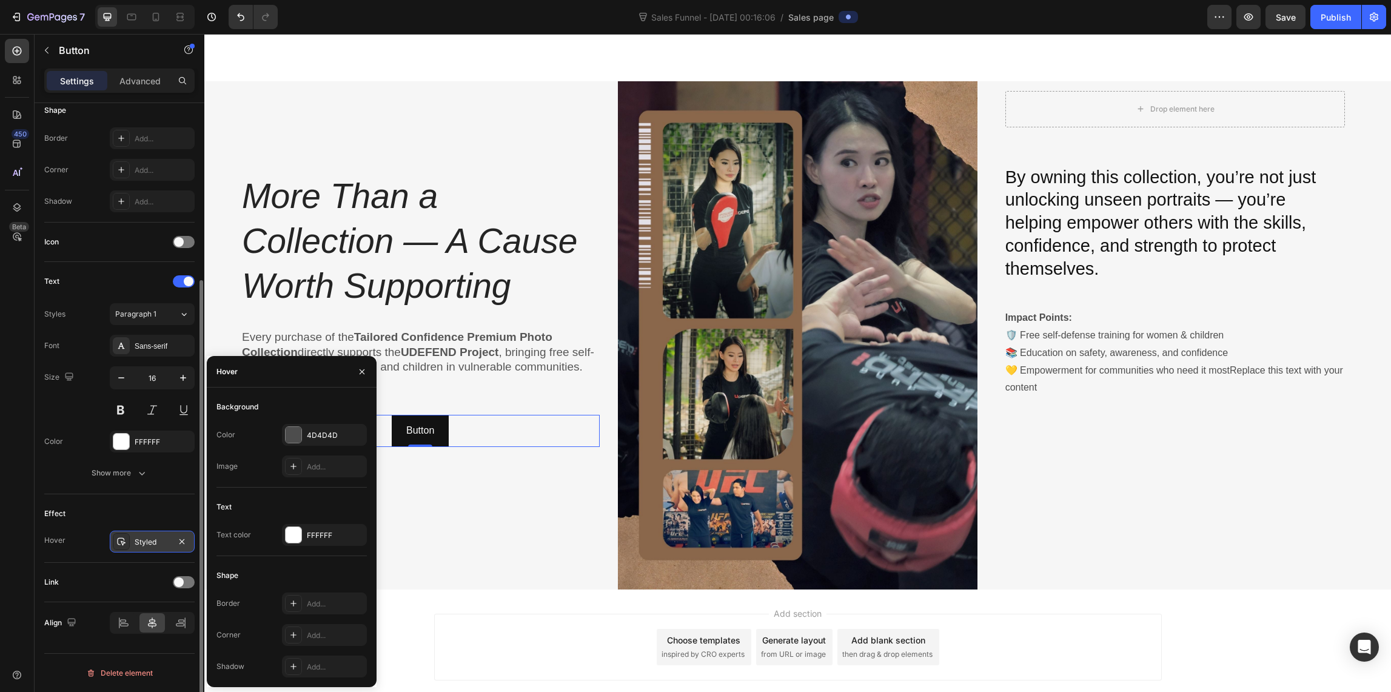
click at [133, 543] on div "Styled" at bounding box center [152, 541] width 85 height 22
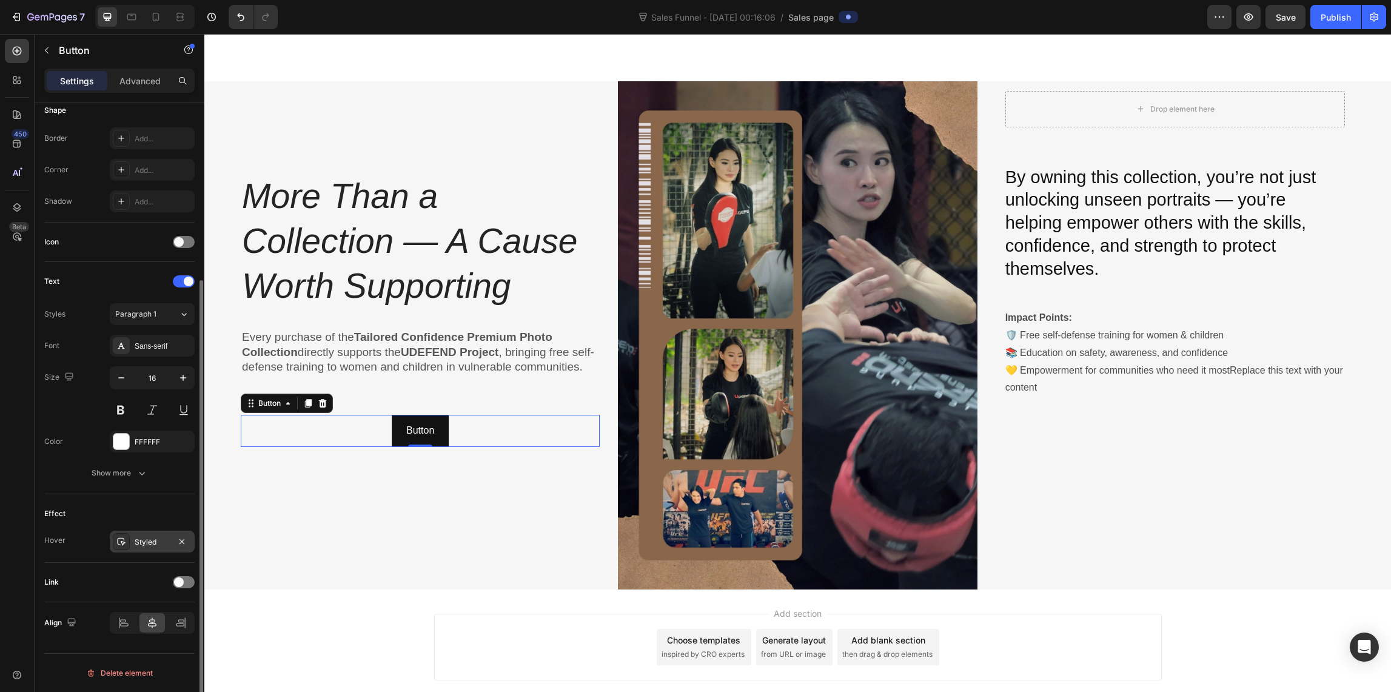
click at [133, 543] on div "Styled" at bounding box center [152, 541] width 85 height 22
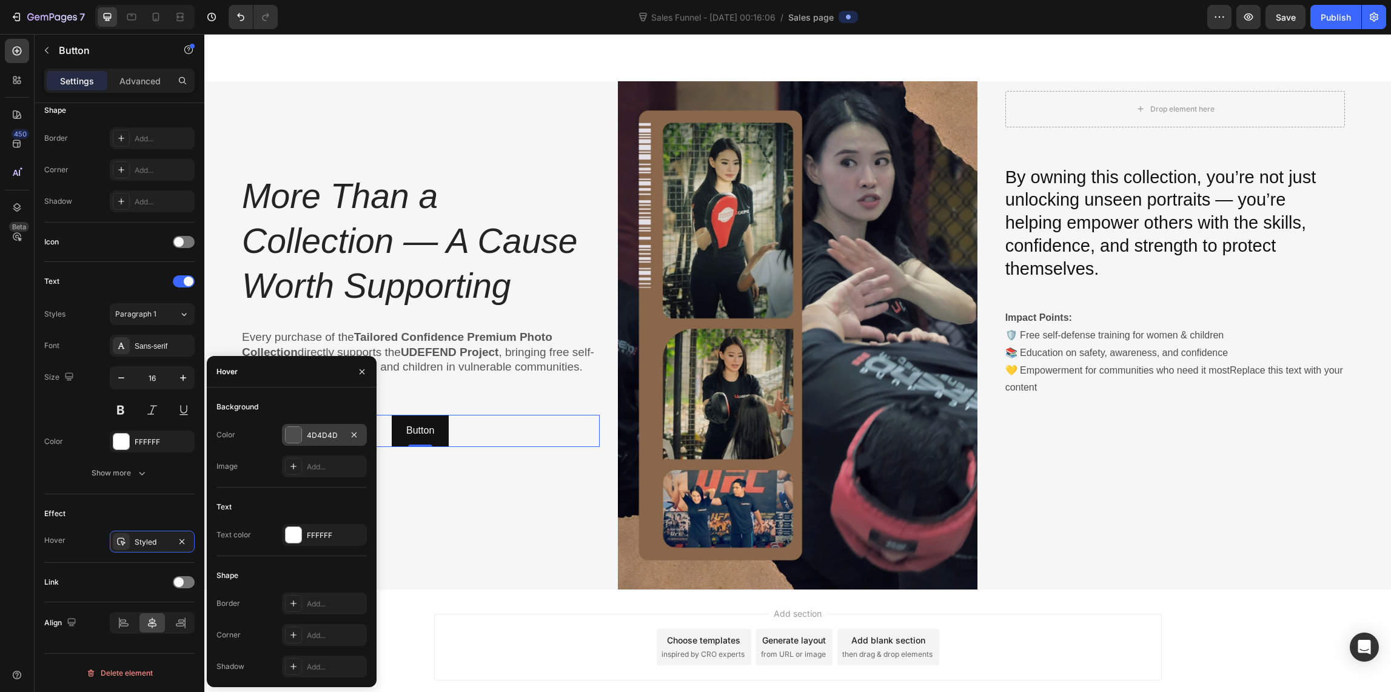
click at [297, 428] on div at bounding box center [294, 435] width 16 height 16
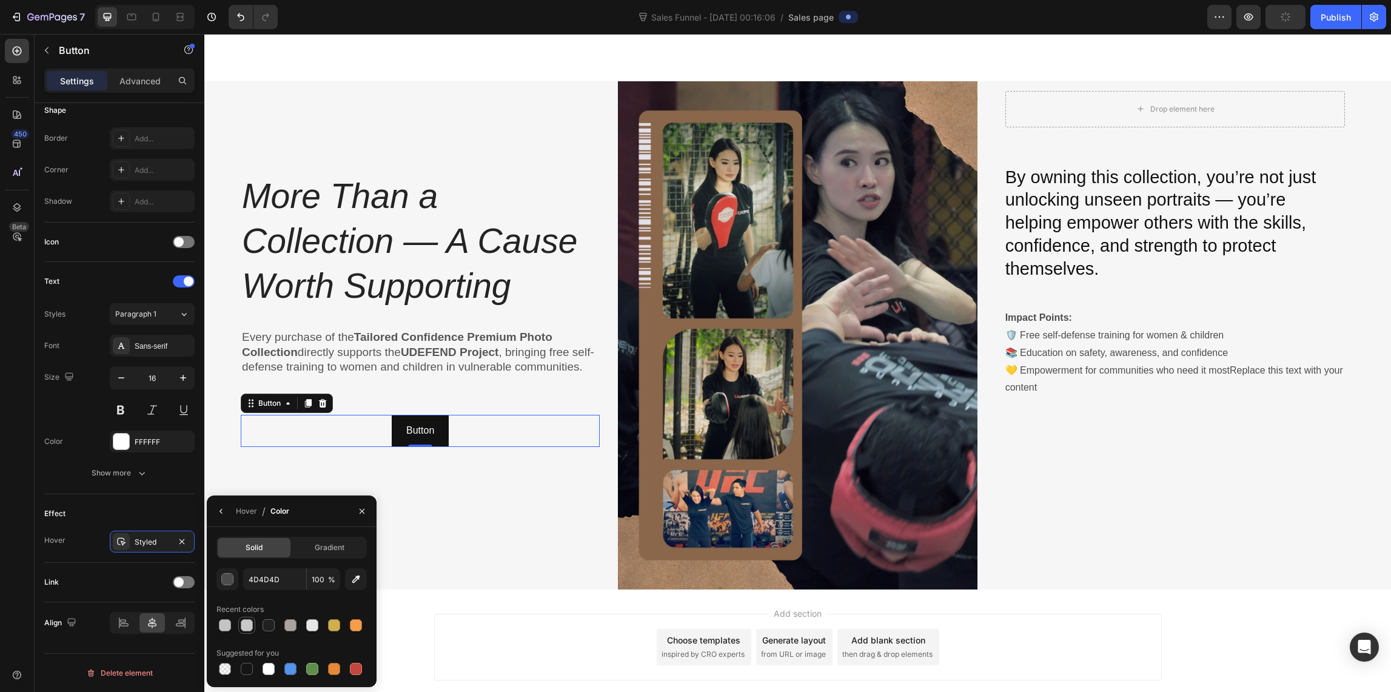
click at [251, 625] on div at bounding box center [247, 625] width 12 height 12
type input "C9C9C9"
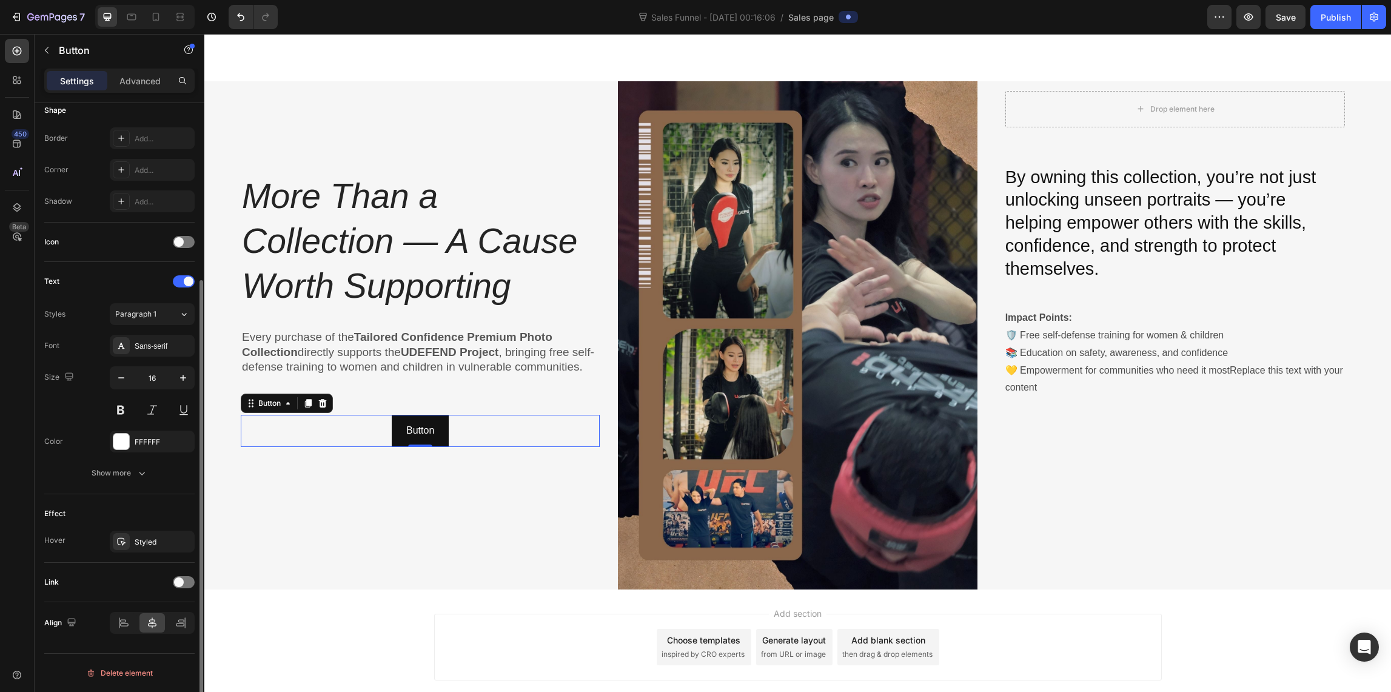
click at [141, 508] on div "Effect" at bounding box center [119, 513] width 150 height 19
click at [183, 583] on div at bounding box center [184, 582] width 22 height 12
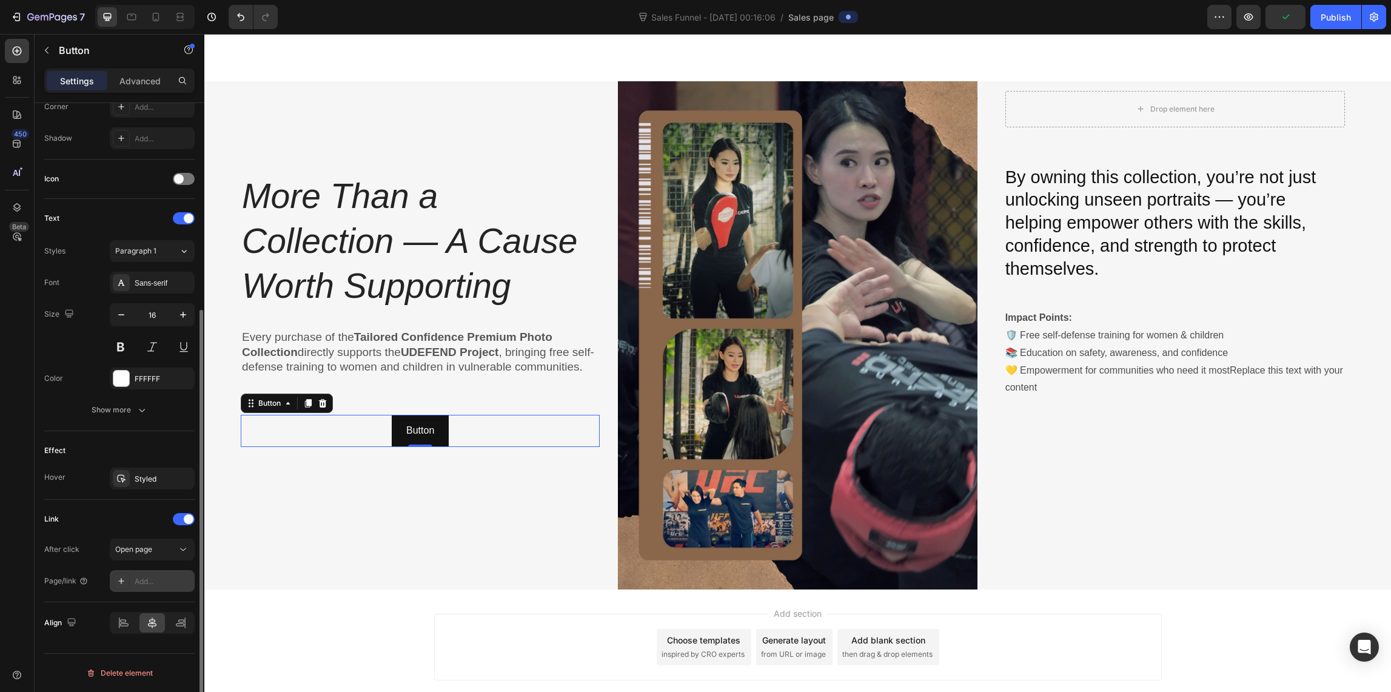
click at [113, 582] on div at bounding box center [121, 580] width 17 height 17
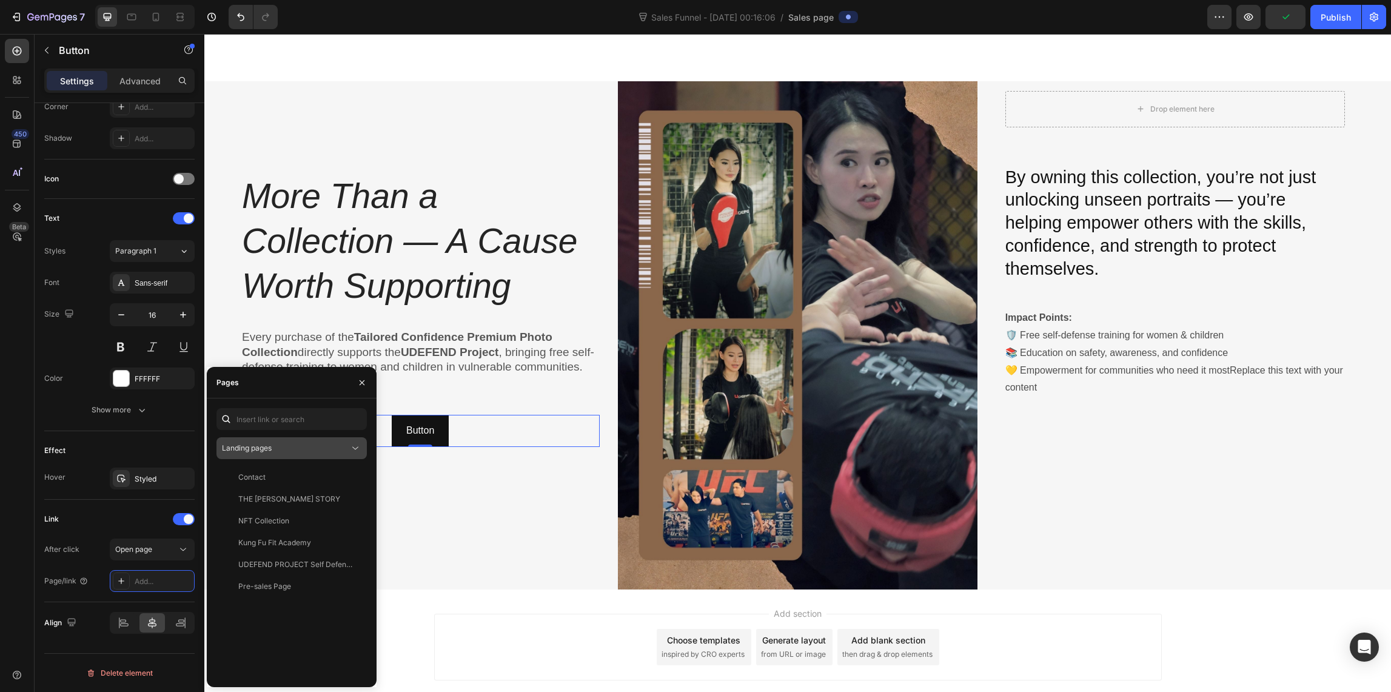
click at [286, 447] on div "Landing pages" at bounding box center [285, 448] width 127 height 11
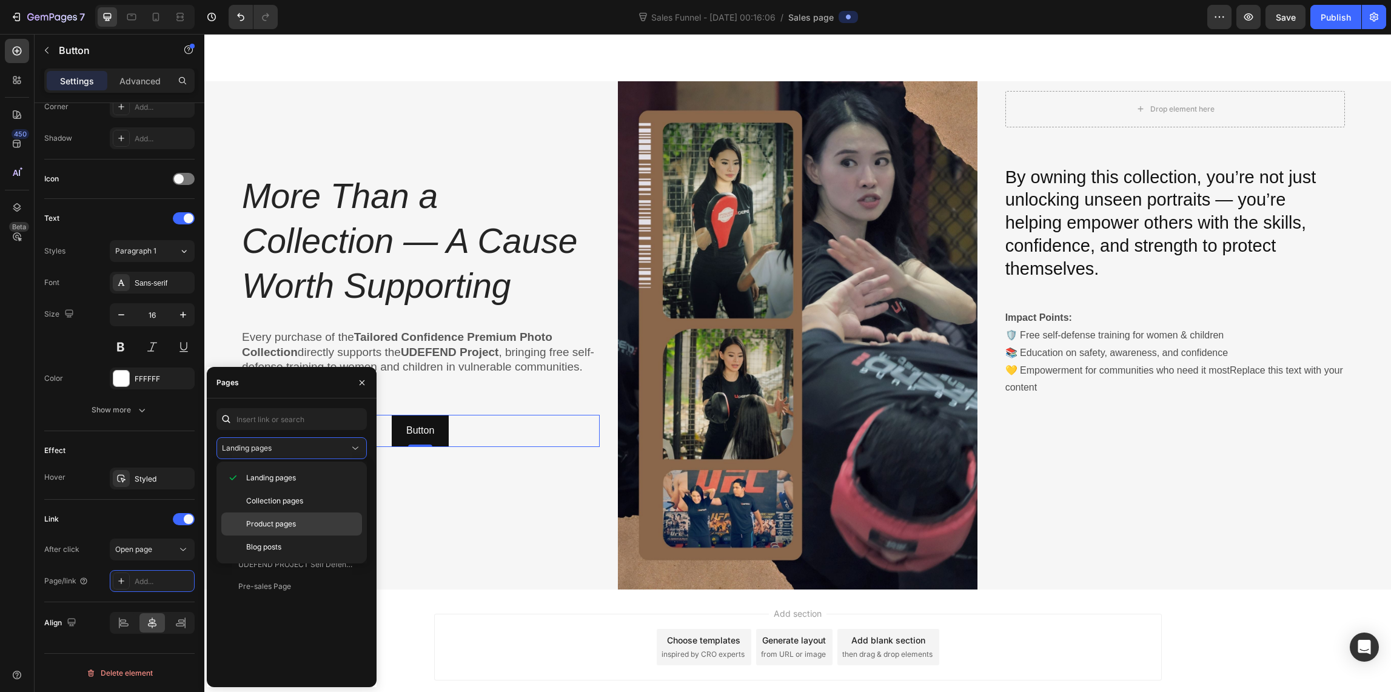
click at [265, 524] on span "Product pages" at bounding box center [271, 523] width 50 height 11
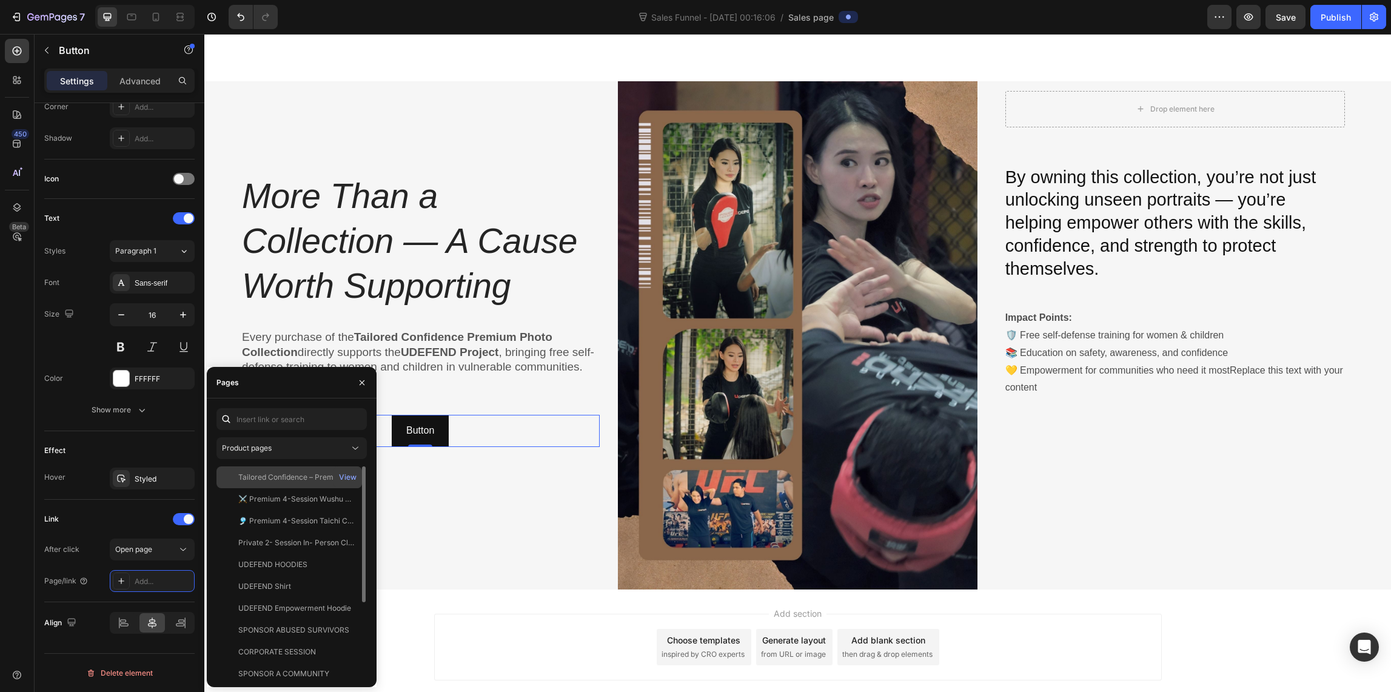
click at [287, 477] on div "Tailored Confidence – Premium Photo Collection by [PERSON_NAME]| Exclusive Digi…" at bounding box center [296, 477] width 116 height 11
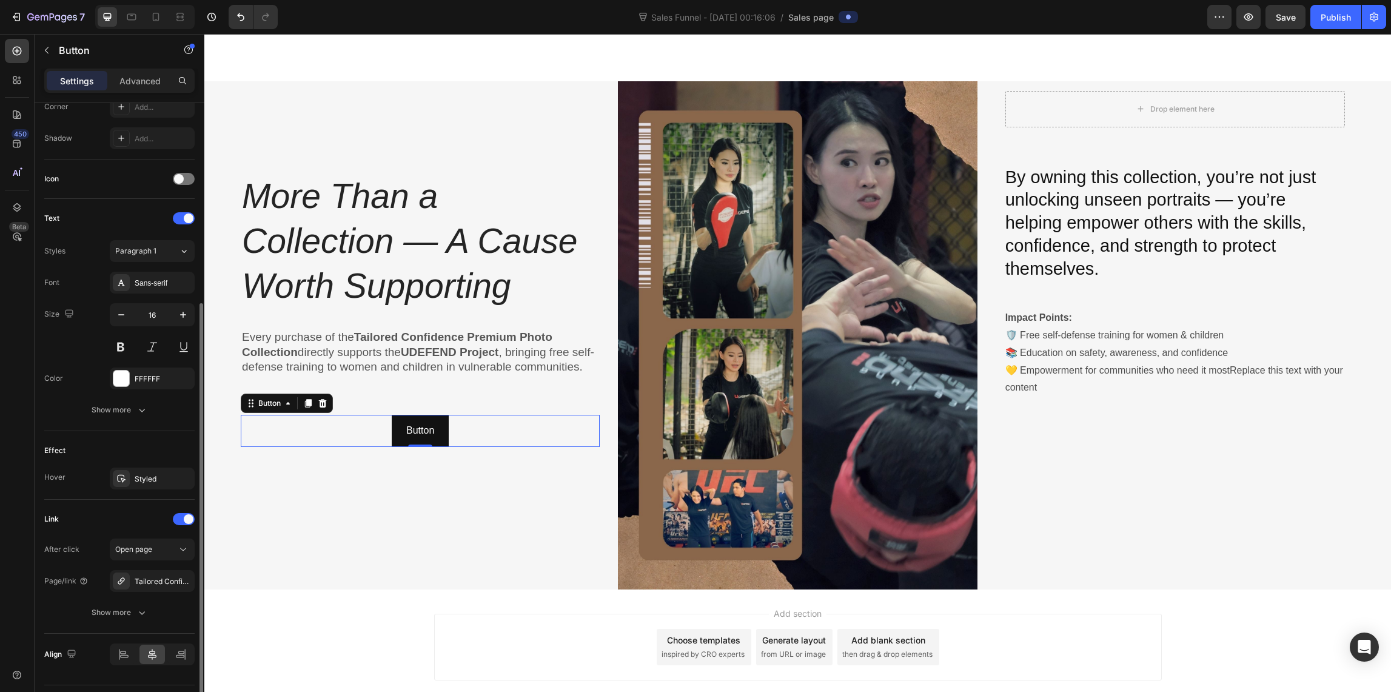
click at [144, 518] on div "Link" at bounding box center [119, 518] width 150 height 19
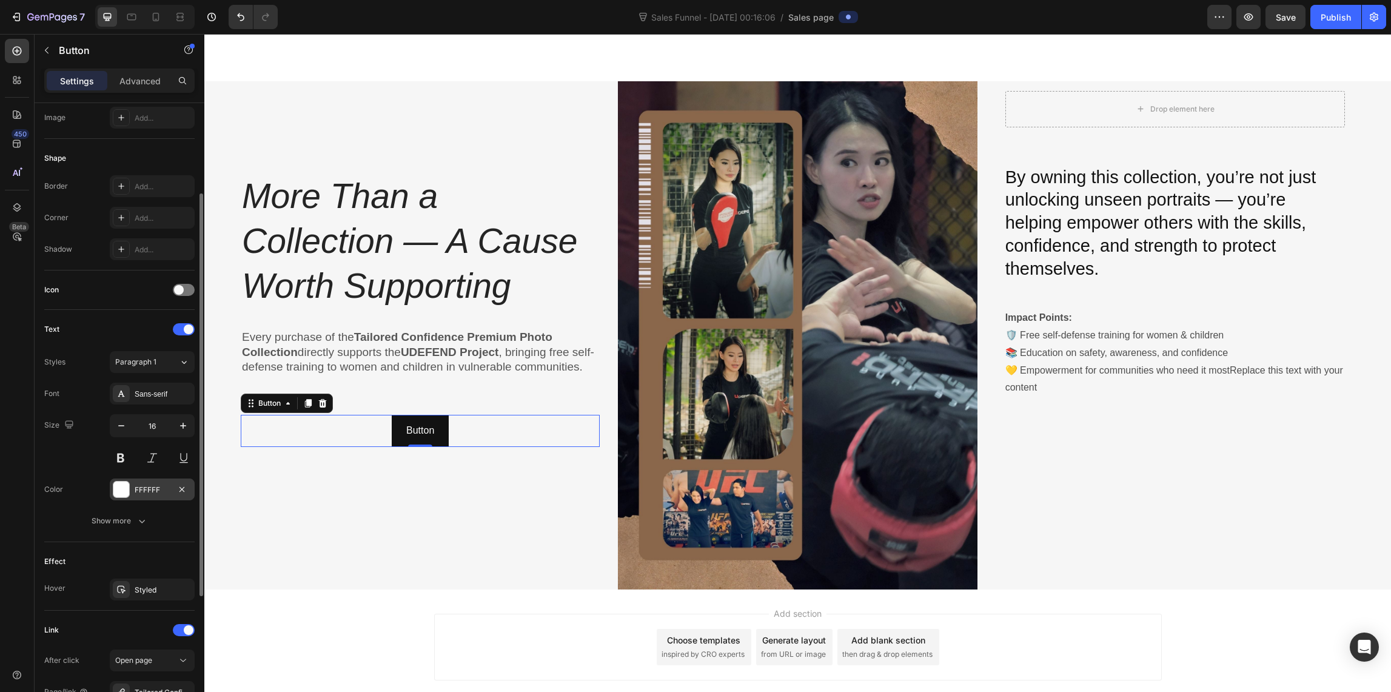
scroll to position [0, 0]
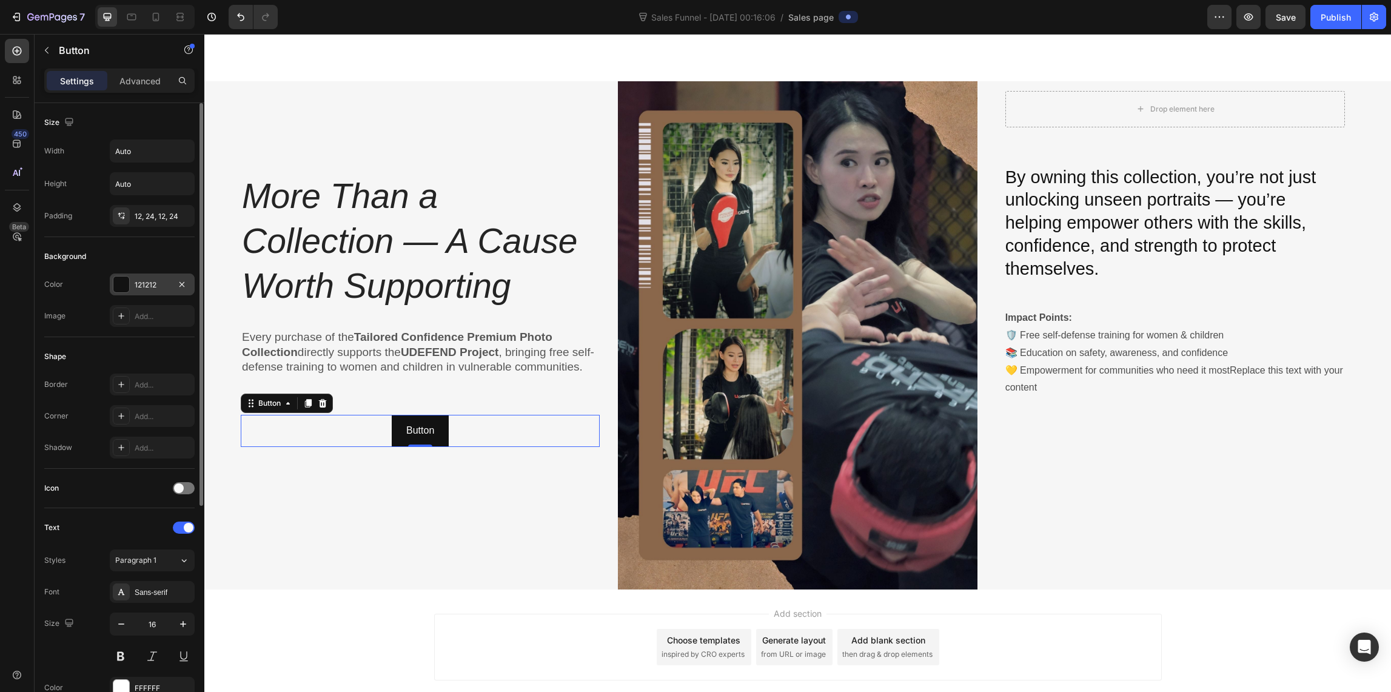
click at [128, 285] on div at bounding box center [121, 284] width 16 height 16
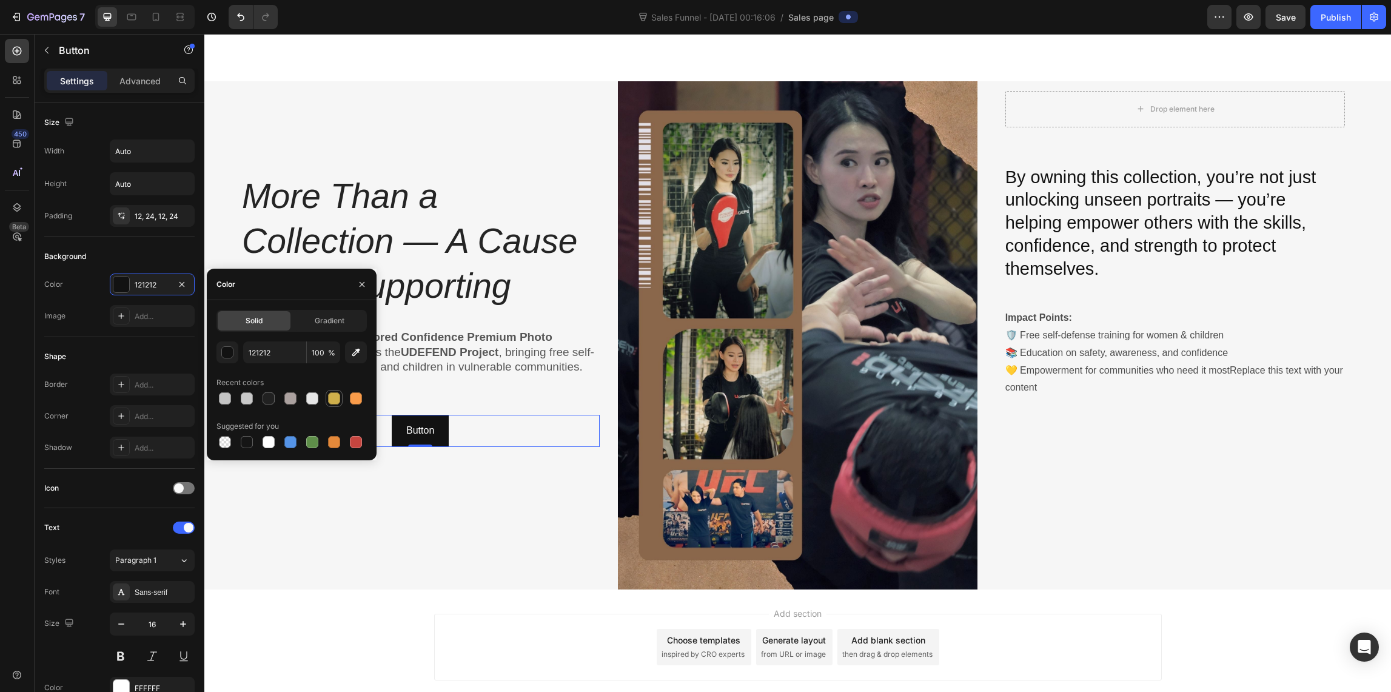
click at [333, 400] on div at bounding box center [334, 398] width 12 height 12
type input "CFAF4B"
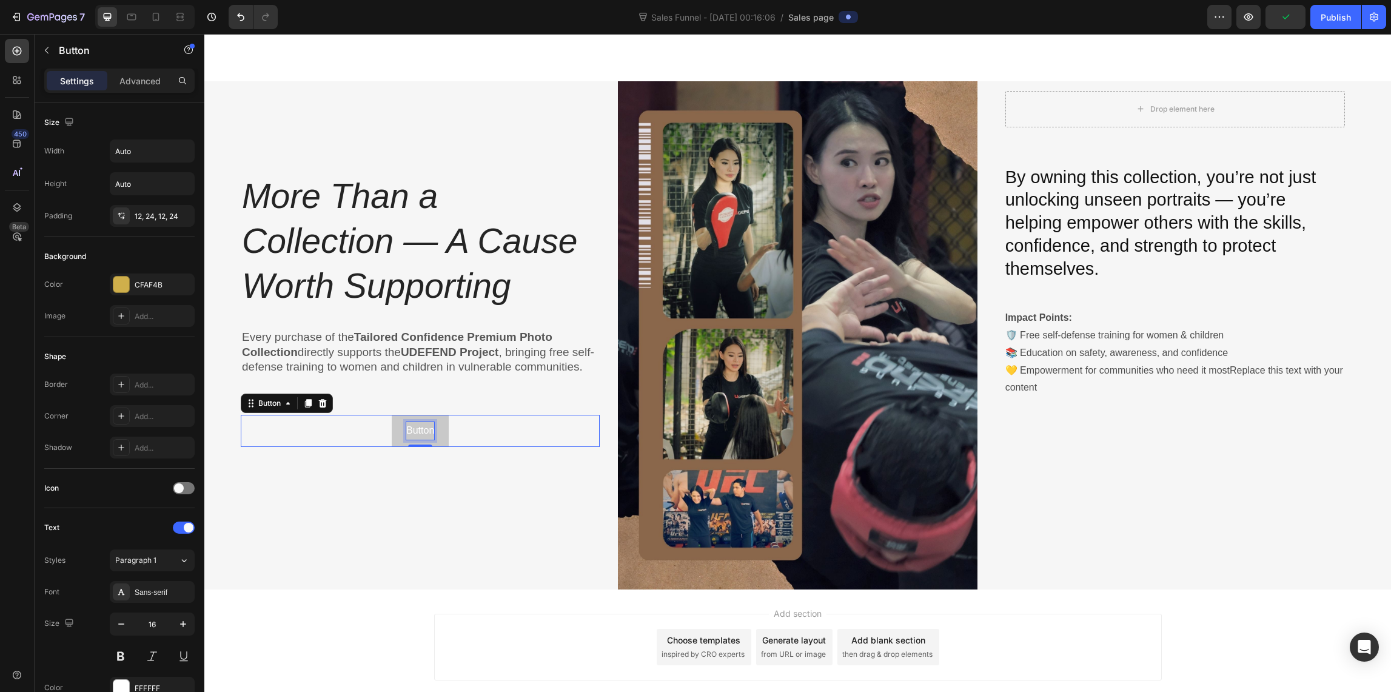
click at [430, 440] on p "Button" at bounding box center [420, 431] width 28 height 18
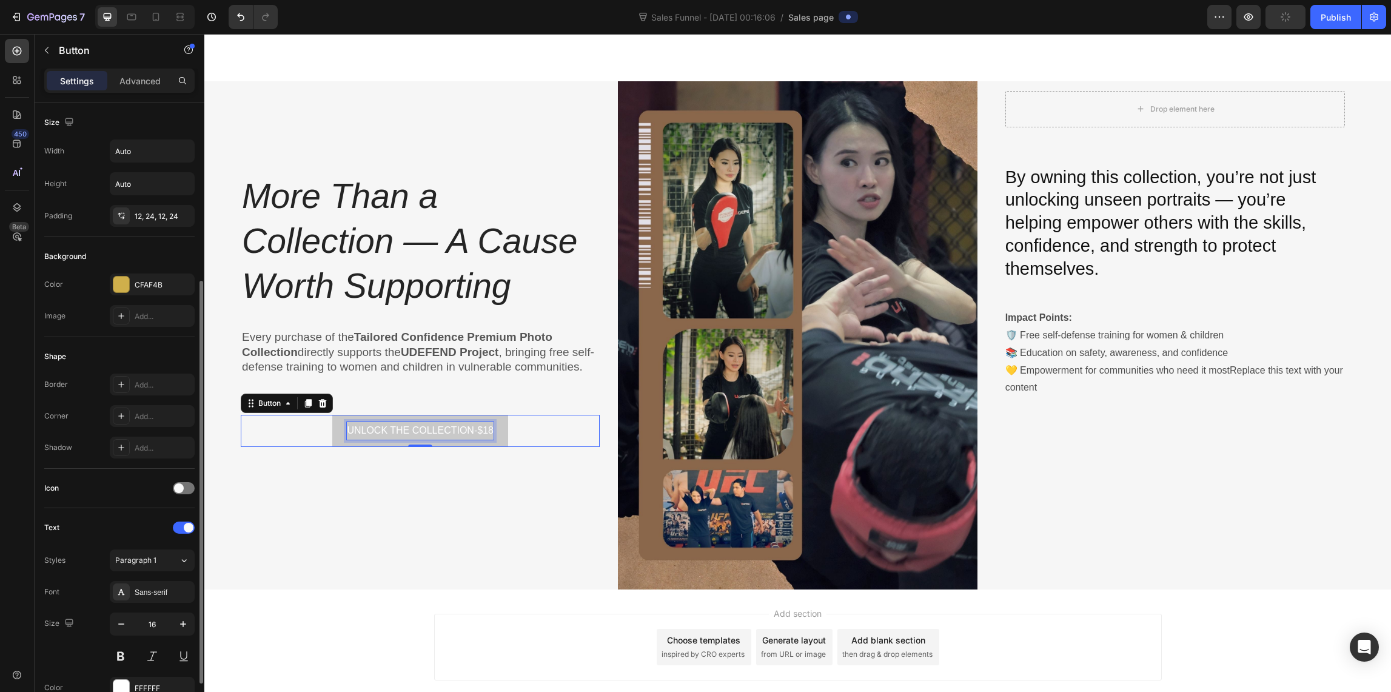
scroll to position [108, 0]
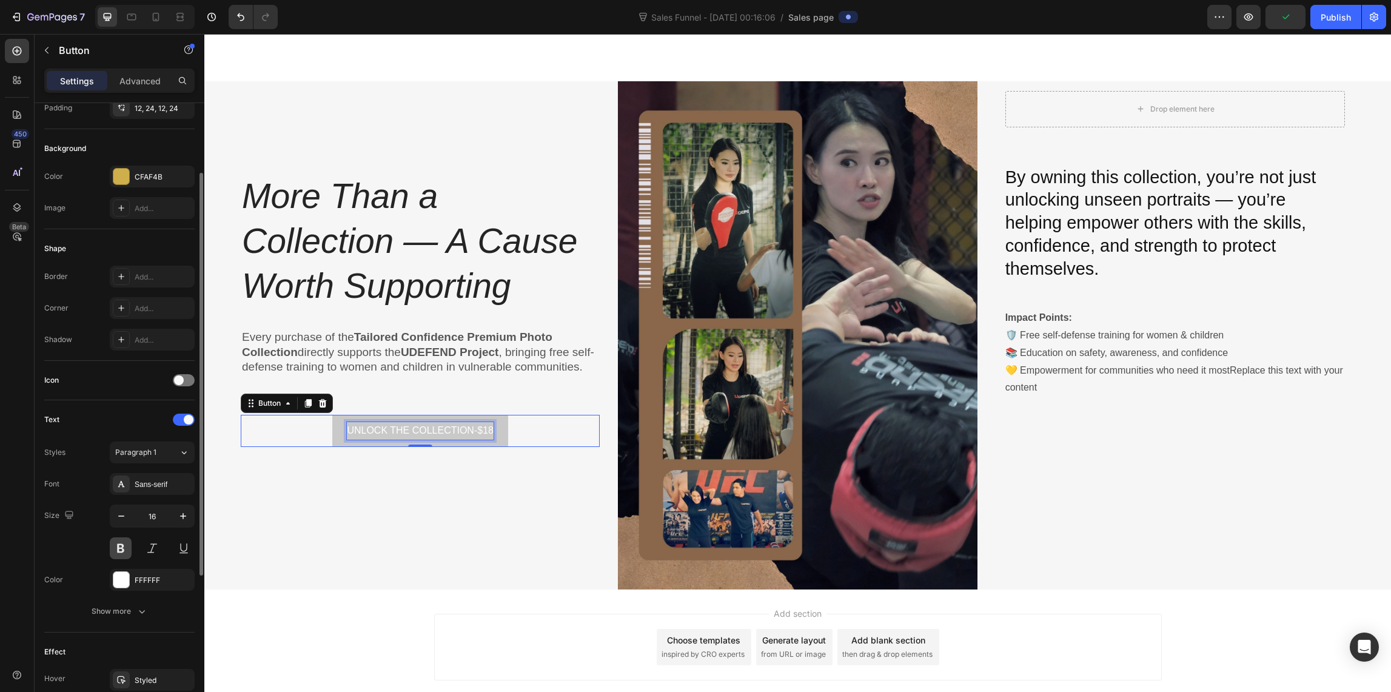
click at [118, 546] on button at bounding box center [121, 548] width 22 height 22
click at [118, 585] on div at bounding box center [121, 580] width 16 height 16
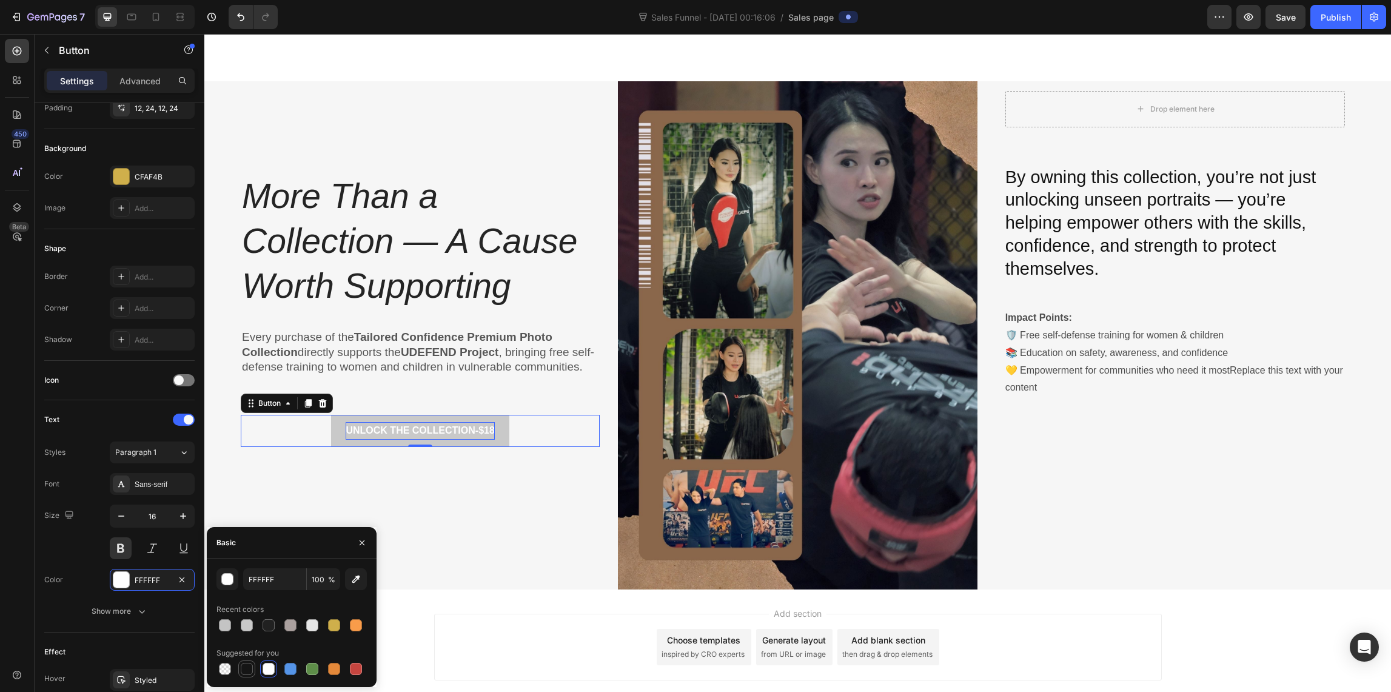
click at [251, 671] on div at bounding box center [247, 669] width 12 height 12
type input "151515"
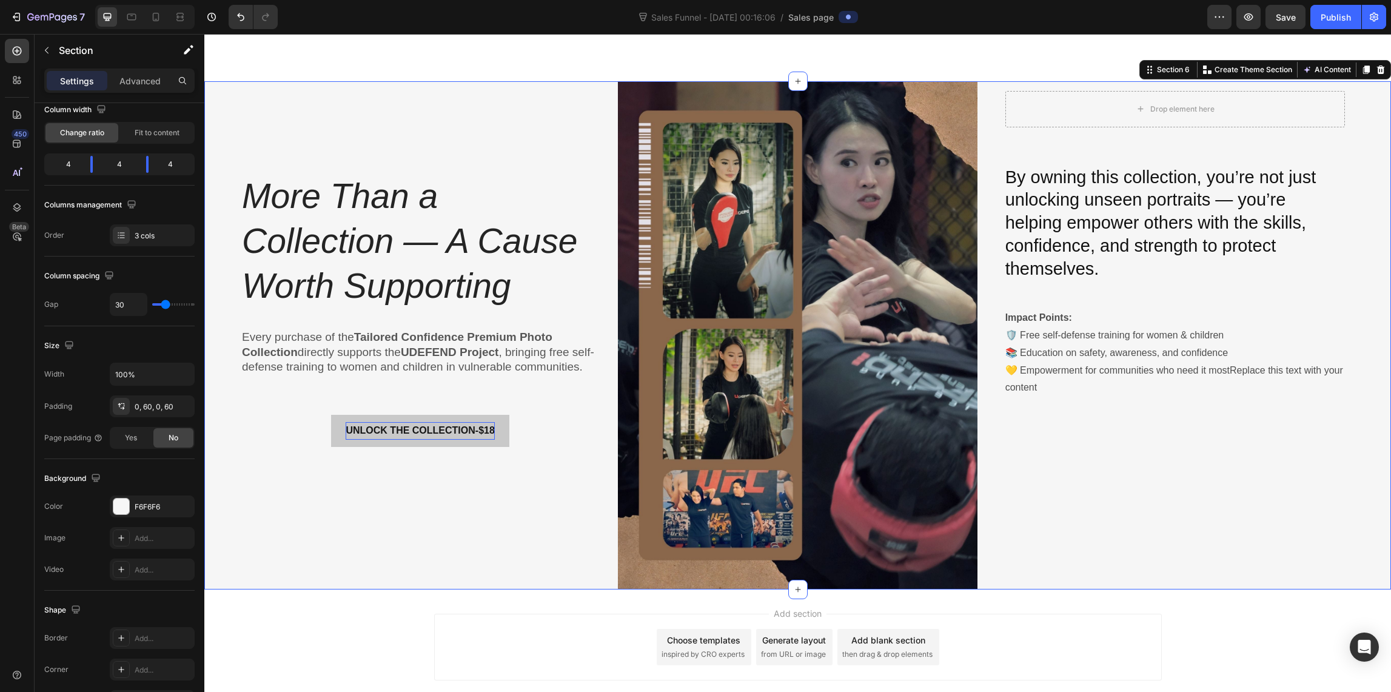
click at [316, 490] on div "More Than a Collection — A Cause Worth Supporting Heading Every purchase of the…" at bounding box center [420, 335] width 359 height 508
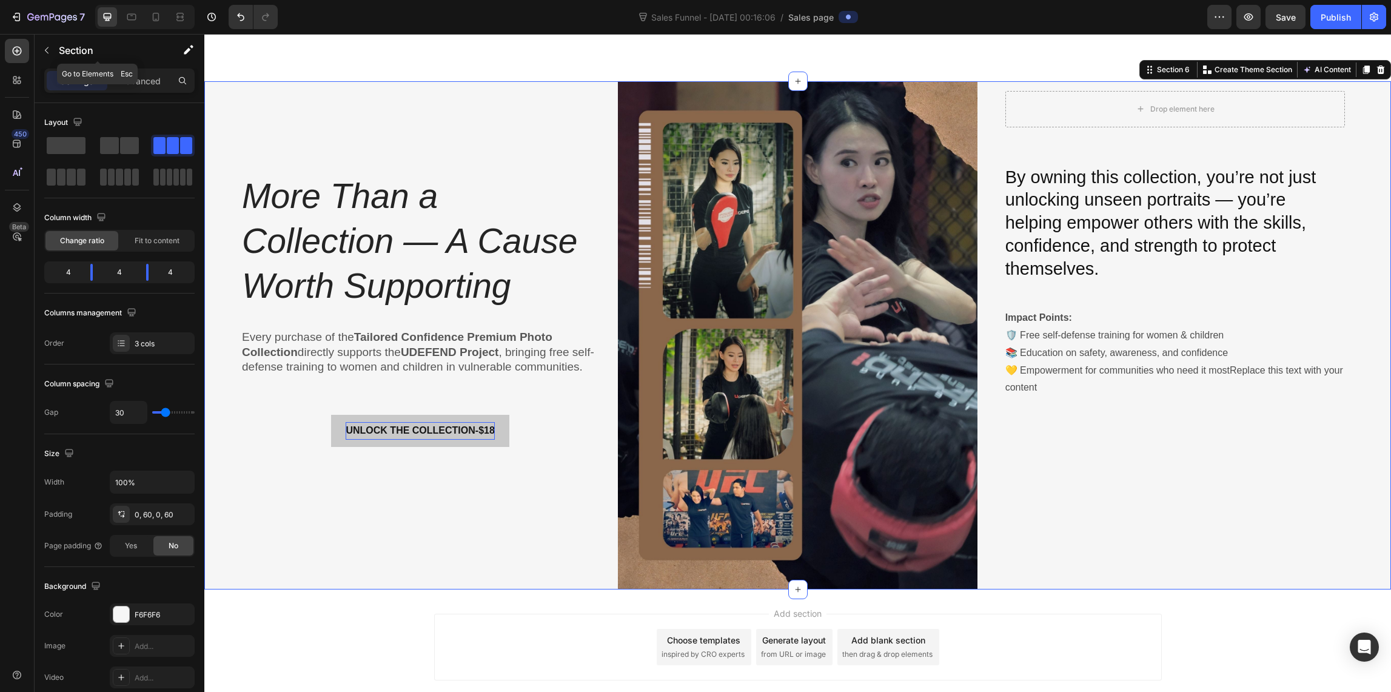
click at [64, 50] on p "Section" at bounding box center [108, 50] width 99 height 15
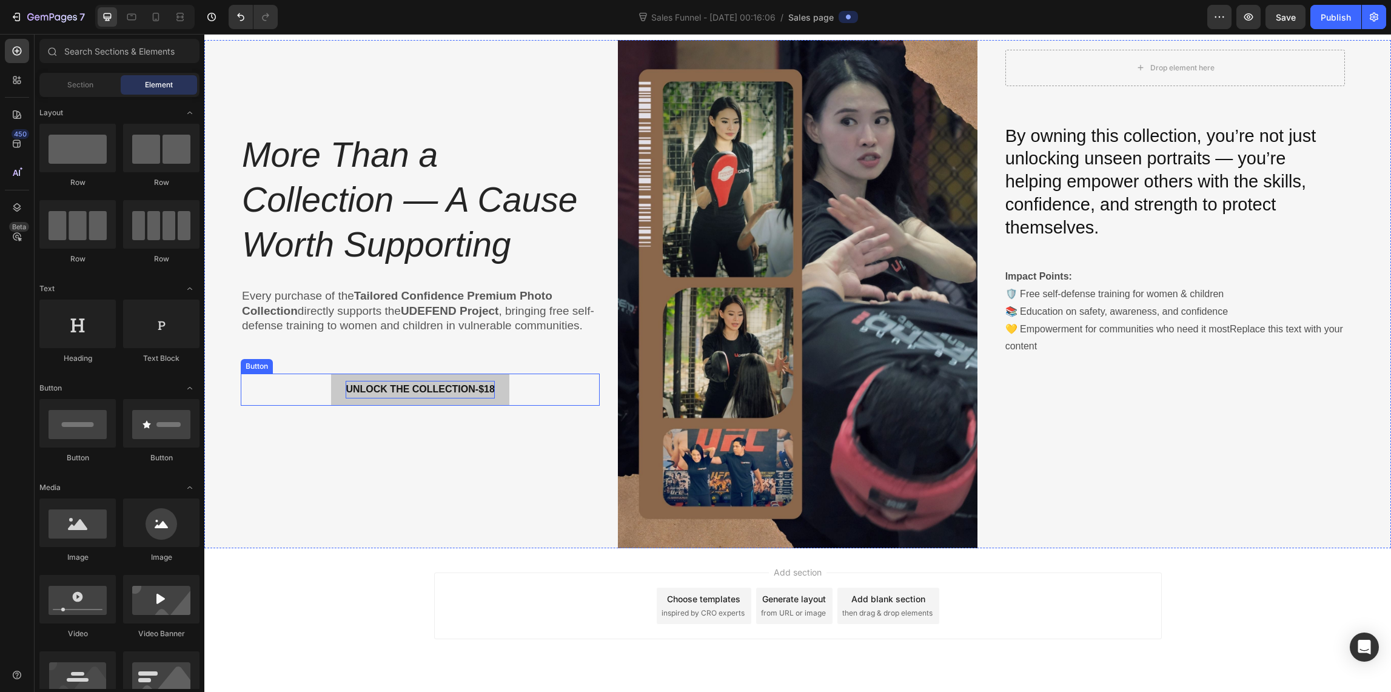
scroll to position [2061, 0]
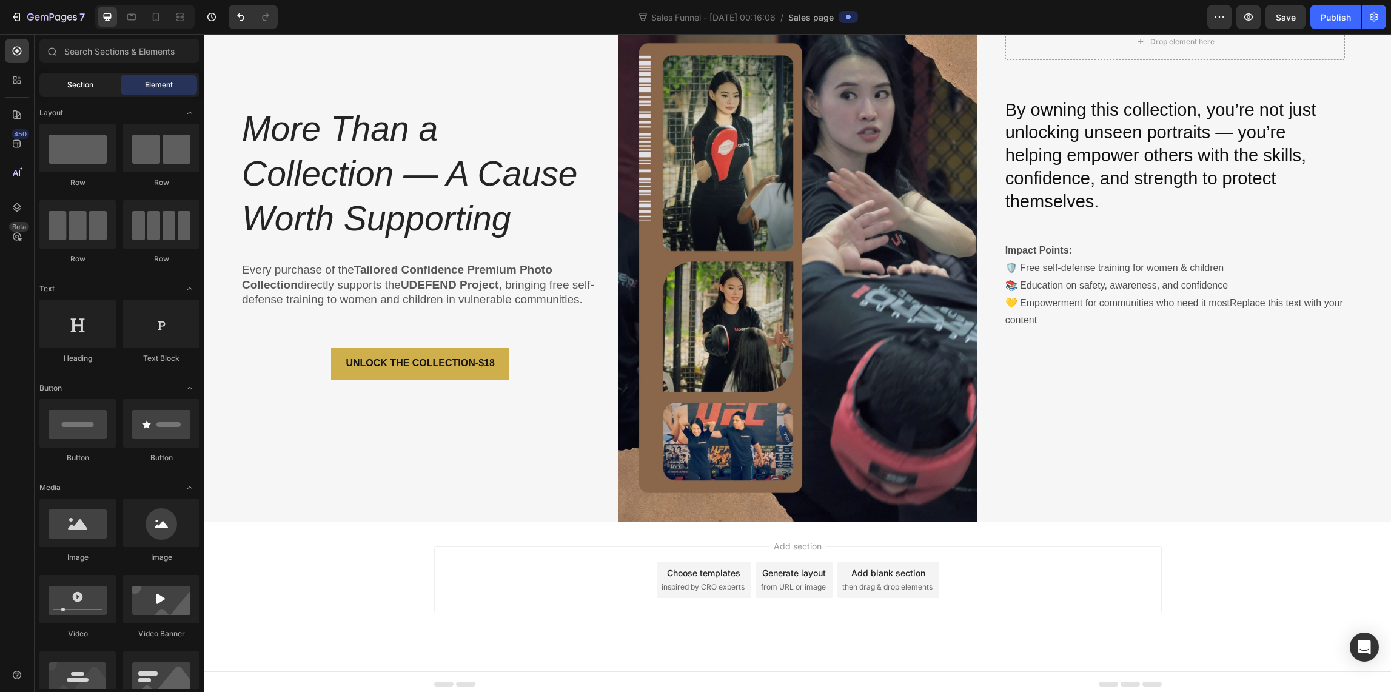
click at [70, 84] on span "Section" at bounding box center [80, 84] width 26 height 11
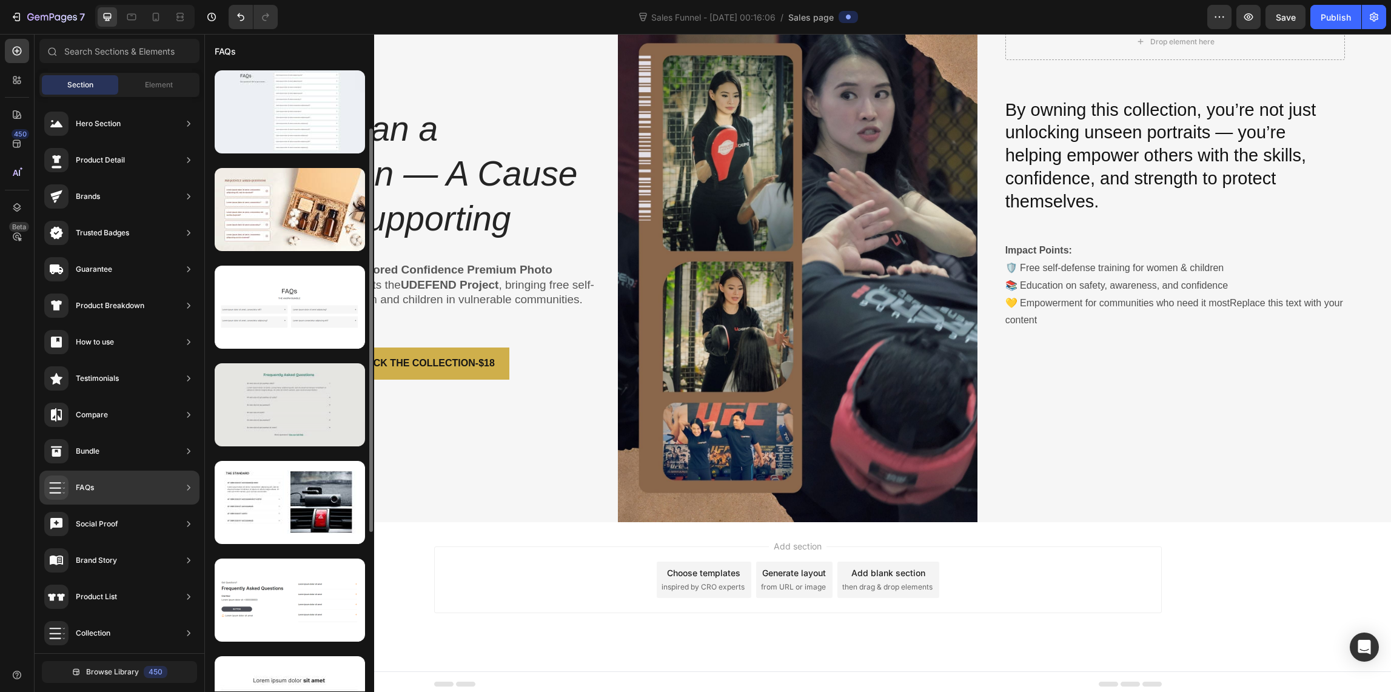
scroll to position [117, 0]
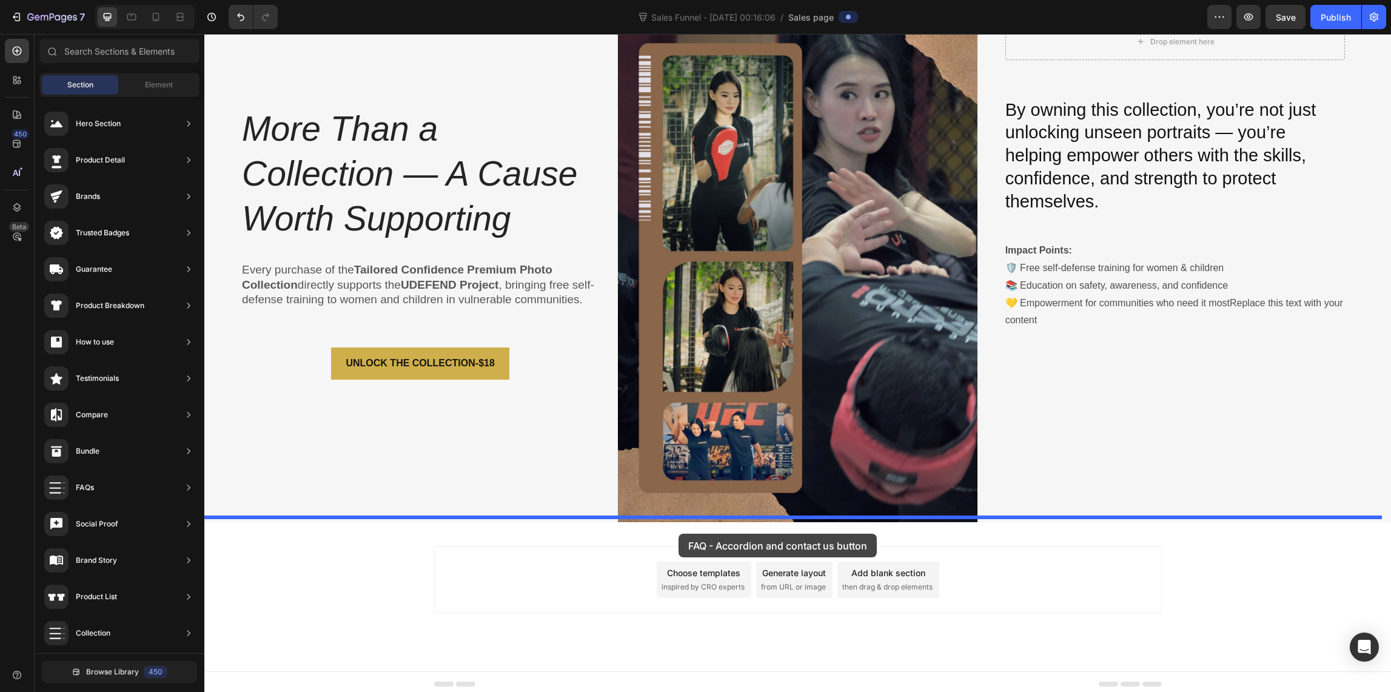
drag, startPoint x: 487, startPoint y: 602, endPoint x: 678, endPoint y: 534, distance: 203.5
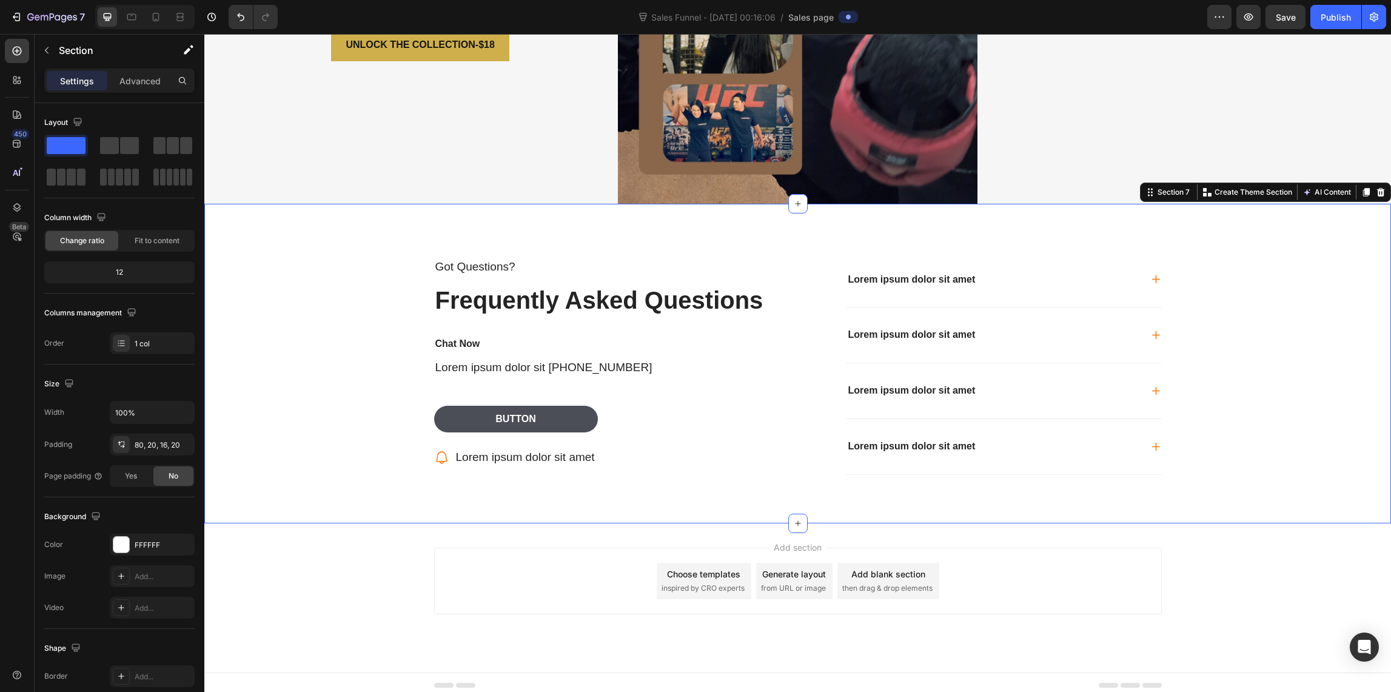
scroll to position [2381, 0]
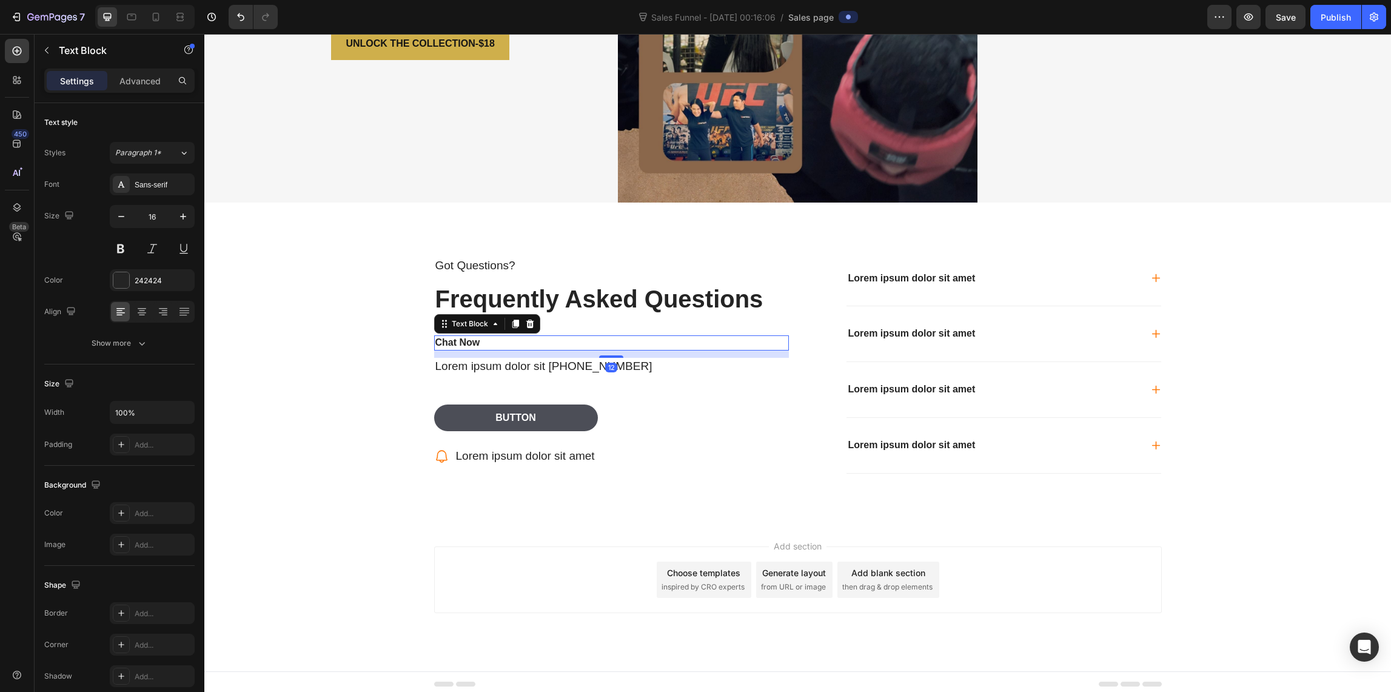
click at [464, 338] on p "Chat Now" at bounding box center [611, 342] width 352 height 13
click at [340, 344] on div "Got Questions? Text Block Frequently Asked Questions Heading Chat Now Text Bloc…" at bounding box center [797, 381] width 1162 height 261
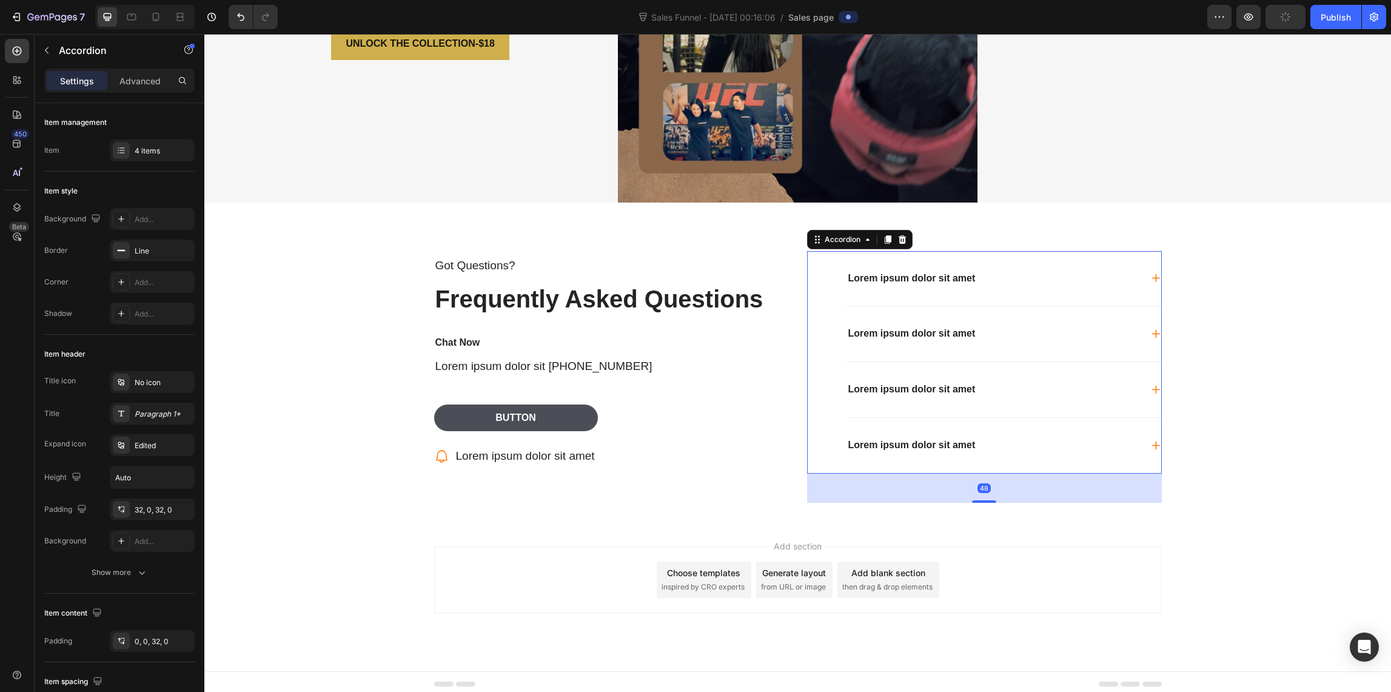
click at [949, 272] on p "Lorem ipsum dolor sit amet" at bounding box center [911, 278] width 127 height 13
click at [966, 276] on p "Lorem ipsum dolor sit amet" at bounding box center [911, 278] width 127 height 13
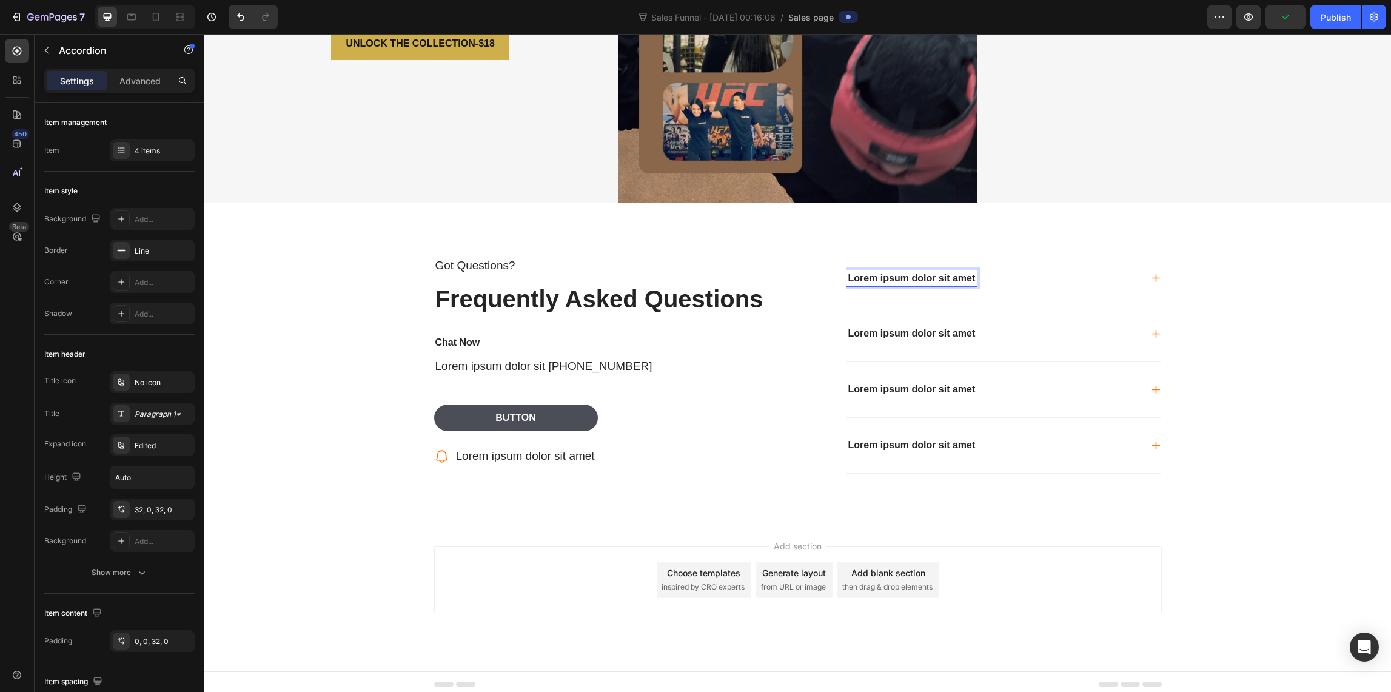
click at [969, 272] on p "Lorem ipsum dolor sit amet" at bounding box center [911, 278] width 127 height 13
click at [849, 272] on p "Lorem ipsum dolor sit amet" at bounding box center [911, 278] width 127 height 13
click at [848, 272] on p "Lorem ipsum dolor sit amet" at bounding box center [911, 278] width 127 height 13
click at [971, 275] on div "Lorem ipsum dolor sit amet" at bounding box center [911, 278] width 131 height 16
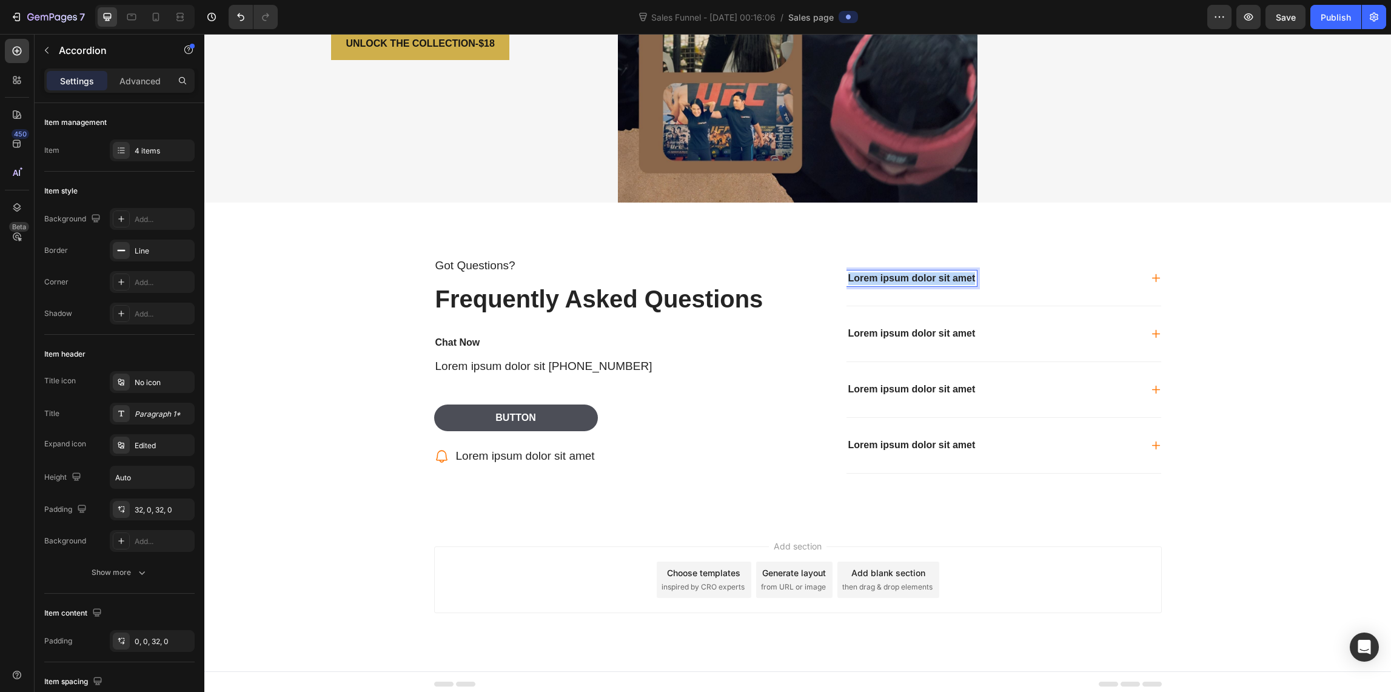
drag, startPoint x: 970, startPoint y: 273, endPoint x: 803, endPoint y: 259, distance: 167.3
click at [807, 259] on div "Lorem ipsum dolor sit amet Lorem ipsum dolor sit amet Lorem ipsum dolor sit ame…" at bounding box center [984, 362] width 355 height 222
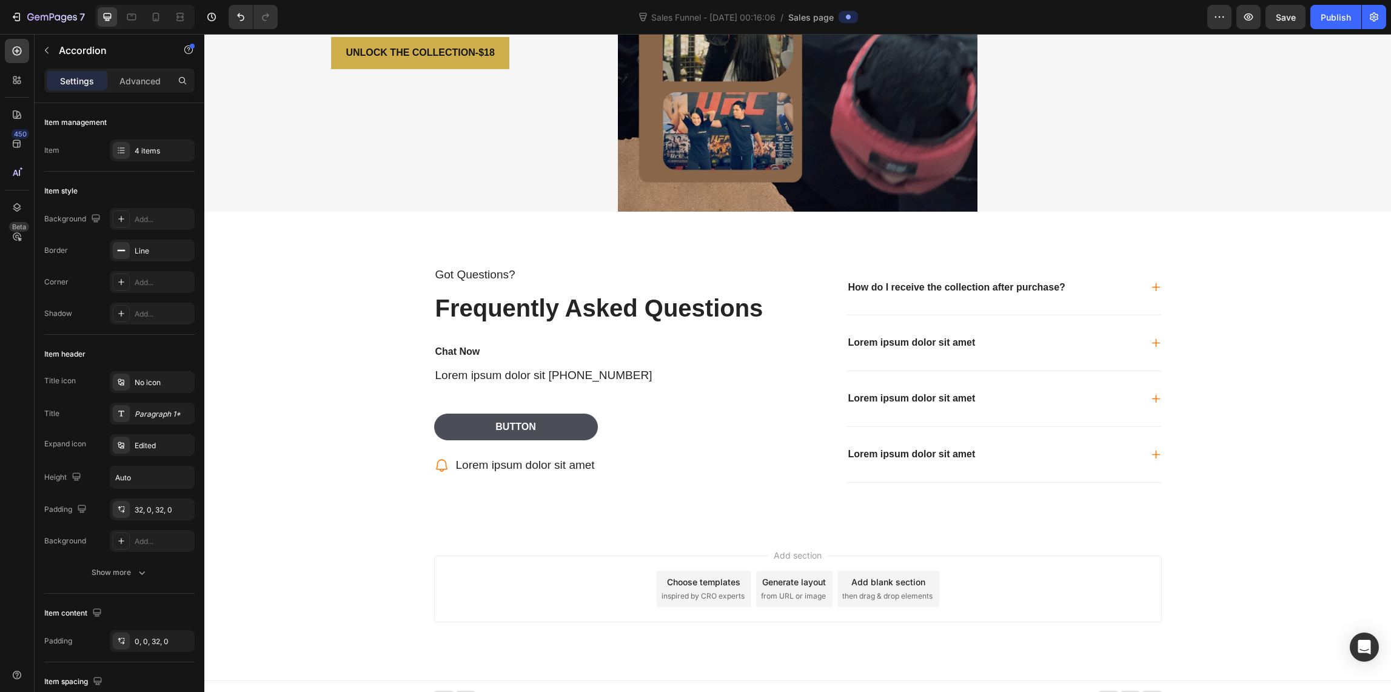
click at [1151, 283] on icon at bounding box center [1155, 287] width 8 height 8
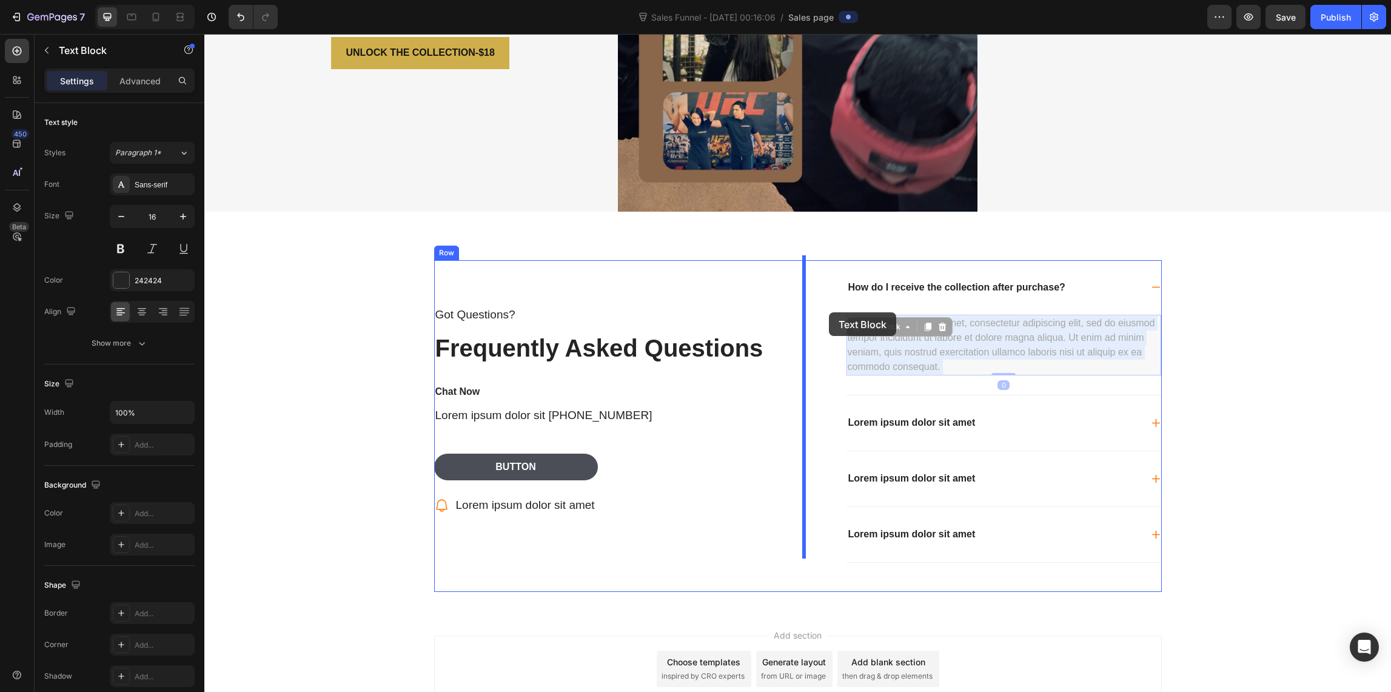
drag, startPoint x: 961, startPoint y: 363, endPoint x: 829, endPoint y: 312, distance: 141.4
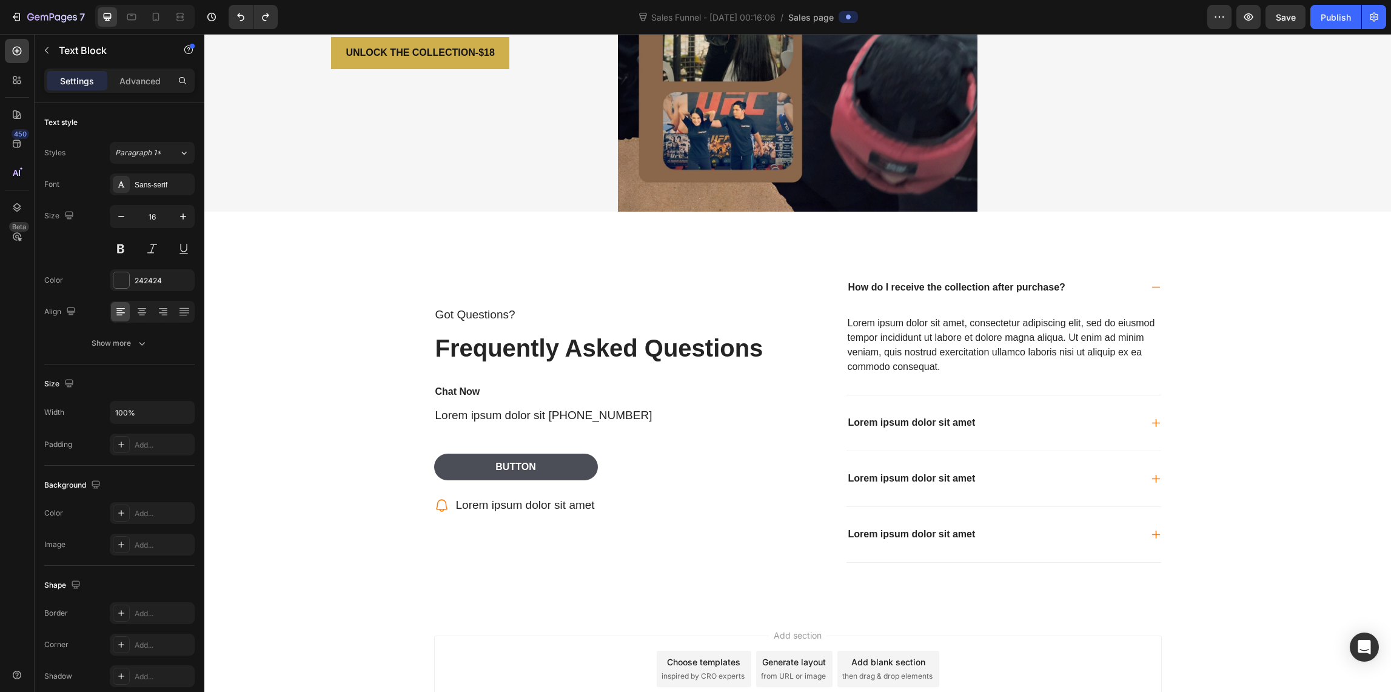
click at [940, 360] on div "Lorem ipsum dolor sit amet, consectetur adipiscing elit, sed do eiusmod tempor …" at bounding box center [1003, 345] width 315 height 61
click at [928, 337] on p "Lorem ipsum dolor sit amet, consectetur adipiscing elit, sed do eiusmod tempor …" at bounding box center [1004, 345] width 312 height 58
click at [945, 364] on p "Lorem ipsum dolor sit amet, consectetur adipiscing elit, sed do eiusmod tempor …" at bounding box center [1004, 345] width 312 height 58
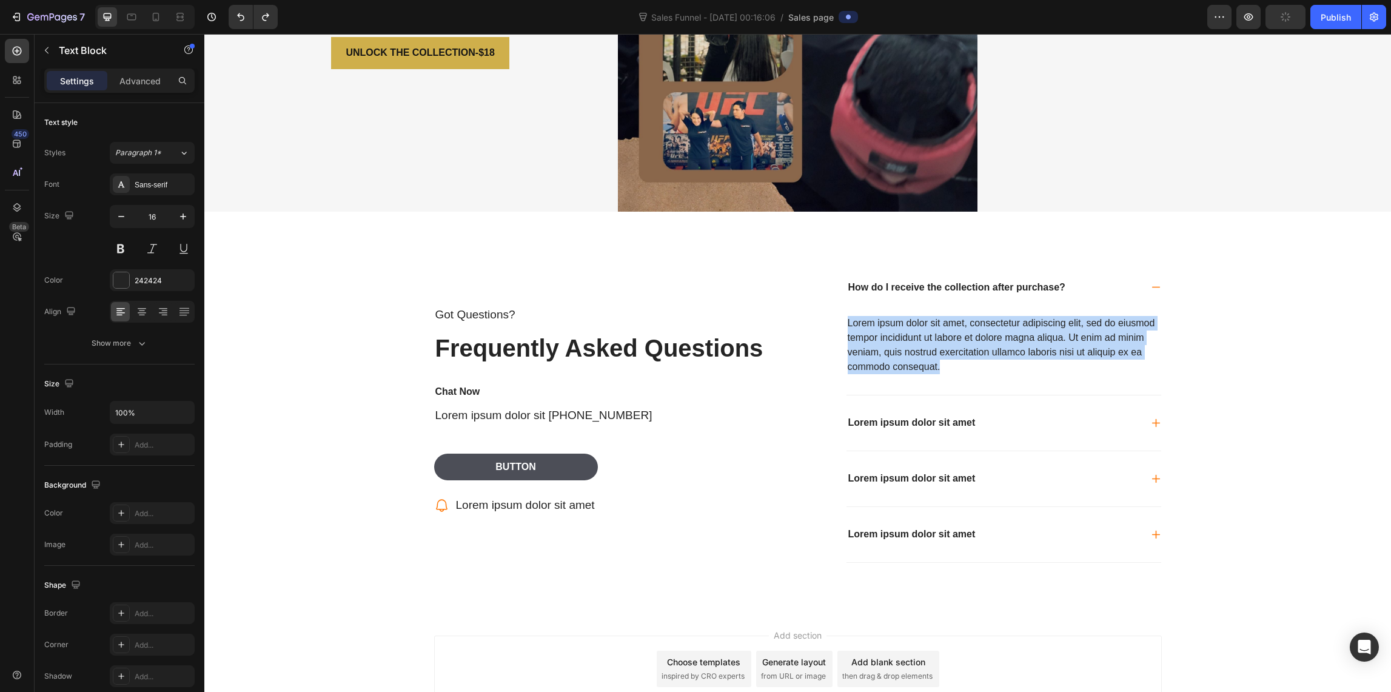
drag, startPoint x: 945, startPoint y: 364, endPoint x: 840, endPoint y: 313, distance: 116.6
click at [840, 312] on div "How do I receive the collection after purchase? Lorem ipsum dolor sit amet, con…" at bounding box center [984, 411] width 355 height 303
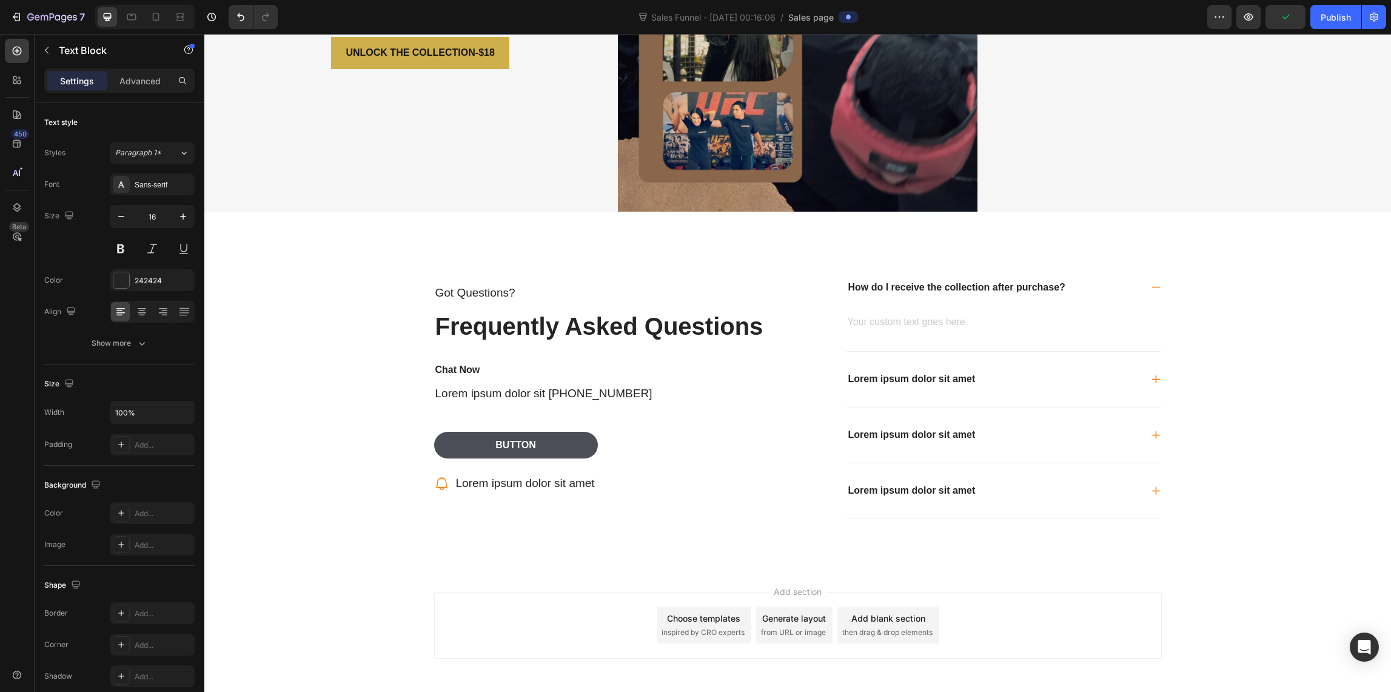
click at [856, 315] on div "Rich Text Editor. Editing area: main" at bounding box center [1003, 323] width 315 height 17
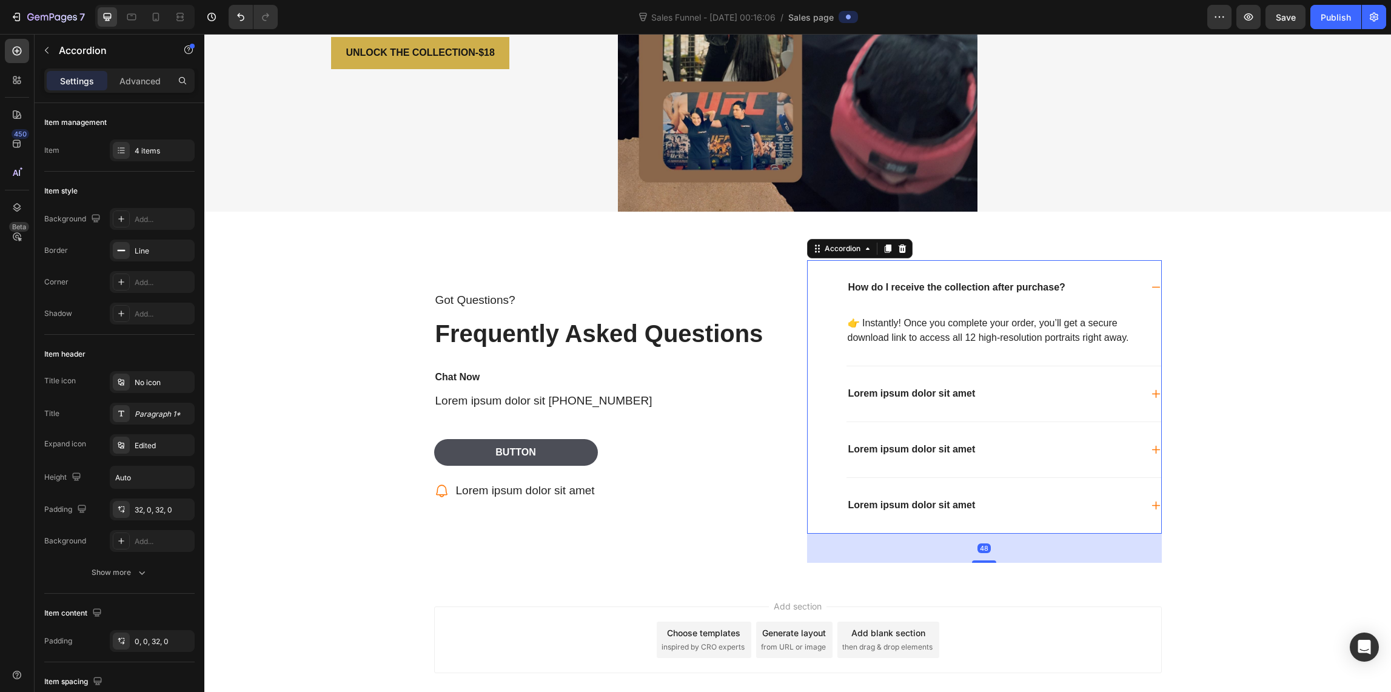
click at [959, 387] on p "Lorem ipsum dolor sit amet" at bounding box center [911, 393] width 127 height 13
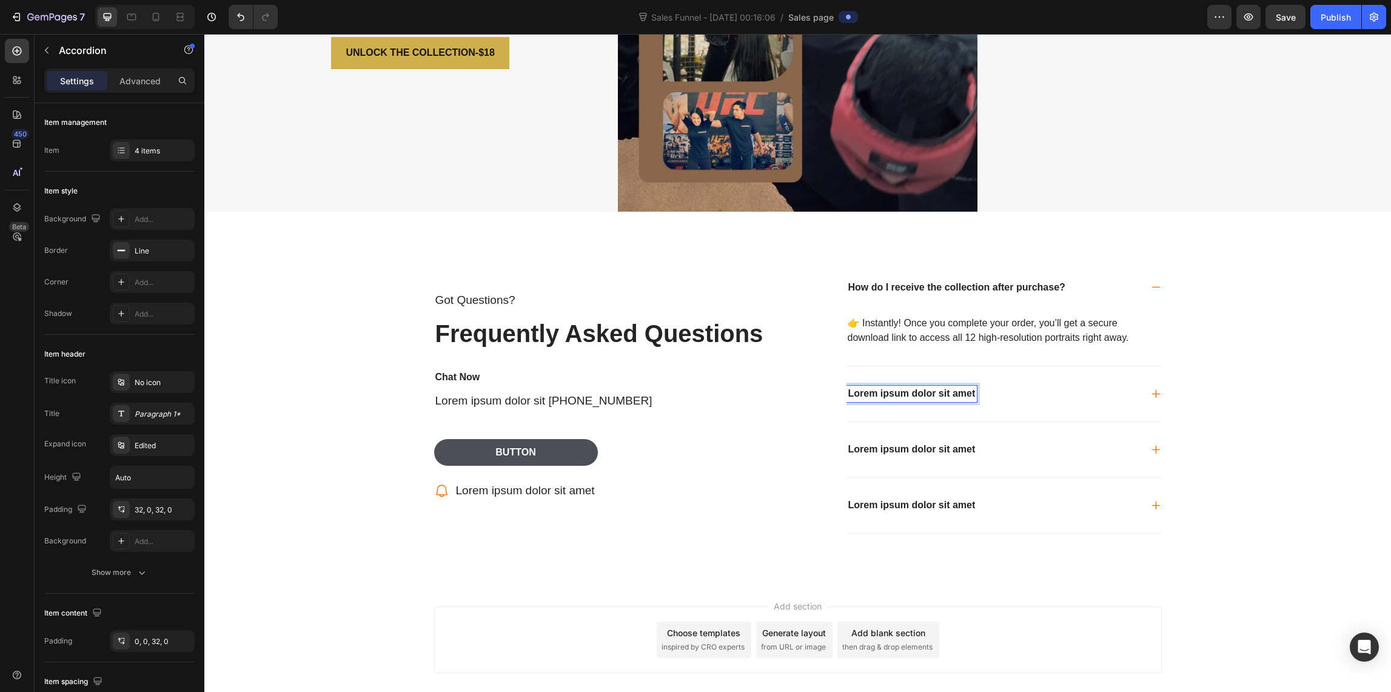
click at [972, 390] on div "Lorem ipsum dolor sit amet" at bounding box center [911, 394] width 131 height 16
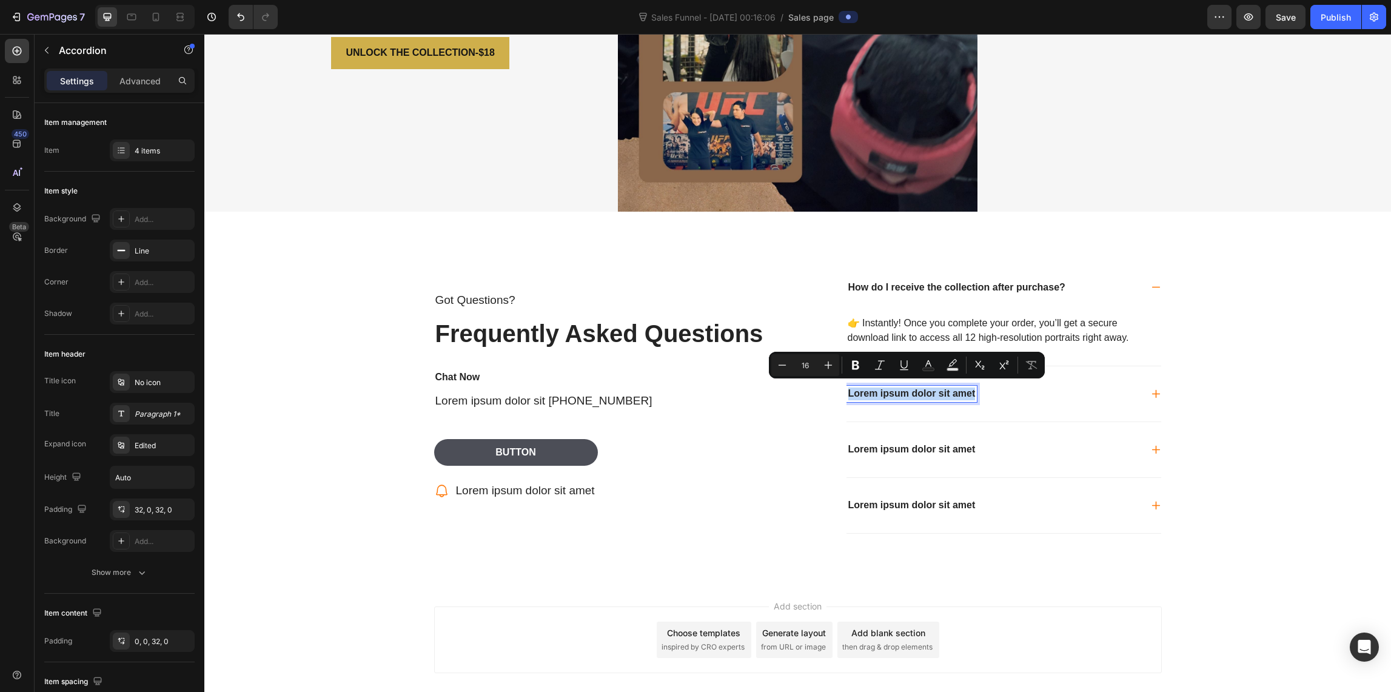
drag, startPoint x: 966, startPoint y: 389, endPoint x: 820, endPoint y: 377, distance: 146.0
click at [820, 377] on div "How do I receive the collection after purchase? 👉 Instantly! Once you complete …" at bounding box center [984, 396] width 355 height 273
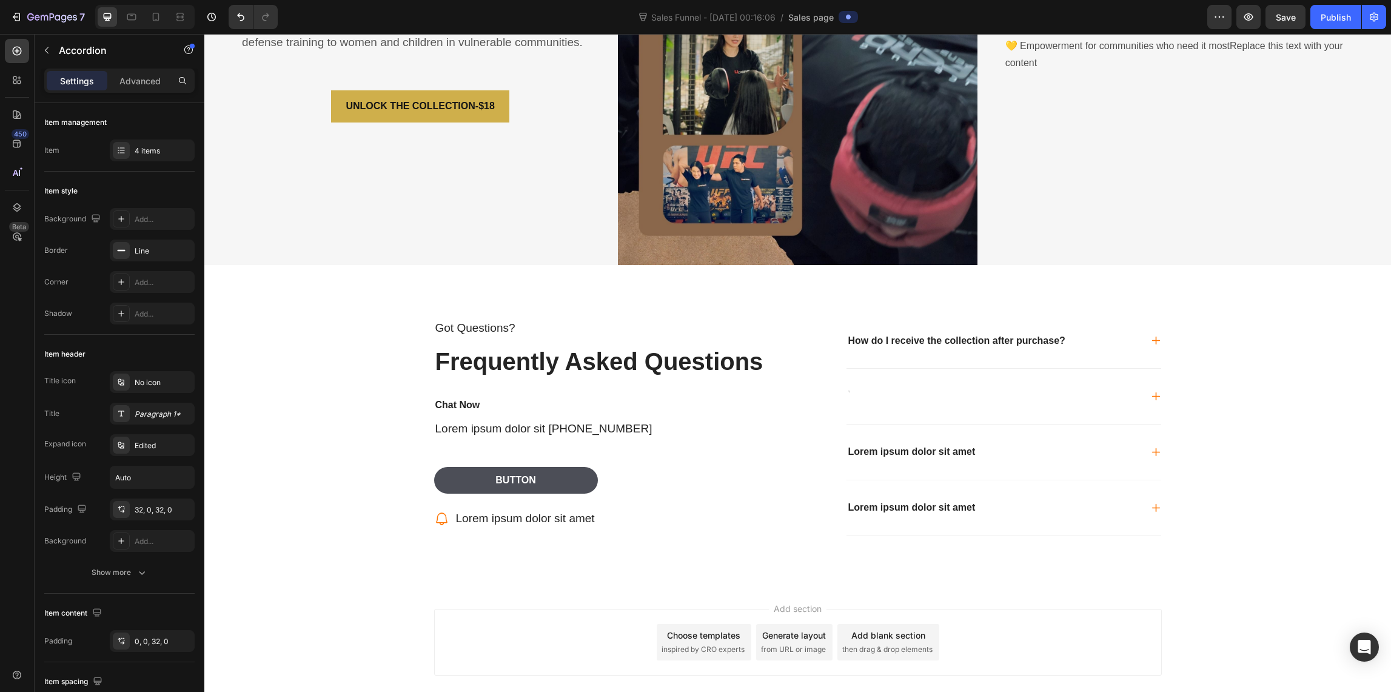
scroll to position [2318, 0]
click at [846, 389] on div "Rich Text Editor. Editing area: main" at bounding box center [848, 397] width 4 height 16
click at [1151, 392] on icon at bounding box center [1156, 397] width 10 height 10
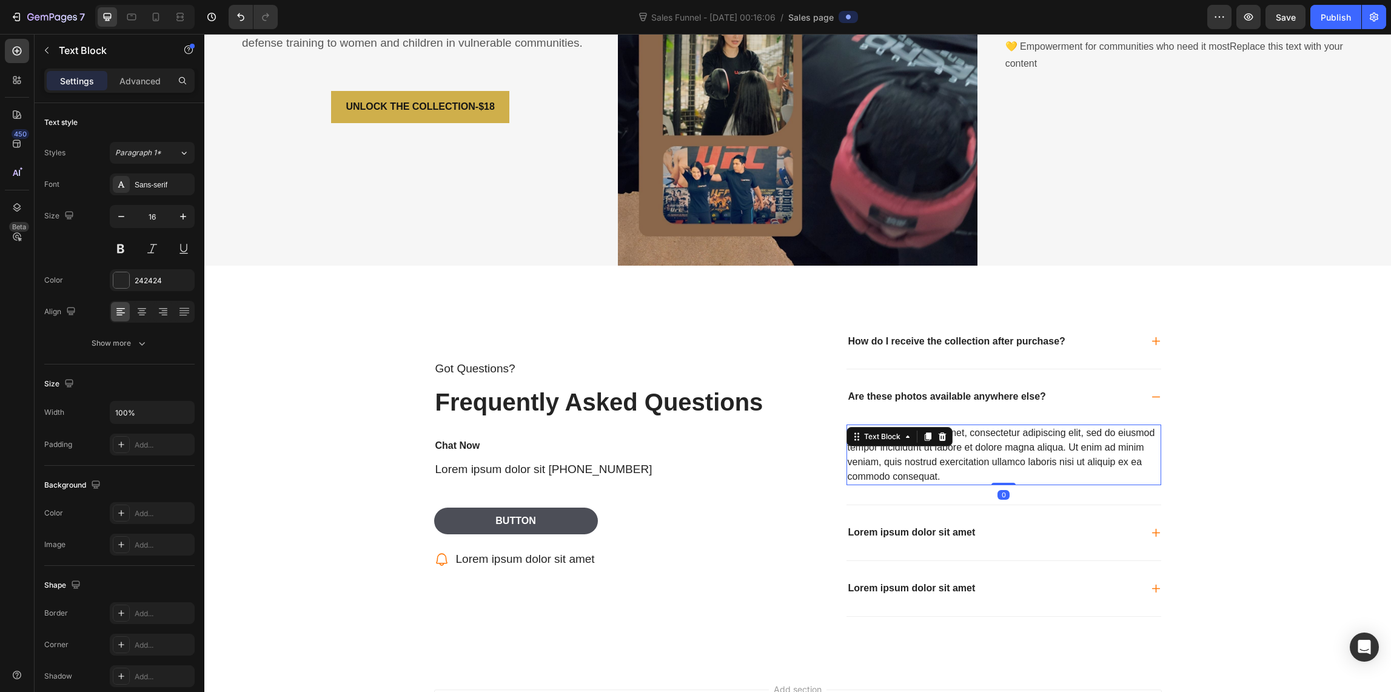
click at [962, 466] on div "Lorem ipsum dolor sit amet, consectetur adipiscing elit, sed do eiusmod tempor …" at bounding box center [1003, 454] width 315 height 61
click at [954, 468] on div "Lorem ipsum dolor sit amet, consectetur adipiscing elit, sed do eiusmod tempor …" at bounding box center [1003, 454] width 315 height 61
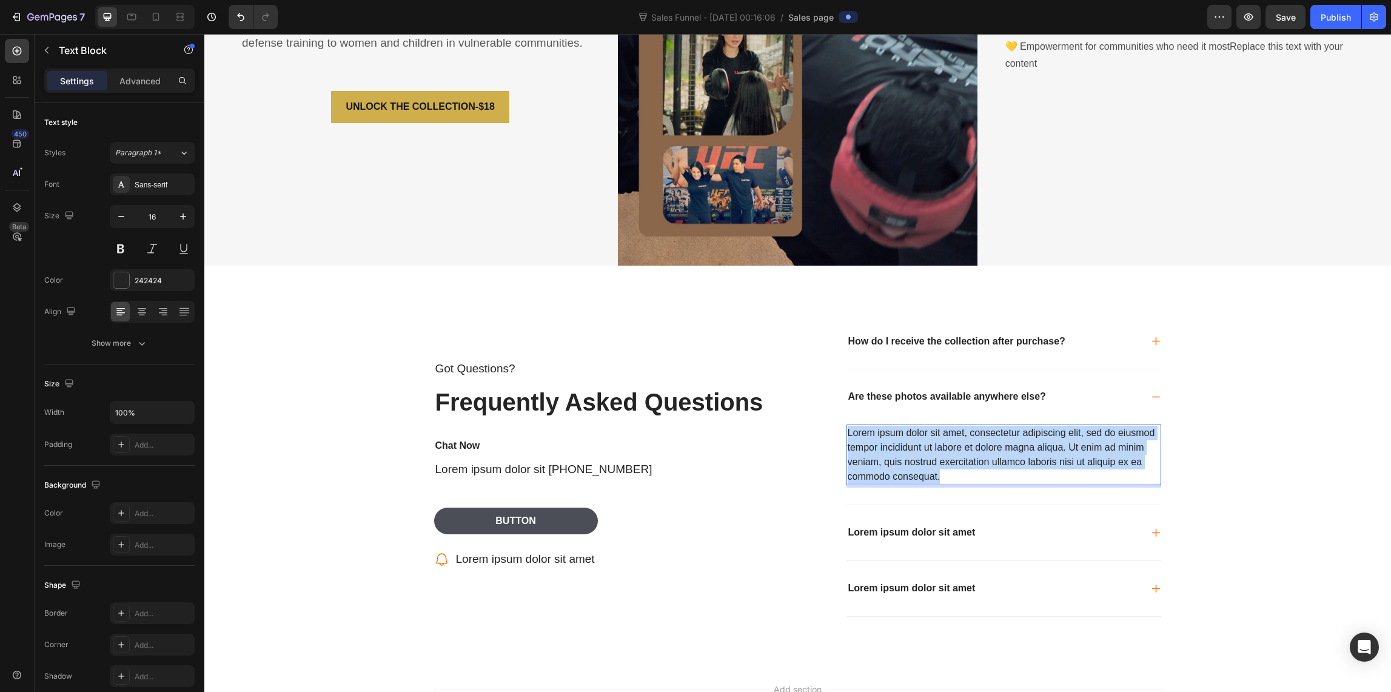
drag, startPoint x: 952, startPoint y: 471, endPoint x: 835, endPoint y: 413, distance: 130.4
click at [834, 413] on div "How do I receive the collection after purchase? Are these photos available anyw…" at bounding box center [984, 465] width 355 height 303
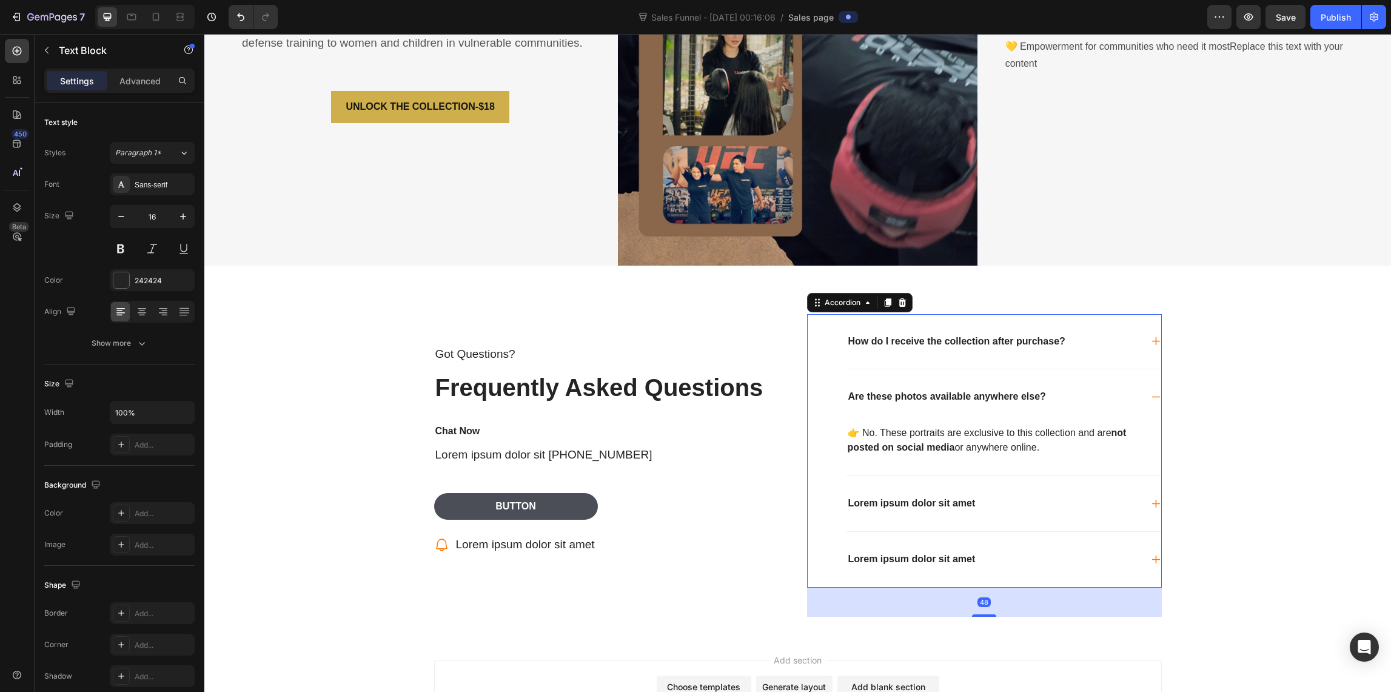
click at [928, 495] on div "Lorem ipsum dolor sit amet" at bounding box center [911, 503] width 131 height 16
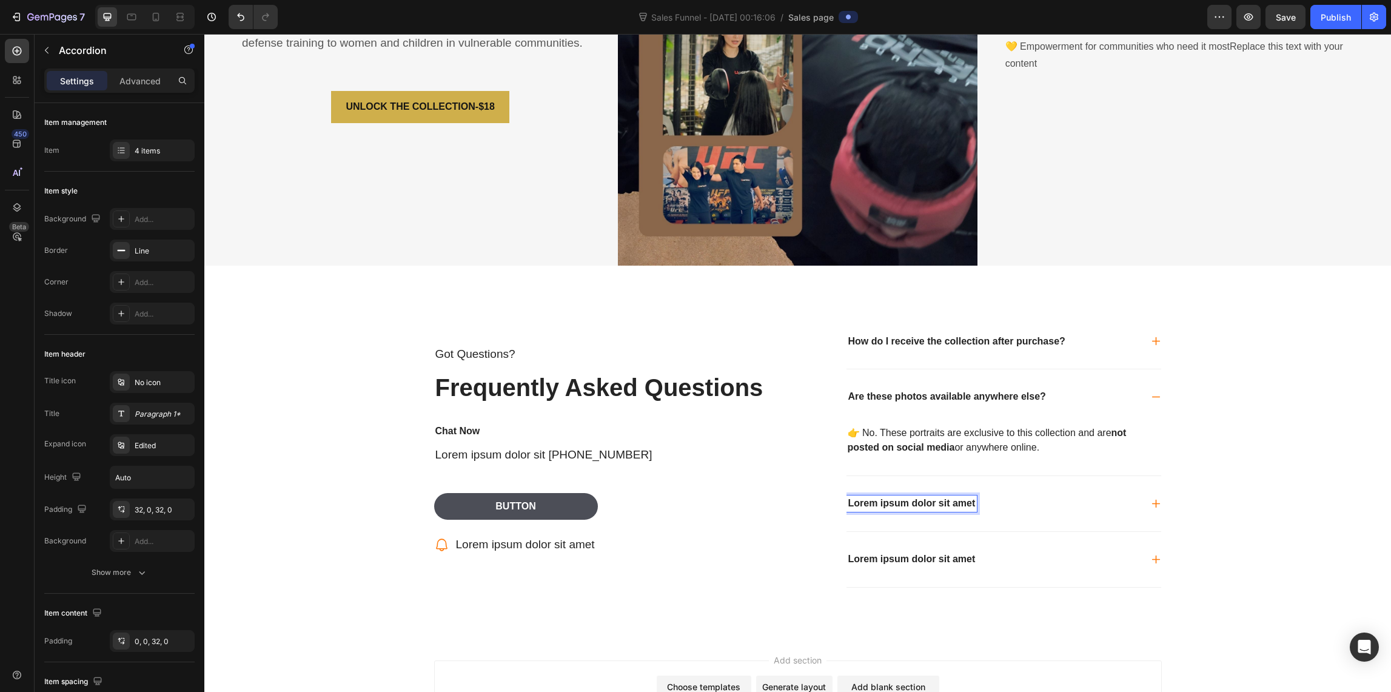
click at [971, 498] on div "Lorem ipsum dolor sit amet" at bounding box center [911, 503] width 131 height 16
drag, startPoint x: 971, startPoint y: 498, endPoint x: 821, endPoint y: 492, distance: 149.3
click at [821, 492] on div "How do I receive the collection after purchase? Are these photos available anyw…" at bounding box center [984, 450] width 355 height 273
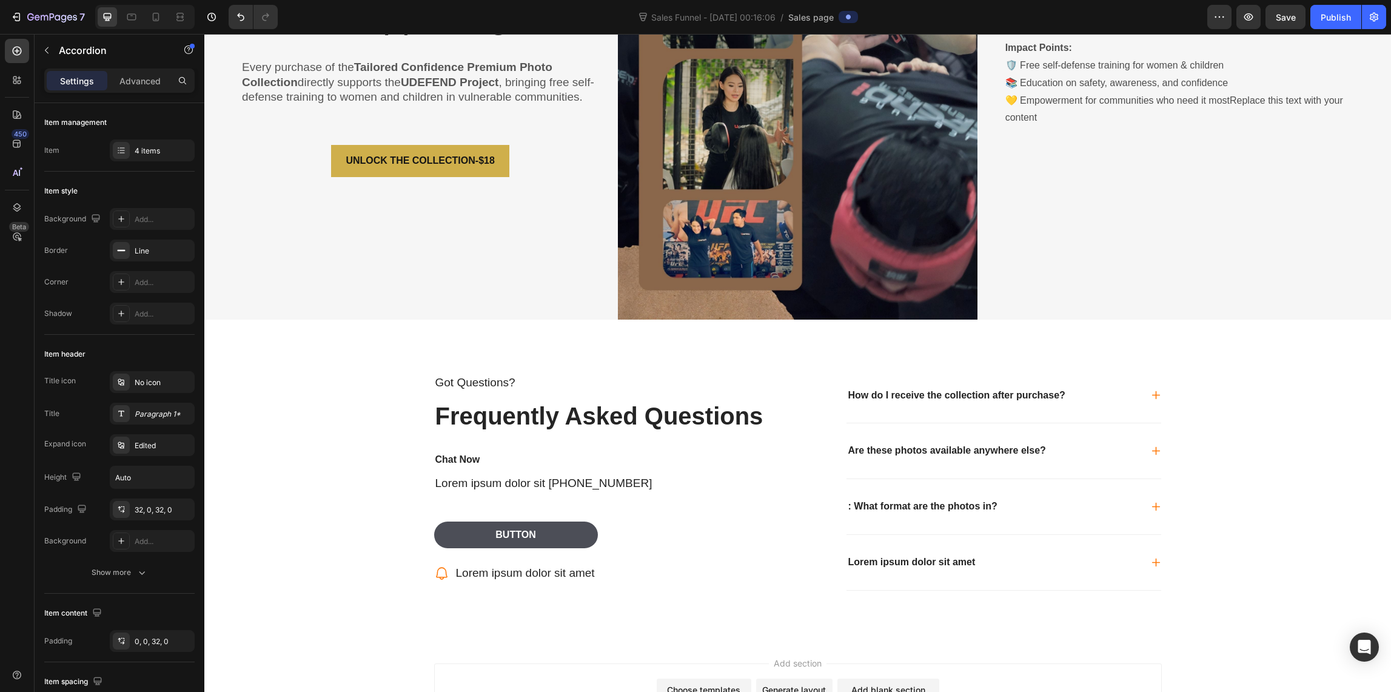
scroll to position [2263, 0]
click at [848, 504] on p ": What format are the photos in?" at bounding box center [922, 507] width 149 height 13
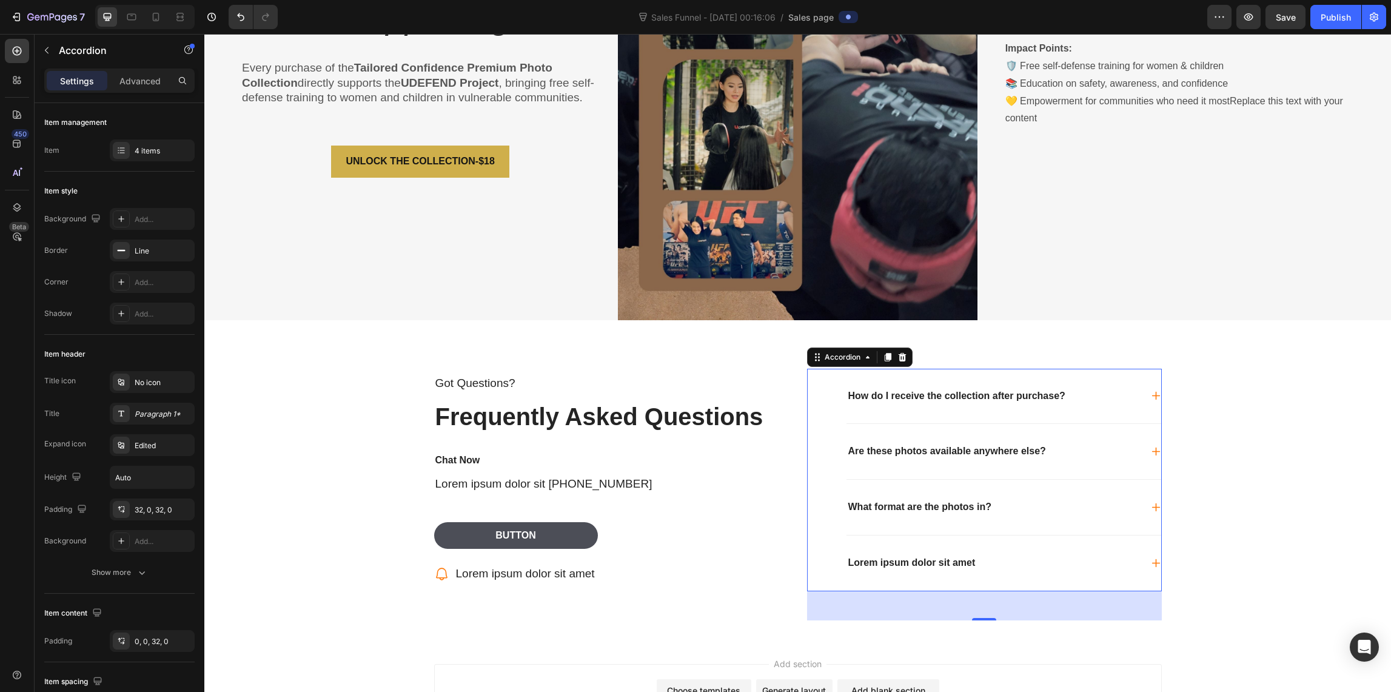
click at [1151, 503] on icon at bounding box center [1155, 507] width 8 height 8
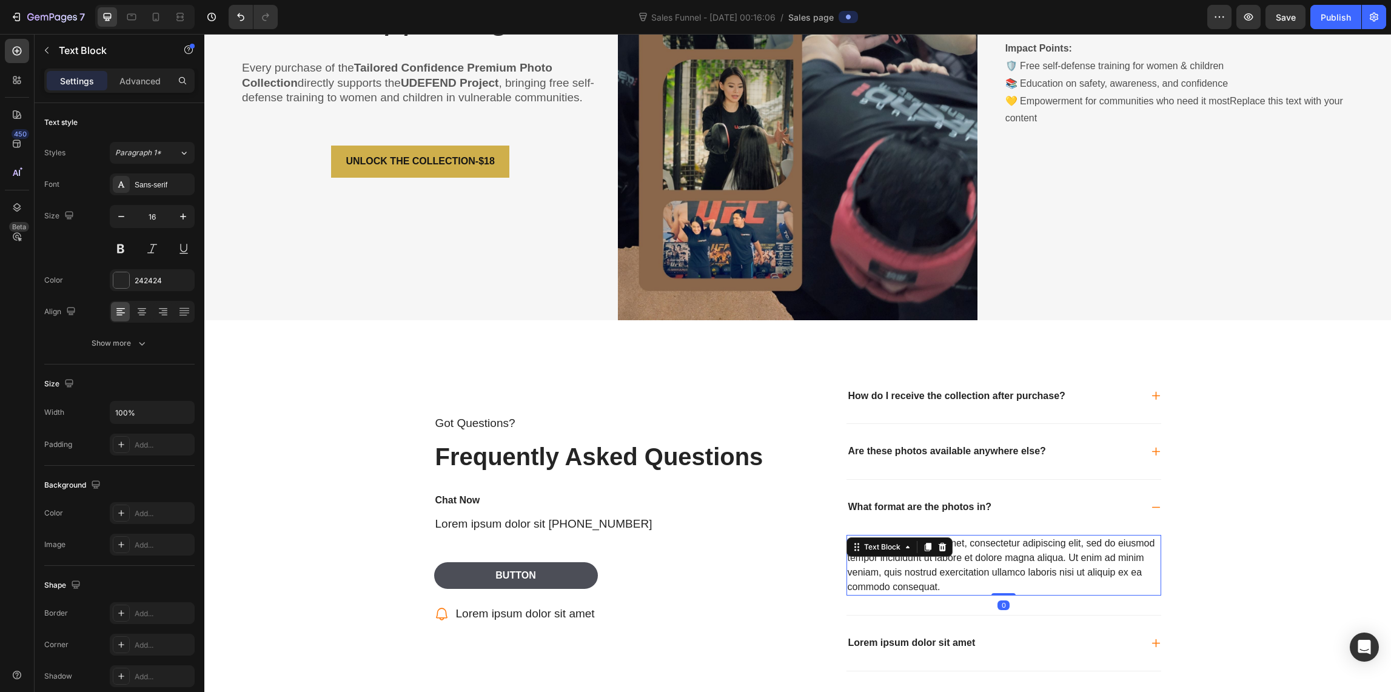
click at [957, 580] on div "Lorem ipsum dolor sit amet, consectetur adipiscing elit, sed do eiusmod tempor …" at bounding box center [1003, 565] width 315 height 61
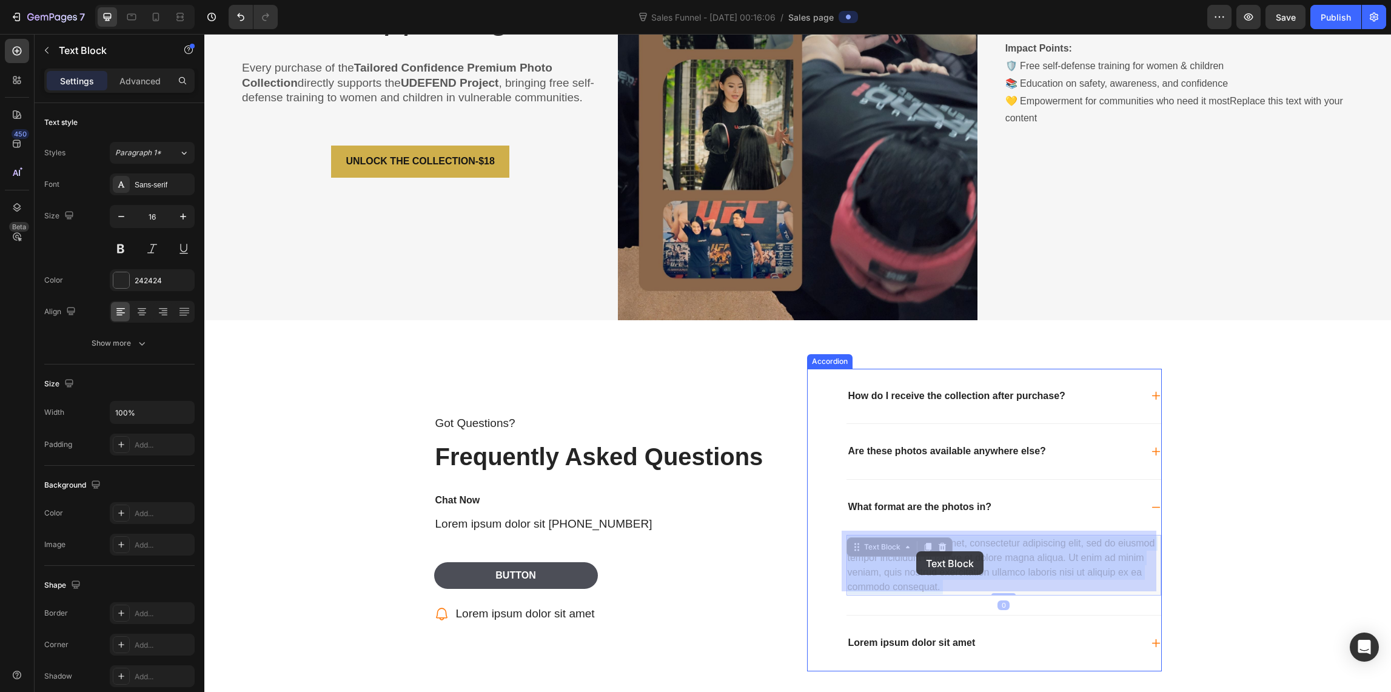
drag, startPoint x: 955, startPoint y: 580, endPoint x: 916, endPoint y: 551, distance: 49.0
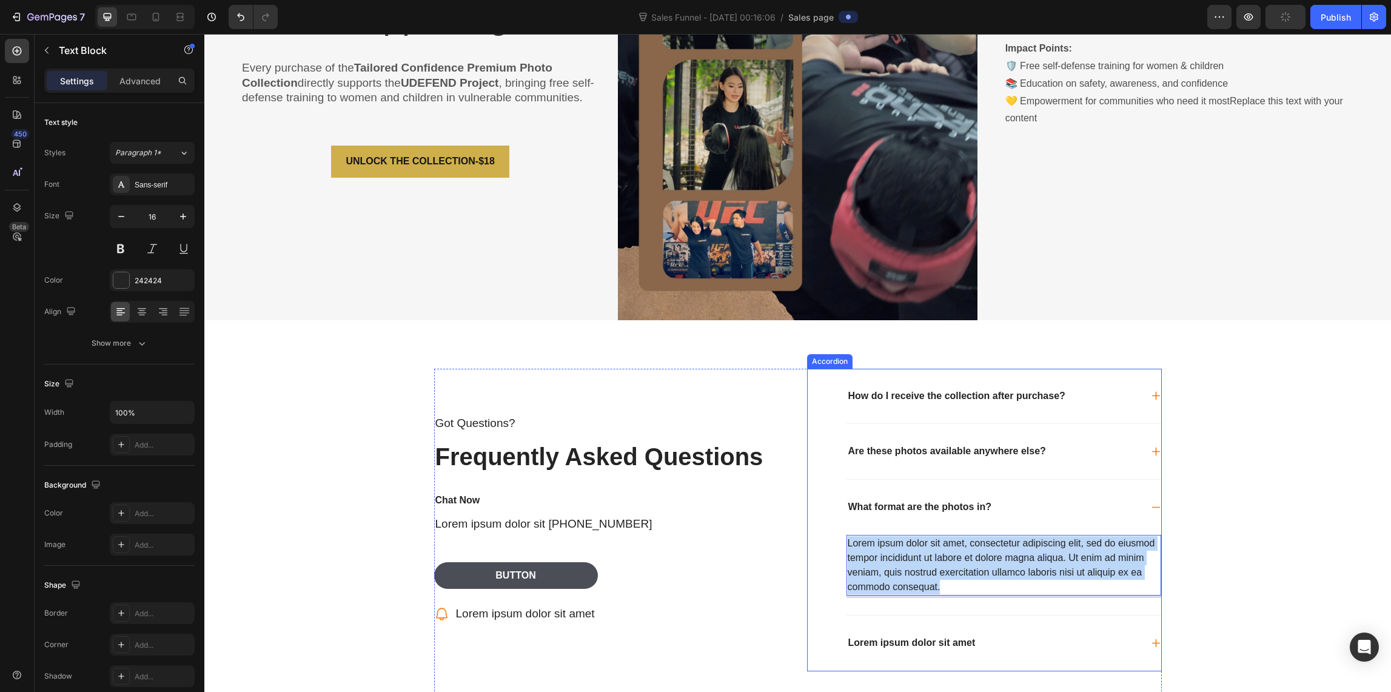
drag, startPoint x: 946, startPoint y: 583, endPoint x: 839, endPoint y: 533, distance: 117.7
click at [839, 533] on div "How do I receive the collection after purchase? Are these photos available anyw…" at bounding box center [984, 520] width 355 height 303
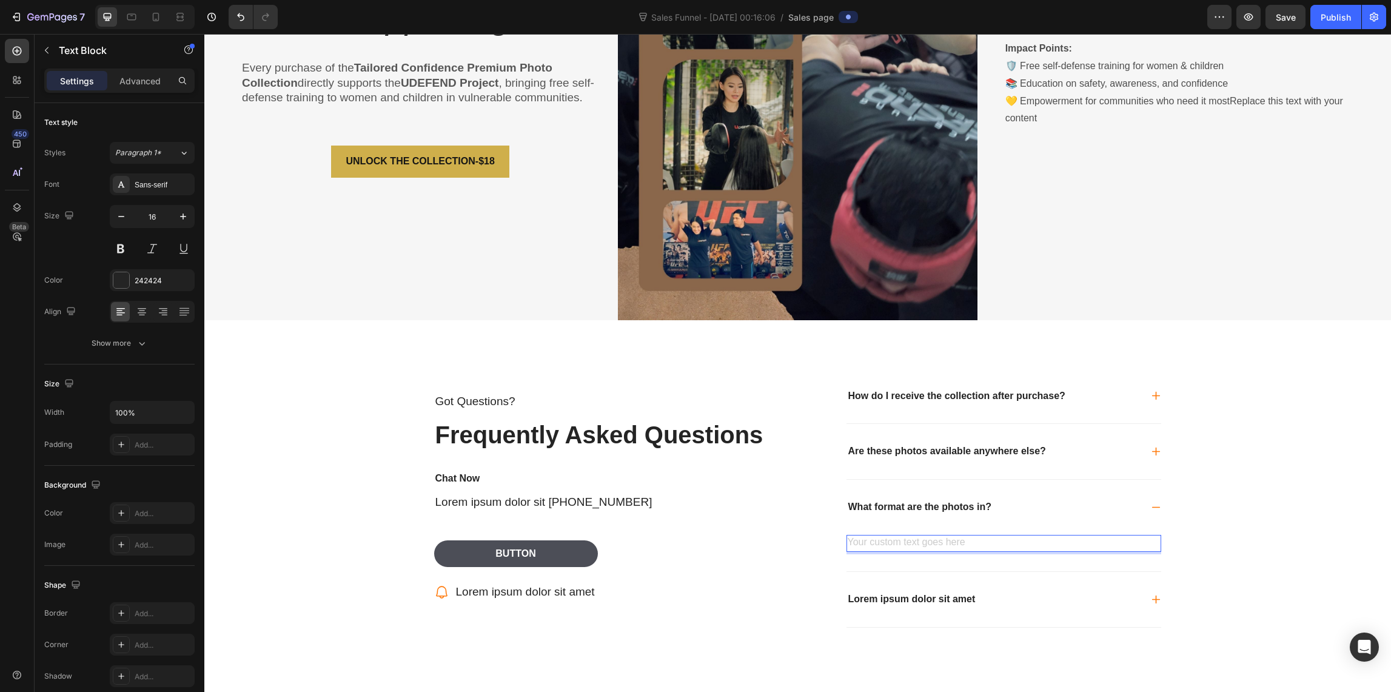
click at [891, 535] on div "Rich Text Editor. Editing area: main" at bounding box center [1003, 543] width 315 height 17
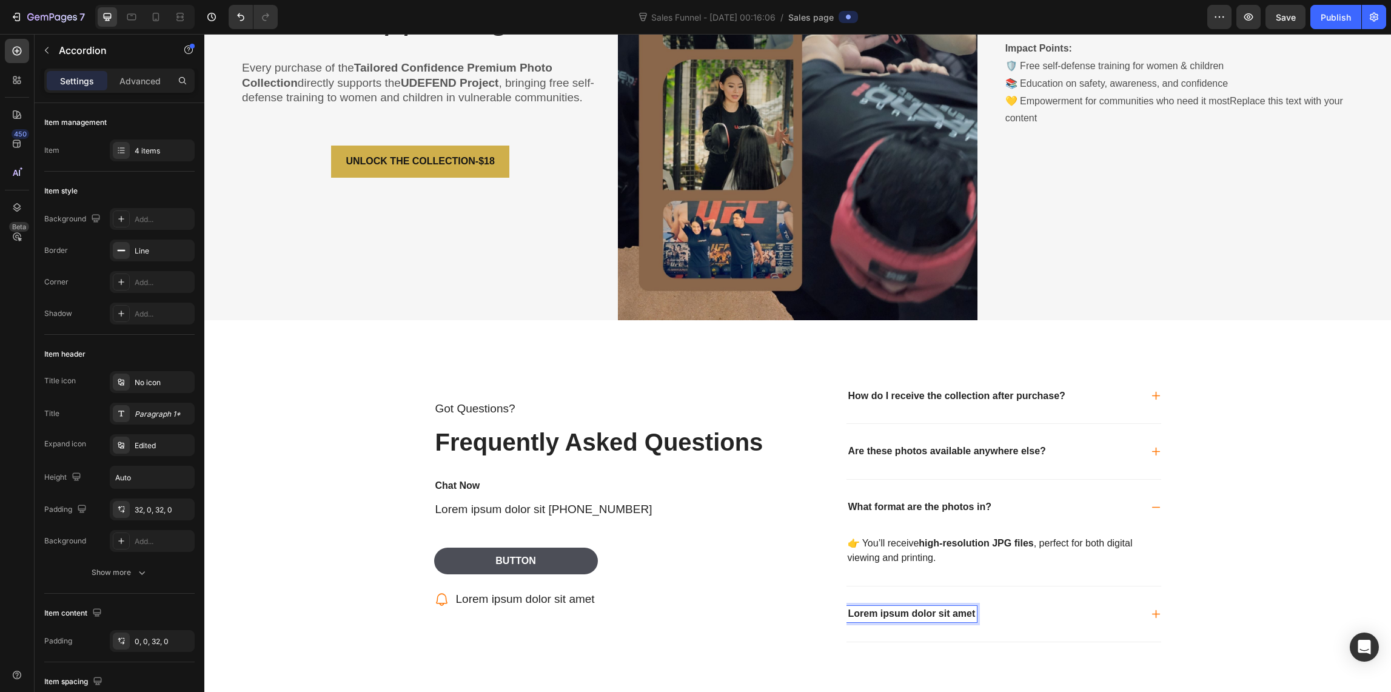
click at [970, 609] on p "Lorem ipsum dolor sit amet" at bounding box center [911, 613] width 127 height 13
drag, startPoint x: 972, startPoint y: 610, endPoint x: 819, endPoint y: 612, distance: 152.8
click at [820, 612] on div "How do I receive the collection after purchase? Are these photos available anyw…" at bounding box center [984, 505] width 355 height 273
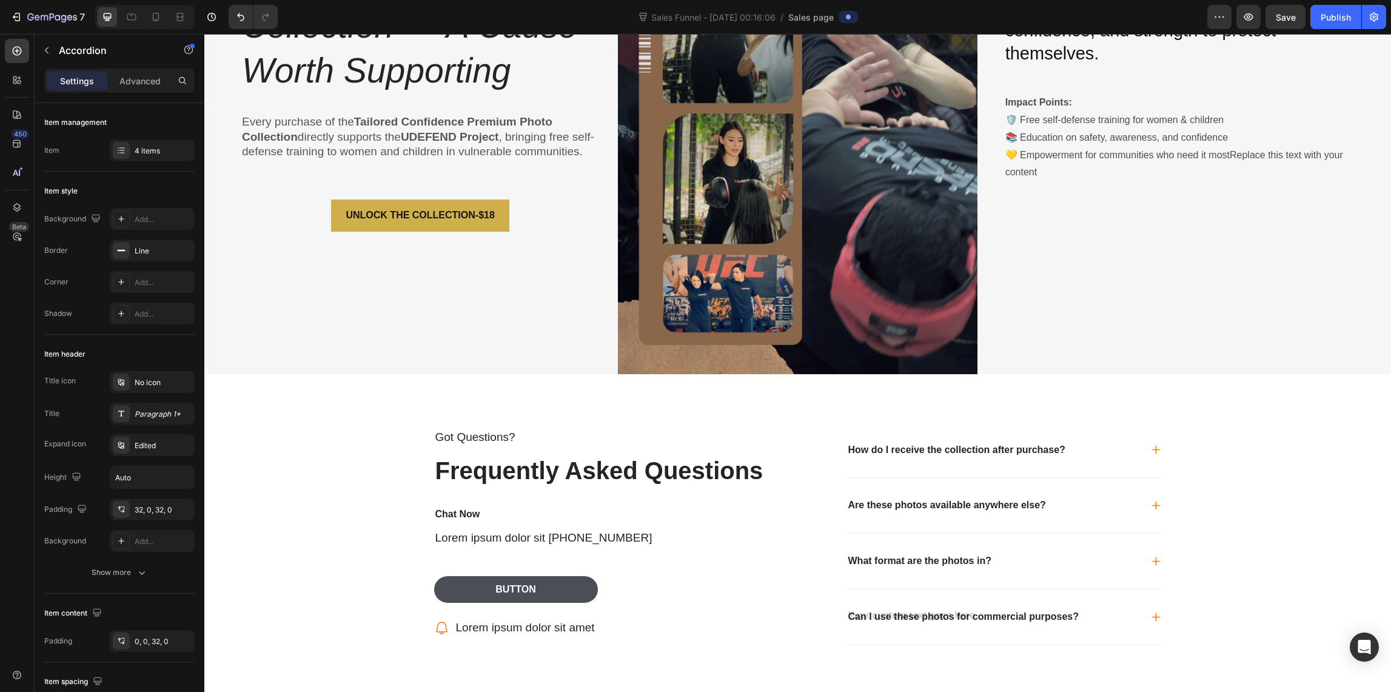
scroll to position [2209, 0]
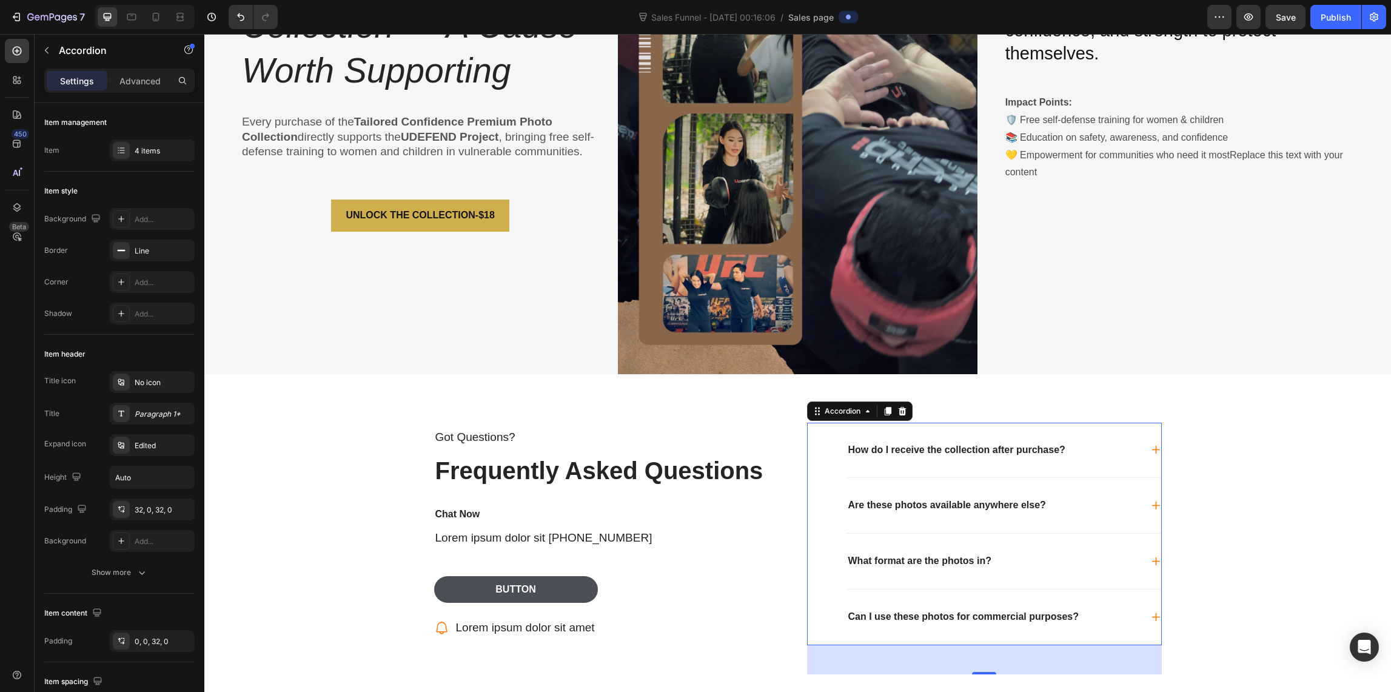
click at [1155, 612] on icon at bounding box center [1156, 617] width 10 height 10
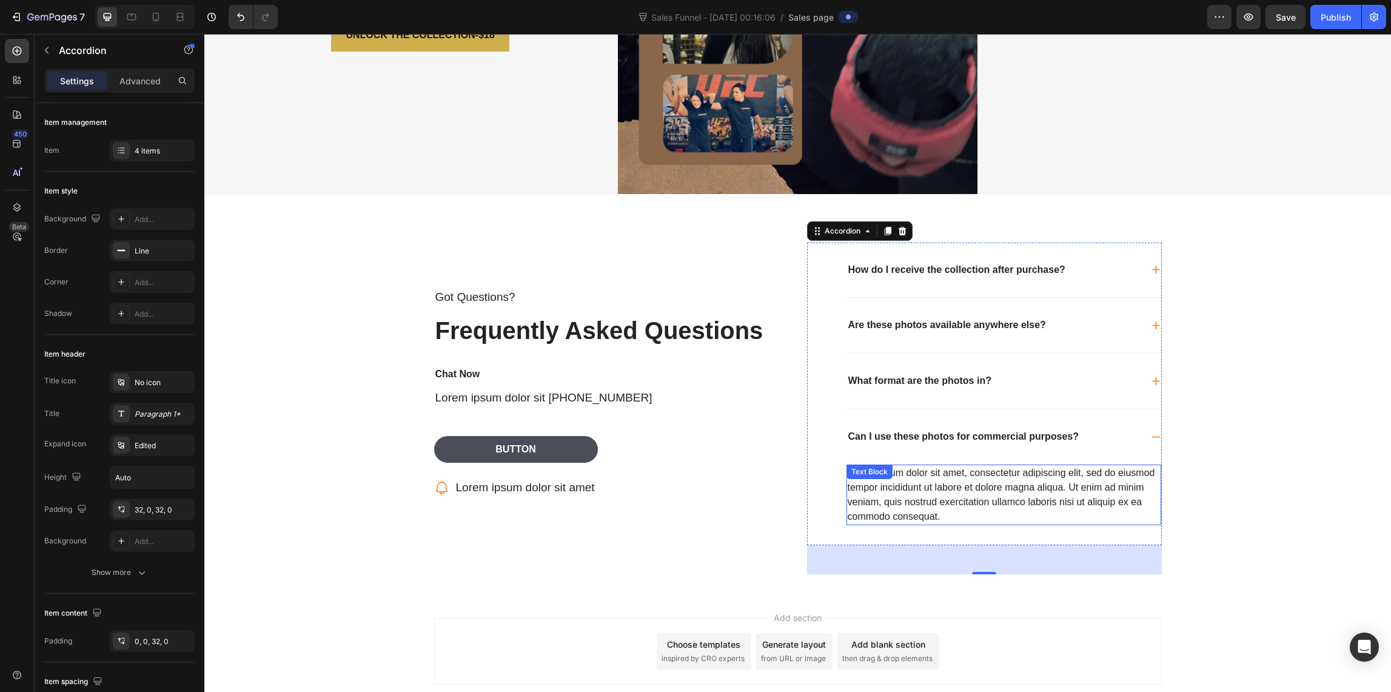
scroll to position [2446, 0]
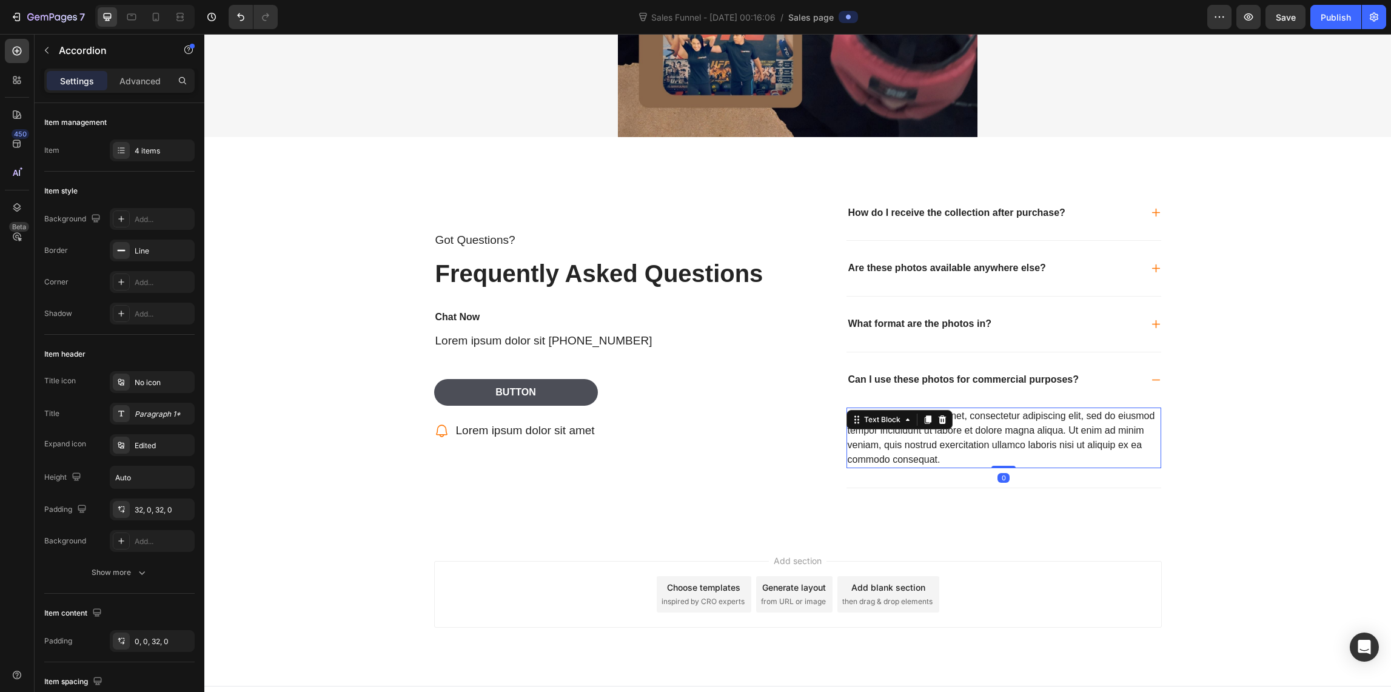
click at [950, 453] on div "Lorem ipsum dolor sit amet, consectetur adipiscing elit, sed do eiusmod tempor …" at bounding box center [1003, 437] width 315 height 61
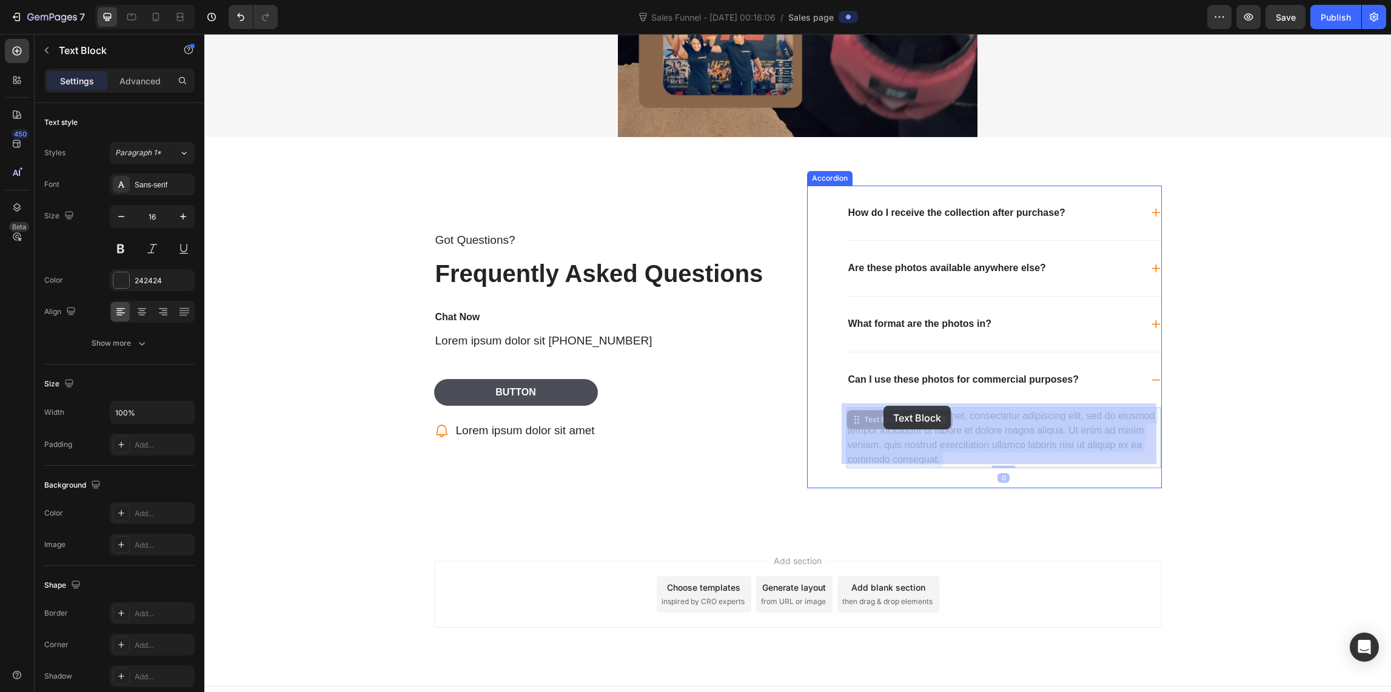
drag, startPoint x: 955, startPoint y: 452, endPoint x: 889, endPoint y: 415, distance: 76.6
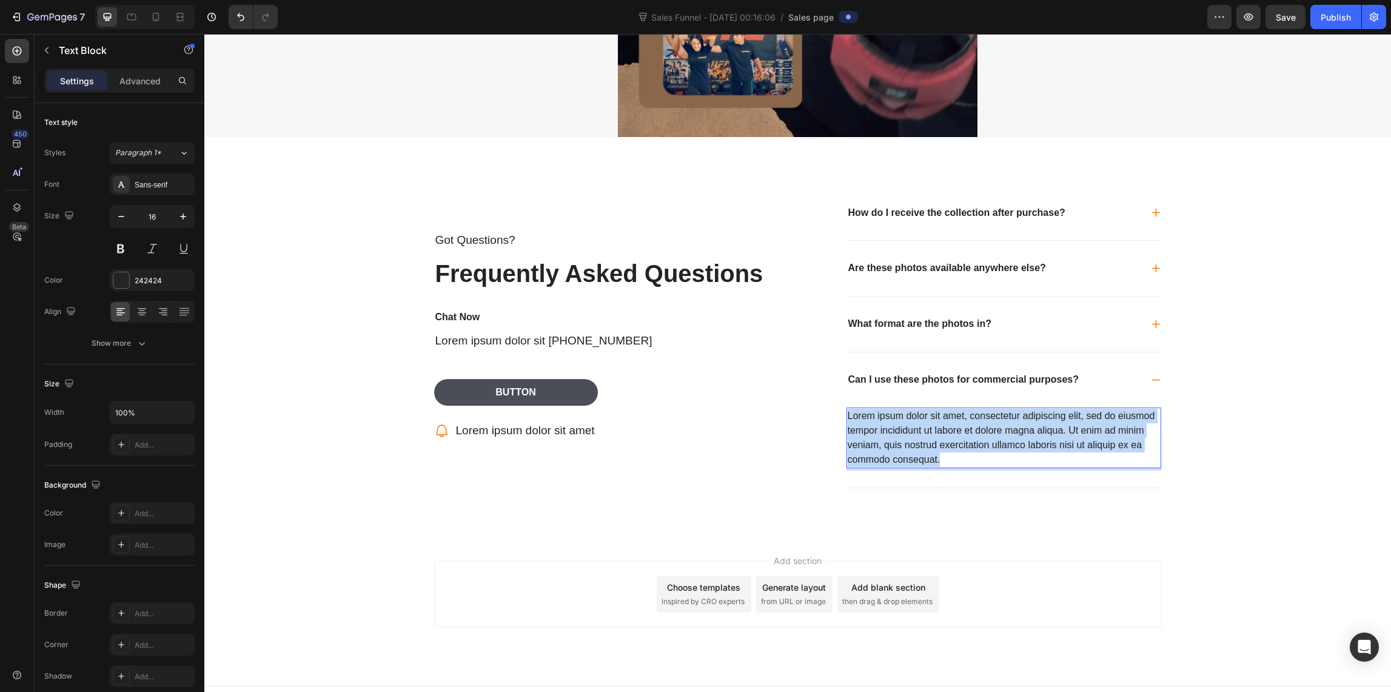
drag, startPoint x: 946, startPoint y: 455, endPoint x: 841, endPoint y: 411, distance: 114.2
click at [846, 411] on div "How do I receive the collection after purchase? Are these photos available anyw…" at bounding box center [1004, 337] width 316 height 303
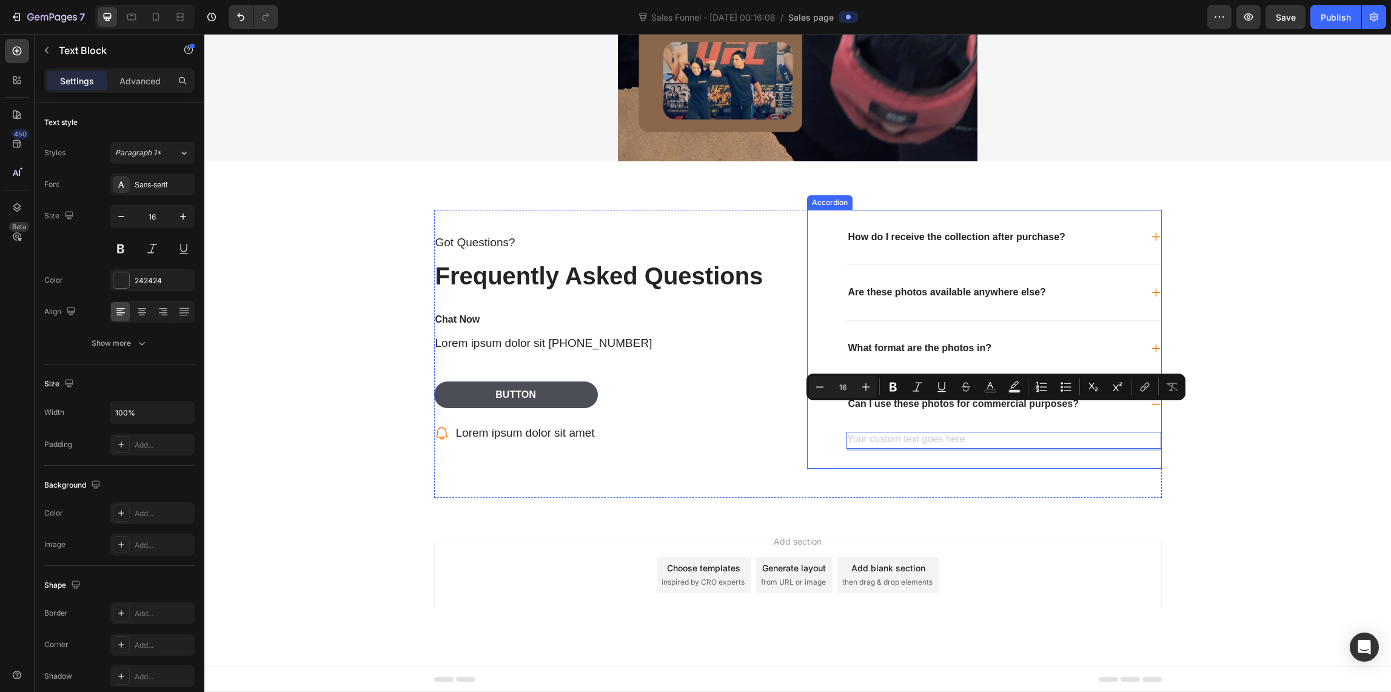
scroll to position [2417, 0]
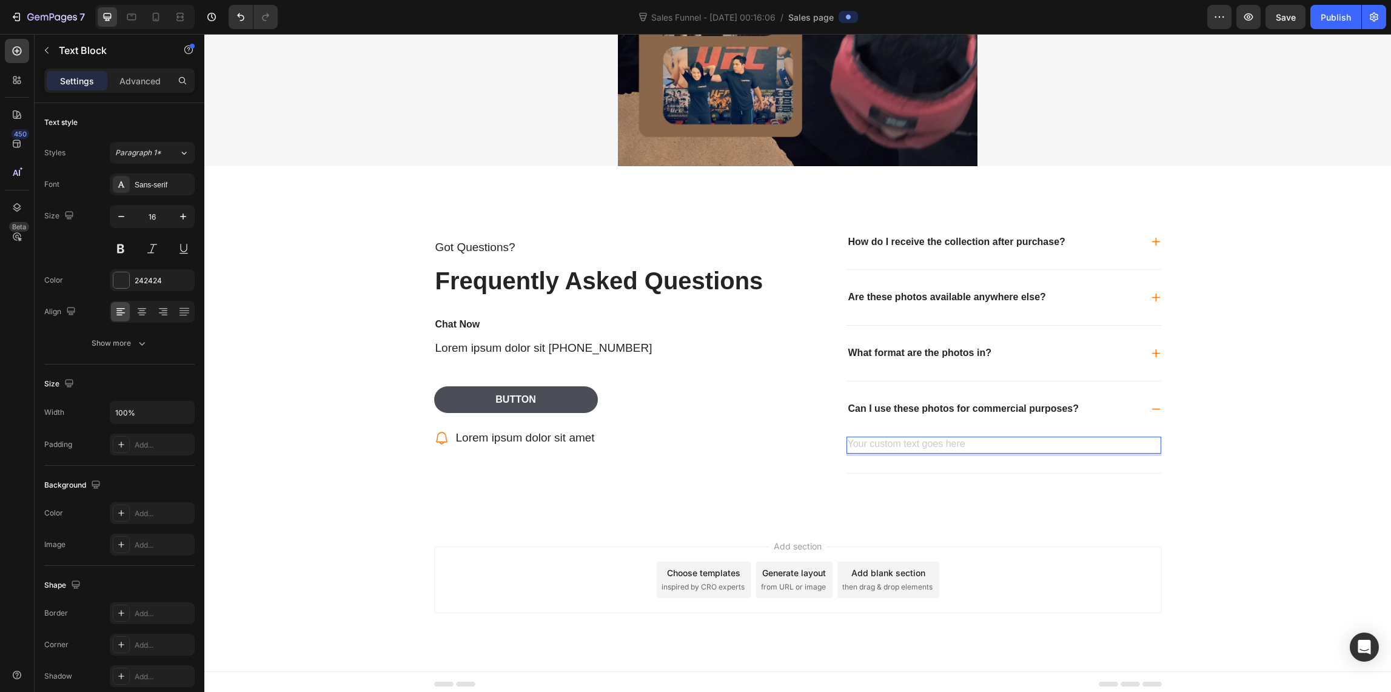
click at [868, 437] on div "Rich Text Editor. Editing area: main" at bounding box center [1003, 445] width 315 height 17
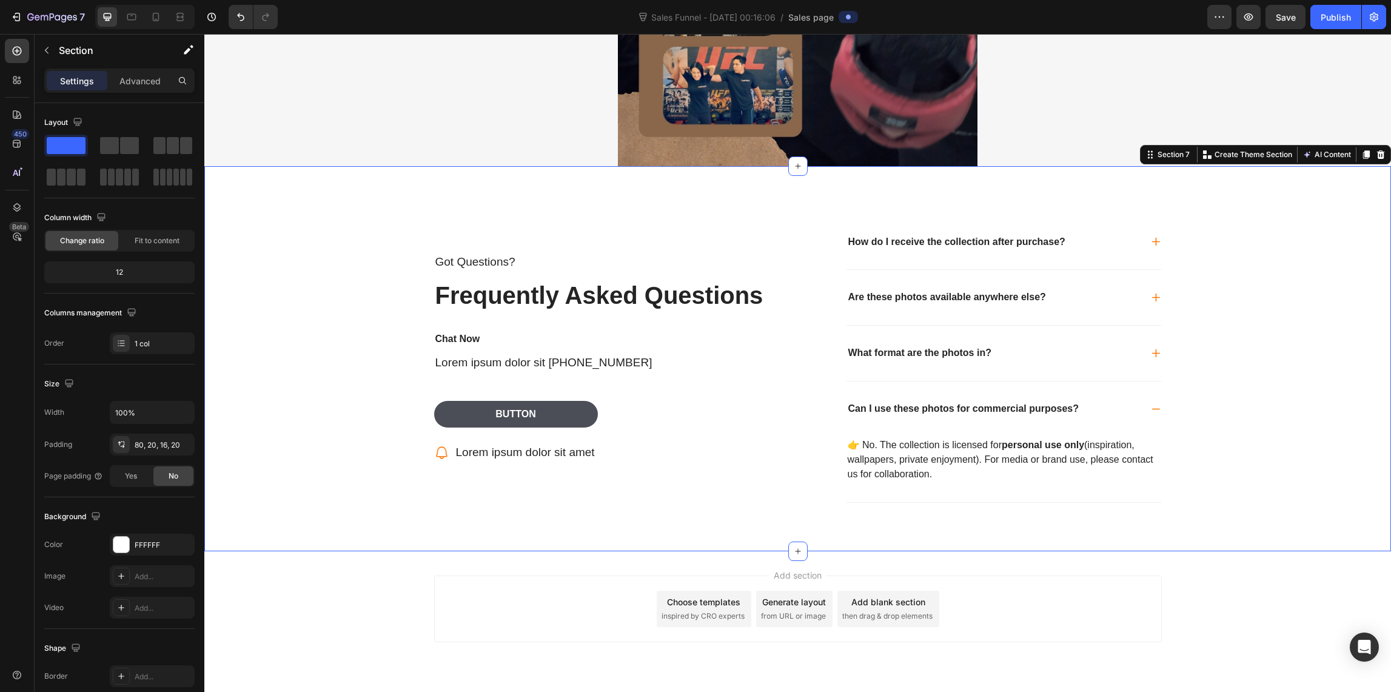
drag, startPoint x: 271, startPoint y: 421, endPoint x: 246, endPoint y: 464, distance: 49.7
click at [271, 421] on div "Got Questions? Text Block Frequently Asked Questions Heading Chat Now Text Bloc…" at bounding box center [797, 378] width 1162 height 327
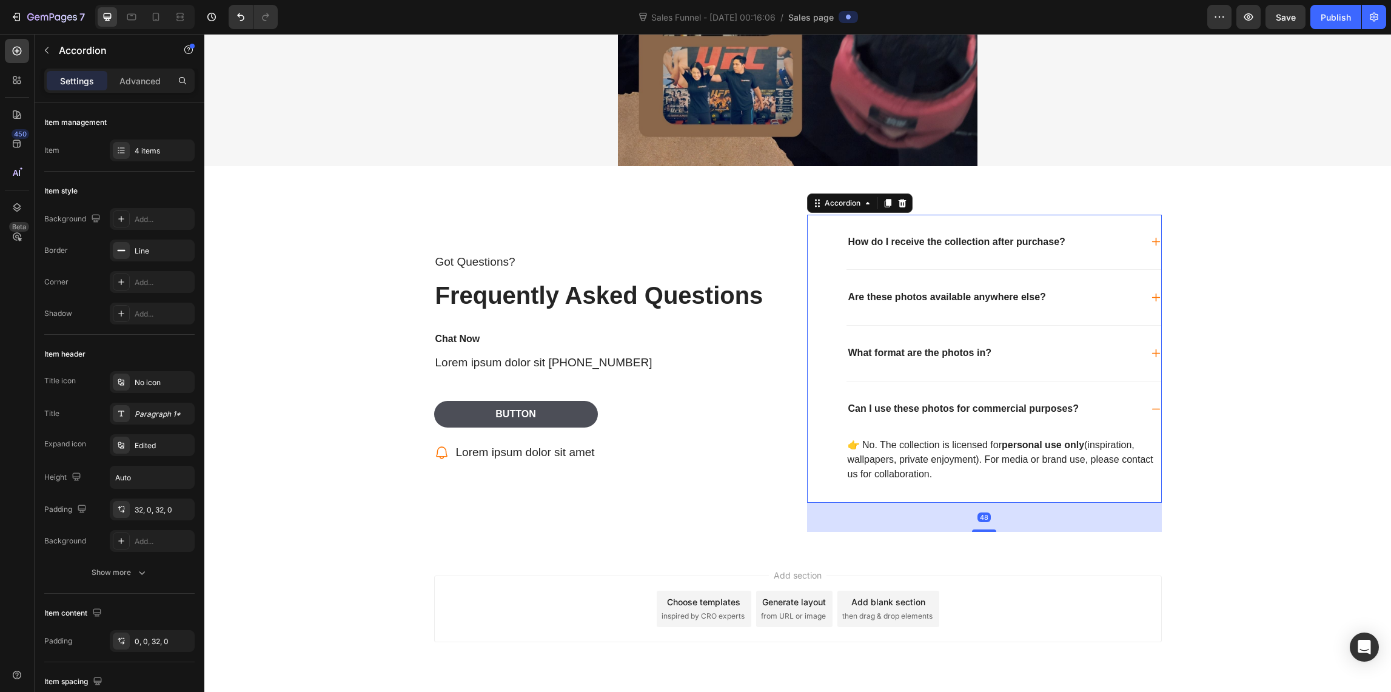
click at [1023, 264] on div "How do I receive the collection after purchase?" at bounding box center [1003, 242] width 315 height 55
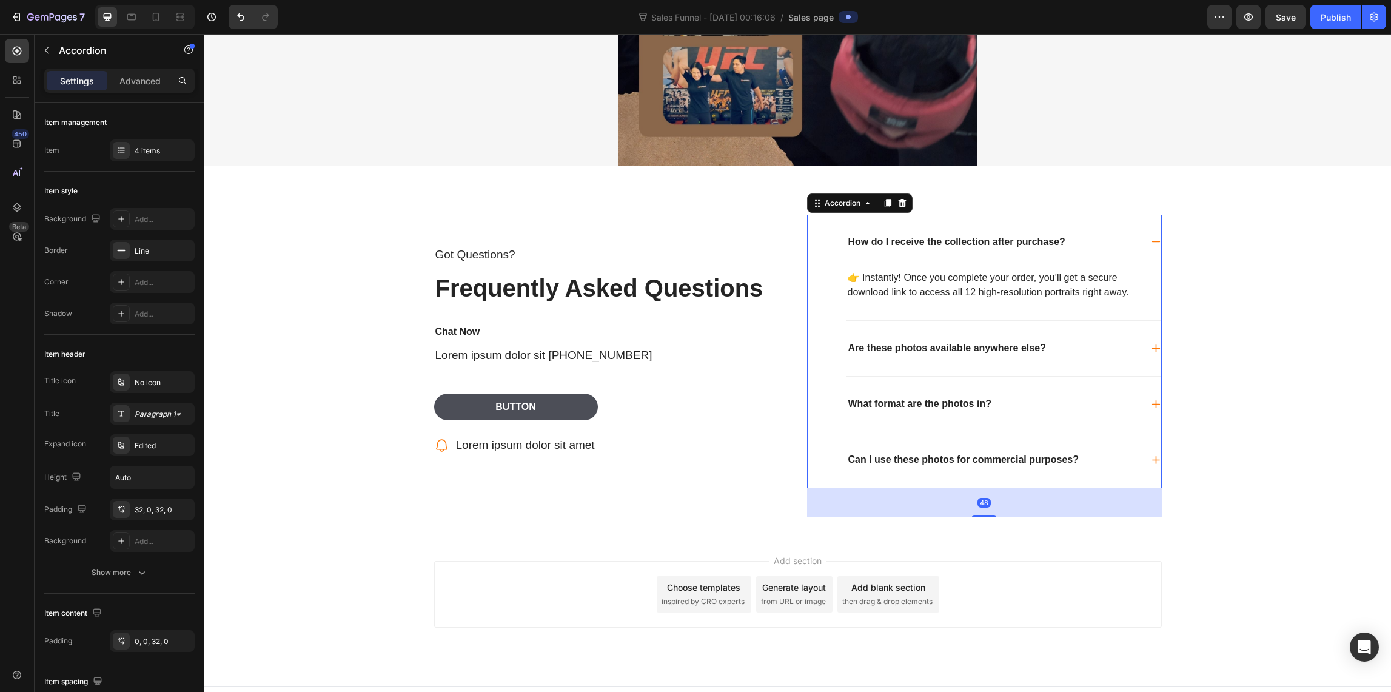
click at [1082, 219] on div "How do I receive the collection after purchase?" at bounding box center [1003, 242] width 315 height 55
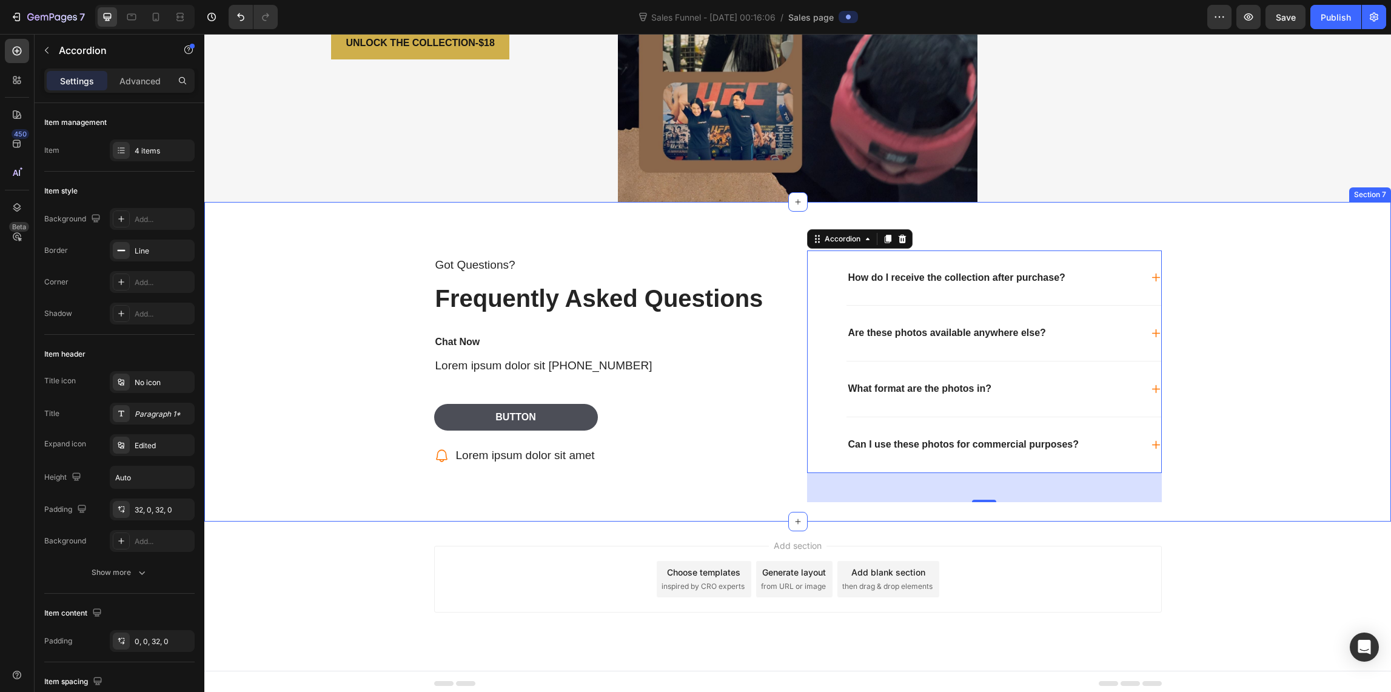
scroll to position [2381, 0]
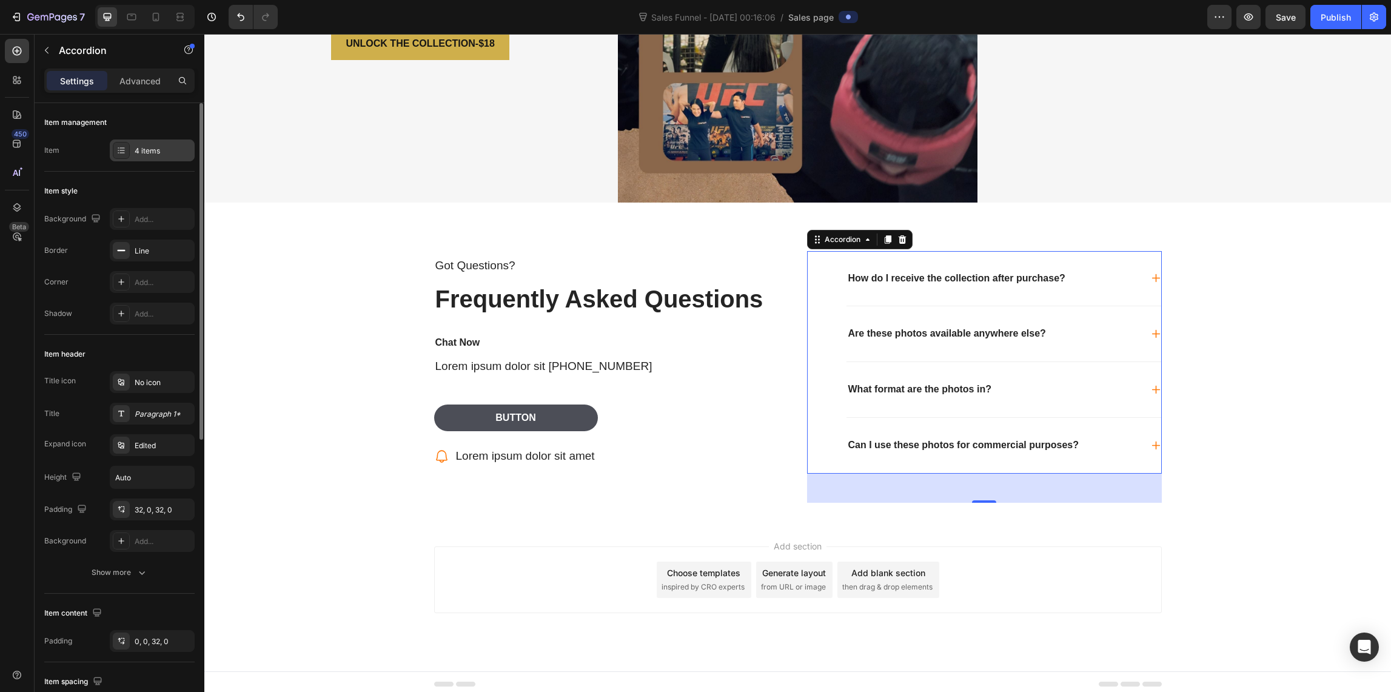
click at [122, 148] on icon at bounding box center [121, 151] width 10 height 10
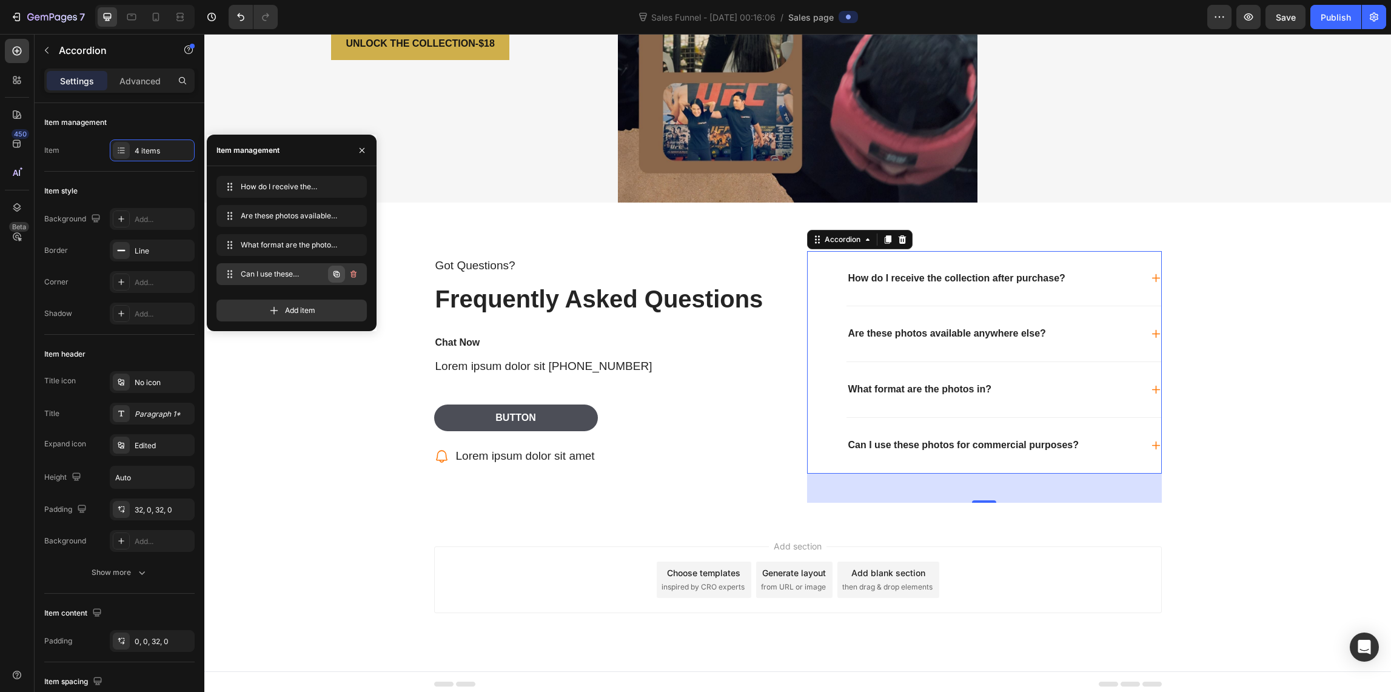
click at [336, 273] on icon "button" at bounding box center [337, 274] width 2 height 2
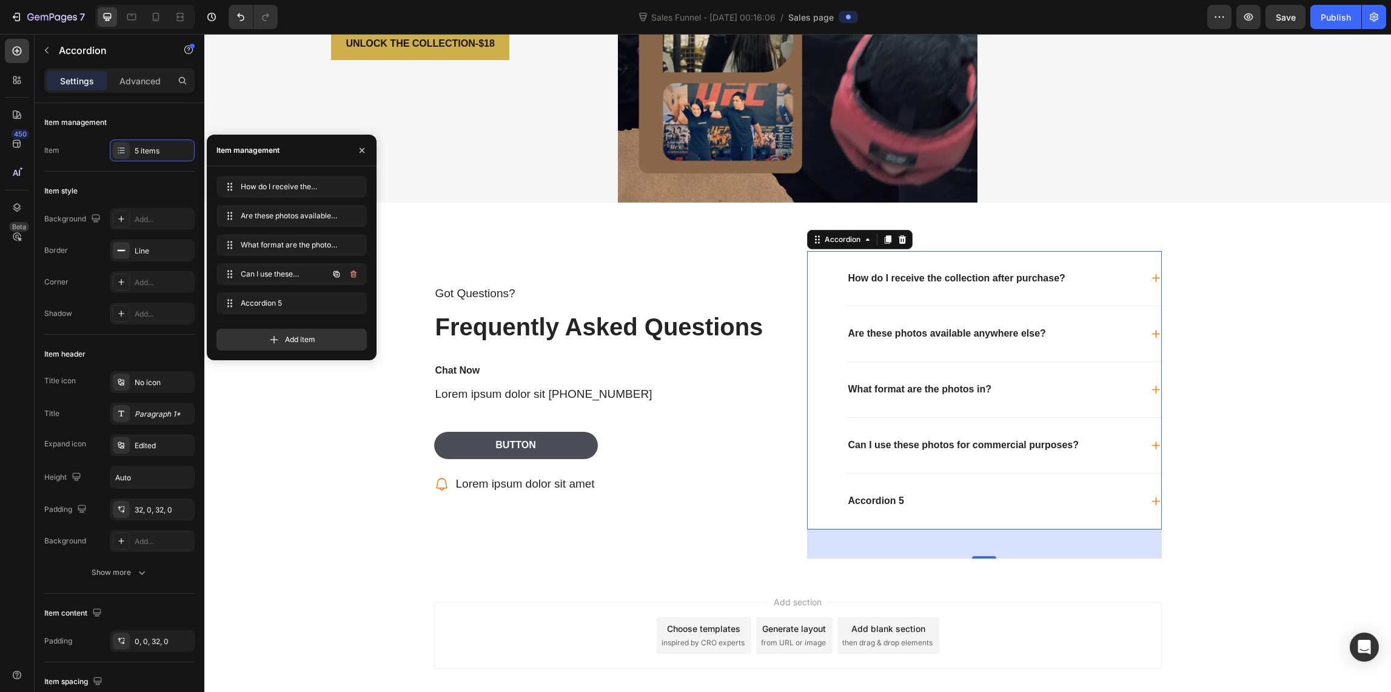
scroll to position [2417, 0]
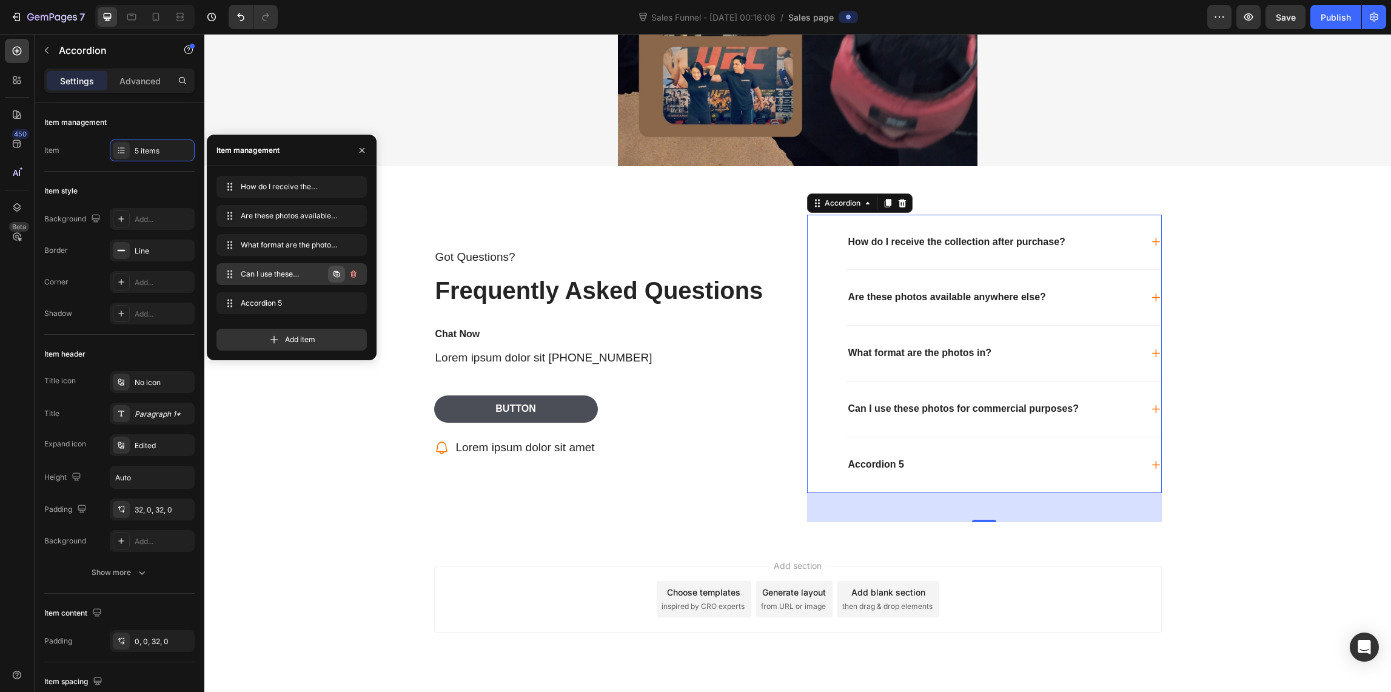
click at [335, 273] on icon "button" at bounding box center [337, 274] width 10 height 10
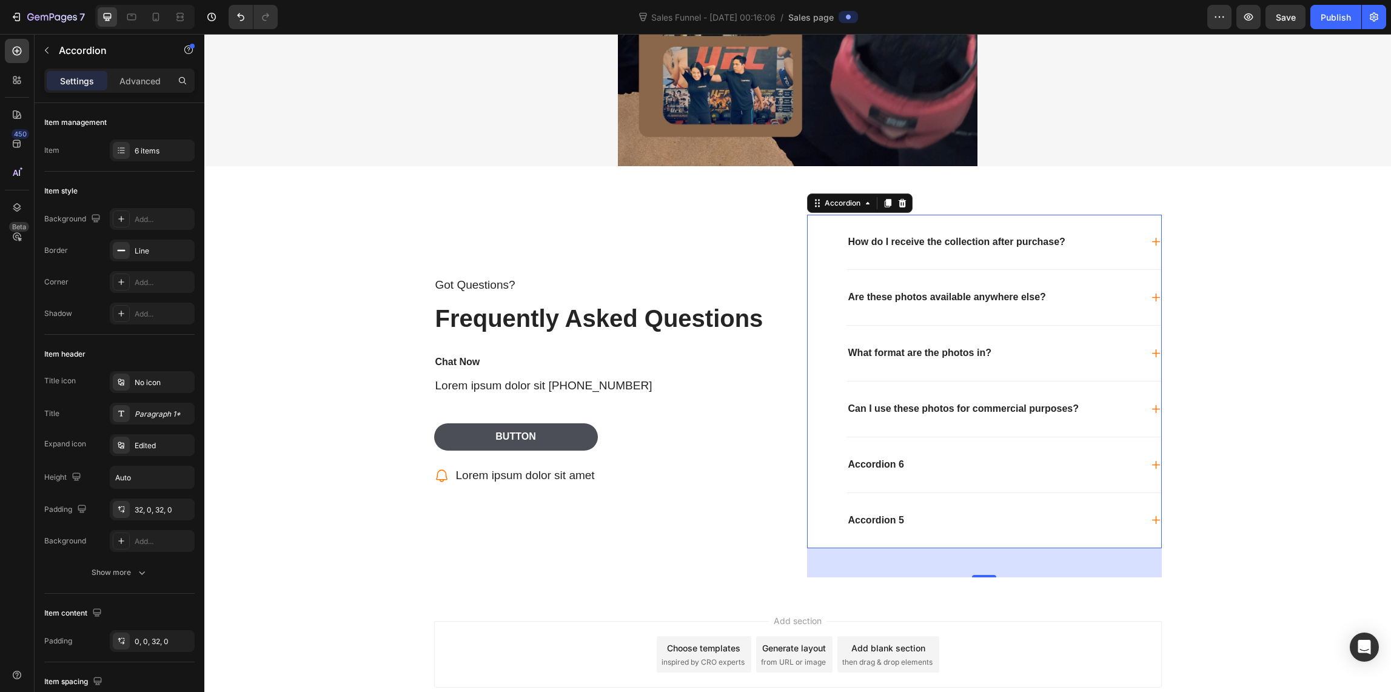
click at [894, 459] on div "Accordion 6" at bounding box center [875, 465] width 59 height 16
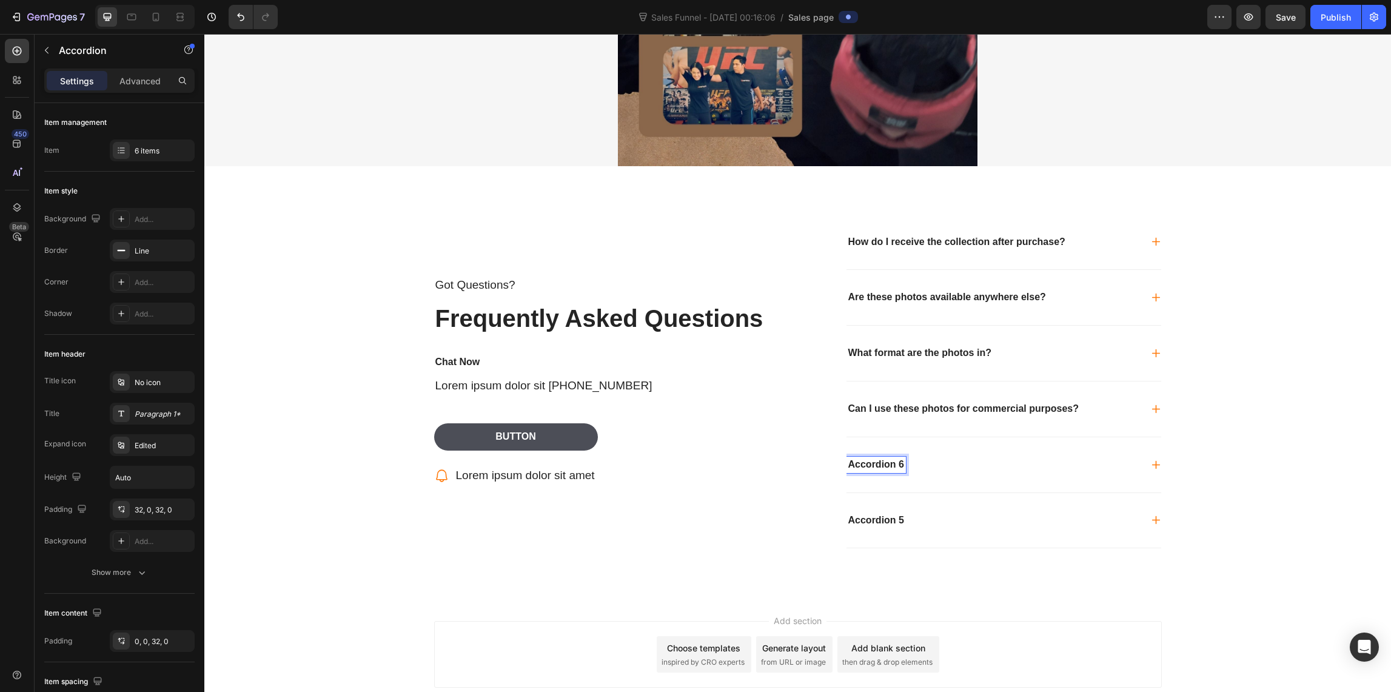
click at [899, 461] on div "Accordion 6" at bounding box center [875, 465] width 59 height 16
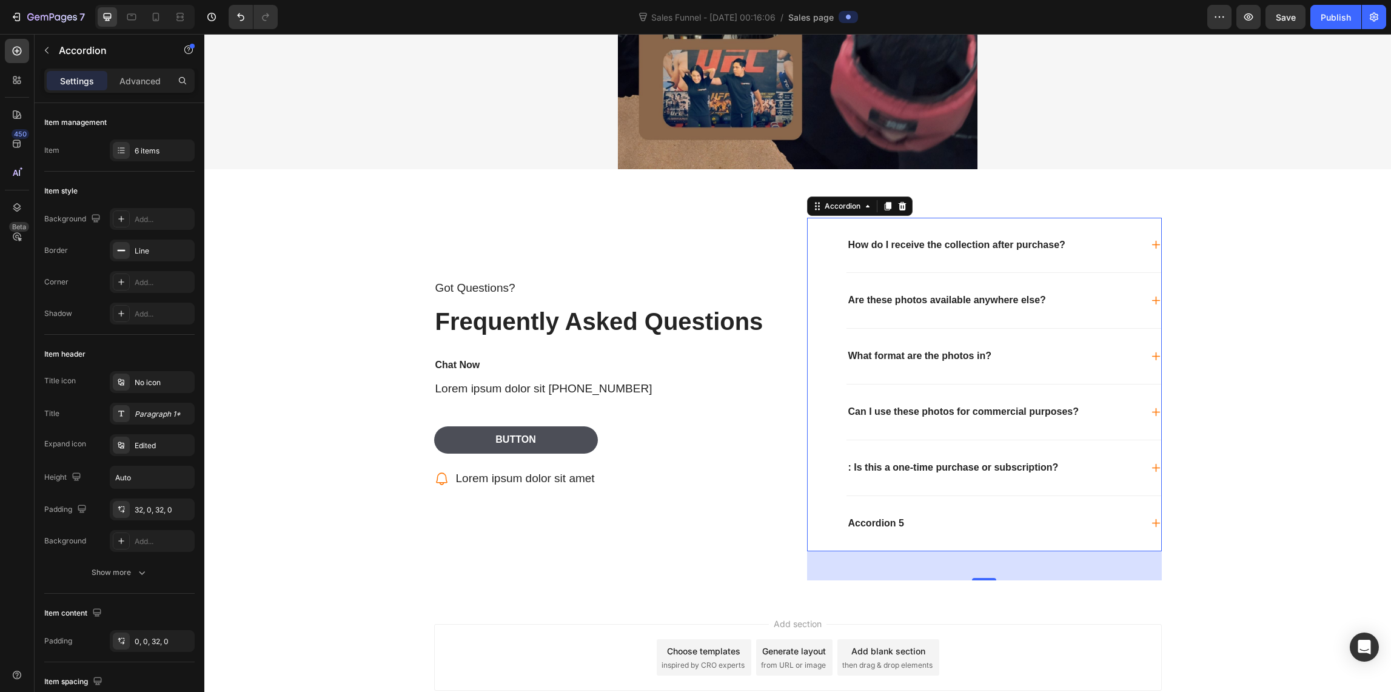
click at [1151, 463] on icon at bounding box center [1156, 468] width 10 height 10
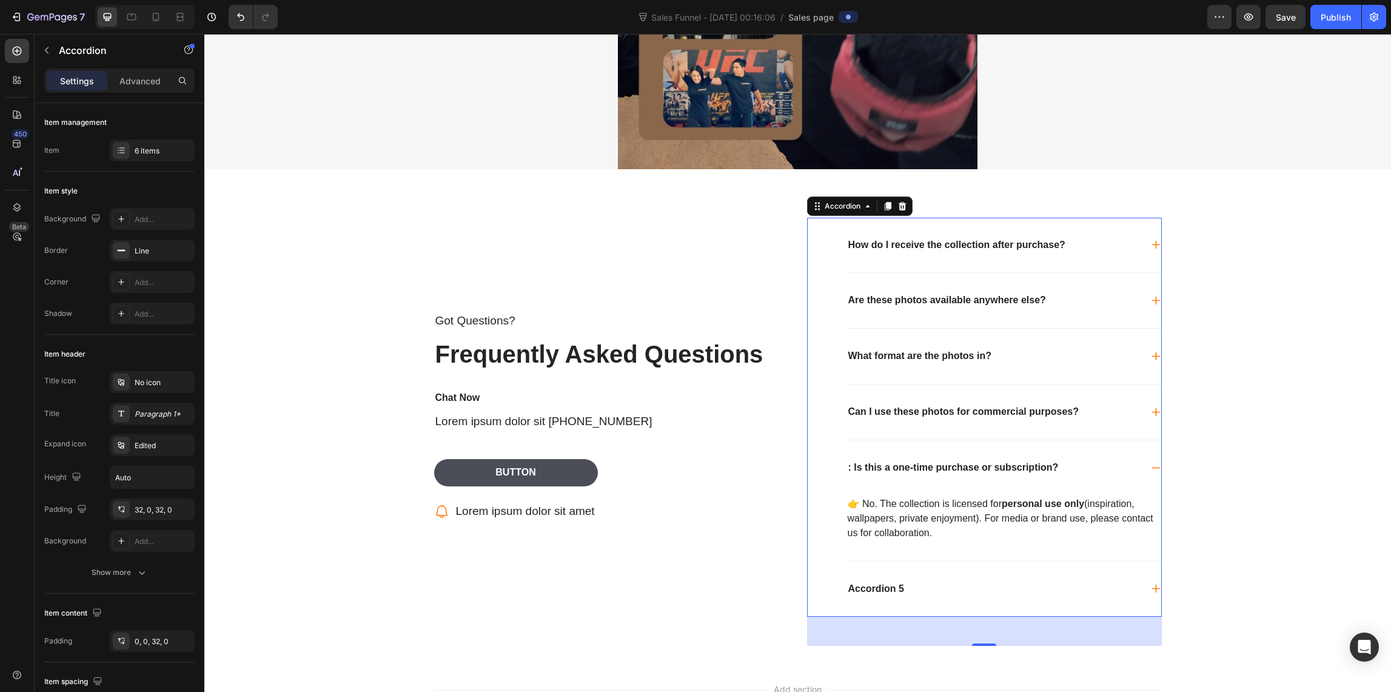
click at [851, 462] on p ": Is this a one-time purchase or subscription?" at bounding box center [953, 467] width 210 height 13
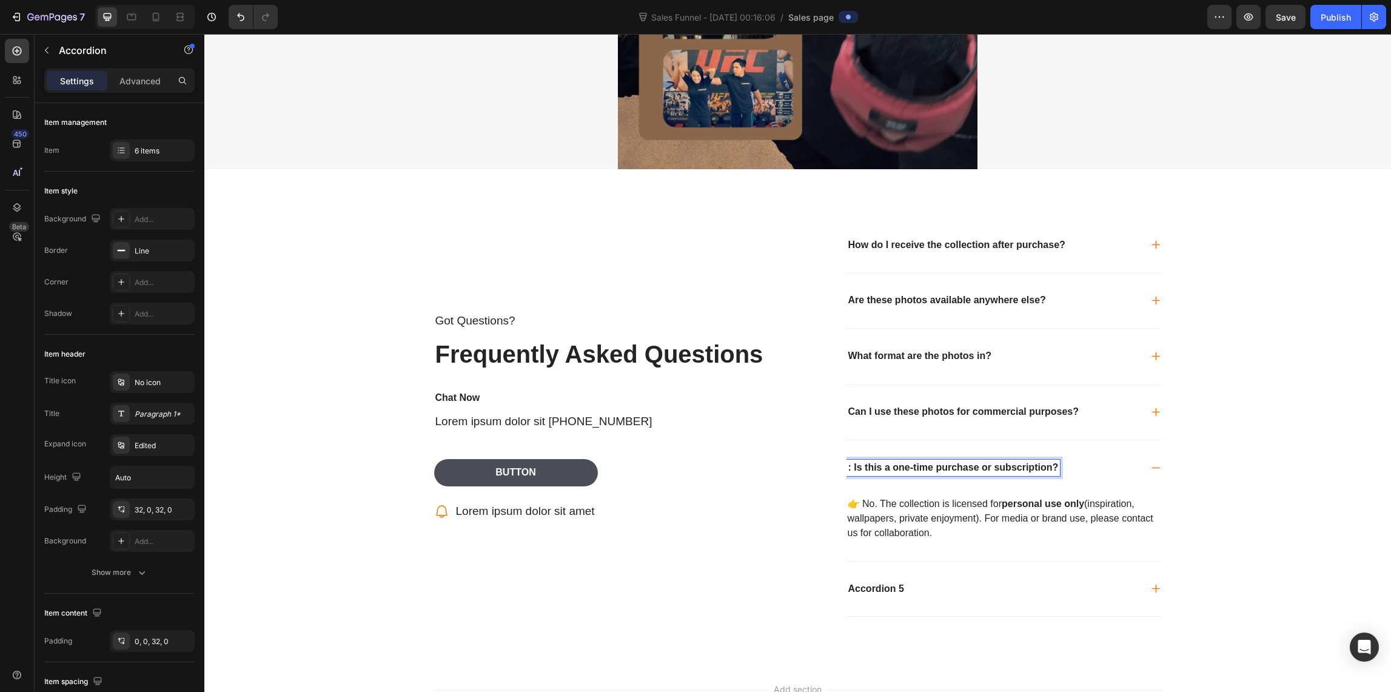
click at [848, 465] on p ": Is this a one-time purchase or subscription?" at bounding box center [953, 467] width 210 height 13
click at [907, 505] on p "👉 No. The collection is licensed for personal use only (inspiration, wallpapers…" at bounding box center [1004, 519] width 312 height 44
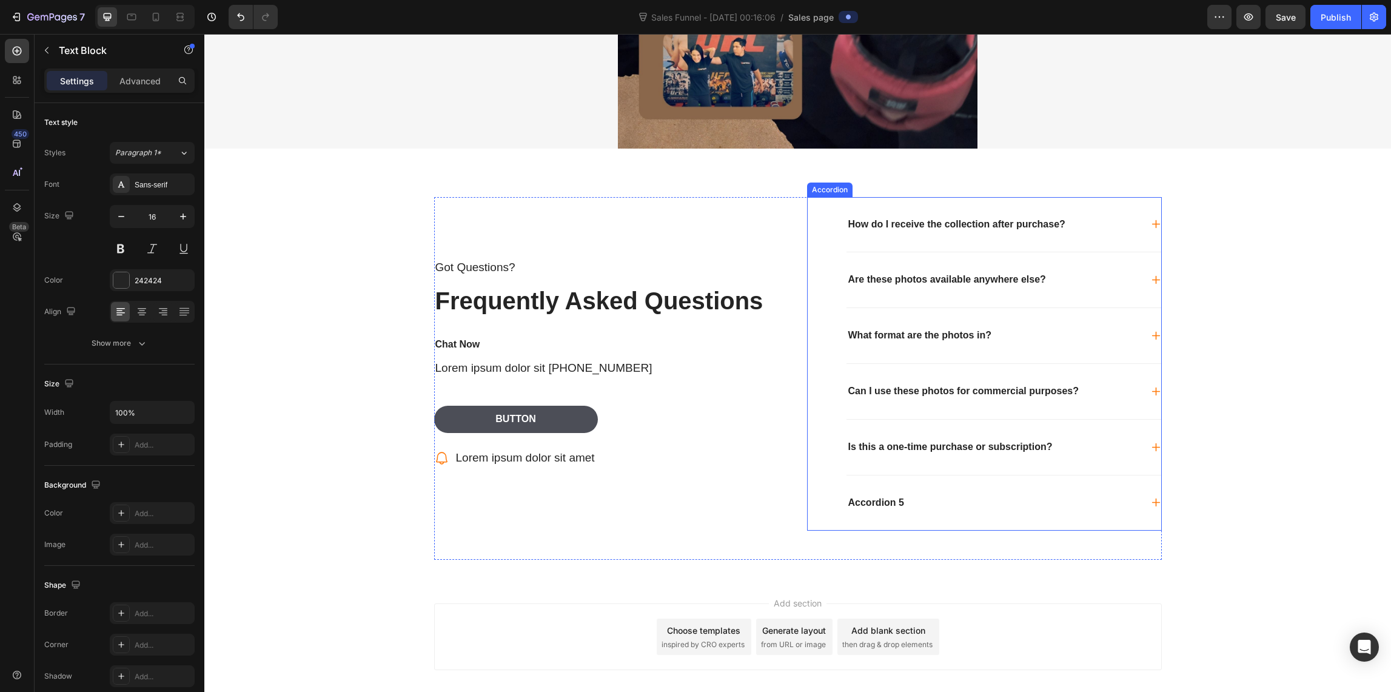
scroll to position [2435, 0]
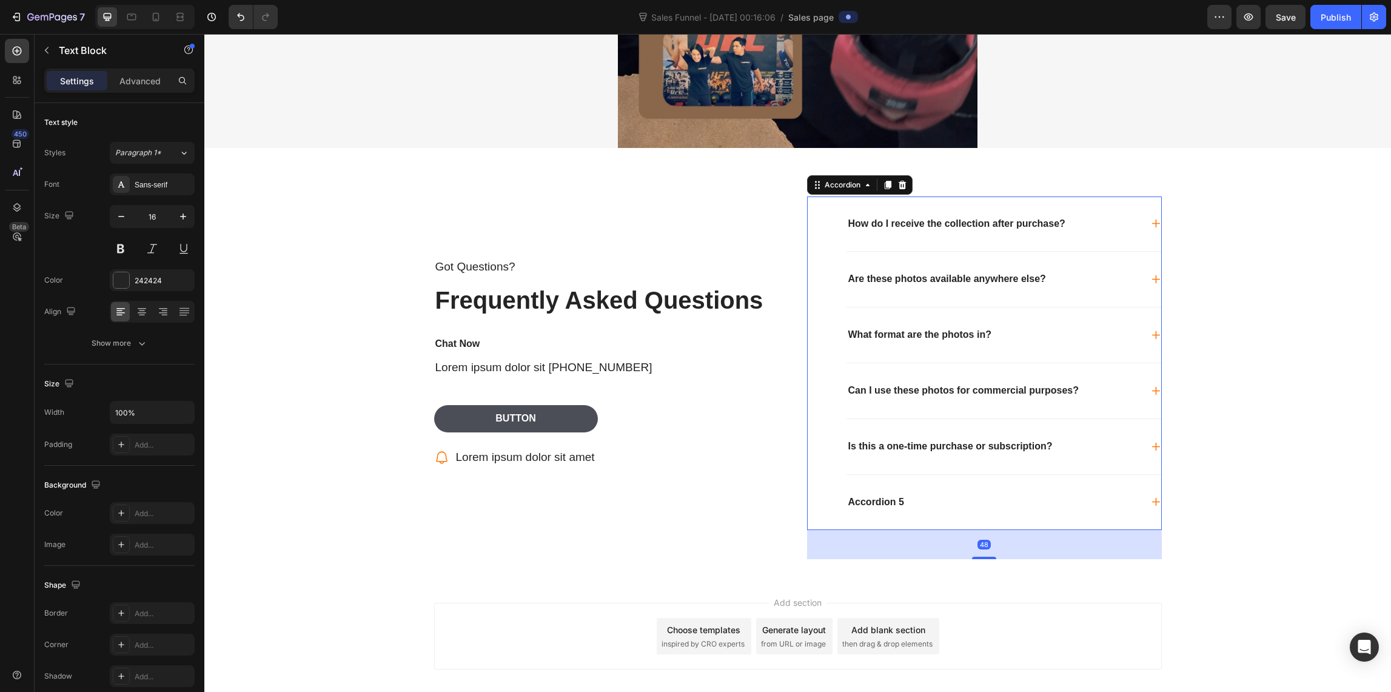
click at [1151, 441] on icon at bounding box center [1156, 446] width 10 height 10
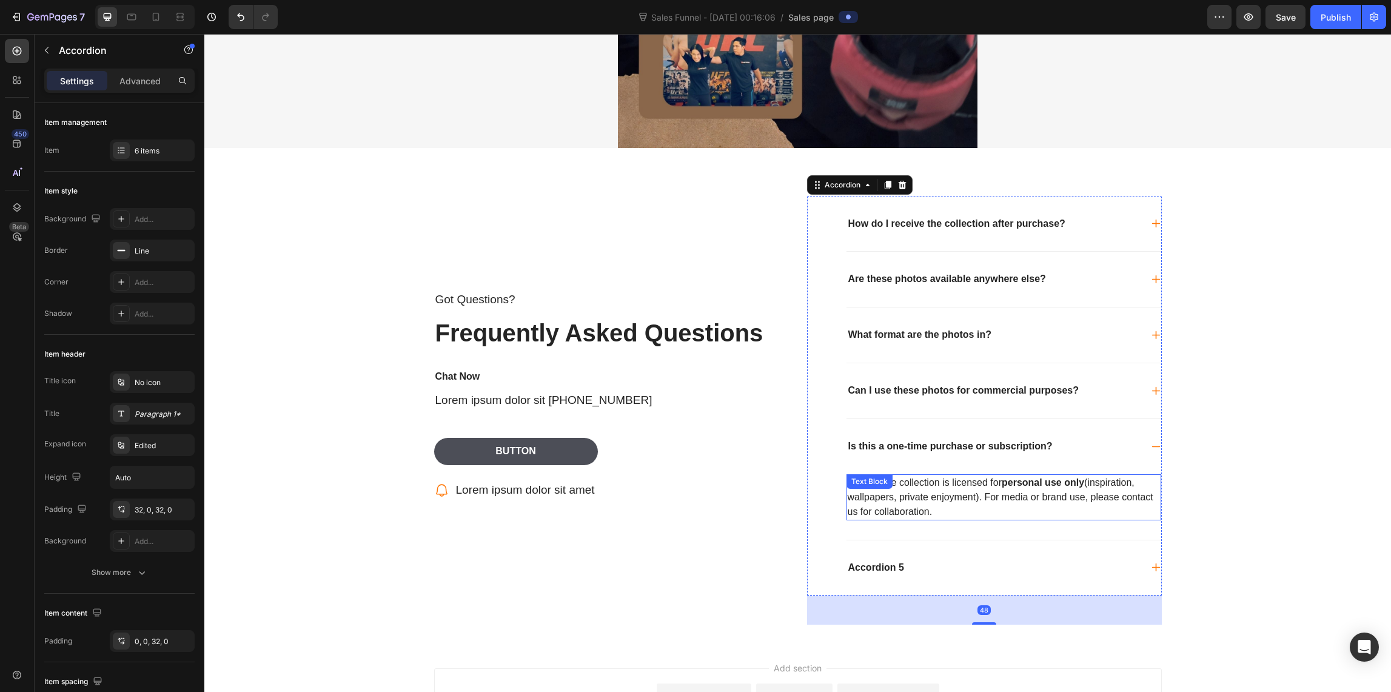
click at [926, 503] on p "👉 No. The collection is licensed for personal use only (inspiration, wallpapers…" at bounding box center [1004, 497] width 312 height 44
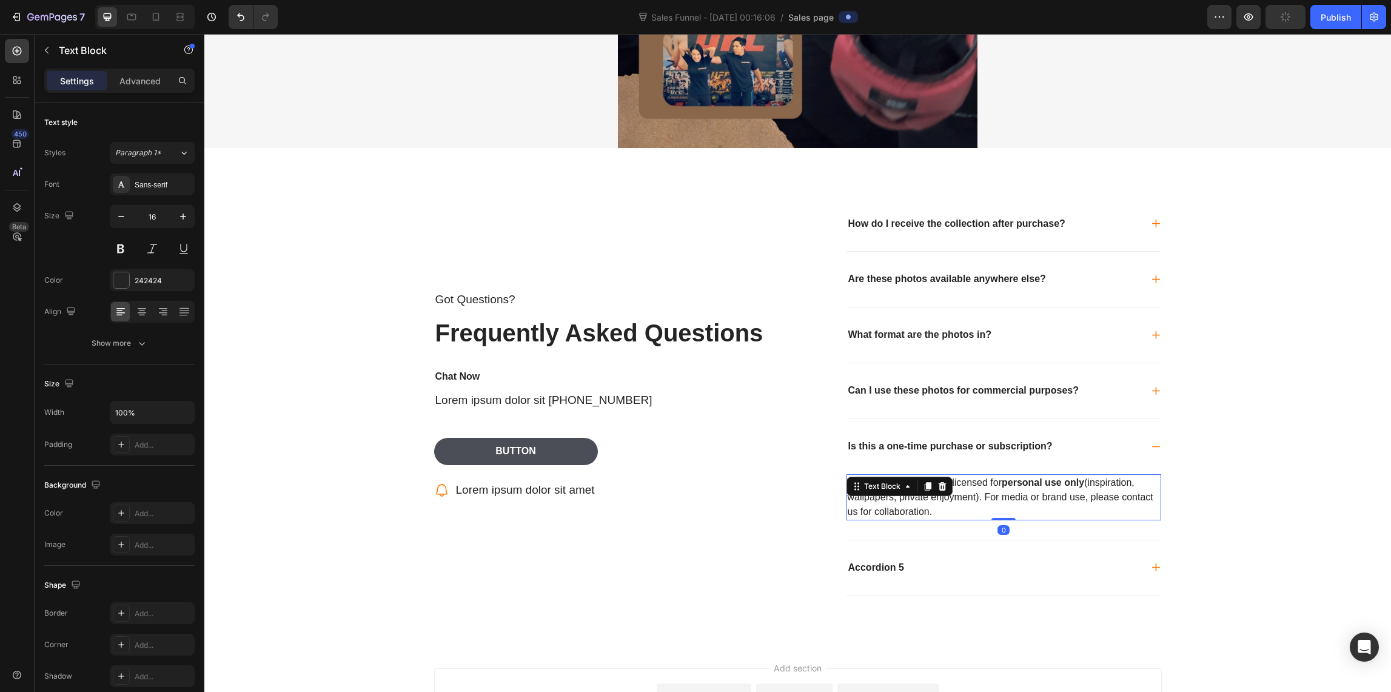
click at [934, 507] on p "👉 No. The collection is licensed for personal use only (inspiration, wallpapers…" at bounding box center [1004, 497] width 312 height 44
drag, startPoint x: 936, startPoint y: 505, endPoint x: 826, endPoint y: 473, distance: 114.8
click at [828, 473] on div "How do I receive the collection after purchase? Are these photos available anyw…" at bounding box center [984, 396] width 355 height 400
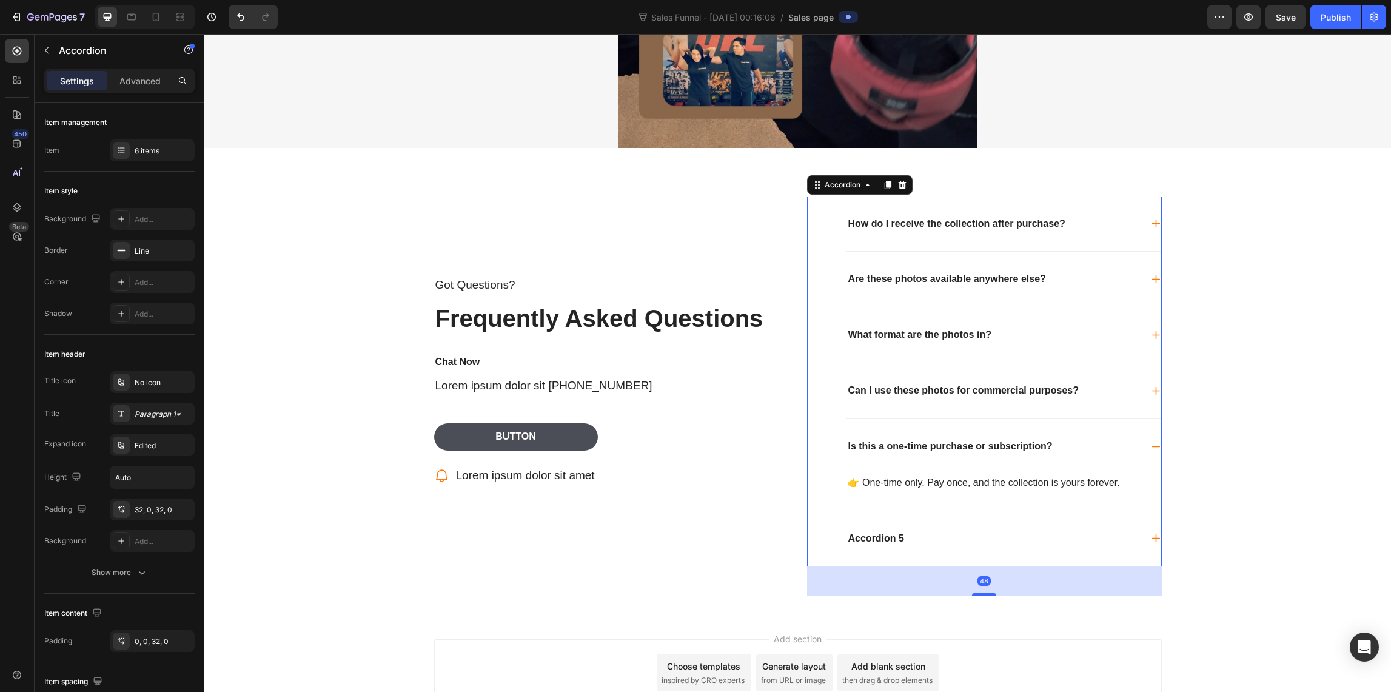
click at [875, 532] on p "Accordion 5" at bounding box center [876, 538] width 56 height 13
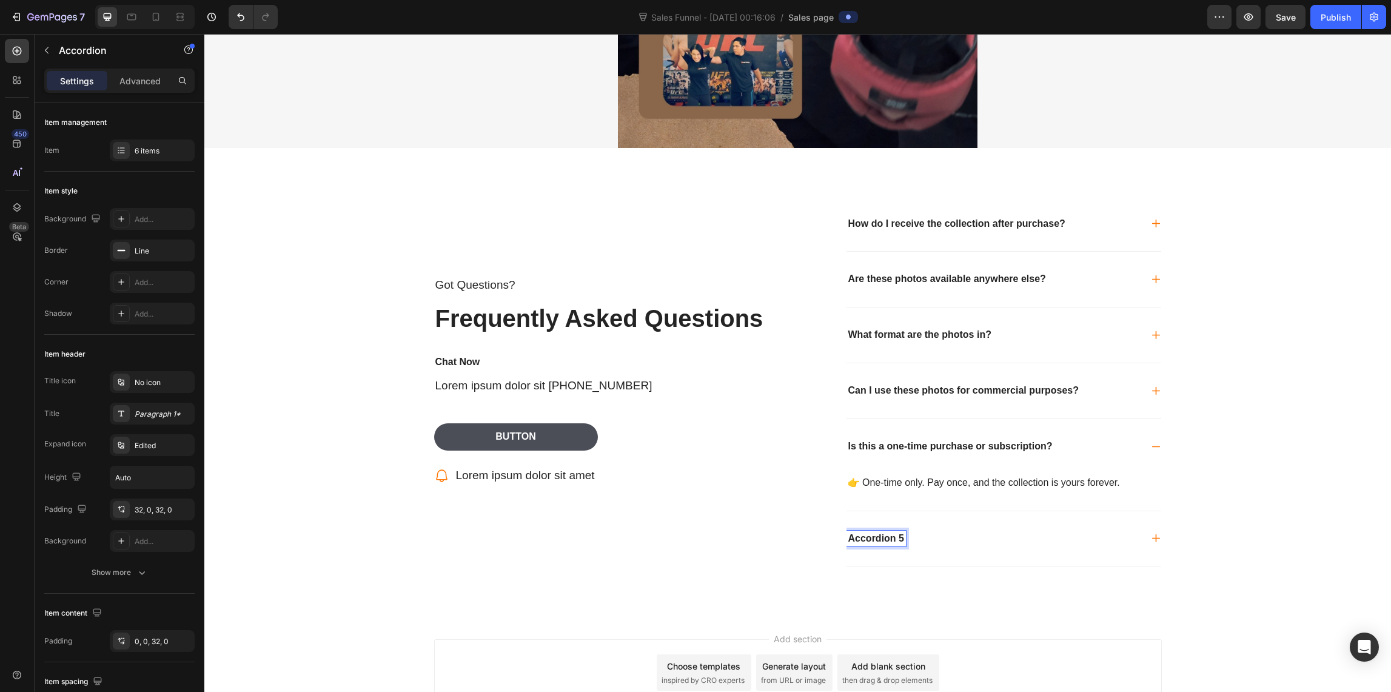
click at [898, 532] on p "Accordion 5" at bounding box center [876, 538] width 56 height 13
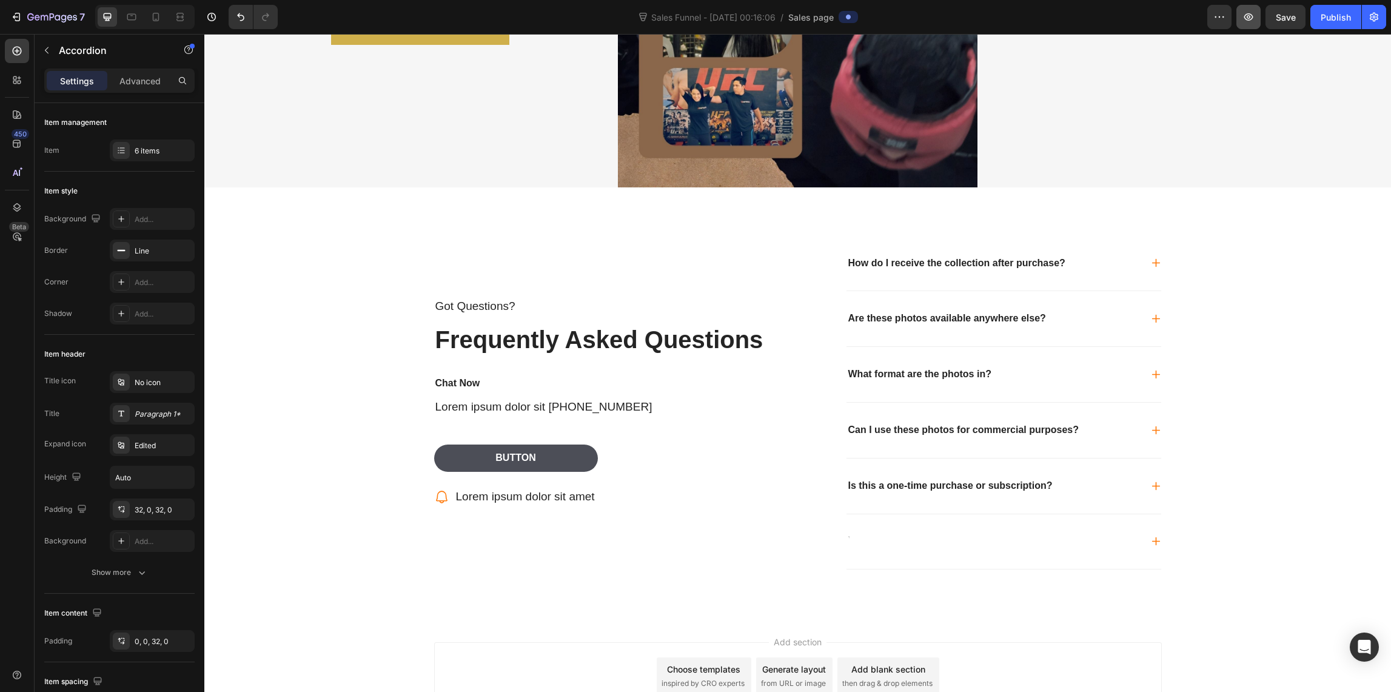
scroll to position [2396, 0]
click at [840, 534] on div "How do I receive the collection after purchase? Are these photos available anyw…" at bounding box center [984, 403] width 355 height 334
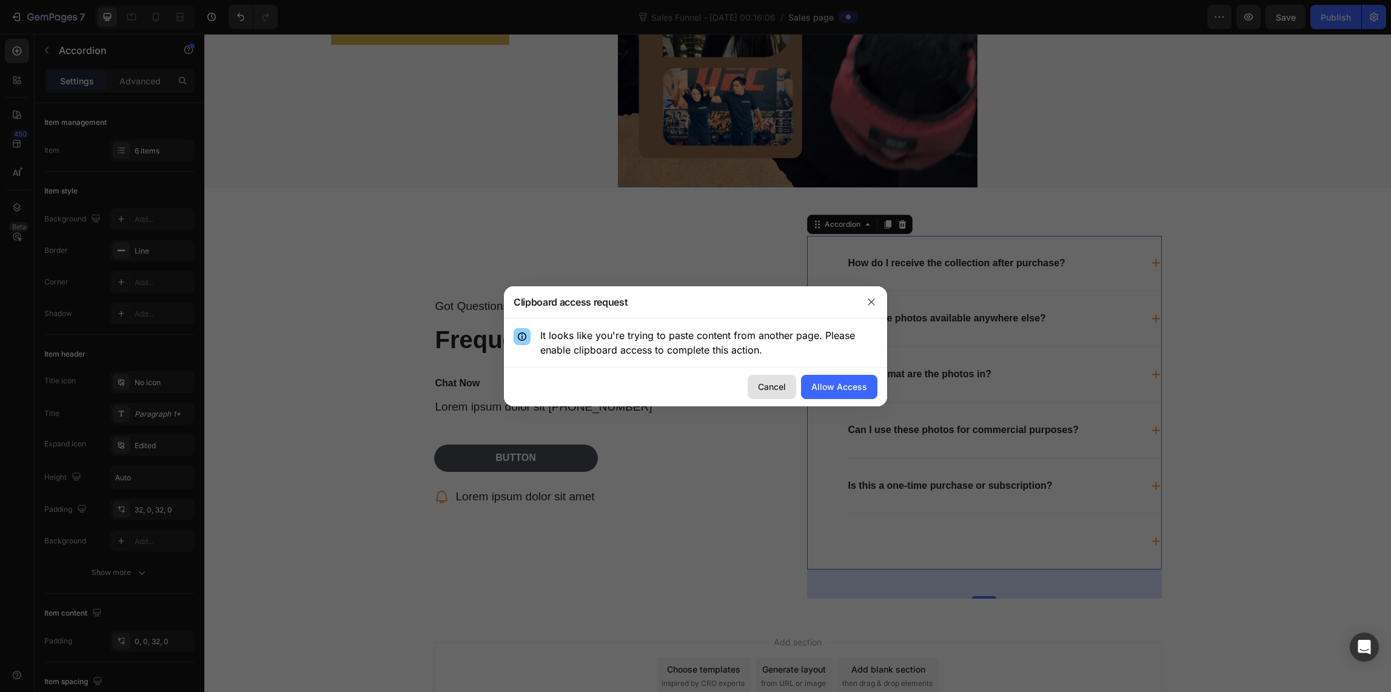
click at [778, 384] on div "Cancel" at bounding box center [772, 386] width 28 height 13
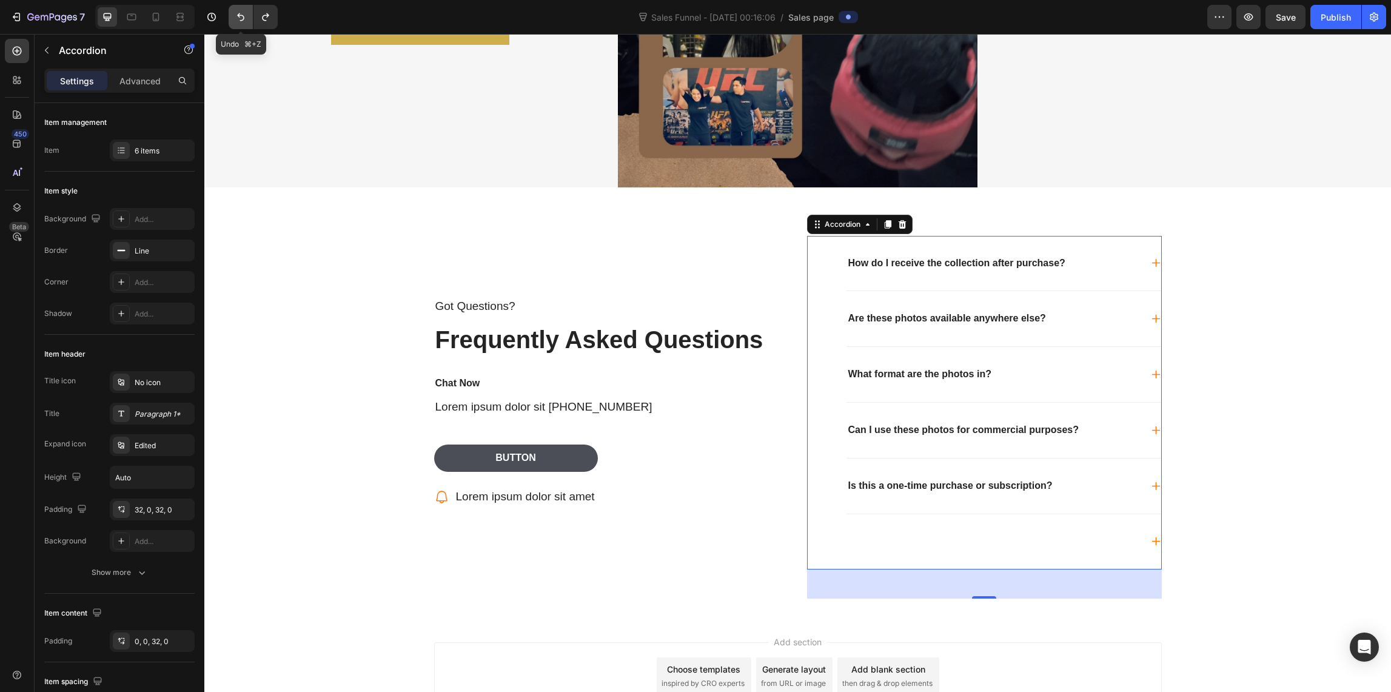
click at [243, 20] on icon "Undo/Redo" at bounding box center [240, 17] width 7 height 8
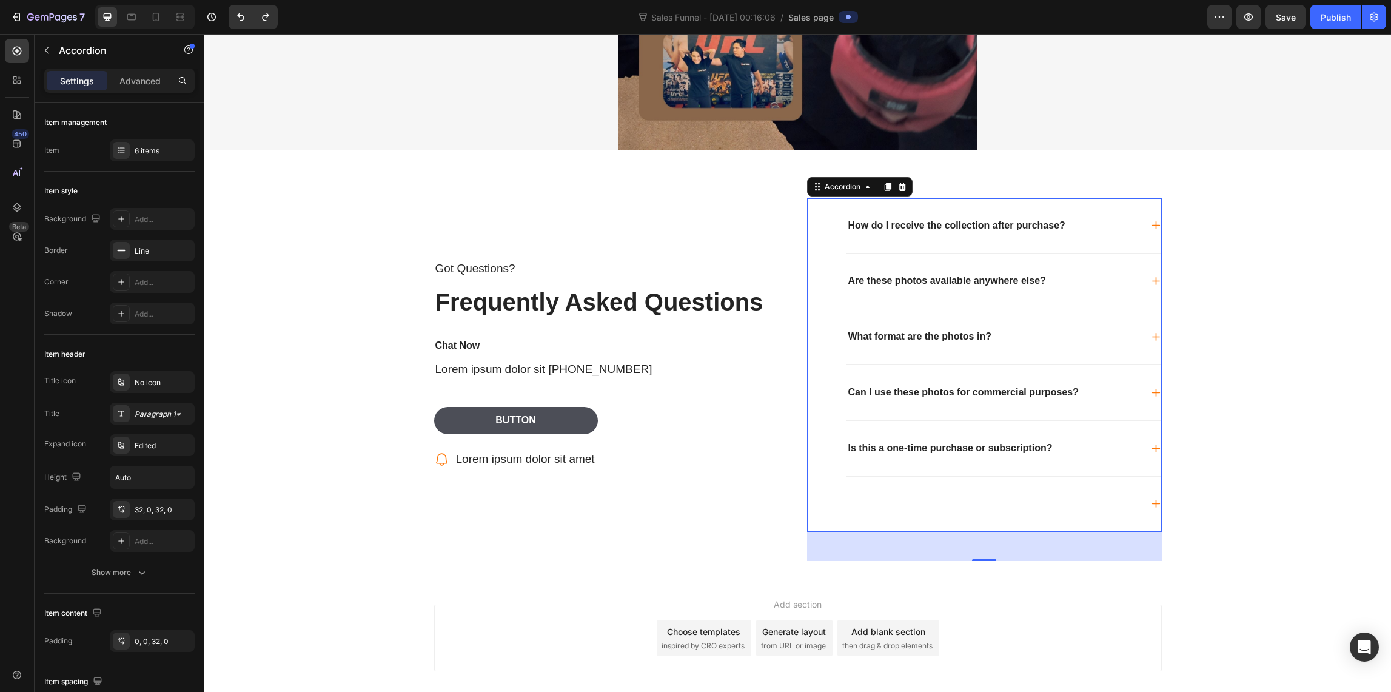
scroll to position [2492, 0]
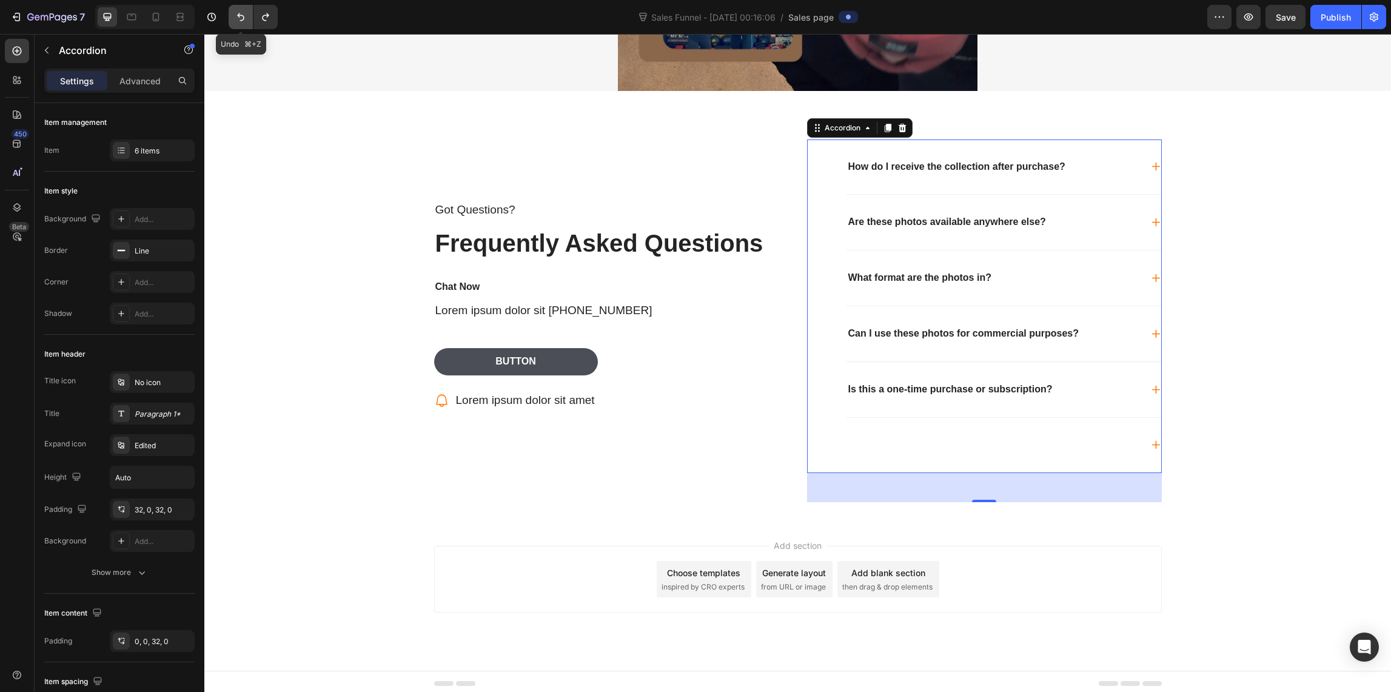
click at [244, 17] on icon "Undo/Redo" at bounding box center [241, 17] width 12 height 12
click at [244, 16] on icon "Undo/Redo" at bounding box center [240, 17] width 7 height 8
click at [238, 17] on icon "Undo/Redo" at bounding box center [241, 17] width 12 height 12
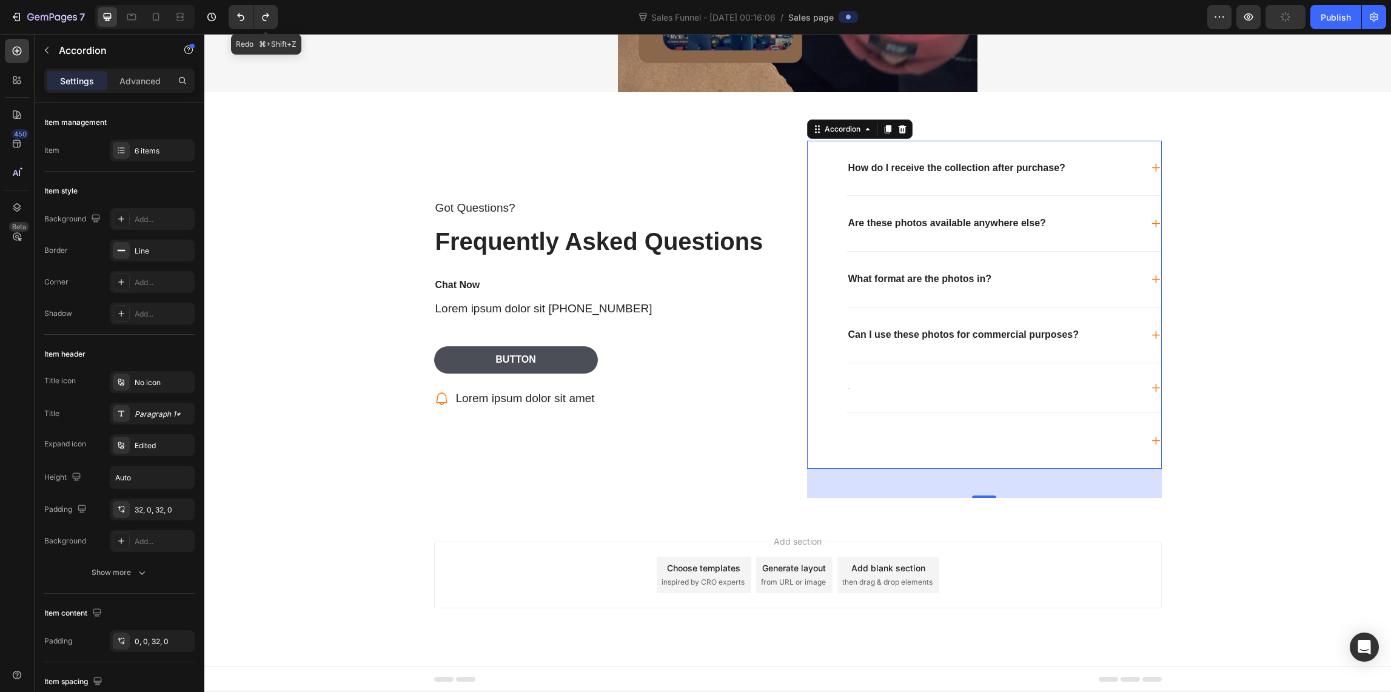
scroll to position [2486, 0]
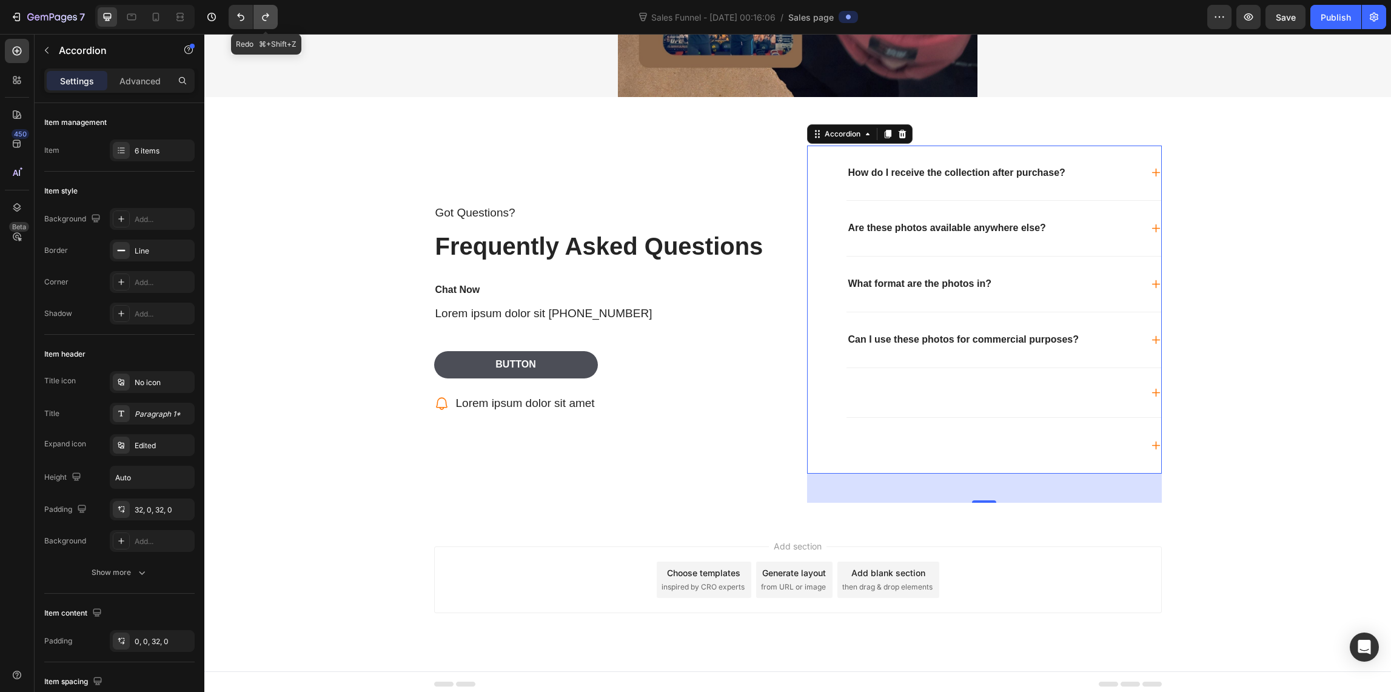
click at [266, 19] on icon "Undo/Redo" at bounding box center [265, 17] width 12 height 12
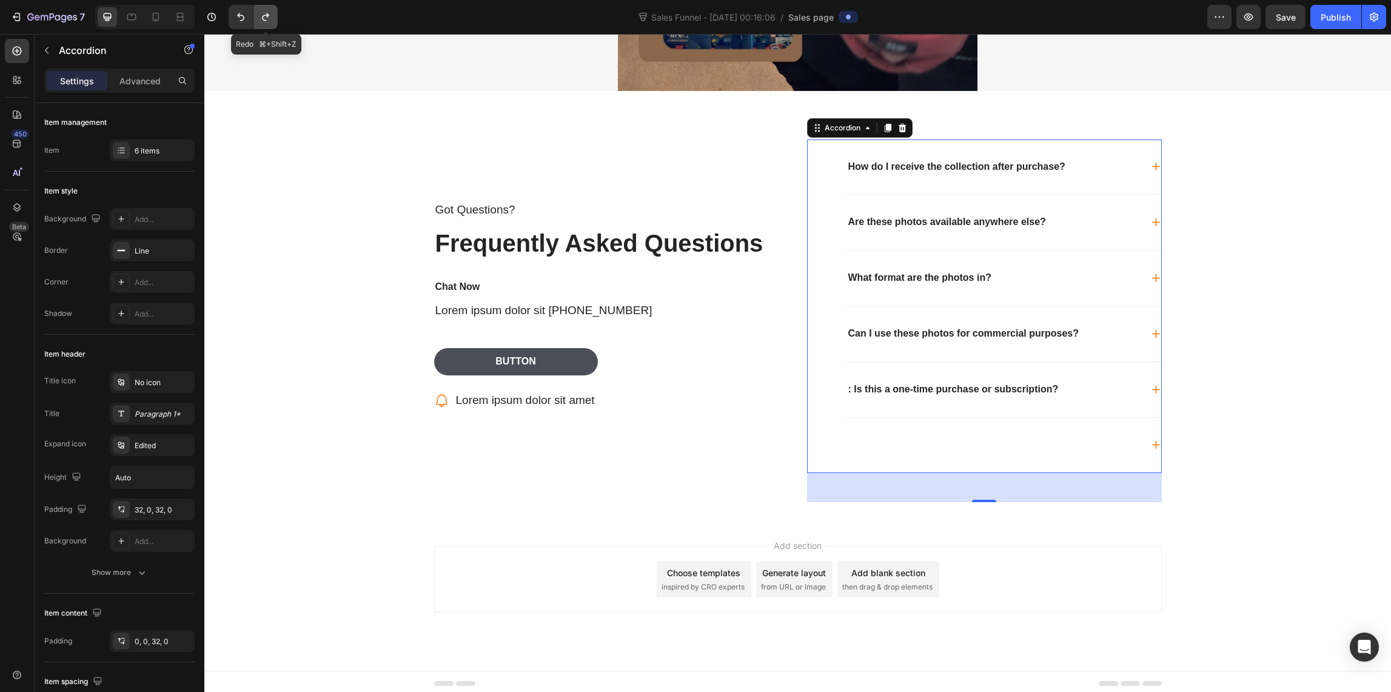
click at [264, 13] on icon "Undo/Redo" at bounding box center [265, 17] width 12 height 12
click at [906, 391] on div "Is this a one-time purchase or subscription?" at bounding box center [950, 389] width 208 height 16
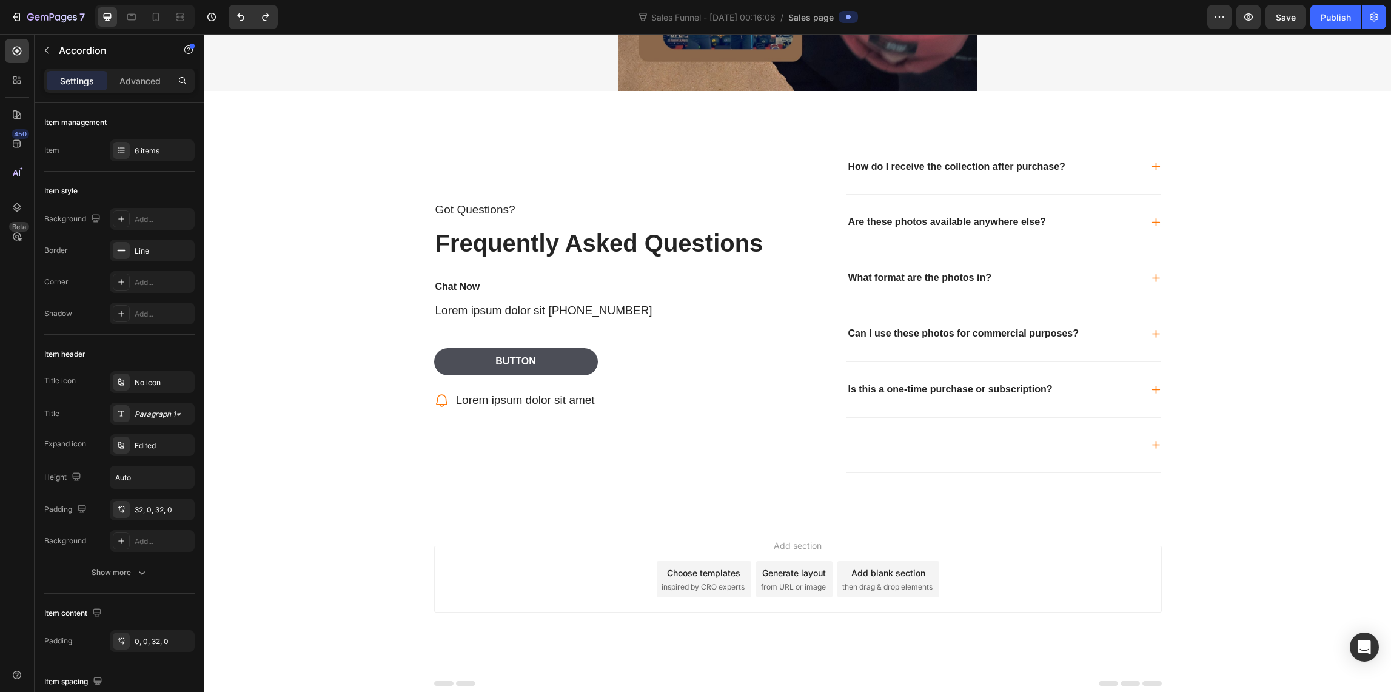
click at [1151, 385] on icon at bounding box center [1156, 389] width 10 height 10
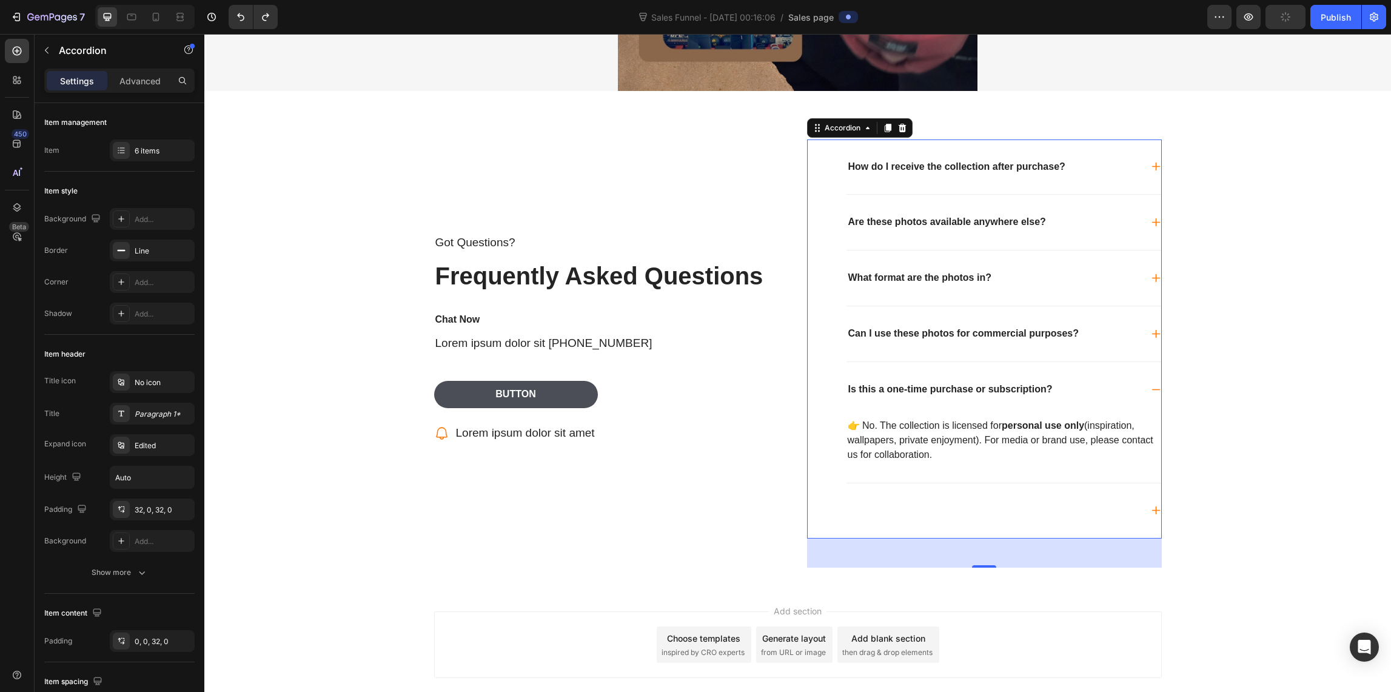
click at [1151, 385] on icon at bounding box center [1156, 389] width 10 height 10
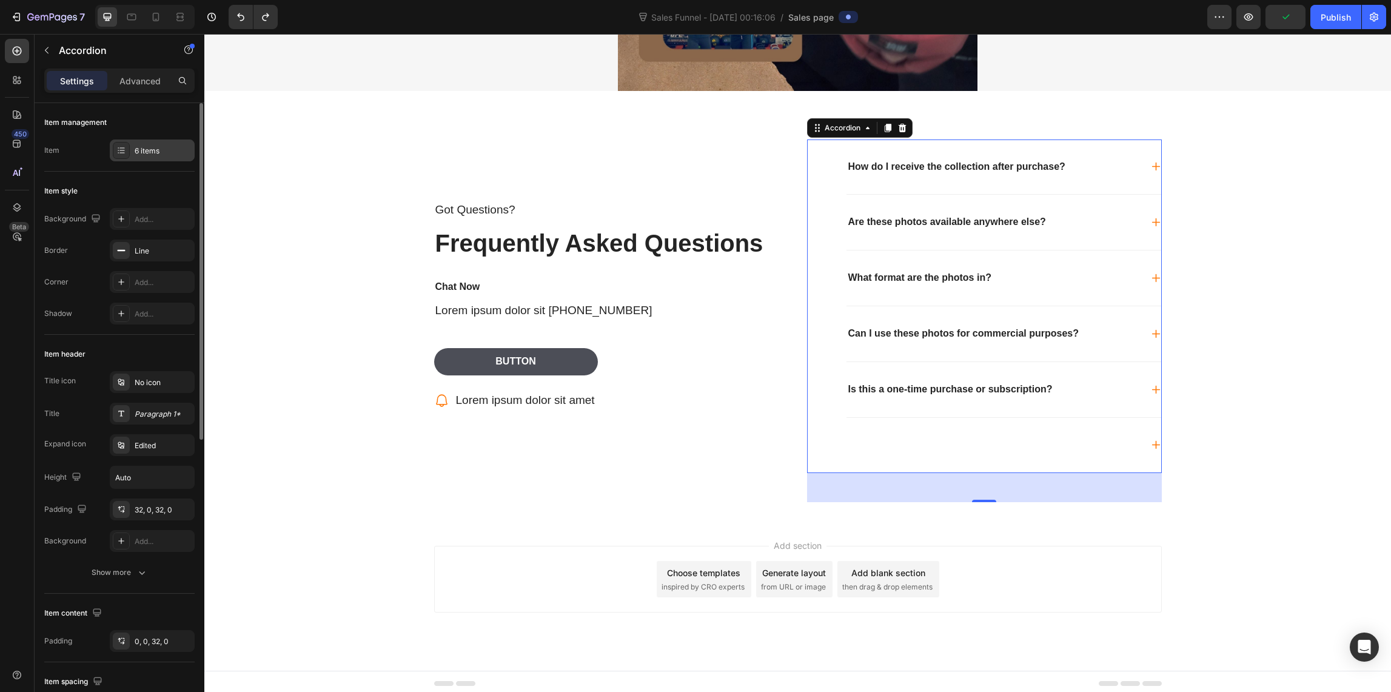
click at [149, 149] on div "6 items" at bounding box center [163, 151] width 57 height 11
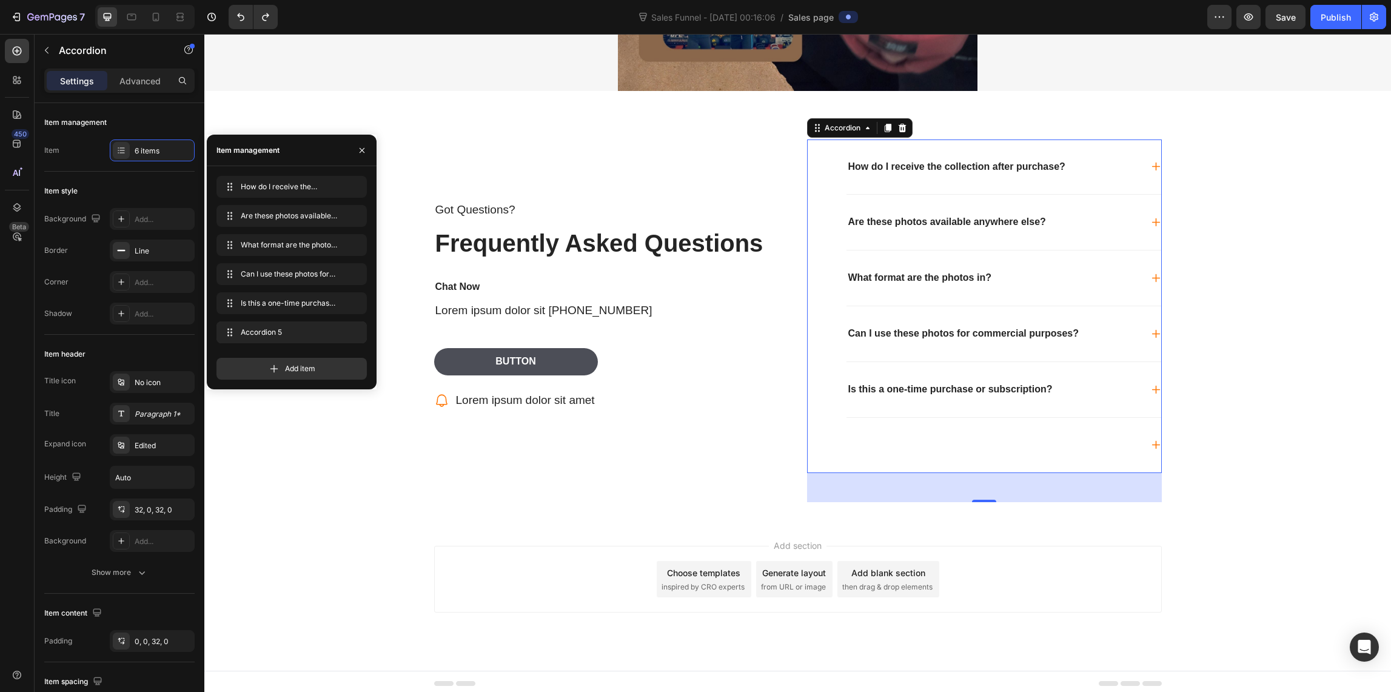
click at [264, 343] on div "Accordion 5 Accordion 5" at bounding box center [291, 334] width 150 height 27
click at [261, 335] on span "Accordion 5" at bounding box center [275, 332] width 69 height 11
click at [353, 333] on icon "button" at bounding box center [354, 332] width 10 height 10
click at [349, 333] on div "Delete" at bounding box center [345, 332] width 22 height 11
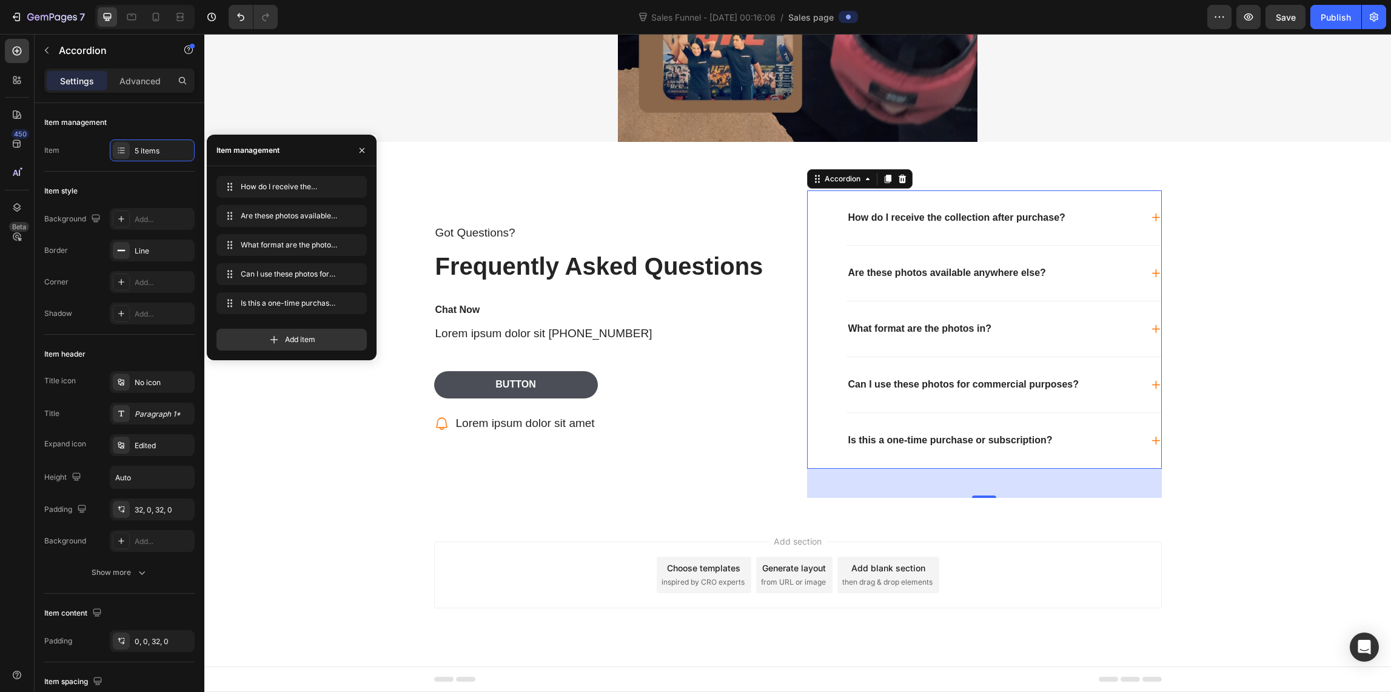
scroll to position [2437, 0]
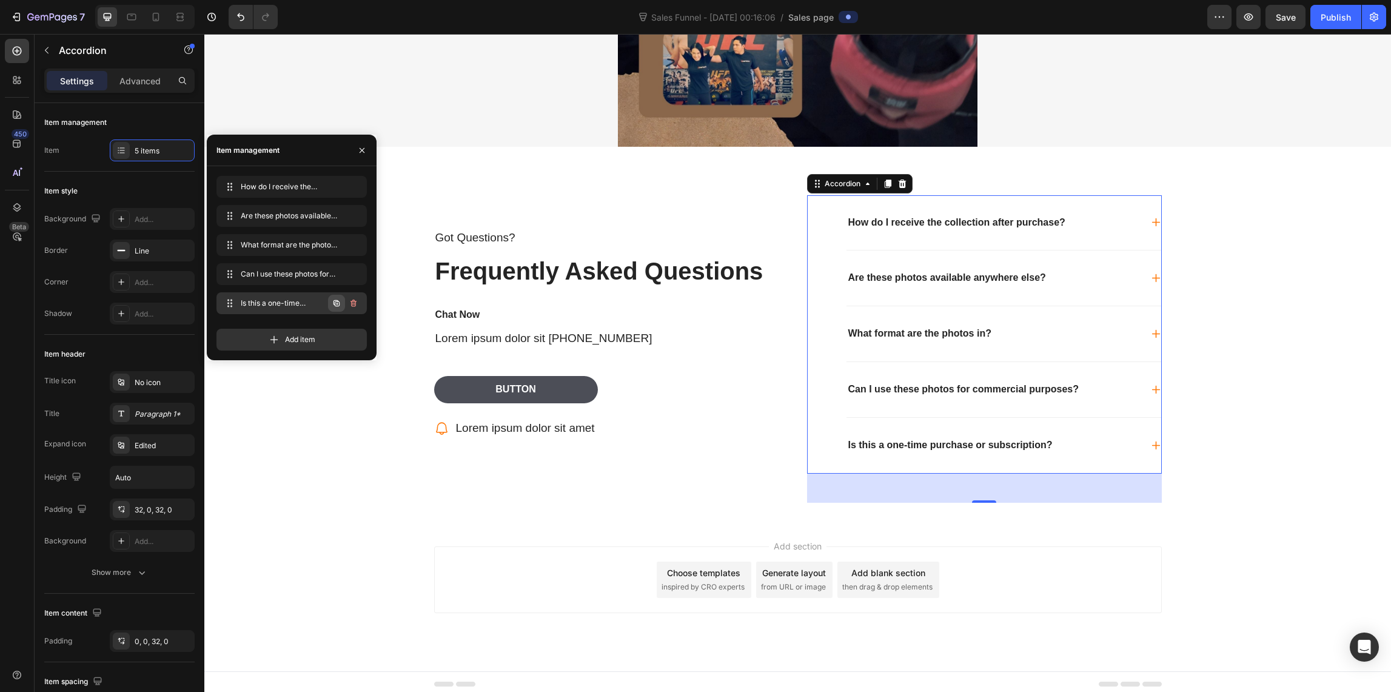
click at [336, 304] on icon "button" at bounding box center [337, 304] width 2 height 2
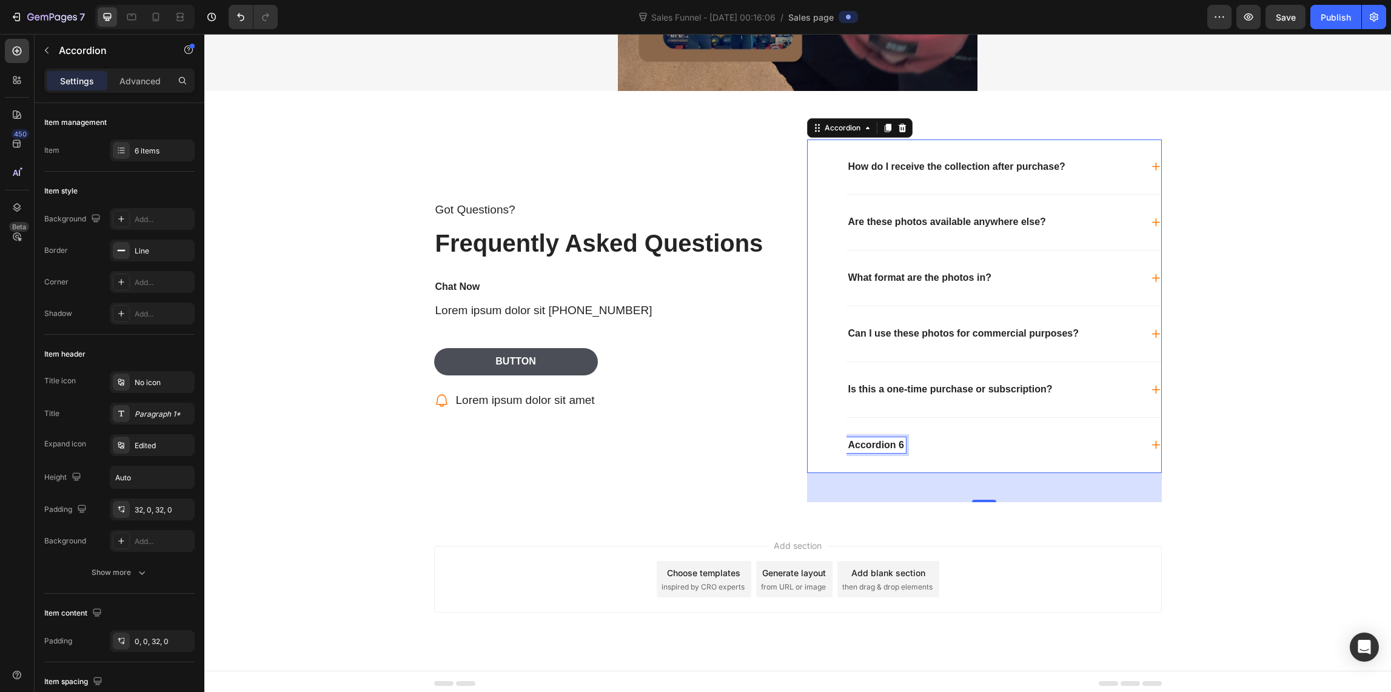
click at [892, 440] on div "Accordion 6" at bounding box center [875, 445] width 59 height 16
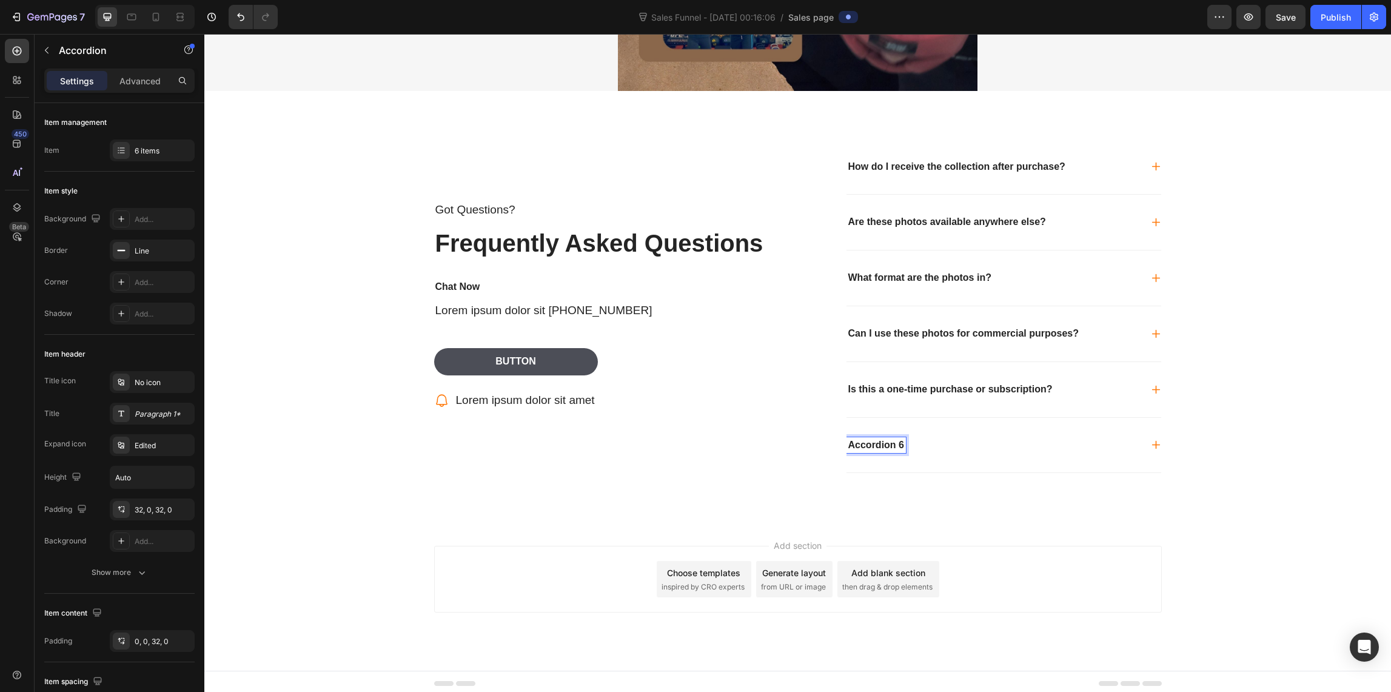
click at [898, 440] on p "Accordion 6" at bounding box center [876, 445] width 56 height 13
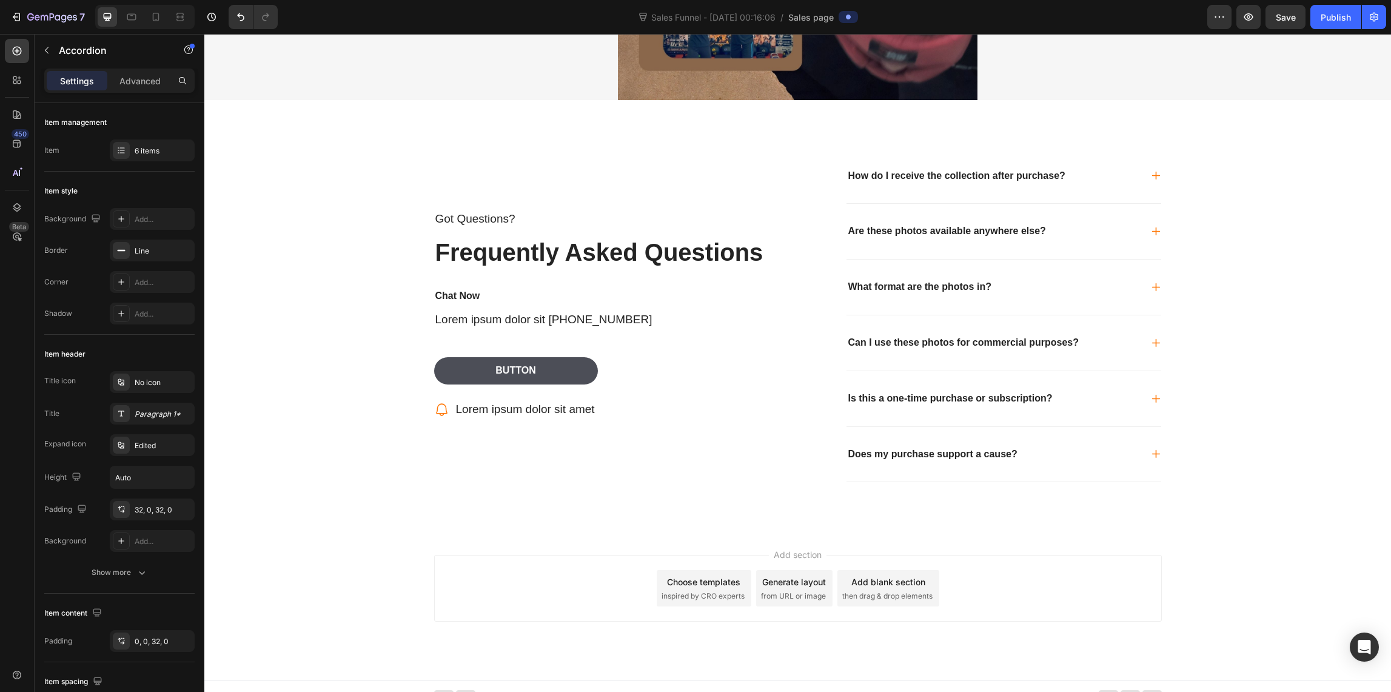
click at [1151, 452] on icon at bounding box center [1156, 454] width 10 height 10
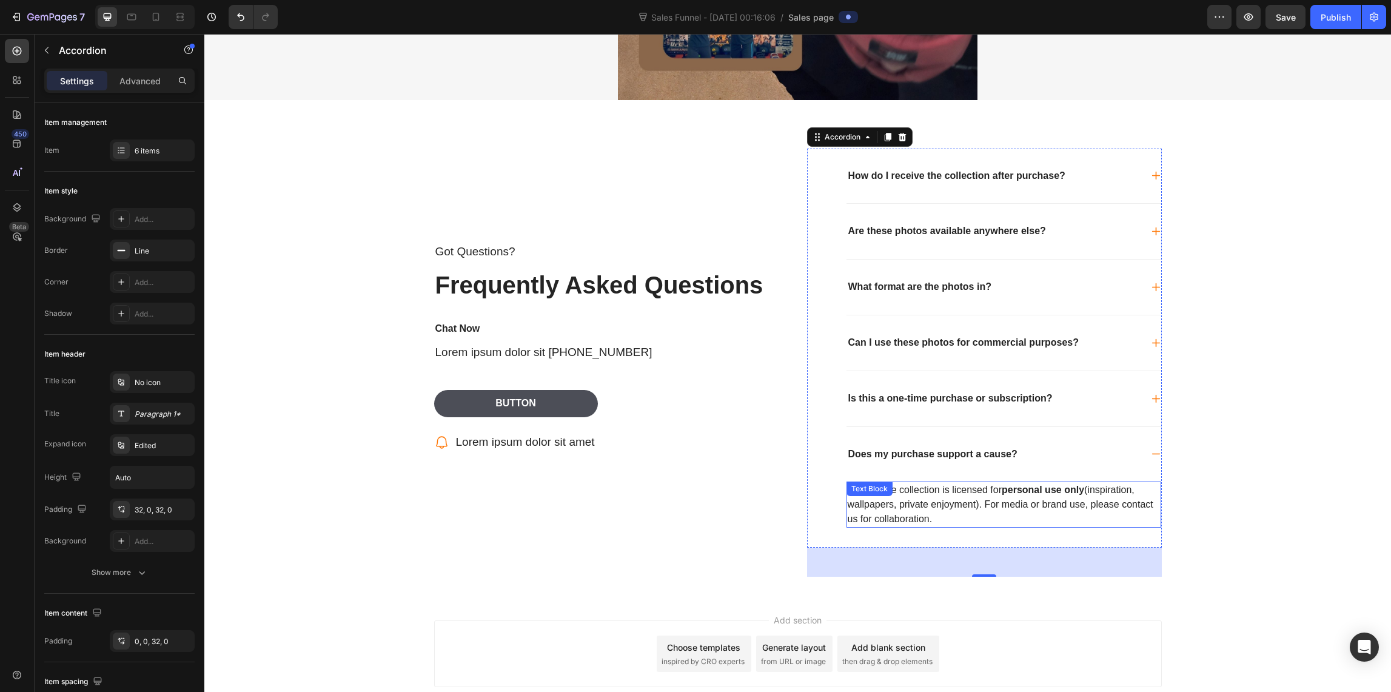
click at [903, 498] on div "👉 No. The collection is licensed for personal use only (inspiration, wallpapers…" at bounding box center [1003, 504] width 315 height 46
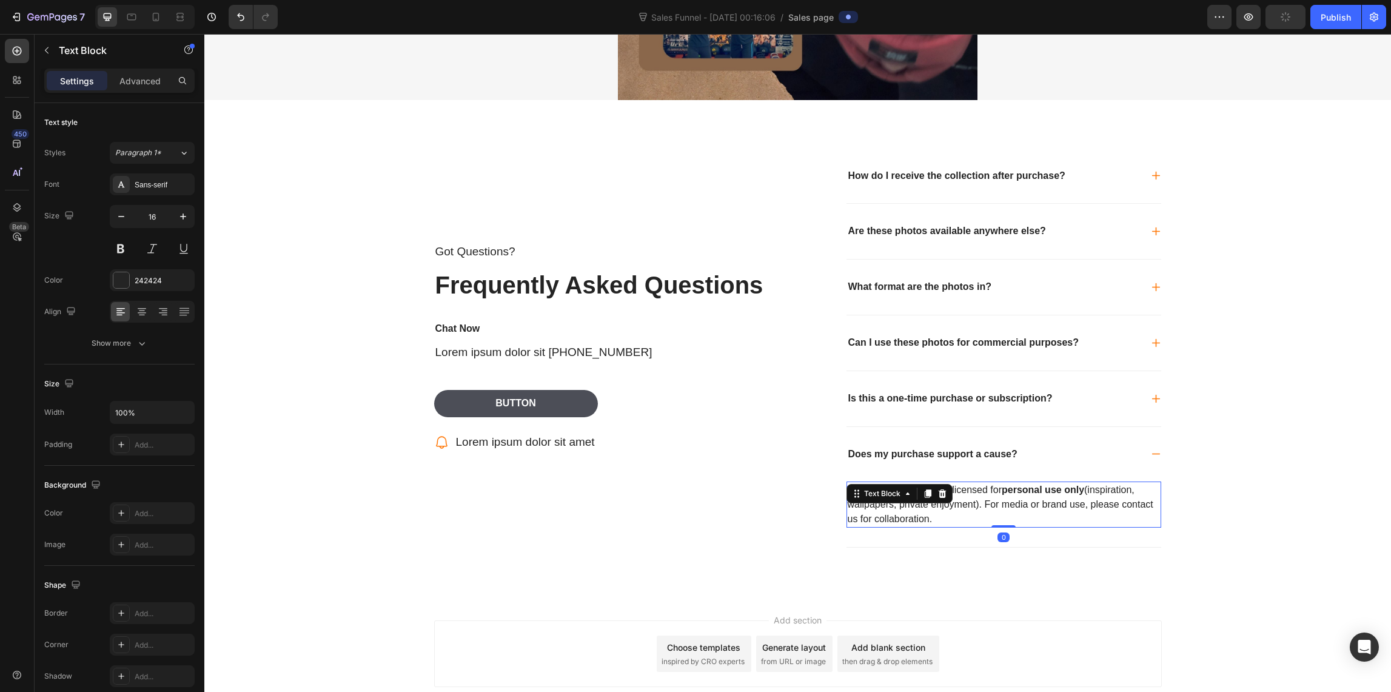
click at [934, 514] on p "👉 No. The collection is licensed for personal use only (inspiration, wallpapers…" at bounding box center [1004, 505] width 312 height 44
drag, startPoint x: 872, startPoint y: 500, endPoint x: 834, endPoint y: 480, distance: 43.7
click at [834, 480] on div "How do I receive the collection after purchase? Are these photos available anyw…" at bounding box center [984, 349] width 355 height 400
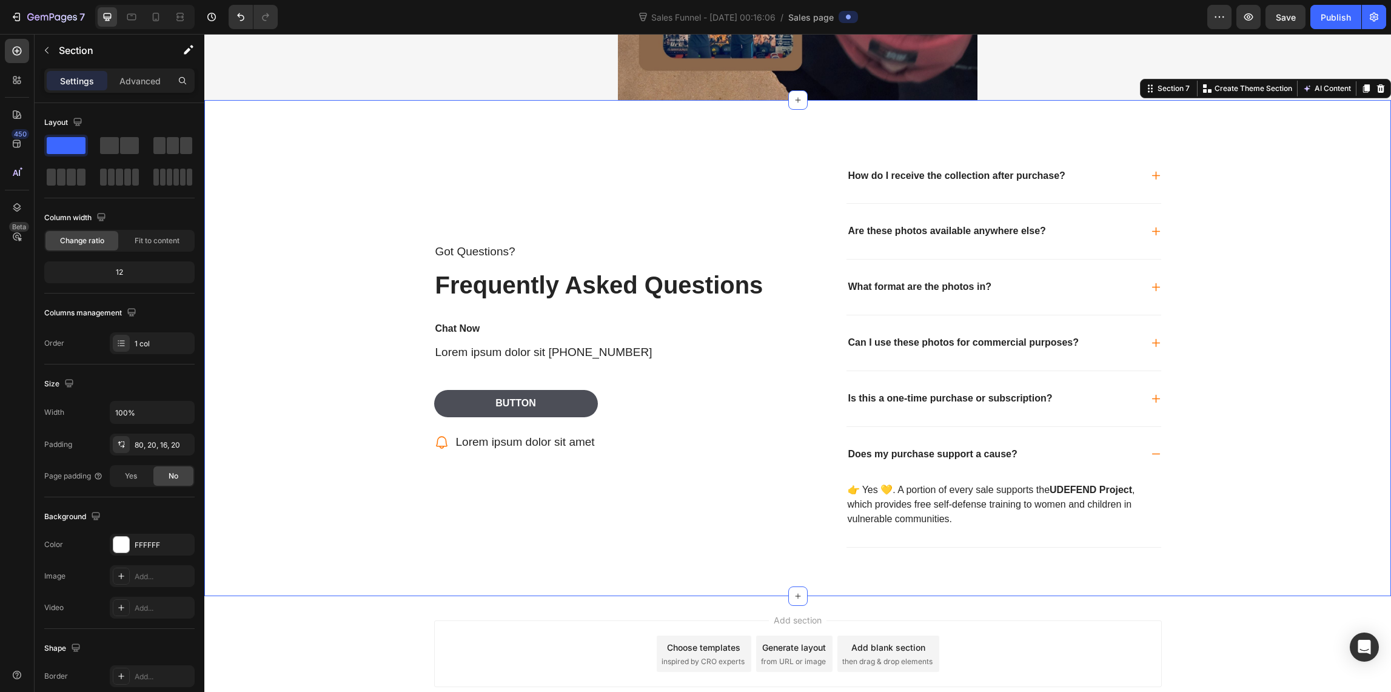
drag, startPoint x: 1237, startPoint y: 537, endPoint x: 1225, endPoint y: 532, distance: 13.6
click at [1230, 532] on div "Got Questions? Text Block Frequently Asked Questions Heading Chat Now Text Bloc…" at bounding box center [797, 368] width 1162 height 438
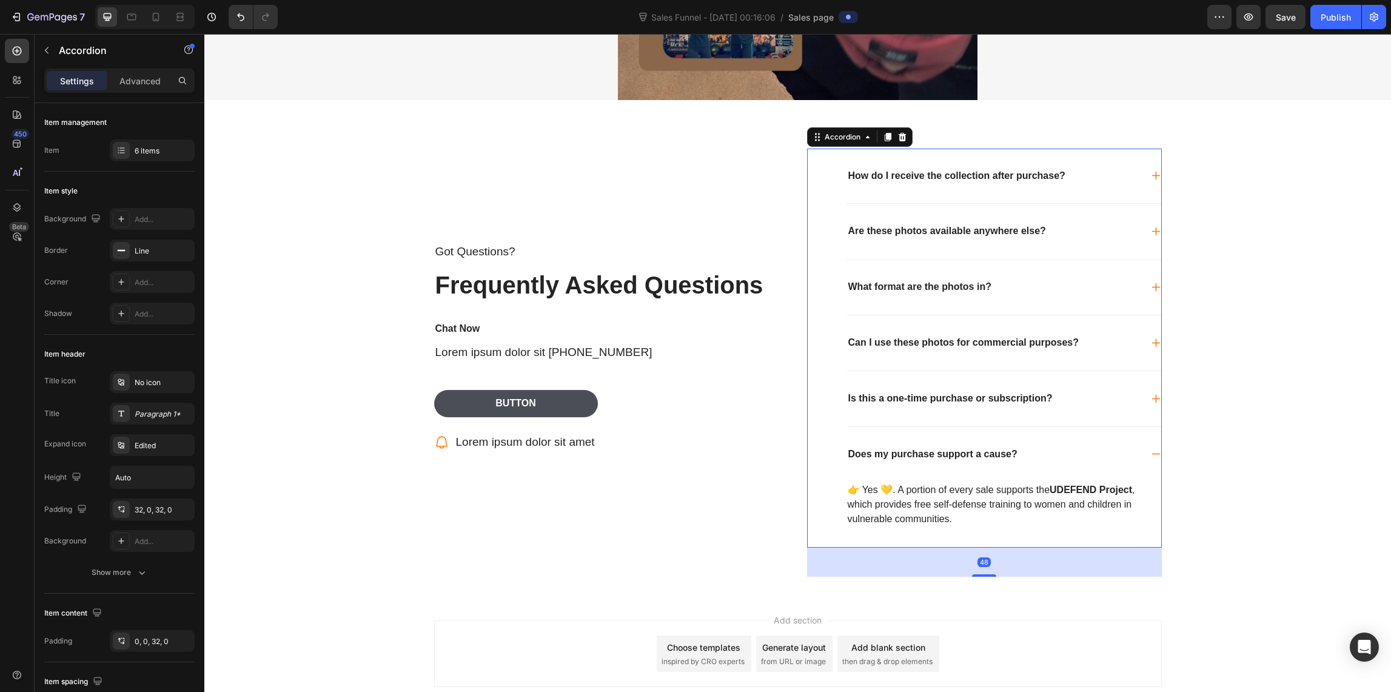
click at [899, 393] on p "Is this a one-time purchase or subscription?" at bounding box center [950, 398] width 204 height 13
click at [1151, 394] on icon at bounding box center [1155, 398] width 8 height 8
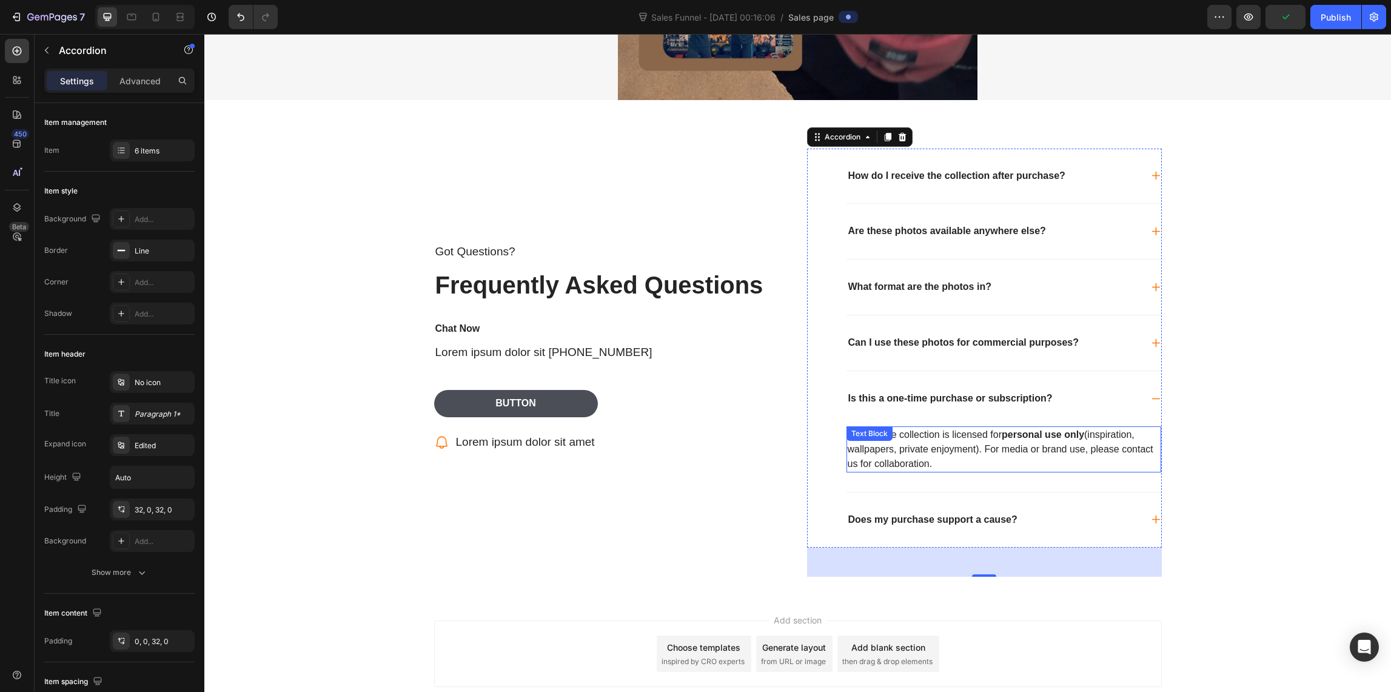
click at [974, 438] on p "👉 No. The collection is licensed for personal use only (inspiration, wallpapers…" at bounding box center [1004, 449] width 312 height 44
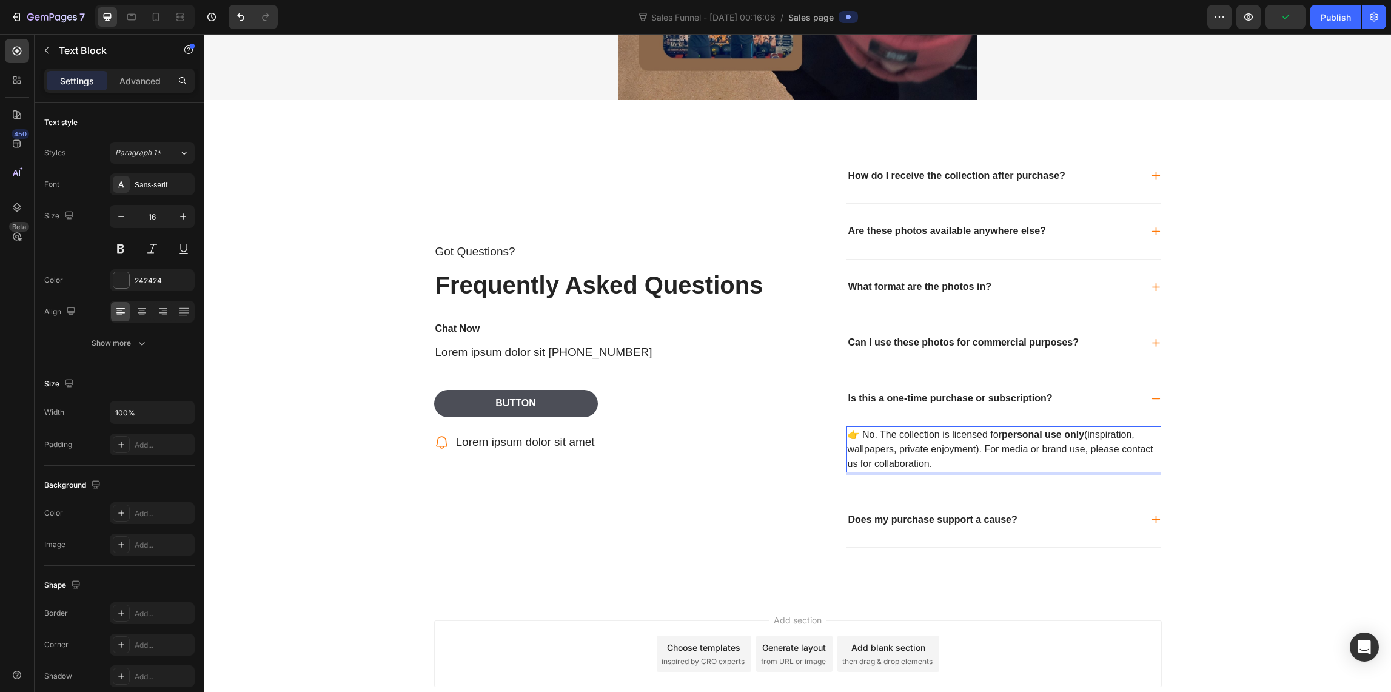
click at [949, 454] on p "👉 No. The collection is licensed for personal use only (inspiration, wallpapers…" at bounding box center [1004, 449] width 312 height 44
drag, startPoint x: 943, startPoint y: 449, endPoint x: 945, endPoint y: 458, distance: 9.4
click at [942, 450] on p "👉 No. The collection is licensed for personal use only (inspiration, wallpapers…" at bounding box center [1004, 449] width 312 height 44
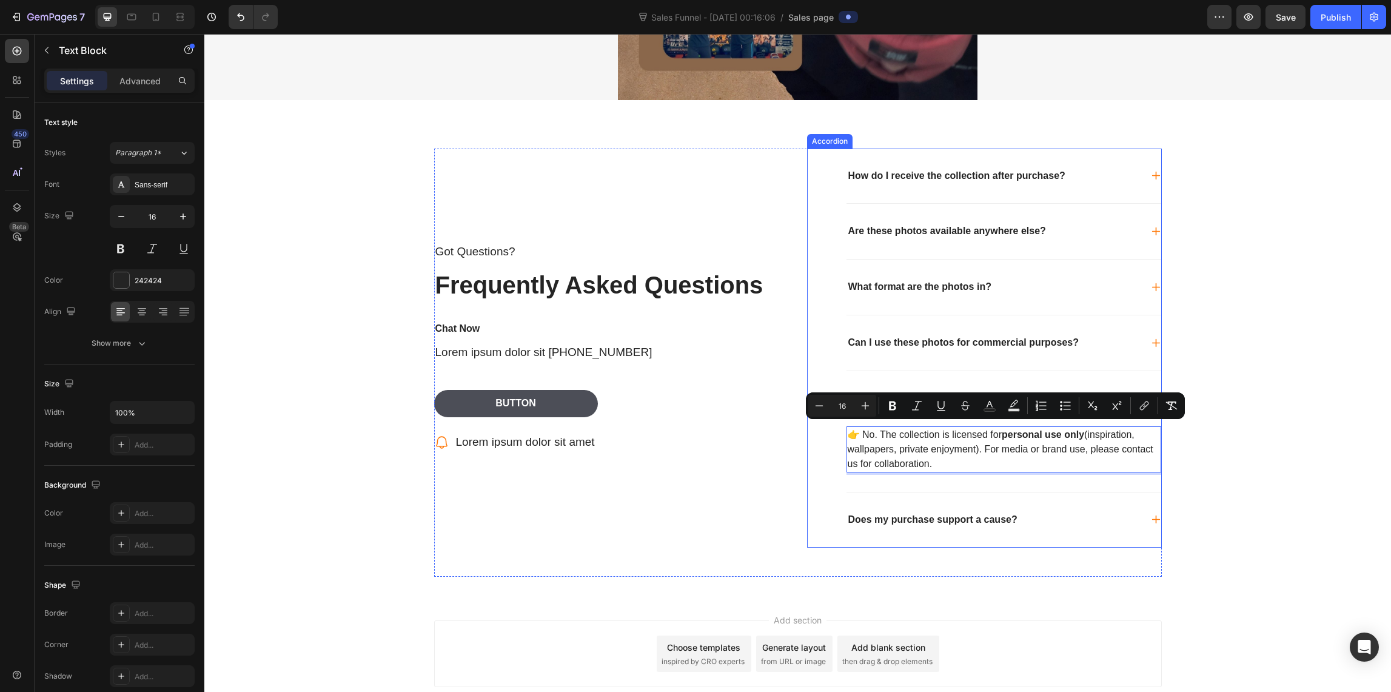
drag, startPoint x: 946, startPoint y: 459, endPoint x: 839, endPoint y: 421, distance: 113.1
click at [839, 421] on div "How do I receive the collection after purchase? Are these photos available anyw…" at bounding box center [984, 349] width 355 height 400
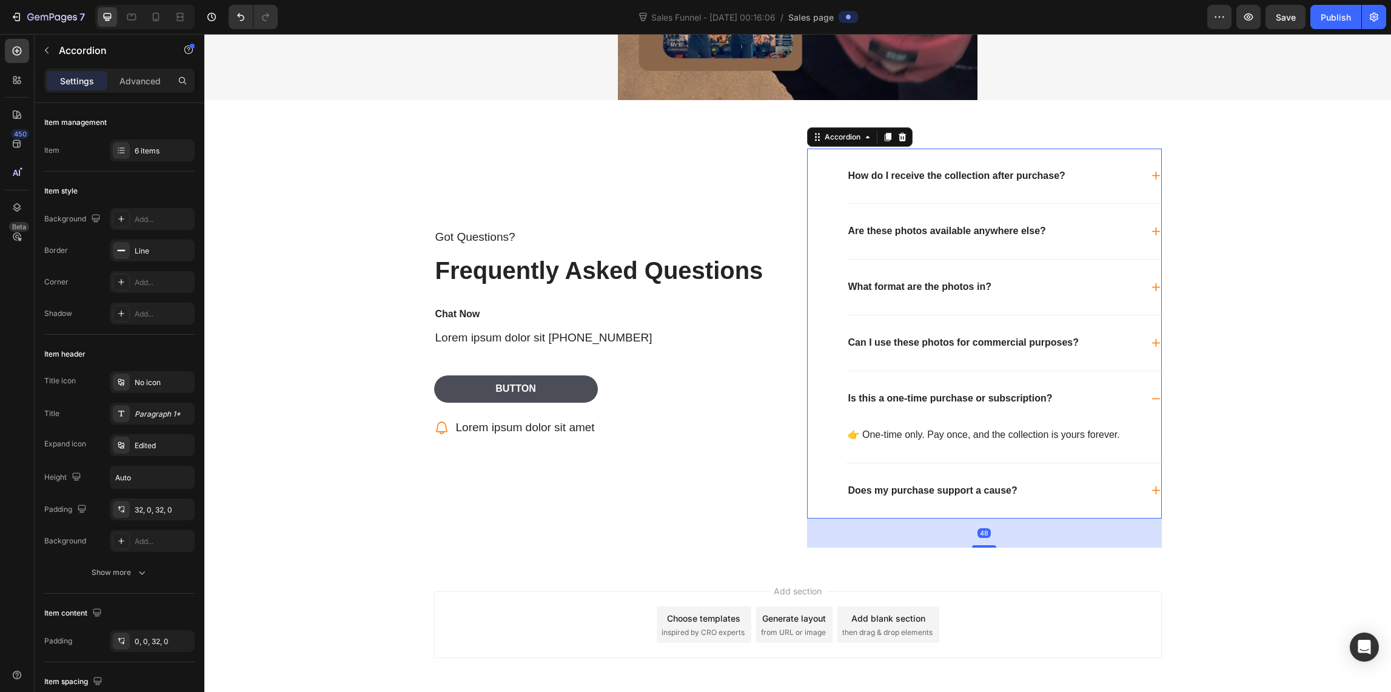
click at [1151, 338] on icon at bounding box center [1156, 343] width 10 height 10
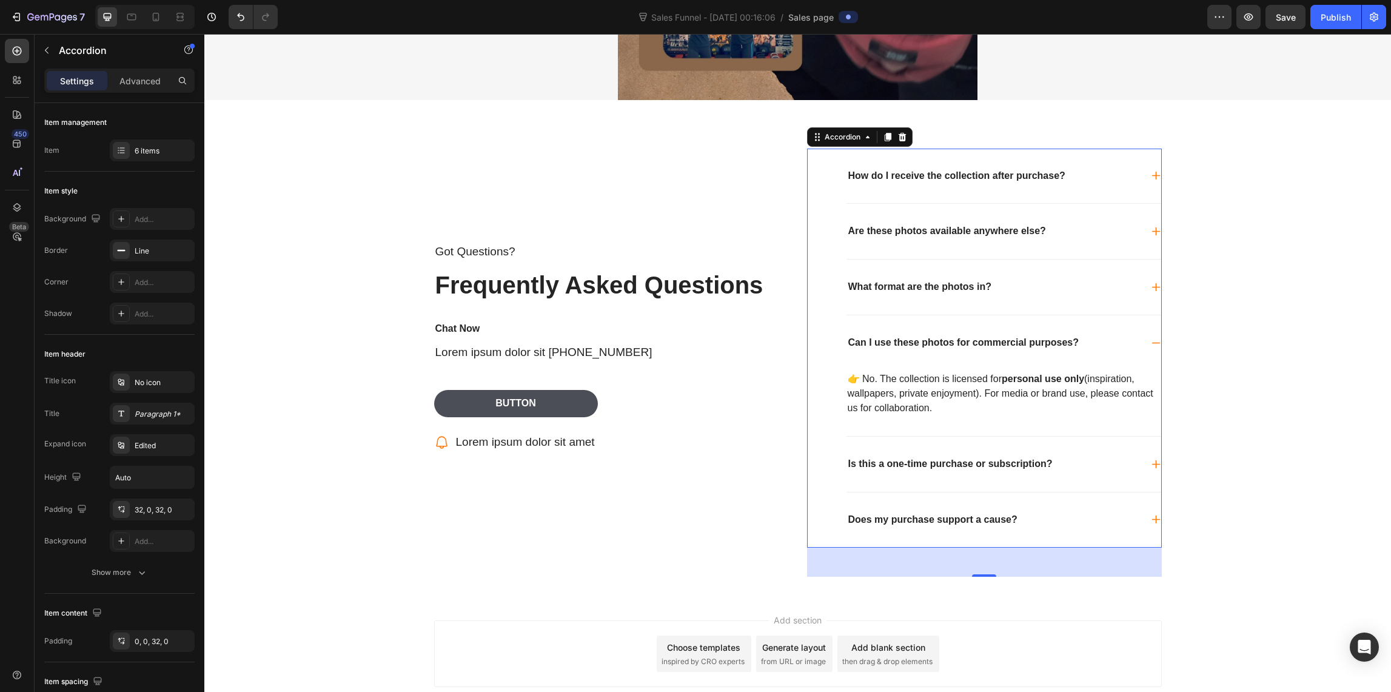
click at [1151, 282] on icon at bounding box center [1156, 287] width 10 height 10
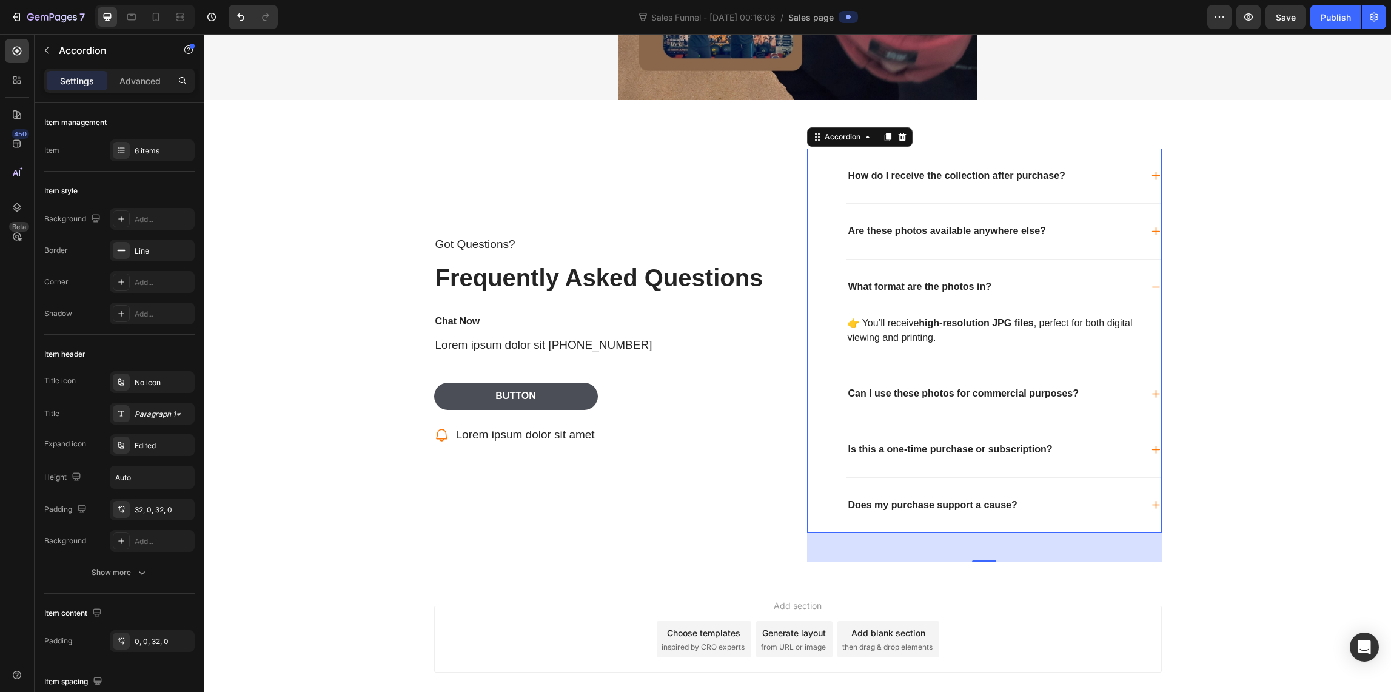
click at [1151, 226] on icon at bounding box center [1156, 231] width 10 height 10
click at [1151, 170] on icon at bounding box center [1156, 175] width 10 height 10
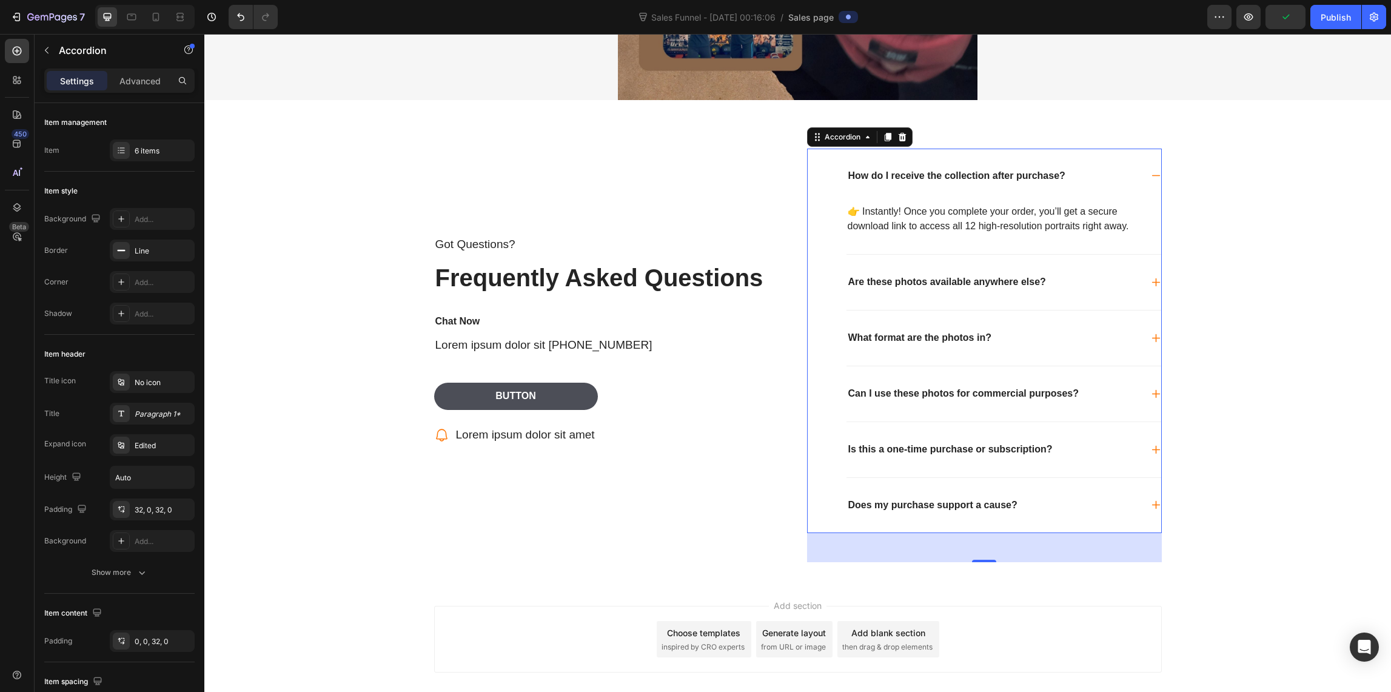
click at [1151, 170] on icon at bounding box center [1156, 175] width 10 height 10
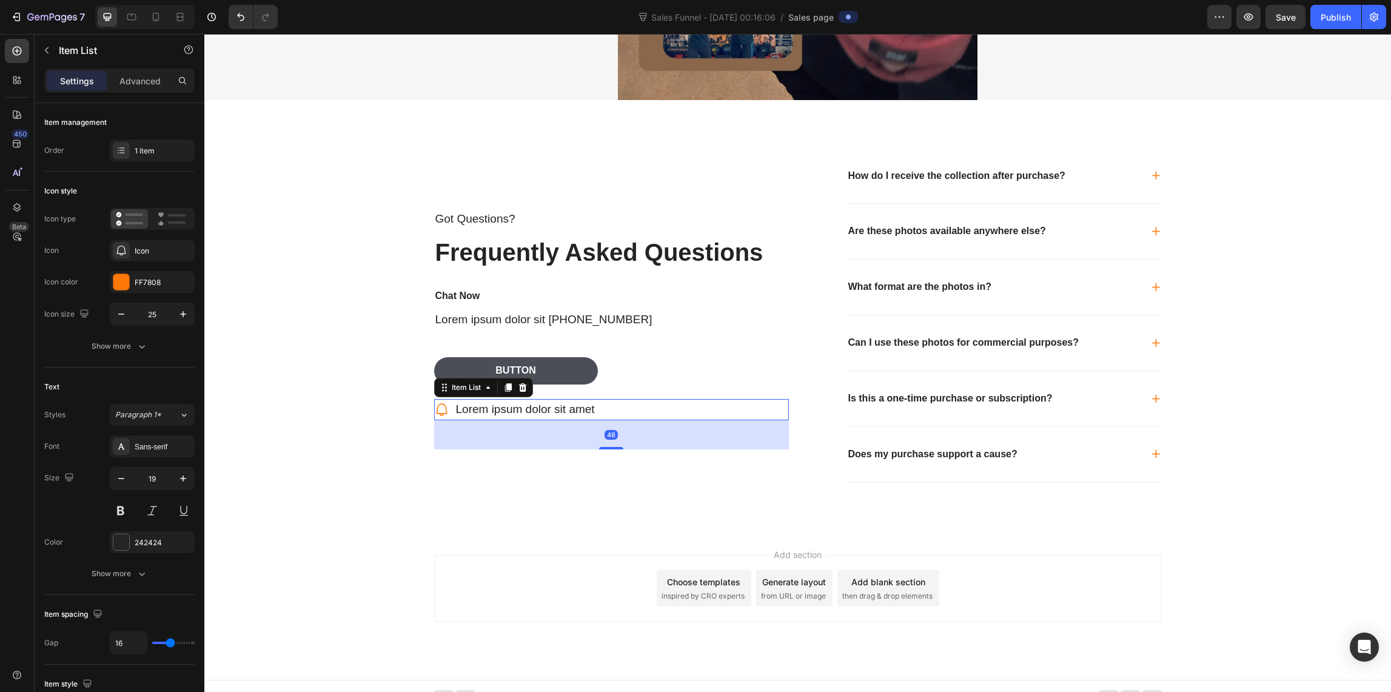
click at [462, 409] on p "Lorem ipsum dolor sit amet" at bounding box center [525, 410] width 139 height 18
click at [519, 384] on icon at bounding box center [523, 388] width 10 height 10
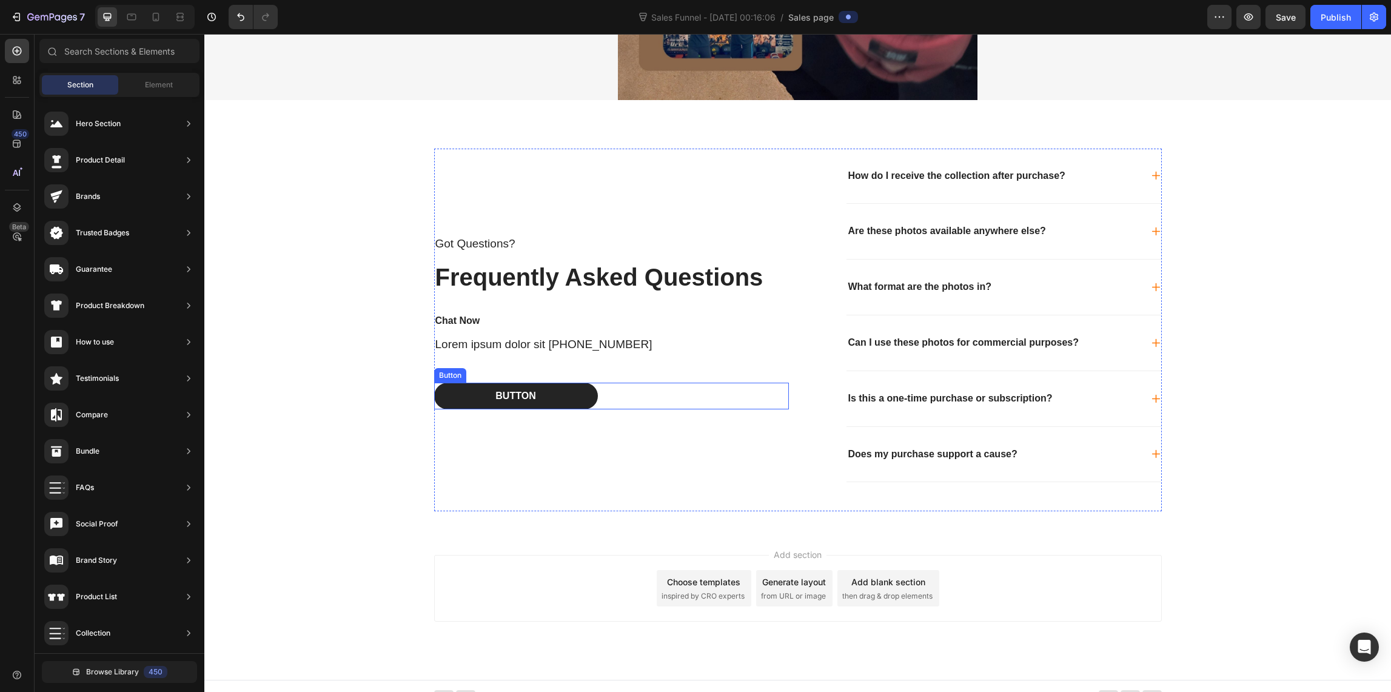
click at [549, 390] on button "Button" at bounding box center [516, 396] width 164 height 27
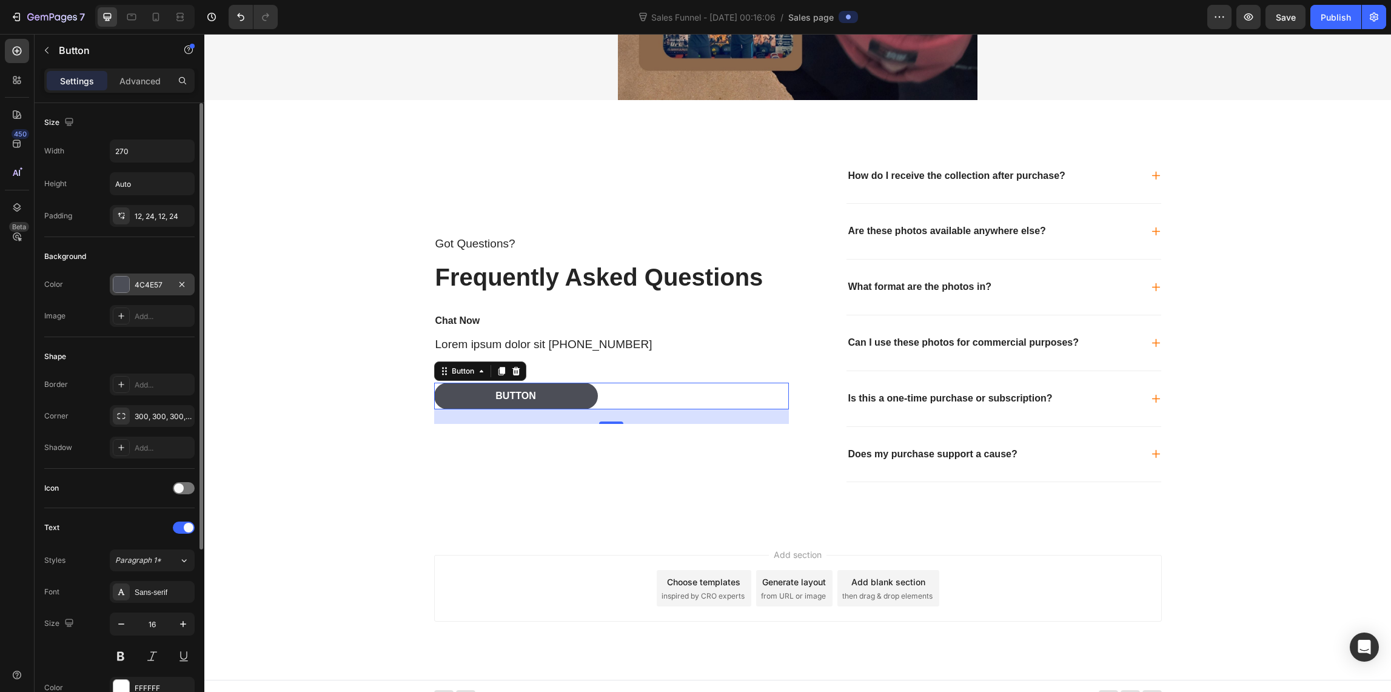
click at [121, 287] on div at bounding box center [121, 284] width 16 height 16
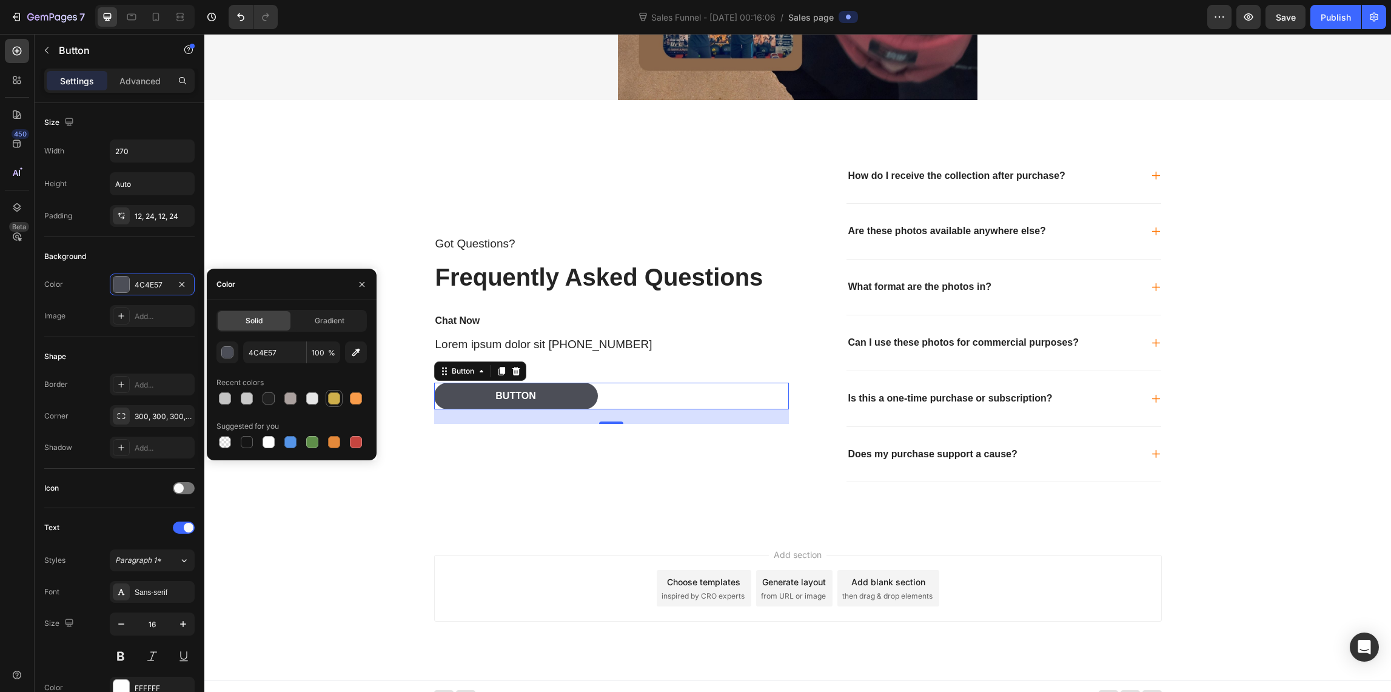
click at [329, 398] on div at bounding box center [334, 398] width 12 height 12
type input "CFAF4B"
click at [510, 392] on div "Button" at bounding box center [515, 396] width 40 height 13
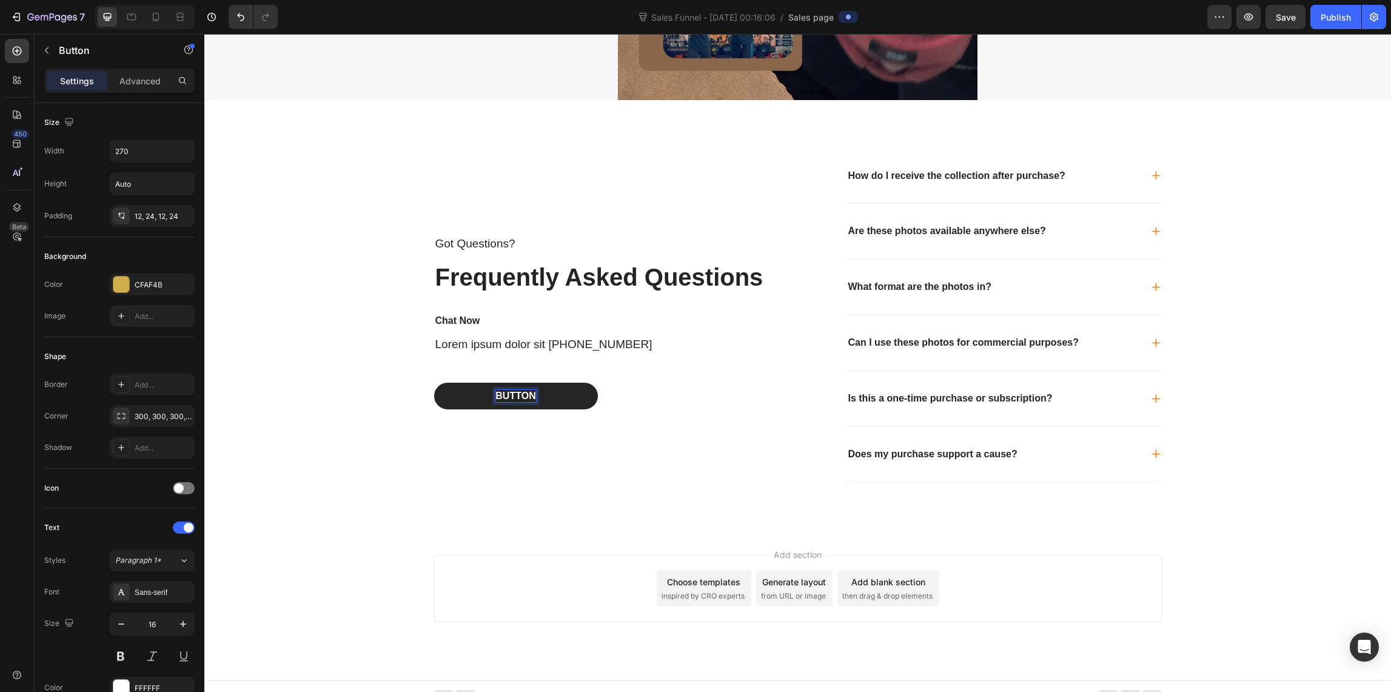
click at [527, 390] on p "Button" at bounding box center [515, 396] width 40 height 13
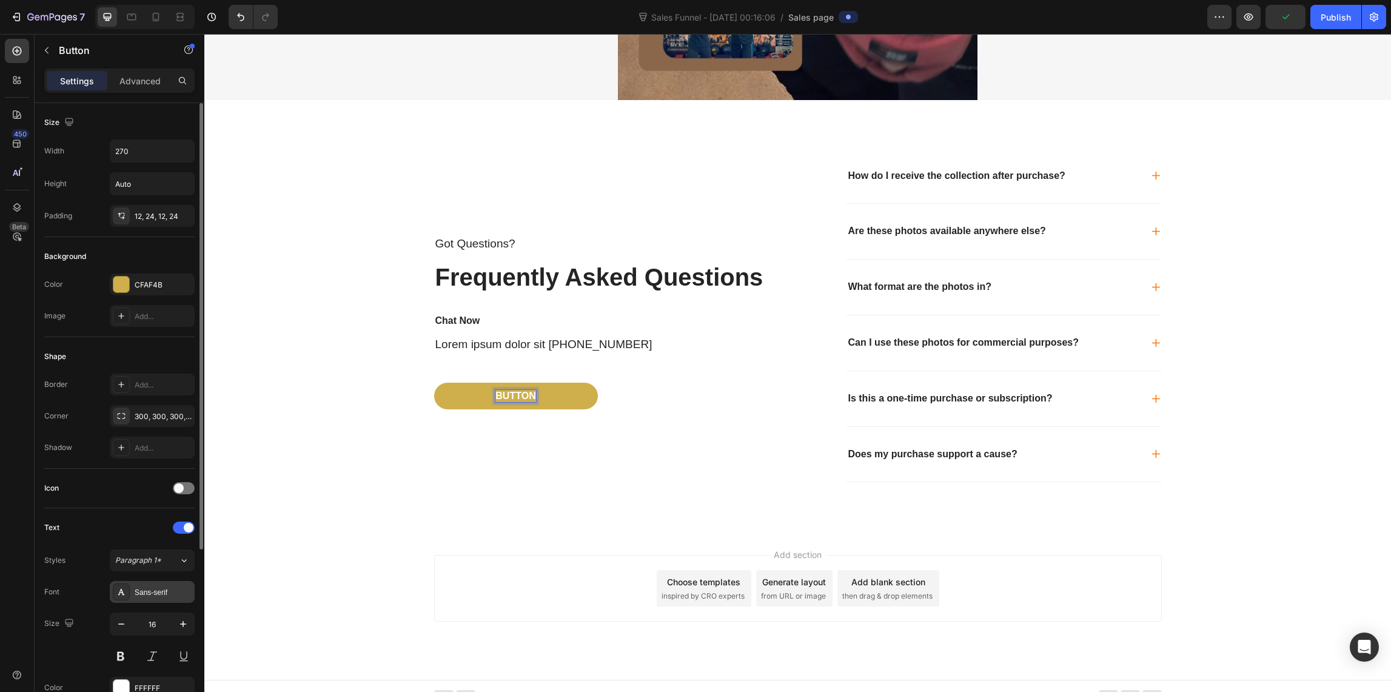
scroll to position [111, 0]
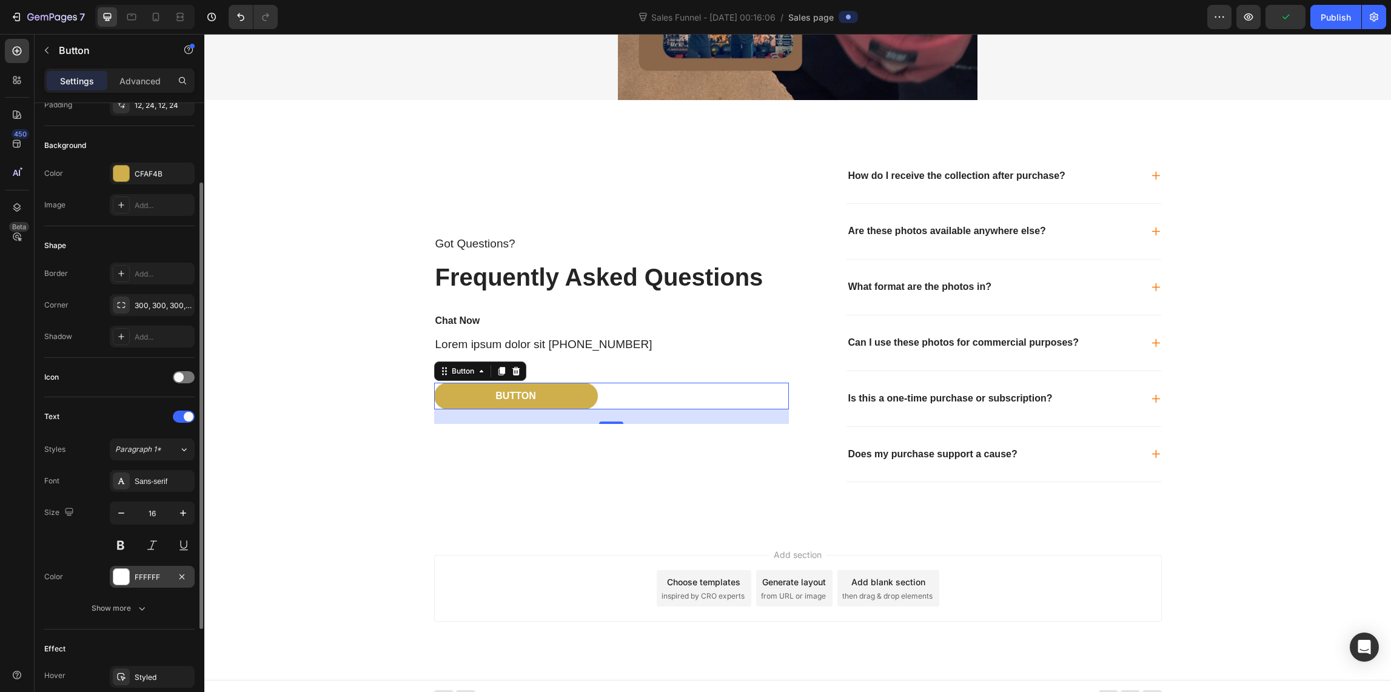
click at [121, 574] on div at bounding box center [121, 577] width 16 height 16
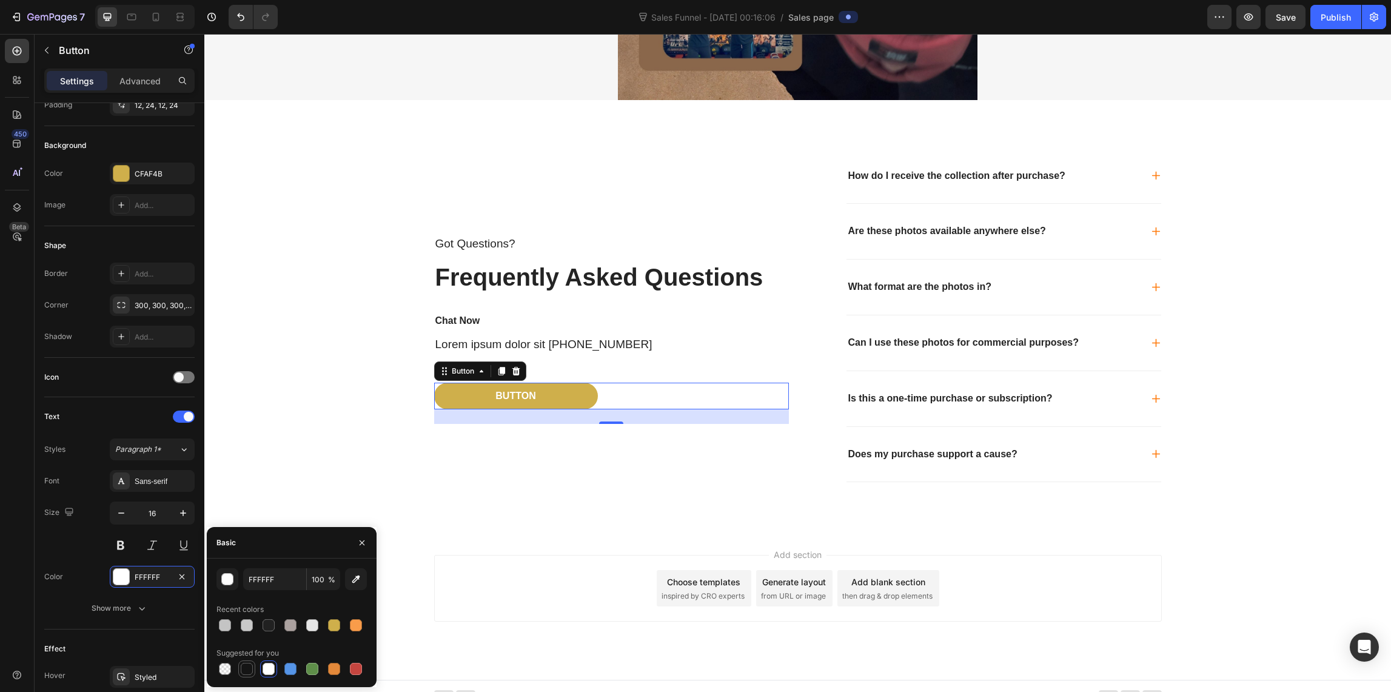
drag, startPoint x: 245, startPoint y: 671, endPoint x: 248, endPoint y: 664, distance: 6.8
click at [244, 671] on div at bounding box center [247, 669] width 12 height 12
type input "151515"
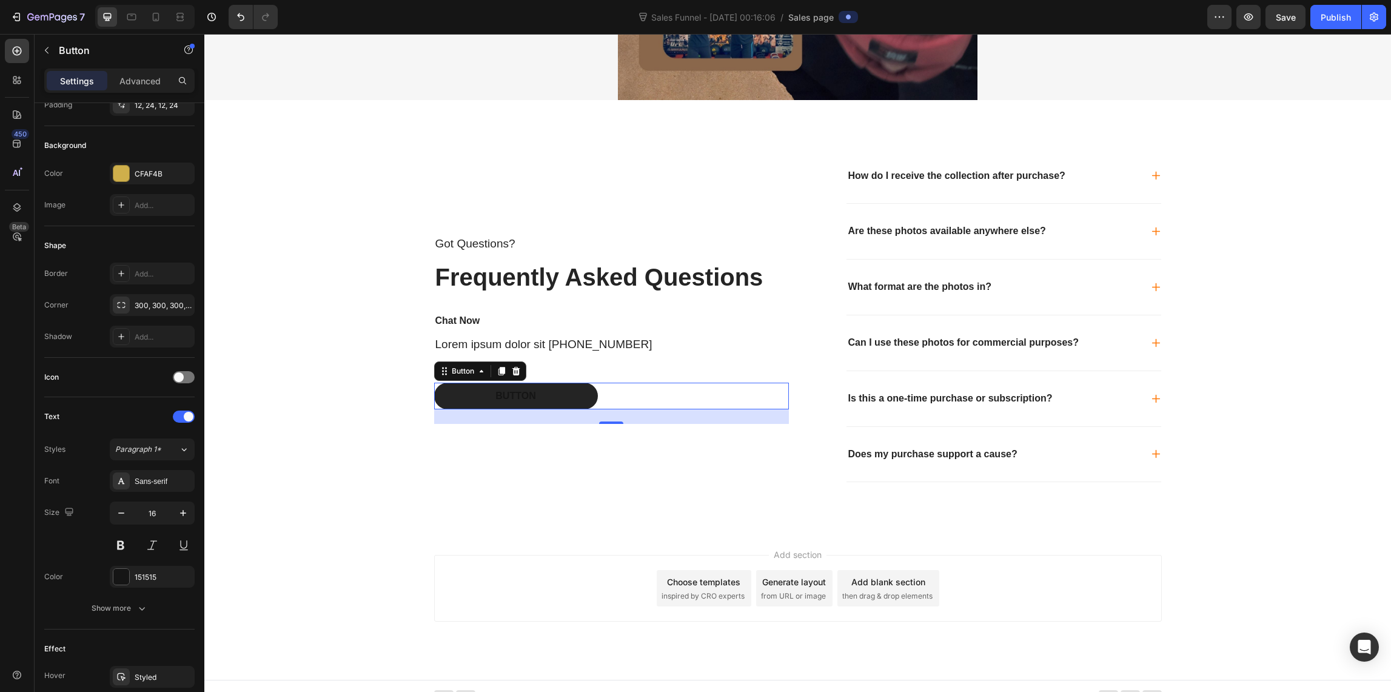
click at [450, 390] on button "Button" at bounding box center [516, 396] width 164 height 27
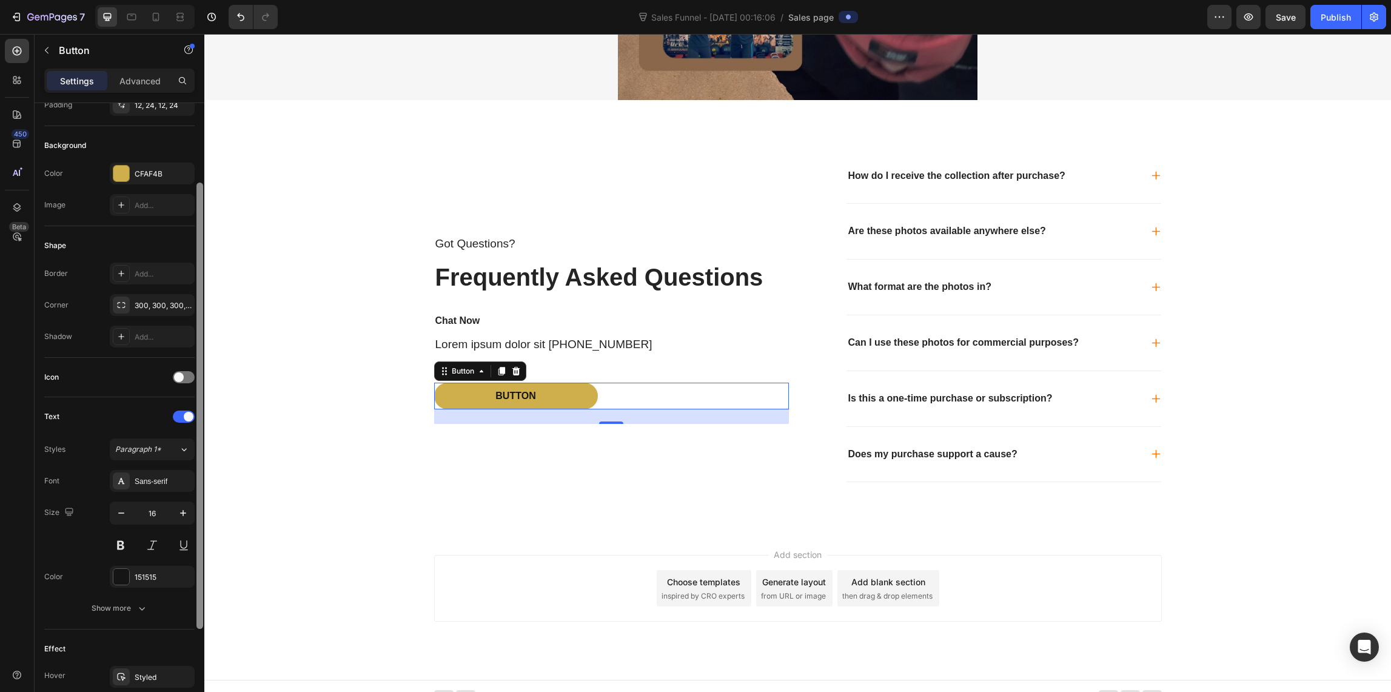
scroll to position [246, 0]
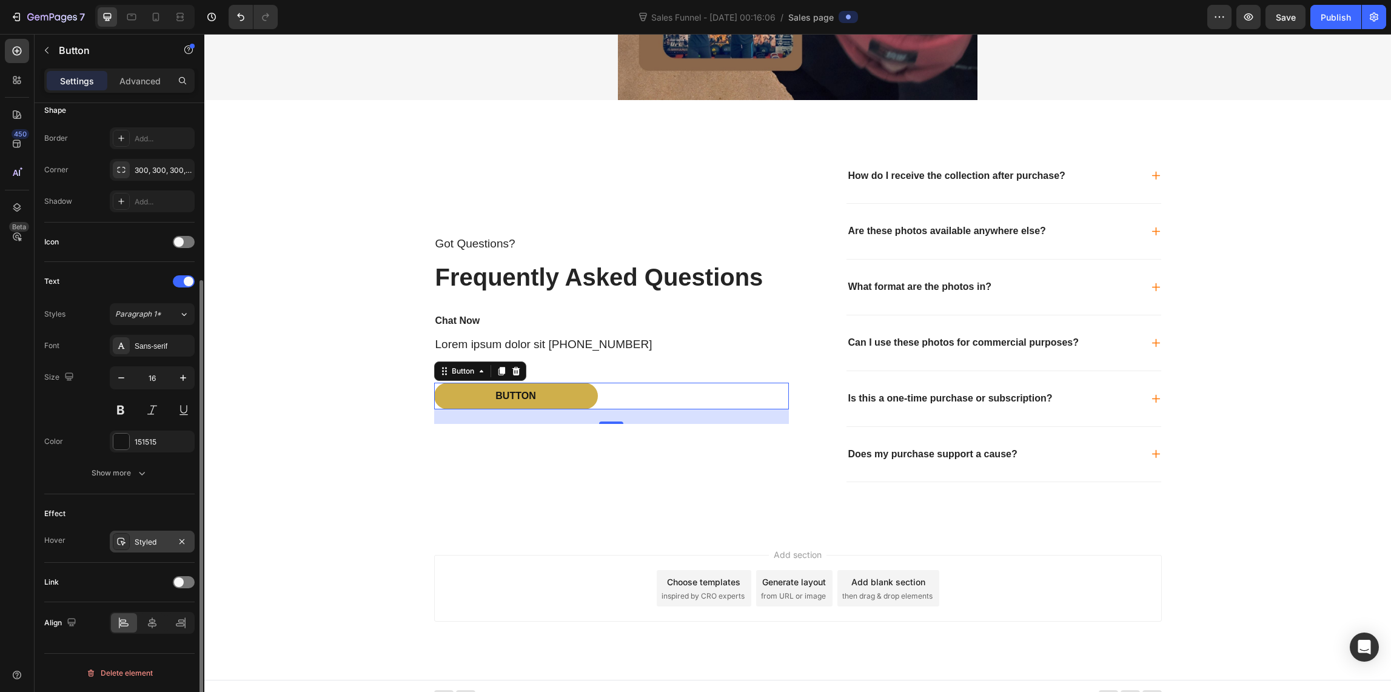
click at [150, 539] on div "Styled" at bounding box center [152, 542] width 35 height 11
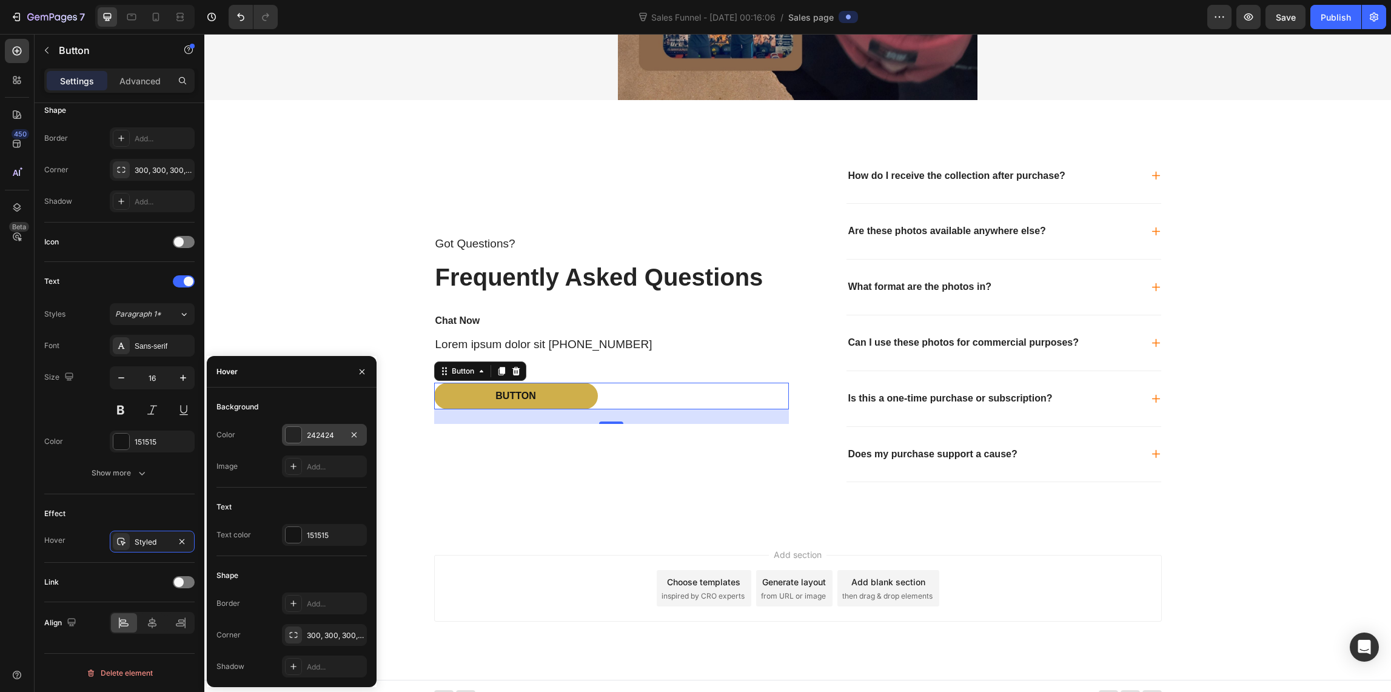
click at [285, 429] on div at bounding box center [293, 434] width 17 height 17
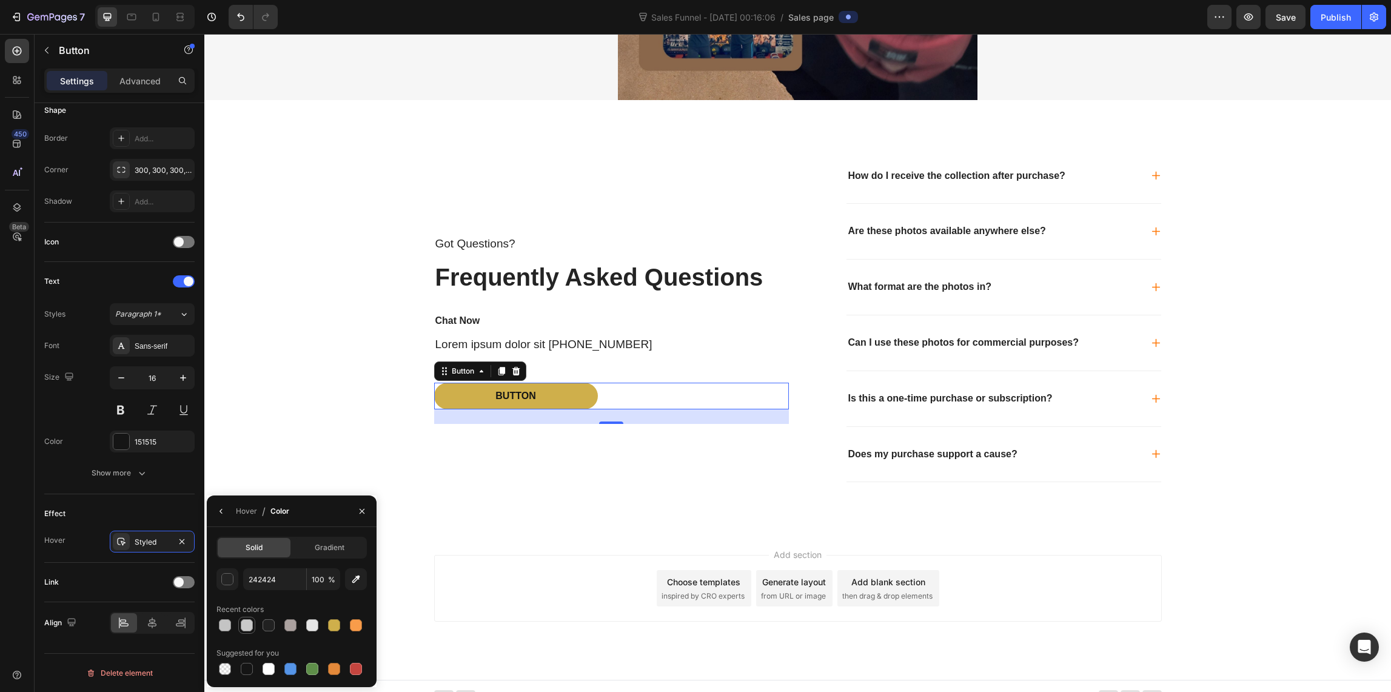
click at [244, 624] on div at bounding box center [247, 625] width 12 height 12
click at [222, 629] on div at bounding box center [225, 625] width 12 height 12
type input "C4C4C4"
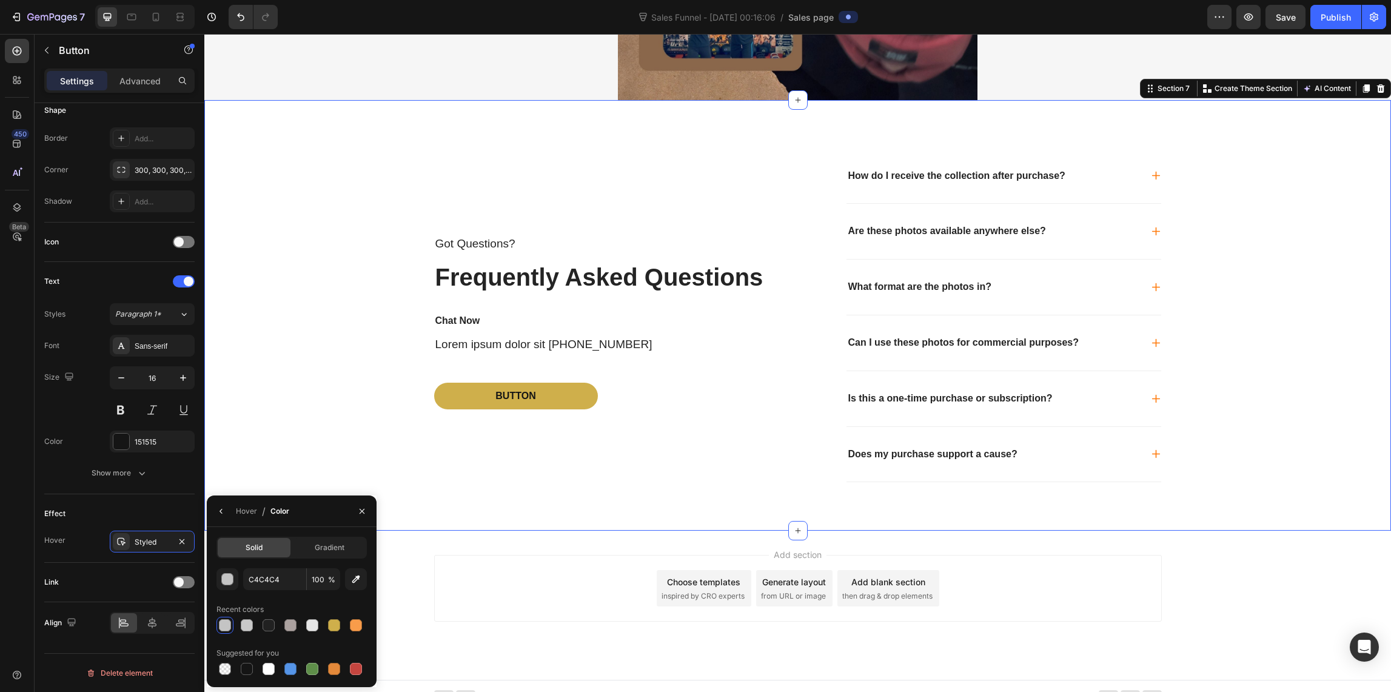
scroll to position [0, 0]
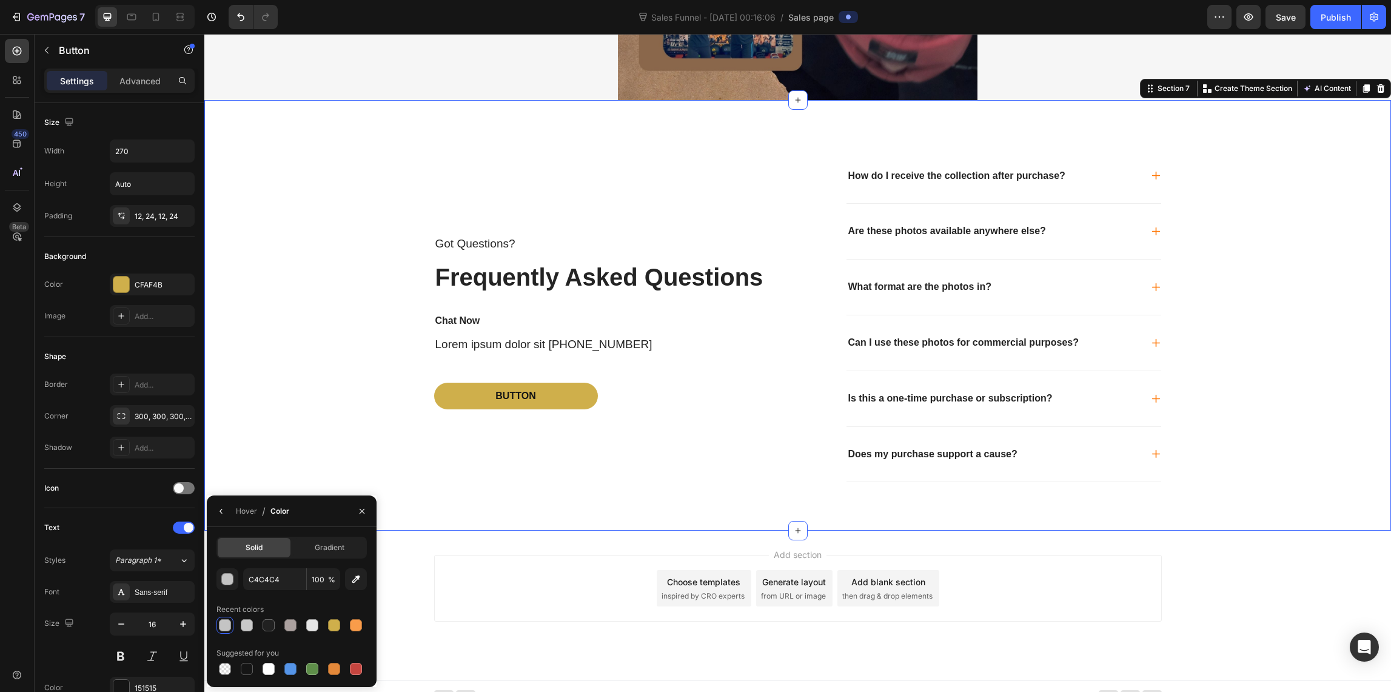
click at [280, 456] on div "Got Questions? Text Block Frequently Asked Questions Heading Chat Now Text Bloc…" at bounding box center [797, 335] width 1162 height 373
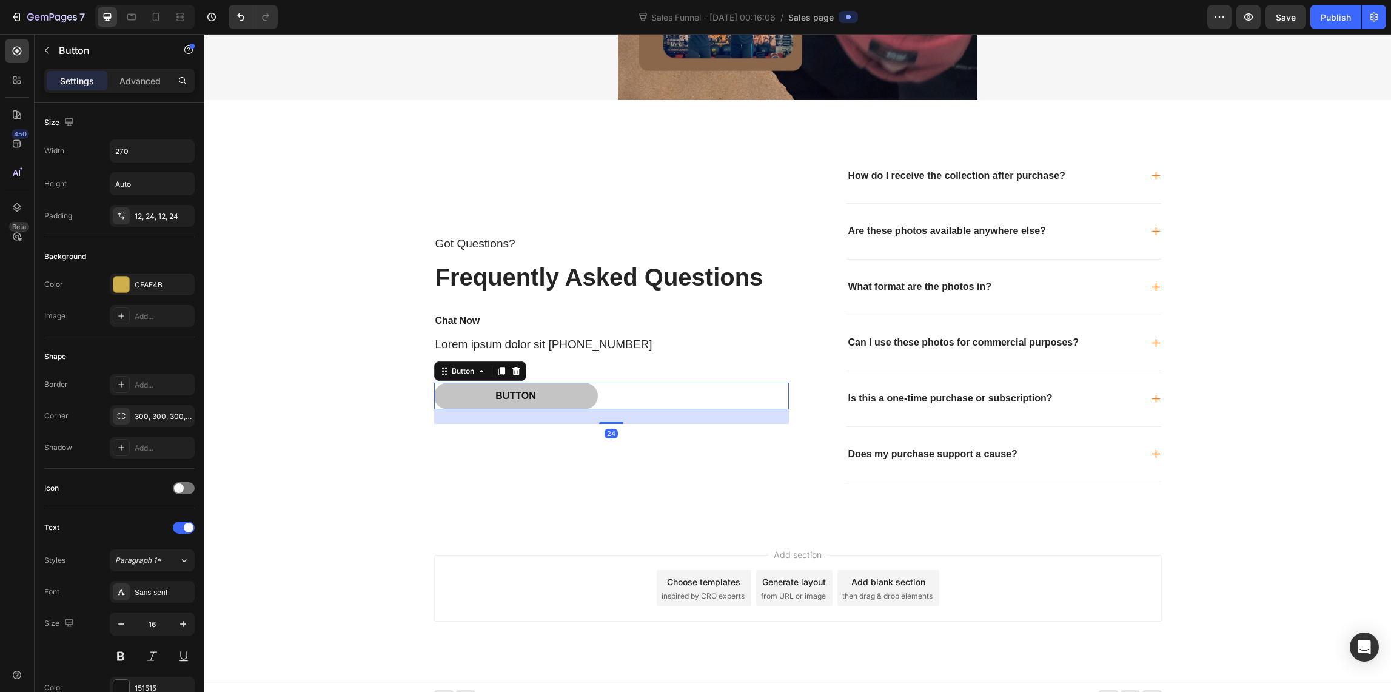
click at [464, 391] on button "Button" at bounding box center [516, 396] width 164 height 27
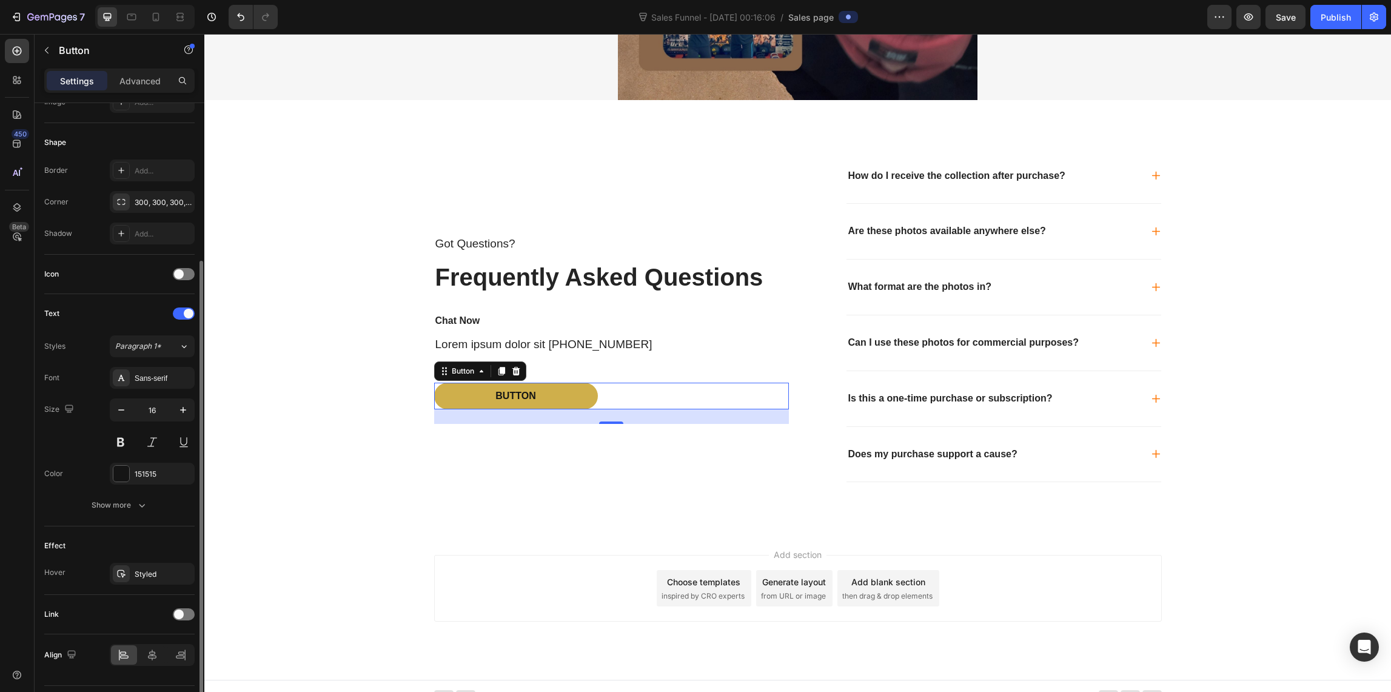
scroll to position [246, 0]
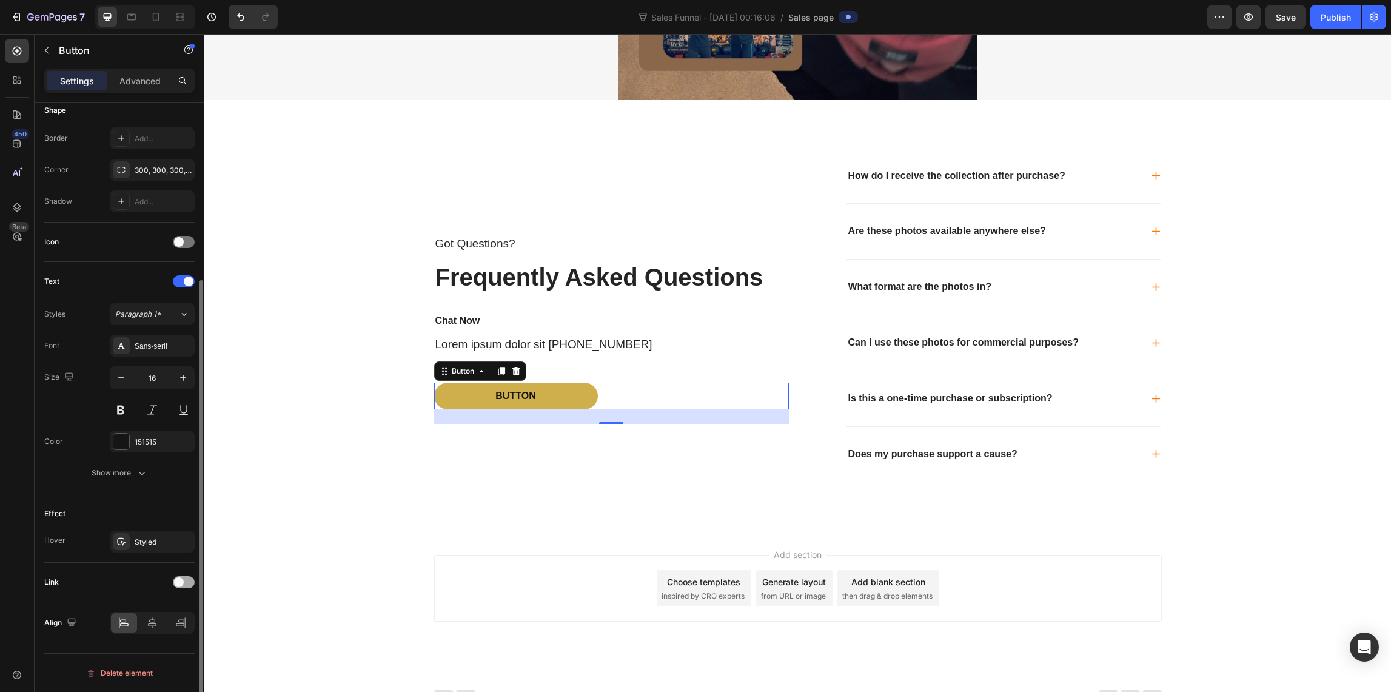
click at [182, 583] on span at bounding box center [179, 582] width 10 height 10
click at [158, 644] on div "Add..." at bounding box center [163, 644] width 57 height 11
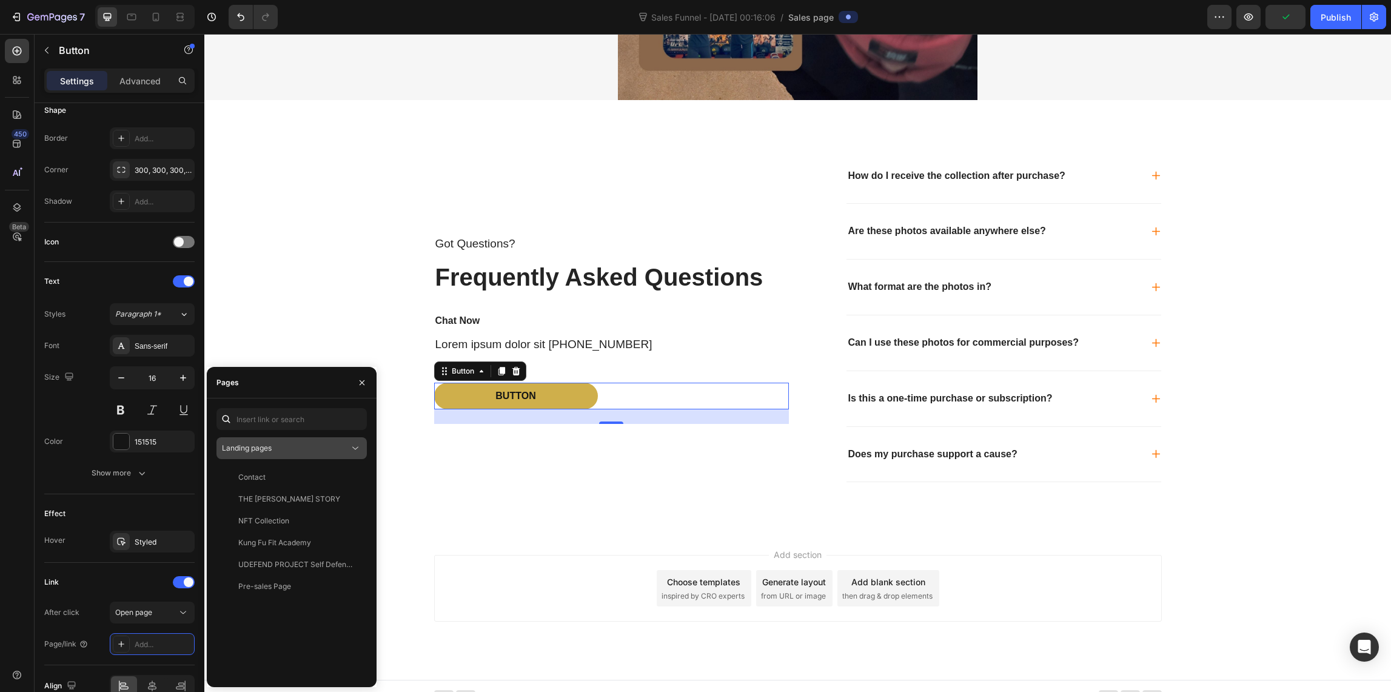
click at [266, 444] on span "Landing pages" at bounding box center [247, 447] width 50 height 9
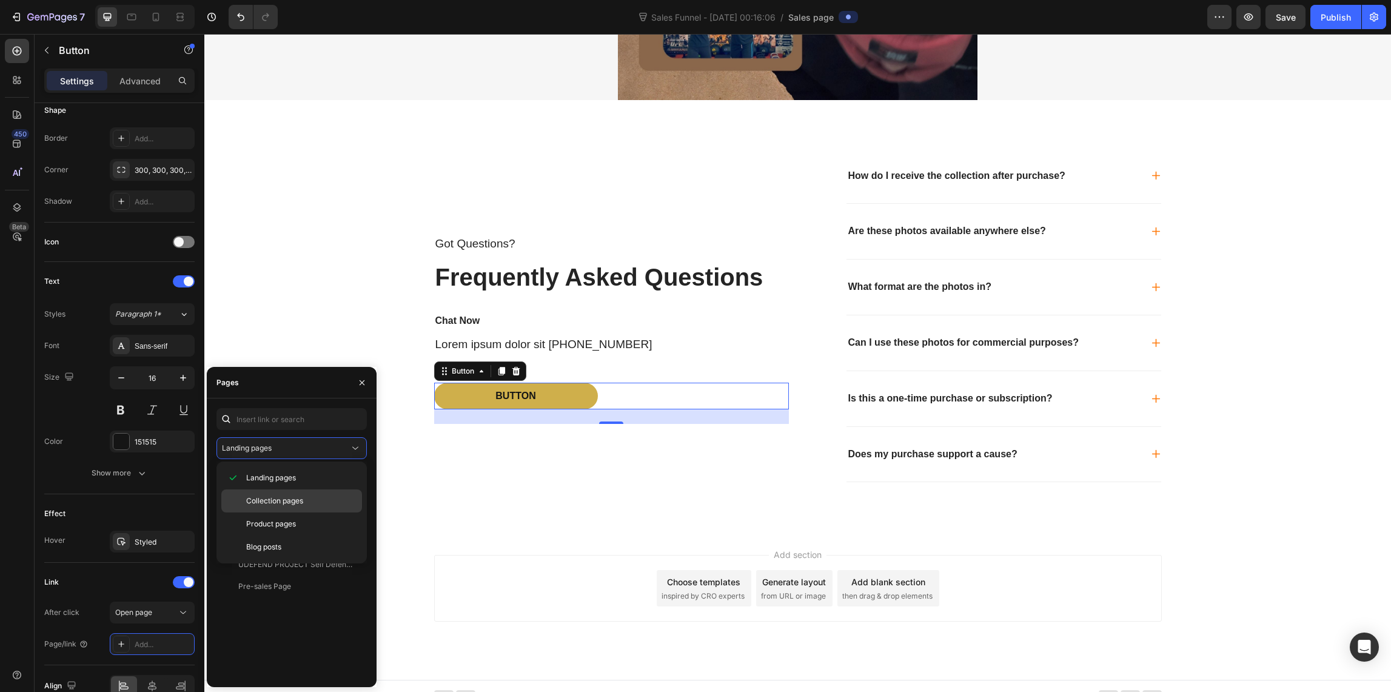
click at [278, 502] on span "Collection pages" at bounding box center [274, 500] width 57 height 11
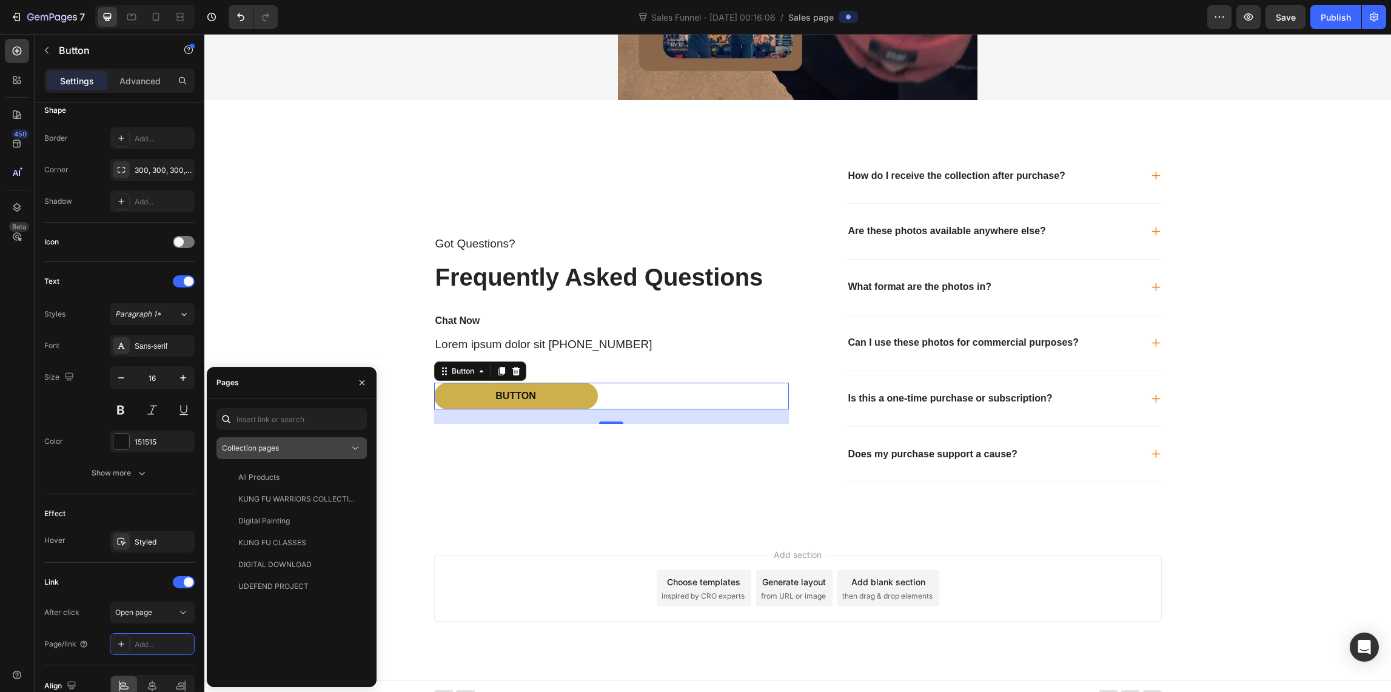
click at [314, 444] on div "Collection pages" at bounding box center [285, 448] width 127 height 11
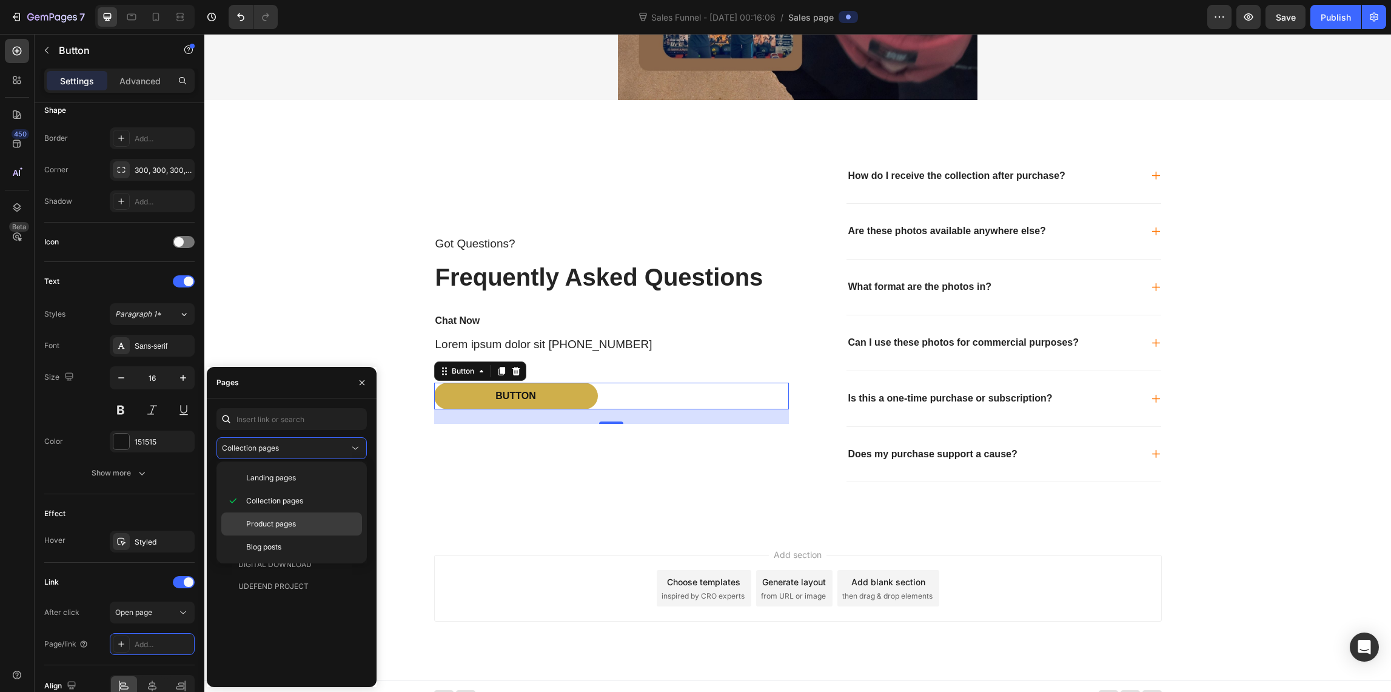
click at [283, 524] on span "Product pages" at bounding box center [271, 523] width 50 height 11
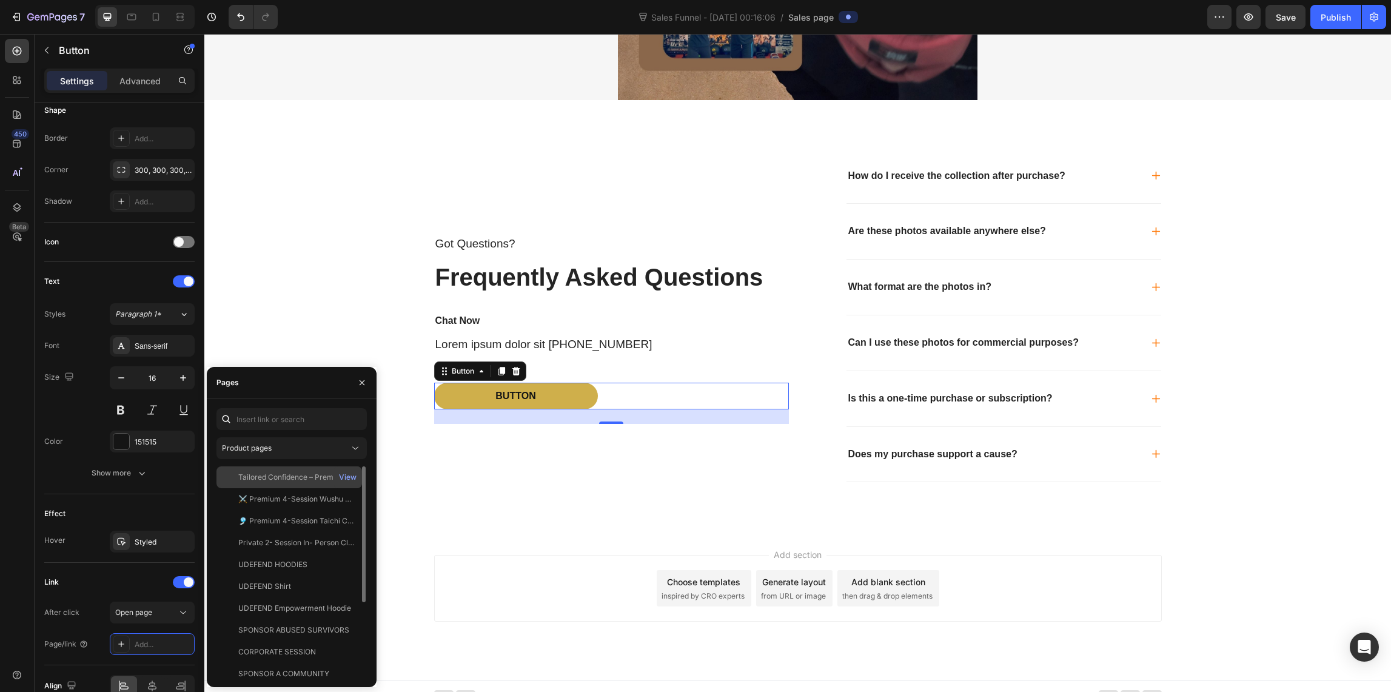
click at [290, 478] on div "Tailored Confidence – Premium Photo Collection by [PERSON_NAME]| Exclusive Digi…" at bounding box center [296, 477] width 116 height 11
click at [440, 506] on div "Got Questions? Text Block Frequently Asked Questions Heading Chat Now Text Bloc…" at bounding box center [611, 330] width 355 height 363
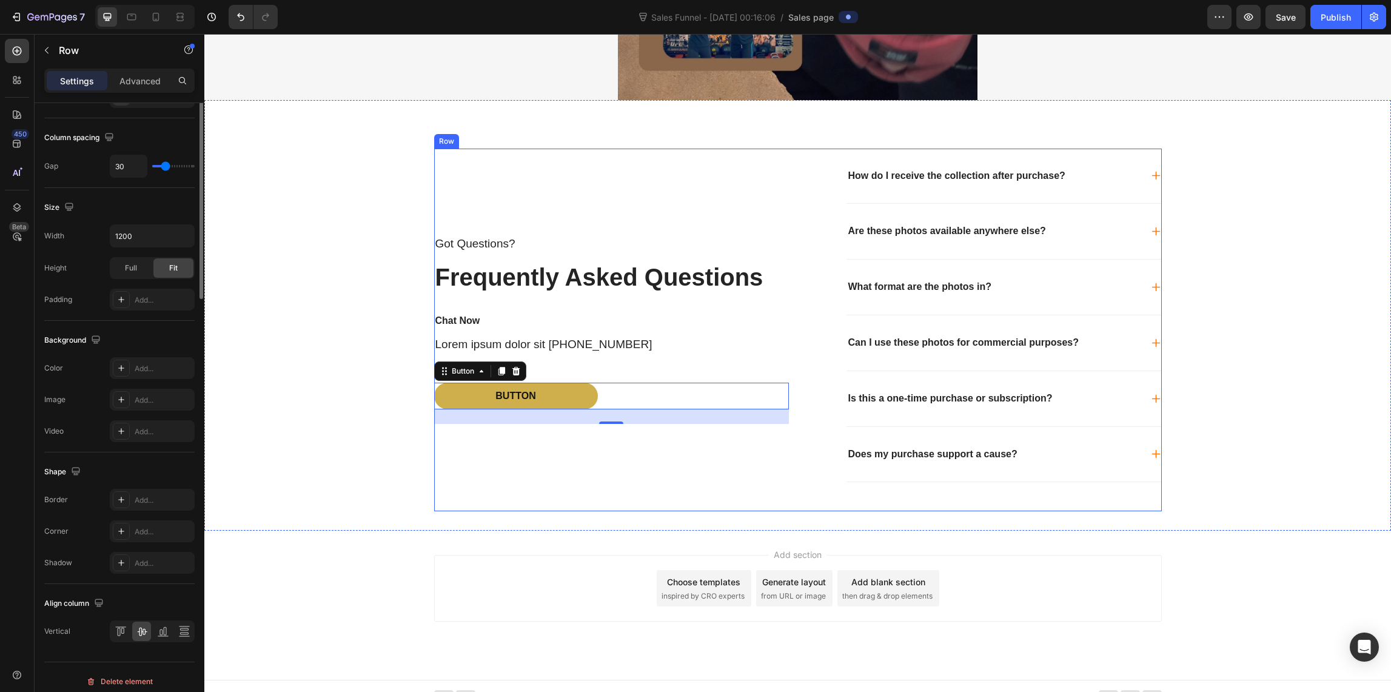
scroll to position [0, 0]
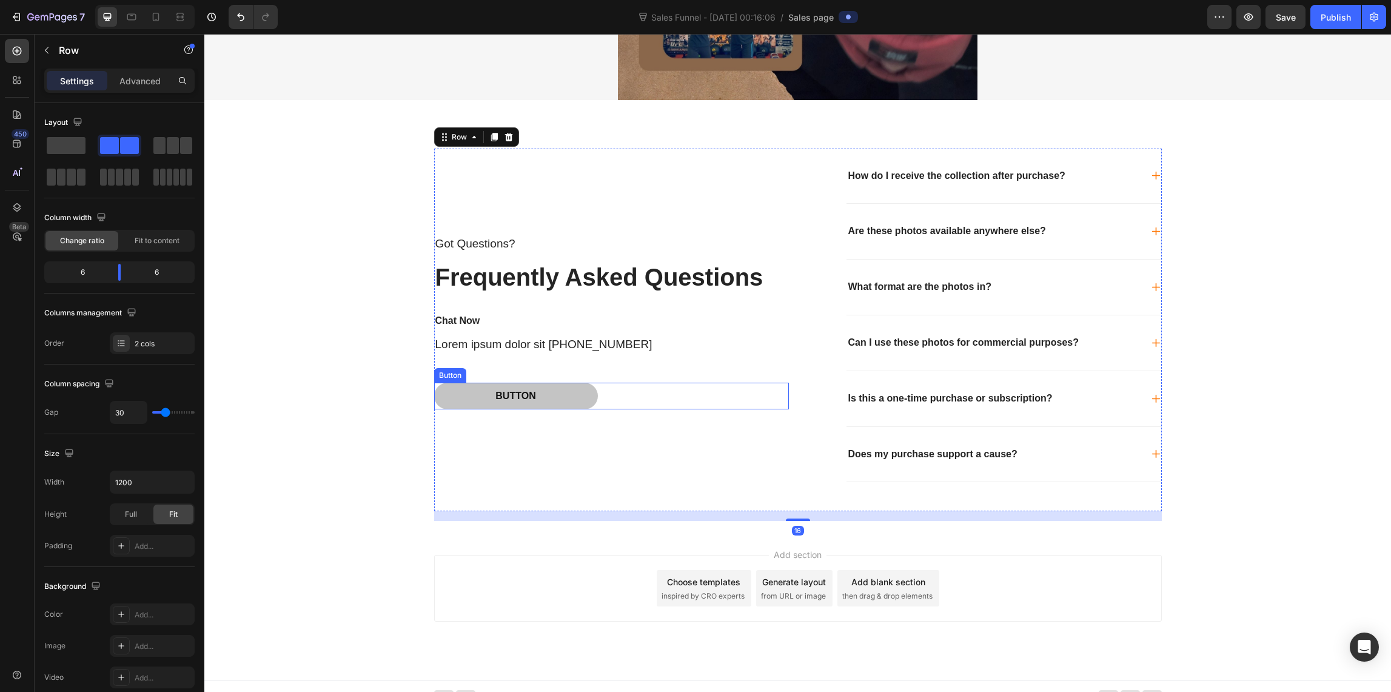
click at [442, 385] on link "Button" at bounding box center [516, 396] width 164 height 27
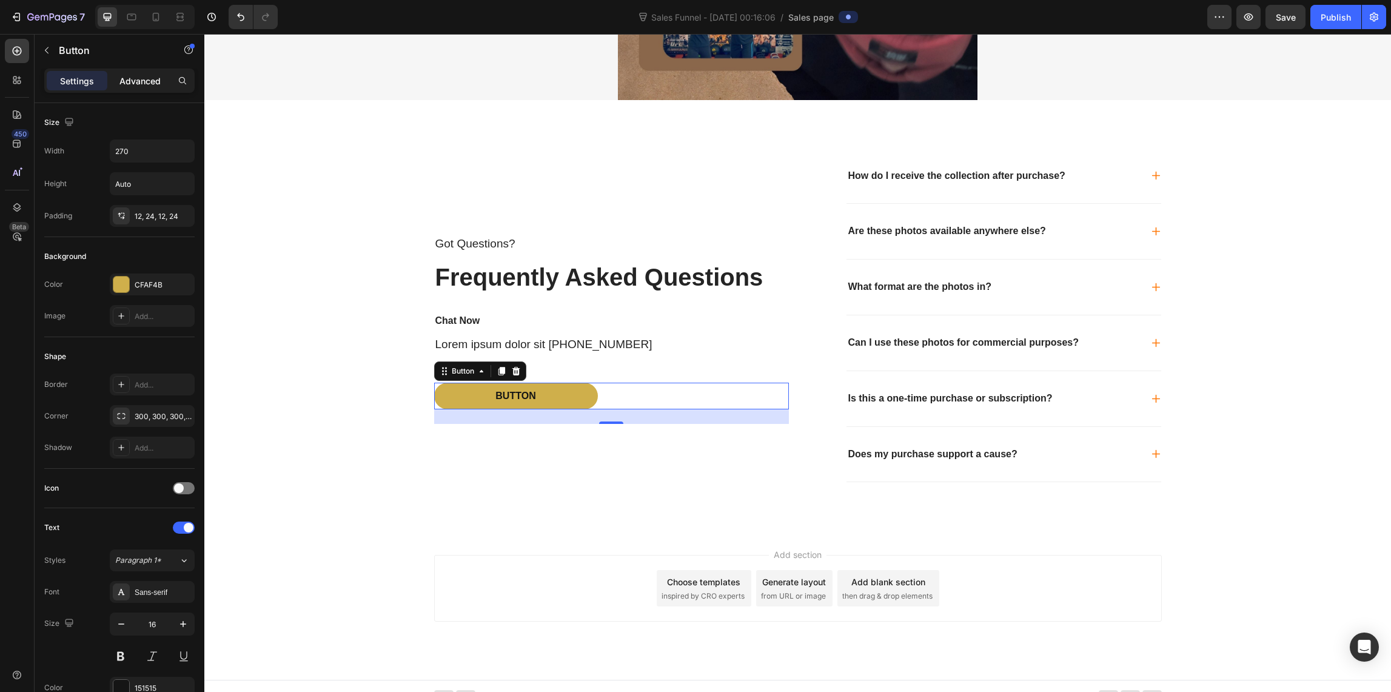
click at [135, 82] on p "Advanced" at bounding box center [139, 81] width 41 height 13
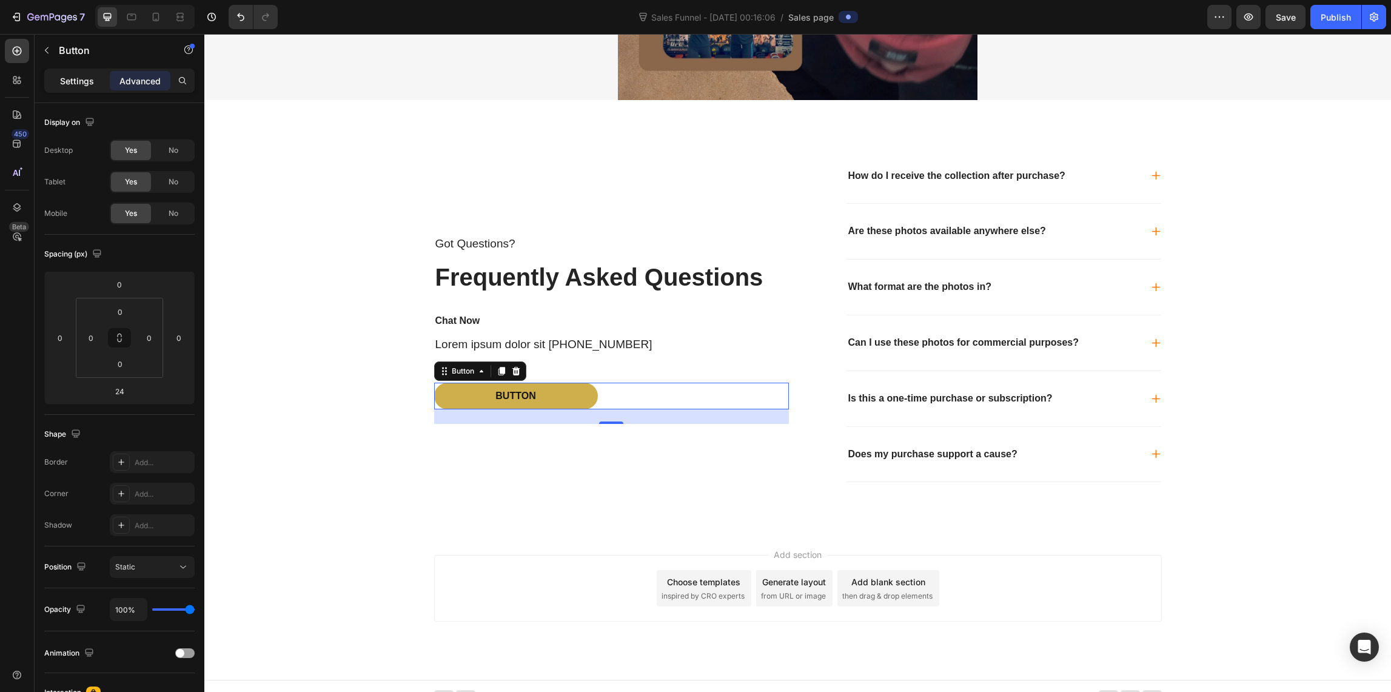
click at [90, 82] on p "Settings" at bounding box center [77, 81] width 34 height 13
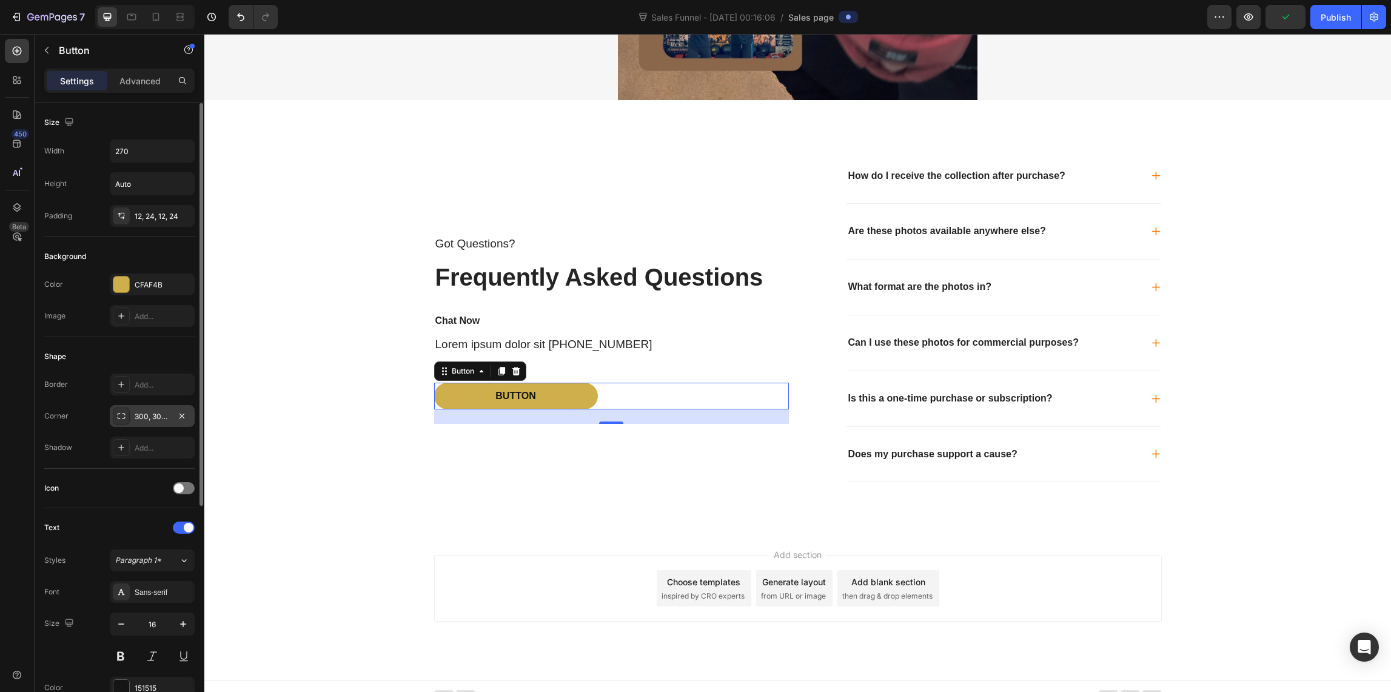
click at [153, 414] on div "300, 300, 300, 300" at bounding box center [152, 416] width 35 height 11
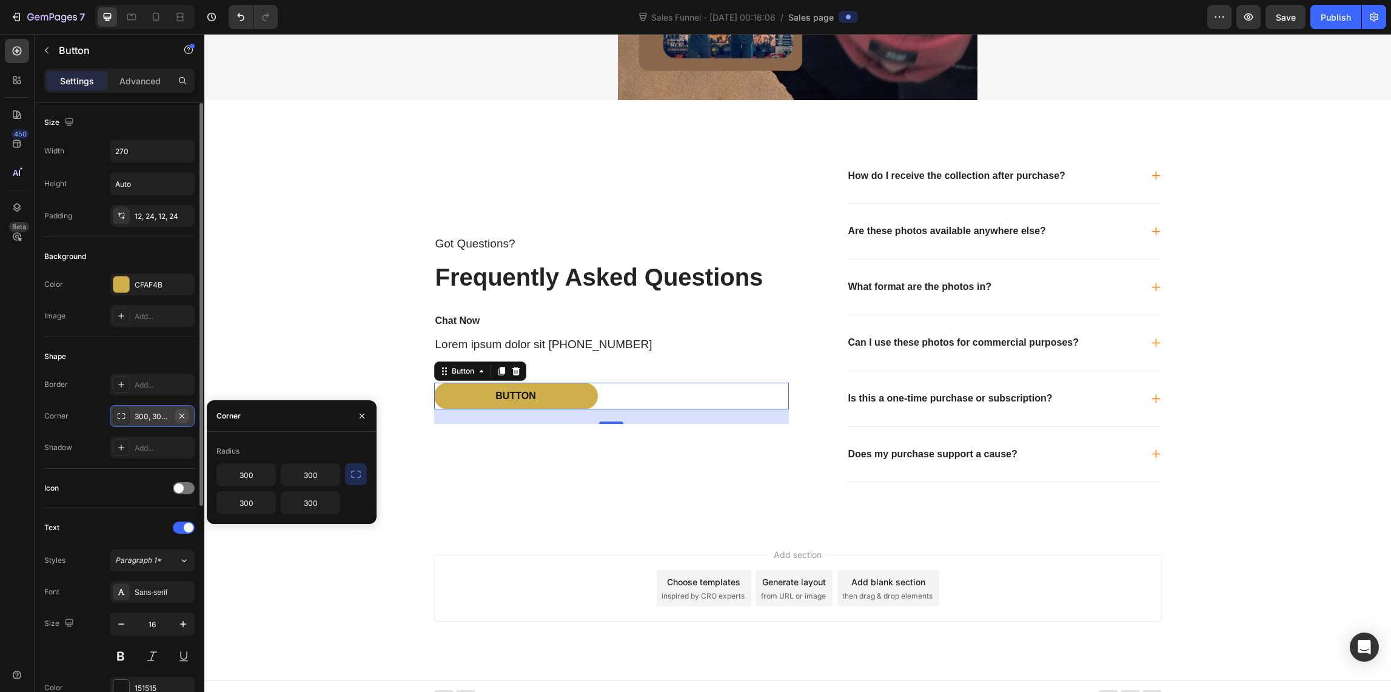
click at [184, 414] on icon "button" at bounding box center [182, 416] width 10 height 10
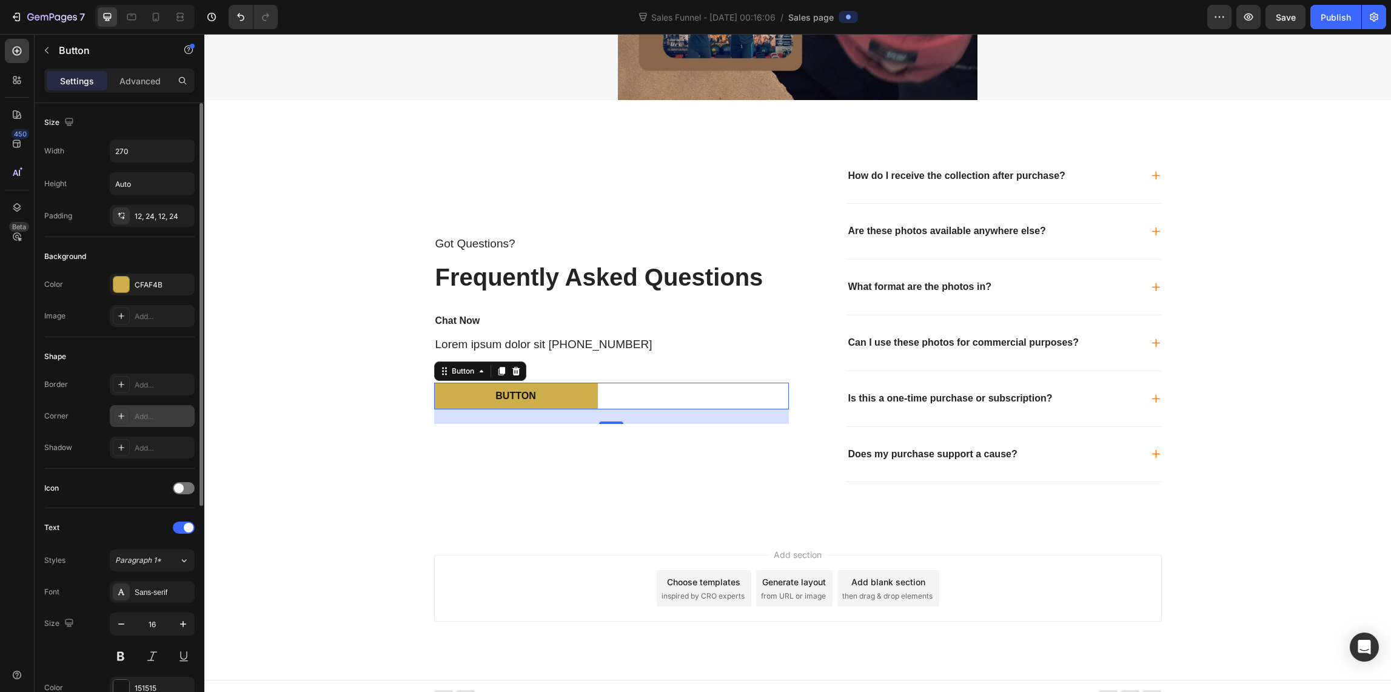
click at [146, 415] on div "Add..." at bounding box center [163, 416] width 57 height 11
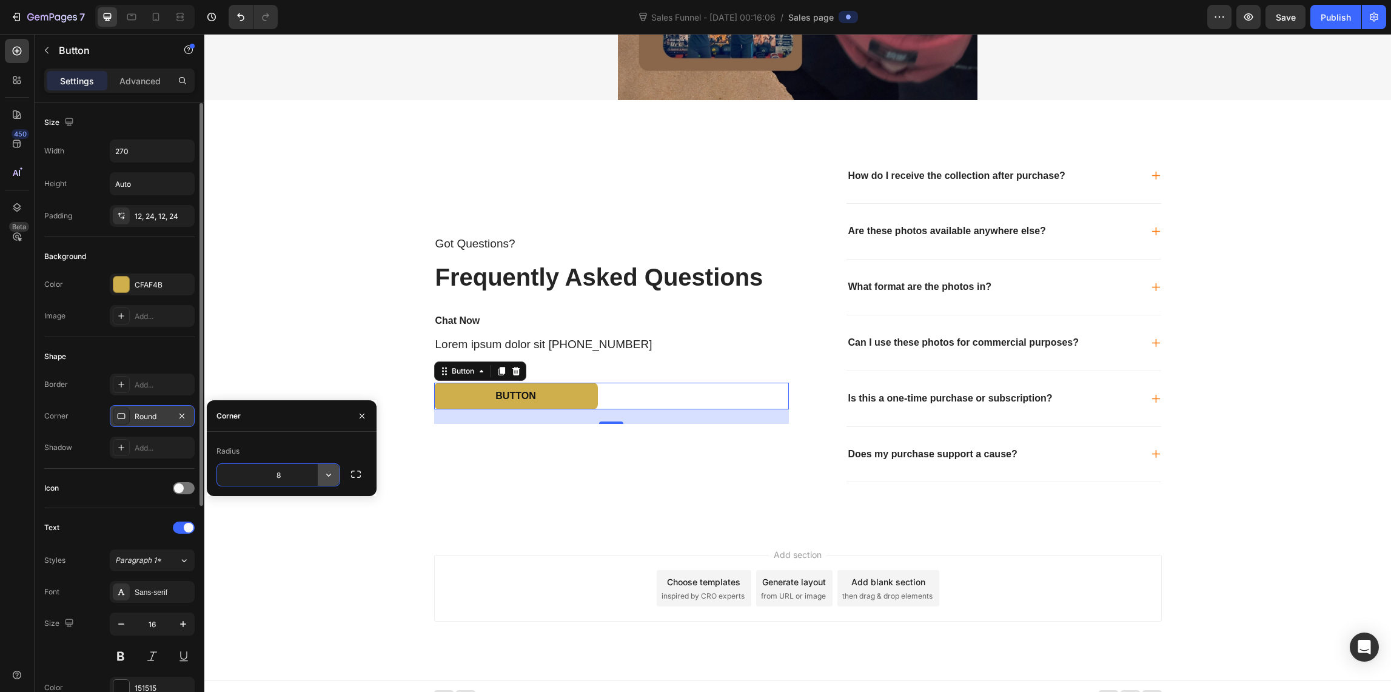
click at [327, 474] on icon "button" at bounding box center [329, 475] width 12 height 12
click at [285, 475] on input "8" at bounding box center [278, 475] width 122 height 22
drag, startPoint x: 281, startPoint y: 471, endPoint x: 255, endPoint y: 474, distance: 26.2
click at [255, 474] on input "8" at bounding box center [278, 475] width 122 height 22
type input "14"
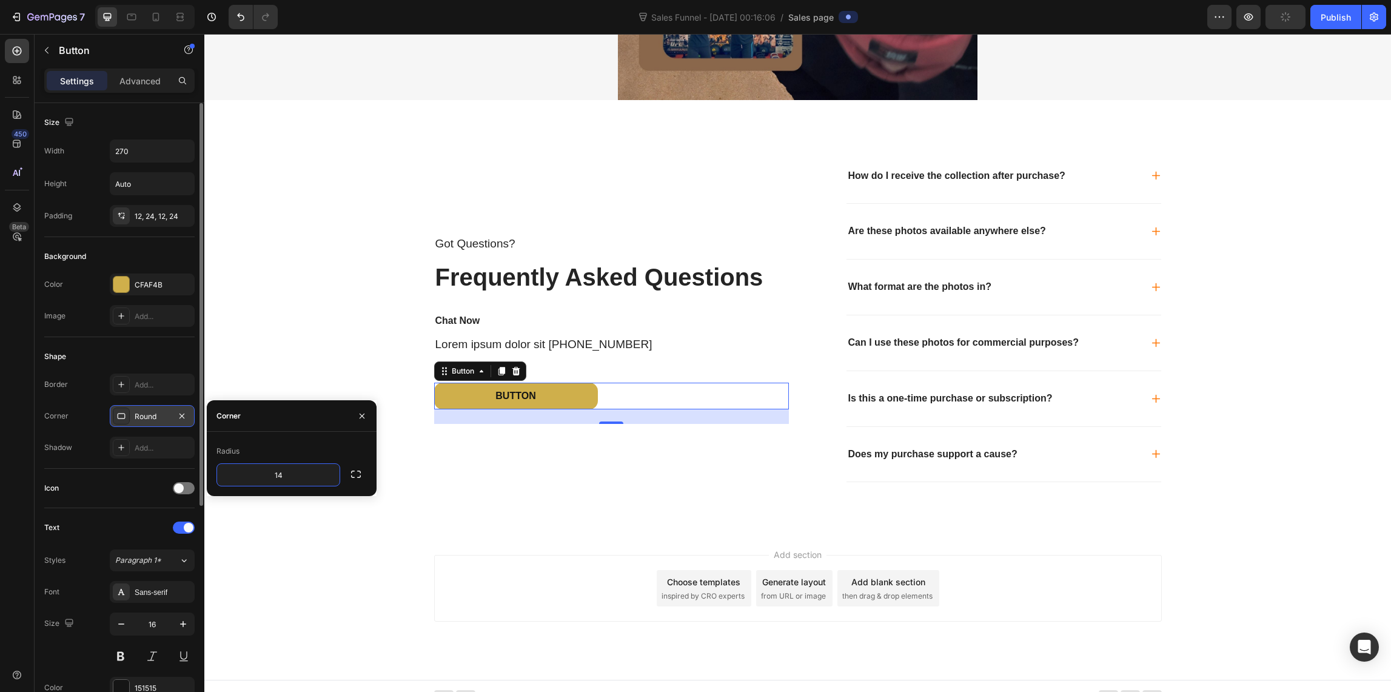
click at [453, 466] on div "Got Questions? Text Block Frequently Asked Questions Heading Chat Now Text Bloc…" at bounding box center [611, 330] width 355 height 363
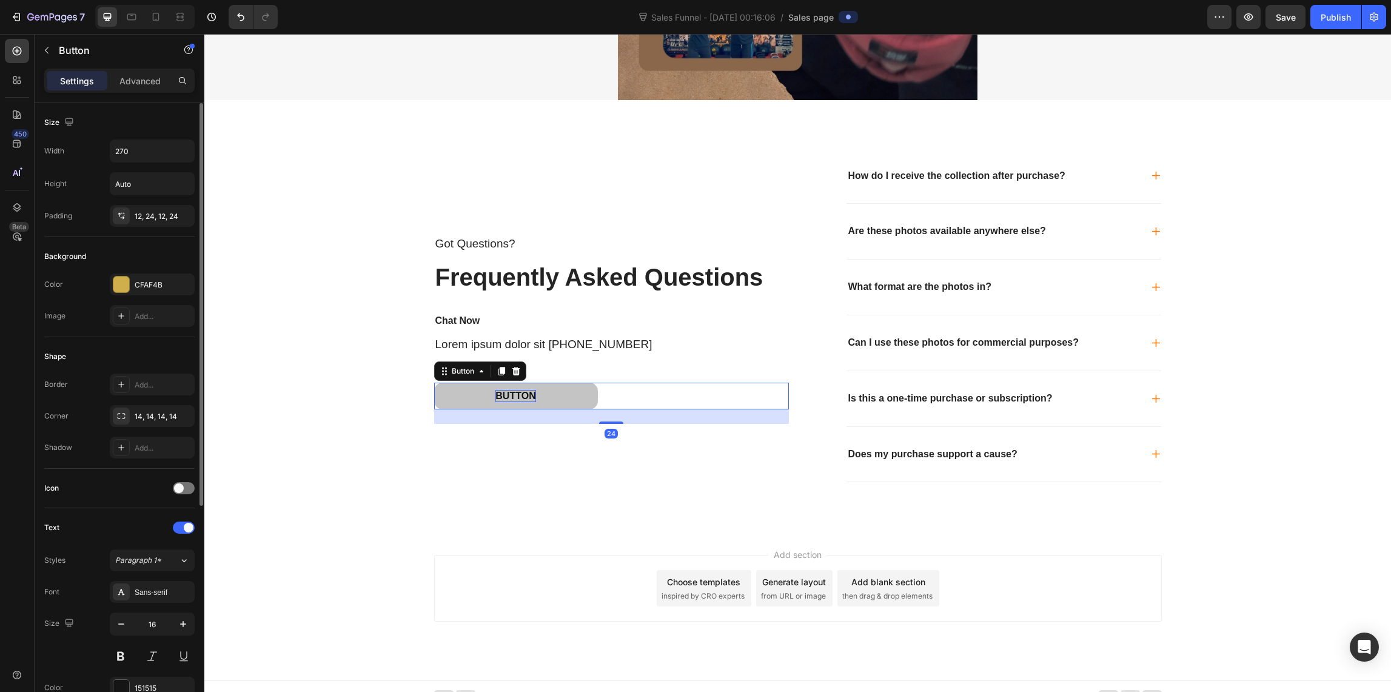
click at [511, 390] on div "Button" at bounding box center [515, 396] width 40 height 13
click at [526, 392] on div "Button" at bounding box center [515, 396] width 40 height 13
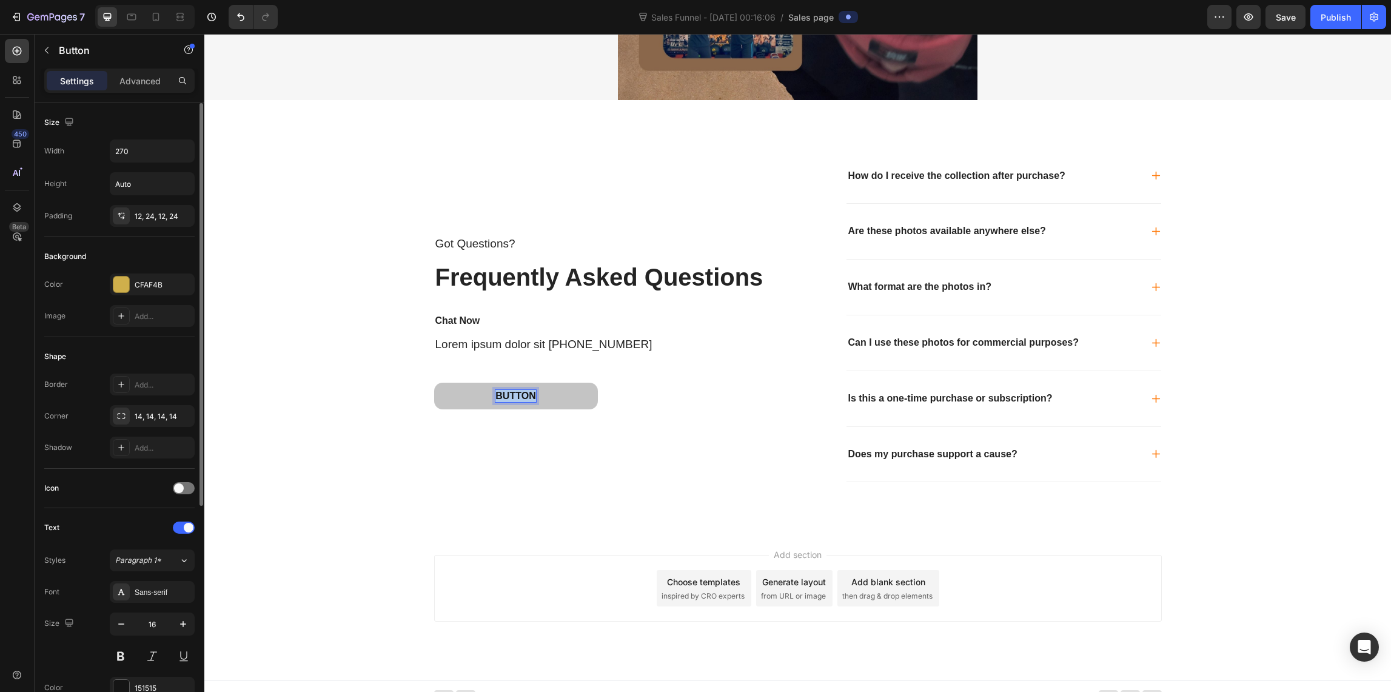
click at [526, 392] on p "Button" at bounding box center [515, 396] width 40 height 13
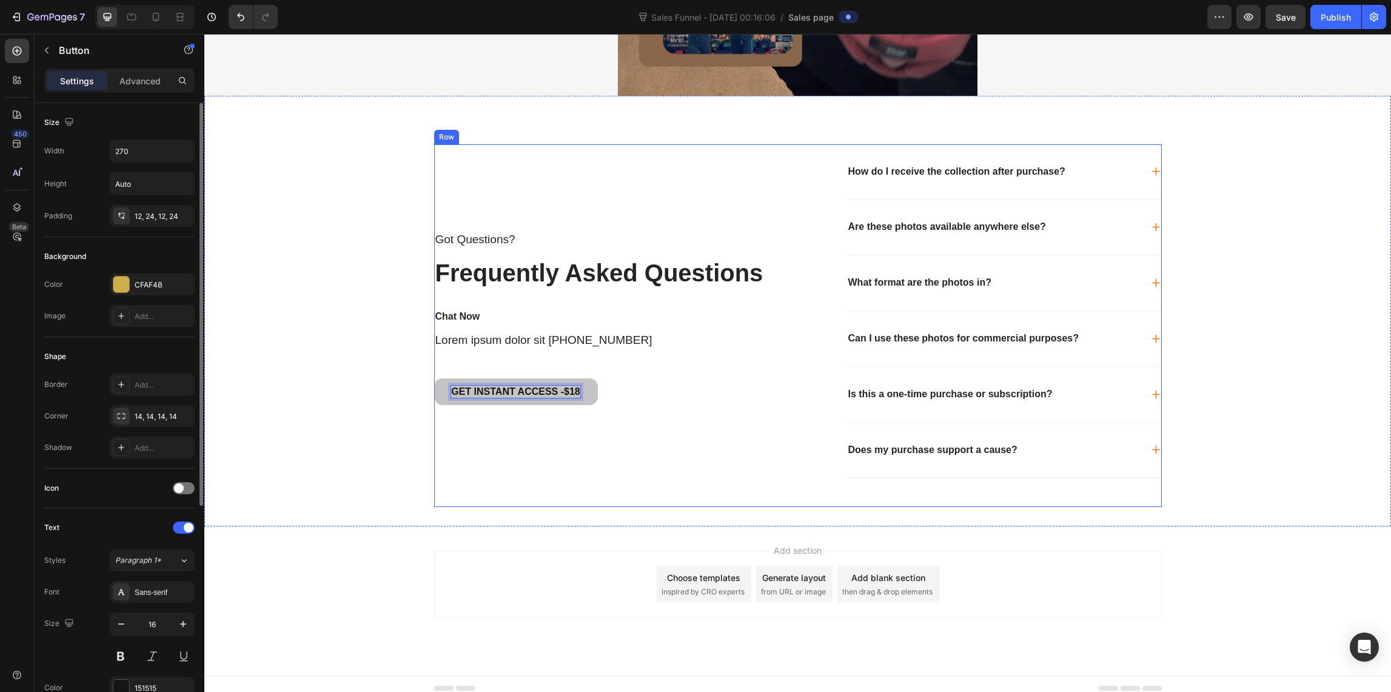
scroll to position [2492, 0]
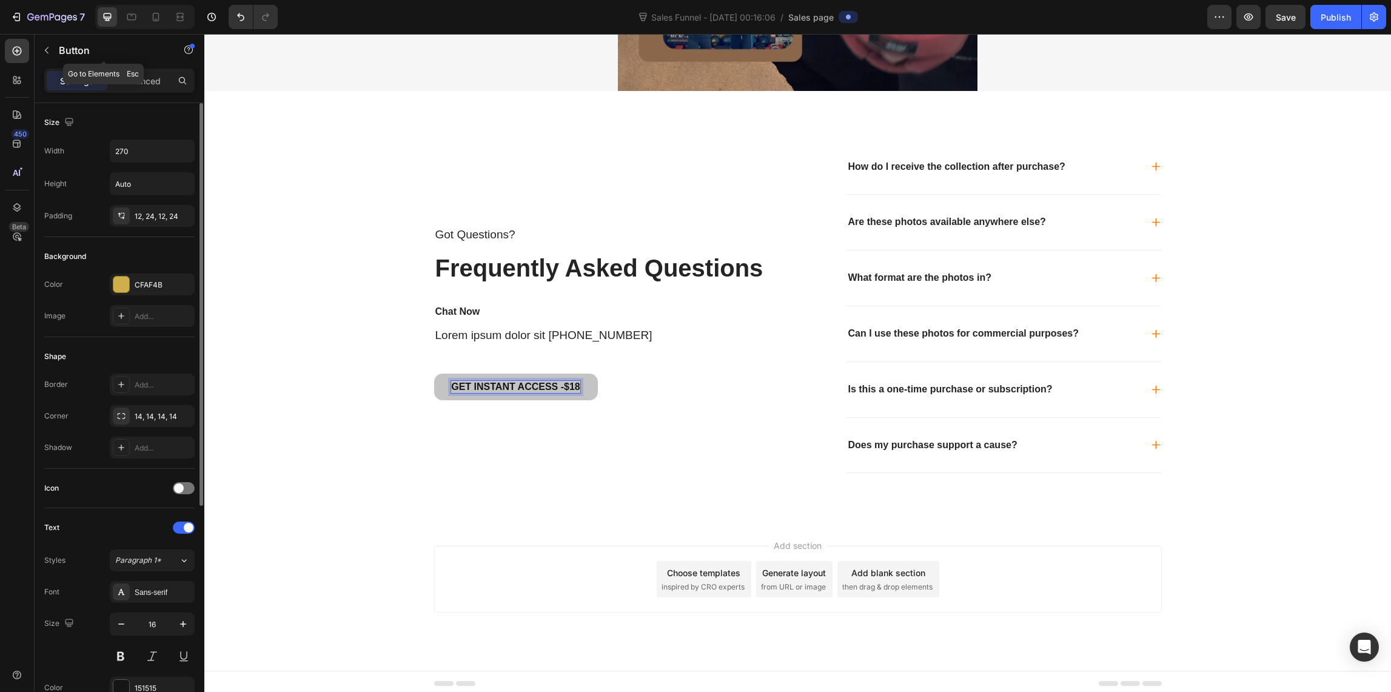
click at [50, 47] on icon "button" at bounding box center [47, 50] width 10 height 10
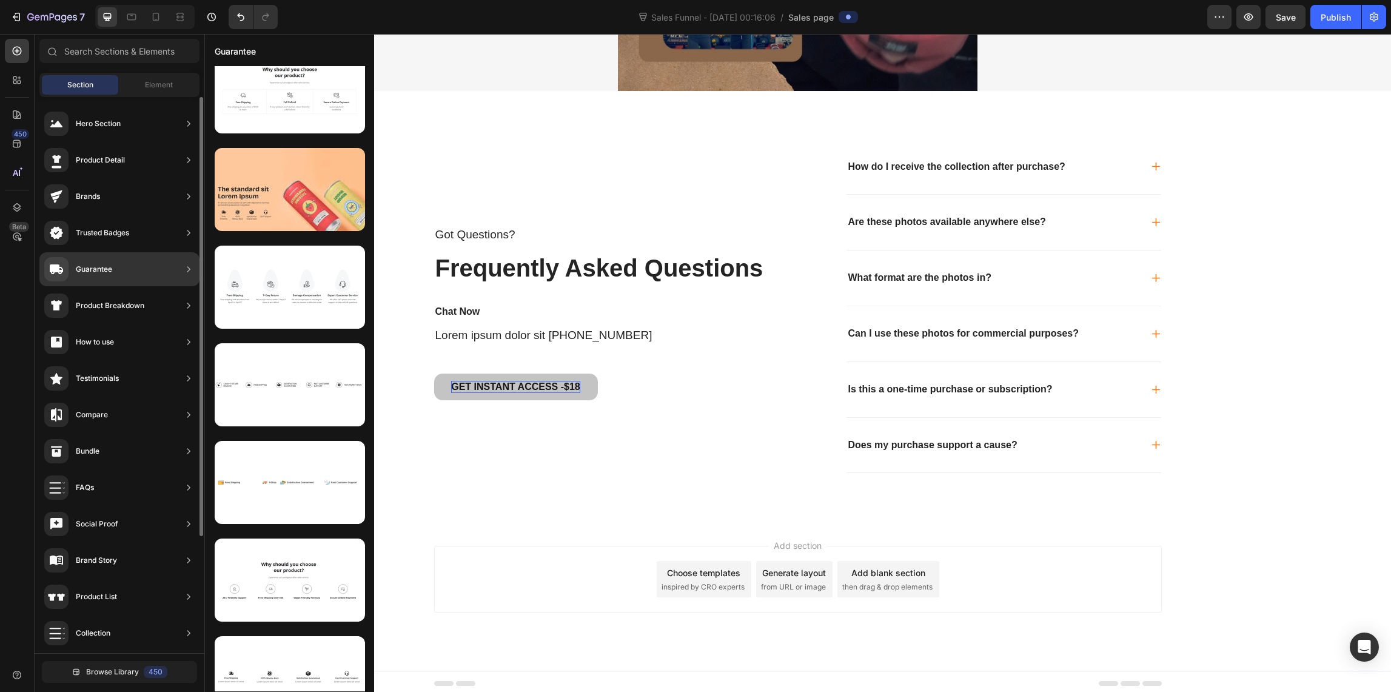
scroll to position [0, 0]
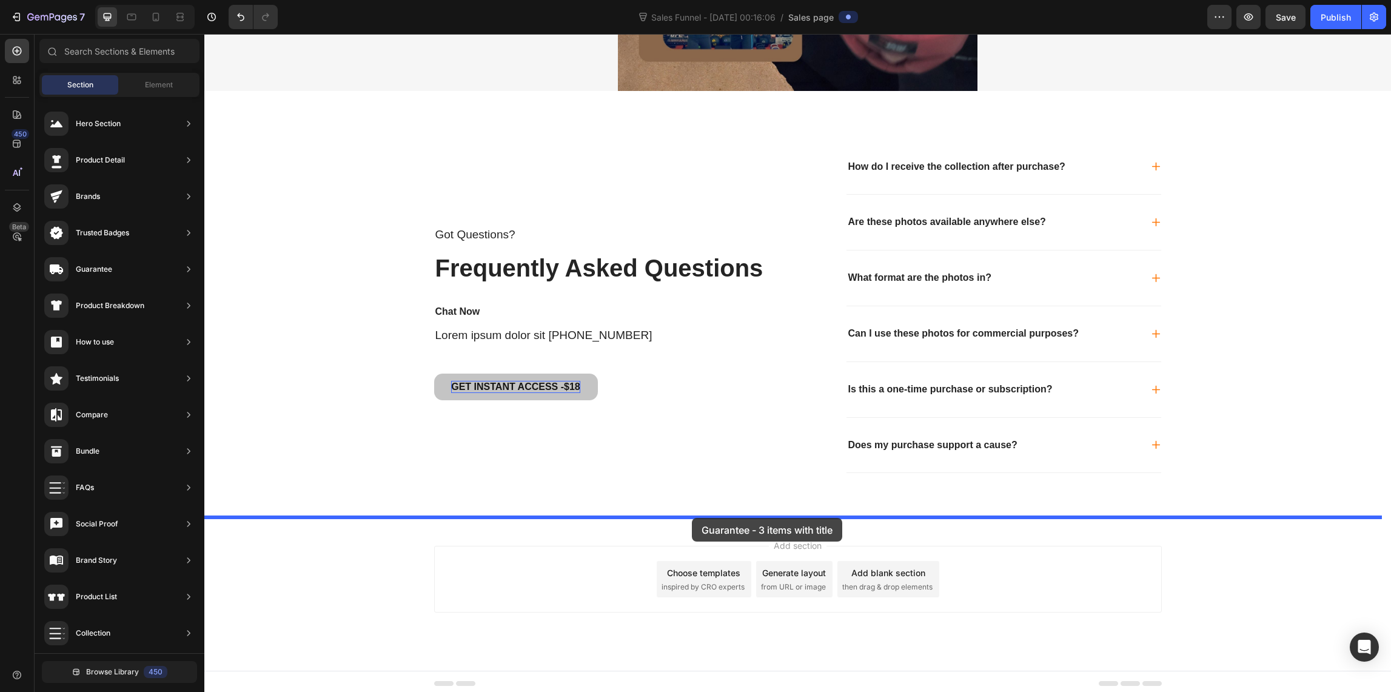
drag, startPoint x: 499, startPoint y: 147, endPoint x: 692, endPoint y: 518, distance: 418.9
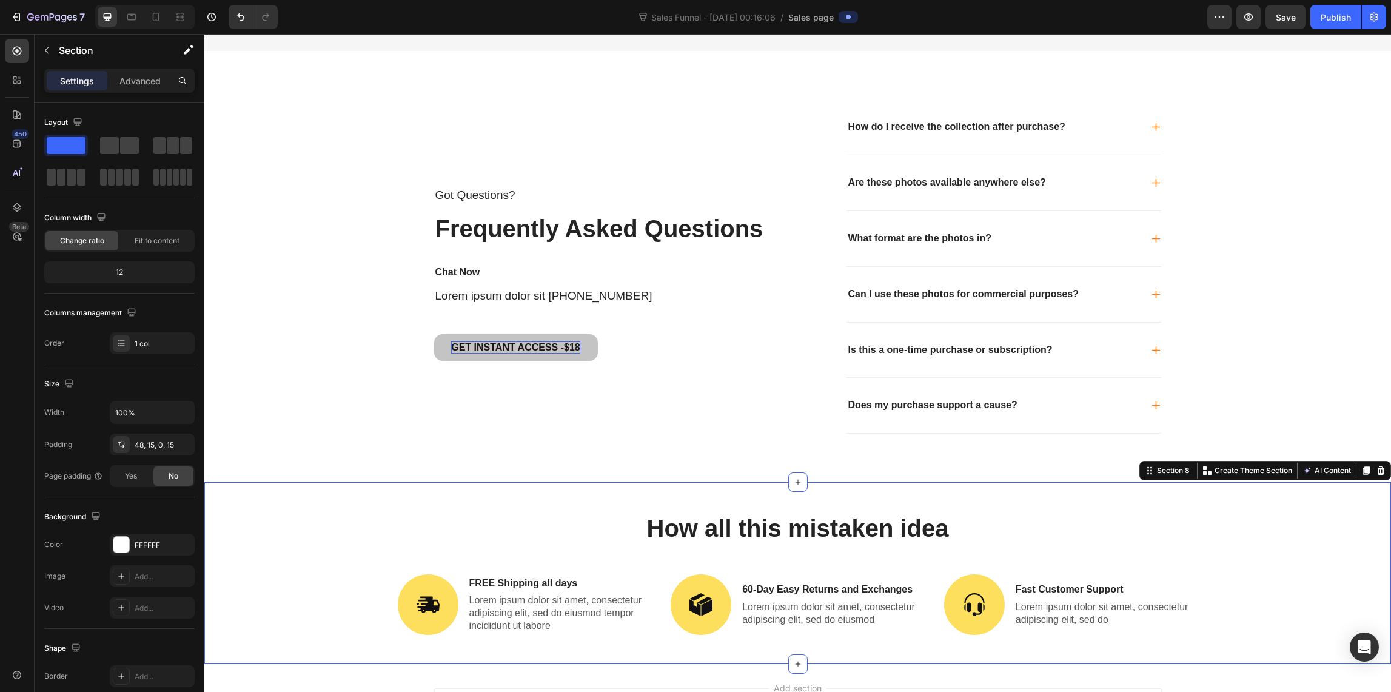
scroll to position [2674, 0]
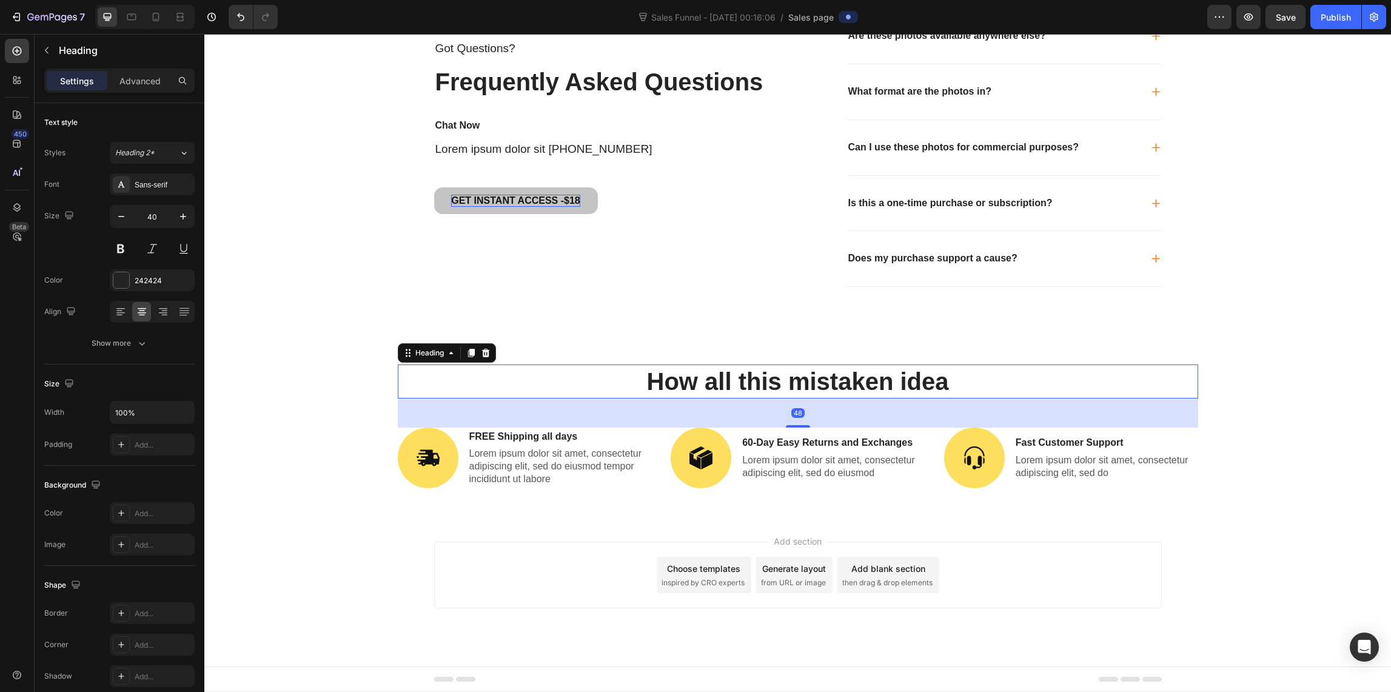
click at [840, 379] on h2 "How all this mistaken idea" at bounding box center [798, 381] width 800 height 34
drag, startPoint x: 908, startPoint y: 371, endPoint x: 923, endPoint y: 376, distance: 15.5
click at [908, 370] on h2 "How all this mistaken idea" at bounding box center [798, 381] width 800 height 34
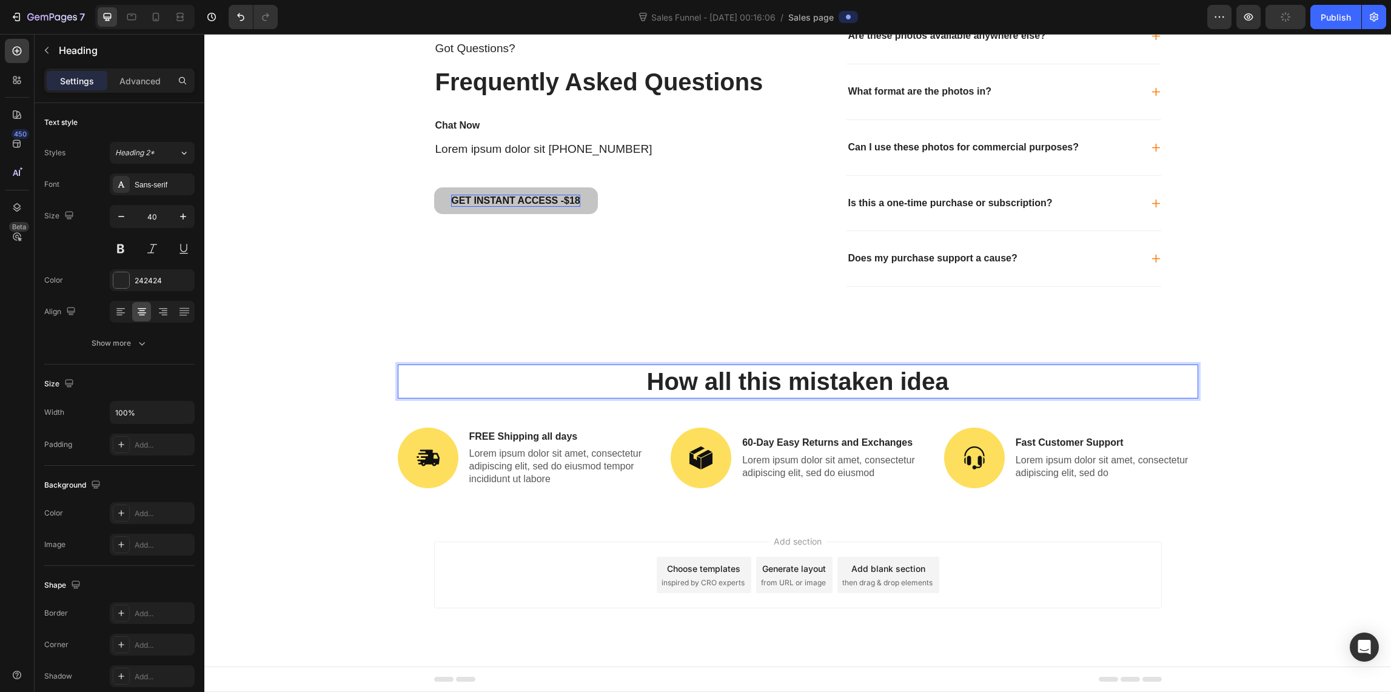
click at [951, 380] on p "How all this mistaken idea" at bounding box center [798, 382] width 798 height 32
drag, startPoint x: 829, startPoint y: 378, endPoint x: 624, endPoint y: 363, distance: 204.9
click at [632, 372] on p "How all this mistaken idea" at bounding box center [798, 382] width 798 height 32
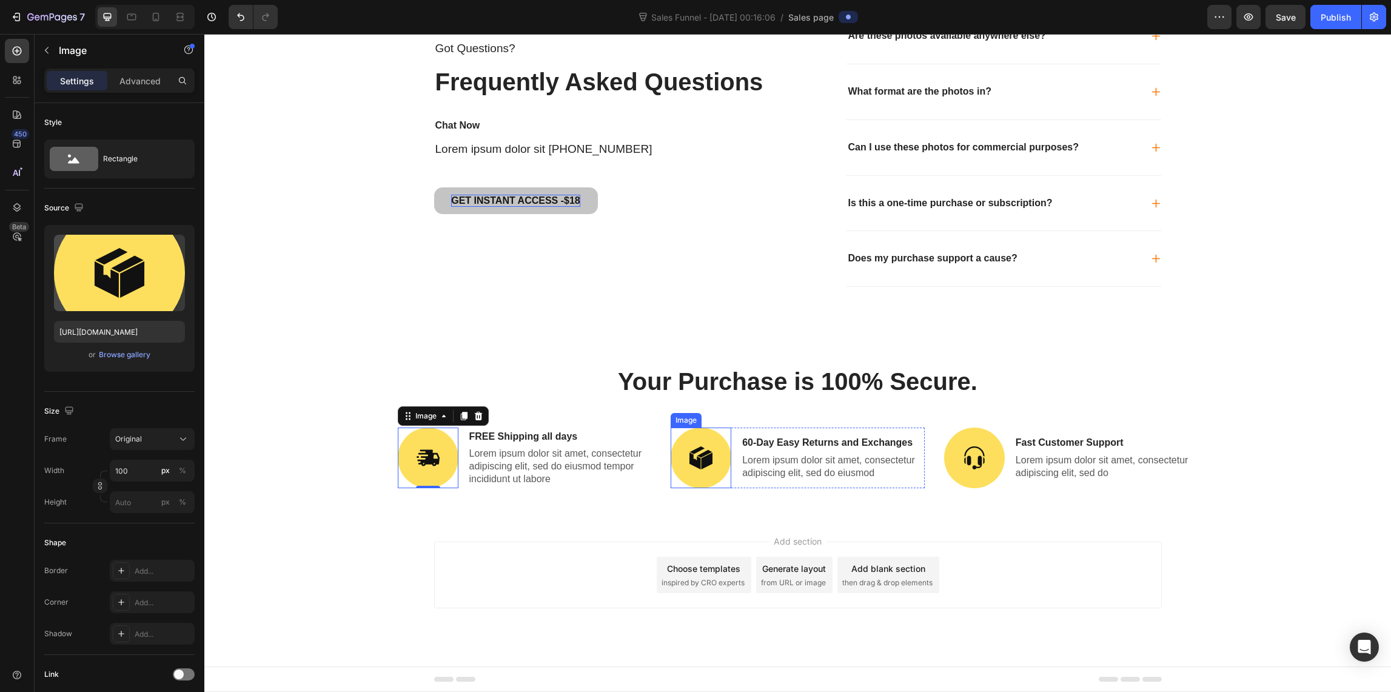
click at [690, 457] on img at bounding box center [701, 457] width 61 height 61
click at [426, 462] on img at bounding box center [428, 457] width 61 height 61
click at [701, 463] on img at bounding box center [701, 457] width 61 height 61
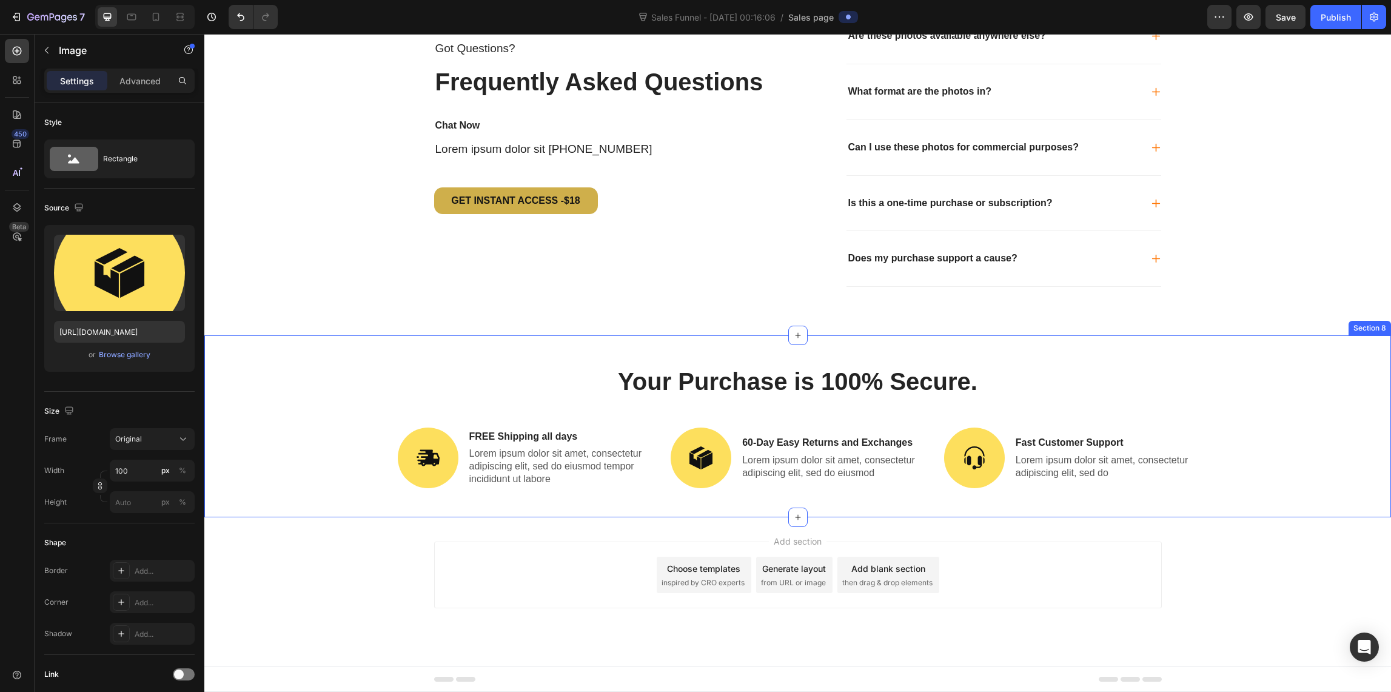
click at [381, 367] on div "Your Purchase is 100% Secure. Heading Image FREE Shipping all days Text Block L…" at bounding box center [797, 440] width 1168 height 153
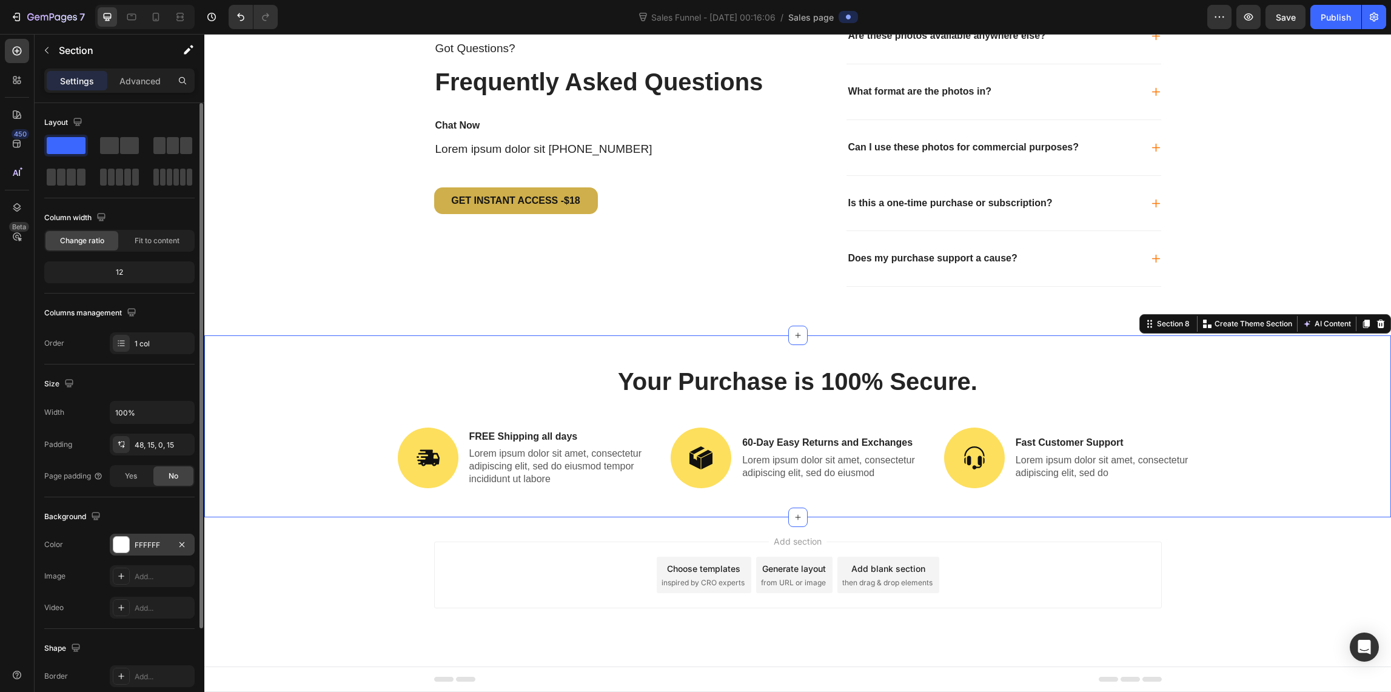
click at [117, 545] on div at bounding box center [121, 545] width 16 height 16
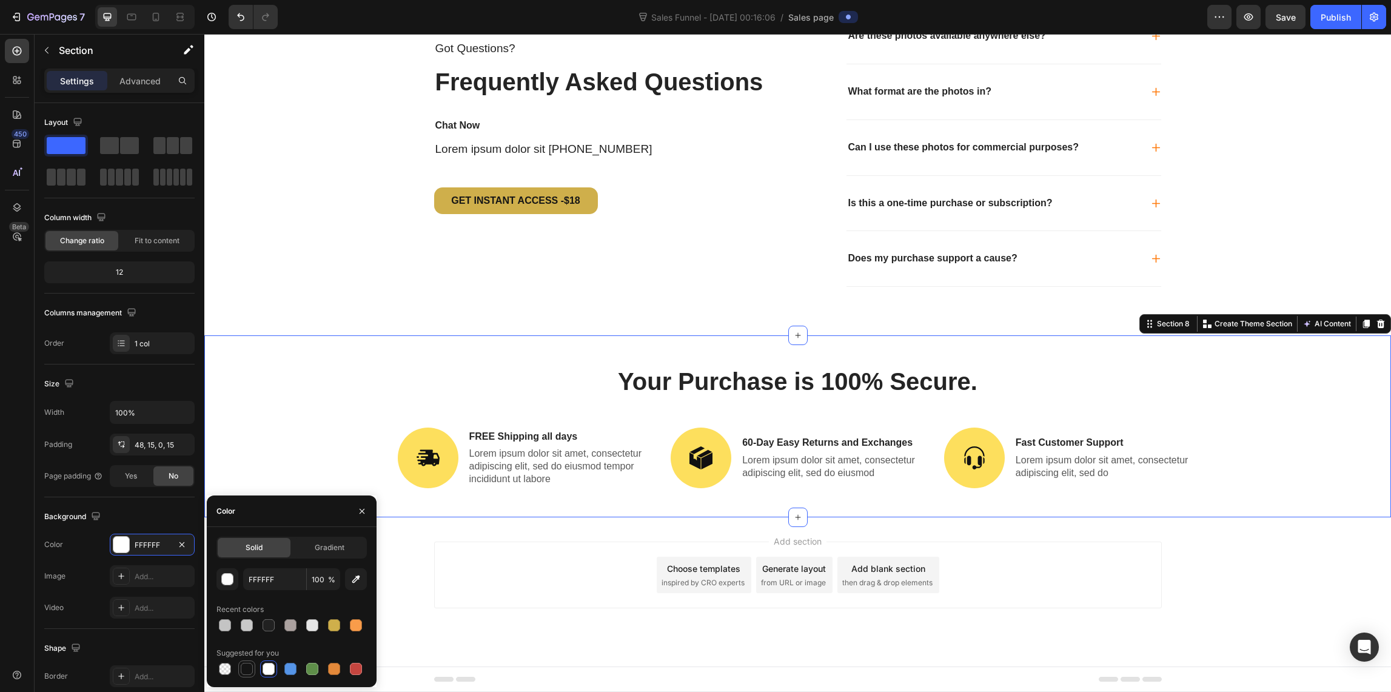
click at [242, 672] on div at bounding box center [247, 669] width 12 height 12
type input "151515"
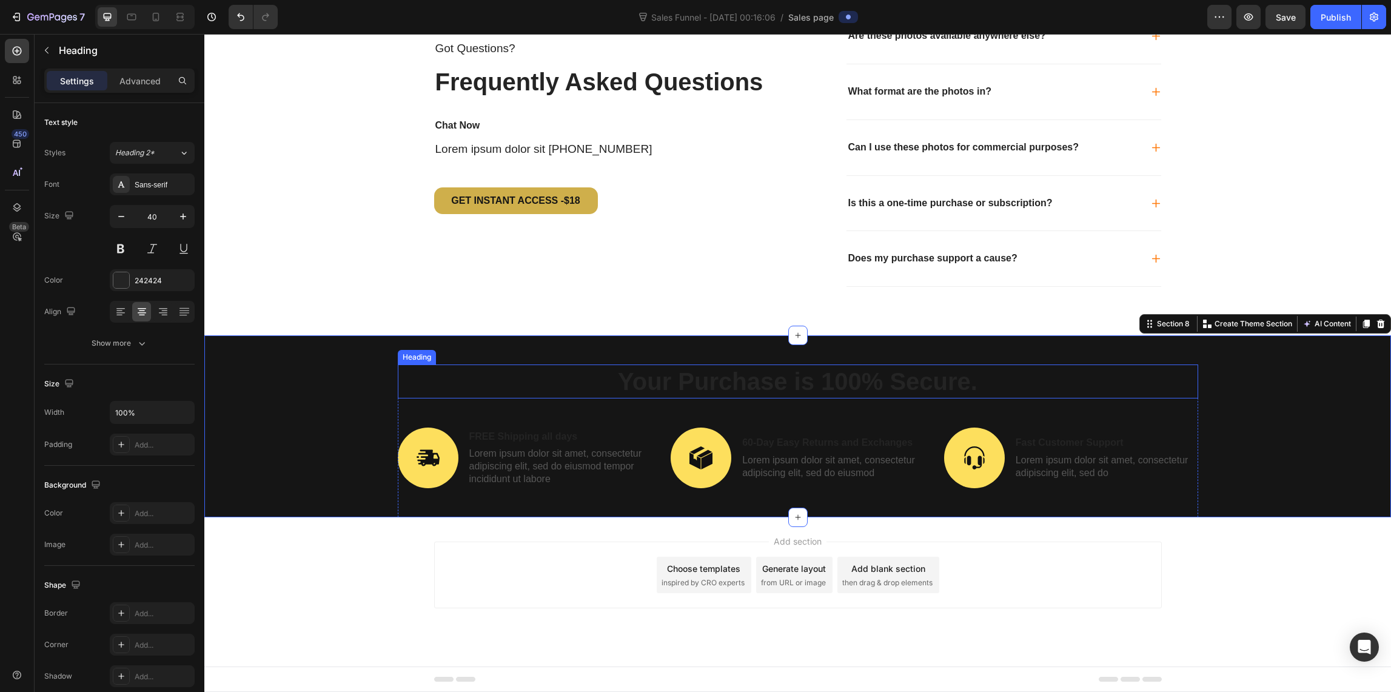
click at [649, 372] on h2 "Your Purchase is 100% Secure." at bounding box center [798, 381] width 800 height 34
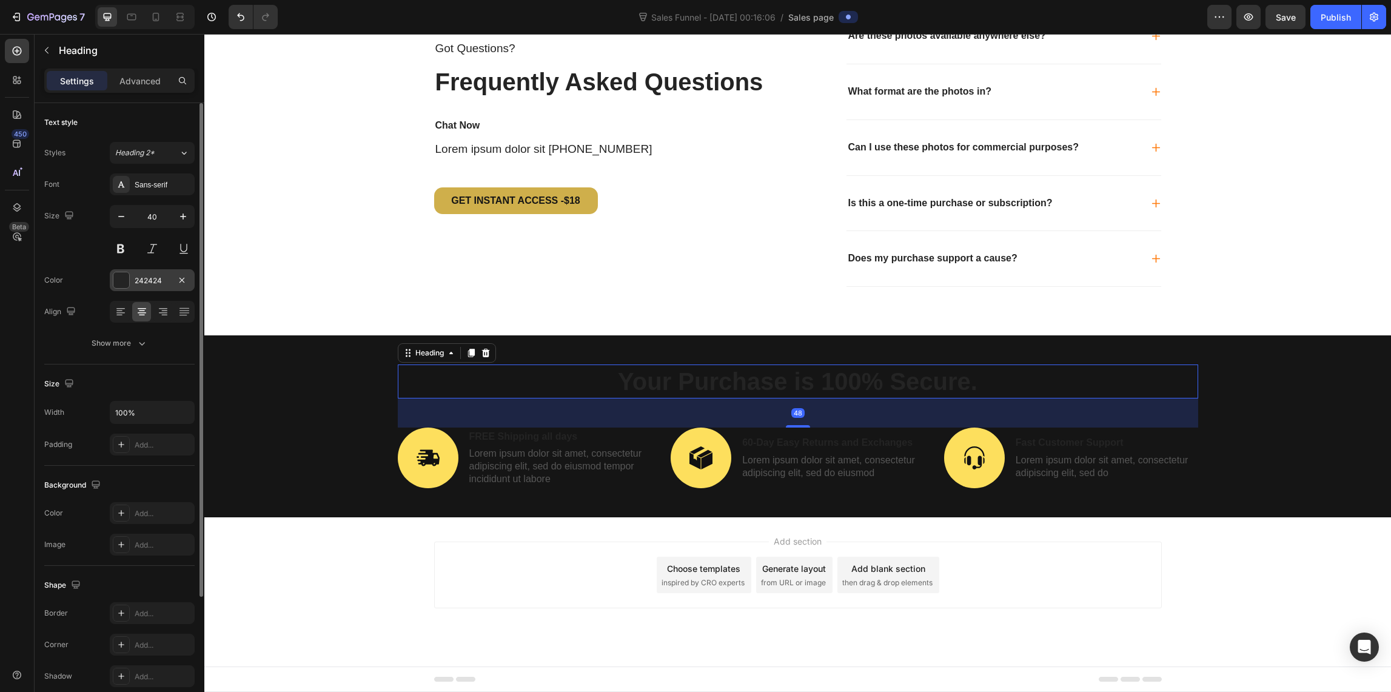
click at [122, 273] on div at bounding box center [121, 280] width 16 height 16
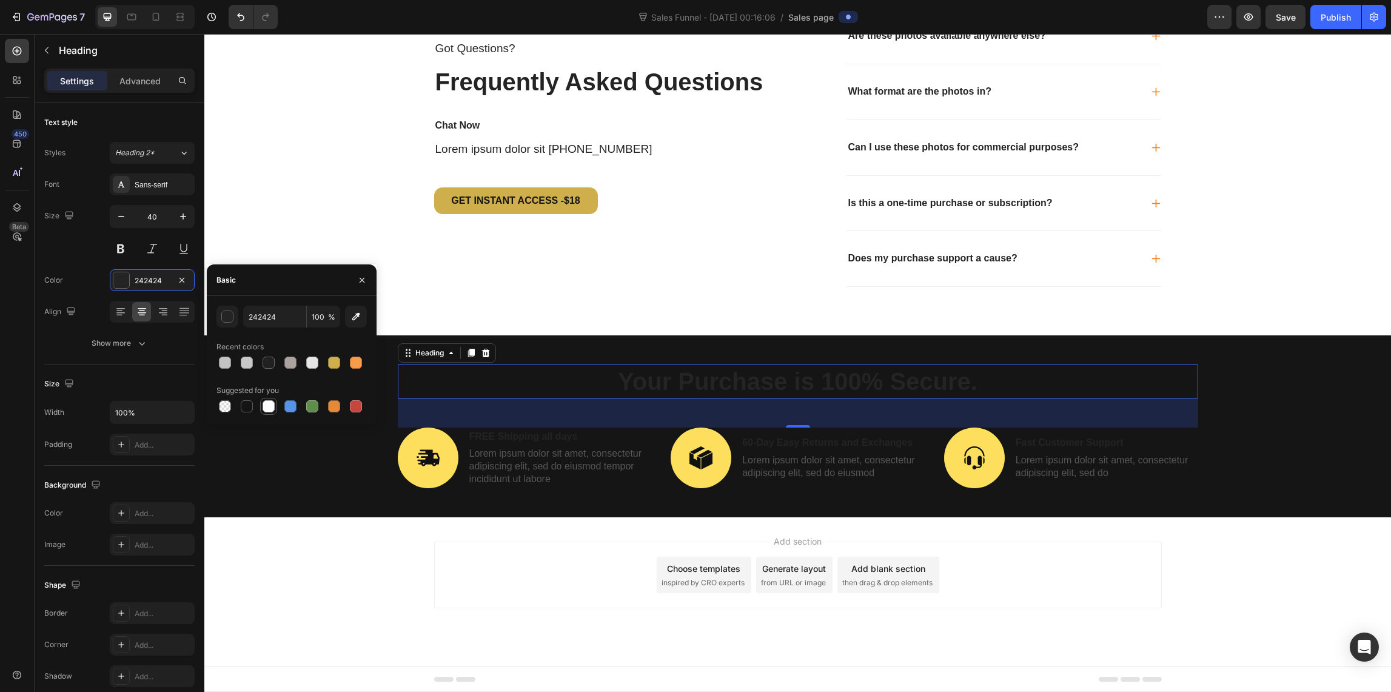
click at [264, 405] on div at bounding box center [269, 406] width 12 height 12
type input "FFFFFF"
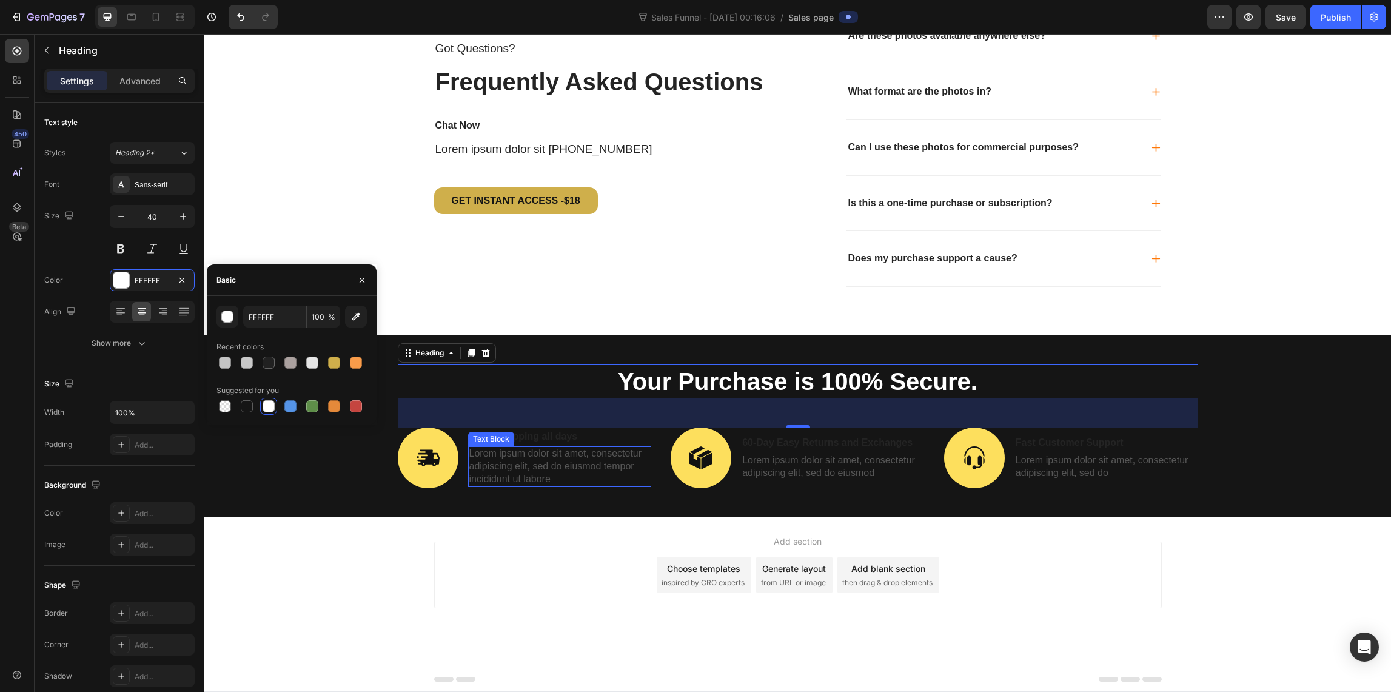
click at [512, 447] on p "Lorem ipsum dolor sit amet, consectetur adipiscing elit, sed do eiusmod tempor …" at bounding box center [559, 466] width 181 height 38
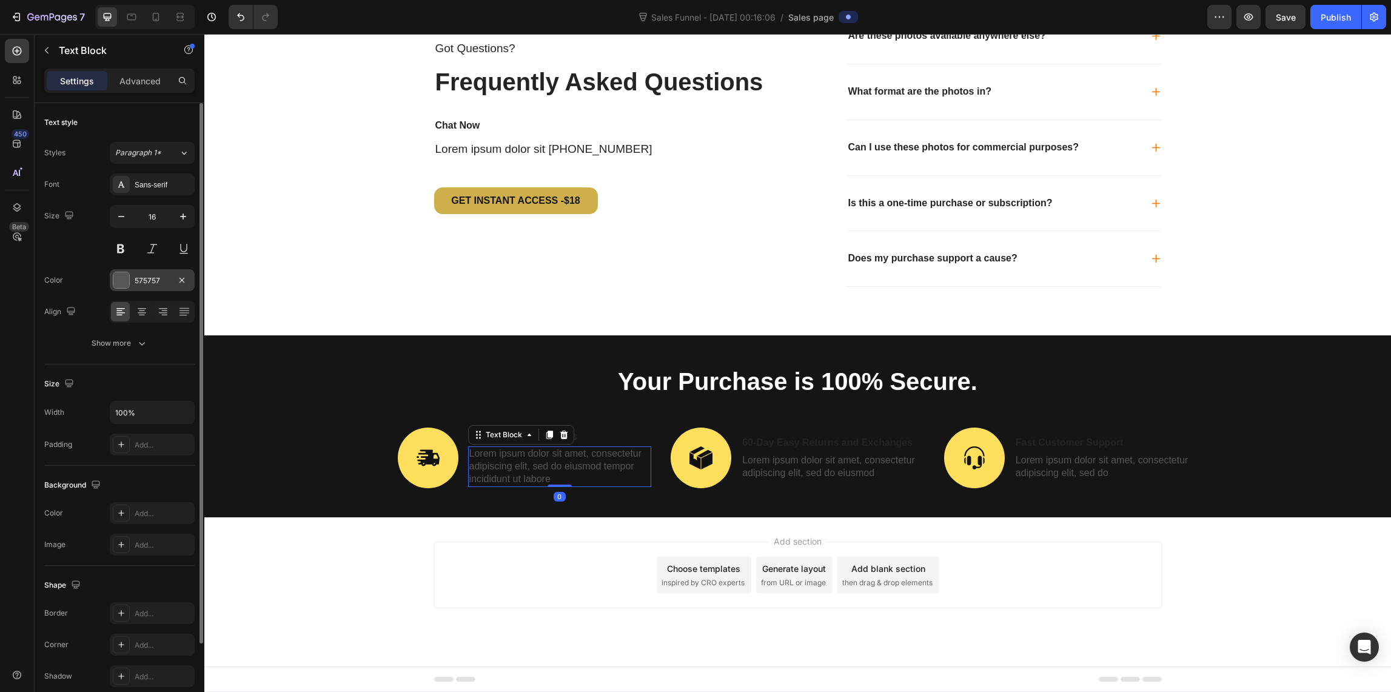
click at [116, 281] on div at bounding box center [121, 280] width 16 height 16
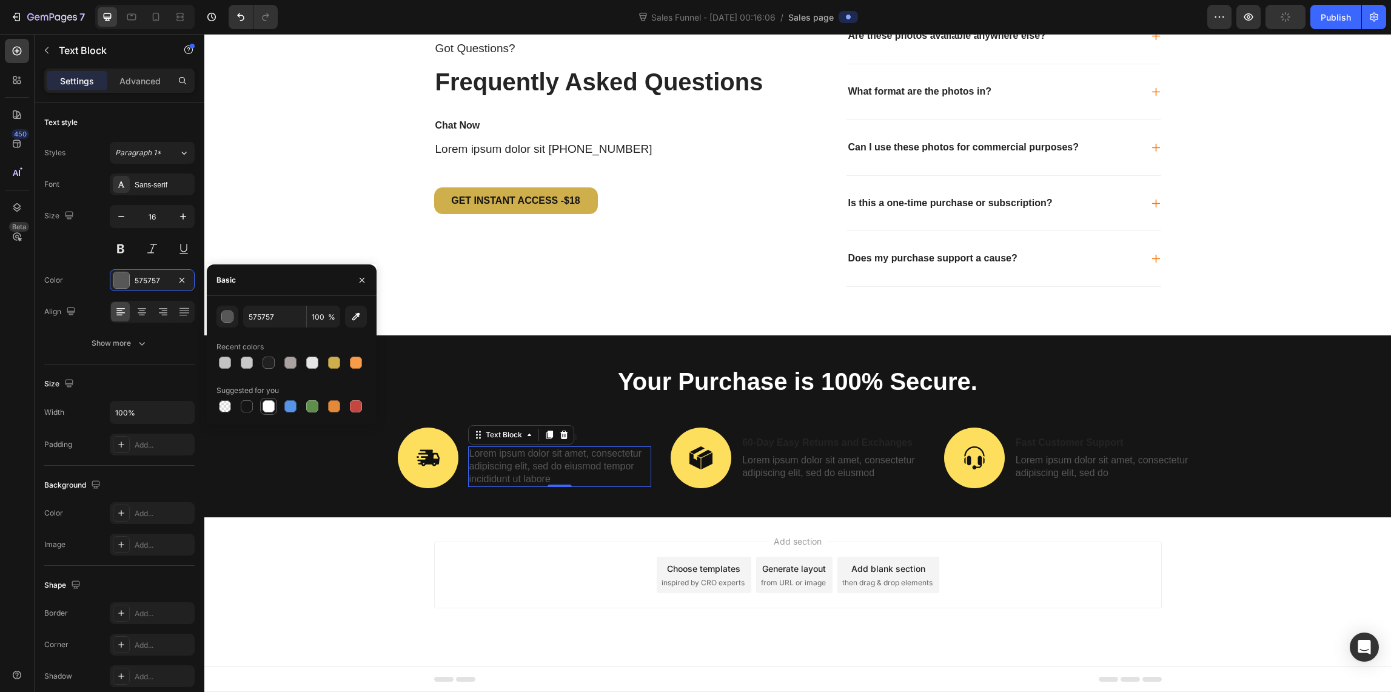
click at [269, 406] on div at bounding box center [269, 406] width 12 height 12
type input "FFFFFF"
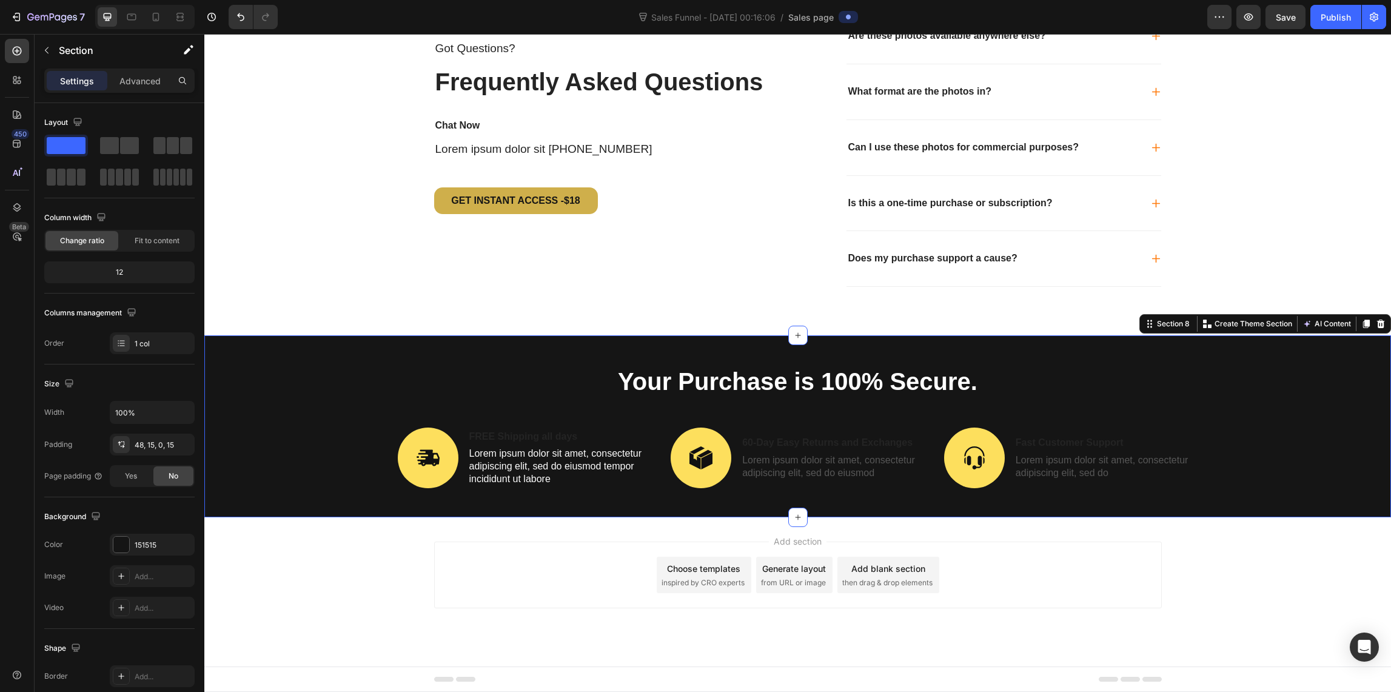
click at [446, 362] on div "Your Purchase is 100% Secure. Heading Image FREE Shipping all days Text Block L…" at bounding box center [797, 426] width 1186 height 182
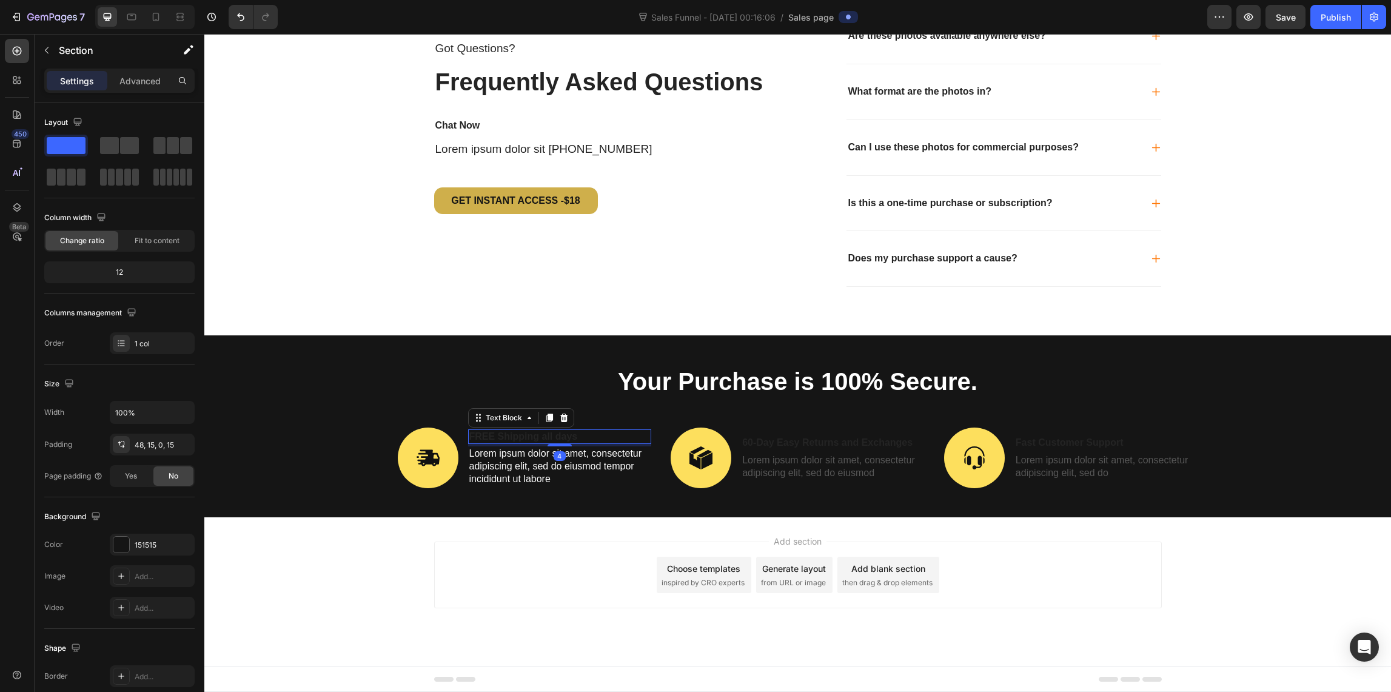
click at [491, 432] on p "FREE Shipping all days" at bounding box center [559, 436] width 181 height 13
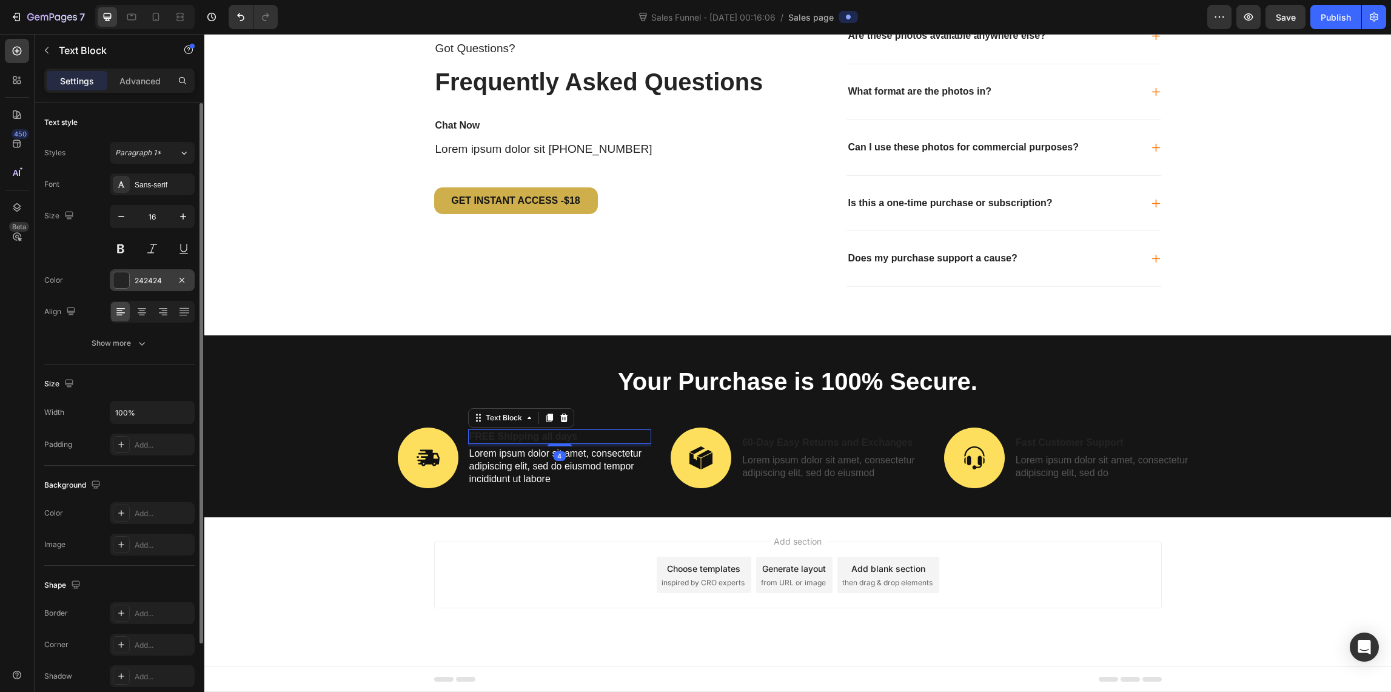
click at [121, 282] on div at bounding box center [121, 280] width 16 height 16
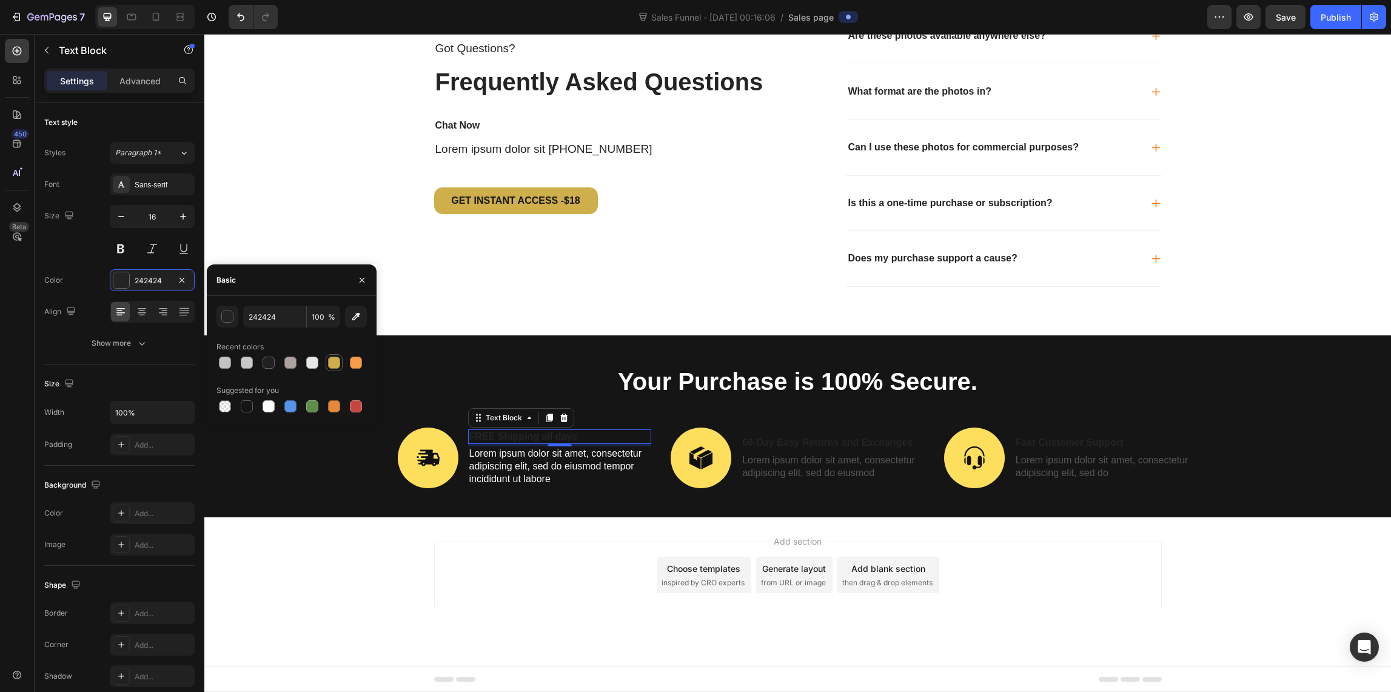
click at [332, 363] on div at bounding box center [334, 362] width 12 height 12
type input "CFAF4B"
click at [800, 441] on p "60-Day Easy Returns and Exchanges" at bounding box center [832, 443] width 181 height 13
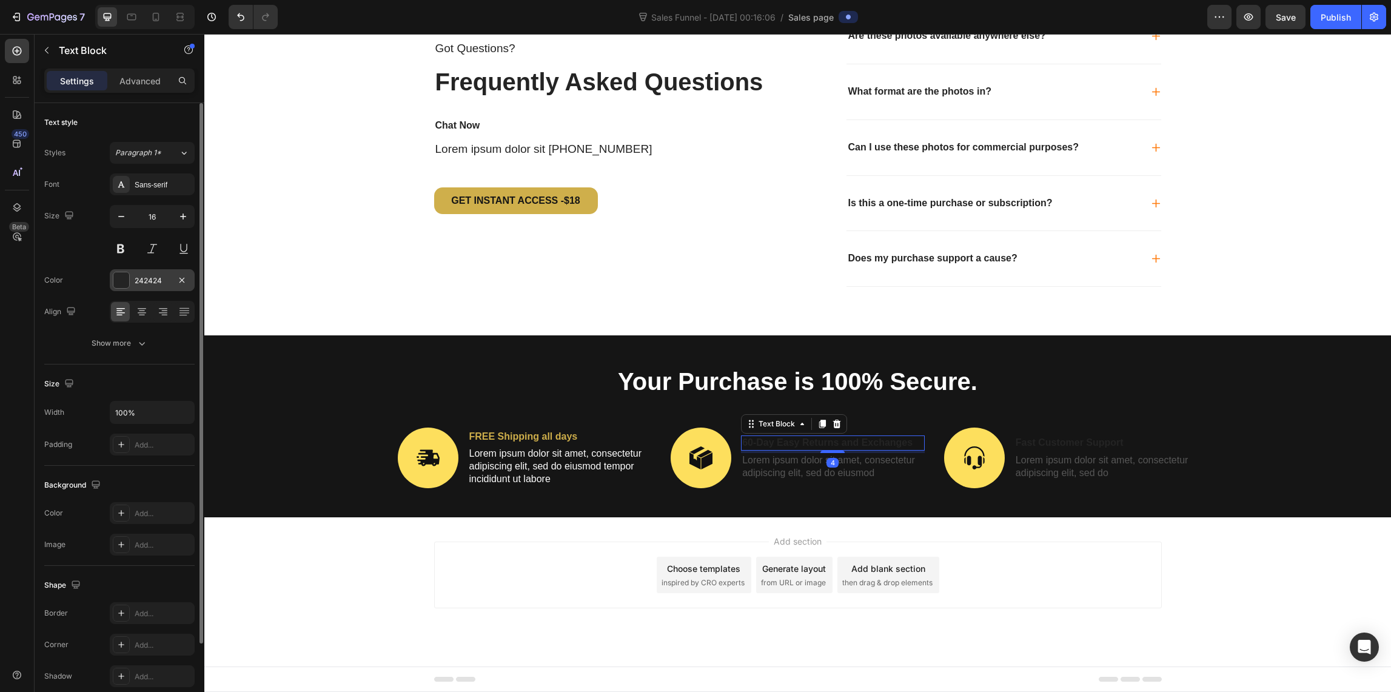
click at [123, 280] on div at bounding box center [121, 280] width 16 height 16
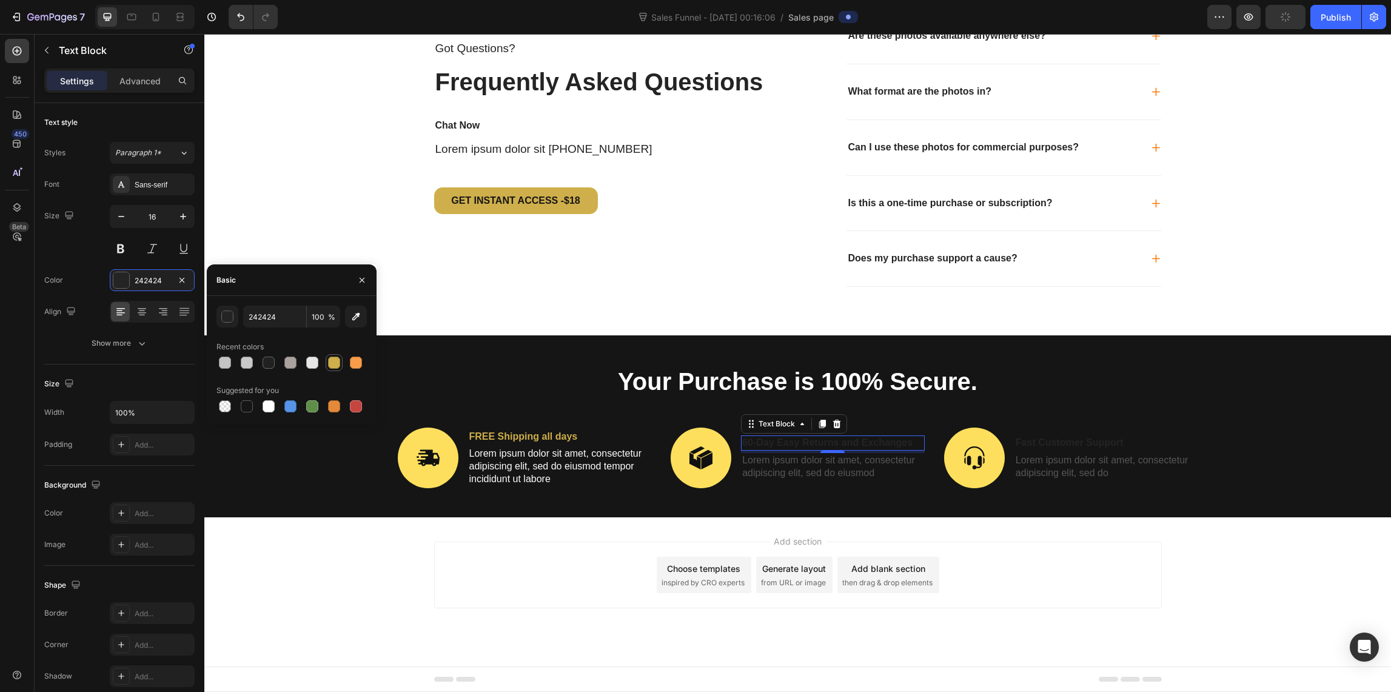
click at [332, 366] on div at bounding box center [334, 362] width 12 height 12
type input "CFAF4B"
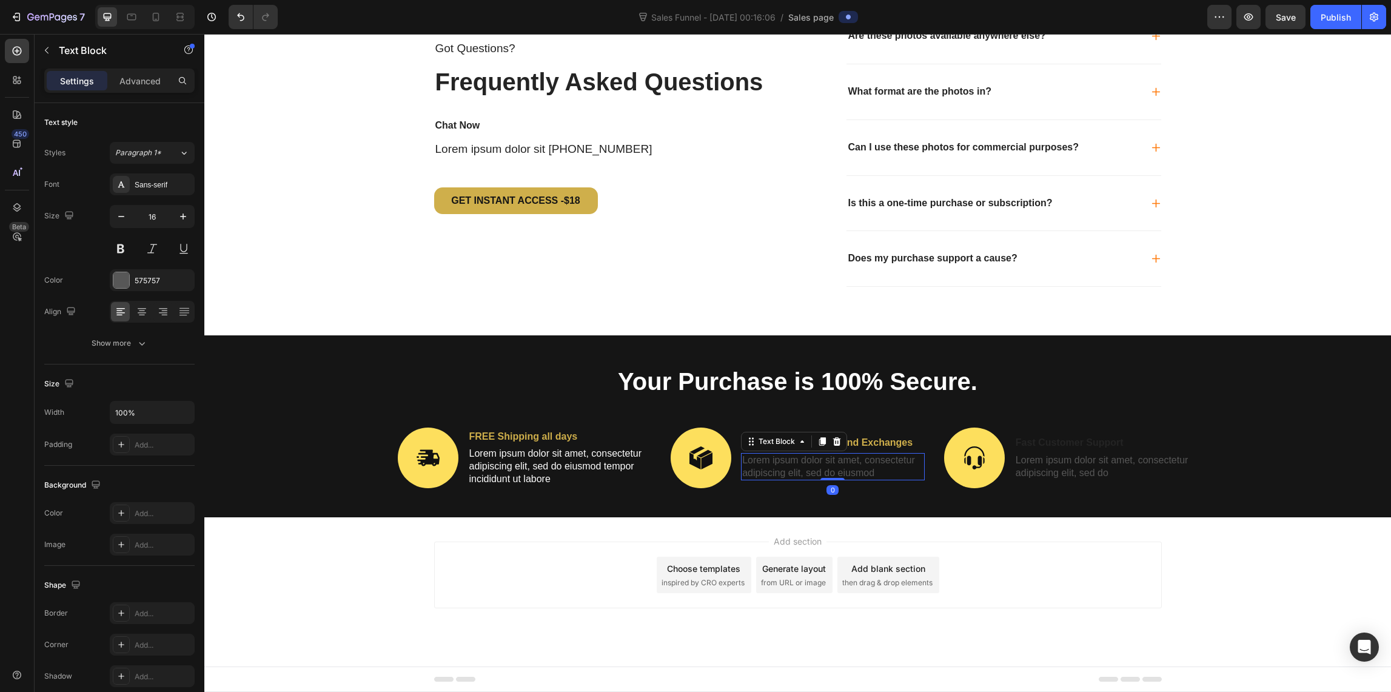
click at [770, 473] on p "Lorem ipsum dolor sit amet, consectetur adipiscing elit, sed do eiusmod" at bounding box center [832, 466] width 181 height 25
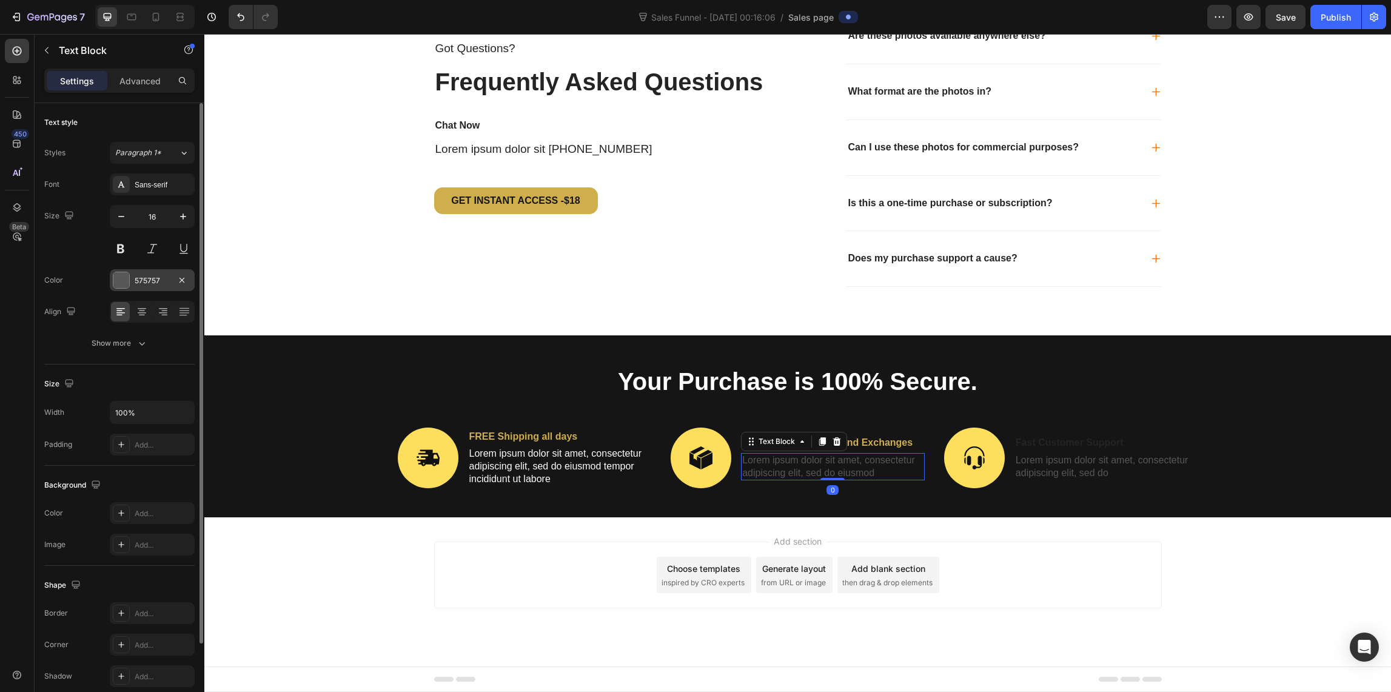
click at [132, 280] on div "575757" at bounding box center [152, 280] width 85 height 22
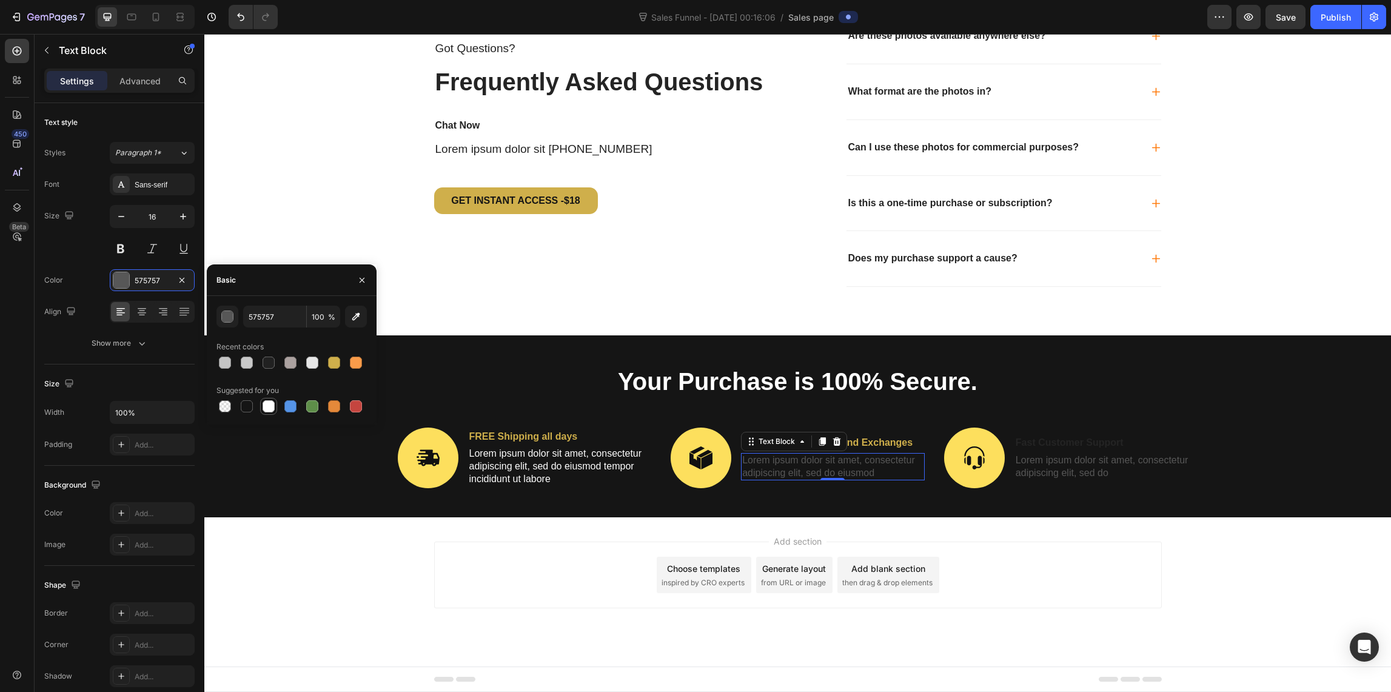
click at [265, 409] on div at bounding box center [269, 406] width 12 height 12
type input "FFFFFF"
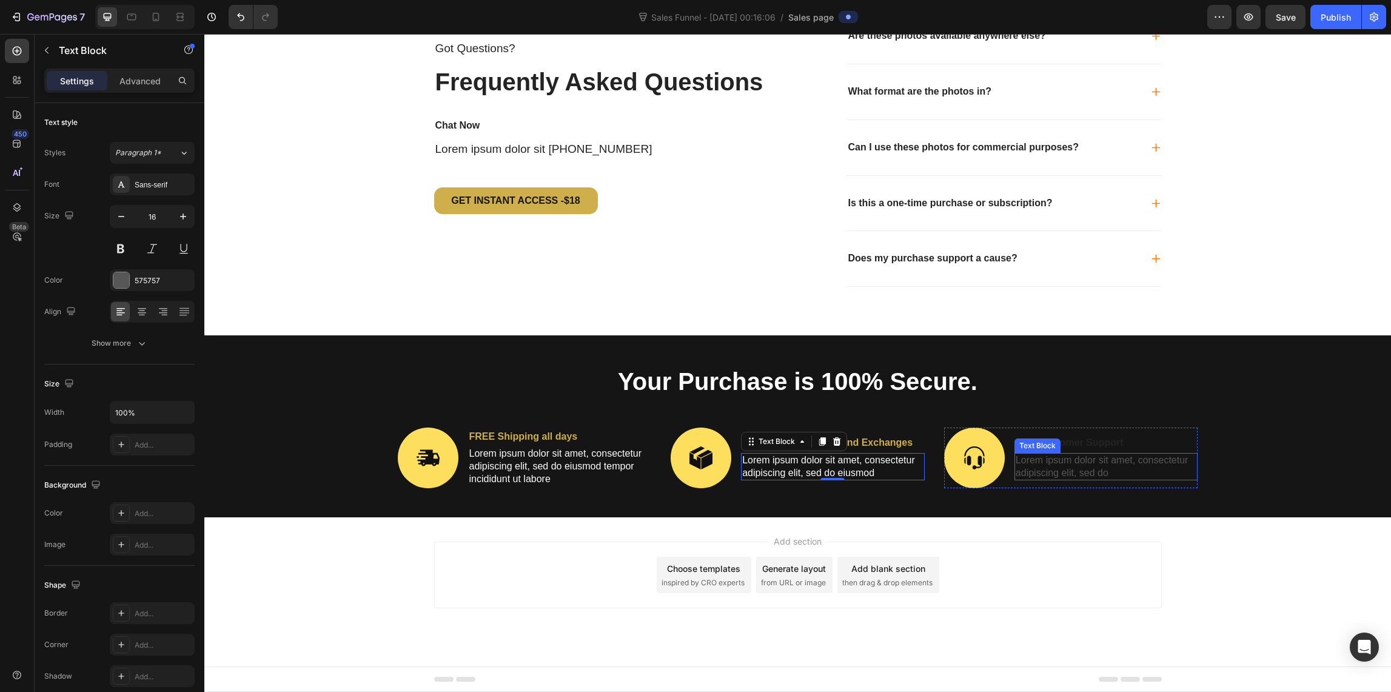
click at [1032, 443] on div "Text Block" at bounding box center [1037, 445] width 41 height 11
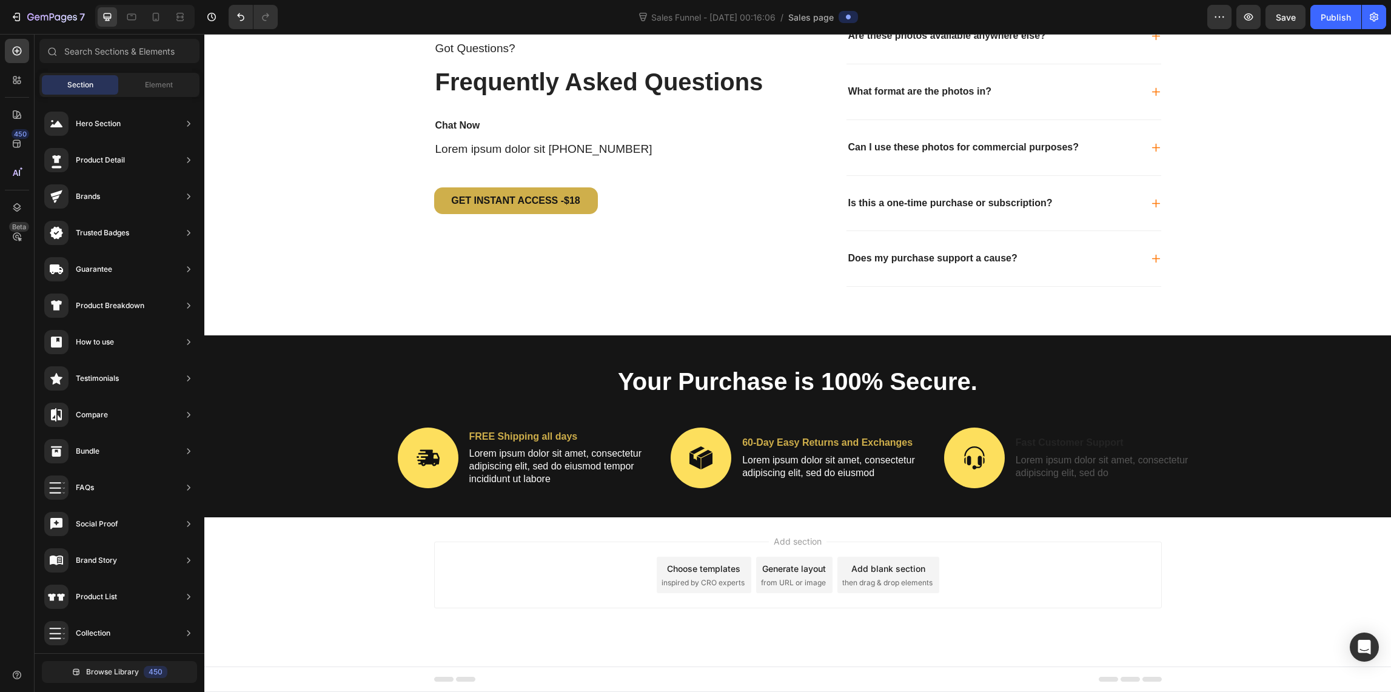
click at [999, 530] on div "Add section Choose templates inspired by CRO experts Generate layout from URL o…" at bounding box center [797, 591] width 1186 height 149
click at [1081, 444] on p "Fast Customer Support" at bounding box center [1105, 443] width 181 height 13
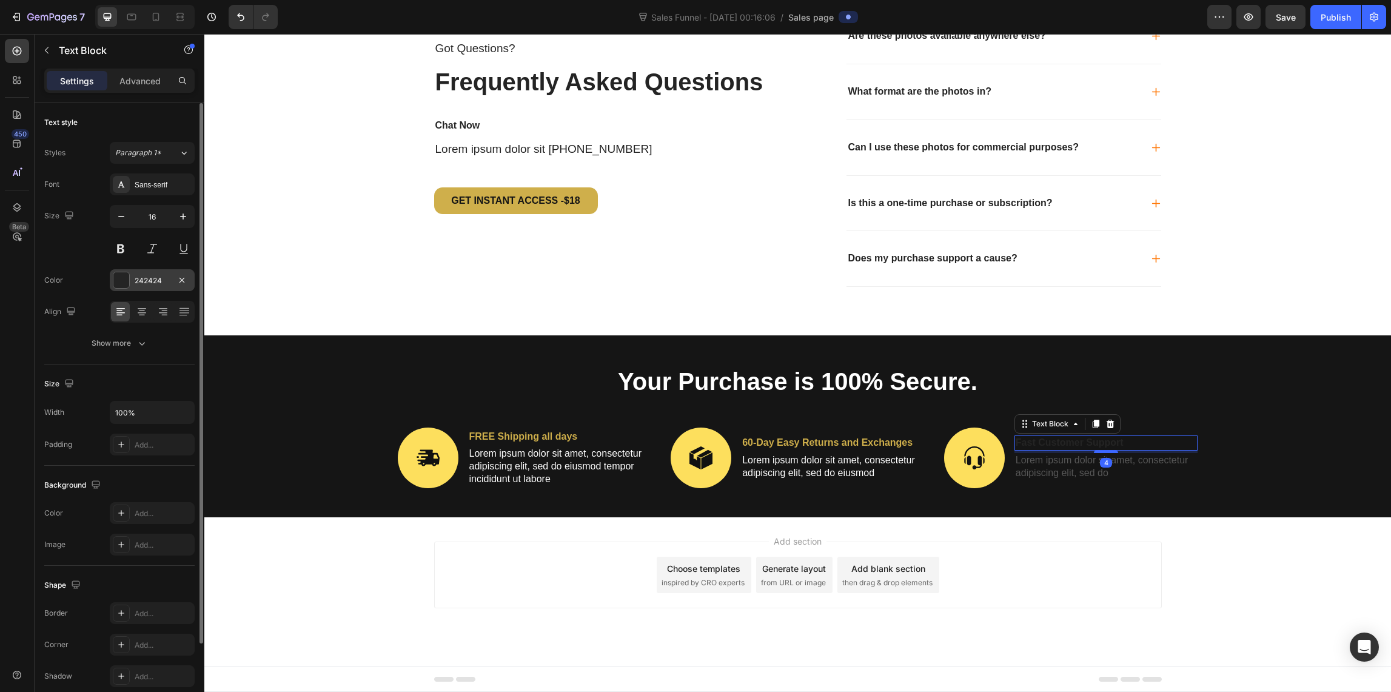
click at [118, 279] on div at bounding box center [121, 280] width 16 height 16
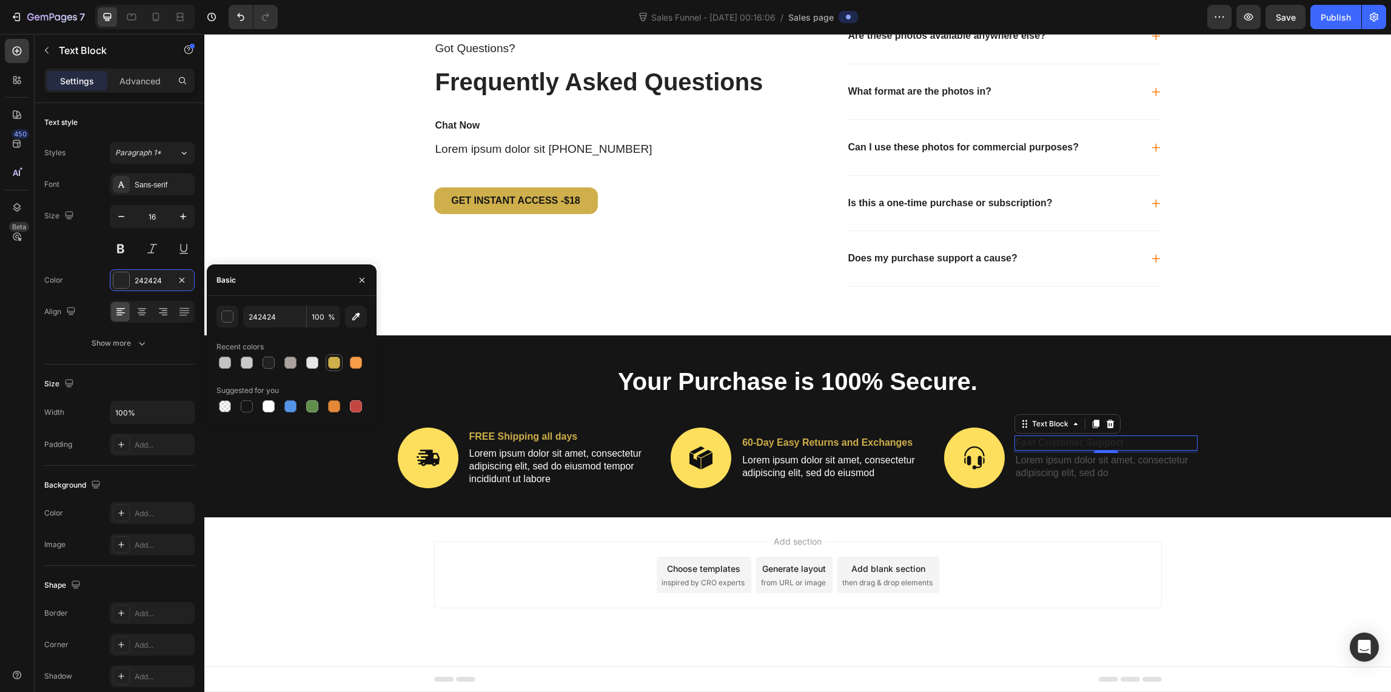
click at [333, 361] on div at bounding box center [334, 362] width 12 height 12
type input "CFAF4B"
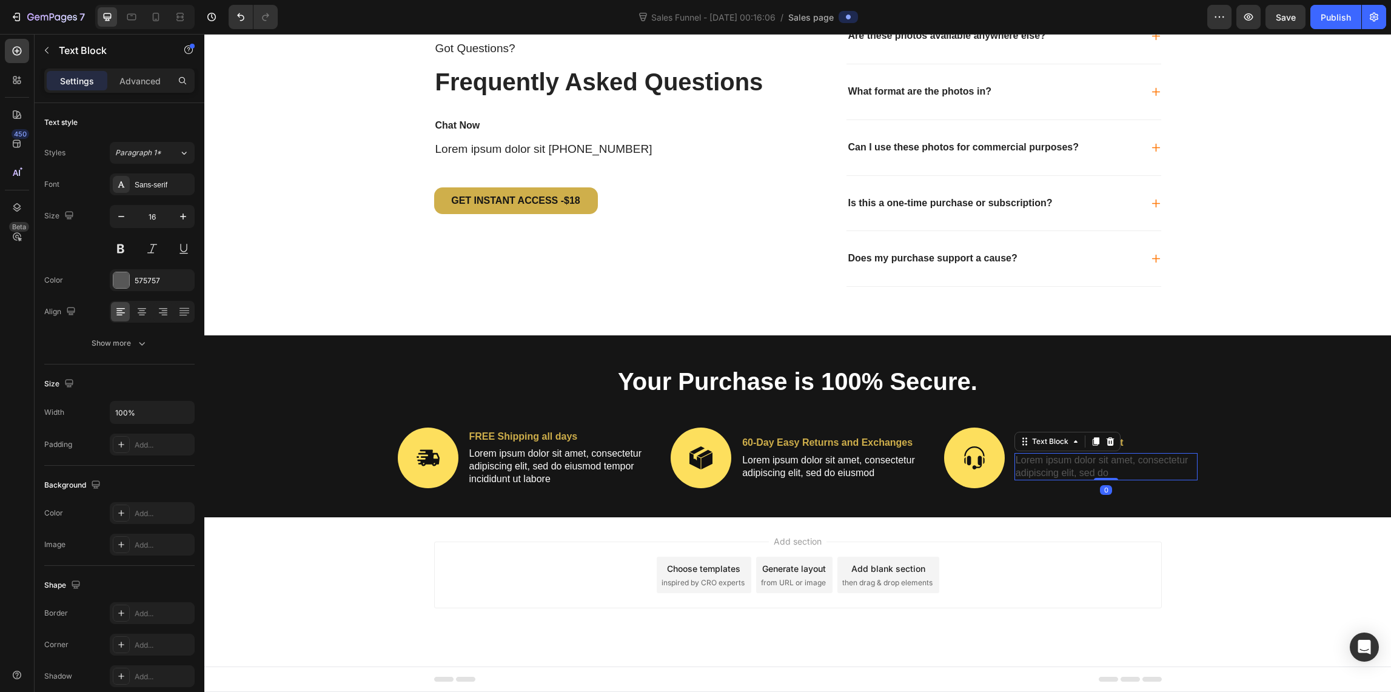
click at [1043, 468] on p "Lorem ipsum dolor sit amet, consectetur adipiscing elit, sed do" at bounding box center [1105, 466] width 181 height 25
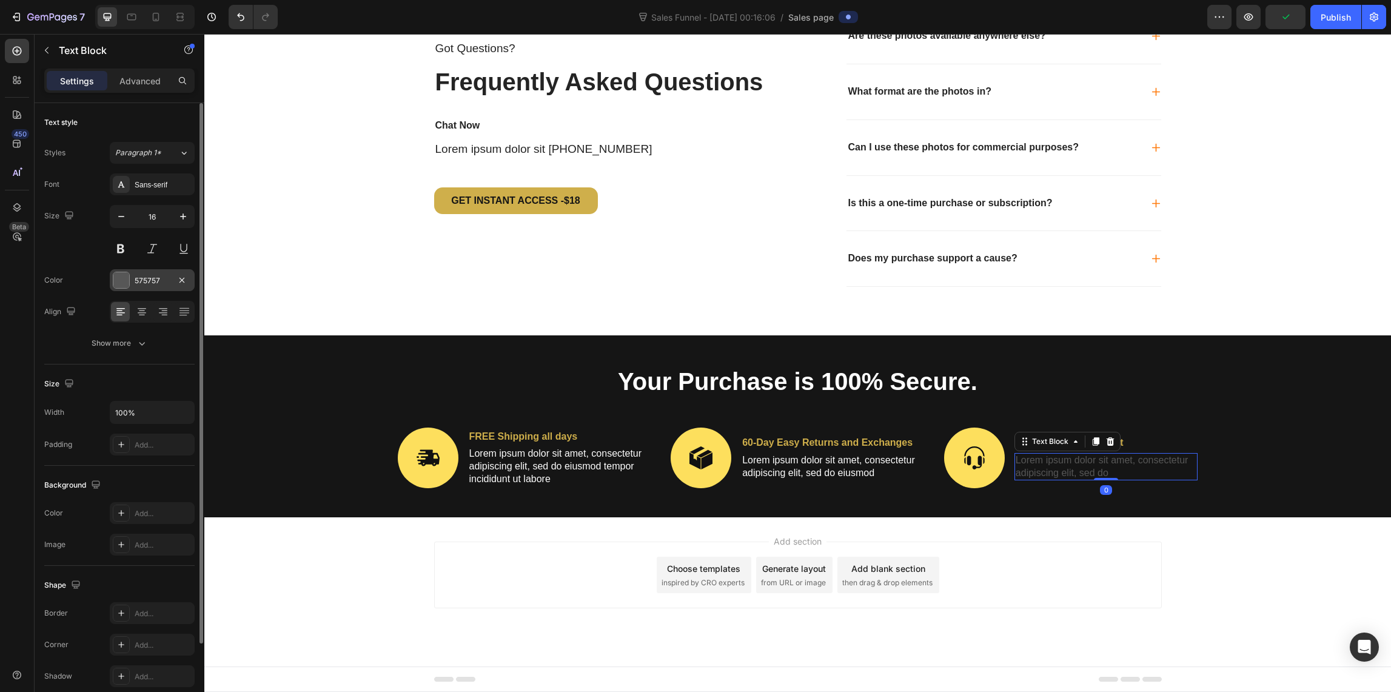
click at [119, 281] on div at bounding box center [121, 280] width 16 height 16
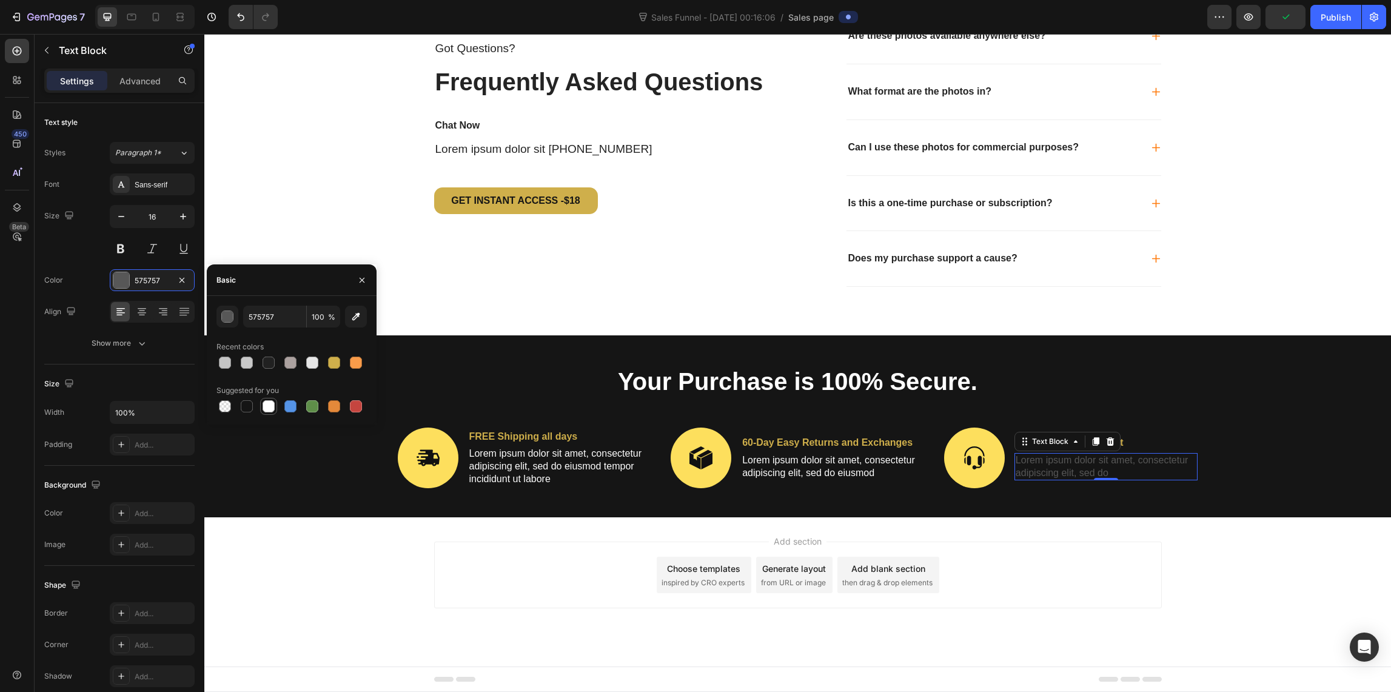
click at [269, 406] on div at bounding box center [269, 406] width 12 height 12
type input "FFFFFF"
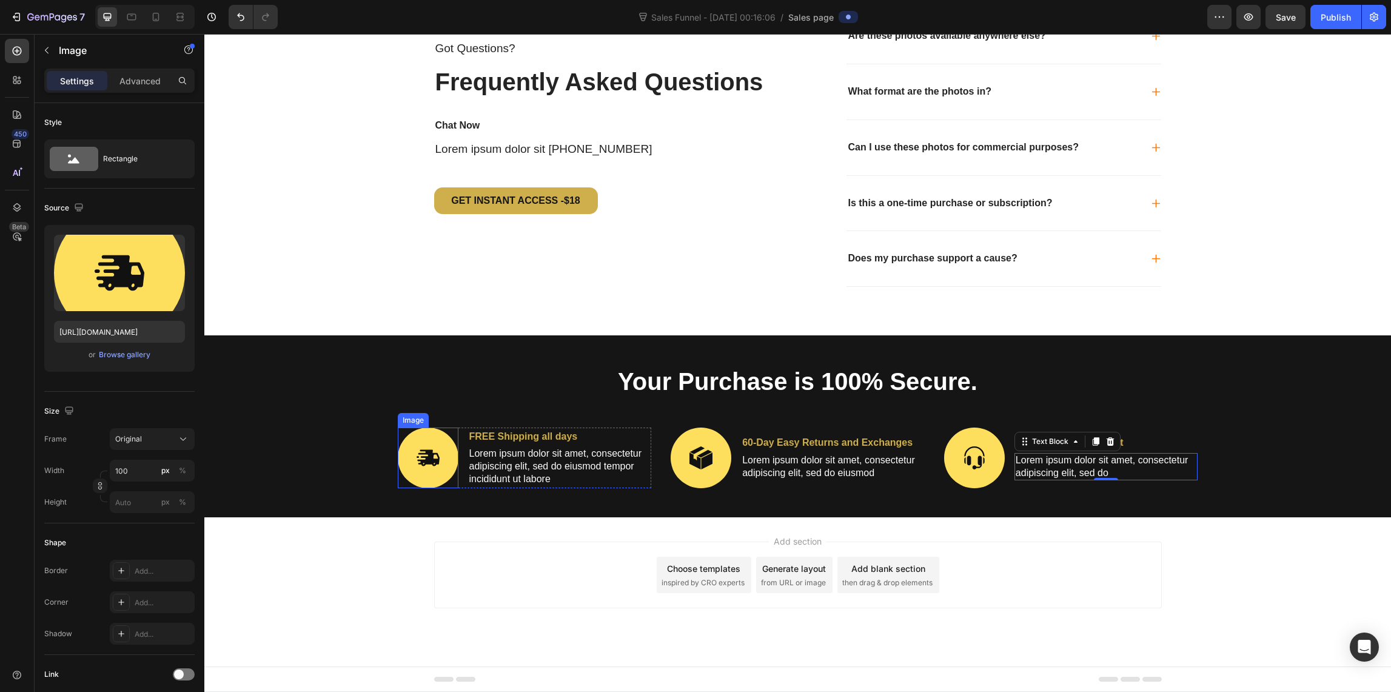
click at [440, 455] on img at bounding box center [428, 457] width 61 height 61
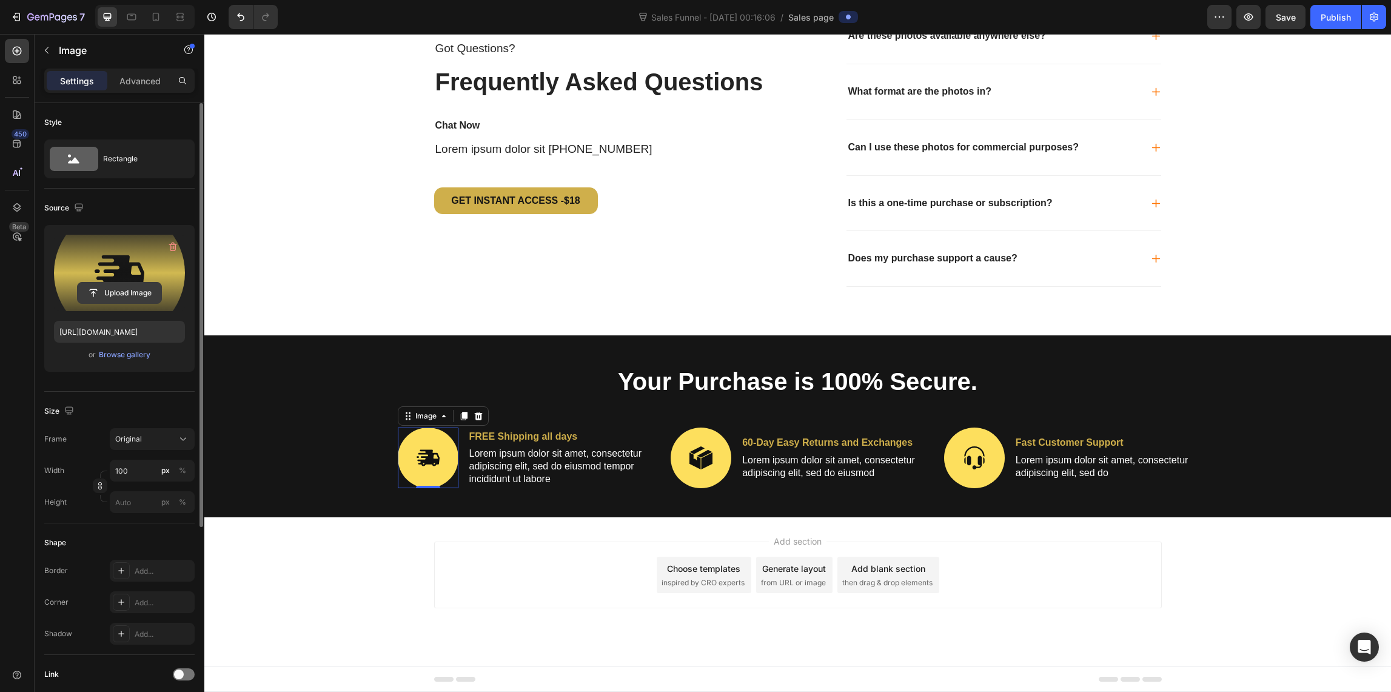
click at [118, 295] on input "file" at bounding box center [120, 293] width 84 height 21
click at [704, 463] on img at bounding box center [701, 457] width 61 height 61
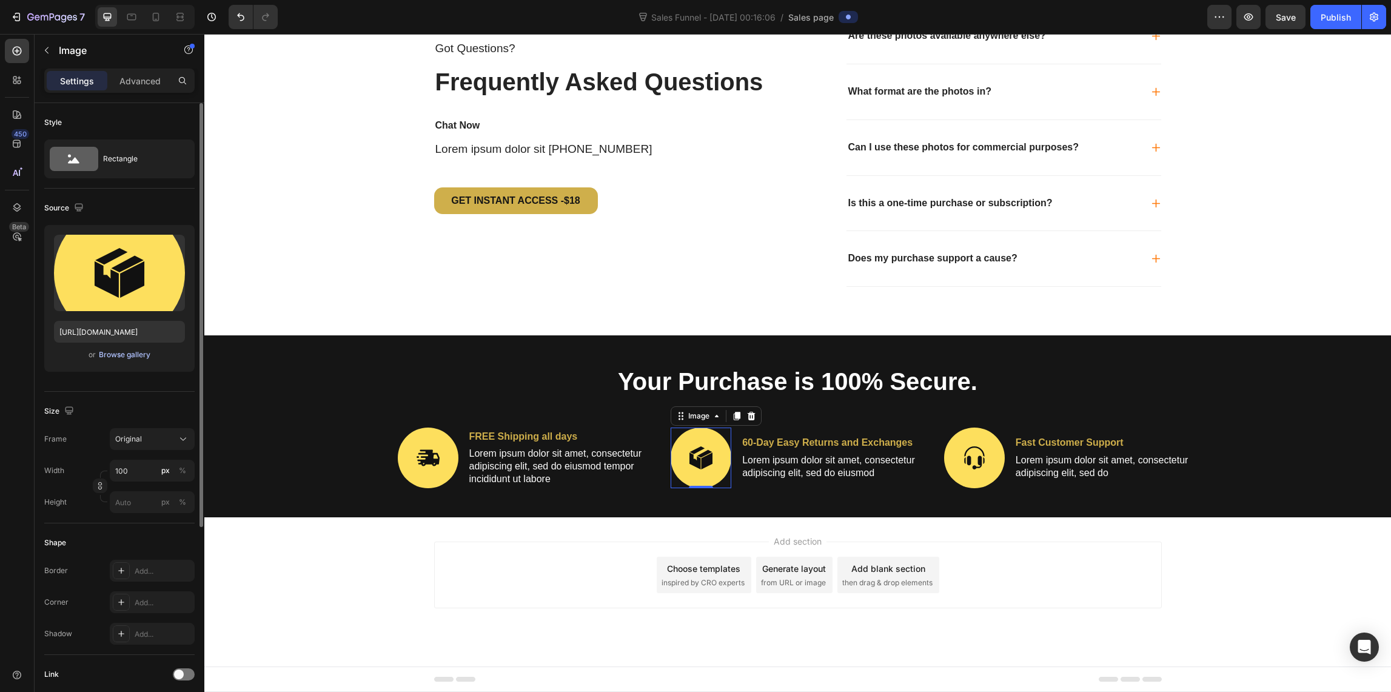
click at [110, 352] on div "Browse gallery" at bounding box center [125, 354] width 52 height 11
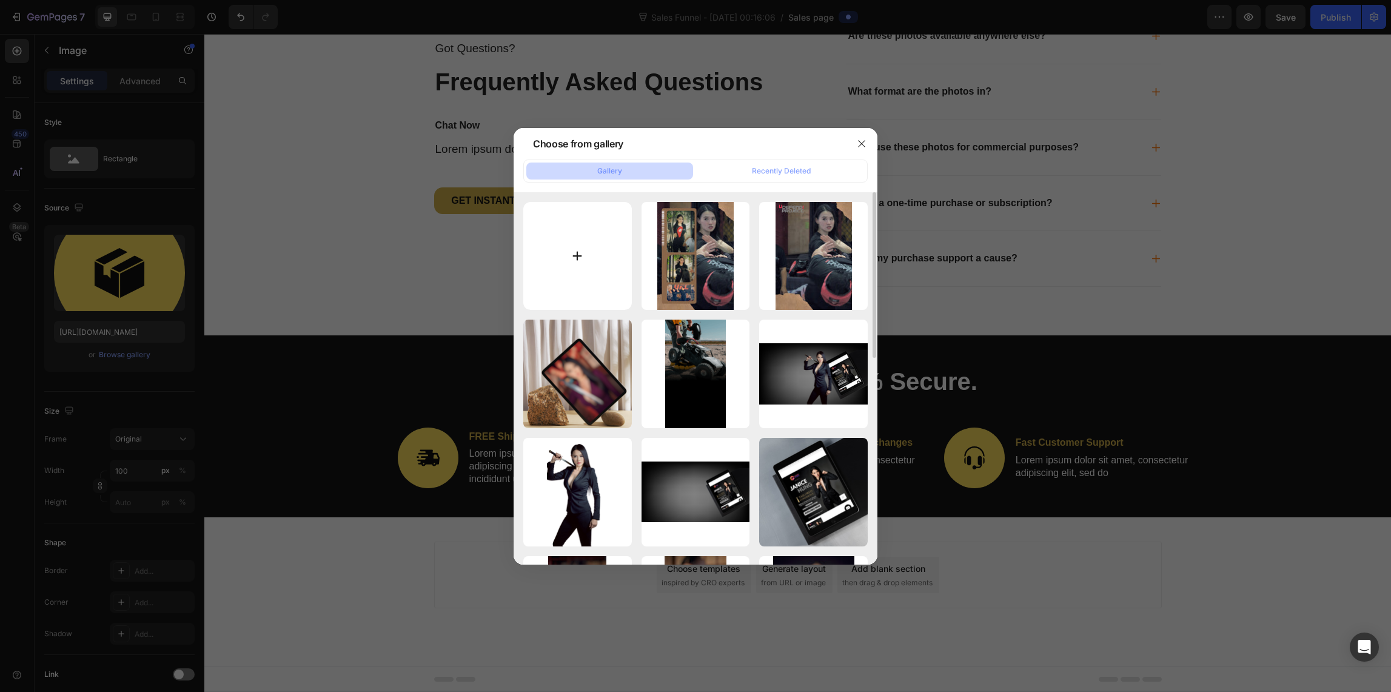
click at [574, 270] on input "file" at bounding box center [577, 256] width 109 height 109
type input "C:\fakepath\IMG_7066.PNG"
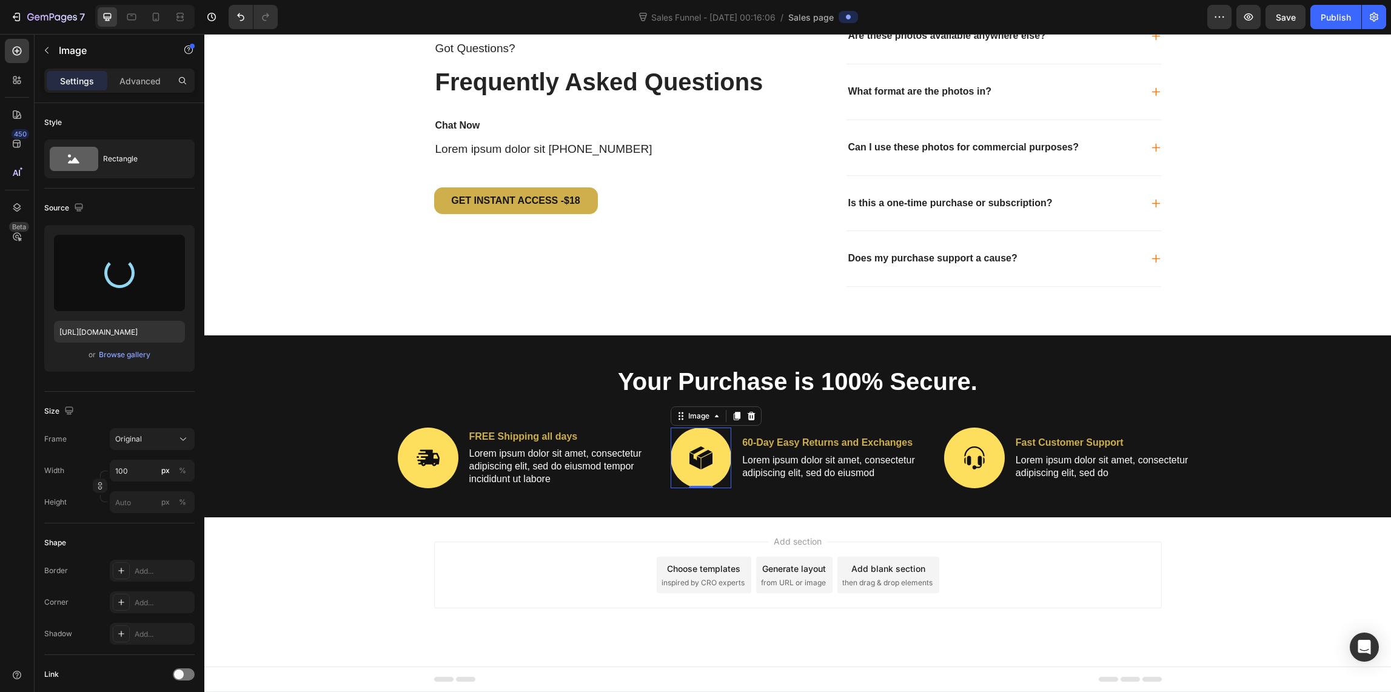
type input "[URL][DOMAIN_NAME]"
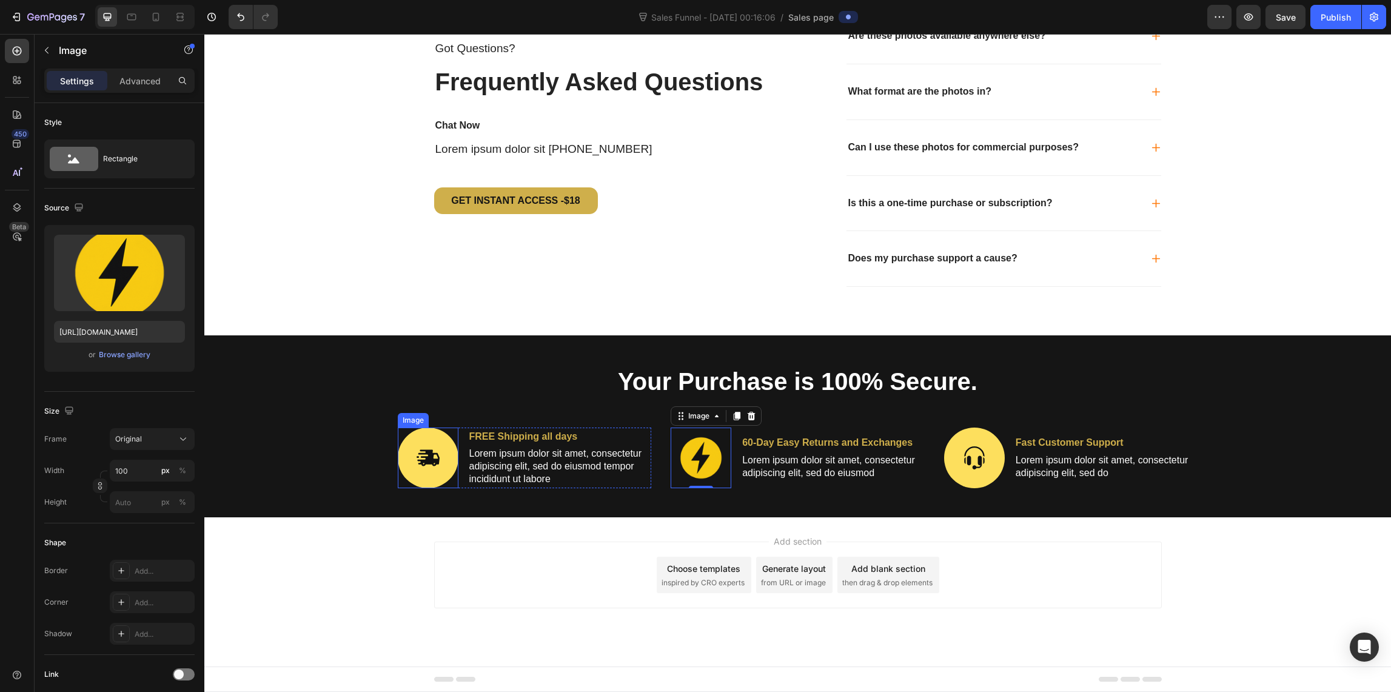
click at [422, 475] on img at bounding box center [428, 457] width 61 height 61
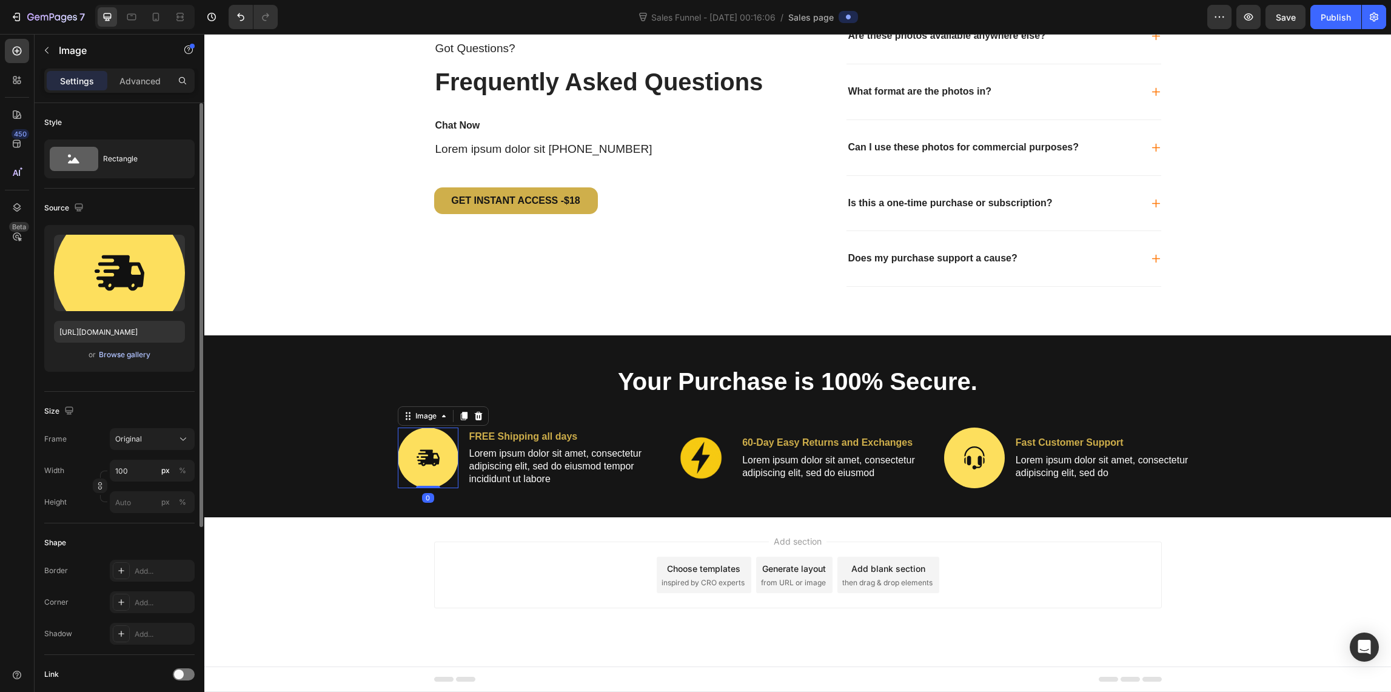
click at [117, 353] on div "Browse gallery" at bounding box center [125, 354] width 52 height 11
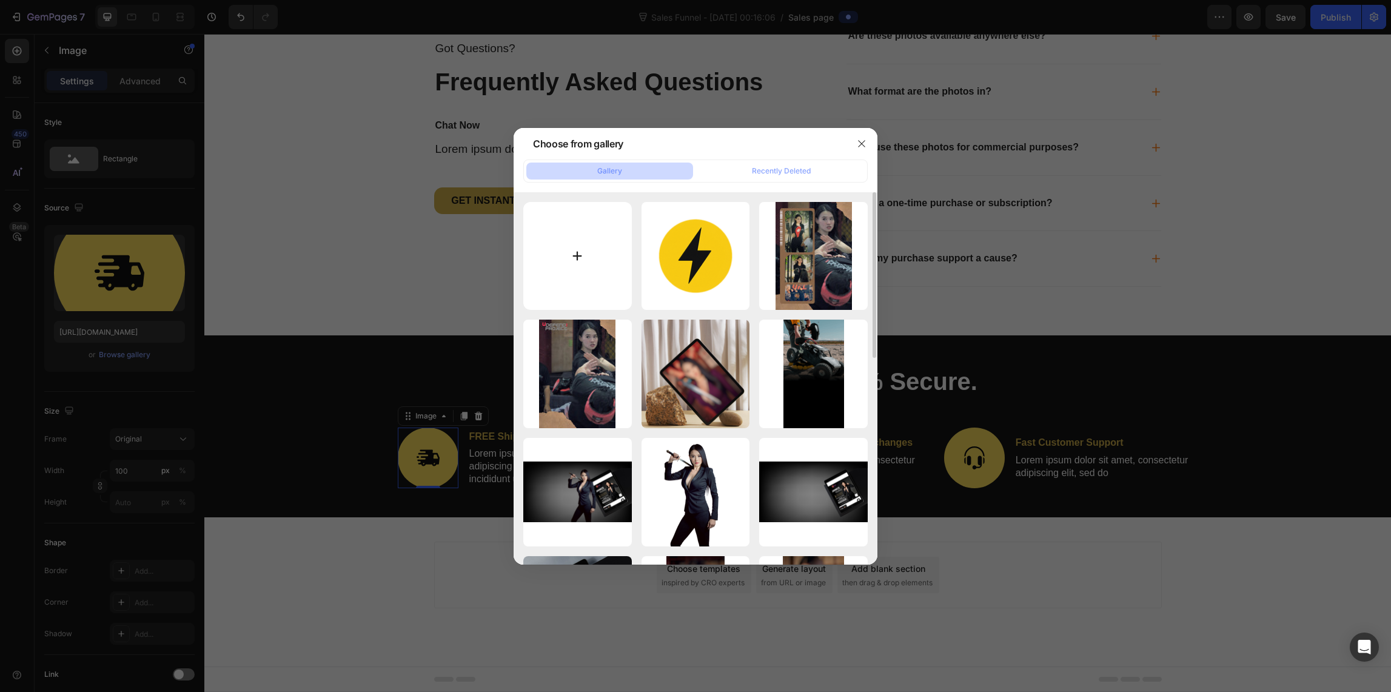
click at [583, 260] on input "file" at bounding box center [577, 256] width 109 height 109
type input "C:\fakepath\IMG_7065.PNG"
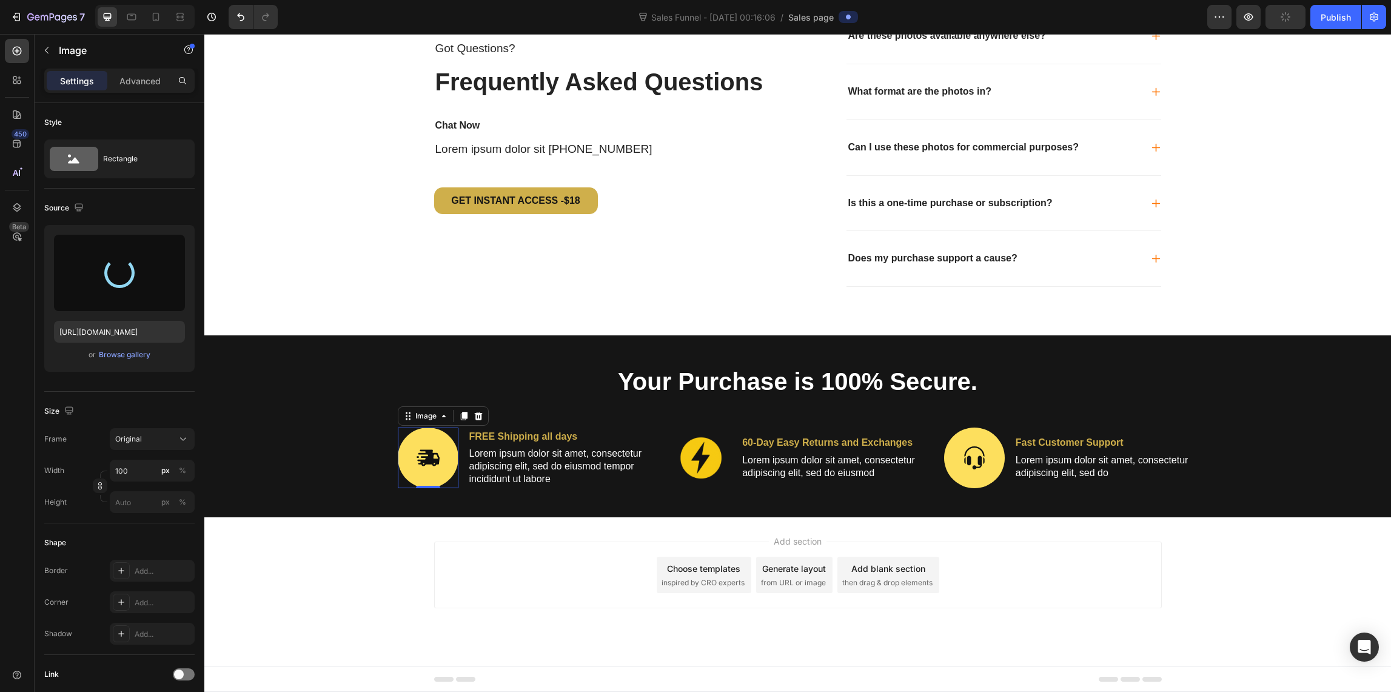
type input "[URL][DOMAIN_NAME]"
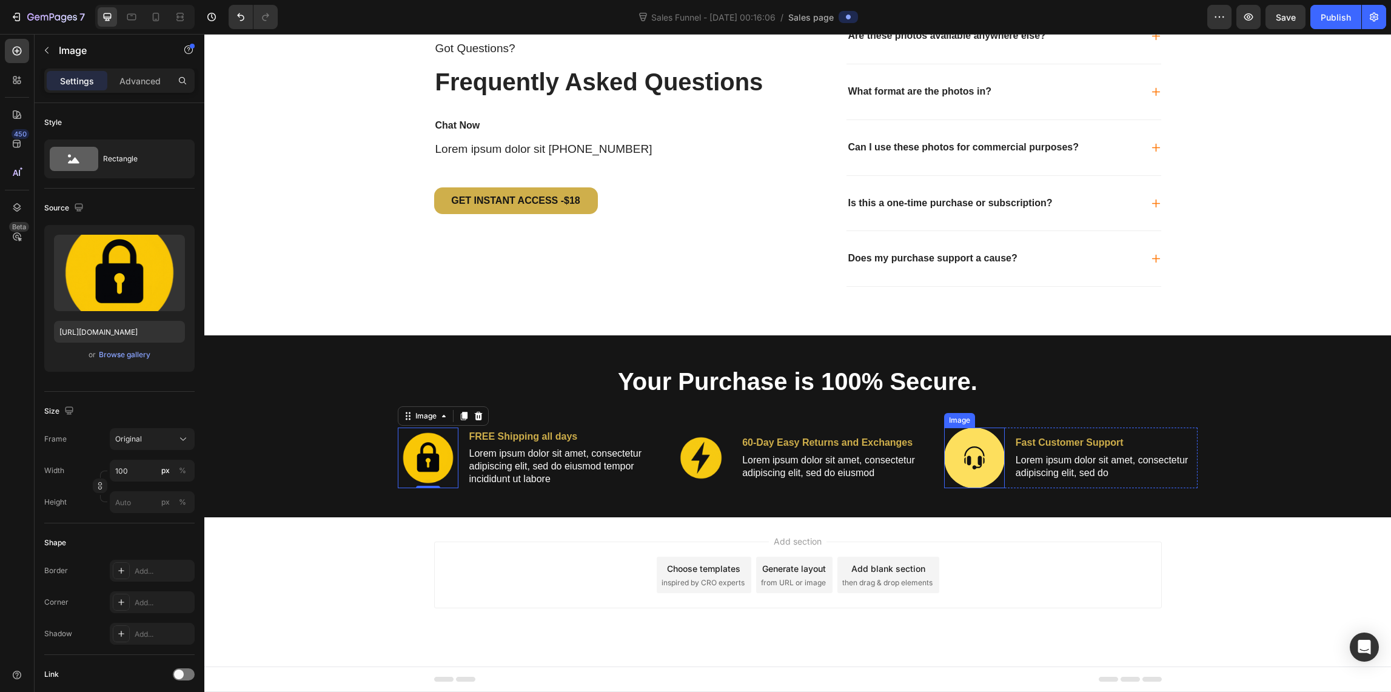
click at [977, 446] on img at bounding box center [974, 457] width 61 height 61
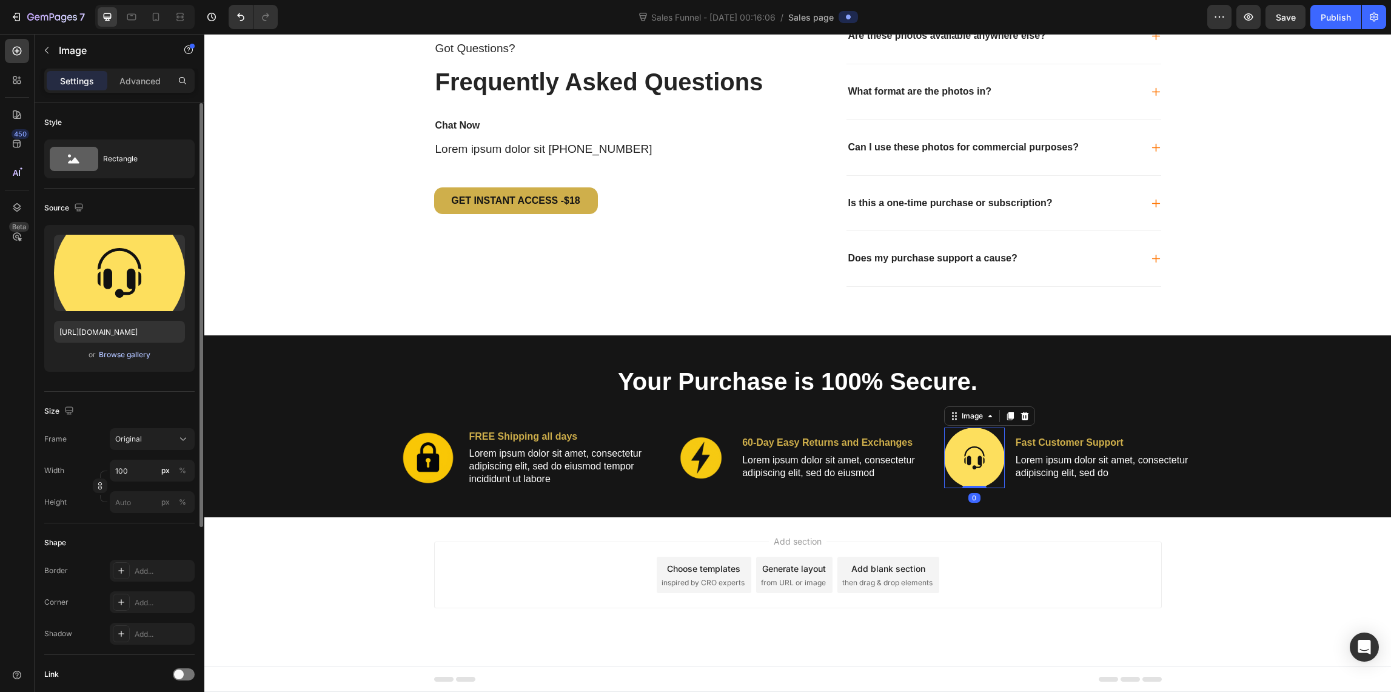
click at [124, 353] on div "Browse gallery" at bounding box center [125, 354] width 52 height 11
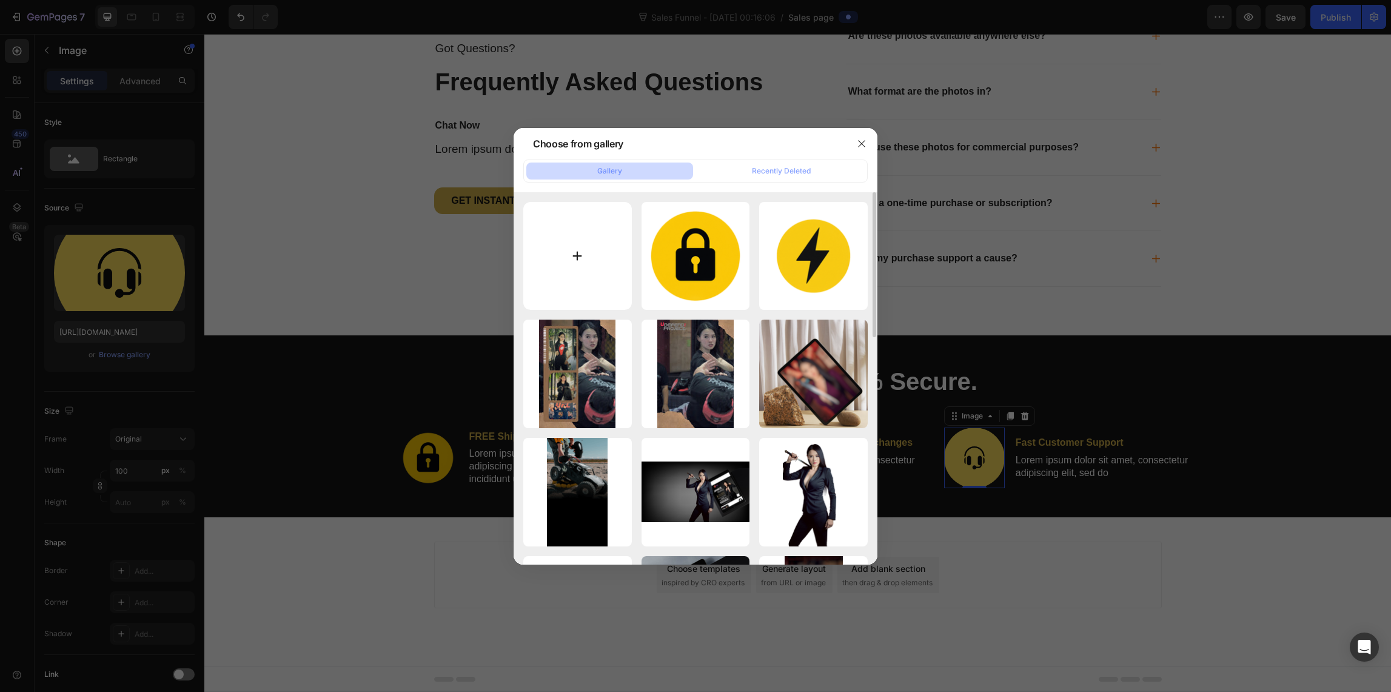
click at [585, 250] on input "file" at bounding box center [577, 256] width 109 height 109
type input "C:\fakepath\IMG_7067.PNG"
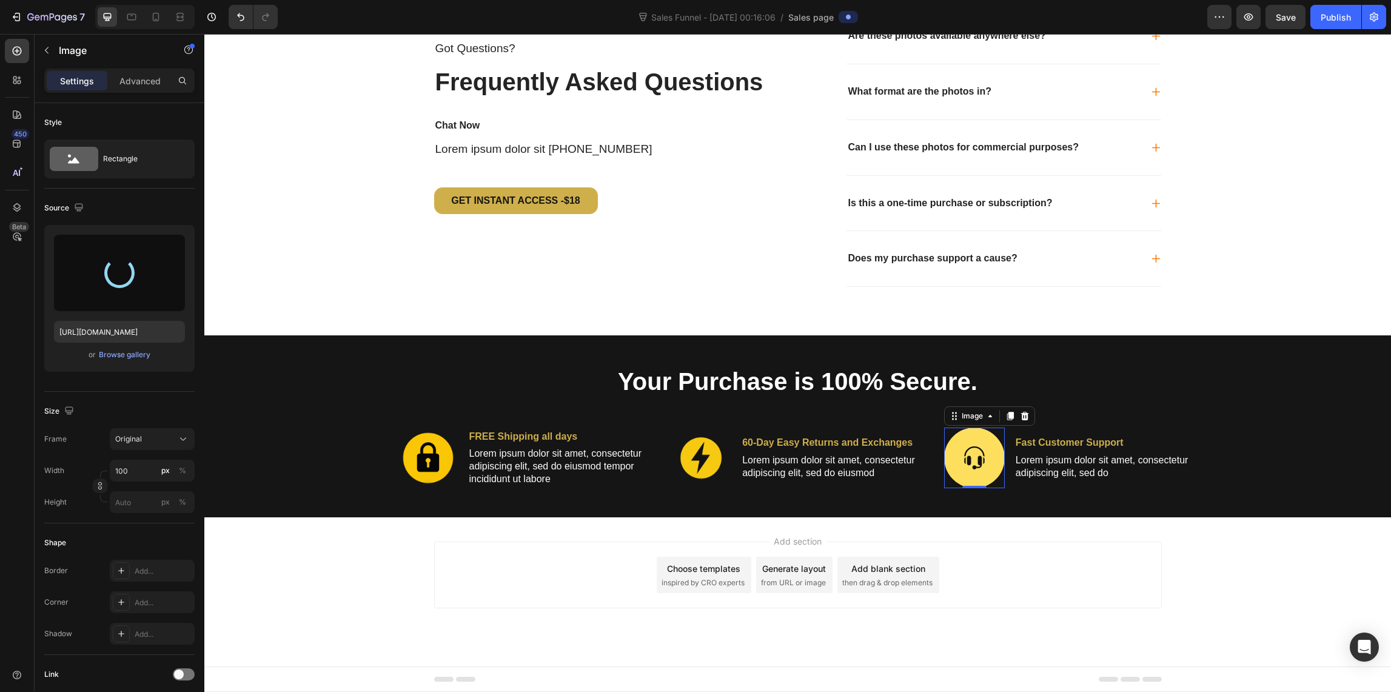
type input "[URL][DOMAIN_NAME]"
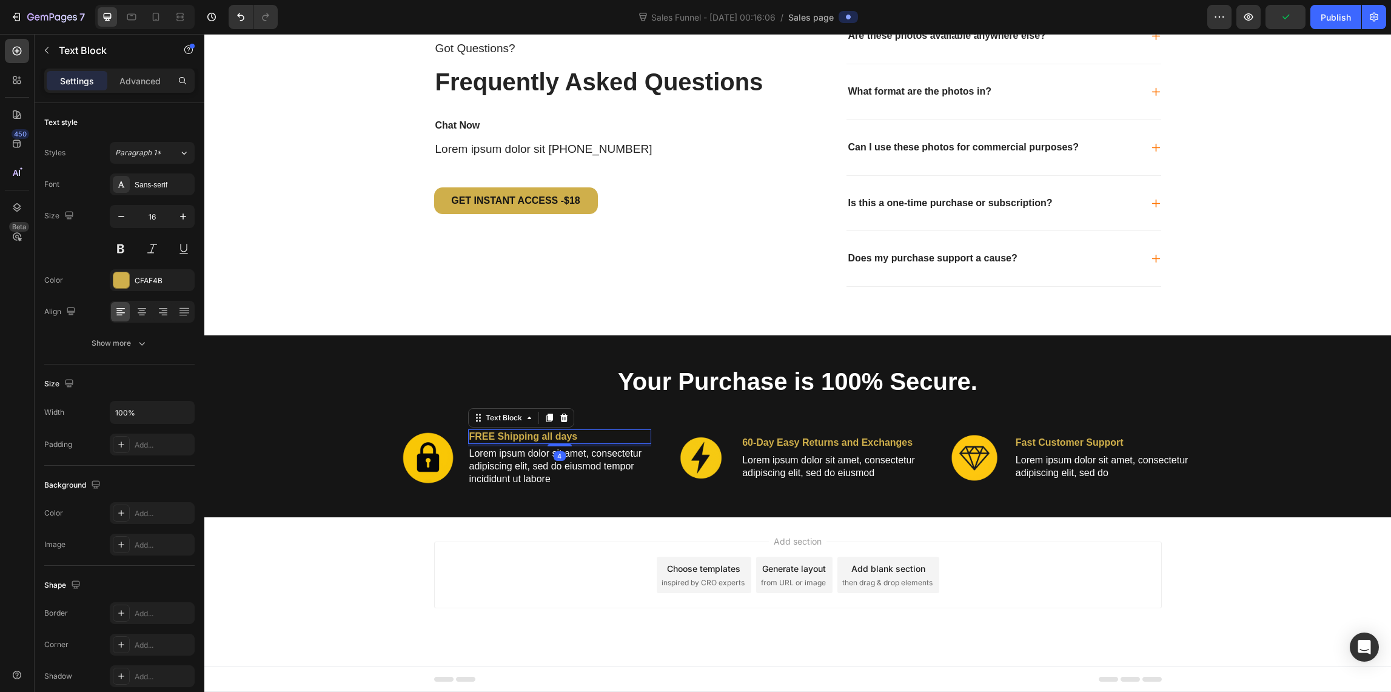
click at [535, 437] on p "FREE Shipping all days" at bounding box center [559, 436] width 181 height 13
click at [484, 459] on p "Lorem ipsum dolor sit amet, consectetur adipiscing elit, sed do eiusmod tempor …" at bounding box center [559, 466] width 181 height 38
drag, startPoint x: 581, startPoint y: 438, endPoint x: 572, endPoint y: 435, distance: 9.6
click at [572, 435] on p "FREE Shipping all days" at bounding box center [559, 436] width 181 height 13
click at [578, 436] on p "FREE Shipping all days" at bounding box center [559, 436] width 181 height 13
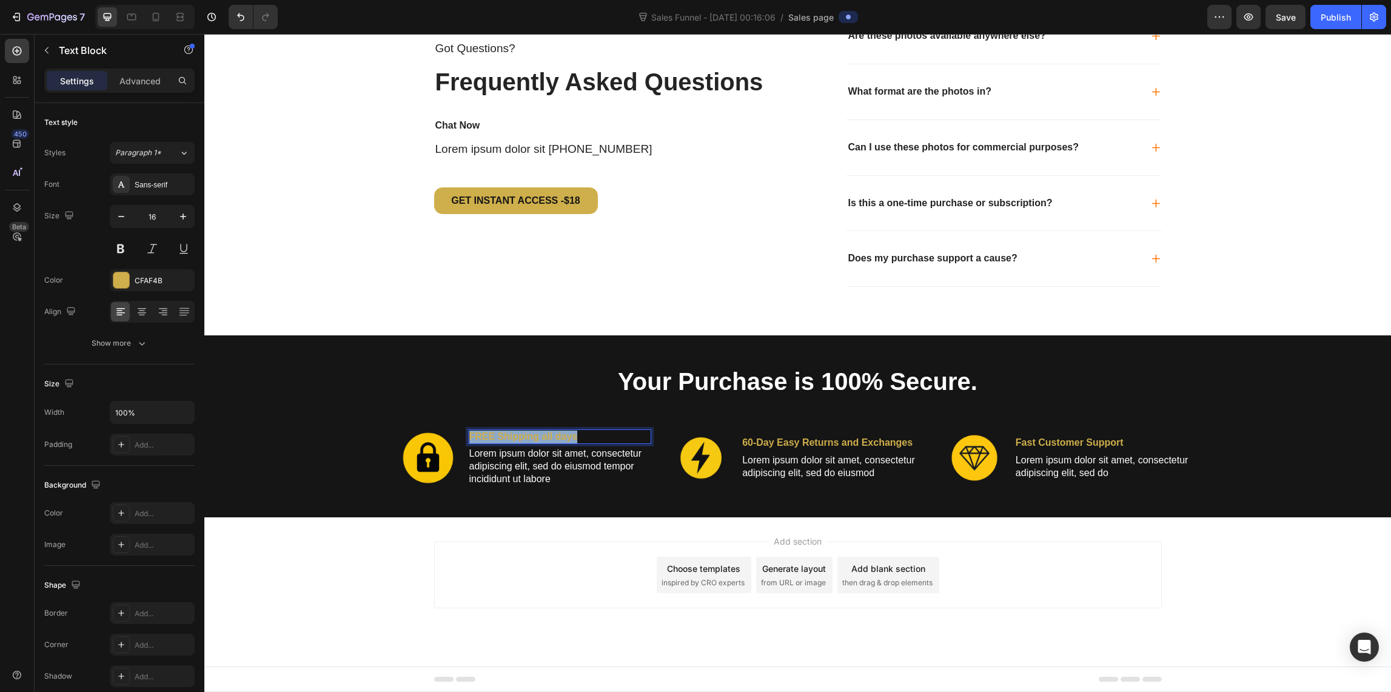
drag, startPoint x: 580, startPoint y: 437, endPoint x: 464, endPoint y: 433, distance: 115.8
click at [469, 433] on p "FREE Shipping all days" at bounding box center [559, 436] width 181 height 13
click at [774, 444] on p "60-Day Easy Returns and Exchanges" at bounding box center [832, 443] width 181 height 13
click at [909, 440] on p "60-Day Easy Returns and Exchanges" at bounding box center [832, 443] width 181 height 13
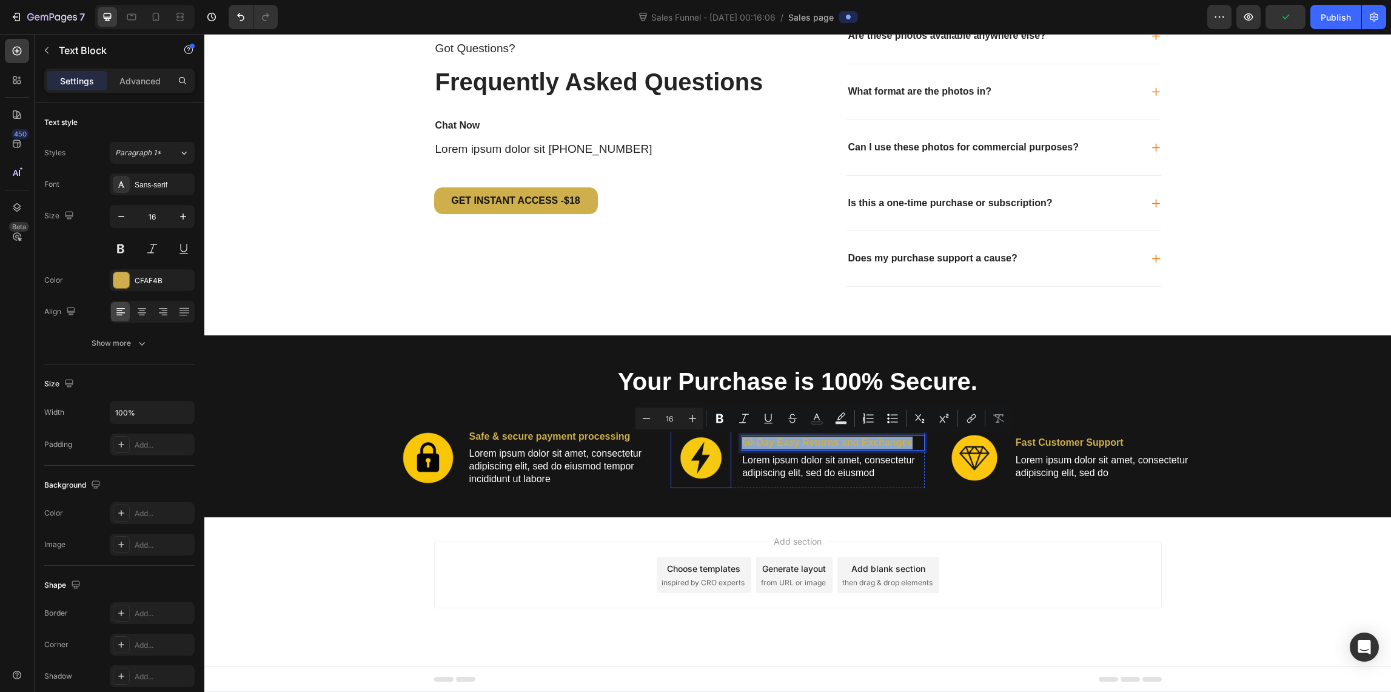
drag, startPoint x: 901, startPoint y: 440, endPoint x: 719, endPoint y: 436, distance: 181.9
click at [719, 436] on div "Image 60-Day Easy Returns and Exchanges Text Block 4 Lorem ipsum dolor sit amet…" at bounding box center [798, 457] width 254 height 61
drag, startPoint x: 739, startPoint y: 441, endPoint x: 741, endPoint y: 449, distance: 7.7
click at [742, 442] on p "nstant digital access after purchaseI" at bounding box center [832, 443] width 181 height 13
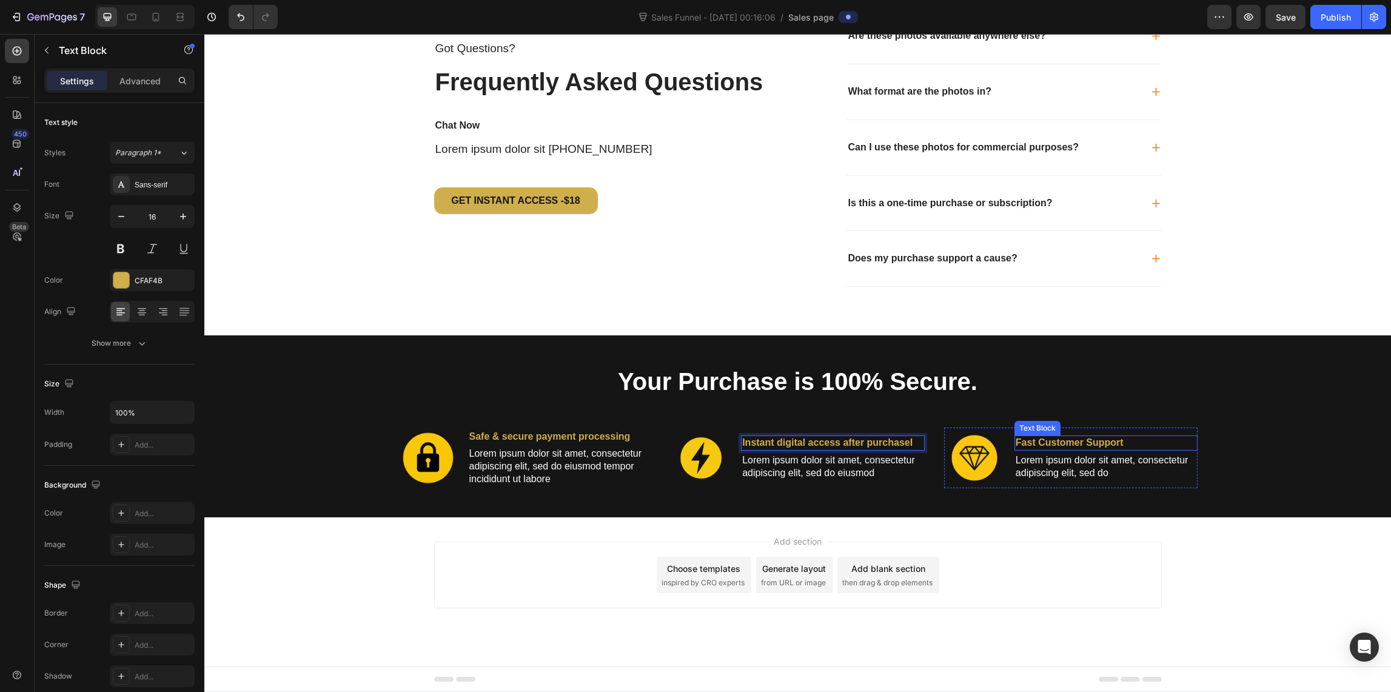
click at [1059, 442] on p "Fast Customer Support" at bounding box center [1105, 443] width 181 height 13
click at [1128, 447] on p "Fast Customer Support" at bounding box center [1105, 443] width 181 height 13
drag, startPoint x: 1131, startPoint y: 438, endPoint x: 1122, endPoint y: 438, distance: 9.7
click at [1122, 438] on p "Fast Customer Support" at bounding box center [1105, 443] width 181 height 13
click at [237, 19] on icon "Undo/Redo" at bounding box center [241, 17] width 12 height 12
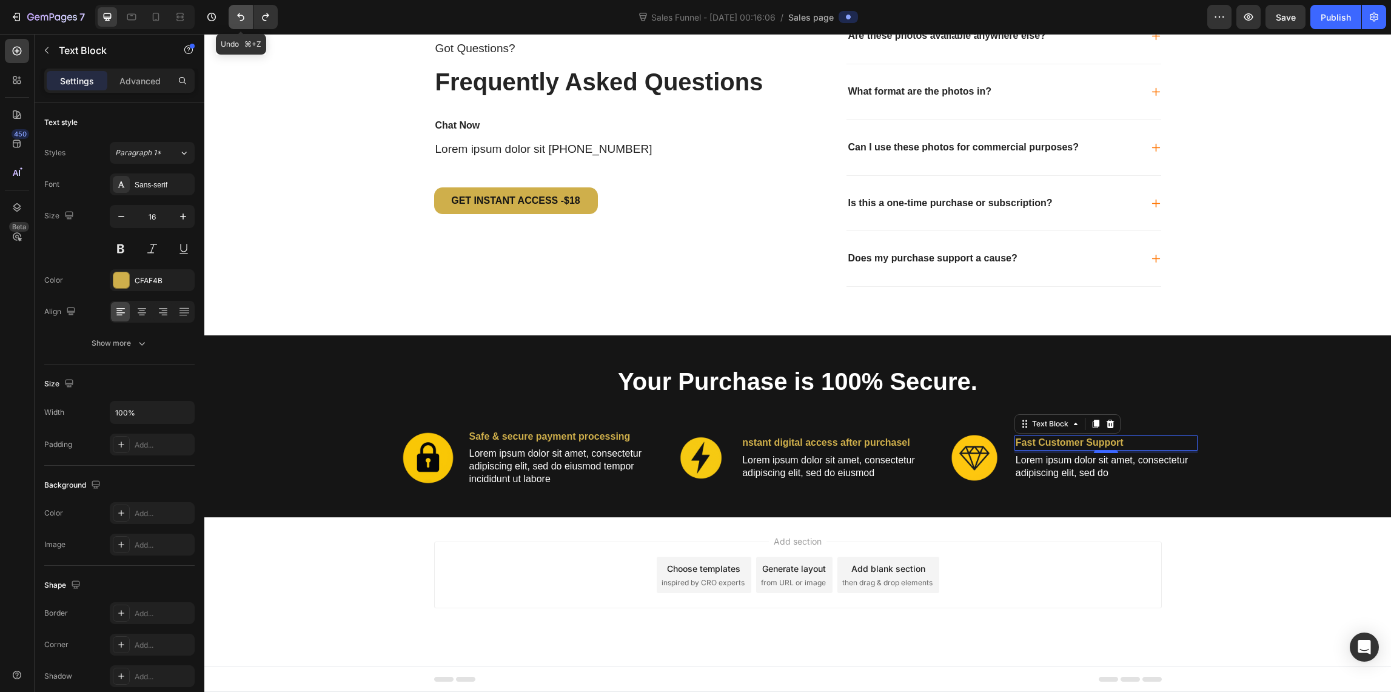
click at [237, 15] on icon "Undo/Redo" at bounding box center [241, 17] width 12 height 12
drag, startPoint x: 263, startPoint y: 16, endPoint x: 261, endPoint y: 24, distance: 8.1
click at [263, 16] on icon "Undo/Redo" at bounding box center [265, 17] width 7 height 8
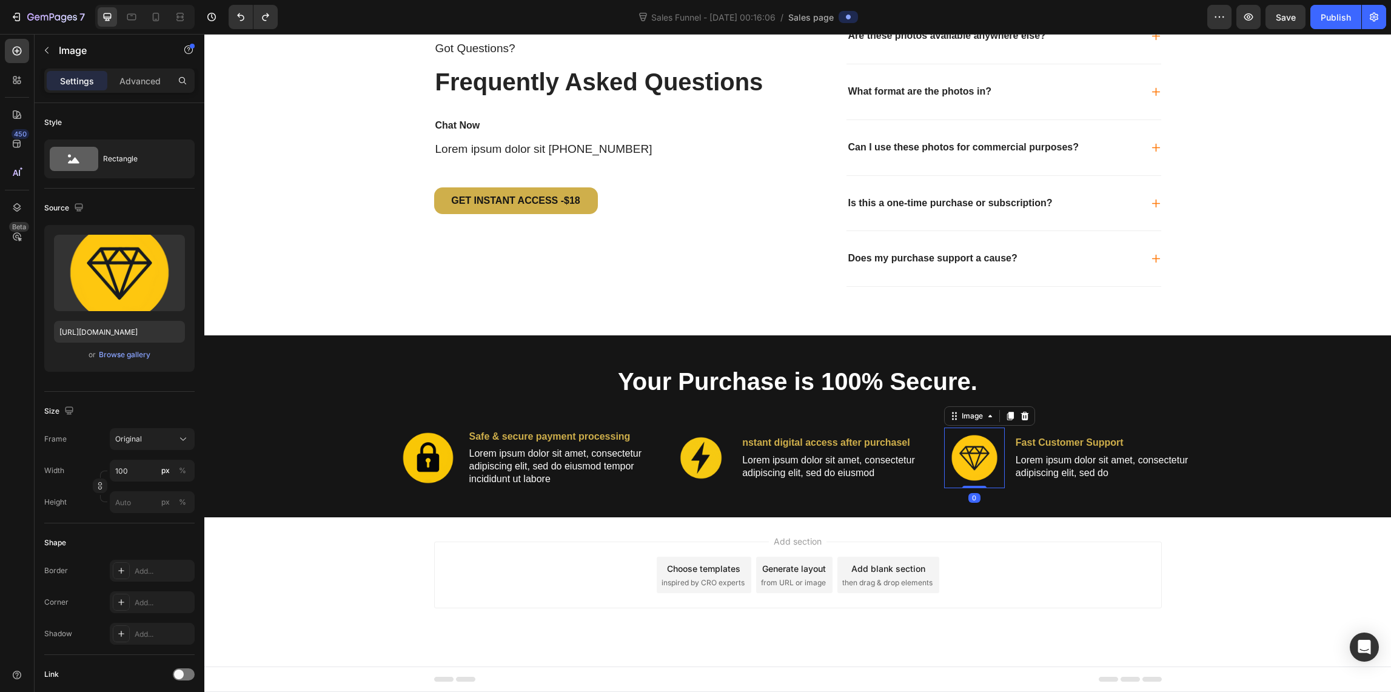
click at [984, 460] on img at bounding box center [974, 457] width 61 height 61
click at [115, 354] on div "Browse gallery" at bounding box center [125, 354] width 52 height 11
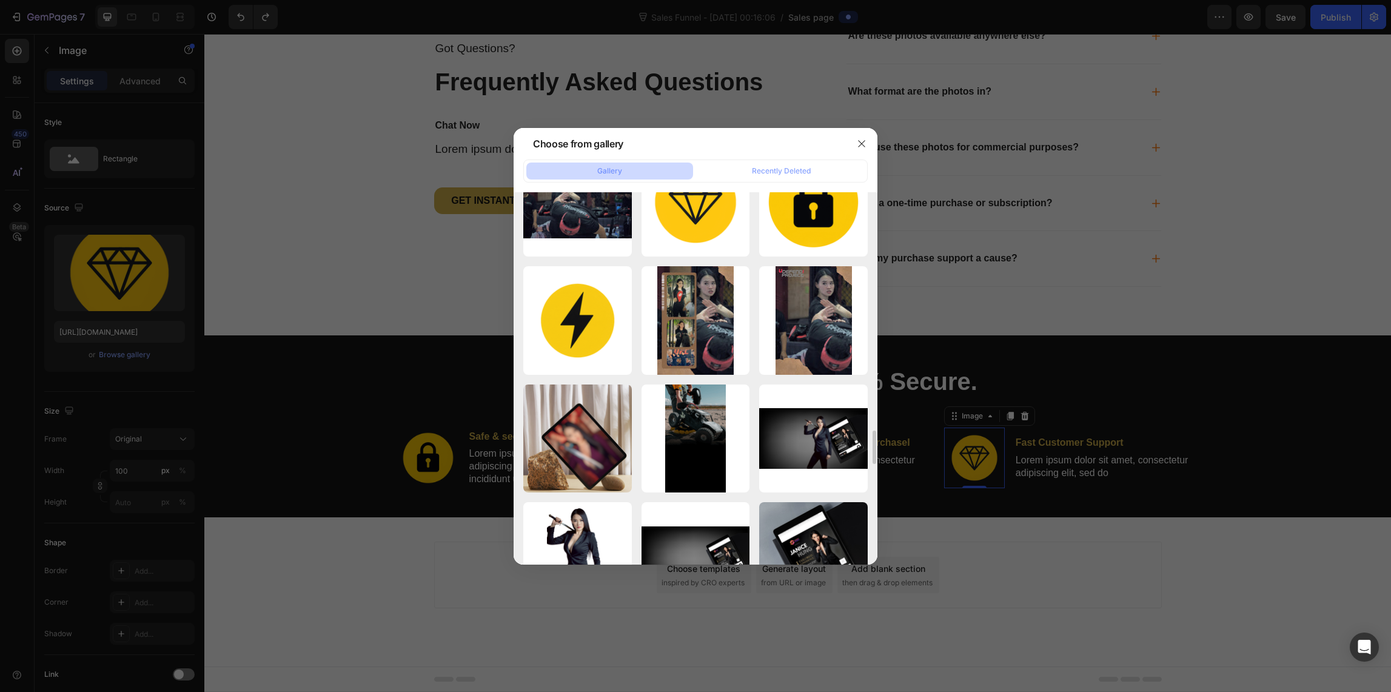
scroll to position [2512, 0]
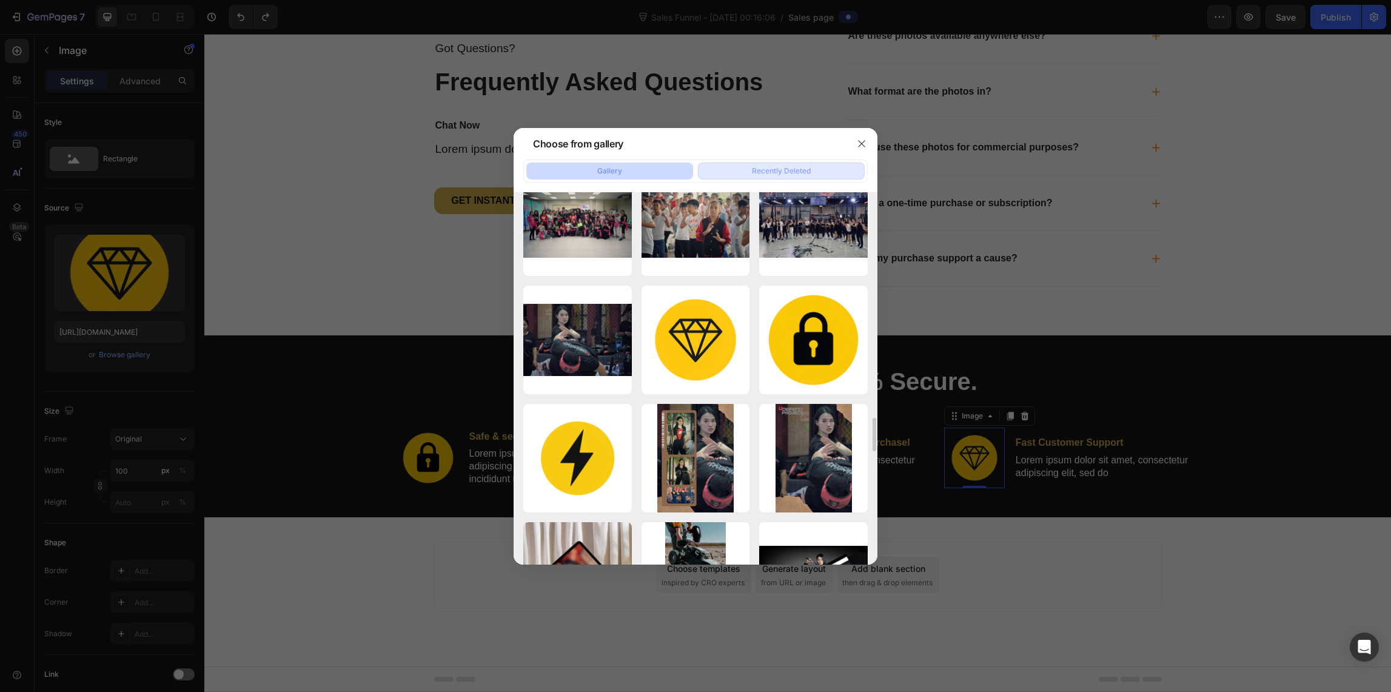
click at [770, 166] on div "Recently Deleted" at bounding box center [781, 171] width 59 height 11
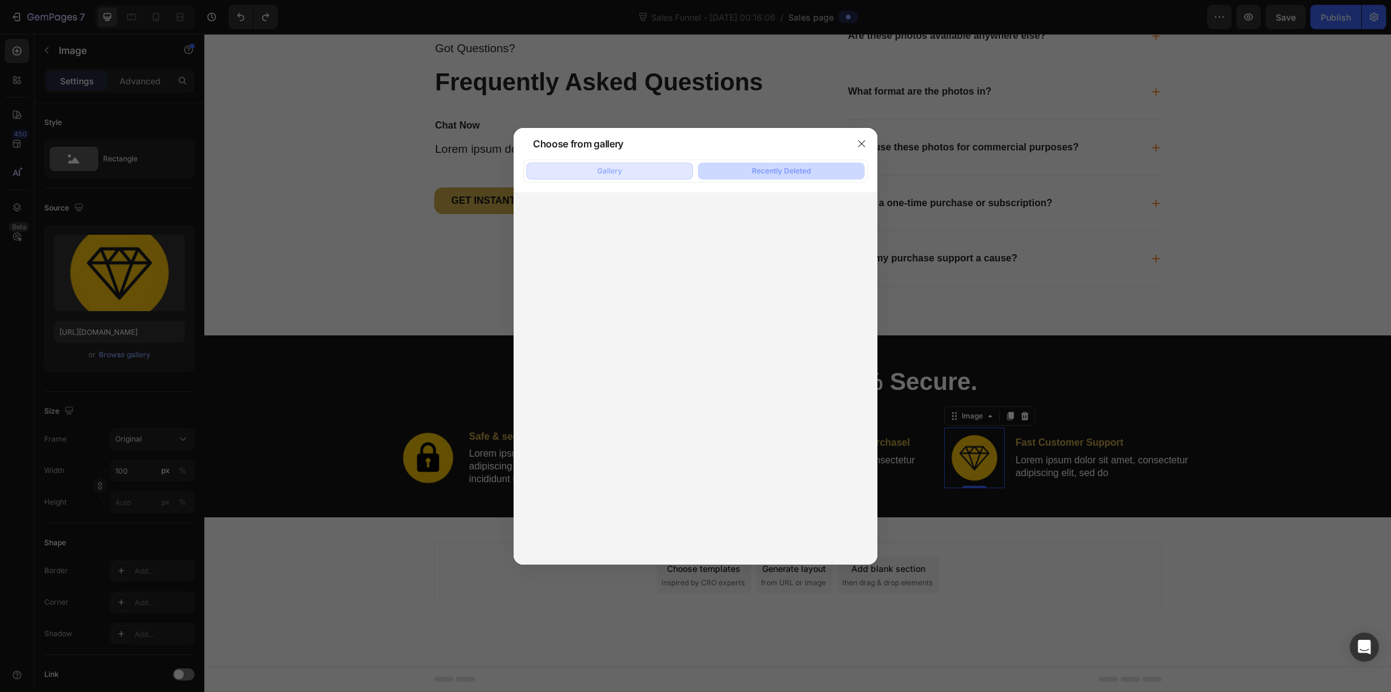
click at [620, 167] on div "Gallery" at bounding box center [609, 171] width 25 height 11
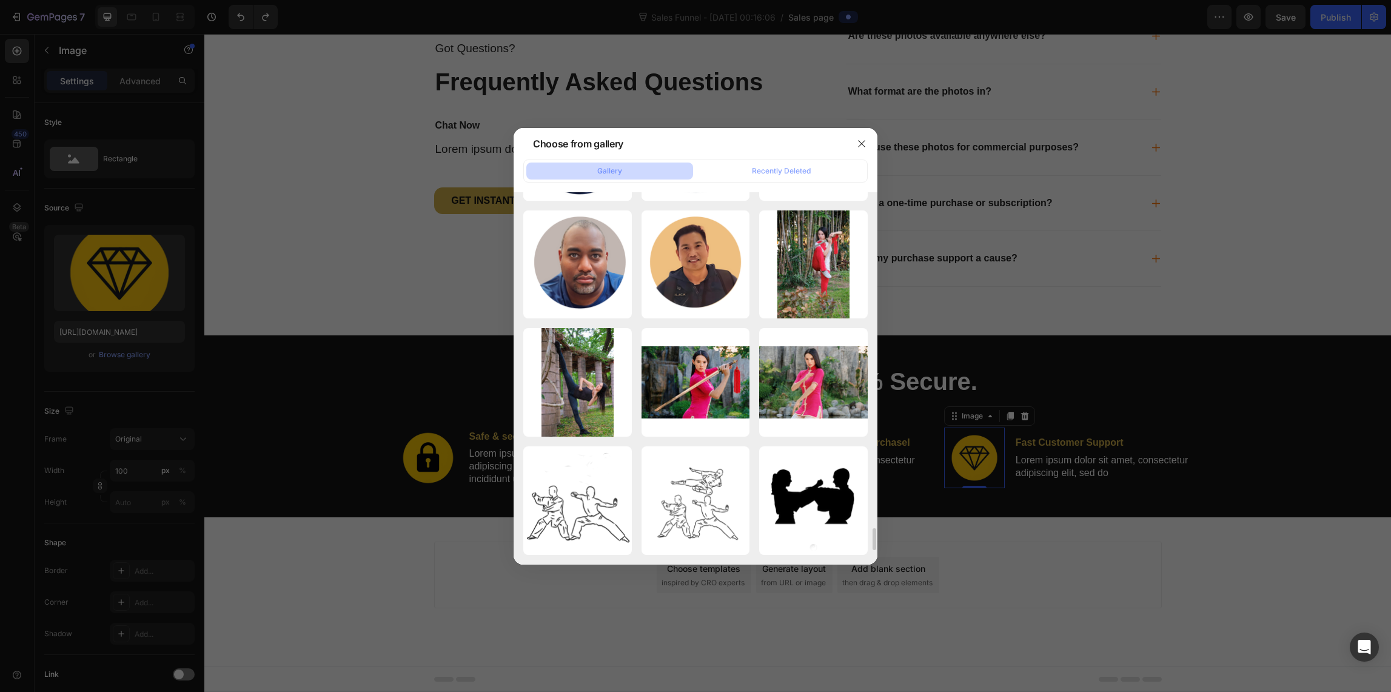
scroll to position [5892, 0]
